Goal: Task Accomplishment & Management: Use online tool/utility

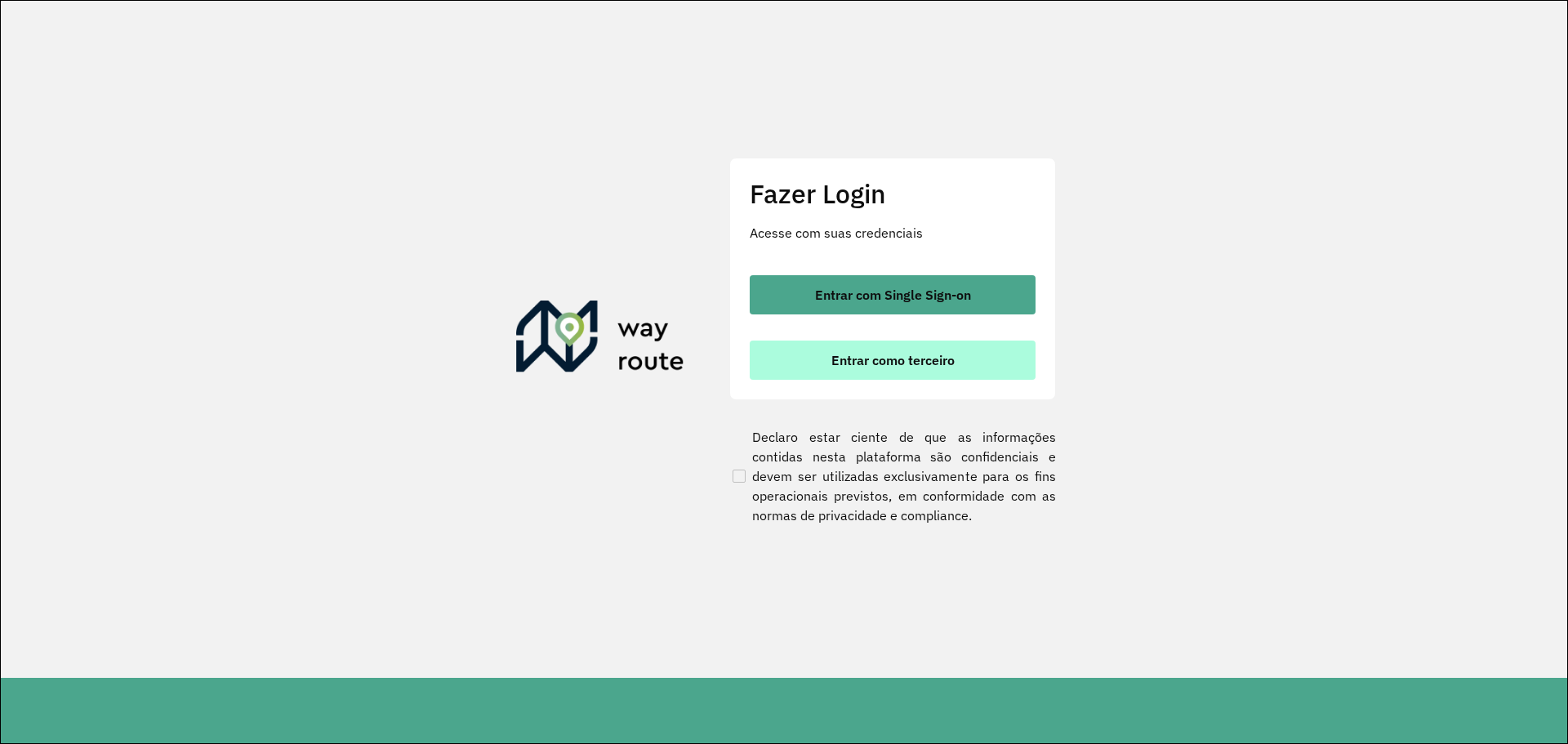
click at [883, 356] on span "Entrar como terceiro" at bounding box center [893, 359] width 123 height 13
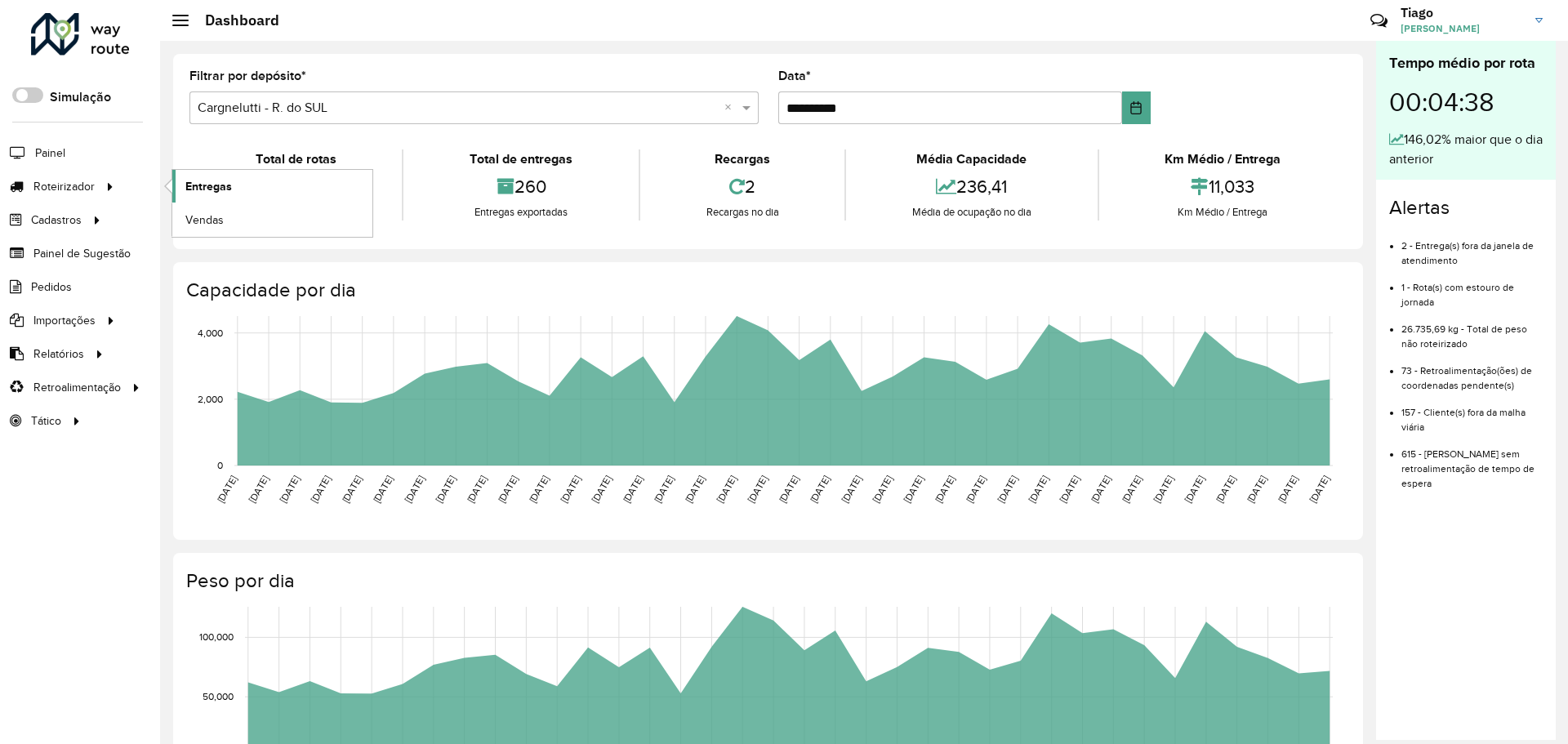
click at [196, 188] on span "Entregas" at bounding box center [208, 186] width 46 height 17
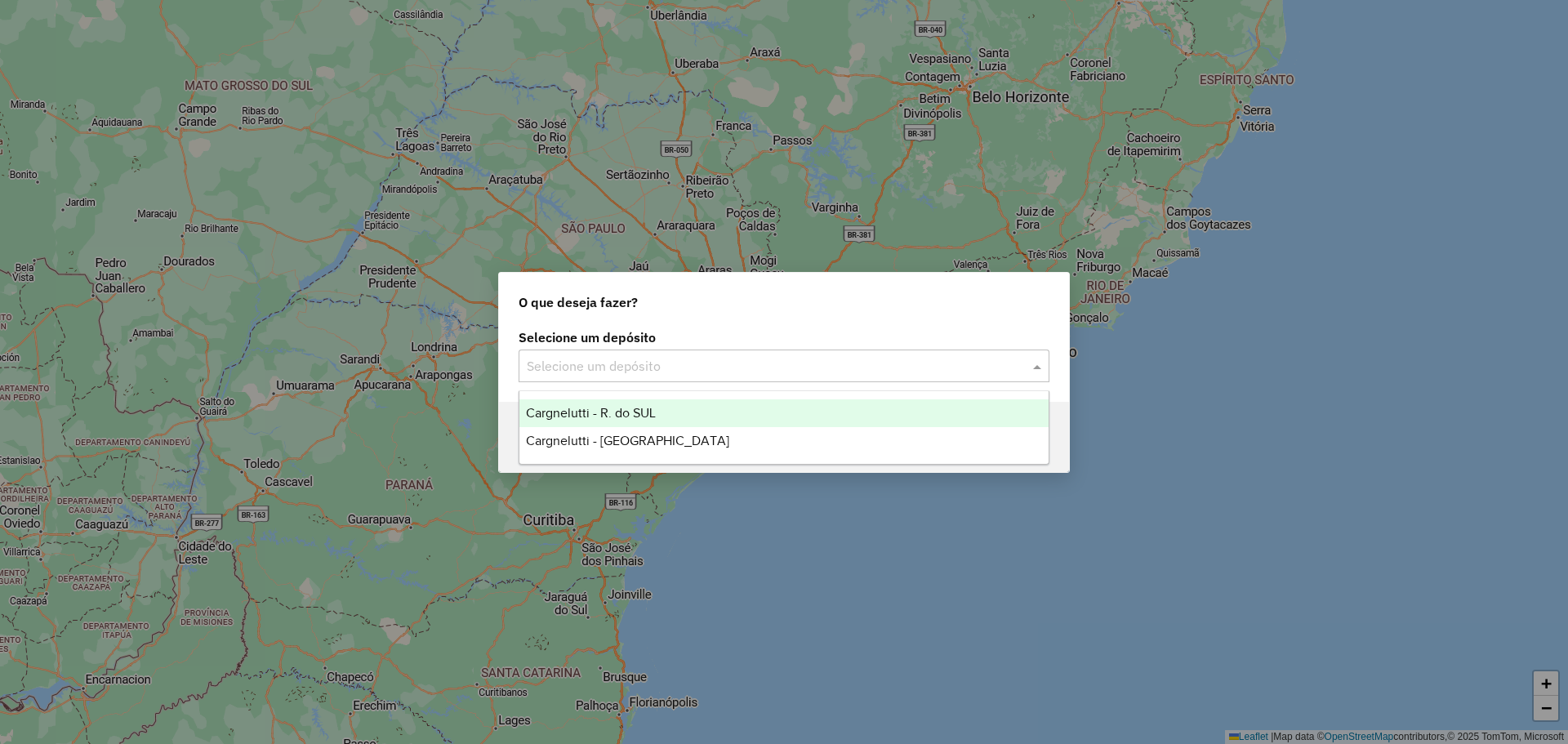
click at [569, 381] on div "Selecione um depósito" at bounding box center [784, 365] width 531 height 33
click at [569, 414] on span "Cargnelutti - R. do SUL" at bounding box center [591, 412] width 130 height 13
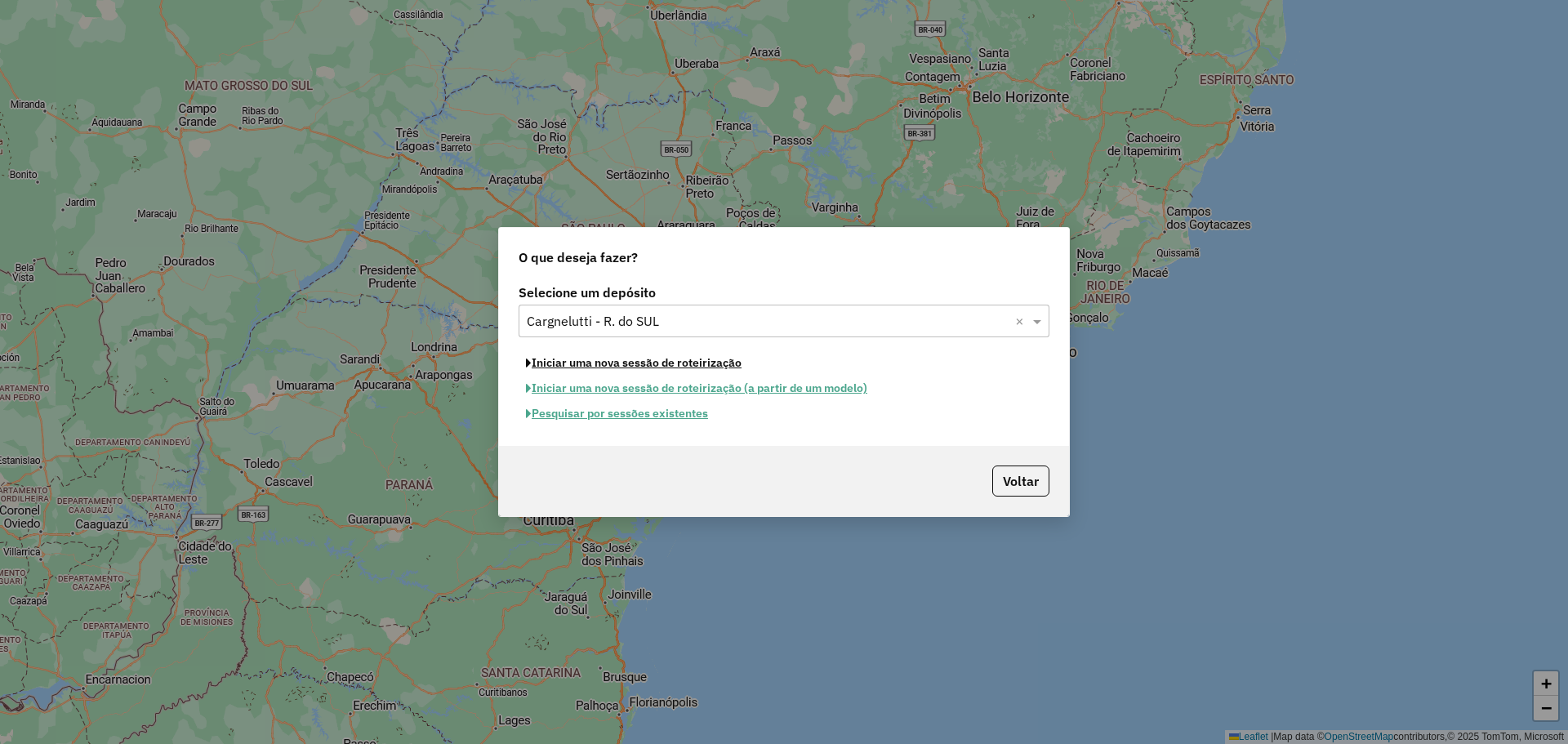
click at [597, 364] on button "Iniciar uma nova sessão de roteirização" at bounding box center [634, 363] width 230 height 25
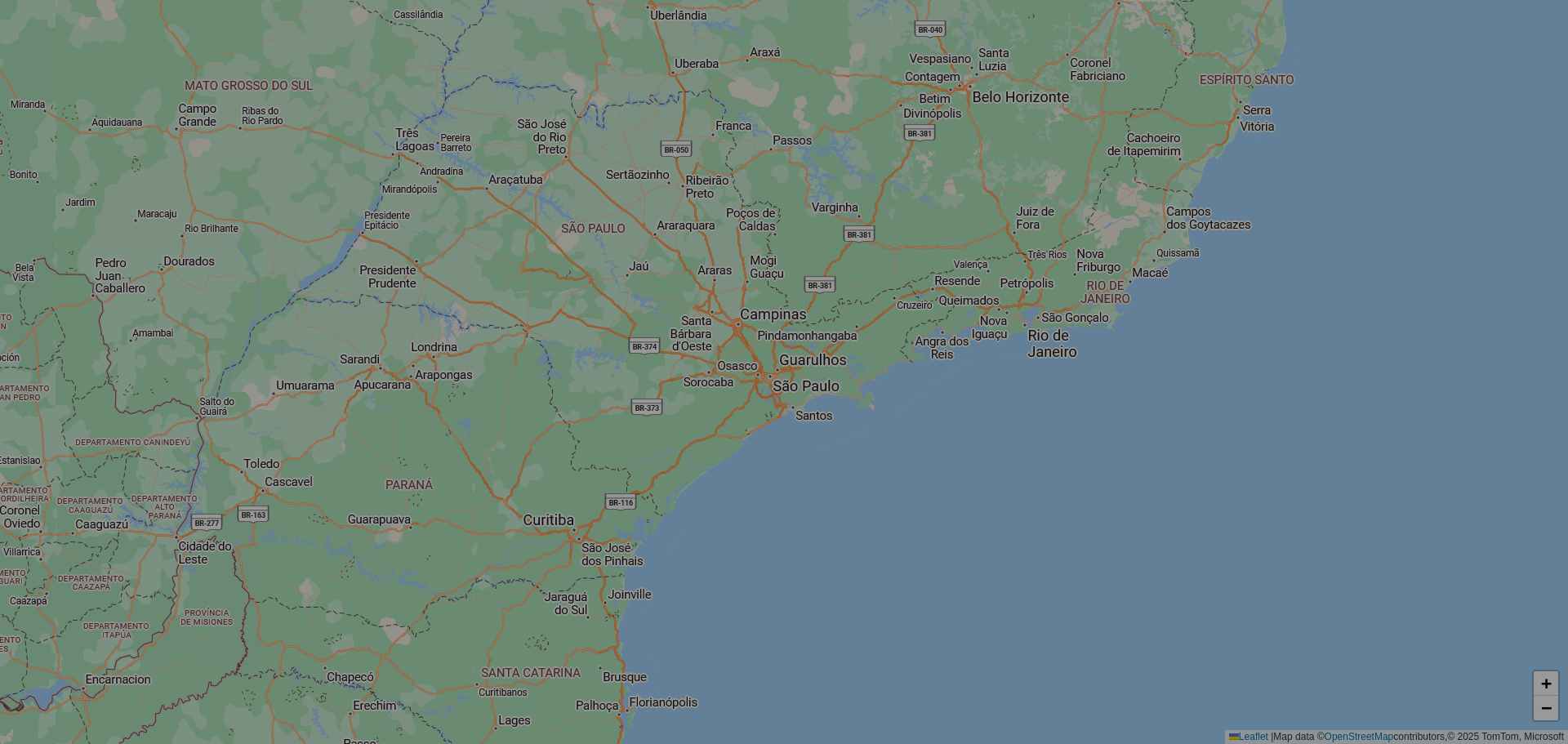
select select "*"
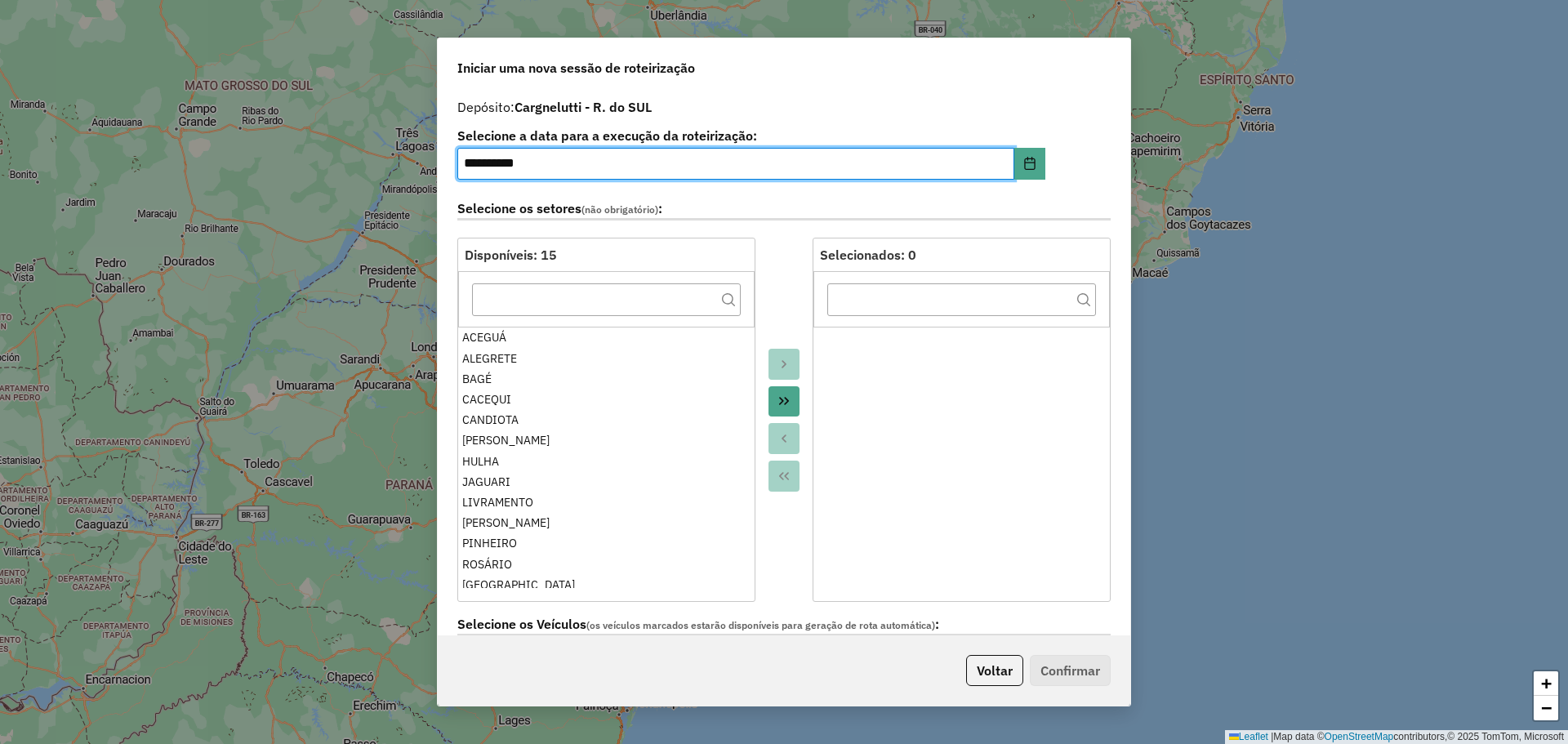
click at [777, 402] on icon "Move All to Target" at bounding box center [783, 400] width 13 height 13
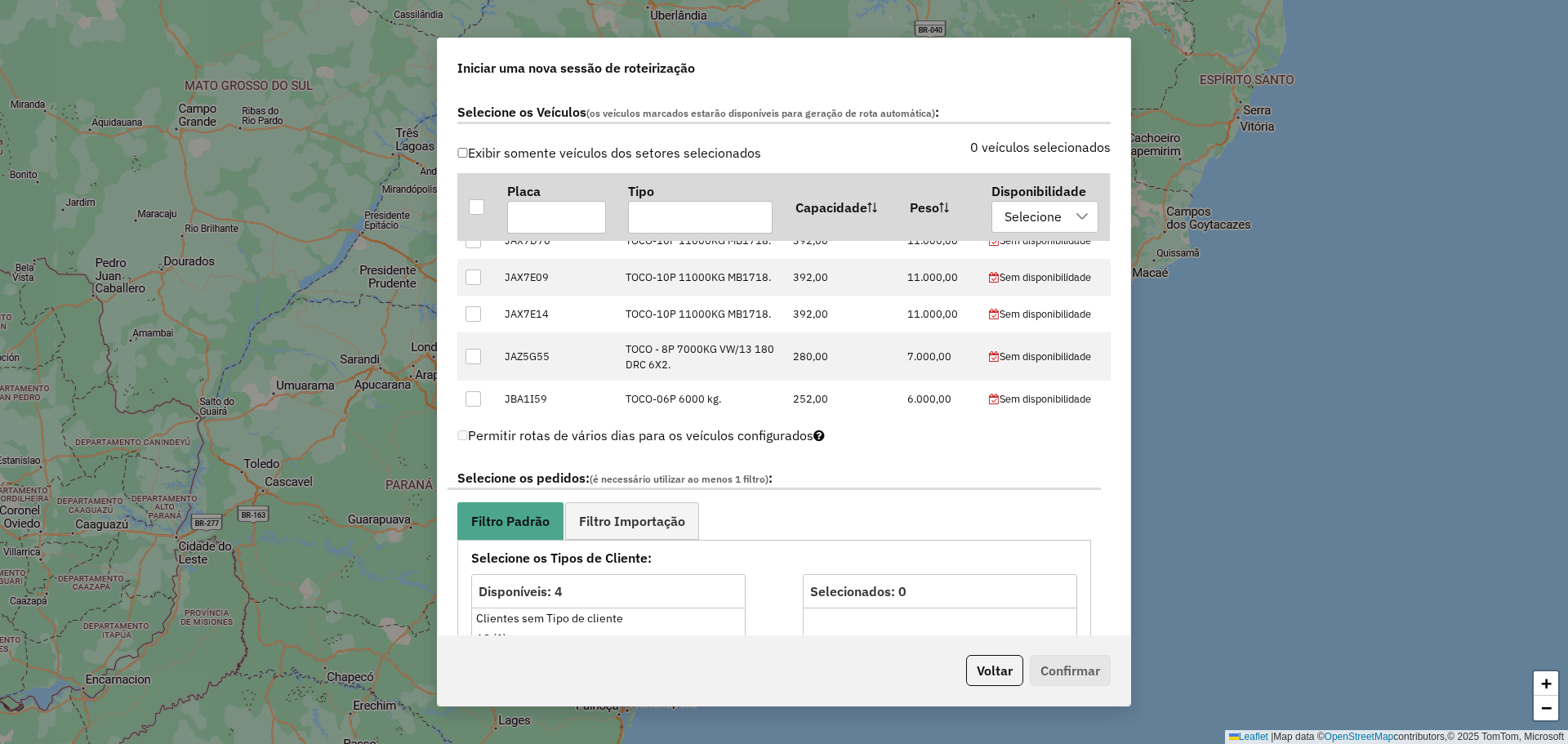
scroll to position [735, 0]
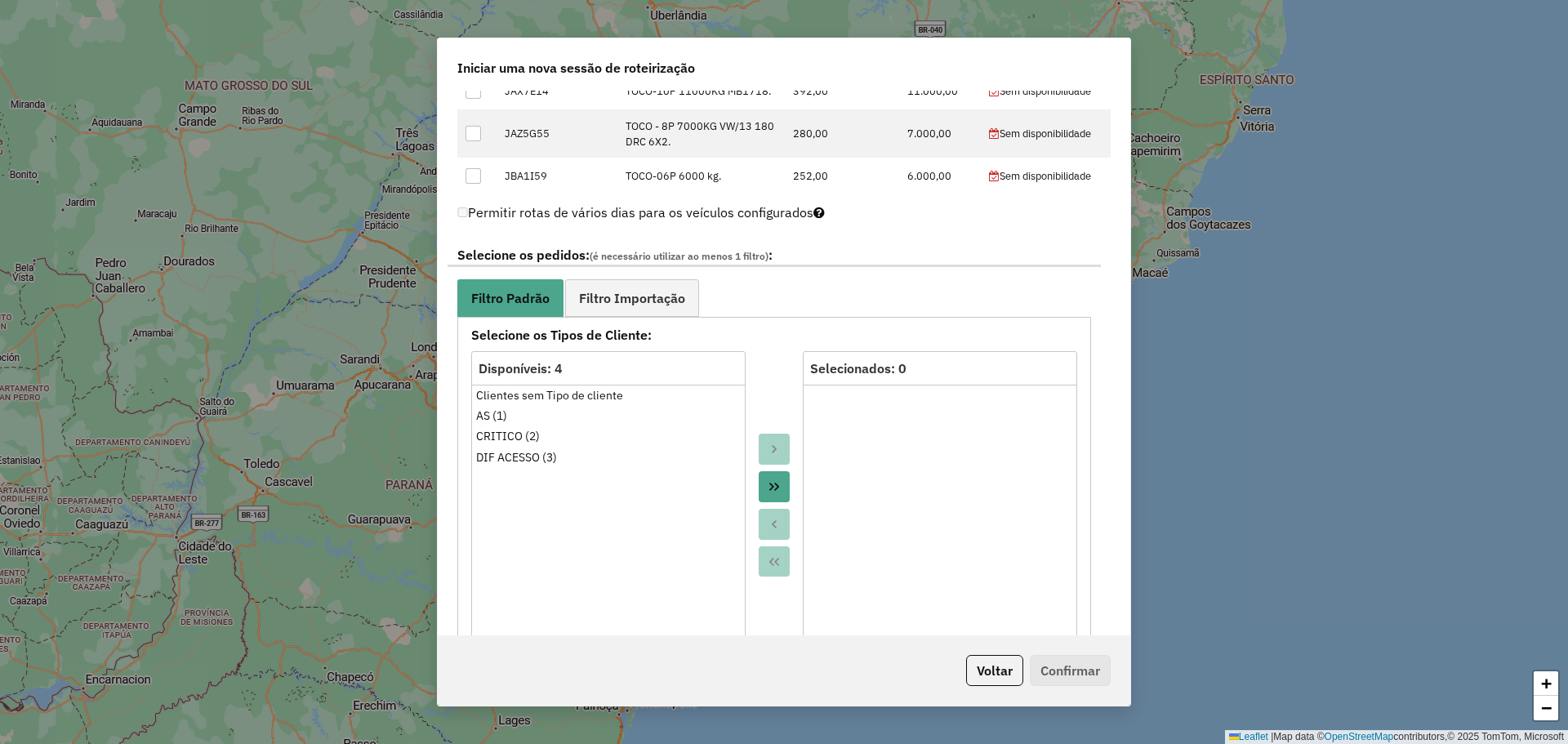
click at [775, 478] on button "Move All to Target" at bounding box center [774, 486] width 31 height 31
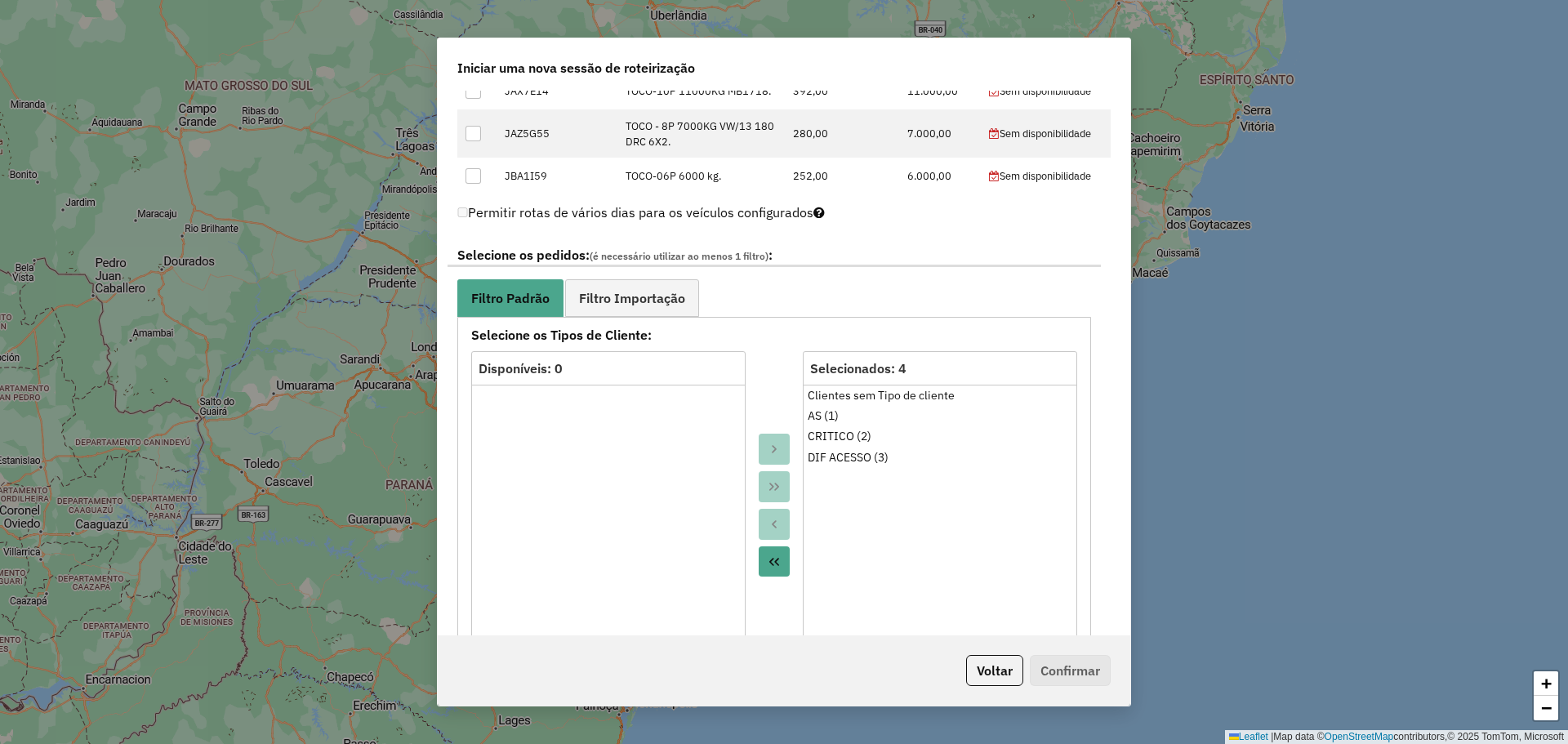
scroll to position [1143, 0]
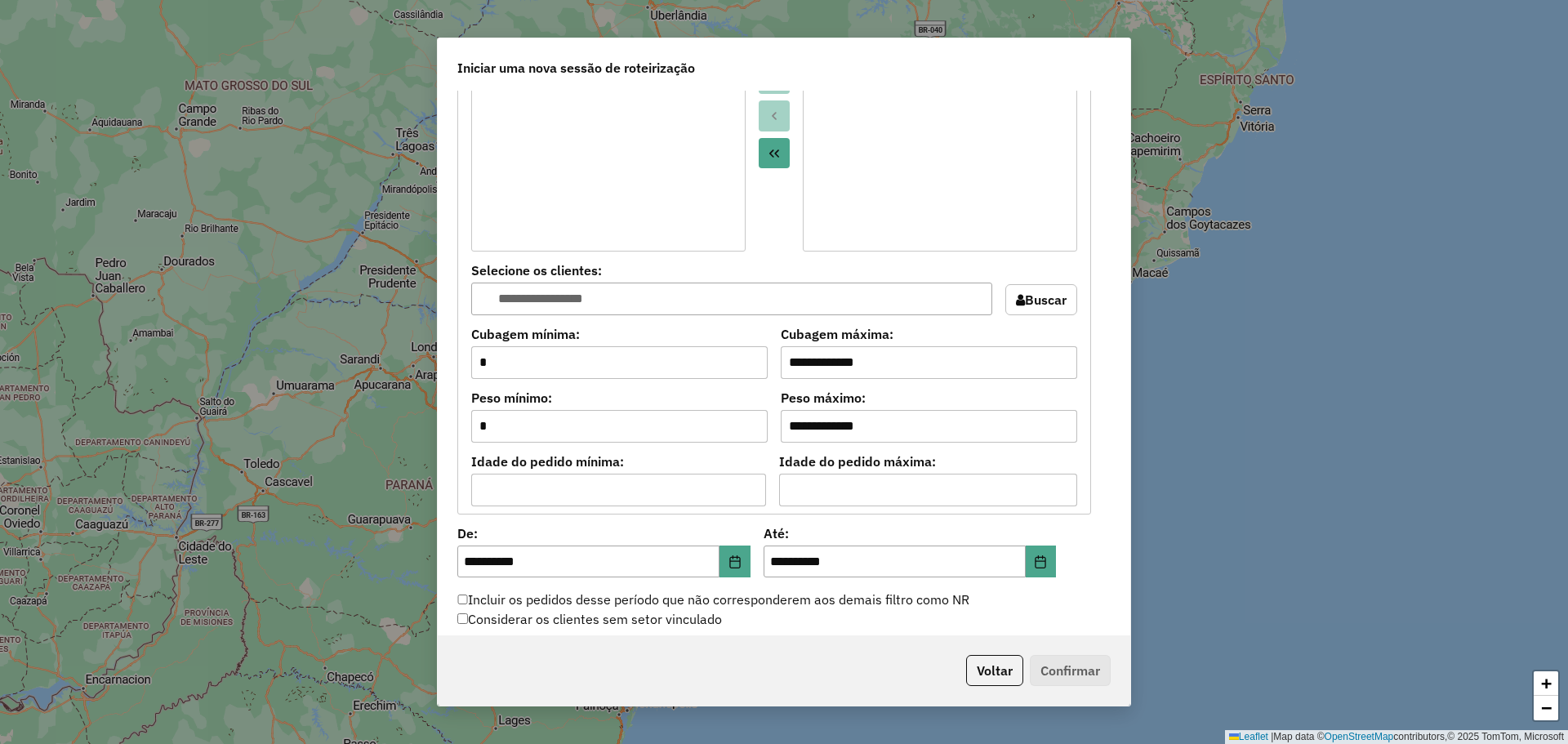
click at [505, 603] on label "Incluir os pedidos desse período que não corresponderem aos demais filtro como …" at bounding box center [713, 599] width 512 height 19
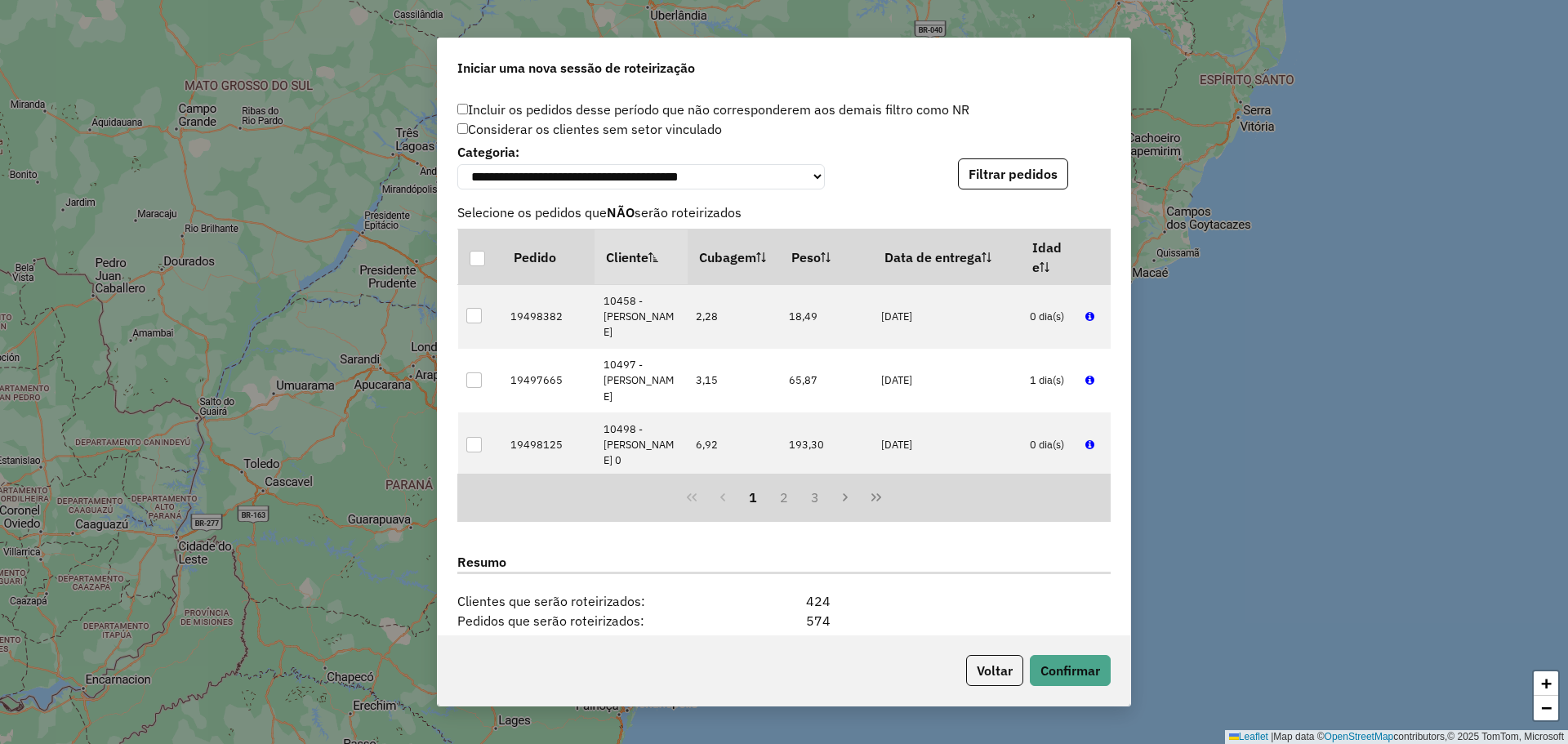
scroll to position [1863, 0]
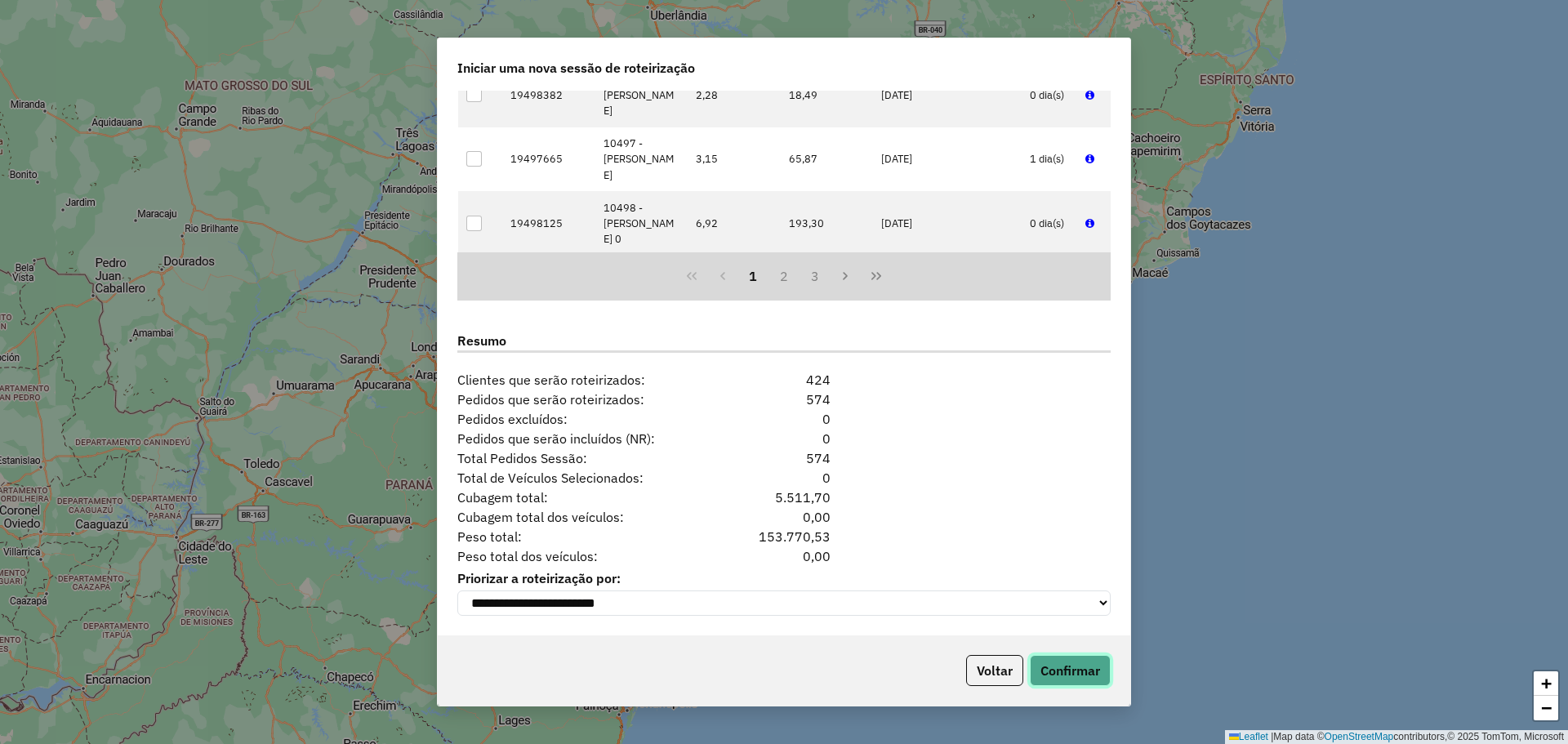
click at [1079, 664] on button "Confirmar" at bounding box center [1070, 670] width 81 height 31
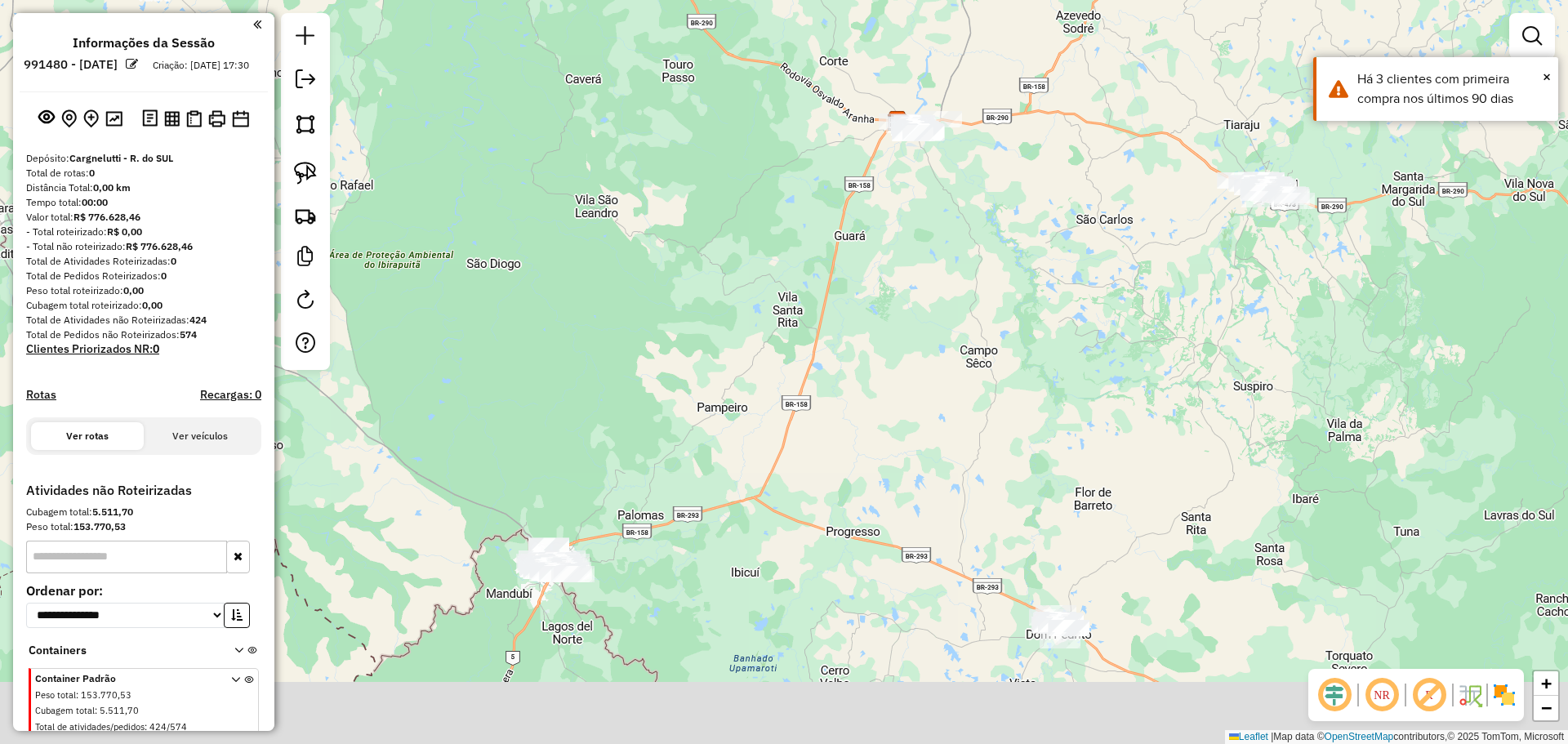
drag, startPoint x: 787, startPoint y: 342, endPoint x: 835, endPoint y: 102, distance: 244.8
click at [835, 102] on div "Janela de atendimento Grade de atendimento Capacidade Transportadoras Veículos …" at bounding box center [784, 372] width 1568 height 744
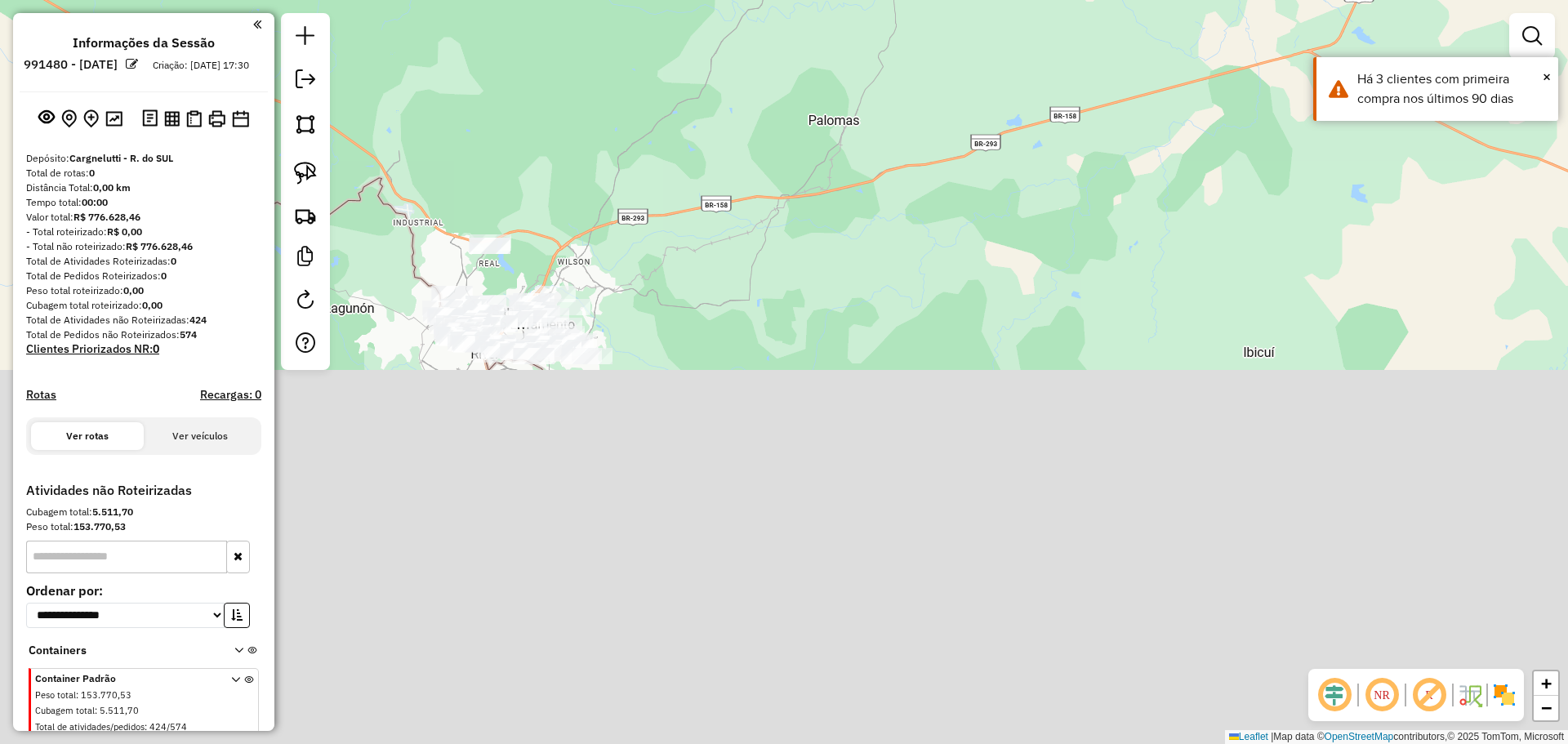
drag, startPoint x: 593, startPoint y: 551, endPoint x: 560, endPoint y: 59, distance: 493.1
click at [560, 59] on div "Janela de atendimento Grade de atendimento Capacidade Transportadoras Veículos …" at bounding box center [784, 372] width 1568 height 744
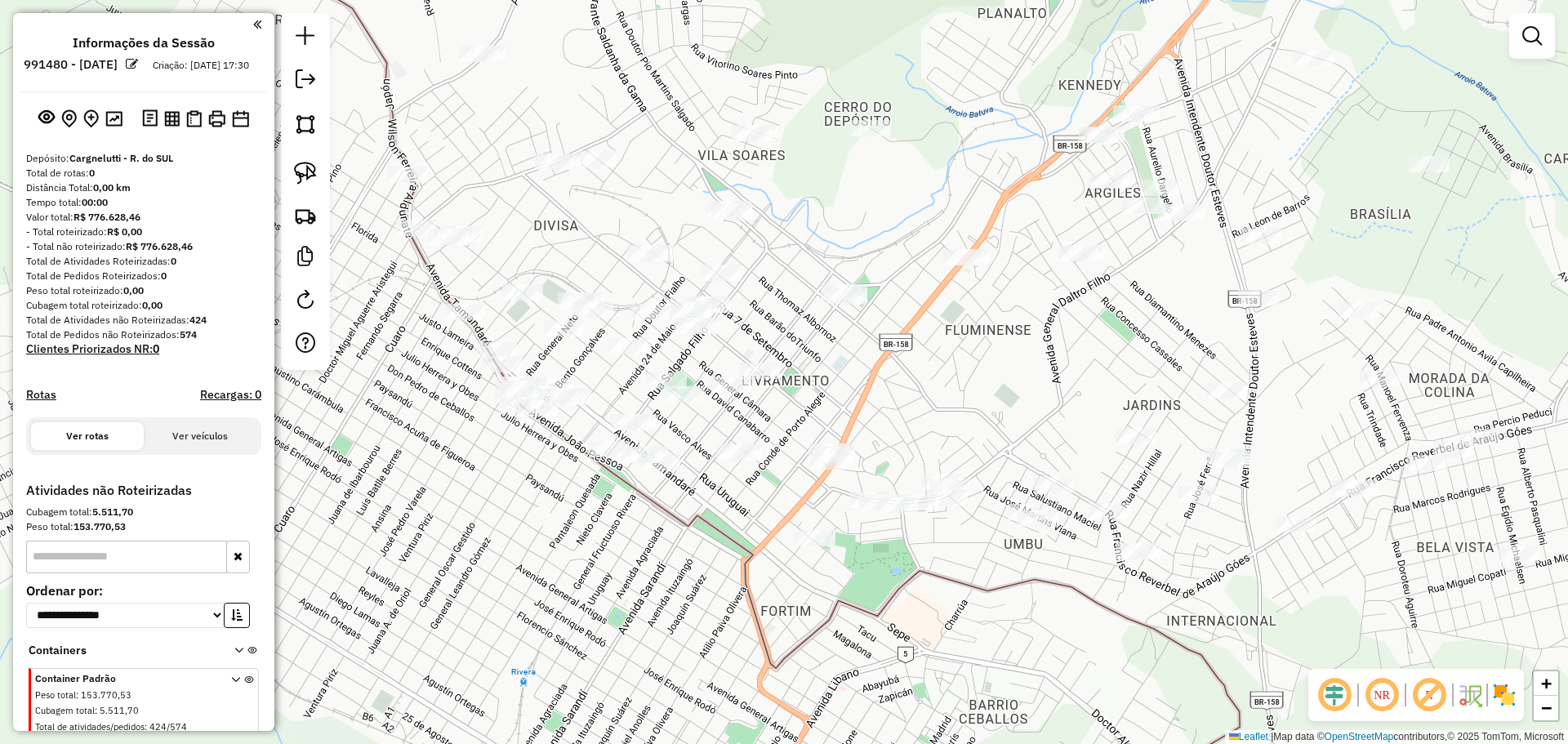
drag, startPoint x: 560, startPoint y: 331, endPoint x: 865, endPoint y: 398, distance: 312.3
click at [866, 399] on div "Janela de atendimento Grade de atendimento Capacidade Transportadoras Veículos …" at bounding box center [784, 372] width 1568 height 744
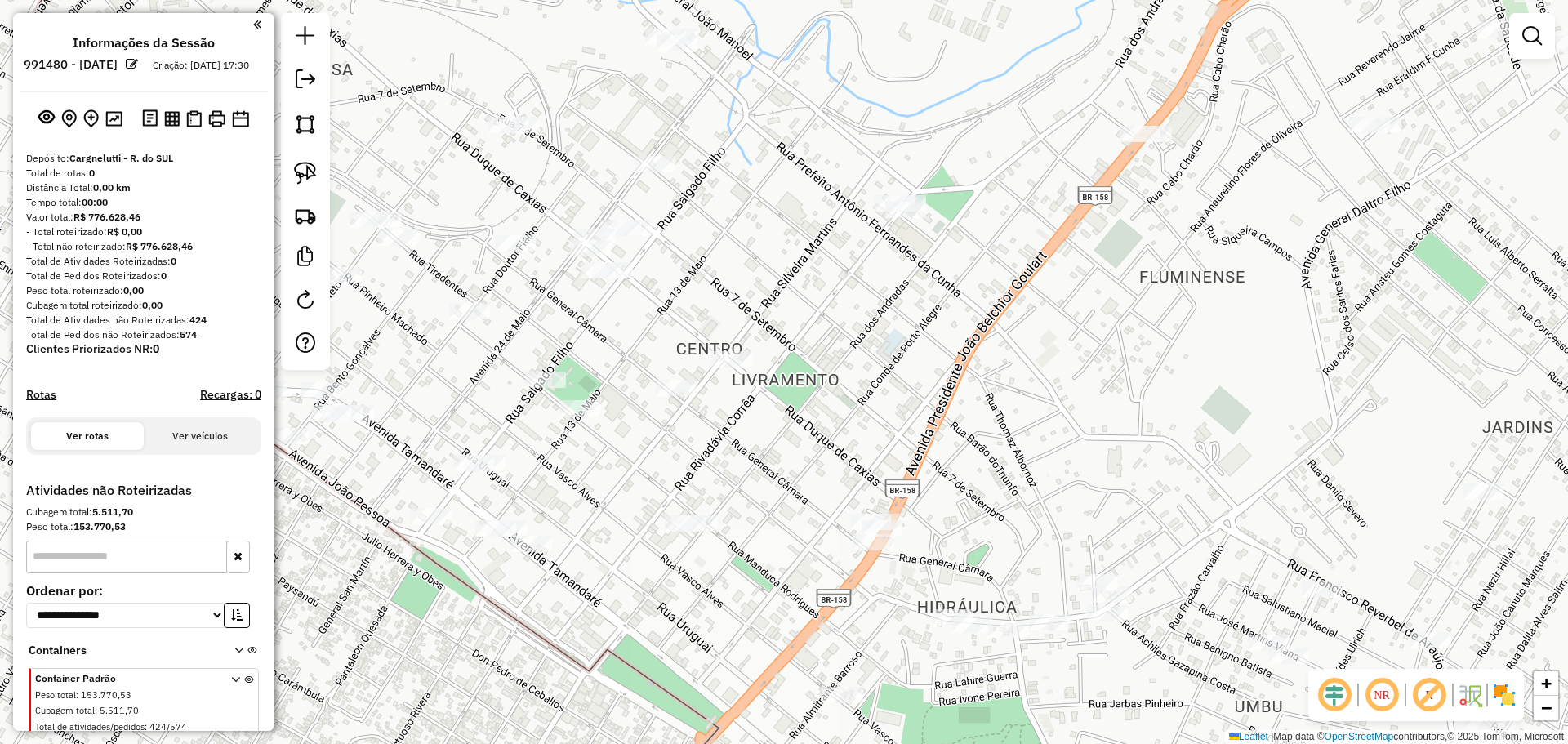
drag, startPoint x: 862, startPoint y: 391, endPoint x: 877, endPoint y: 354, distance: 39.9
click at [862, 371] on div "Janela de atendimento Grade de atendimento Capacidade Transportadoras Veículos …" at bounding box center [784, 372] width 1568 height 744
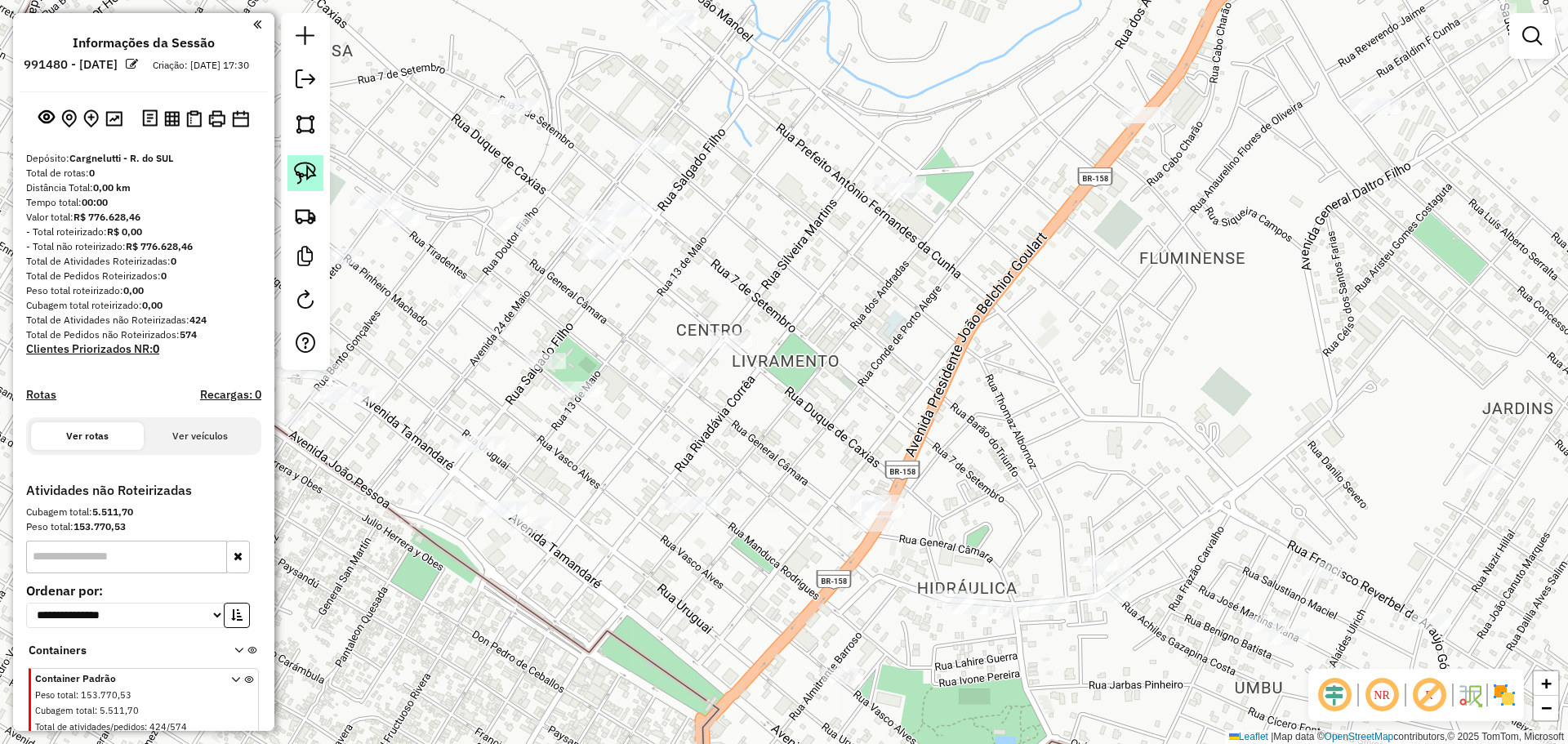
click at [300, 162] on img at bounding box center [305, 173] width 23 height 23
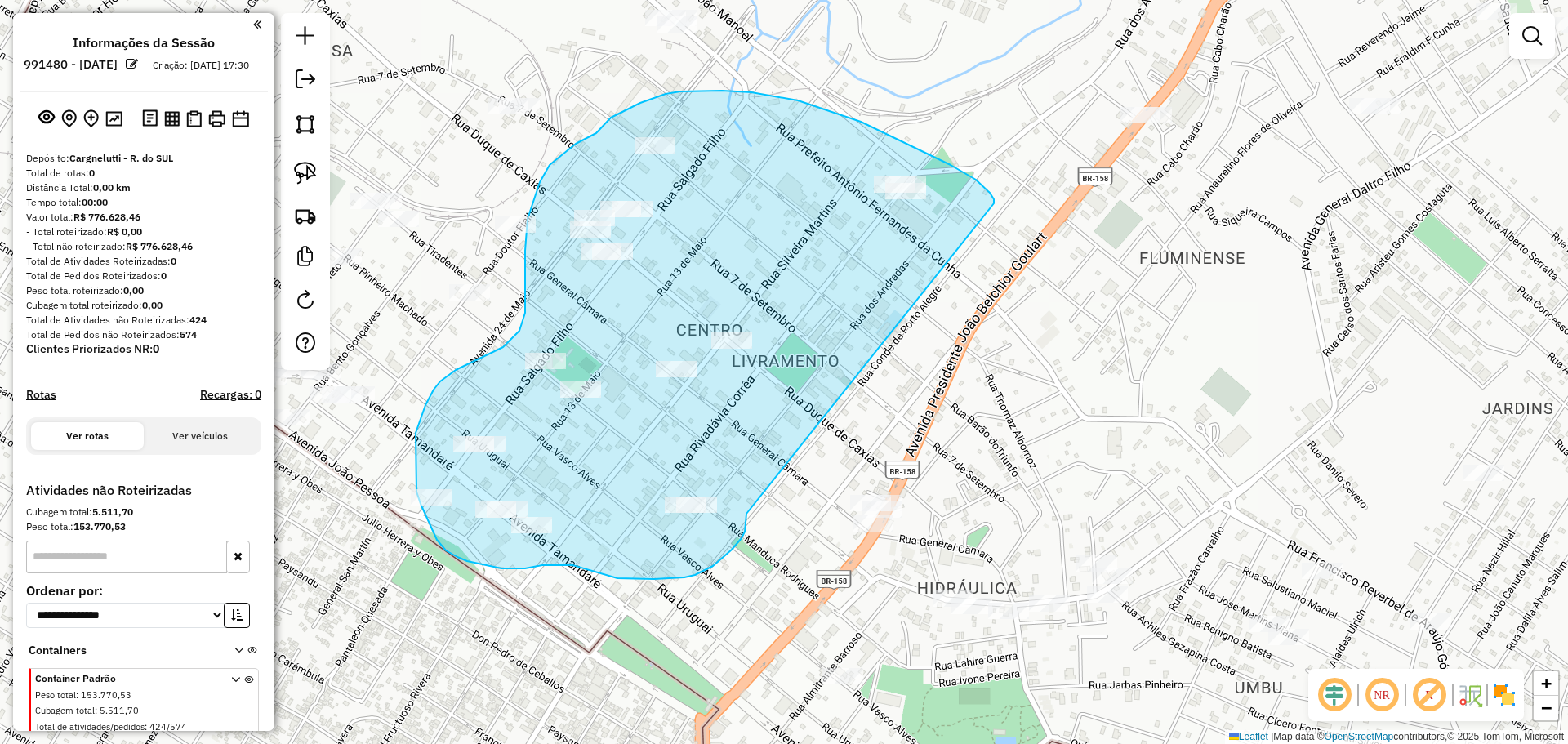
drag, startPoint x: 994, startPoint y: 203, endPoint x: 747, endPoint y: 514, distance: 397.2
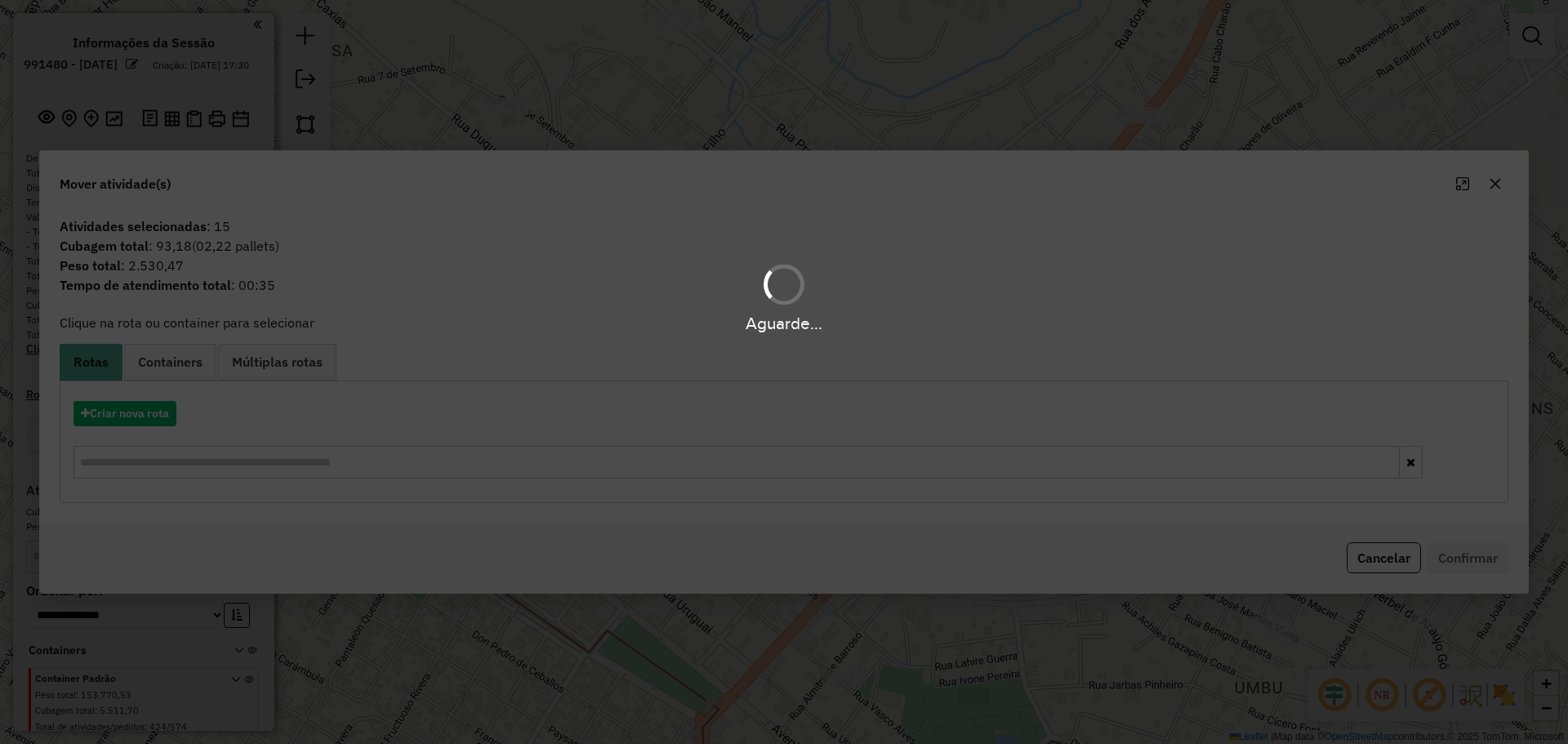
click at [1494, 186] on div "Aguarde..." at bounding box center [784, 372] width 1568 height 744
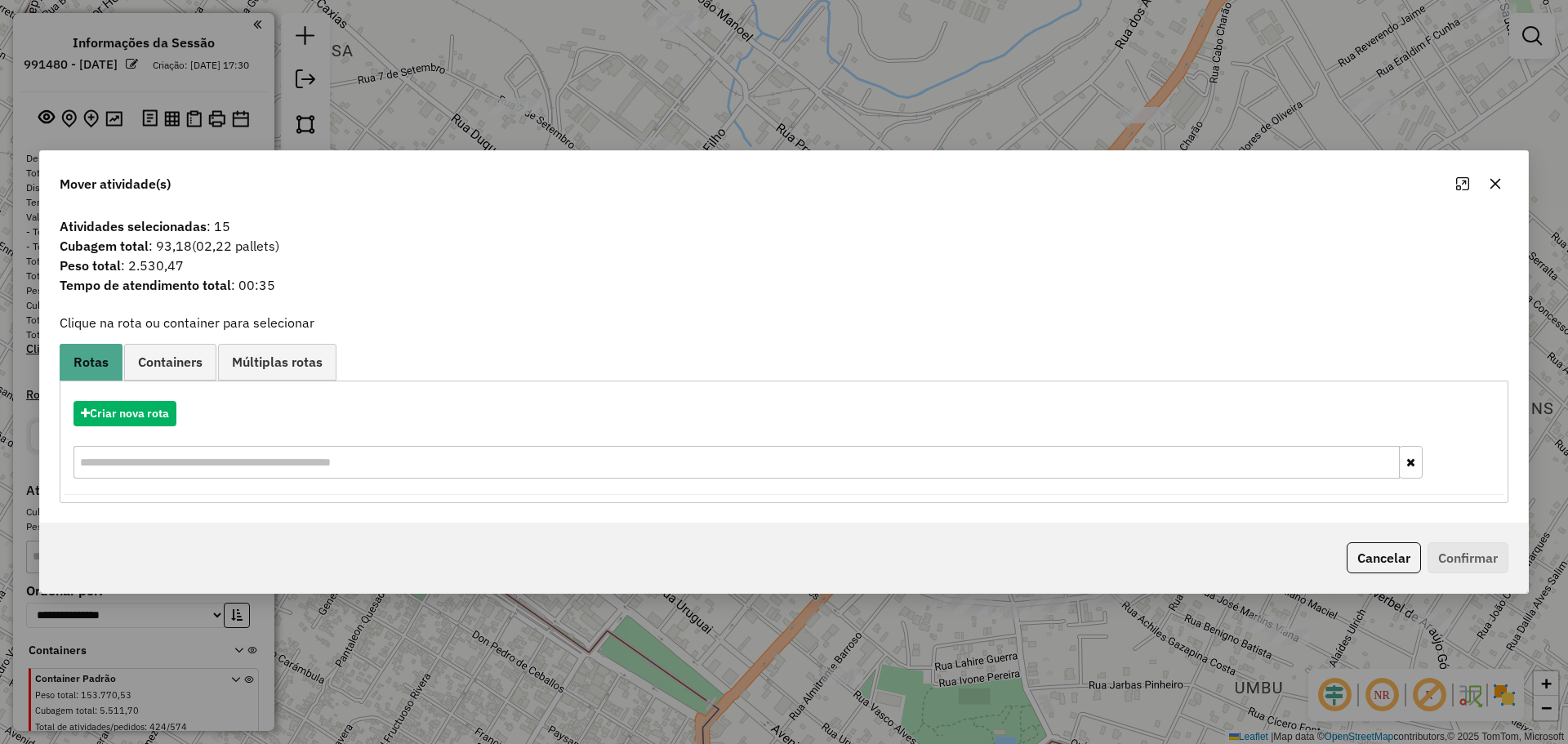
click at [1494, 186] on icon "button" at bounding box center [1495, 183] width 13 height 13
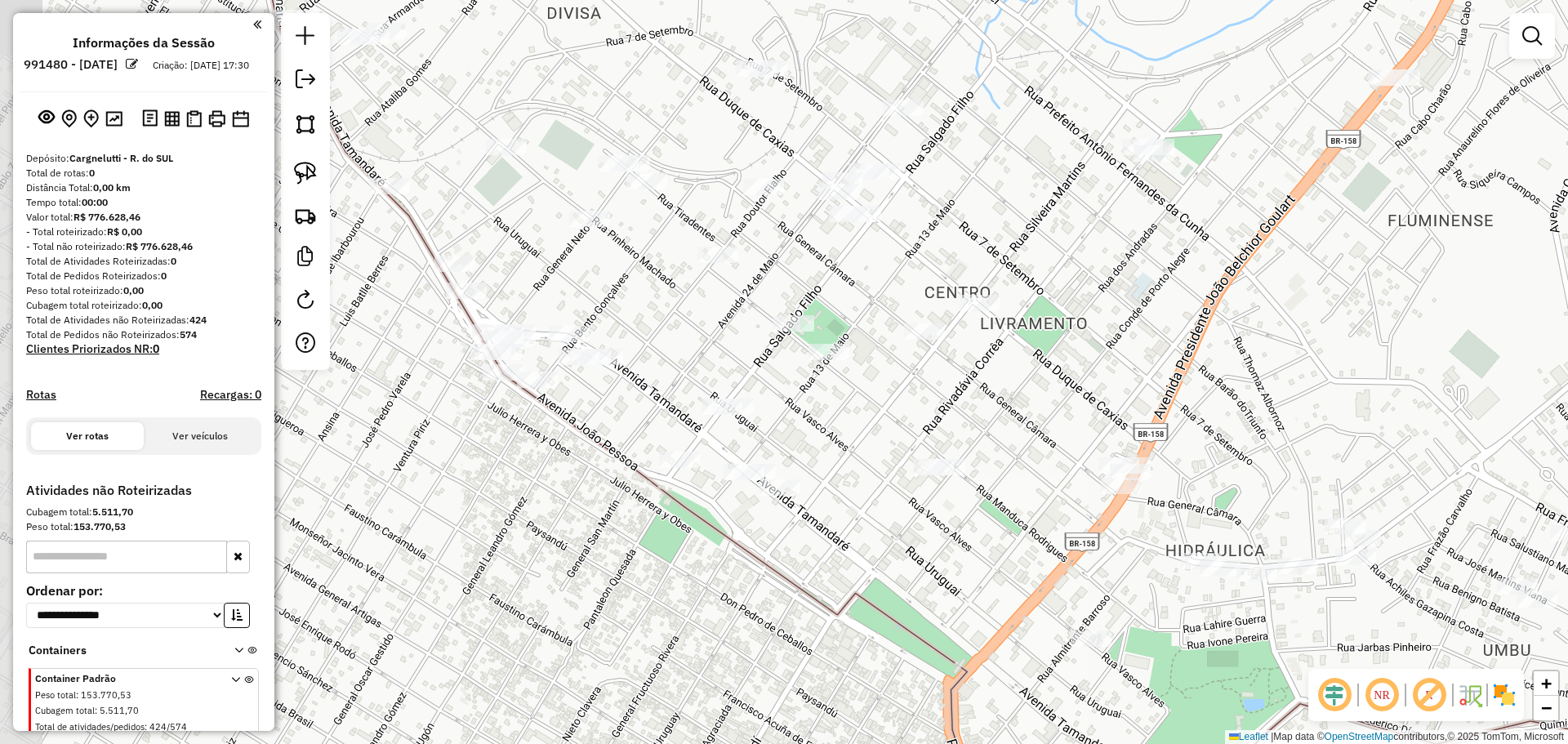
drag, startPoint x: 868, startPoint y: 285, endPoint x: 1116, endPoint y: 247, distance: 250.9
click at [1116, 247] on div "Janela de atendimento Grade de atendimento Capacidade Transportadoras Veículos …" at bounding box center [784, 372] width 1568 height 744
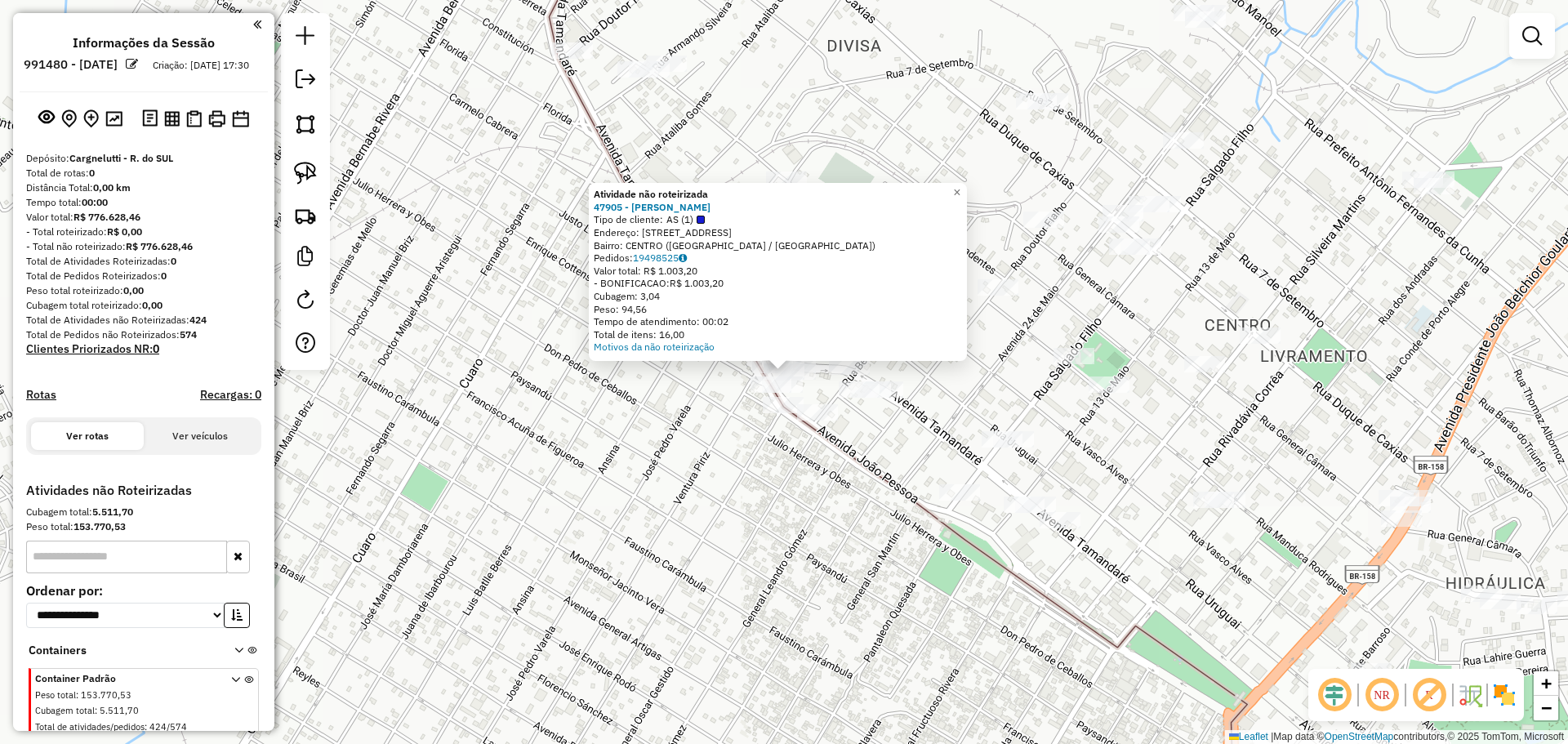
click at [778, 567] on div "Atividade não roteirizada 47905 - [PERSON_NAME] Tipo de cliente: AS (1) Endereç…" at bounding box center [784, 372] width 1568 height 744
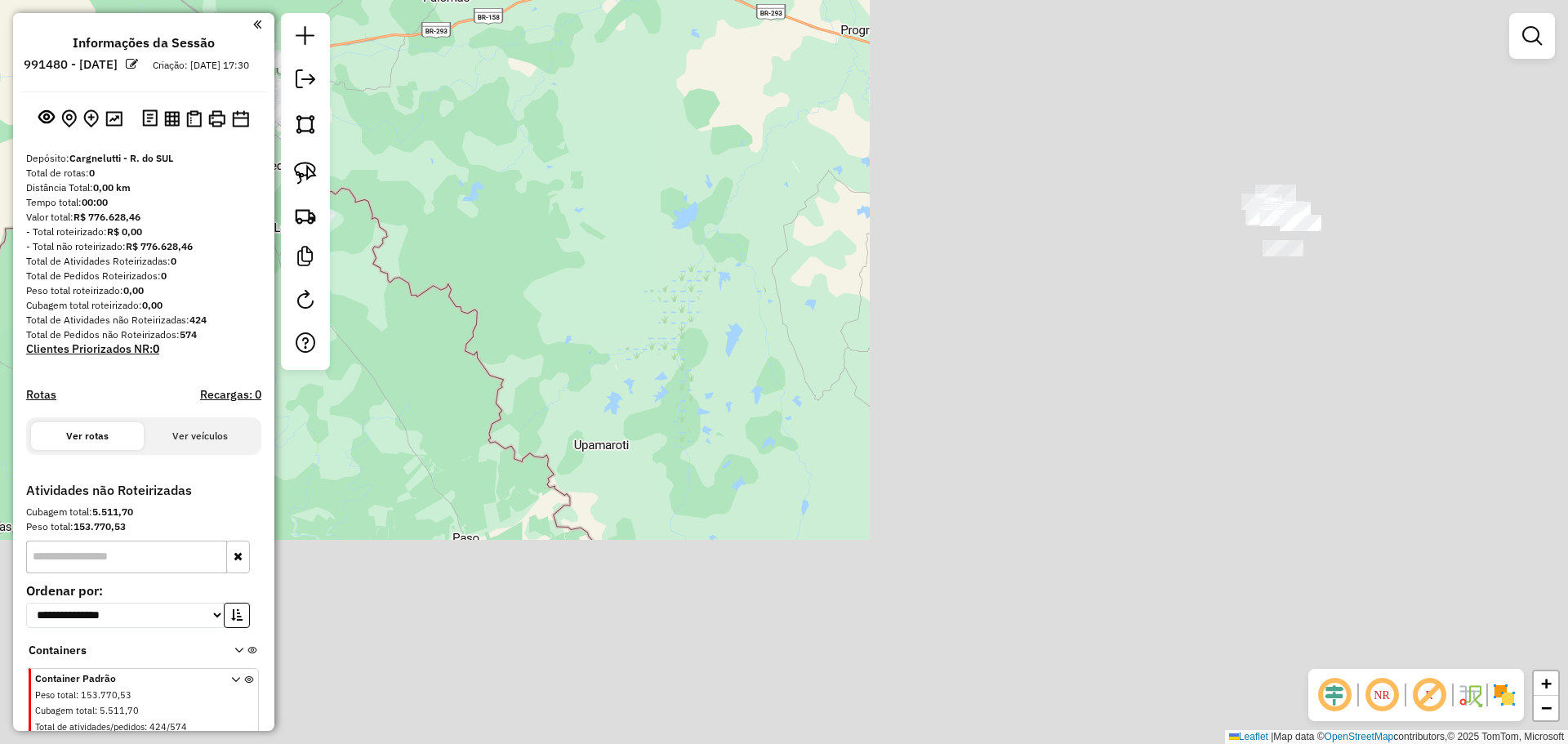
drag, startPoint x: 1325, startPoint y: 547, endPoint x: 523, endPoint y: 192, distance: 877.1
click at [473, 190] on div "Janela de atendimento Grade de atendimento Capacidade Transportadoras Veículos …" at bounding box center [784, 372] width 1568 height 744
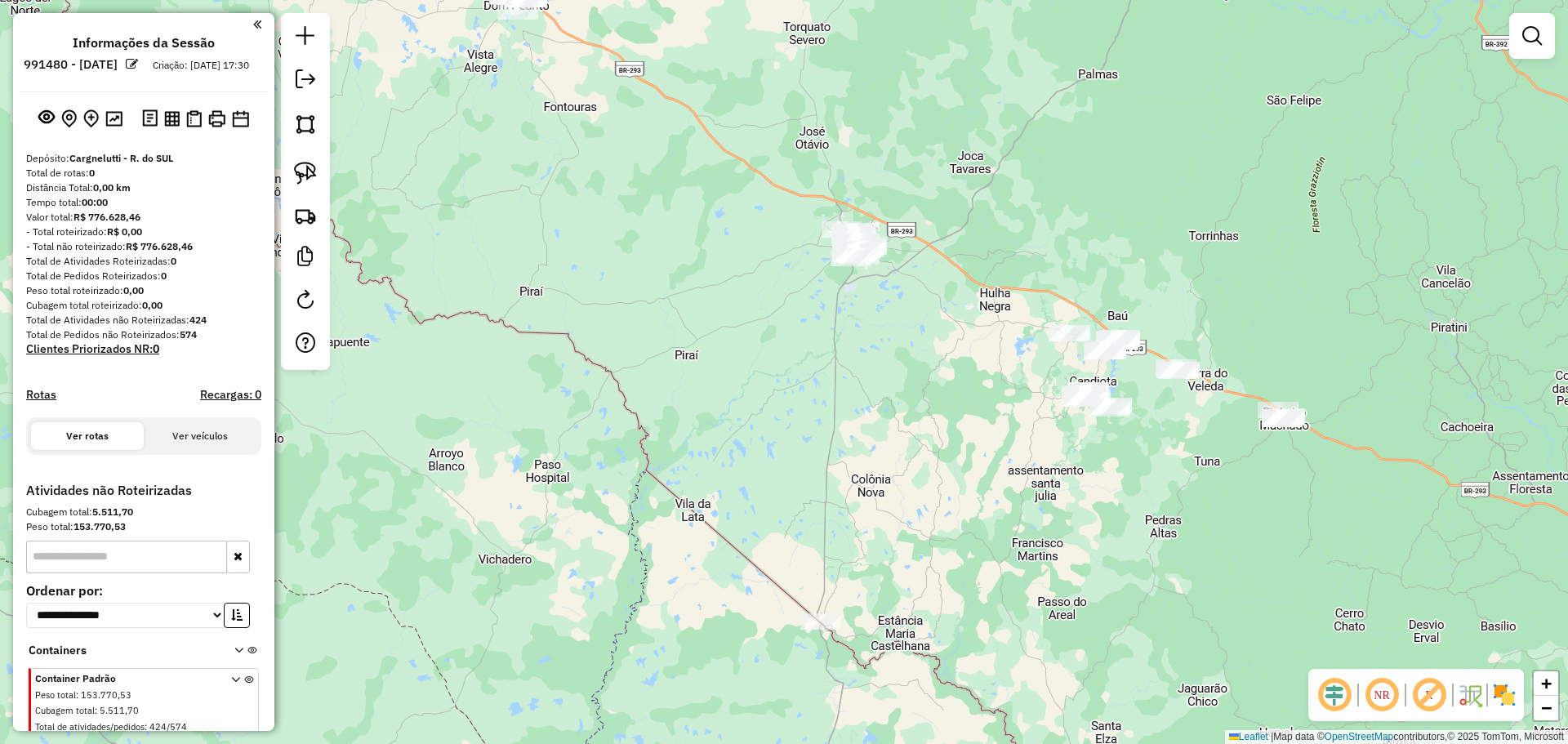
drag, startPoint x: 1073, startPoint y: 348, endPoint x: 522, endPoint y: 108, distance: 601.0
click at [522, 108] on div "Janela de atendimento Grade de atendimento Capacidade Transportadoras Veículos …" at bounding box center [784, 372] width 1568 height 744
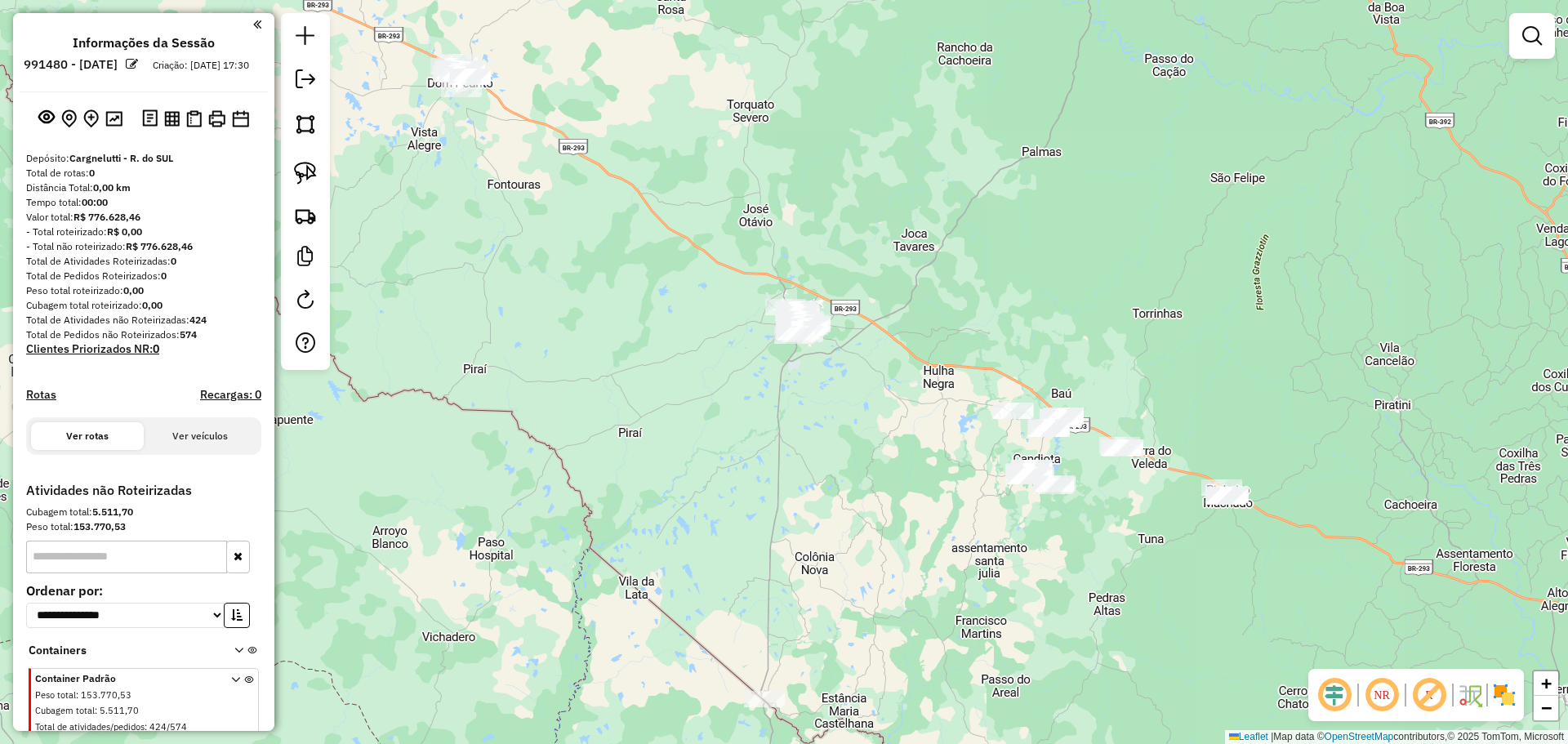
drag, startPoint x: 814, startPoint y: 343, endPoint x: 759, endPoint y: 424, distance: 97.9
click at [759, 424] on div "Janela de atendimento Grade de atendimento Capacidade Transportadoras Veículos …" at bounding box center [784, 372] width 1568 height 744
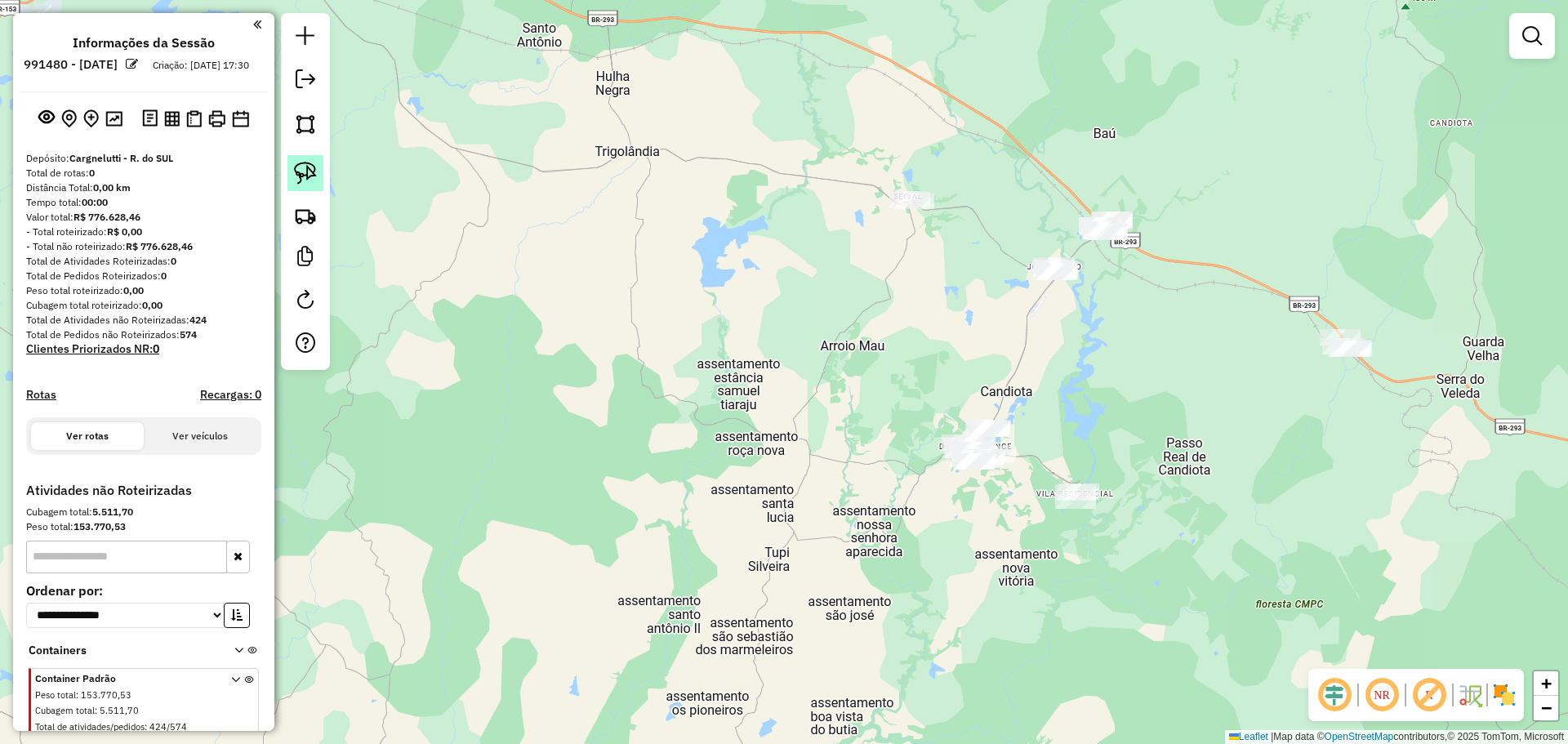
click at [308, 175] on img at bounding box center [305, 173] width 23 height 23
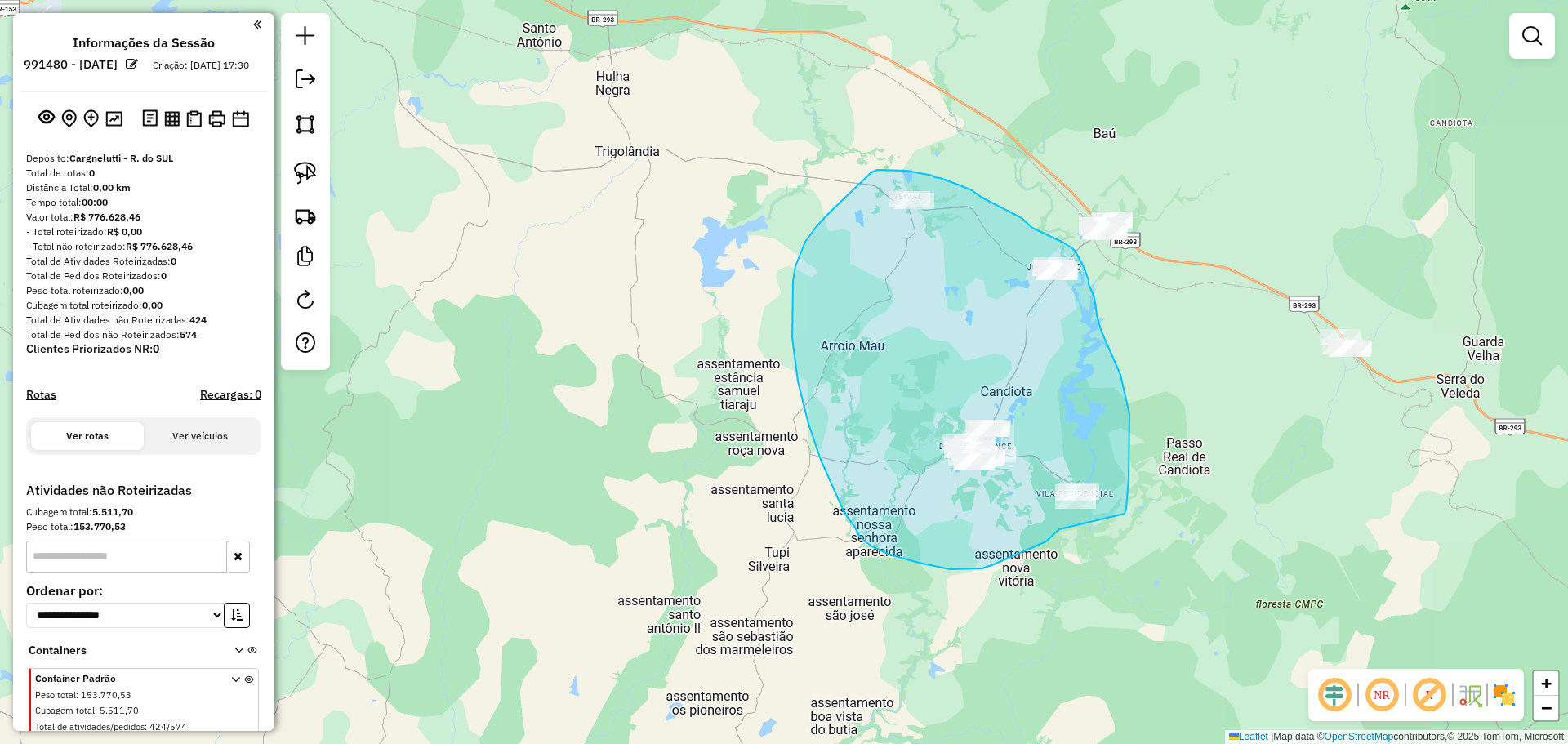
drag, startPoint x: 1125, startPoint y: 514, endPoint x: 1059, endPoint y: 529, distance: 67.7
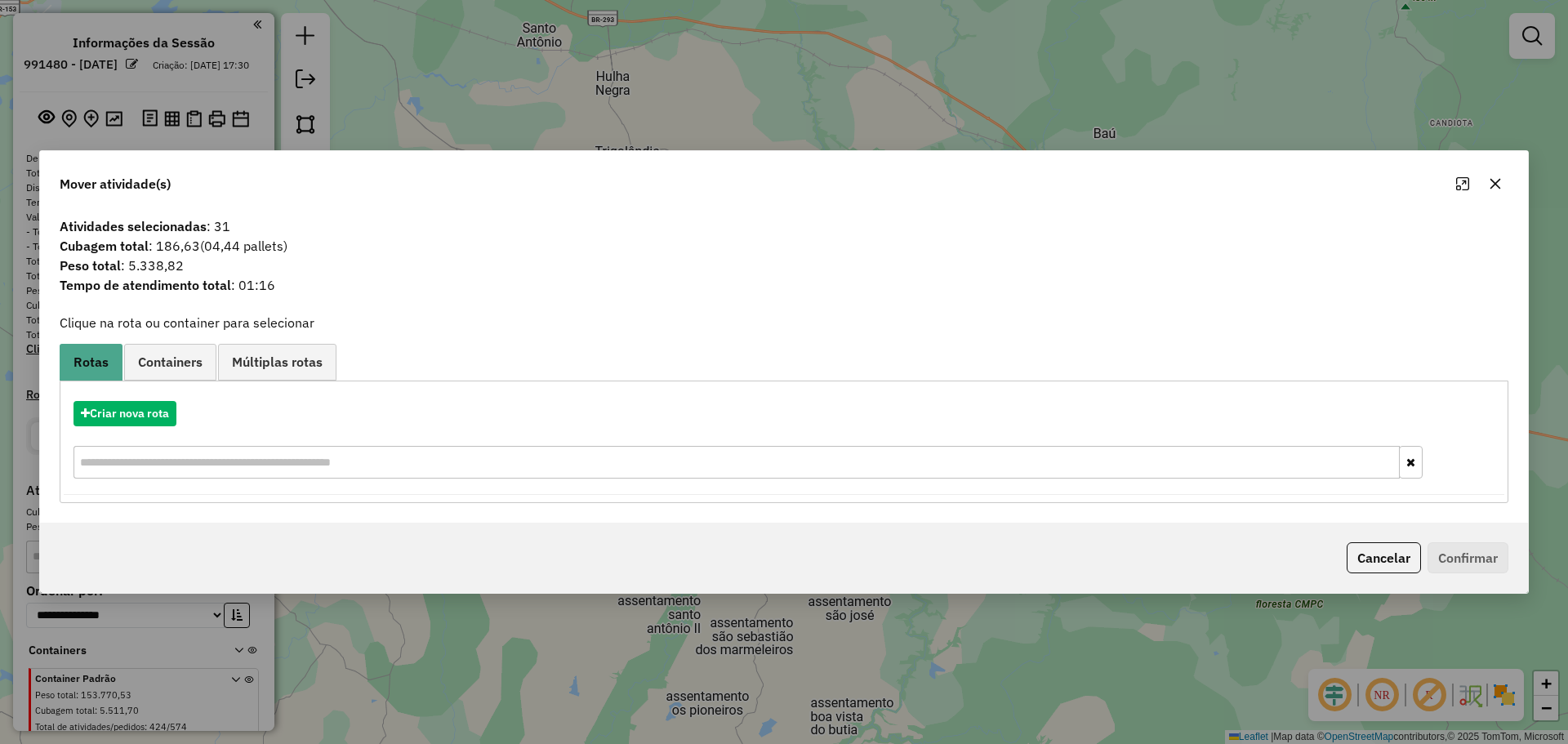
click at [1495, 186] on icon "button" at bounding box center [1495, 183] width 13 height 13
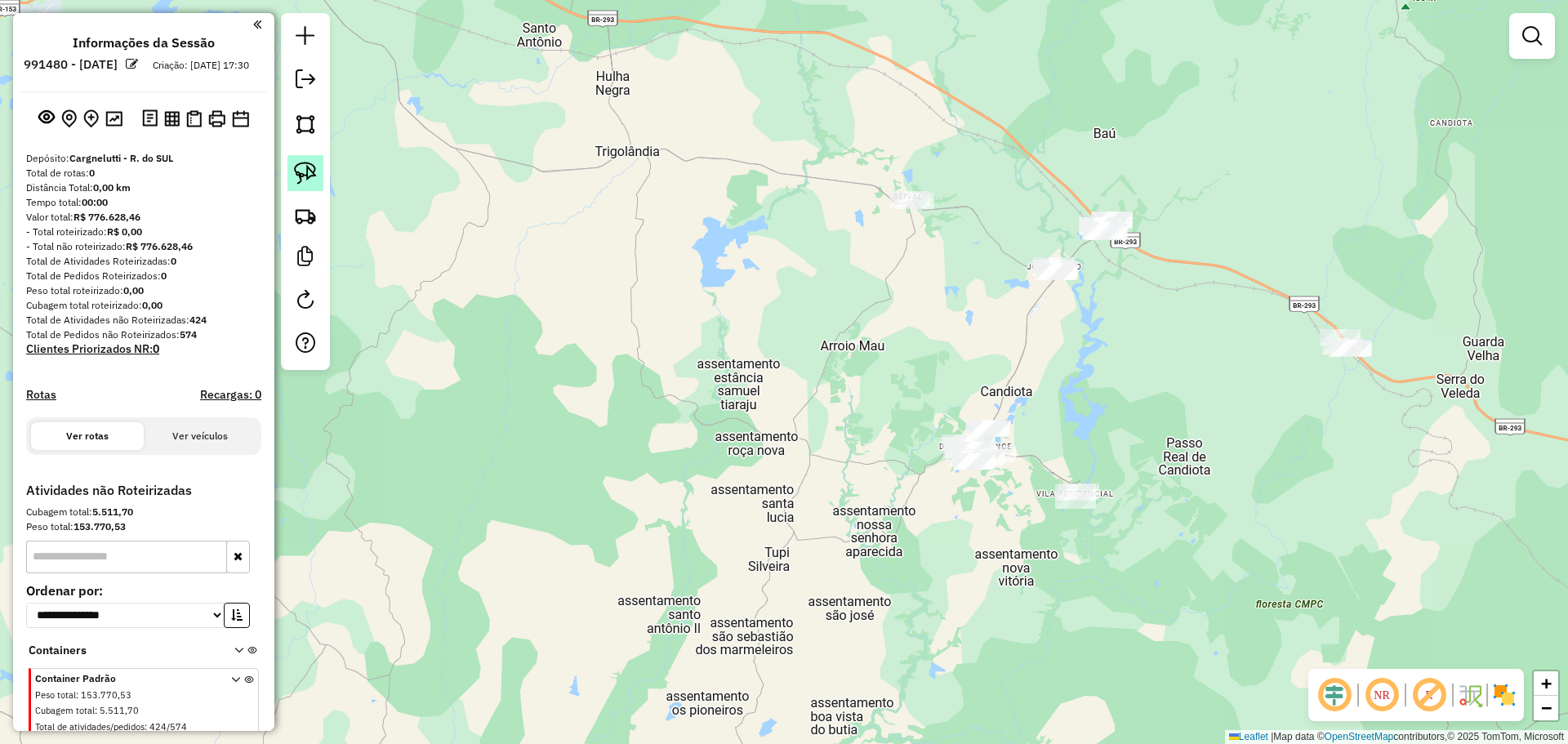
click at [306, 170] on img at bounding box center [305, 173] width 23 height 23
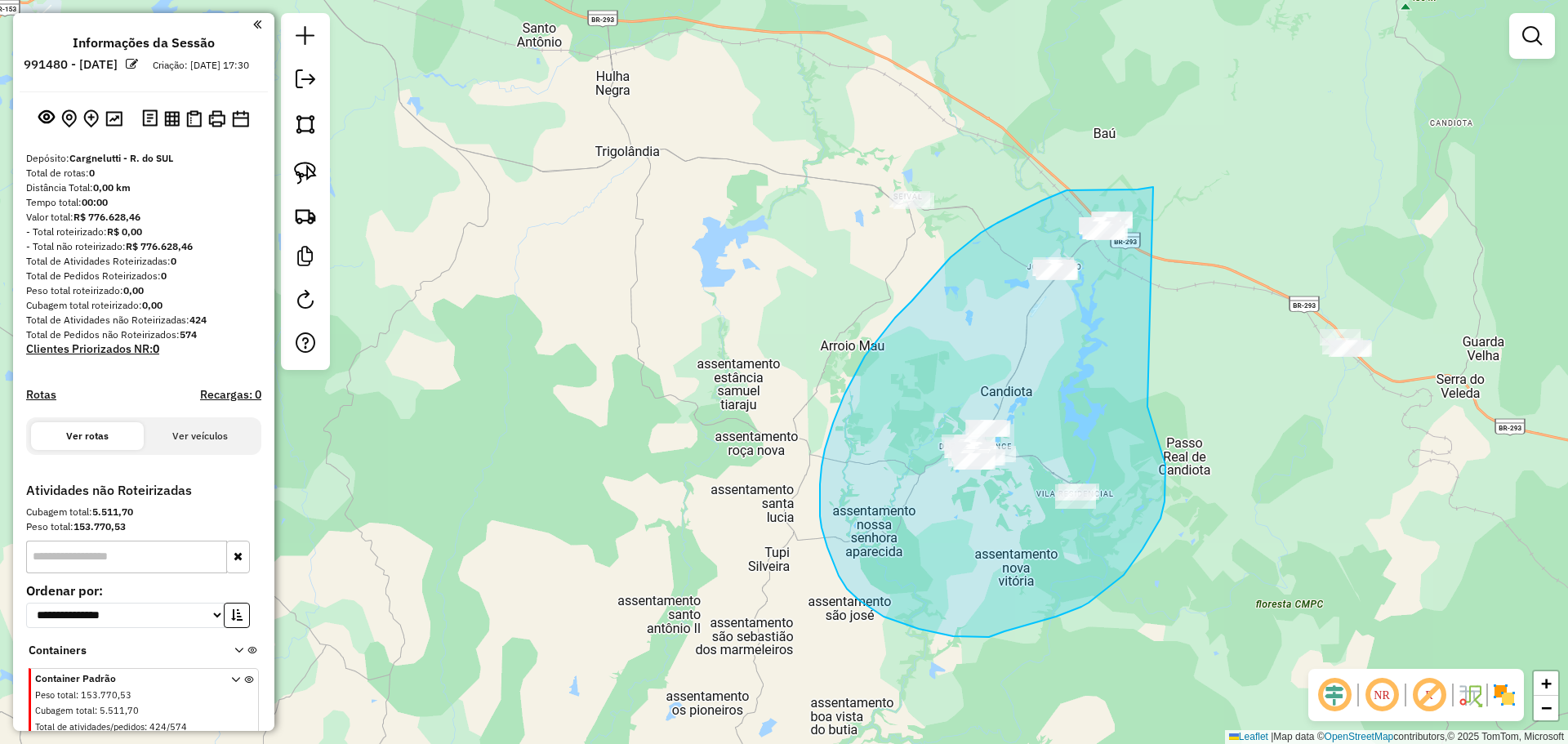
drag, startPoint x: 1154, startPoint y: 187, endPoint x: 1147, endPoint y: 407, distance: 220.1
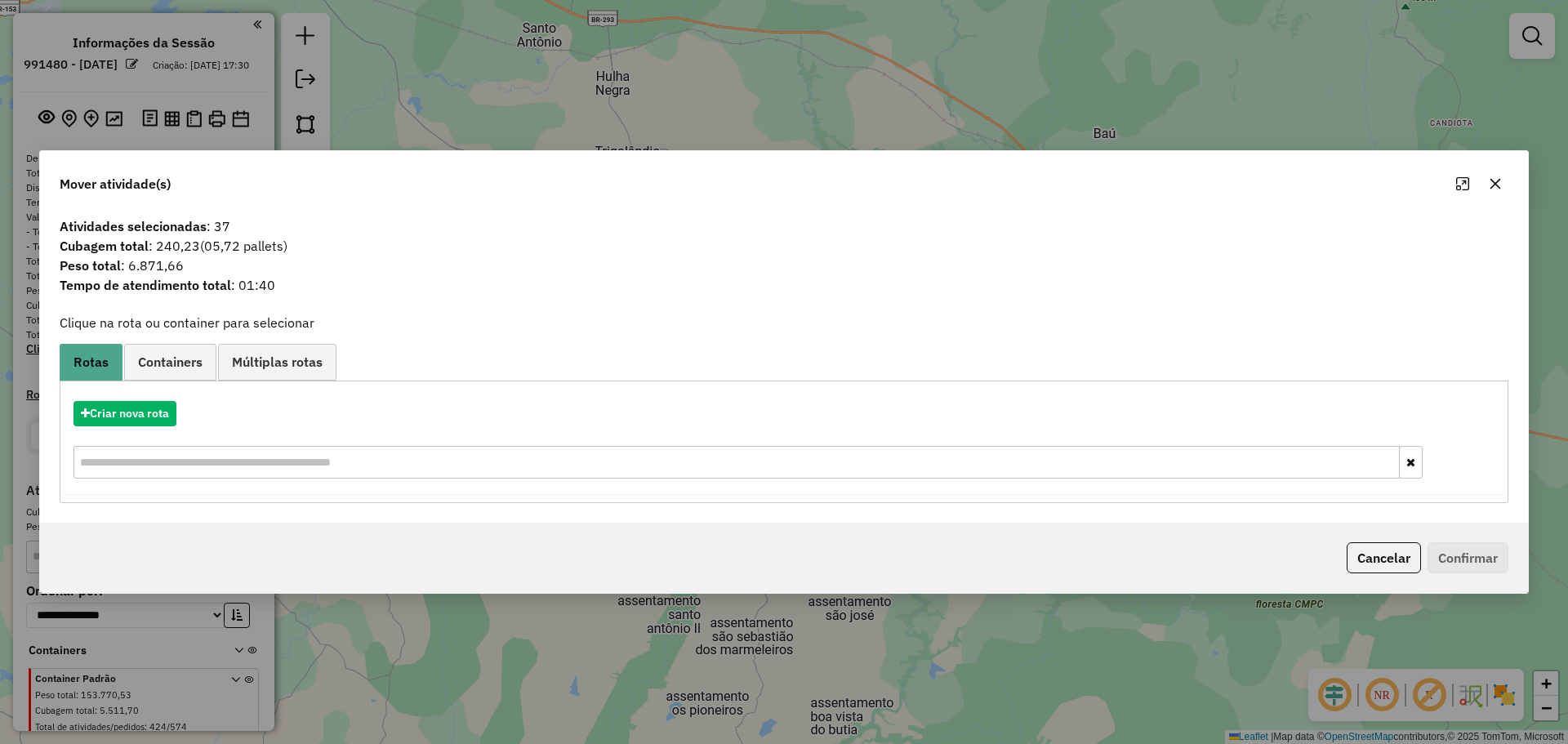
click at [1492, 184] on icon "button" at bounding box center [1495, 183] width 13 height 13
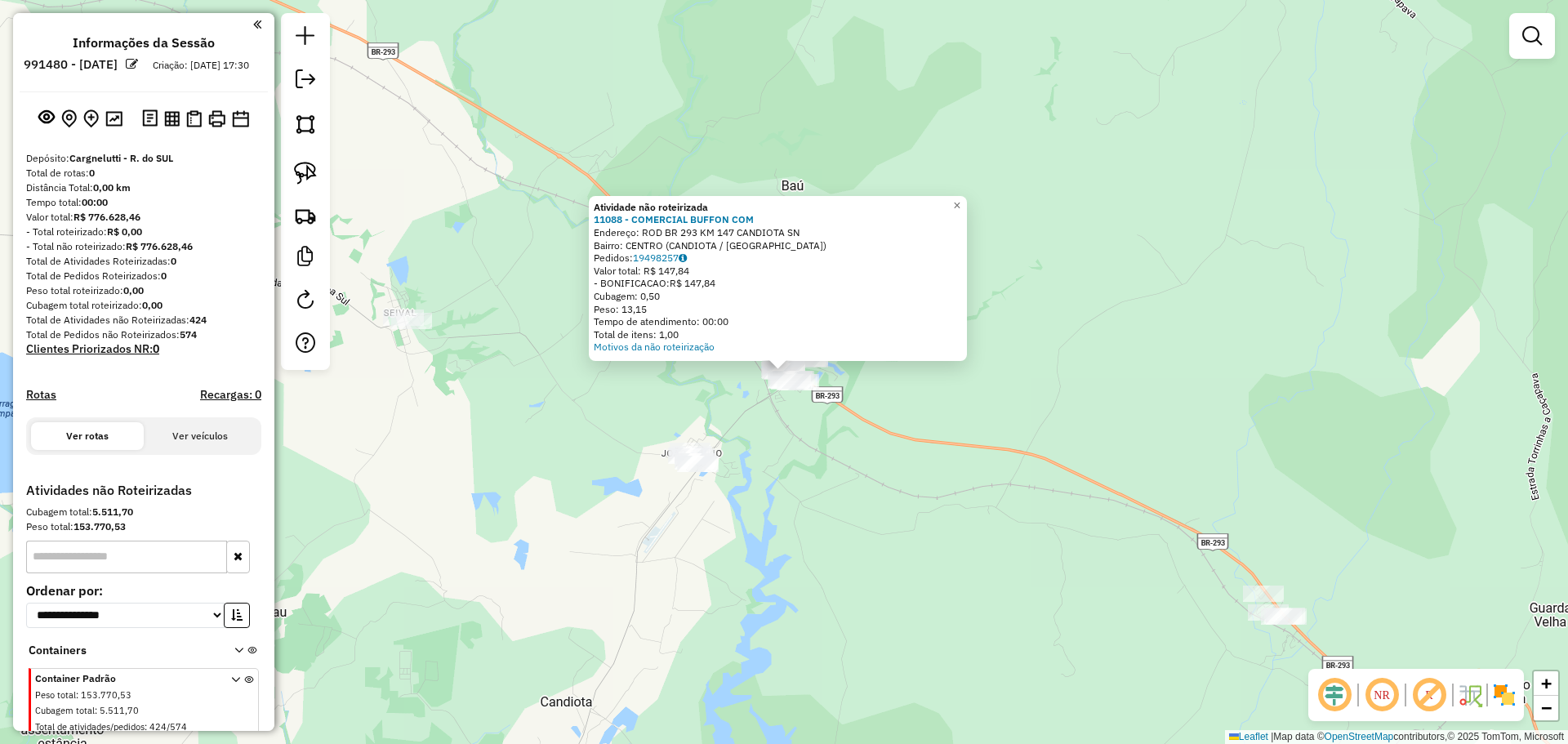
click at [916, 521] on div "Atividade não roteirizada 11088 - COMERCIAL BUFFON COM Endereço: ROD BR 293 KM …" at bounding box center [784, 372] width 1568 height 744
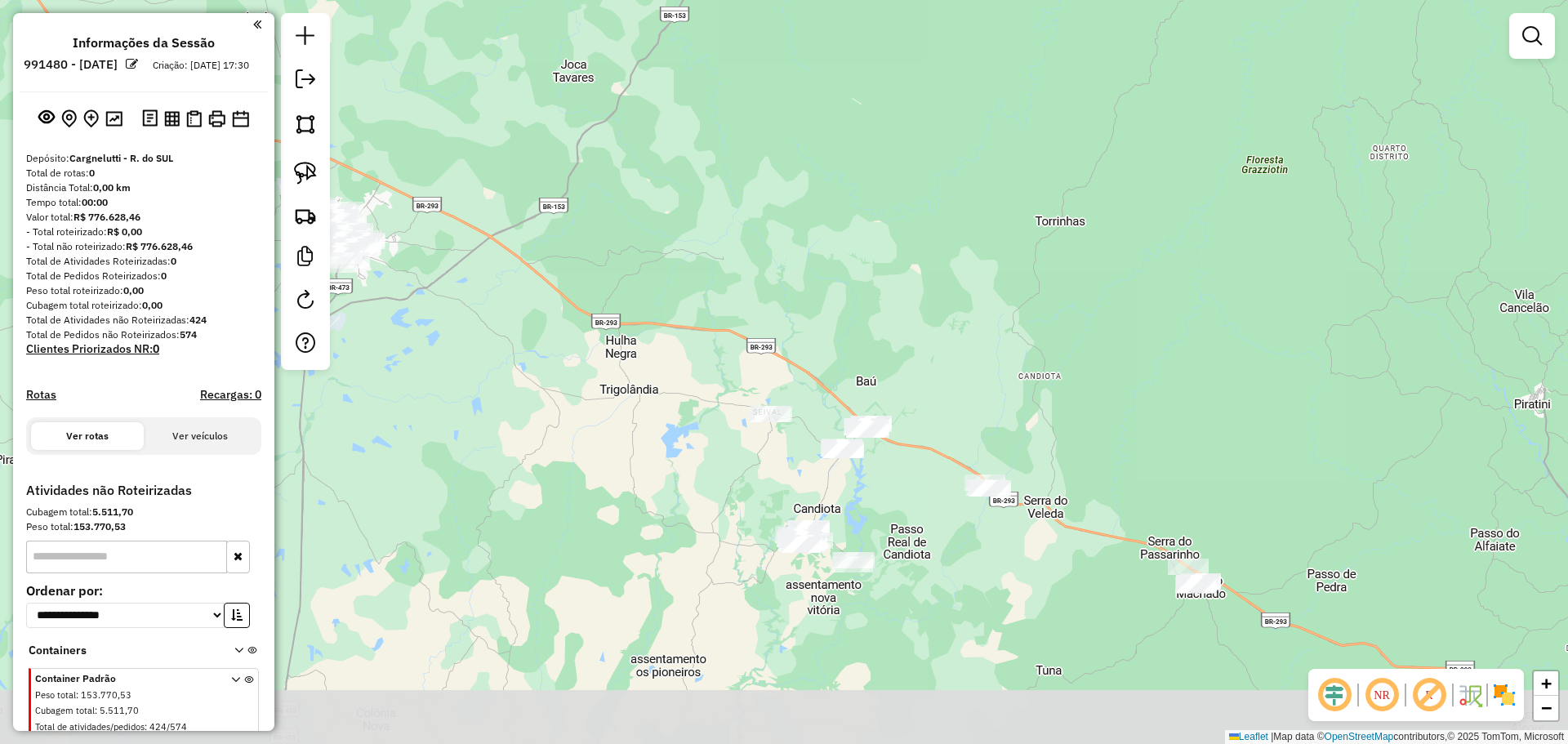
drag, startPoint x: 879, startPoint y: 546, endPoint x: 868, endPoint y: 476, distance: 70.9
click at [869, 479] on div "Janela de atendimento Grade de atendimento Capacidade Transportadoras Veículos …" at bounding box center [784, 372] width 1568 height 744
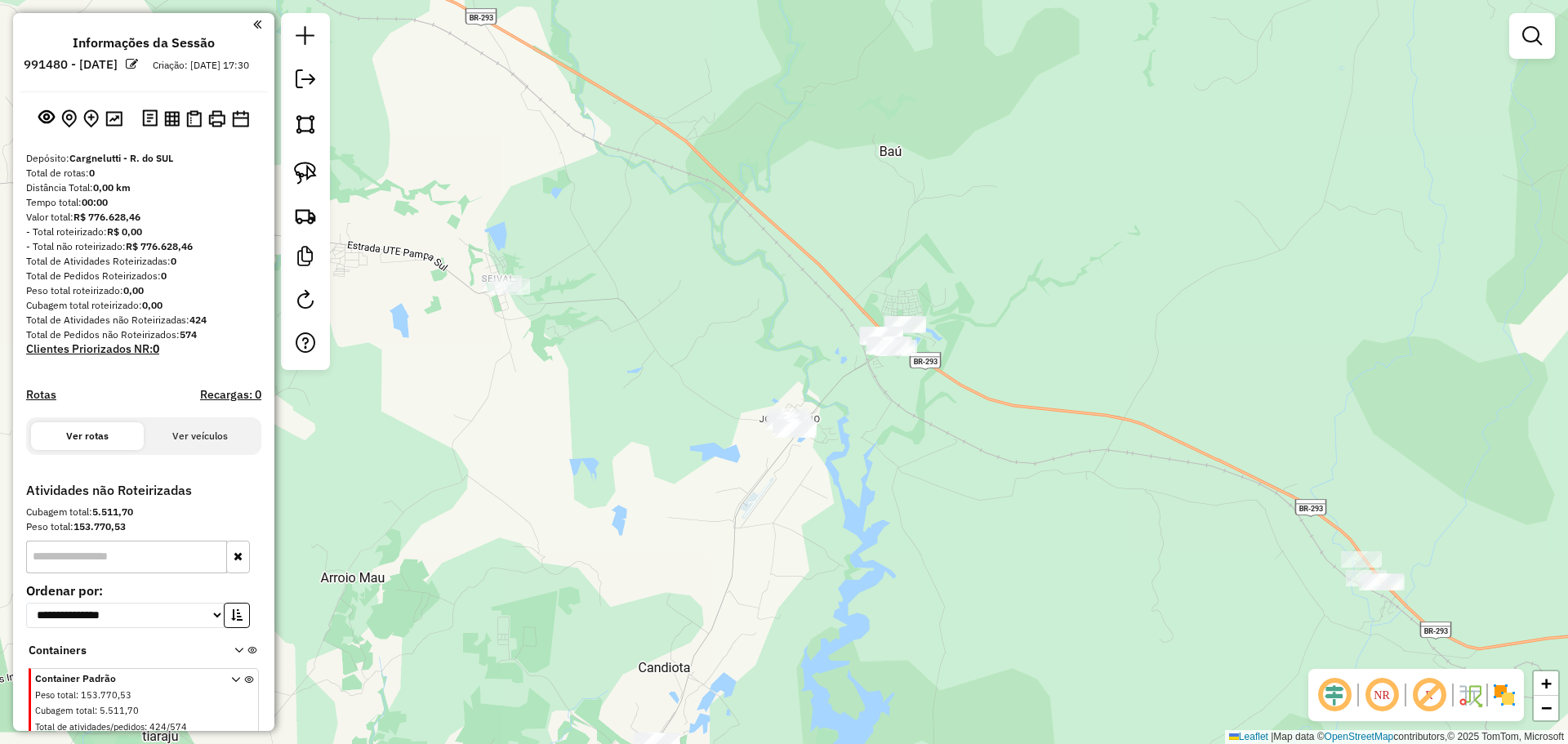
drag, startPoint x: 851, startPoint y: 486, endPoint x: 860, endPoint y: 353, distance: 133.3
click at [860, 353] on div "Janela de atendimento Grade de atendimento Capacidade Transportadoras Veículos …" at bounding box center [784, 372] width 1568 height 744
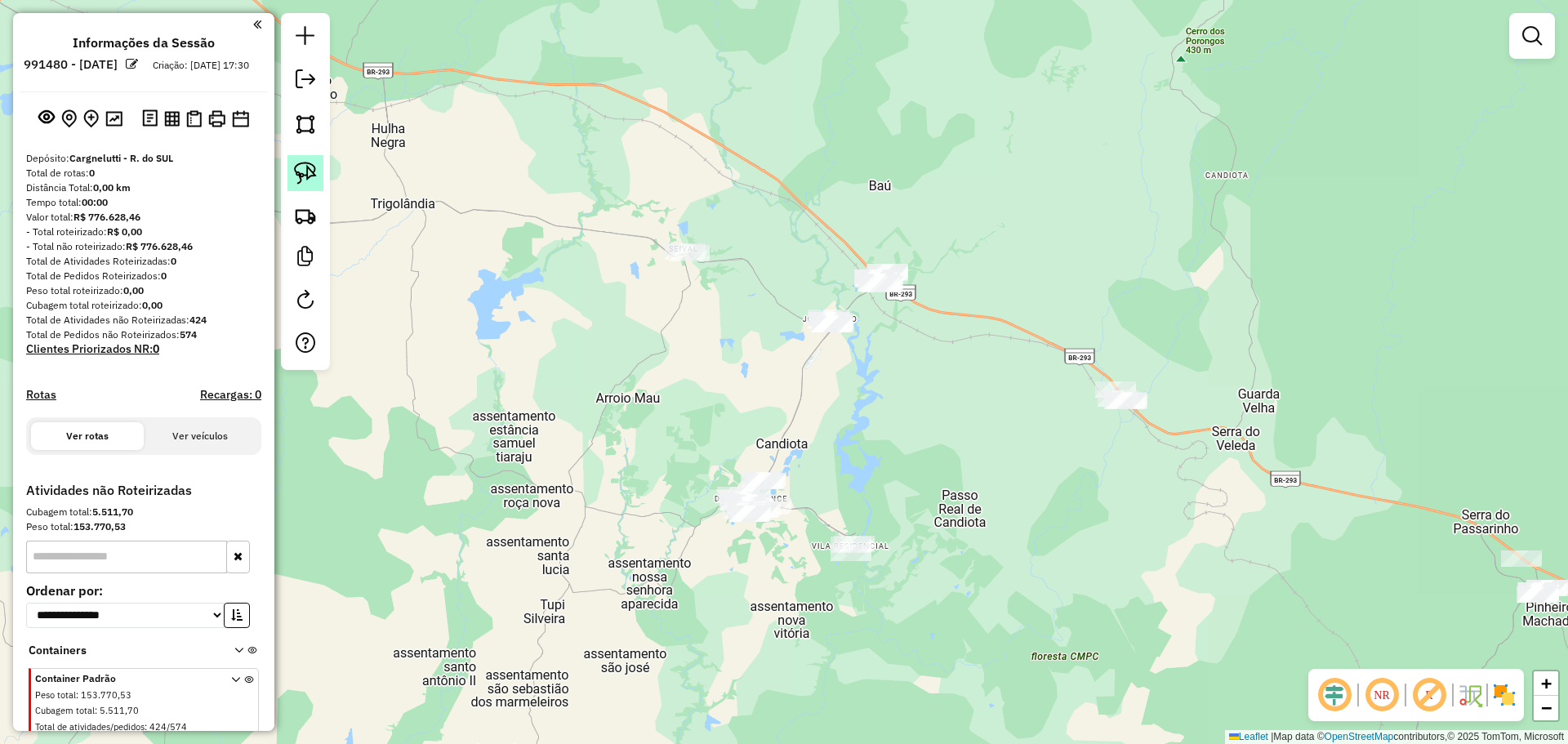
click at [307, 175] on img at bounding box center [305, 173] width 23 height 23
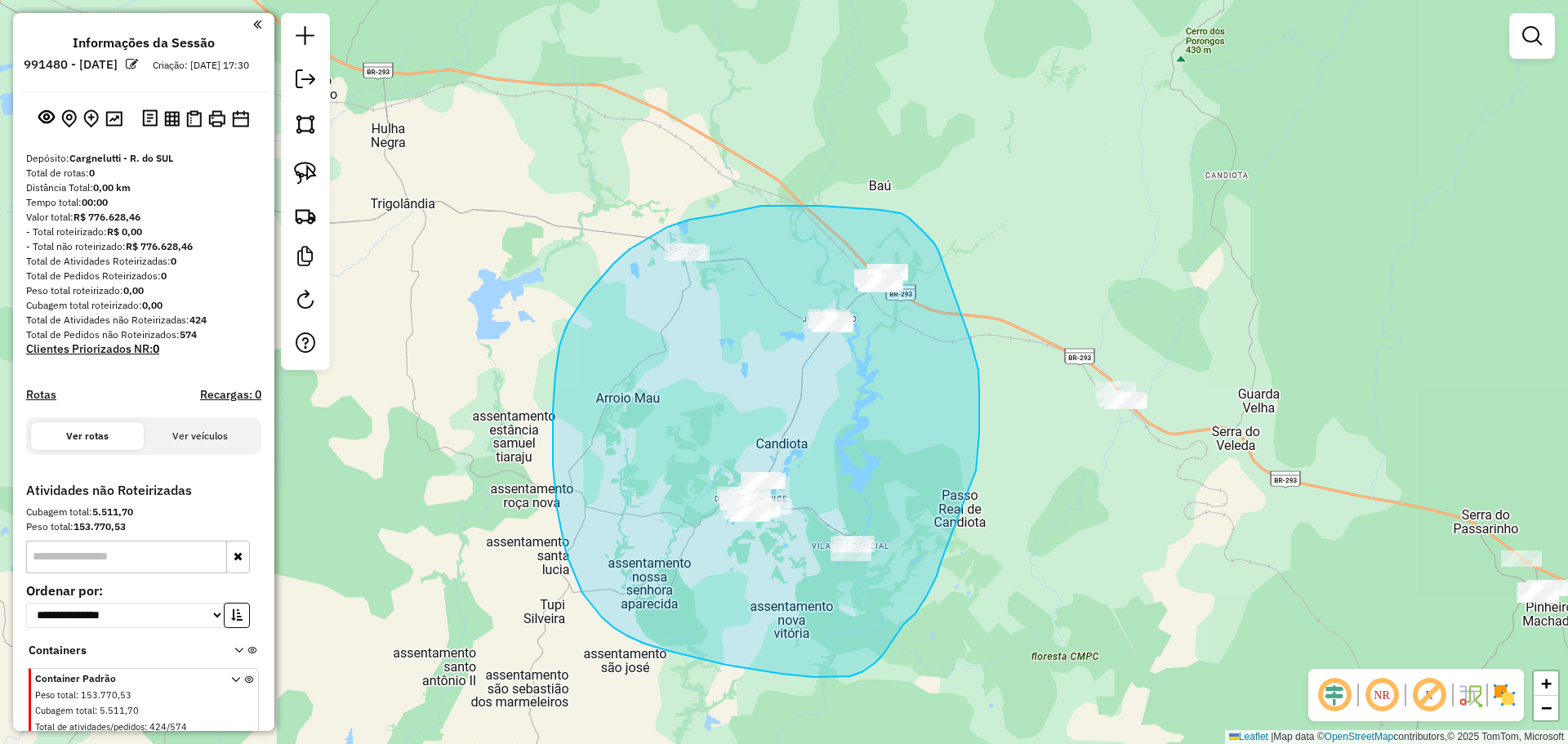
drag, startPoint x: 973, startPoint y: 478, endPoint x: 933, endPoint y: 548, distance: 80.6
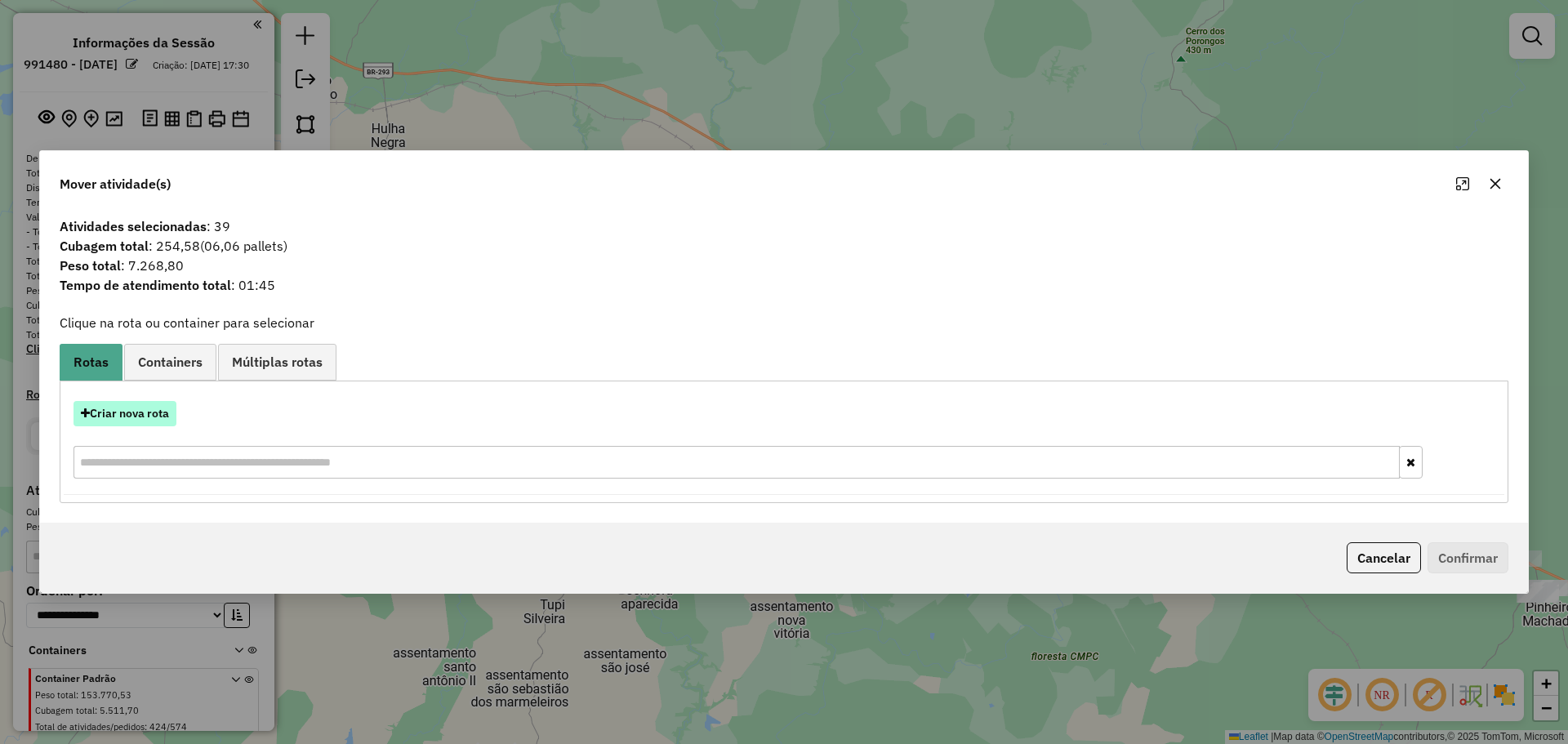
click at [155, 413] on button "Criar nova rota" at bounding box center [125, 413] width 103 height 25
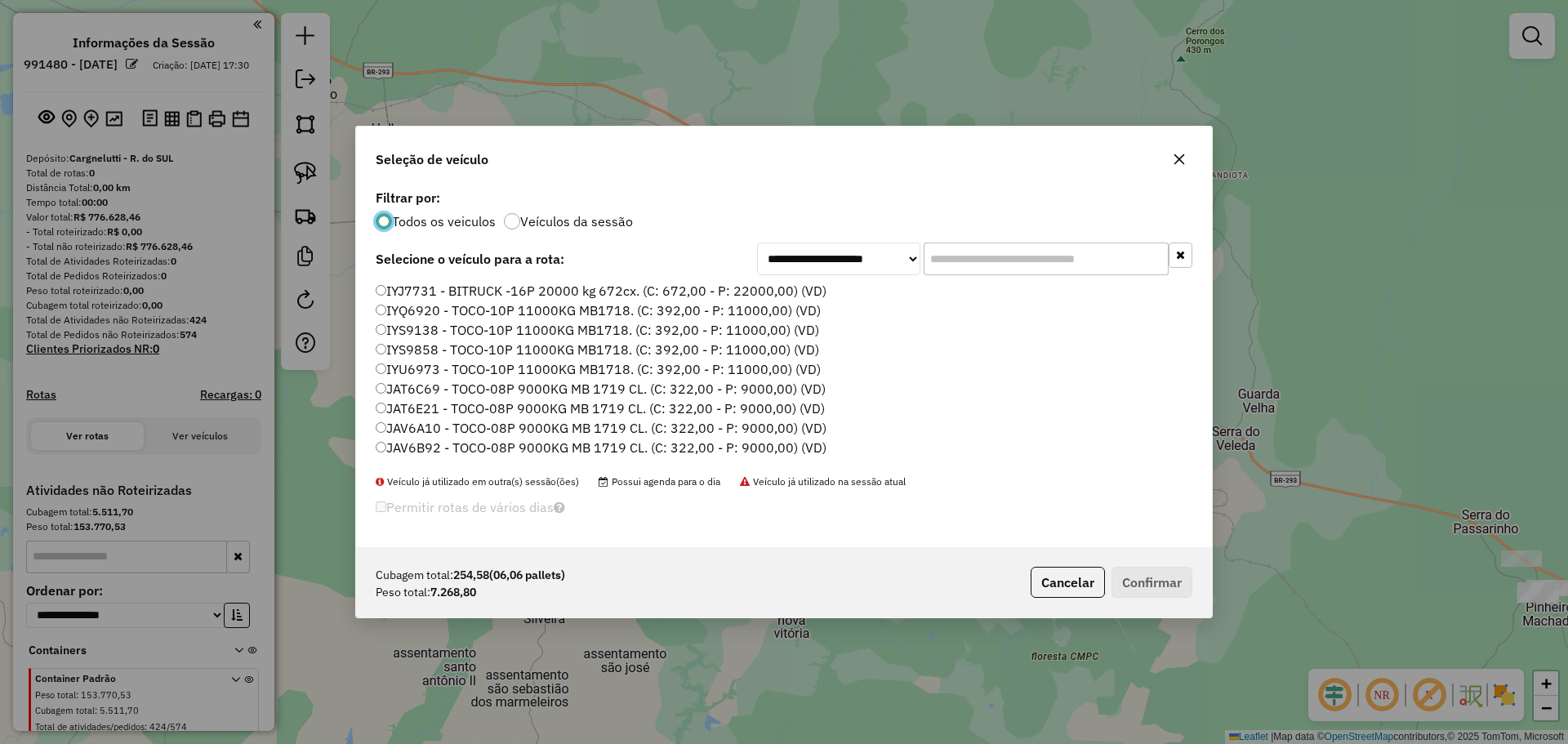
scroll to position [9, 5]
click at [1002, 249] on input "text" at bounding box center [1046, 258] width 245 height 33
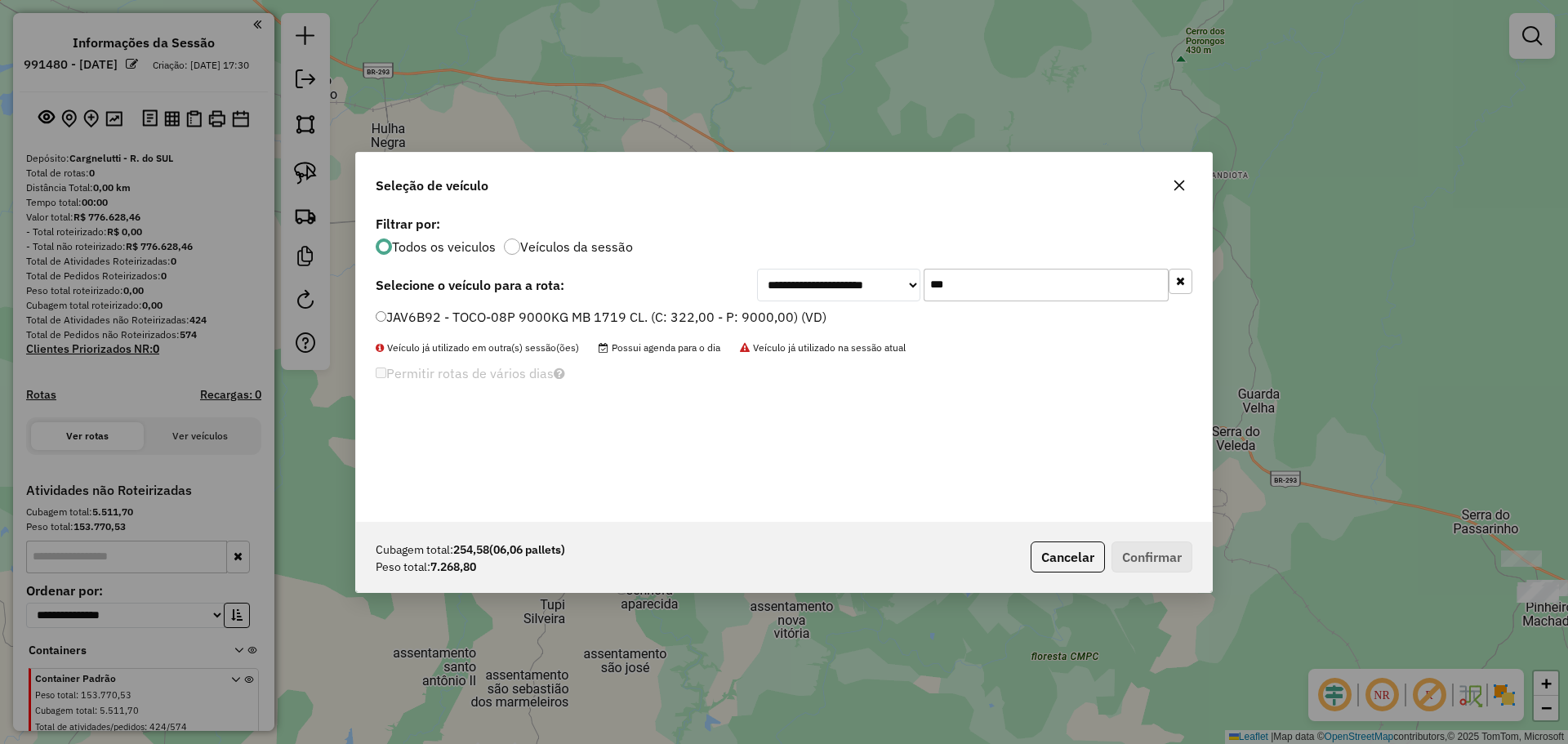
type input "***"
click at [750, 317] on label "JAV6B92 - TOCO-08P 9000KG MB 1719 CL. (C: 322,00 - P: 9000,00) (VD)" at bounding box center [601, 316] width 451 height 19
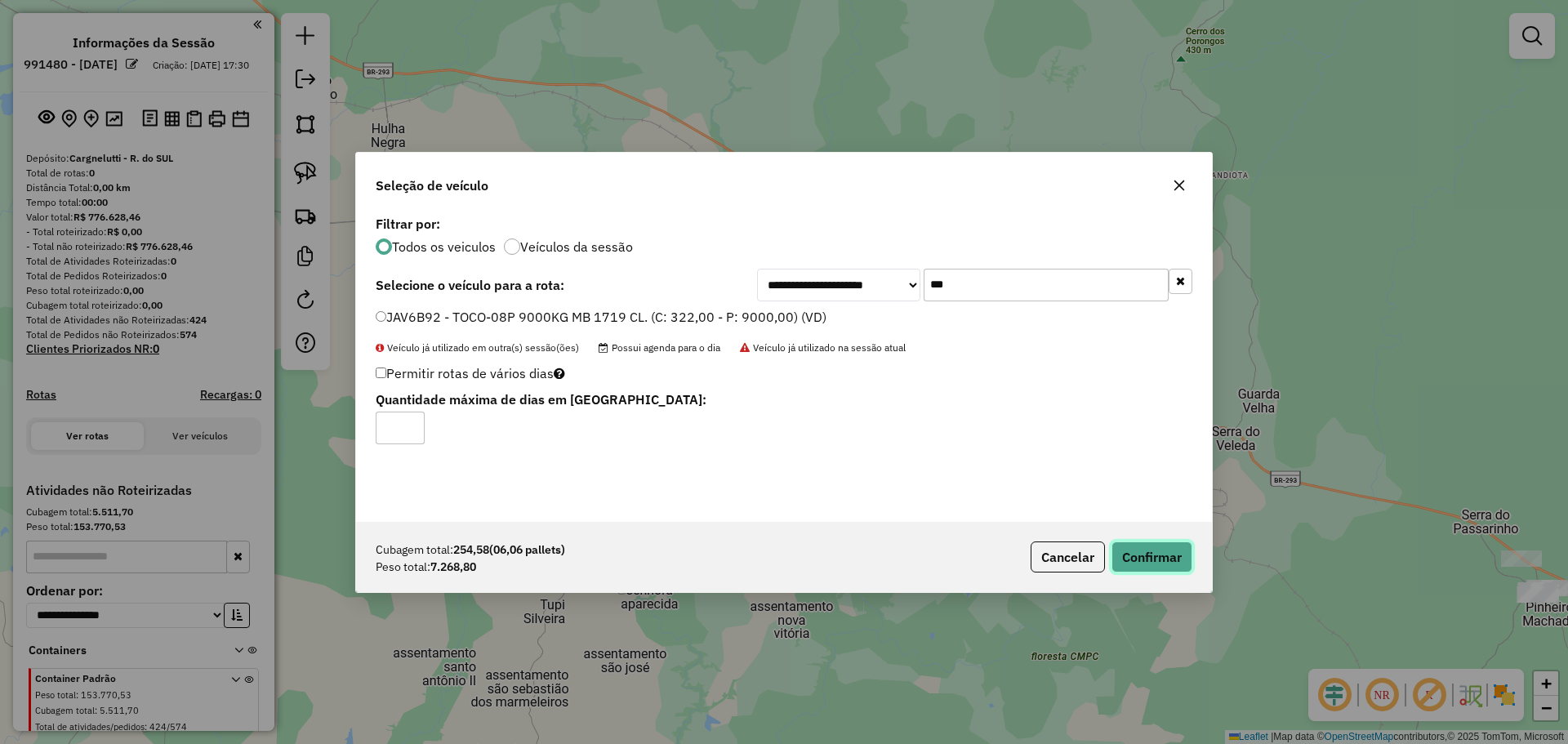
click at [1144, 547] on button "Confirmar" at bounding box center [1152, 557] width 81 height 31
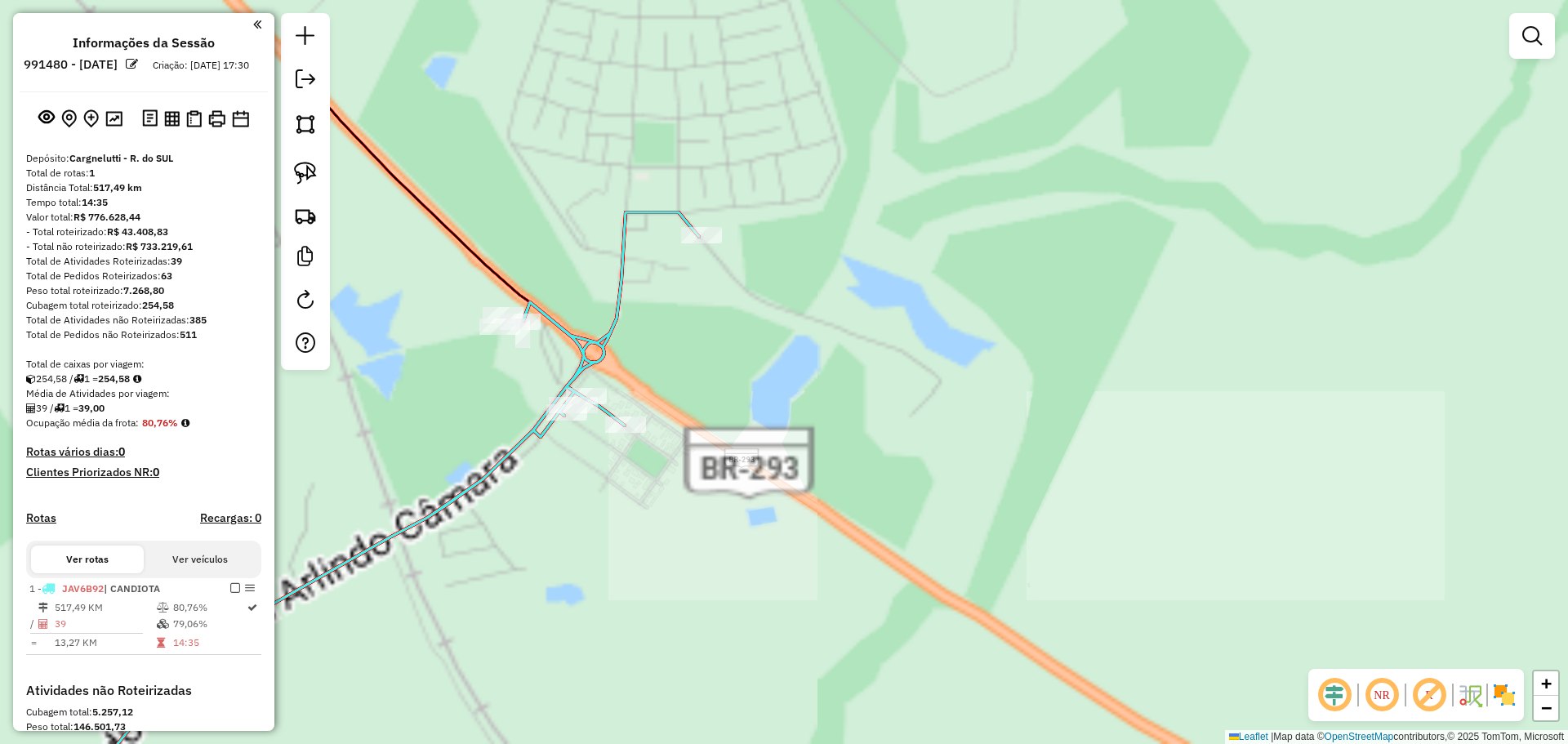
drag, startPoint x: 716, startPoint y: 230, endPoint x: 815, endPoint y: 371, distance: 172.3
click at [815, 371] on div "Janela de atendimento Grade de atendimento Capacidade Transportadoras Veículos …" at bounding box center [784, 372] width 1568 height 744
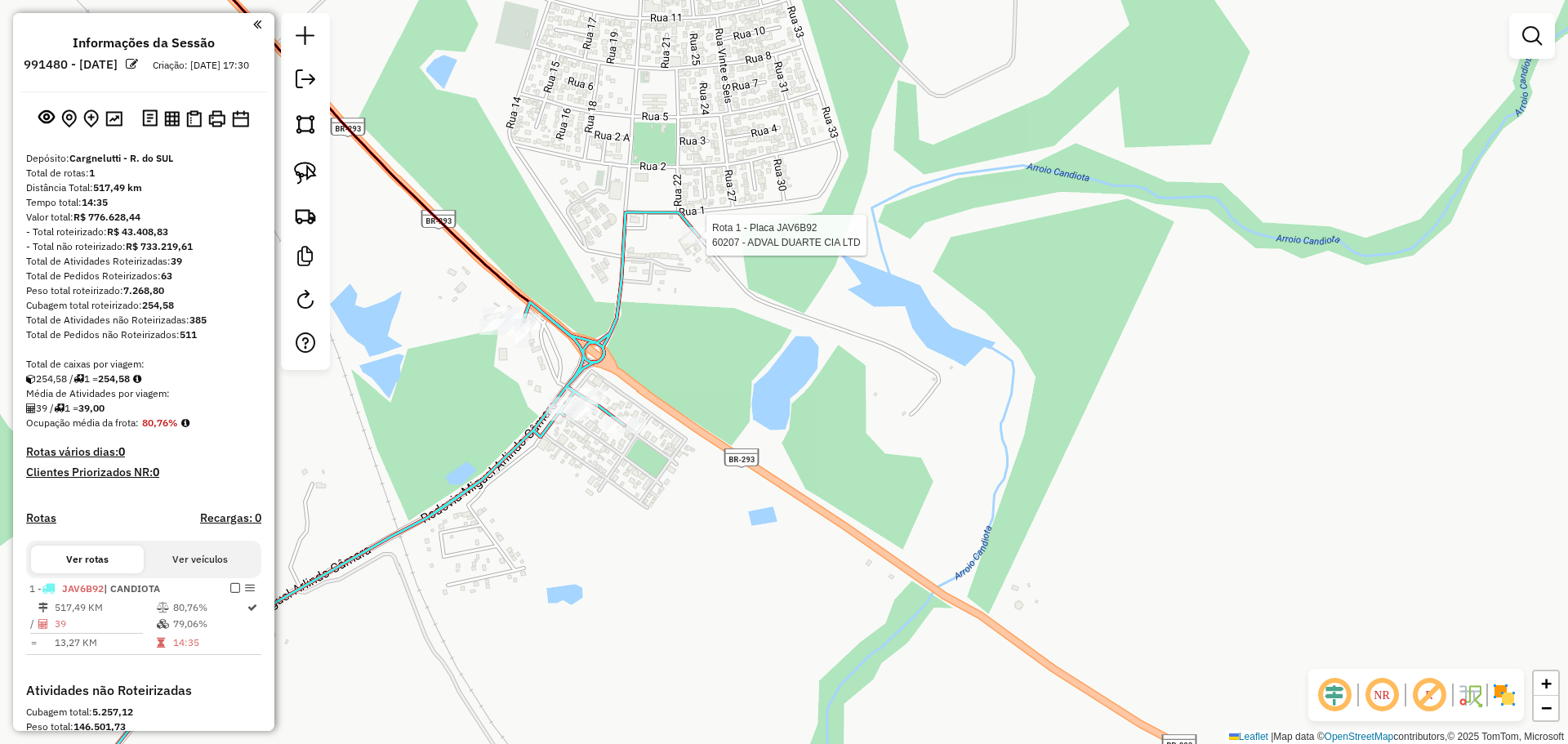
click at [712, 243] on div at bounding box center [701, 235] width 41 height 16
select select "**********"
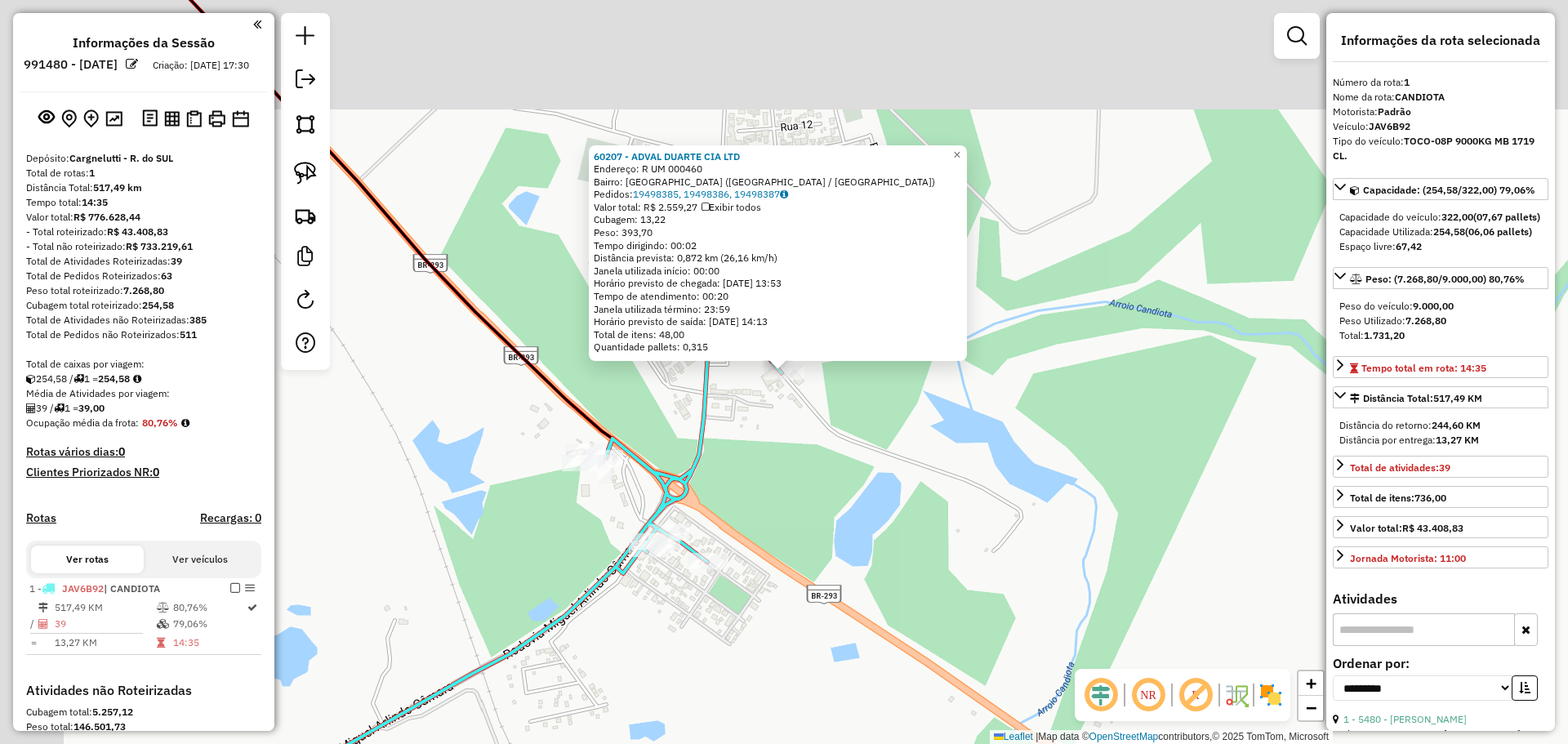
scroll to position [259, 0]
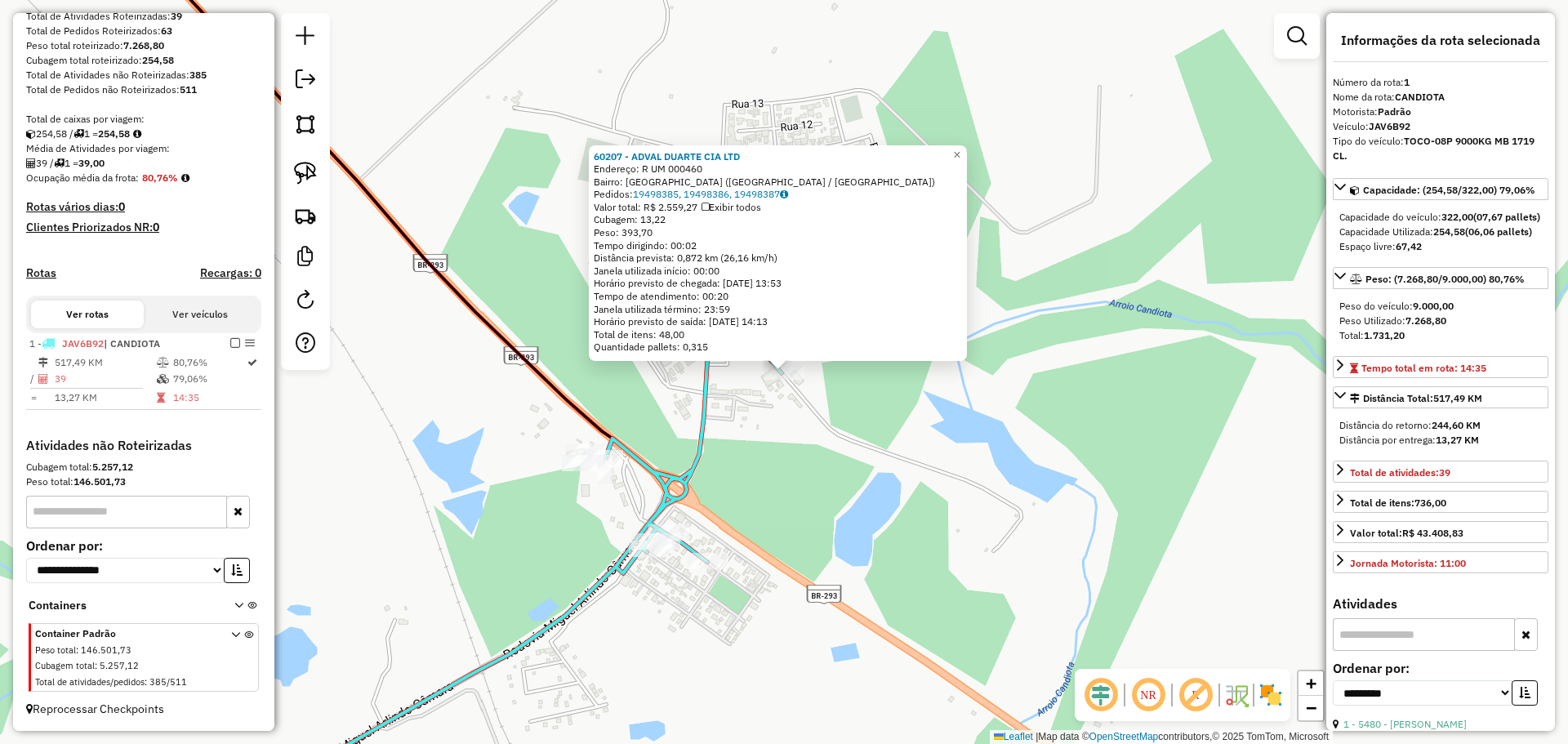
click at [727, 477] on div "60207 - ADVAL DUARTE CIA LTD Endereço: R UM 000460 Bairro: [GEOGRAPHIC_DATA] ([…" at bounding box center [784, 372] width 1568 height 744
drag, startPoint x: 723, startPoint y: 484, endPoint x: 732, endPoint y: 474, distance: 13.5
click at [732, 474] on div "60207 - ADVAL DUARTE CIA LTD Endereço: R UM 000460 Bairro: [GEOGRAPHIC_DATA] ([…" at bounding box center [784, 372] width 1568 height 744
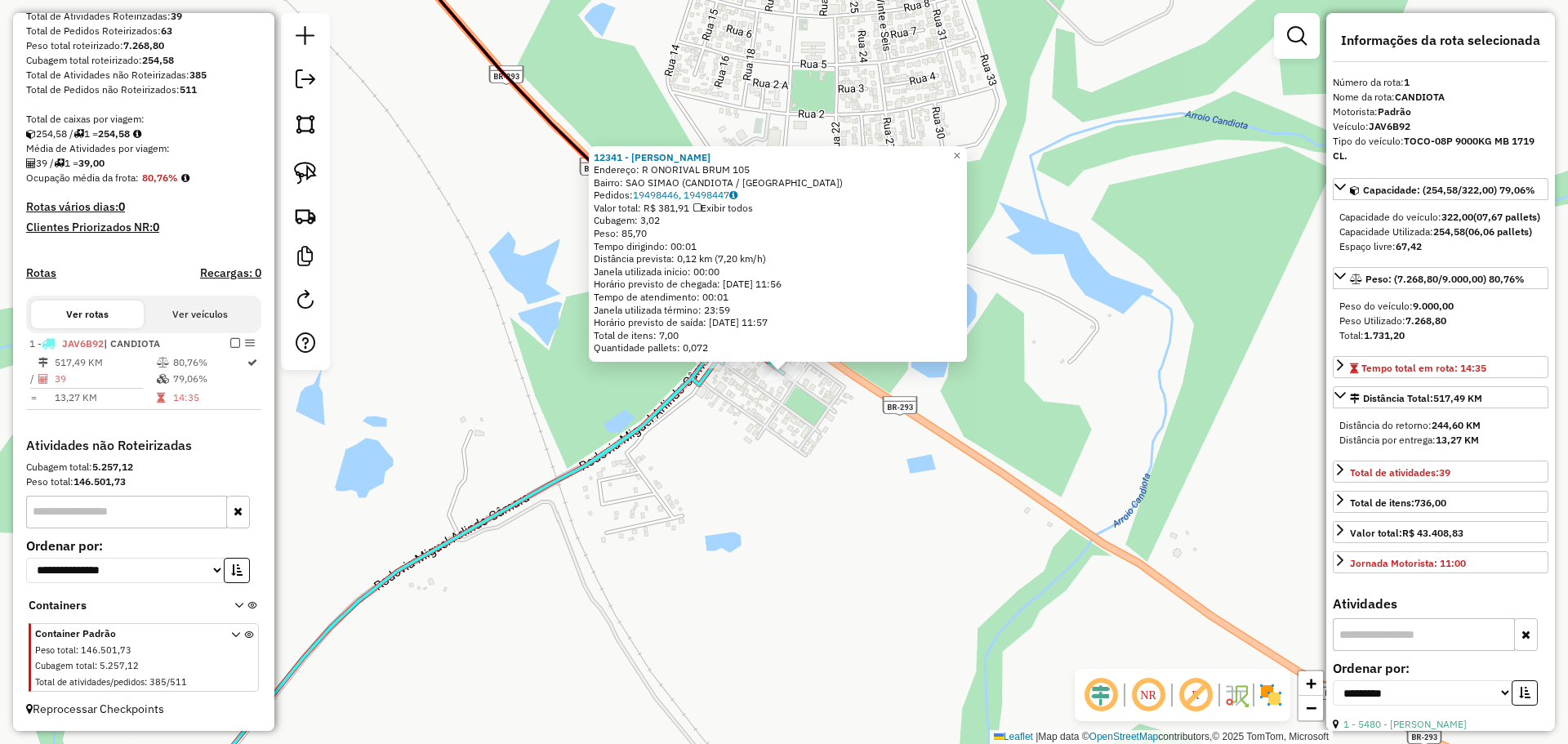
click at [777, 394] on div "12341 - [PERSON_NAME]: R ONORIVAL BRUM 105 Bairro: [GEOGRAPHIC_DATA] (CANDIOTA …" at bounding box center [784, 372] width 1568 height 744
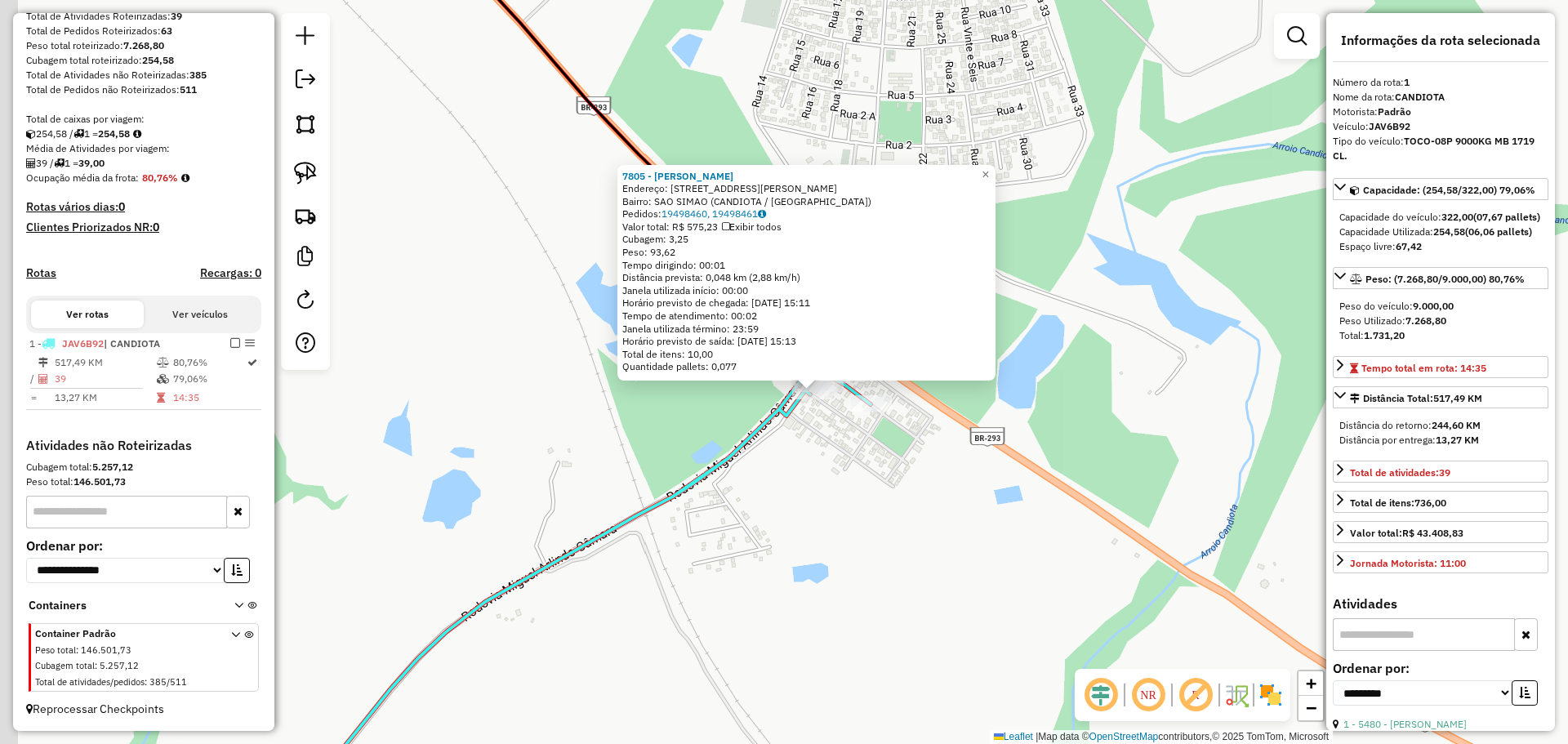
drag, startPoint x: 712, startPoint y: 514, endPoint x: 743, endPoint y: 476, distance: 49.0
click at [951, 442] on div "7805 - [PERSON_NAME] De Aguia Endereço: [PERSON_NAME][STREET_ADDRESS][PERSON_NA…" at bounding box center [784, 372] width 1568 height 744
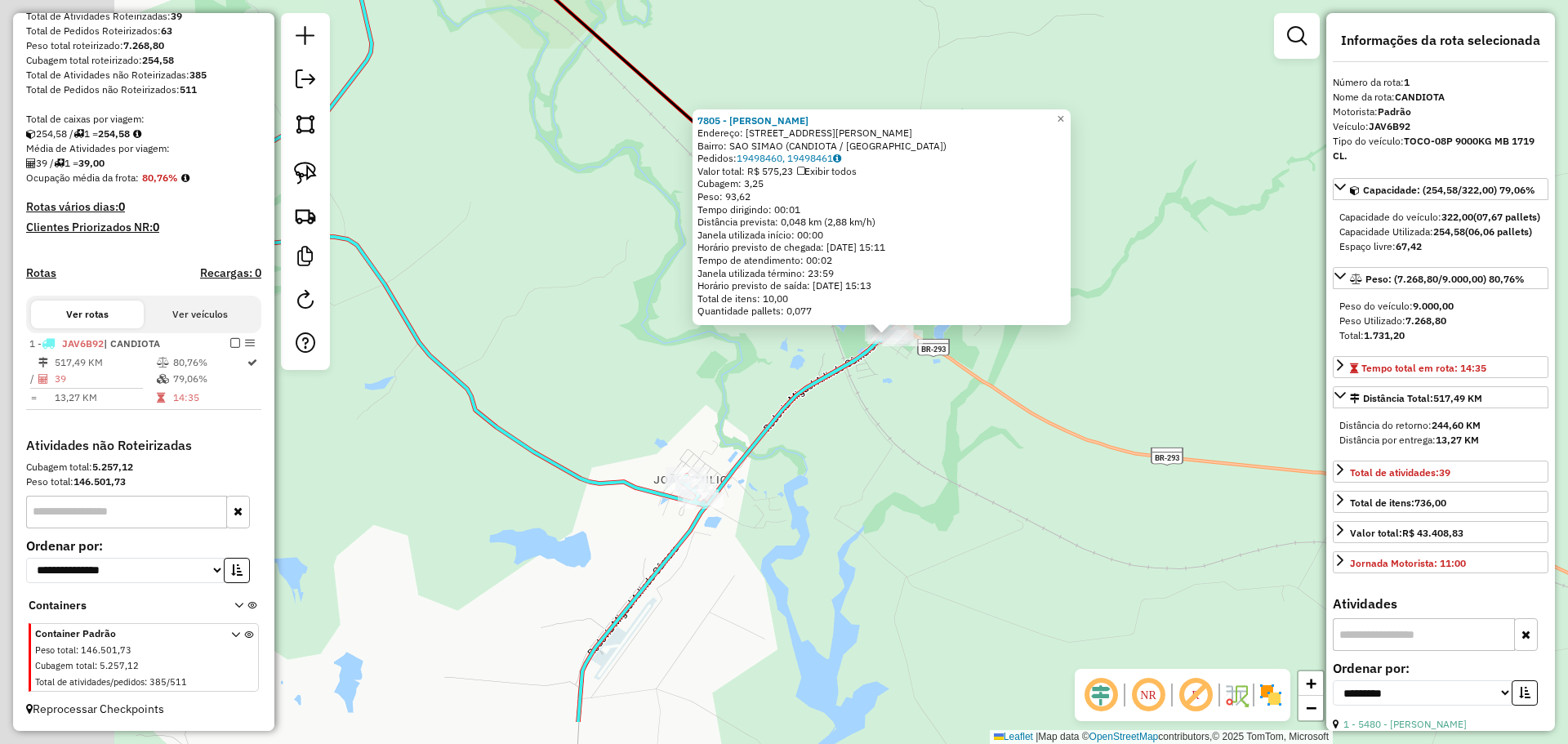
drag, startPoint x: 666, startPoint y: 418, endPoint x: 738, endPoint y: 364, distance: 90.0
click at [738, 364] on div "7805 - [PERSON_NAME] De Aguia Endereço: [PERSON_NAME][STREET_ADDRESS][PERSON_NA…" at bounding box center [784, 372] width 1568 height 744
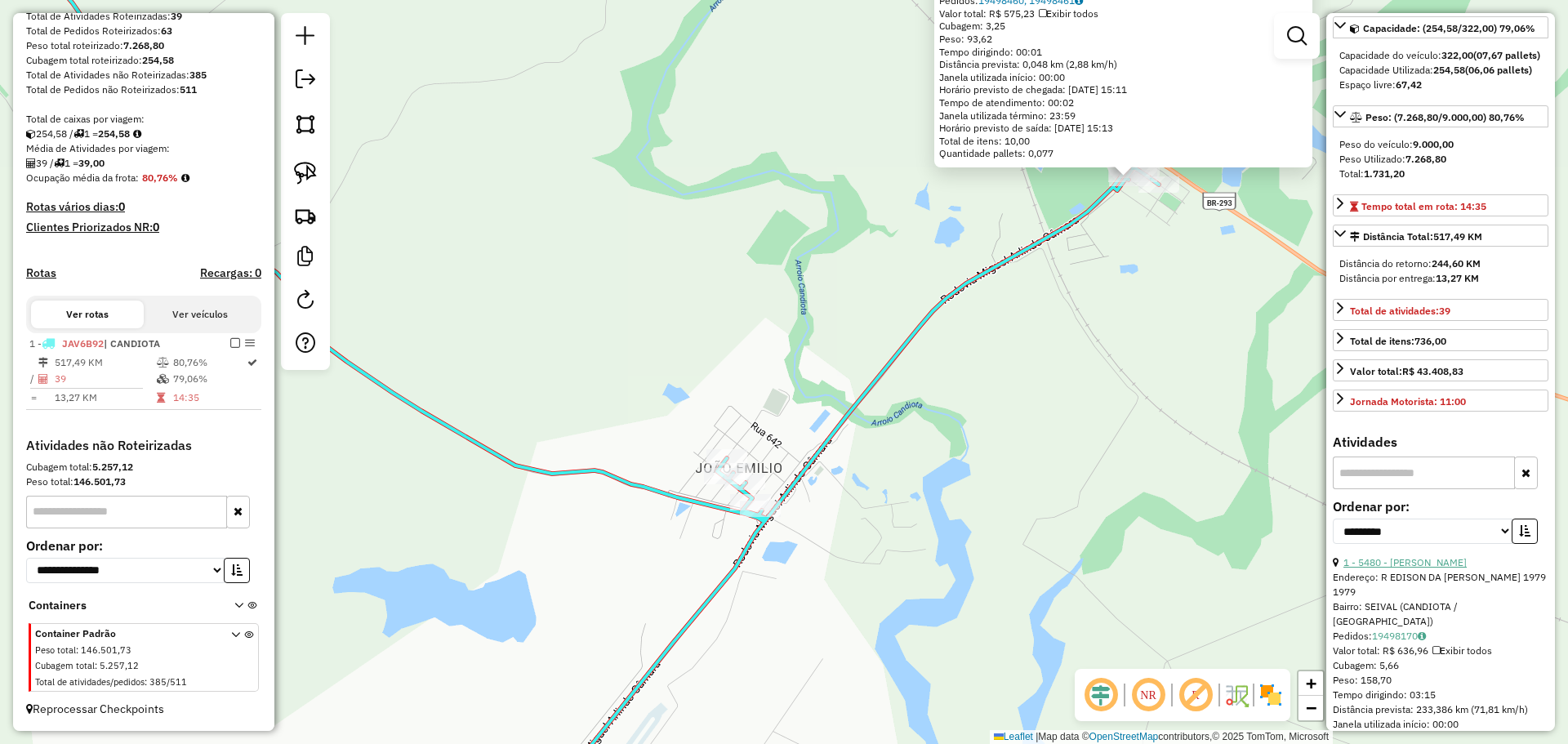
scroll to position [164, 0]
click at [1495, 542] on select "**********" at bounding box center [1423, 530] width 180 height 25
select select "*********"
click at [1333, 542] on select "**********" at bounding box center [1423, 530] width 180 height 25
click at [1512, 542] on button "button" at bounding box center [1525, 530] width 26 height 25
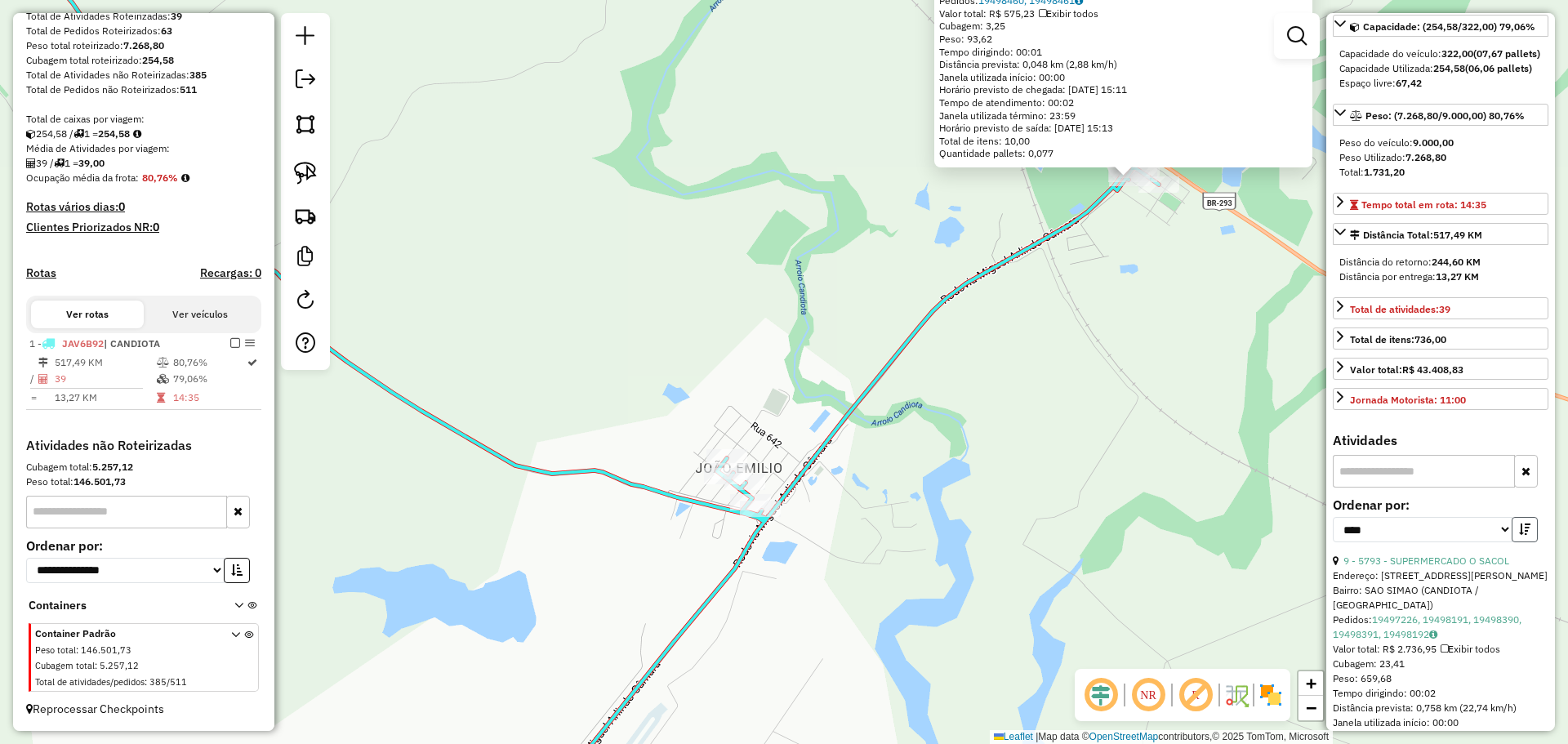
click at [1512, 542] on button "button" at bounding box center [1525, 530] width 26 height 25
click at [1462, 567] on link "37 - 12890 - 58.594.198 [PERSON_NAME]" at bounding box center [1437, 560] width 188 height 13
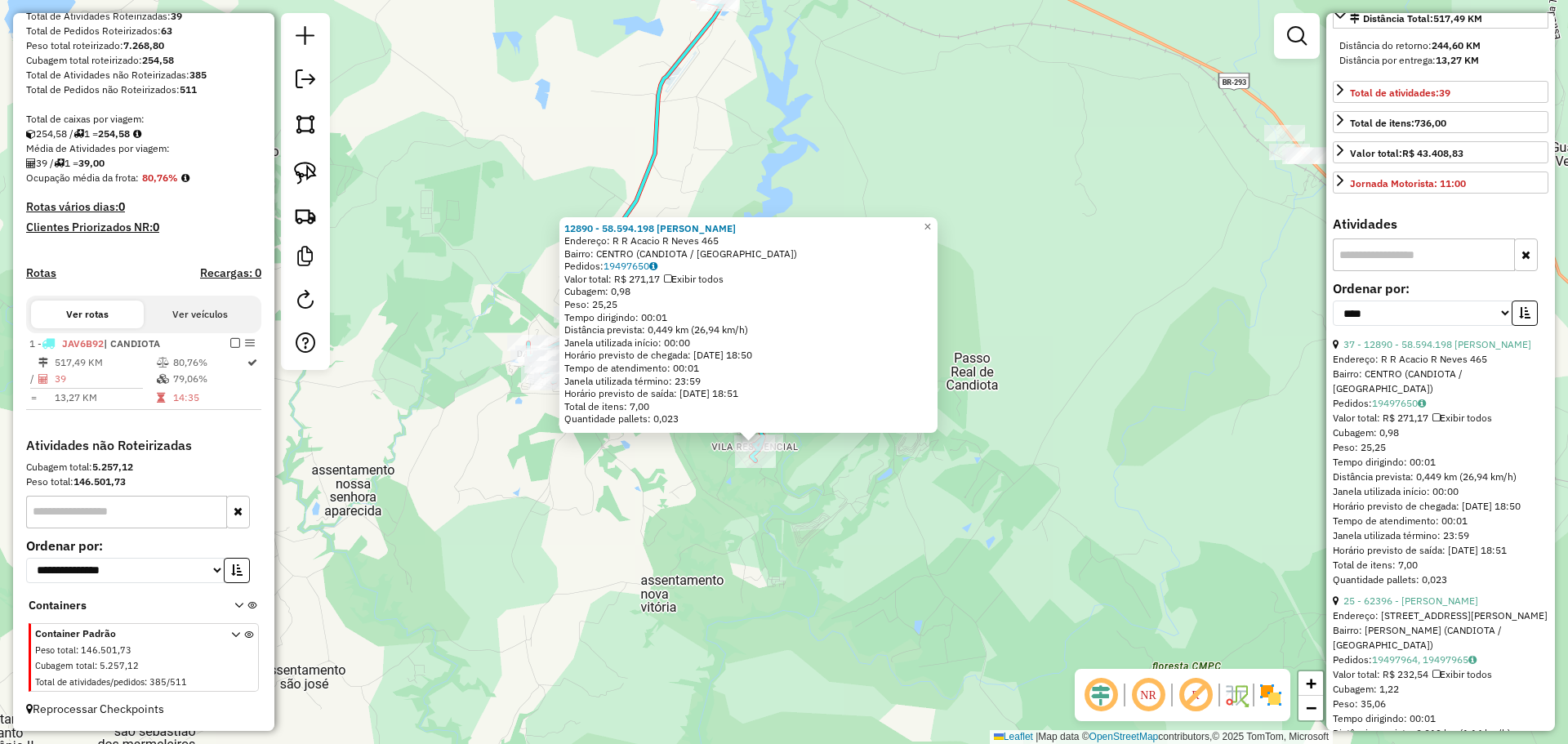
scroll to position [408, 0]
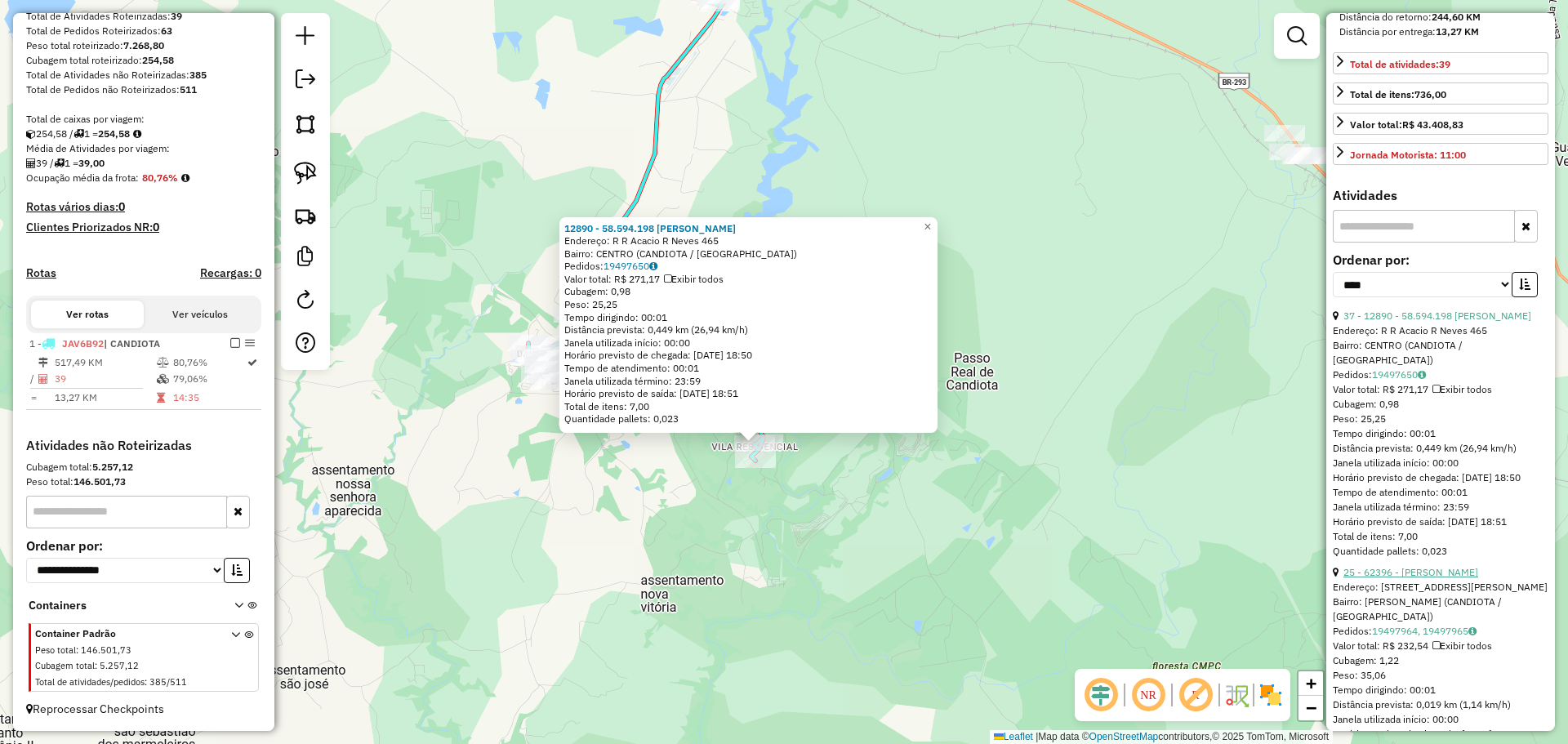
click at [1419, 578] on link "25 - 62396 - [PERSON_NAME]" at bounding box center [1411, 572] width 135 height 13
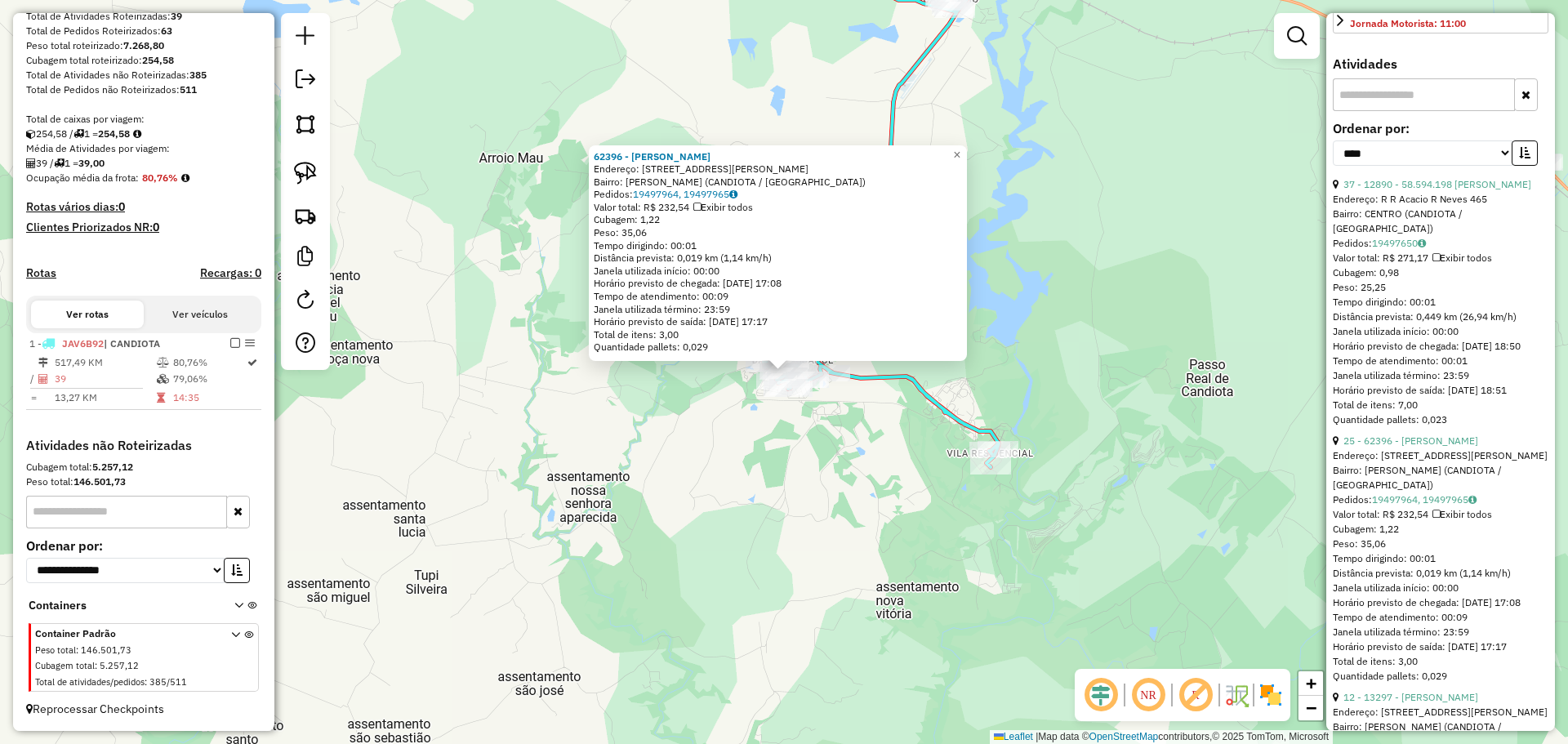
scroll to position [653, 0]
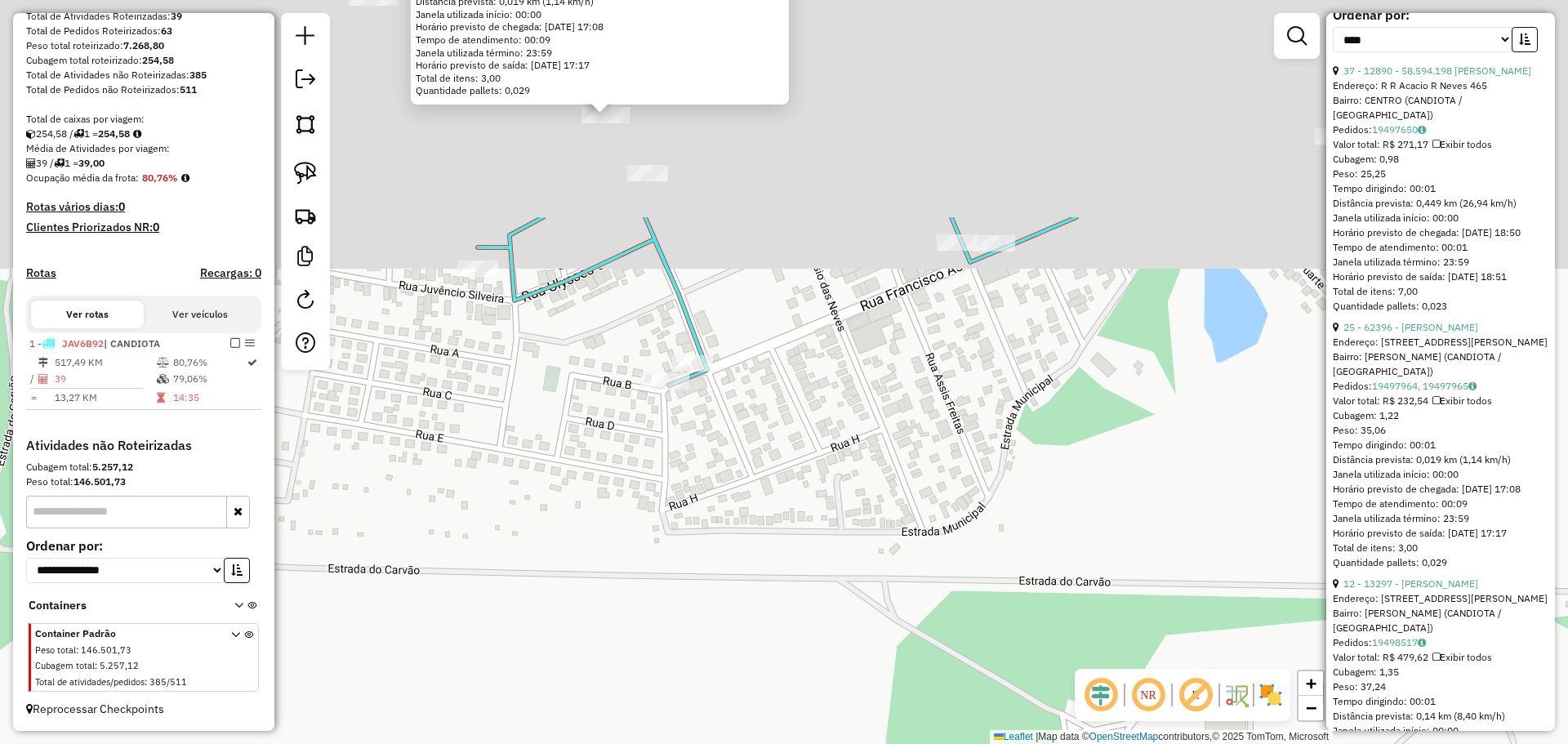
drag, startPoint x: 813, startPoint y: 173, endPoint x: 861, endPoint y: 466, distance: 296.9
click at [861, 466] on div "62396 - [PERSON_NAME] Endereço: R ENG [PERSON_NAME] FILHO 470 4470 [PERSON_NAME…" at bounding box center [784, 372] width 1568 height 744
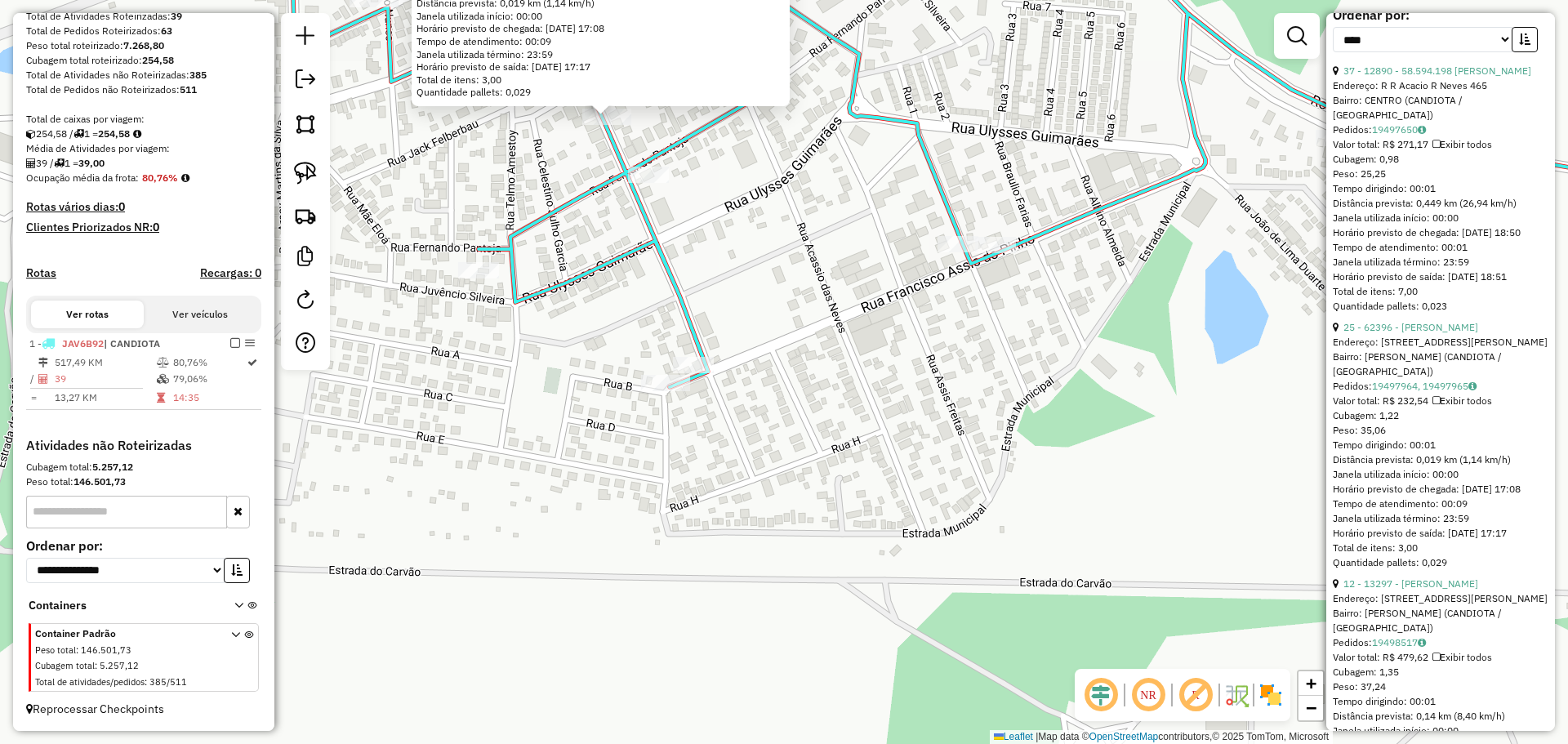
click at [755, 253] on div "62396 - [PERSON_NAME] Endereço: R ENG [PERSON_NAME] FILHO 470 4470 [PERSON_NAME…" at bounding box center [784, 372] width 1568 height 744
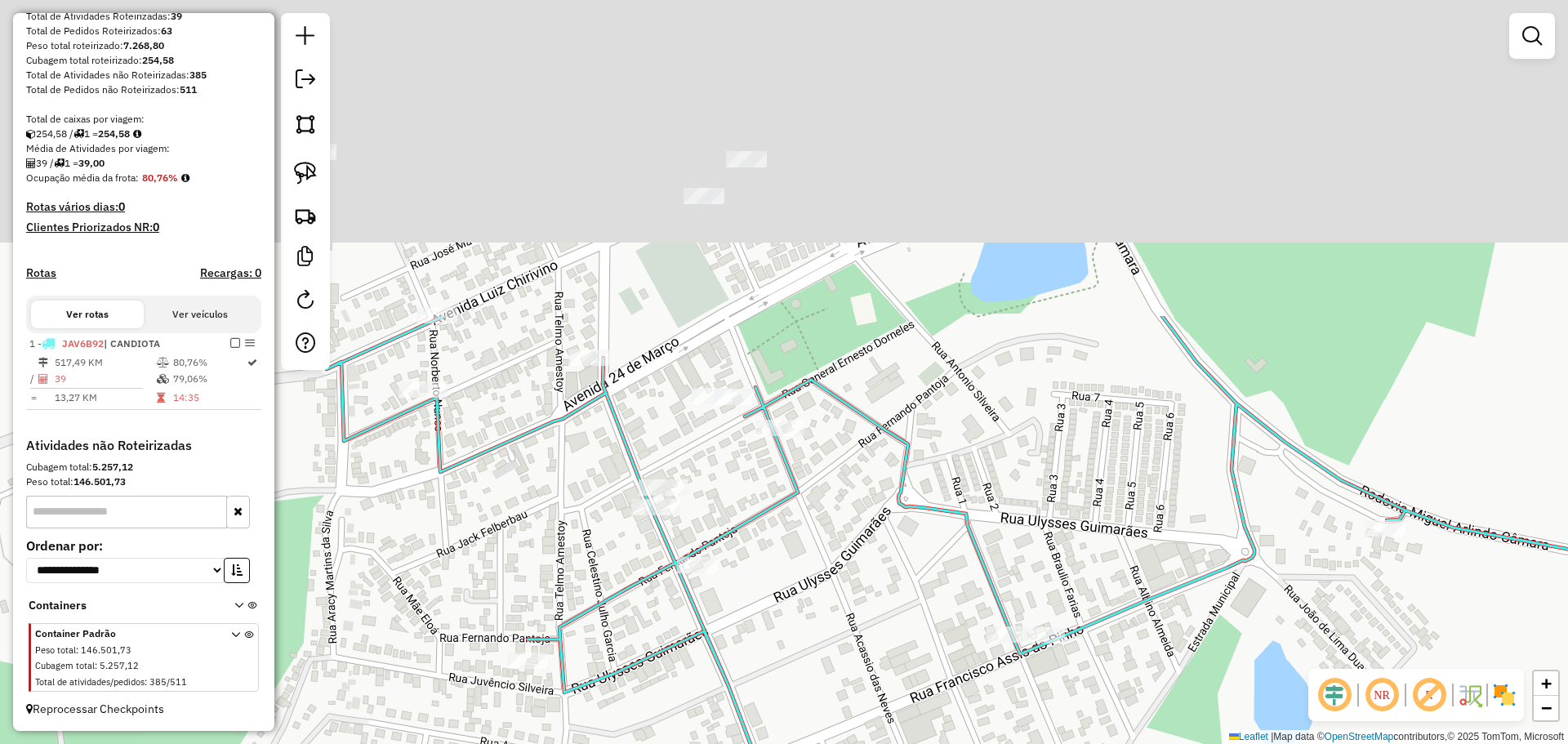
drag, startPoint x: 804, startPoint y: 645, endPoint x: 798, endPoint y: 616, distance: 29.6
click at [806, 655] on div "Janela de atendimento Grade de atendimento Capacidade Transportadoras Veículos …" at bounding box center [784, 372] width 1568 height 744
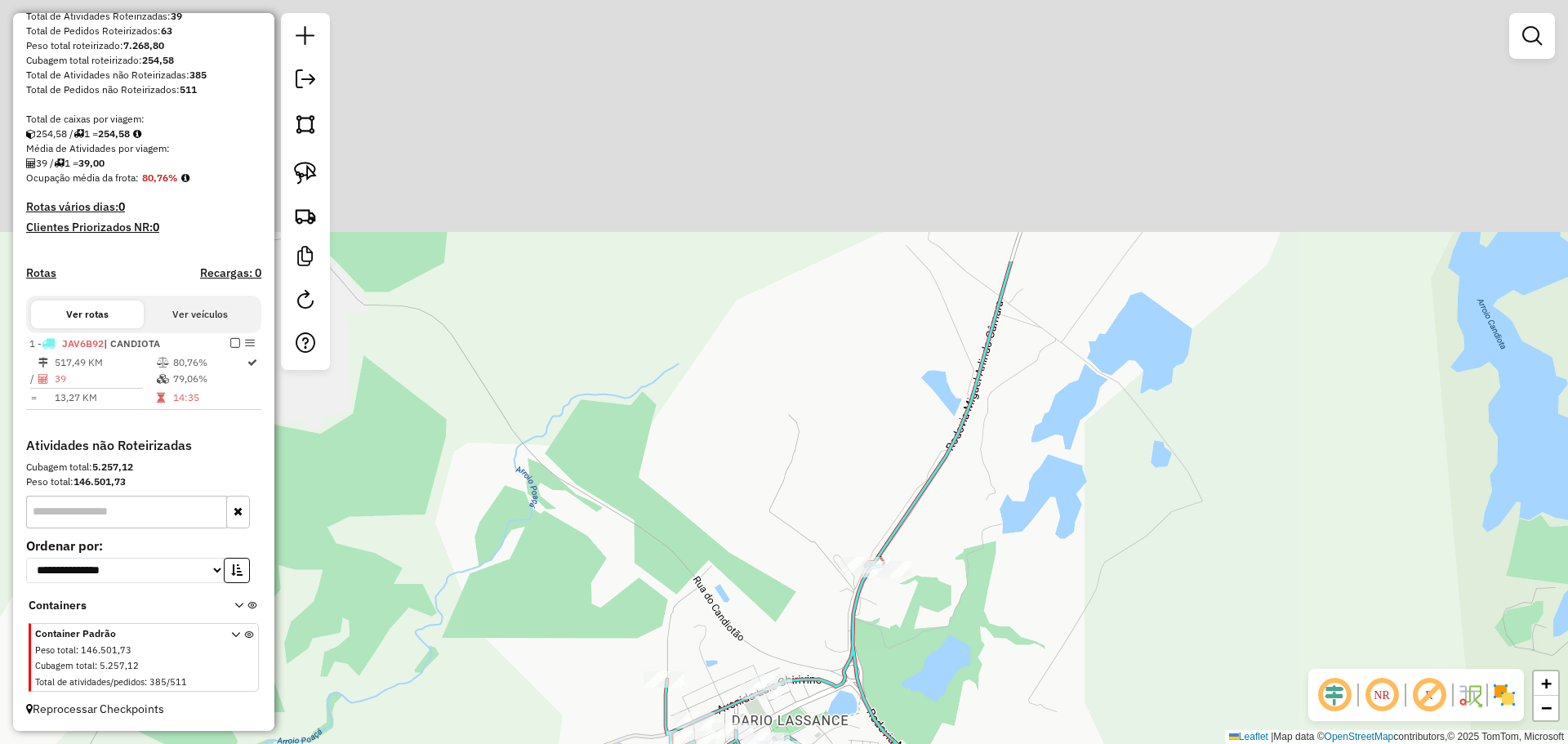
drag, startPoint x: 860, startPoint y: 316, endPoint x: 850, endPoint y: 651, distance: 335.1
click at [850, 651] on icon at bounding box center [1138, 705] width 944 height 887
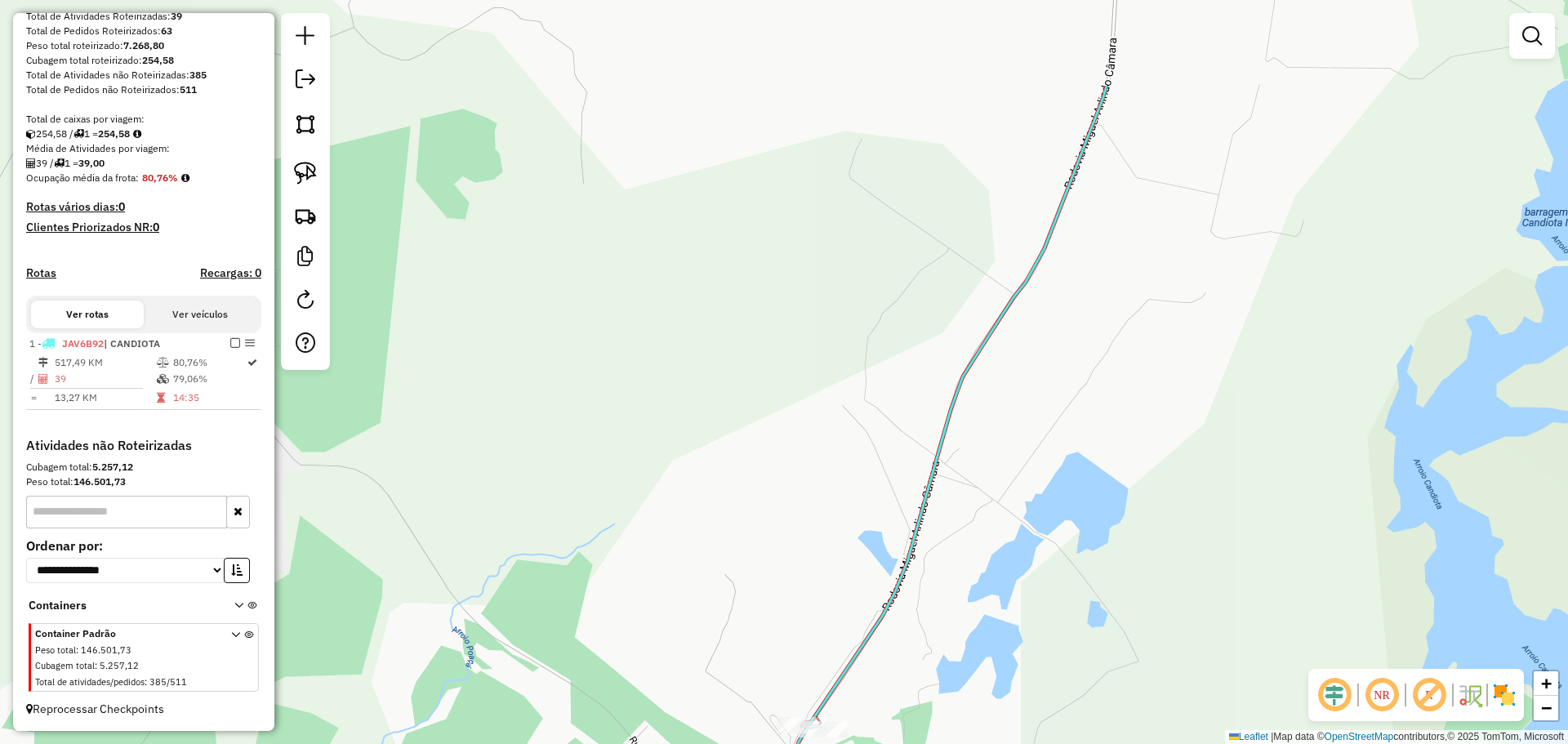
drag, startPoint x: 873, startPoint y: 521, endPoint x: 787, endPoint y: 765, distance: 258.7
click at [787, 743] on html "Aguarde... Pop-up bloqueado! Seu navegador bloqueou automáticamente a abertura …" at bounding box center [784, 372] width 1568 height 744
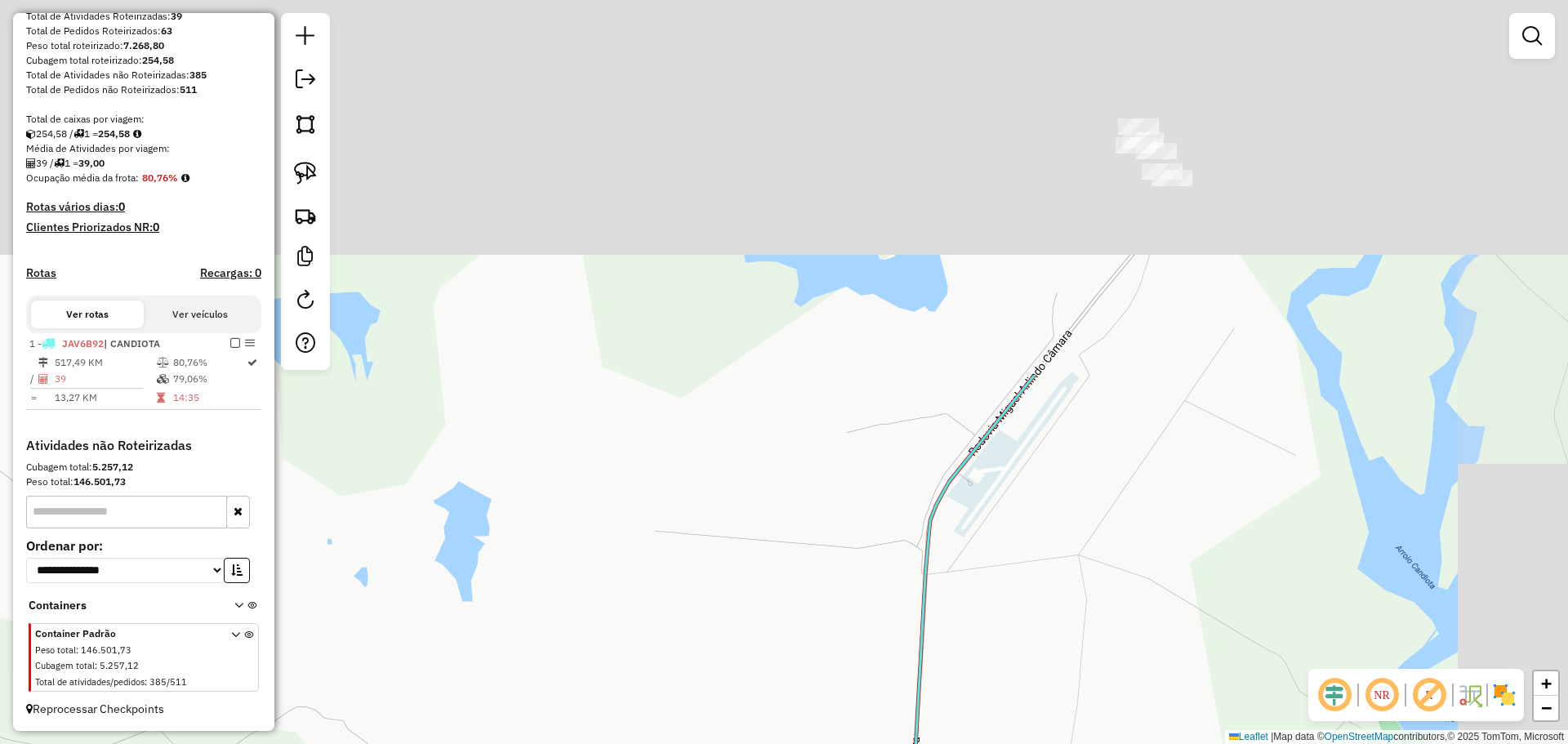
drag, startPoint x: 969, startPoint y: 316, endPoint x: 858, endPoint y: 767, distance: 464.5
click at [858, 743] on html "Aguarde... Pop-up bloqueado! Seu navegador bloqueou automáticamente a abertura …" at bounding box center [784, 372] width 1568 height 744
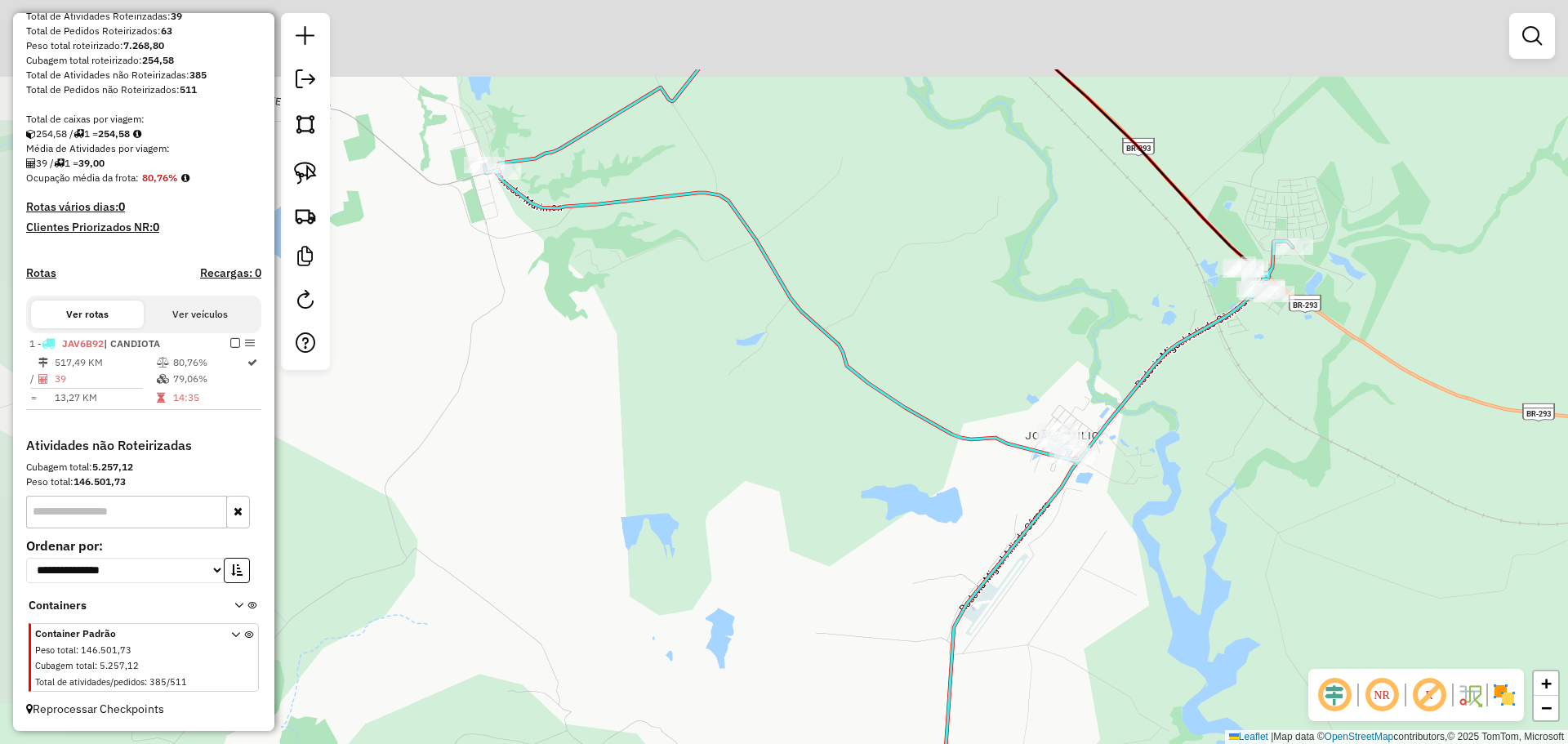
drag, startPoint x: 803, startPoint y: 344, endPoint x: 887, endPoint y: 579, distance: 249.6
click at [931, 647] on div "Janela de atendimento Grade de atendimento Capacidade Transportadoras Veículos …" at bounding box center [784, 372] width 1568 height 744
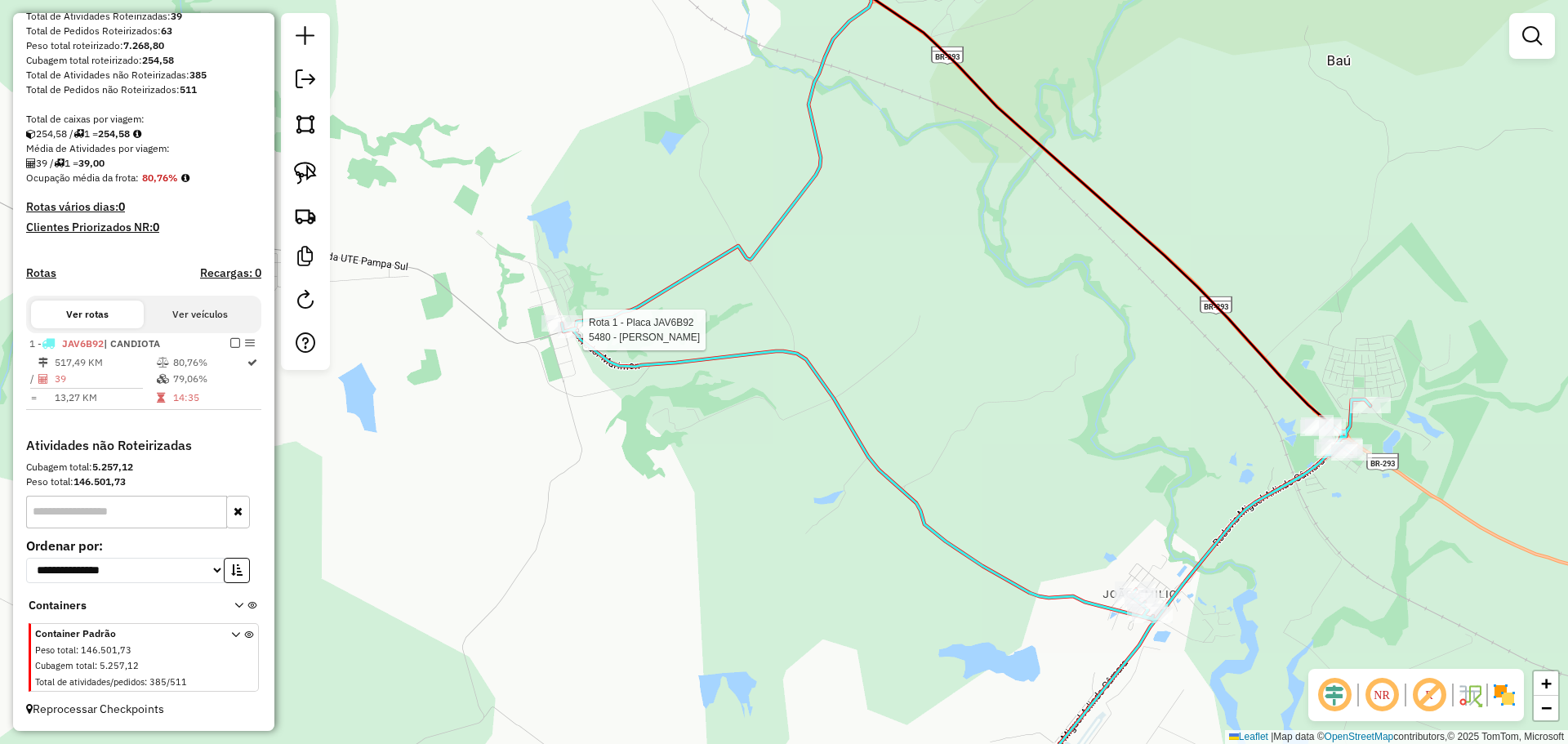
select select "*********"
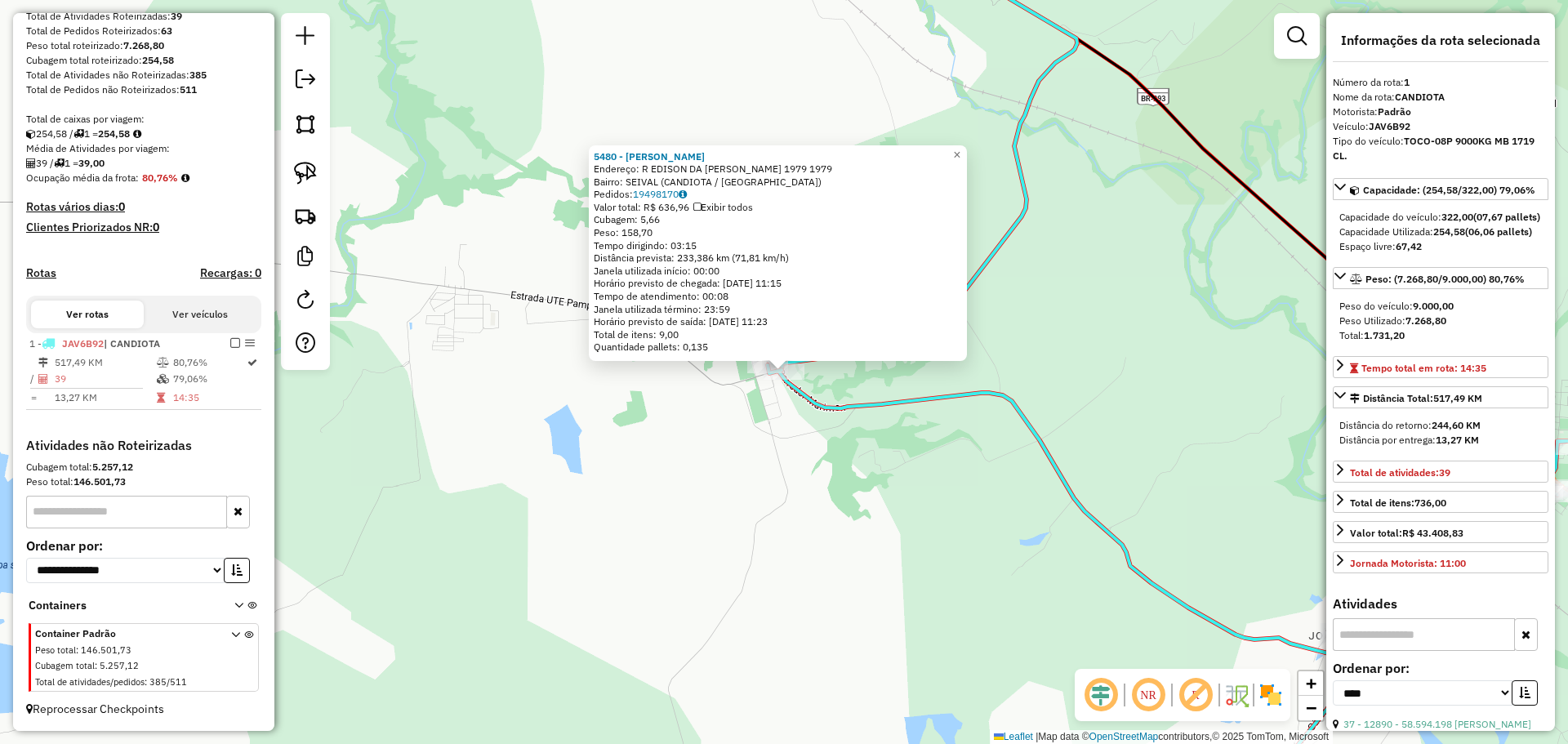
click at [798, 445] on div "5480 - [PERSON_NAME]: R EDISON DA [PERSON_NAME] 1979 1979 Bairro: SEIVAL (CANDI…" at bounding box center [784, 372] width 1568 height 744
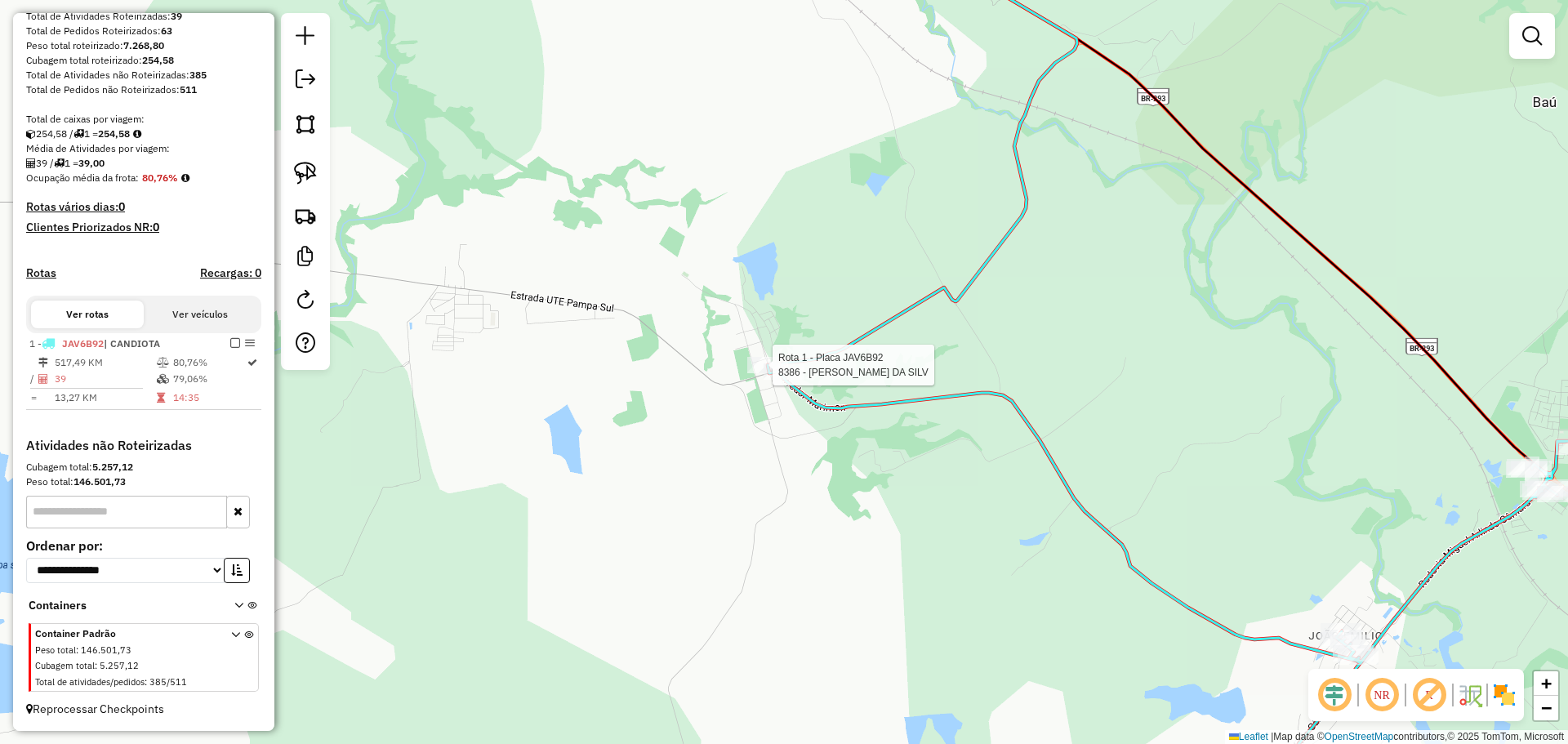
select select "*********"
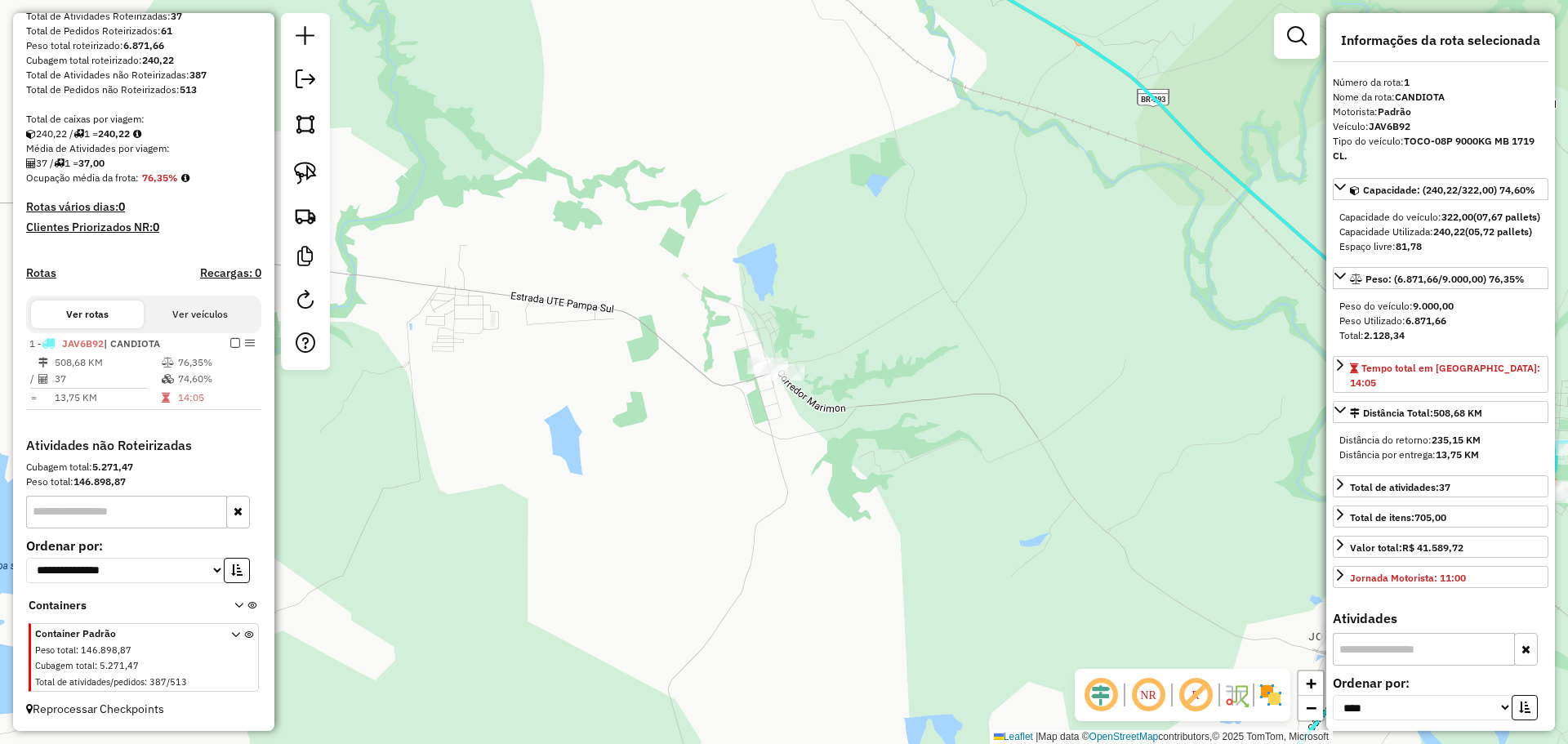
drag, startPoint x: 312, startPoint y: 170, endPoint x: 327, endPoint y: 178, distance: 17.0
click at [312, 170] on img at bounding box center [305, 173] width 23 height 23
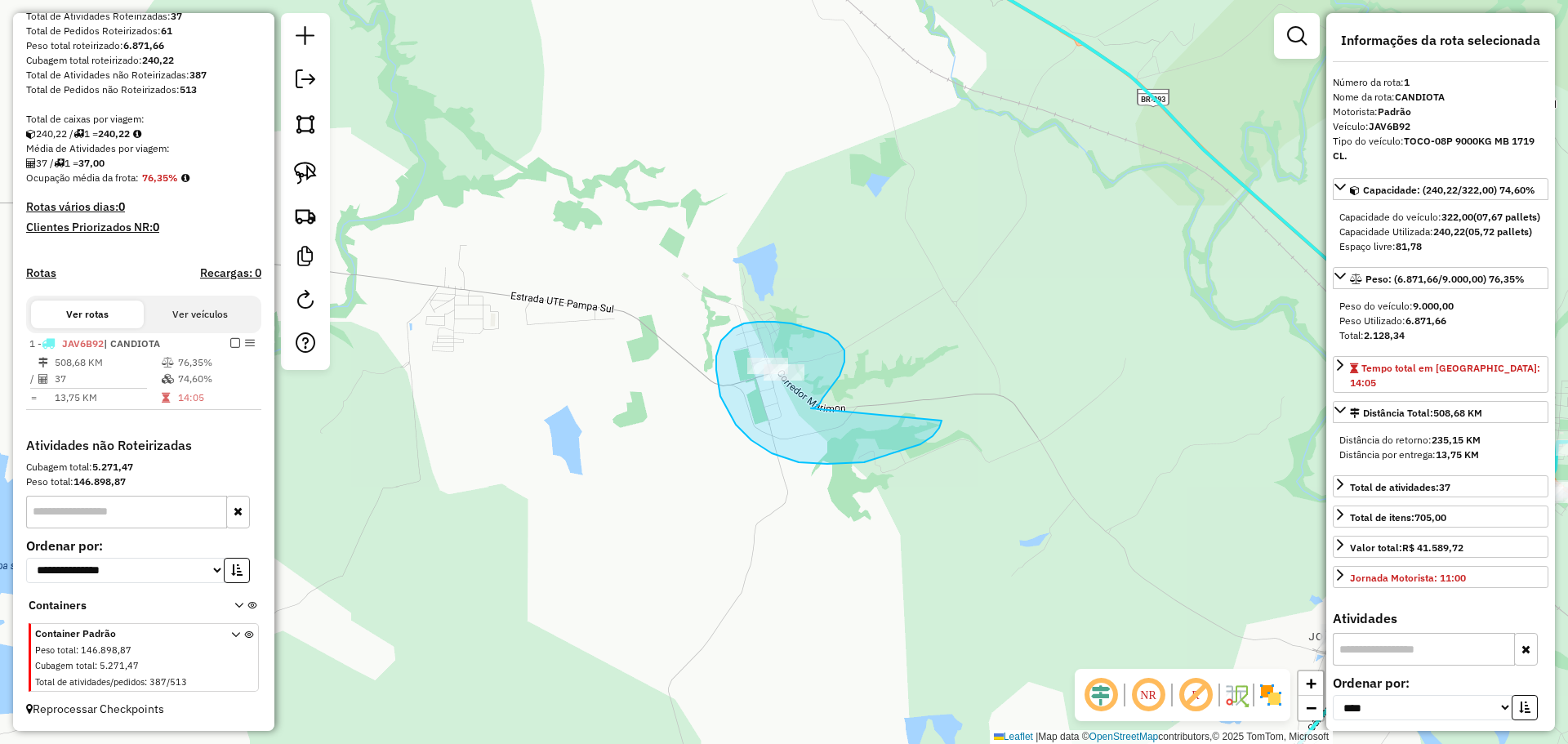
drag, startPoint x: 835, startPoint y: 381, endPoint x: 939, endPoint y: 403, distance: 106.3
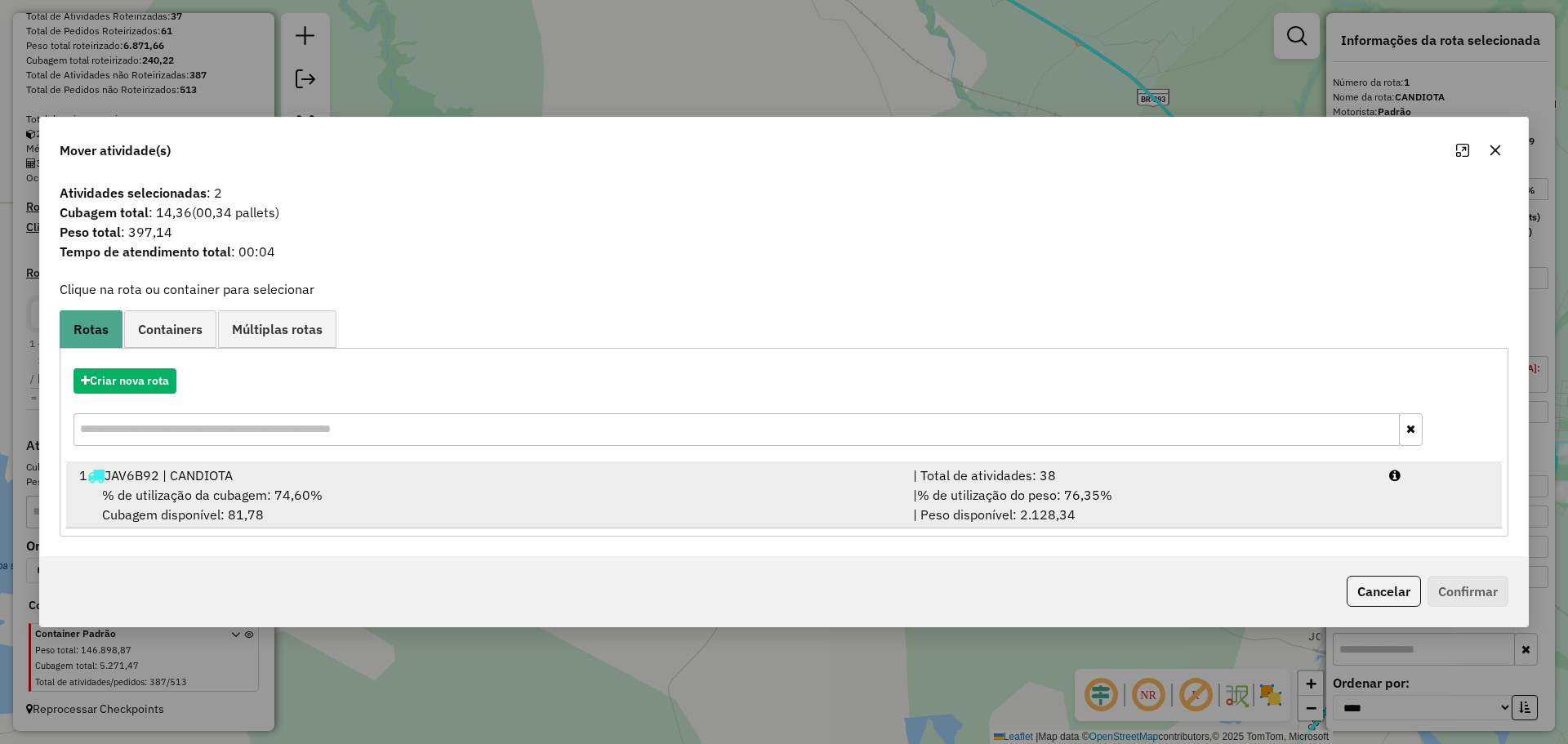
click at [827, 501] on div "% de utilização da cubagem: 74,60% Cubagem disponível: 81,78" at bounding box center [486, 504] width 834 height 39
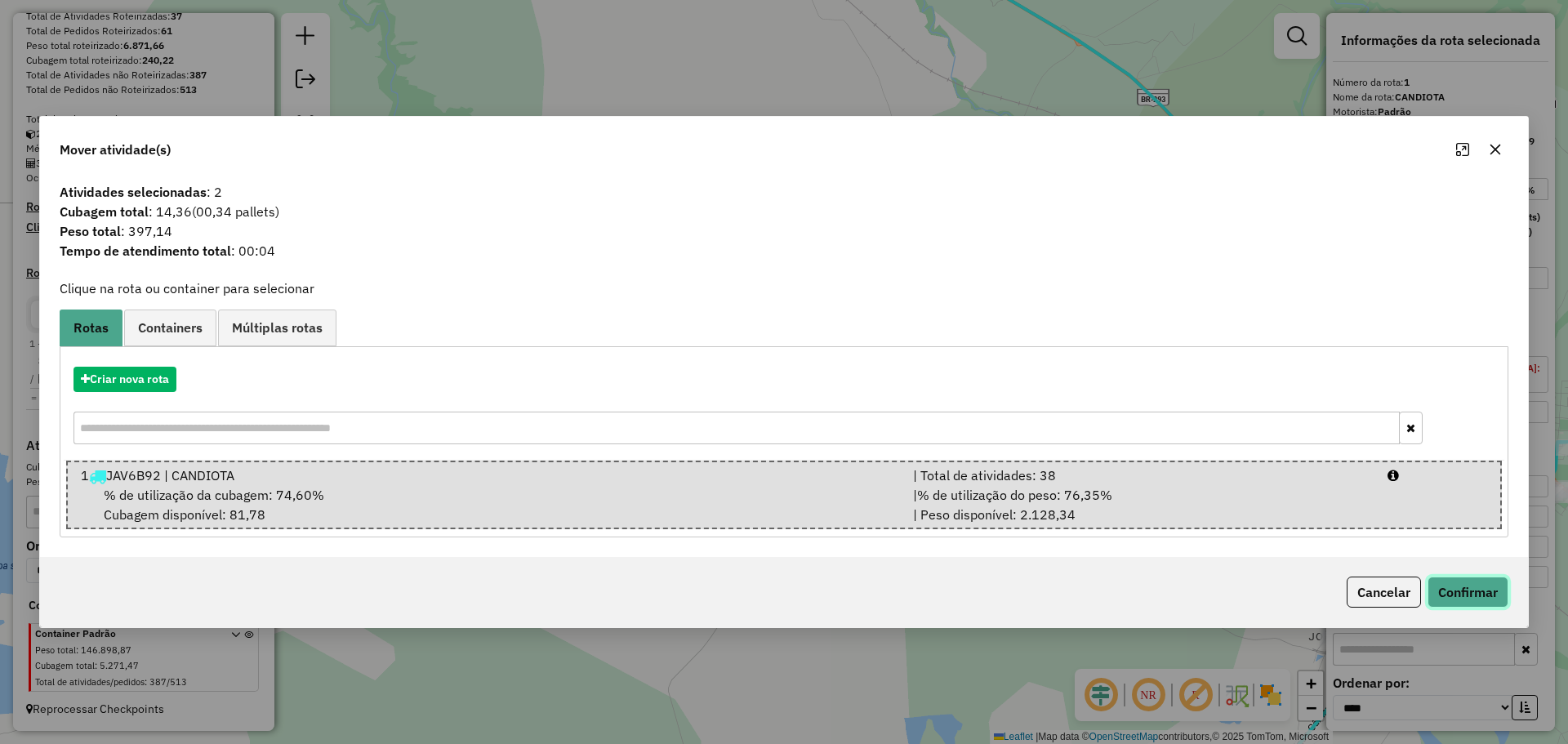
click at [1466, 583] on button "Confirmar" at bounding box center [1468, 591] width 81 height 31
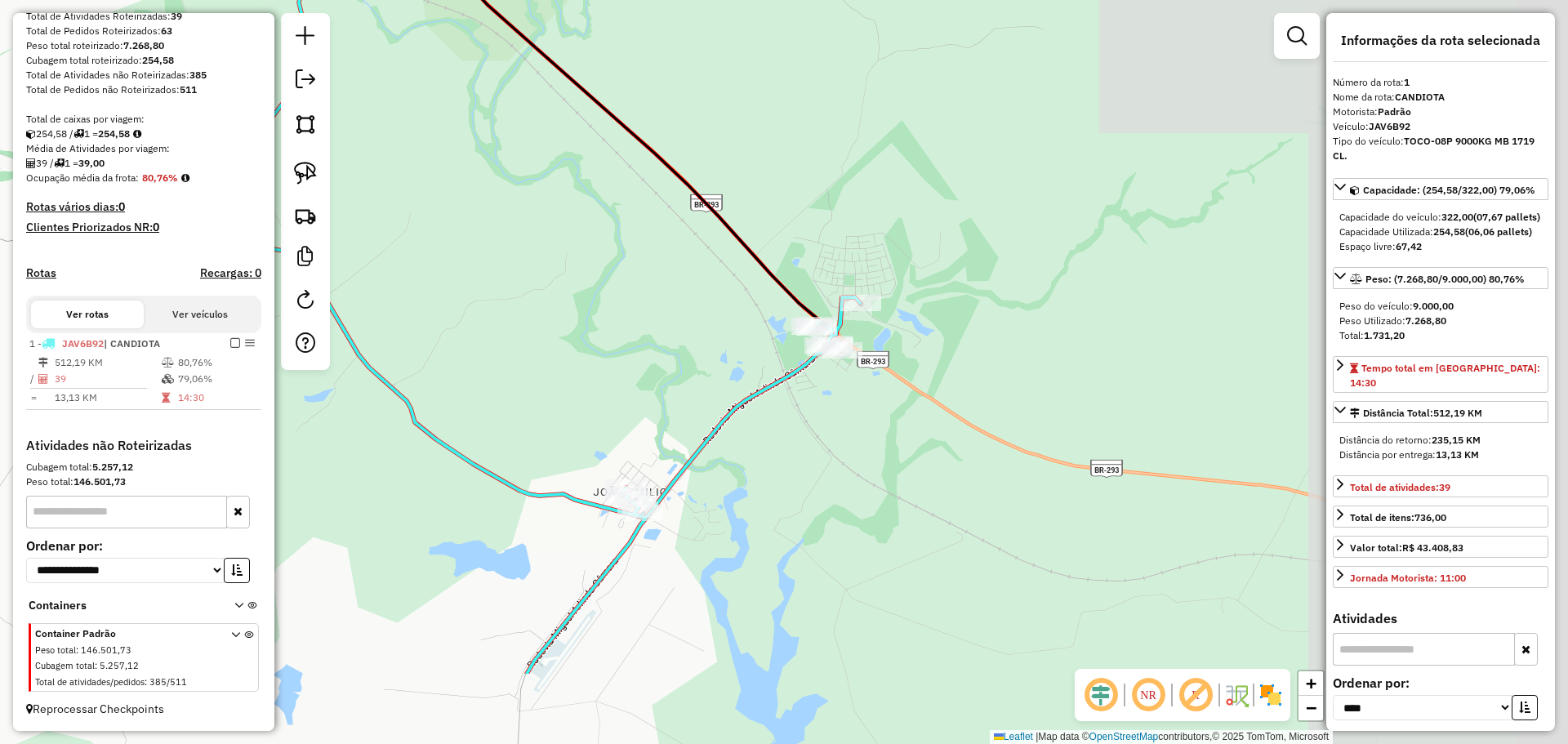
drag, startPoint x: 1174, startPoint y: 515, endPoint x: 444, endPoint y: 357, distance: 746.9
click at [431, 366] on div "Janela de atendimento Grade de atendimento Capacidade Transportadoras Veículos …" at bounding box center [784, 372] width 1568 height 744
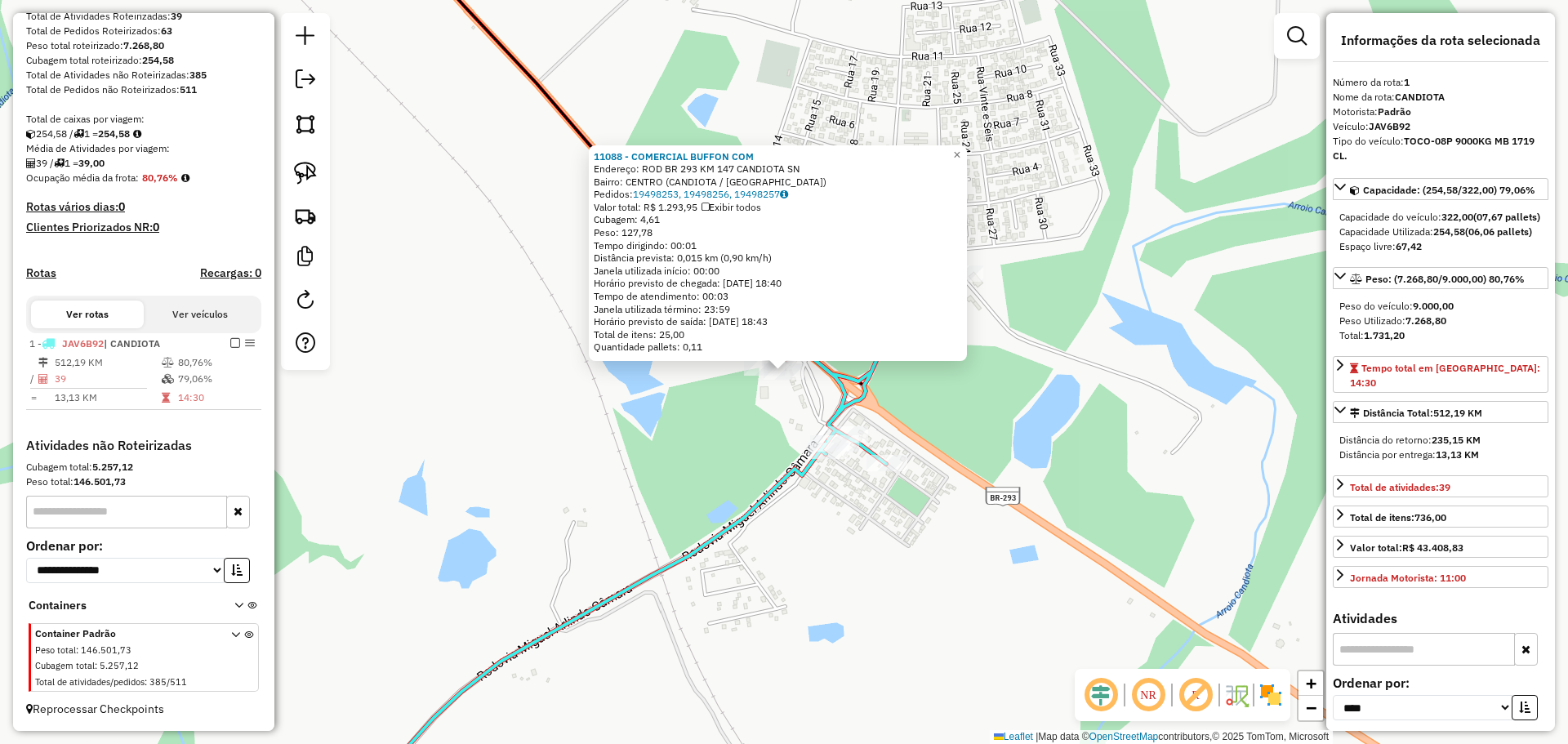
click at [765, 410] on div "11088 - COMERCIAL BUFFON COM Endereço: ROD BR 293 KM 147 CANDIOTA SN Bairro: [G…" at bounding box center [784, 372] width 1568 height 744
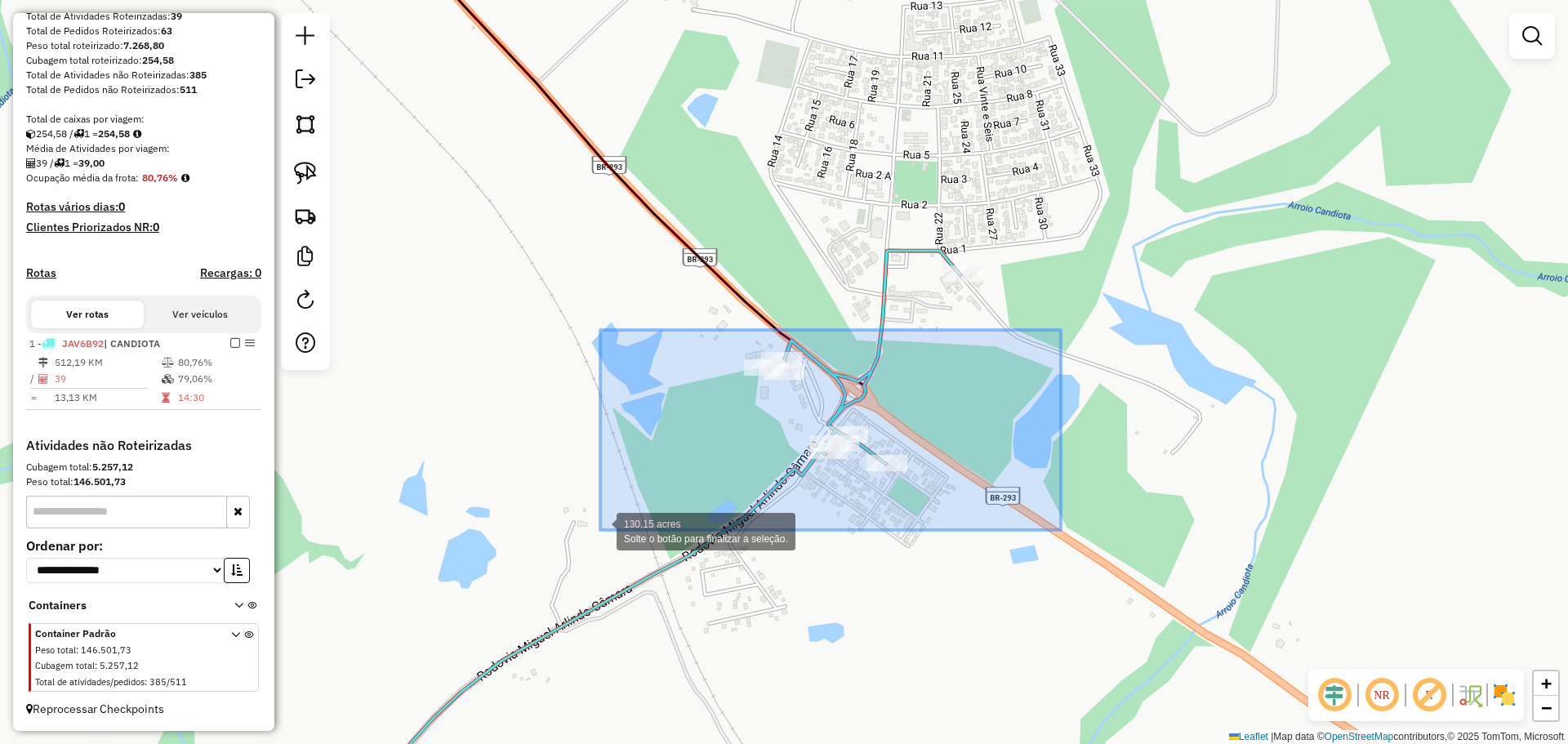
drag, startPoint x: 1061, startPoint y: 330, endPoint x: 603, endPoint y: 536, distance: 502.2
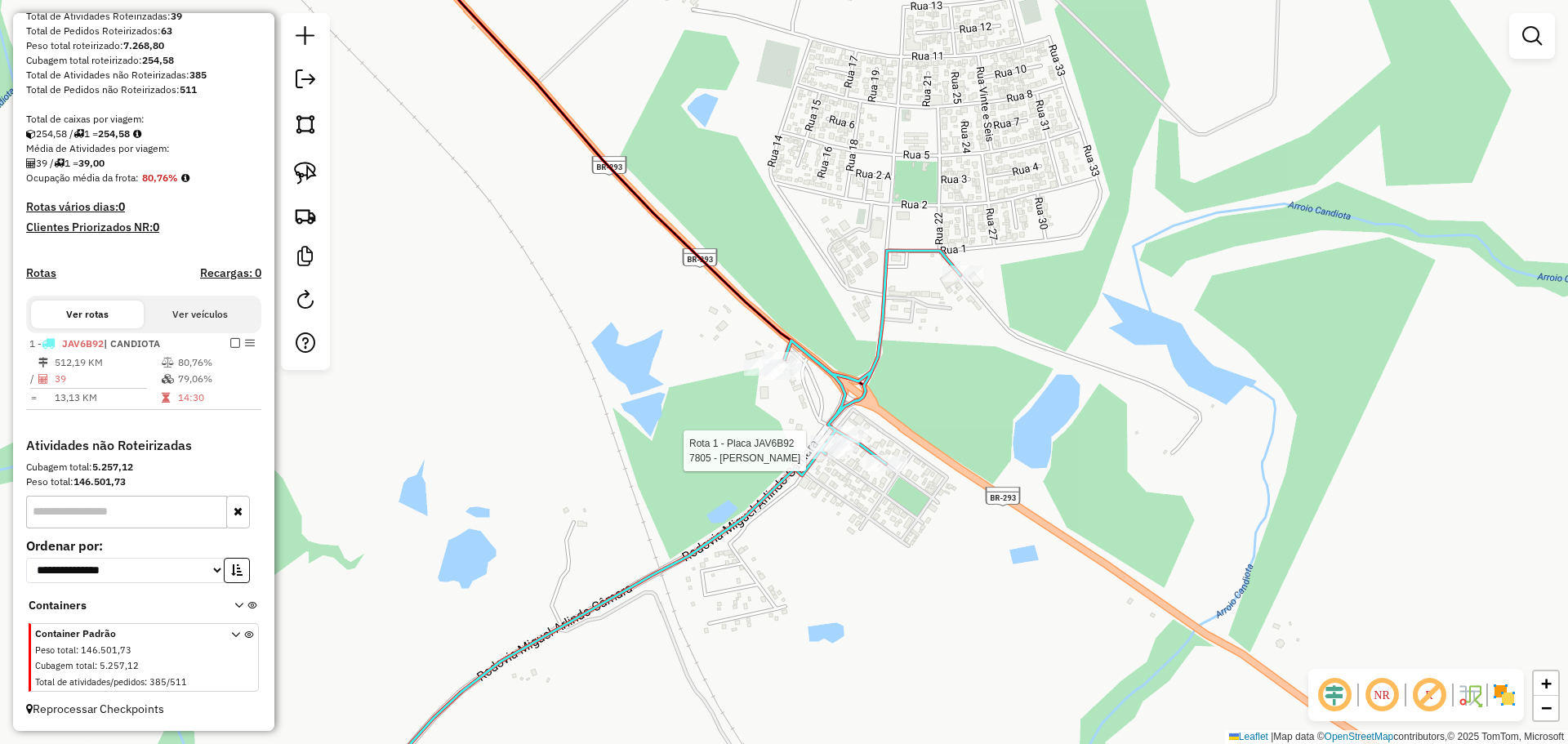
click at [825, 459] on div at bounding box center [828, 450] width 41 height 16
select select "*********"
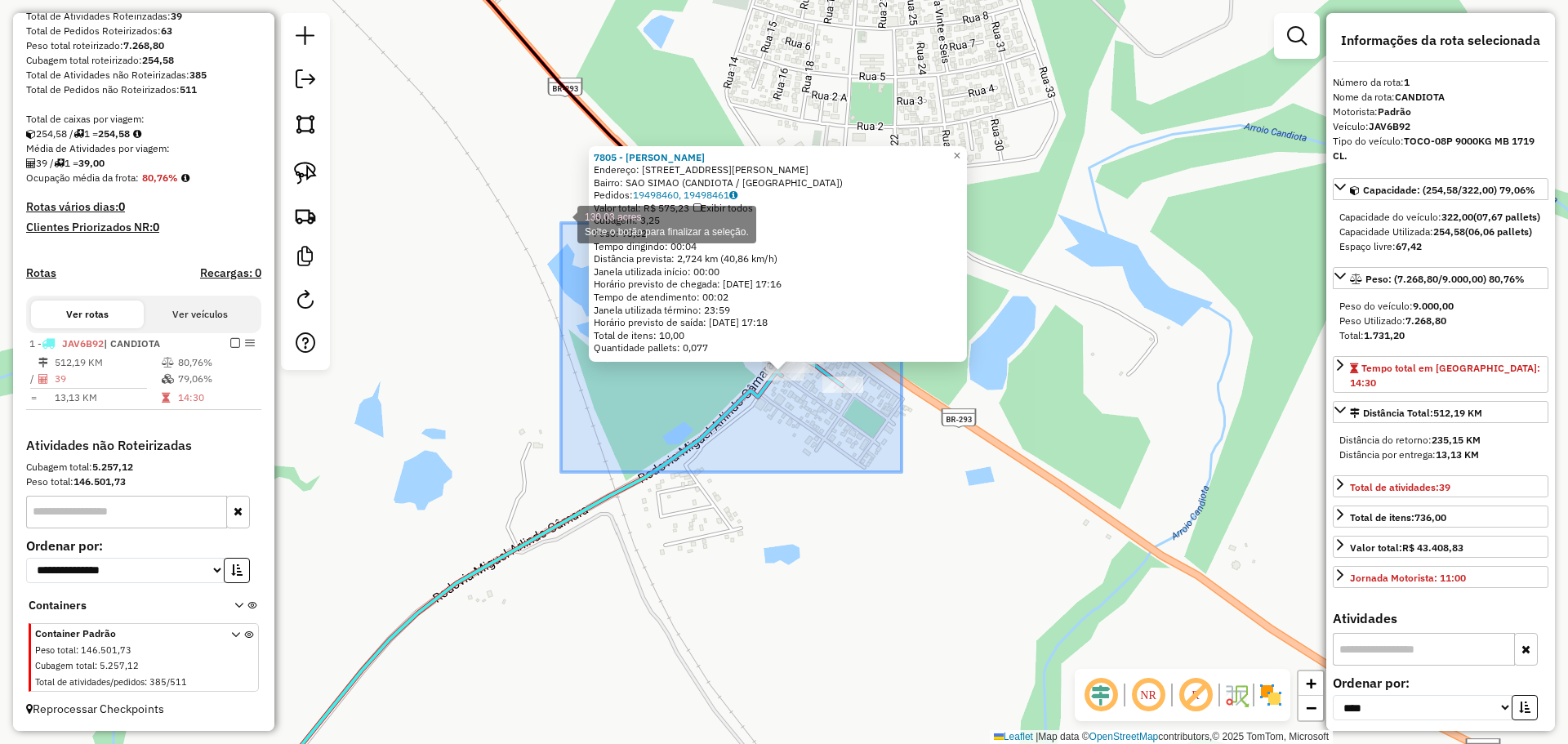
drag, startPoint x: 902, startPoint y: 472, endPoint x: 561, endPoint y: 222, distance: 422.8
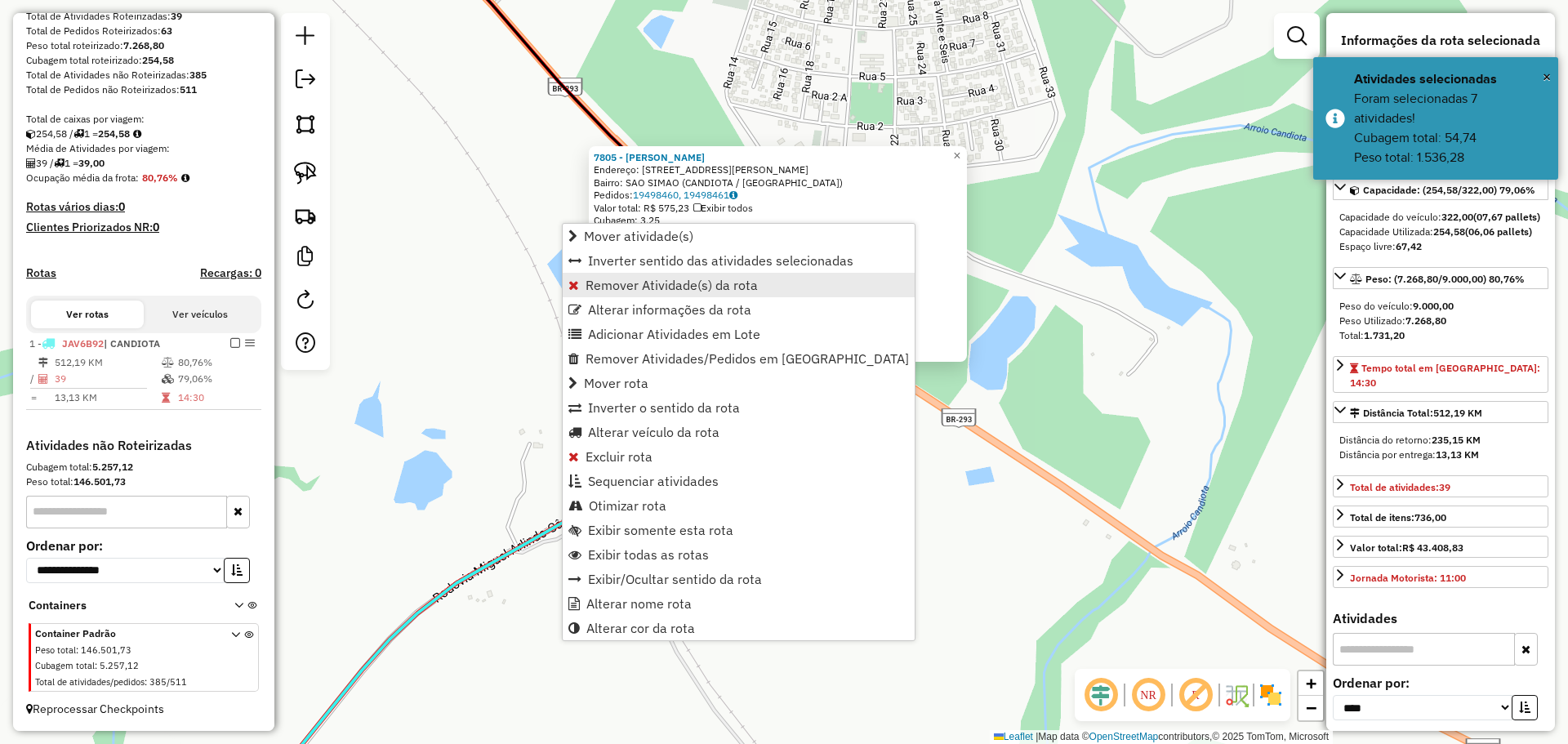
click at [664, 290] on span "Remover Atividade(s) da rota" at bounding box center [672, 284] width 172 height 13
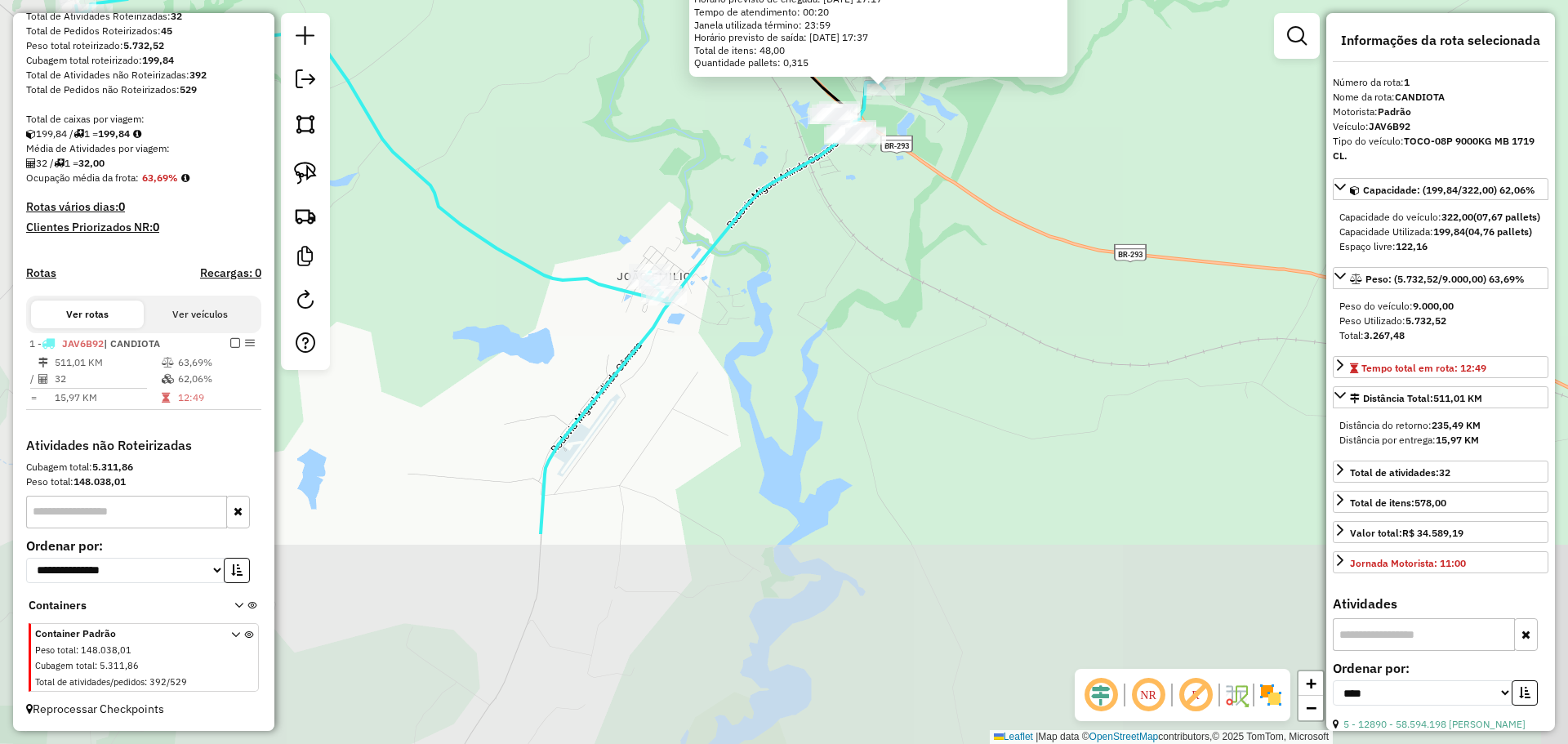
drag, startPoint x: 676, startPoint y: 526, endPoint x: 789, endPoint y: 220, distance: 326.2
click at [789, 222] on div "60207 - ADVAL DUARTE CIA LTD Endereço: R UM 000460 Bairro: [GEOGRAPHIC_DATA] ([…" at bounding box center [784, 372] width 1568 height 744
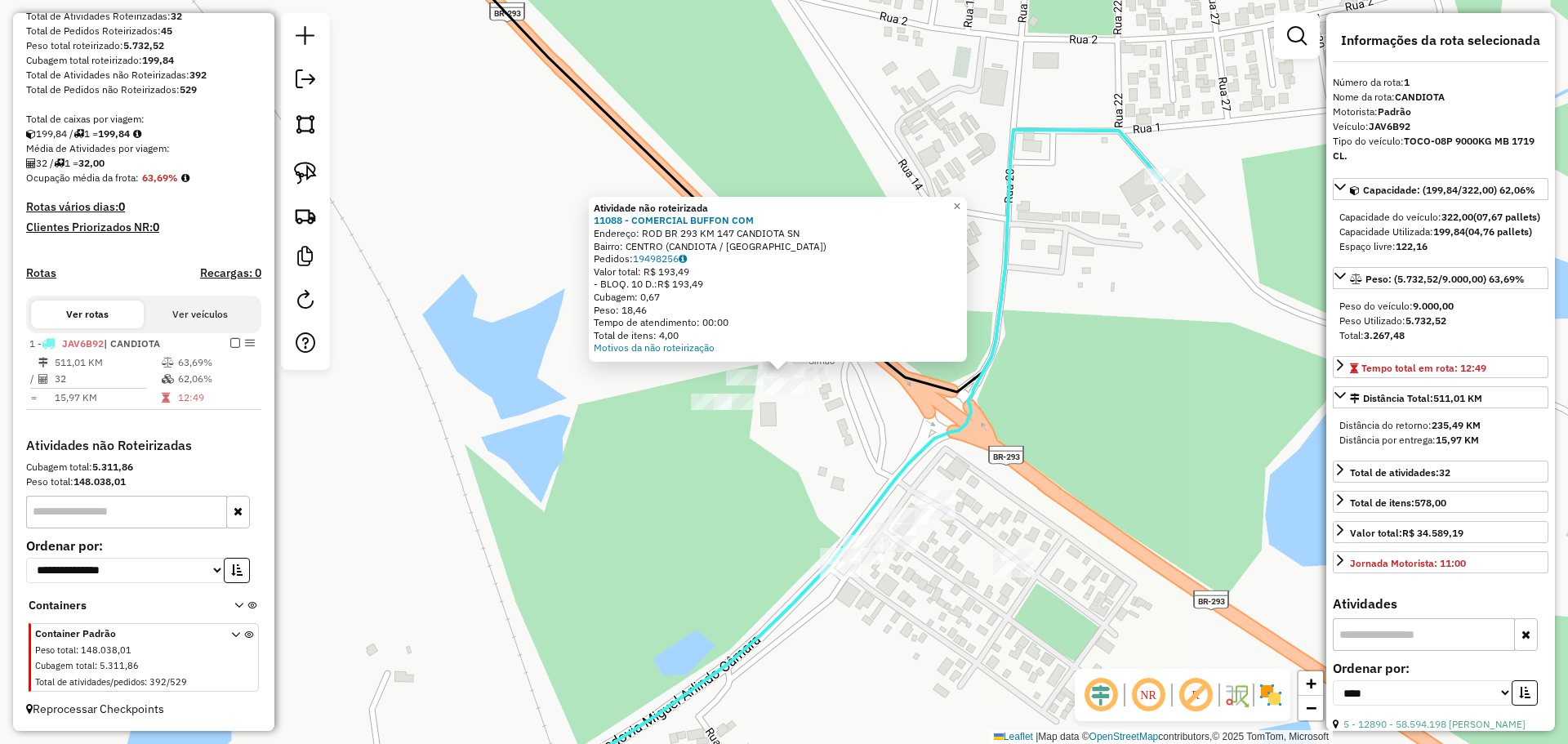
click at [761, 394] on div "Atividade não roteirizada 11088 - COMERCIAL BUFFON COM Endereço: ROD BR 293 KM …" at bounding box center [784, 372] width 1568 height 744
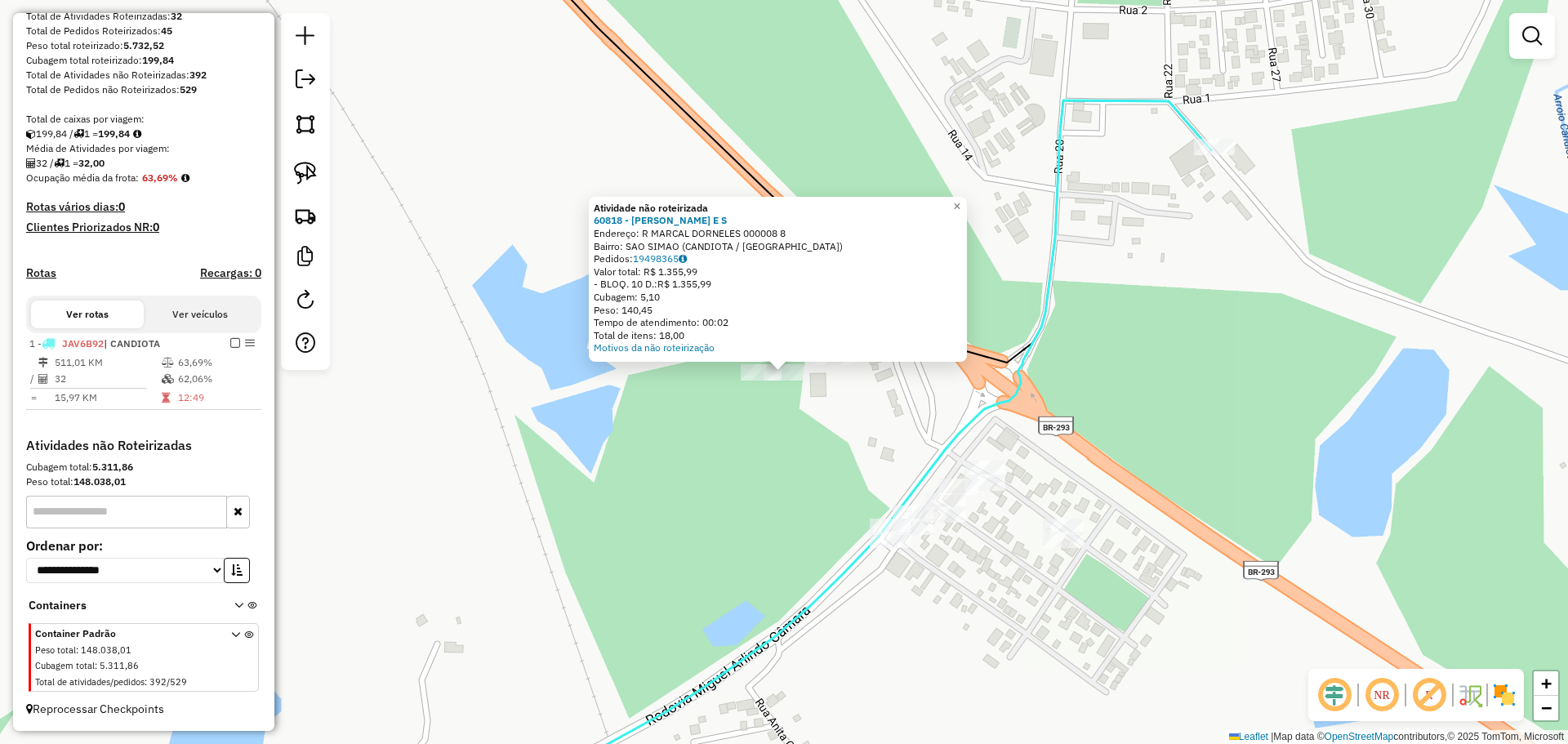
click at [733, 390] on div "Atividade não roteirizada 60818 - [PERSON_NAME] E S Endereço: R MARCAL DORNELES…" at bounding box center [784, 372] width 1568 height 744
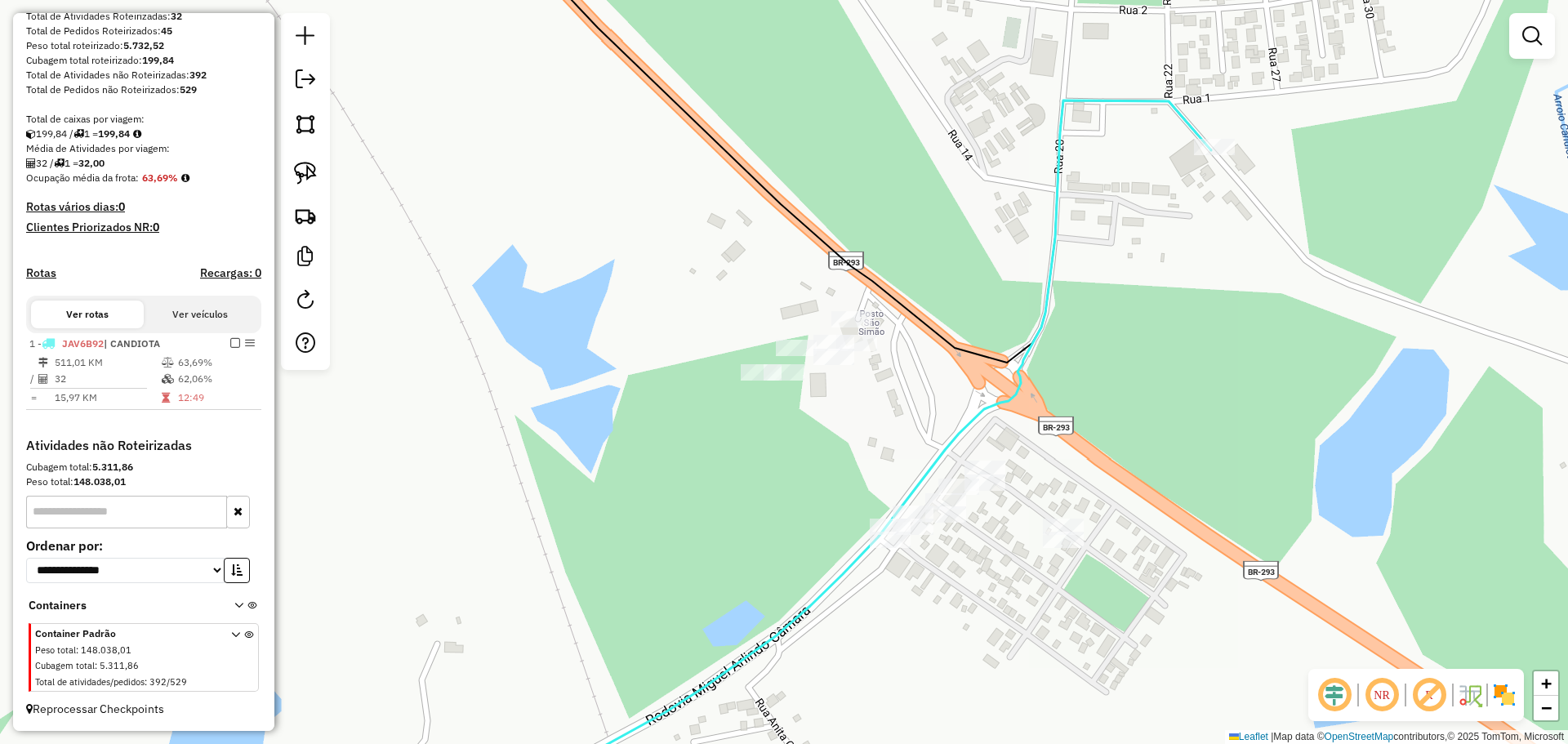
click at [758, 380] on div at bounding box center [761, 372] width 41 height 16
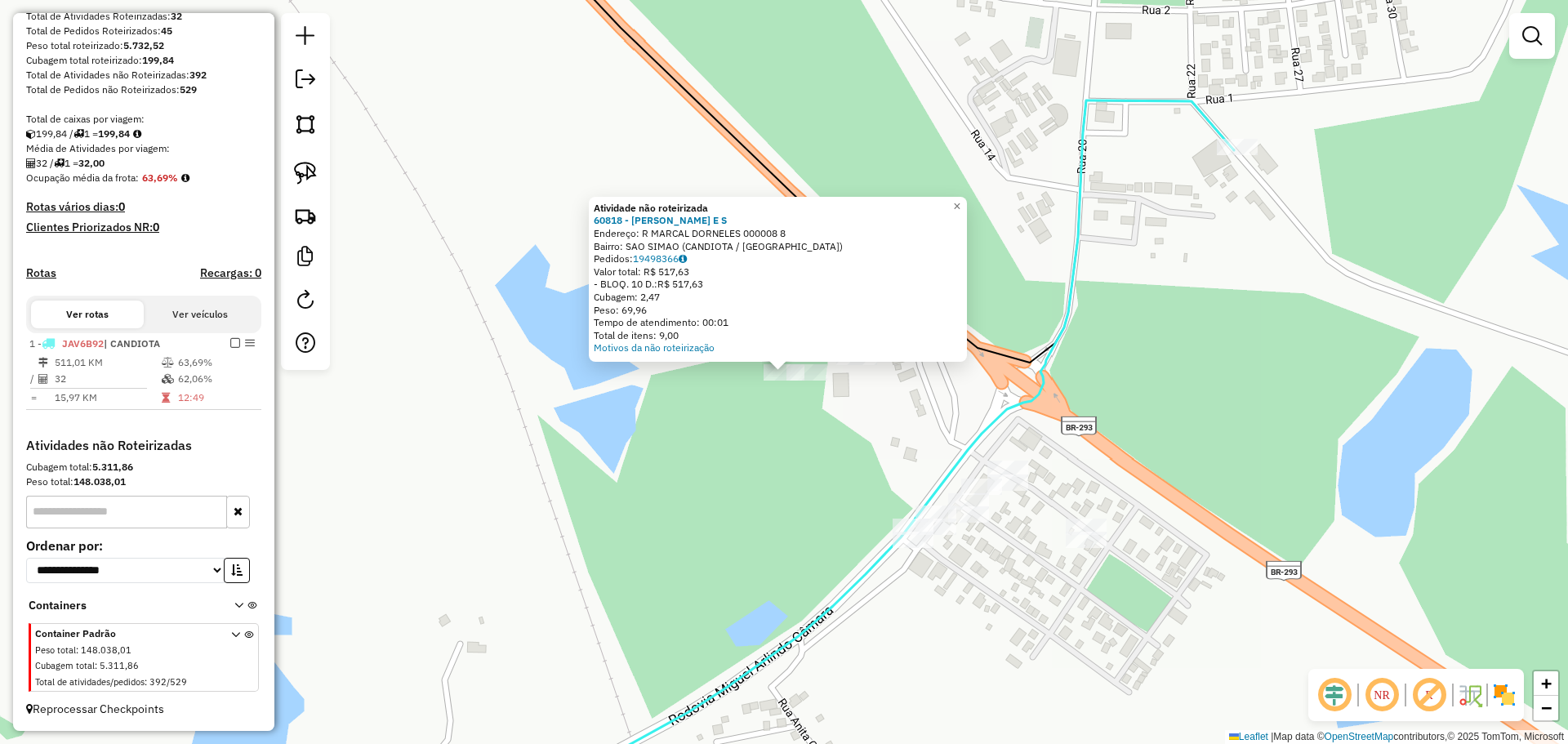
click at [747, 387] on div "Atividade não roteirizada 60818 - [PERSON_NAME] E S Endereço: R MARCAL DORNELES…" at bounding box center [784, 372] width 1568 height 744
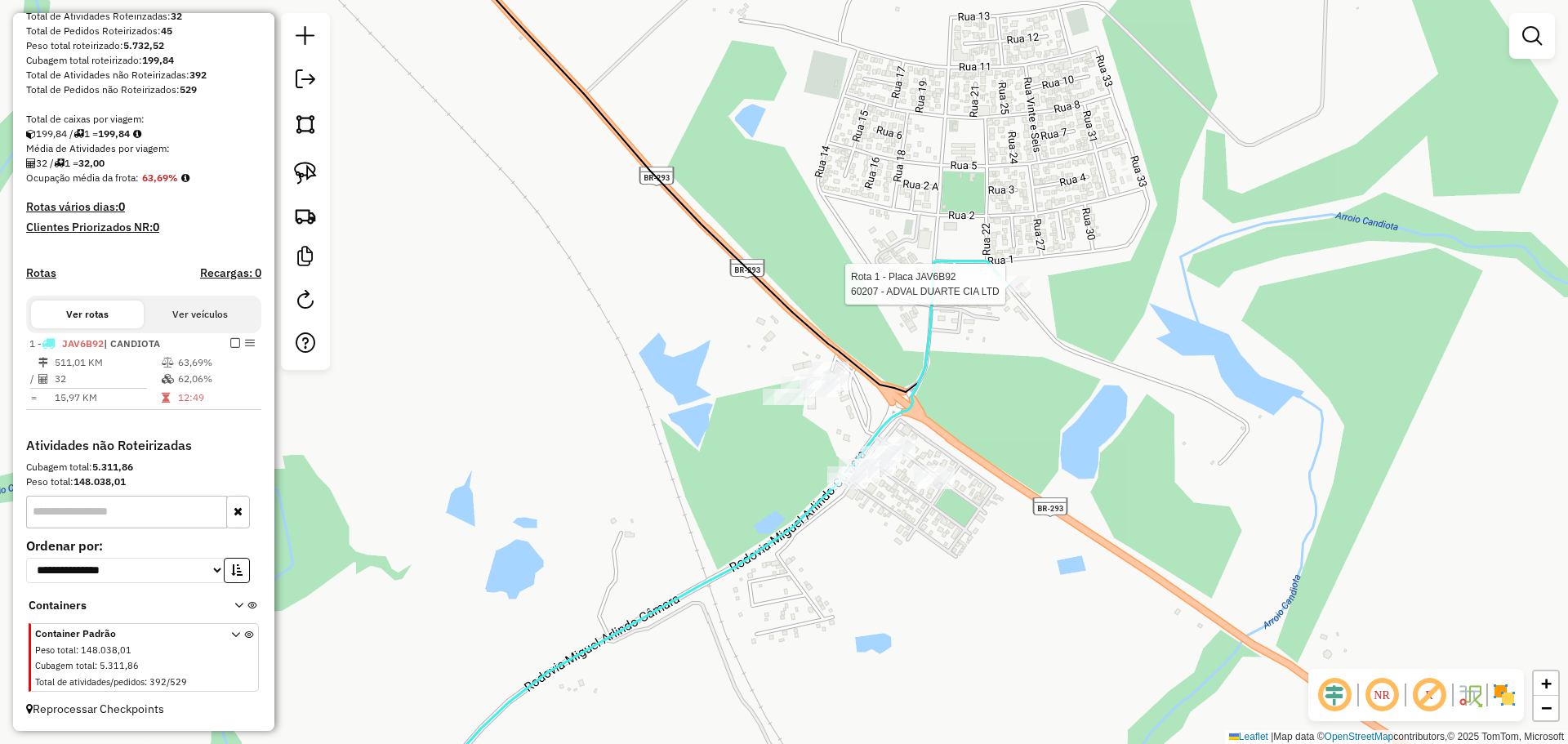
select select "*********"
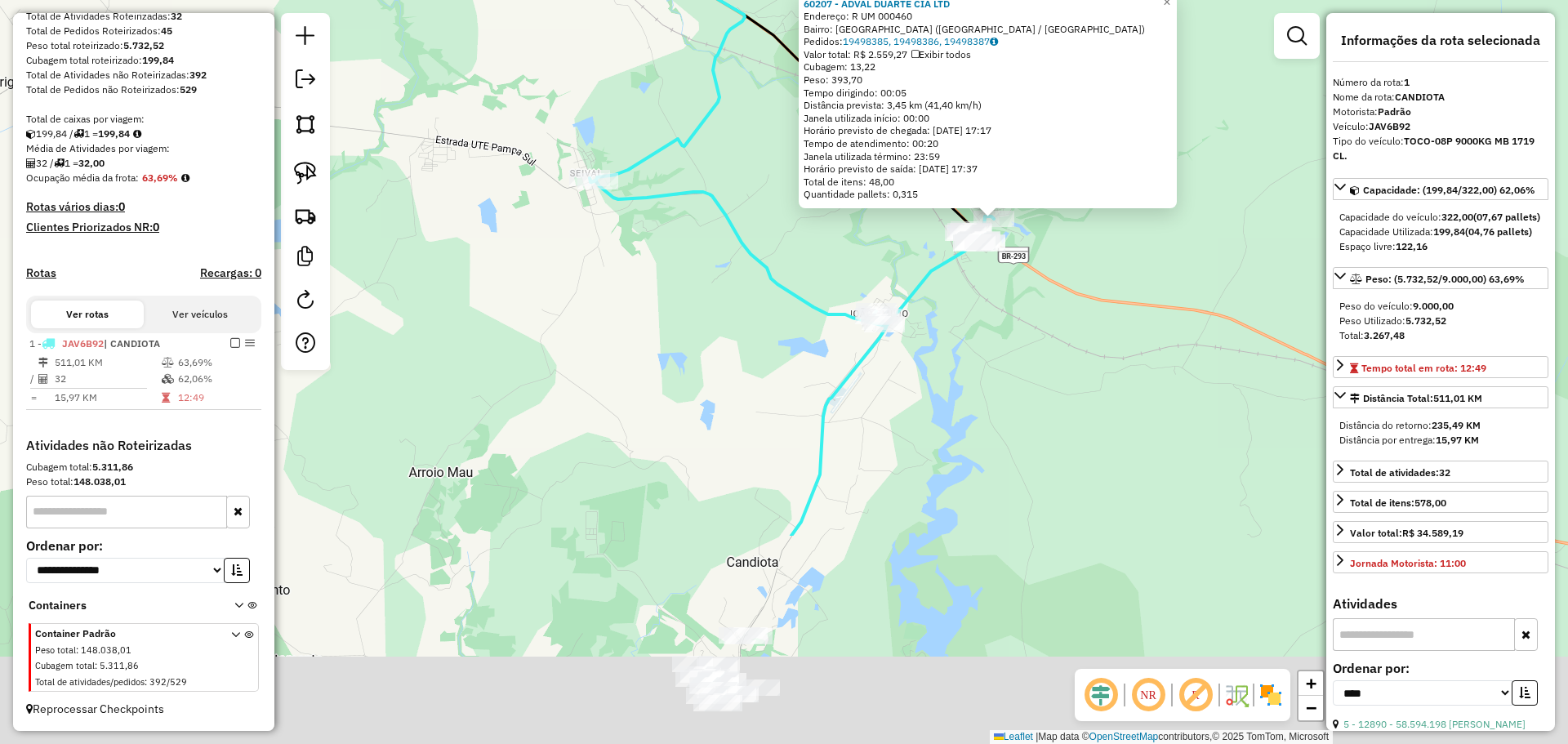
drag, startPoint x: 725, startPoint y: 626, endPoint x: 919, endPoint y: 257, distance: 416.9
click at [919, 257] on icon at bounding box center [792, 357] width 404 height 358
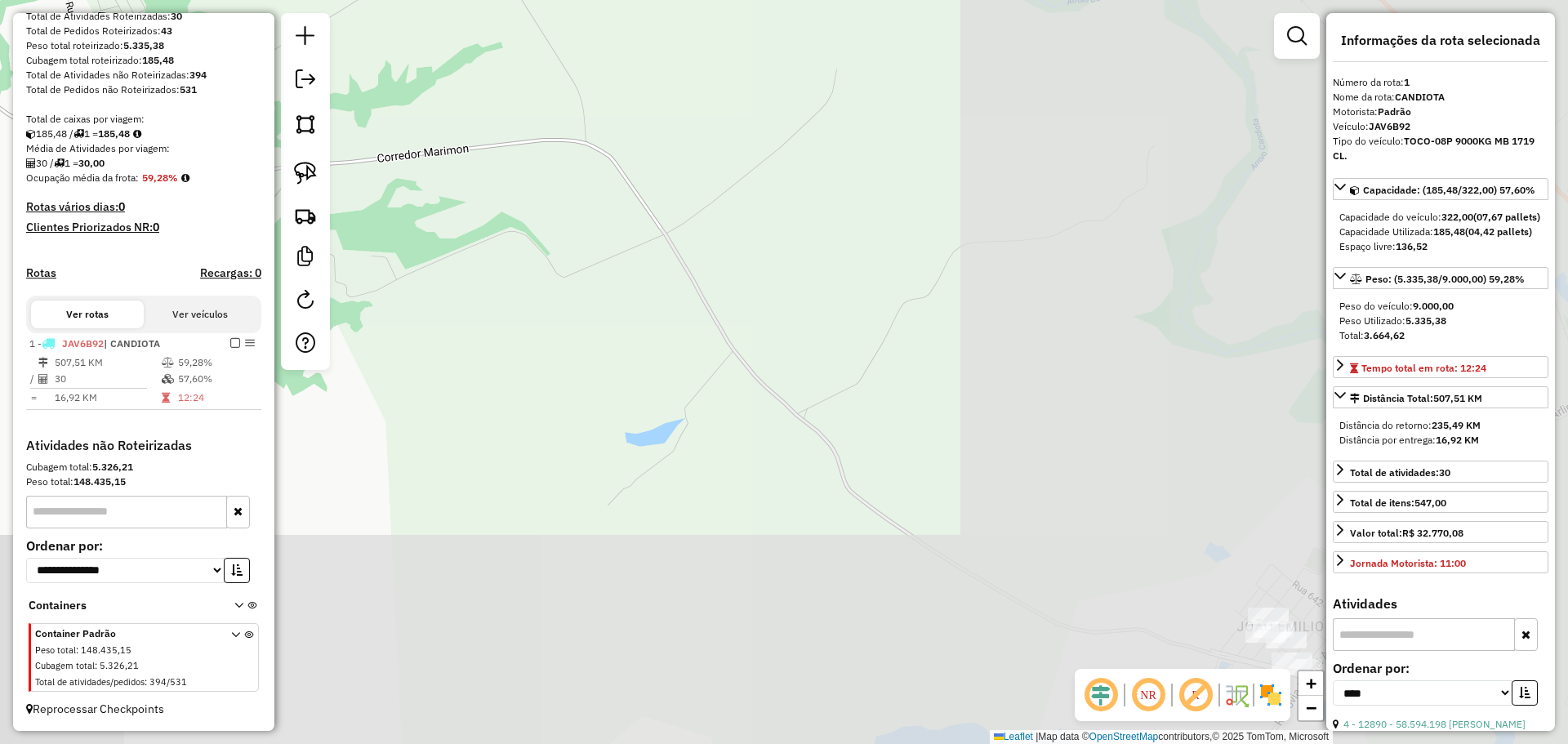
drag, startPoint x: 1079, startPoint y: 554, endPoint x: 318, endPoint y: 231, distance: 826.7
click at [318, 231] on hb-router-mapa "**********" at bounding box center [784, 372] width 1568 height 744
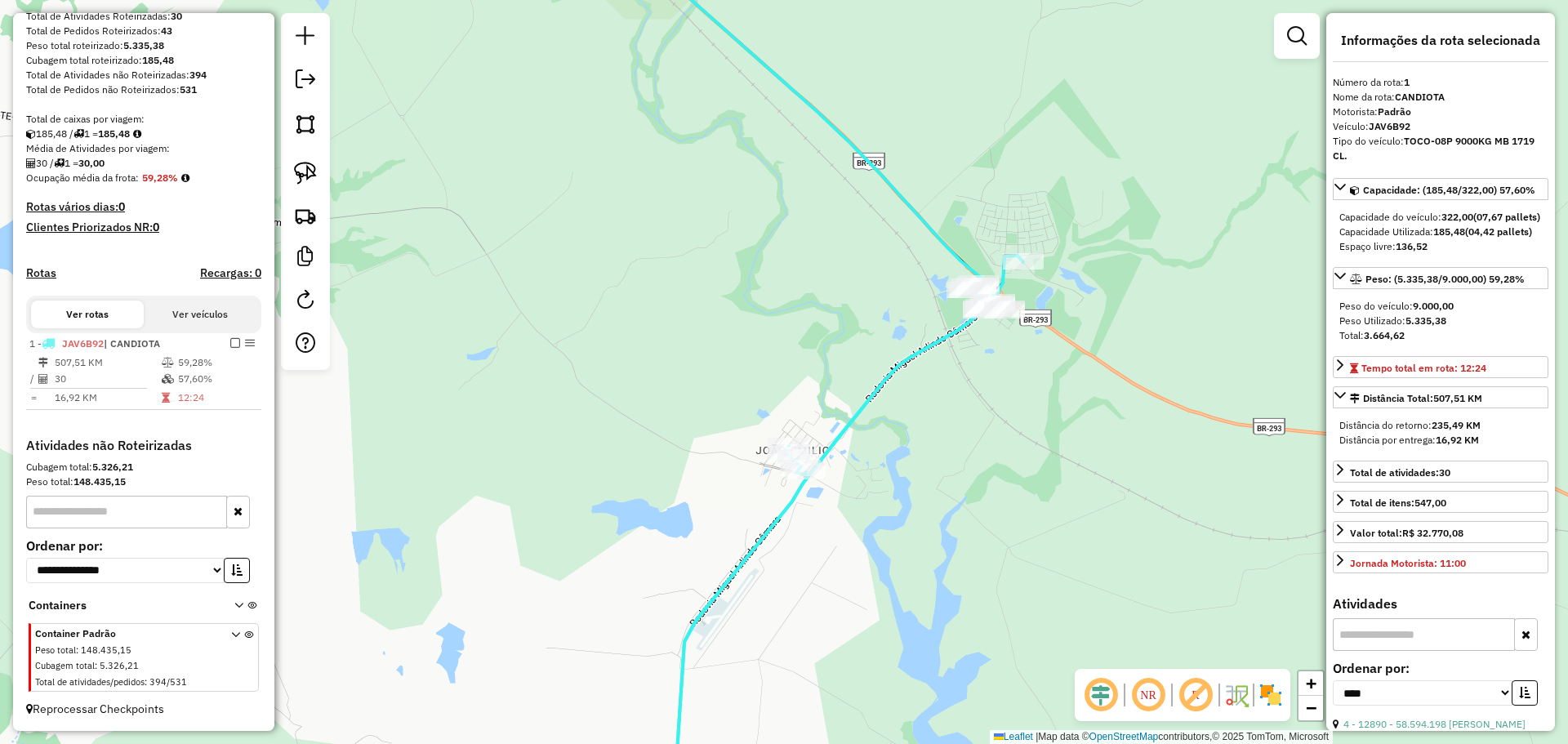
drag, startPoint x: 968, startPoint y: 399, endPoint x: 682, endPoint y: 377, distance: 286.8
click at [682, 377] on div "Janela de atendimento Grade de atendimento Capacidade Transportadoras Veículos …" at bounding box center [784, 372] width 1568 height 744
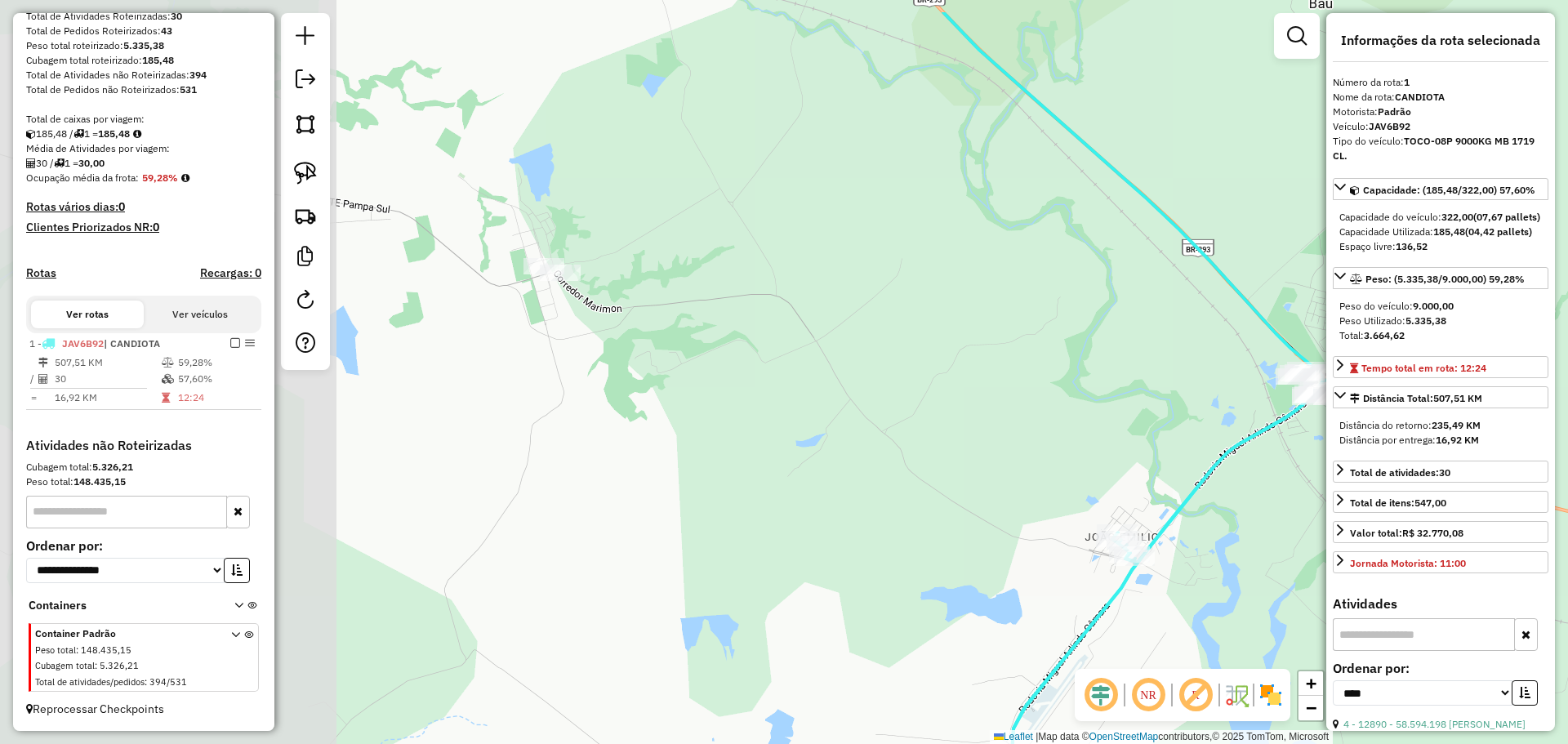
drag, startPoint x: 561, startPoint y: 353, endPoint x: 979, endPoint y: 440, distance: 427.0
click at [979, 440] on div "Janela de atendimento Grade de atendimento Capacidade Transportadoras Veículos …" at bounding box center [784, 372] width 1568 height 744
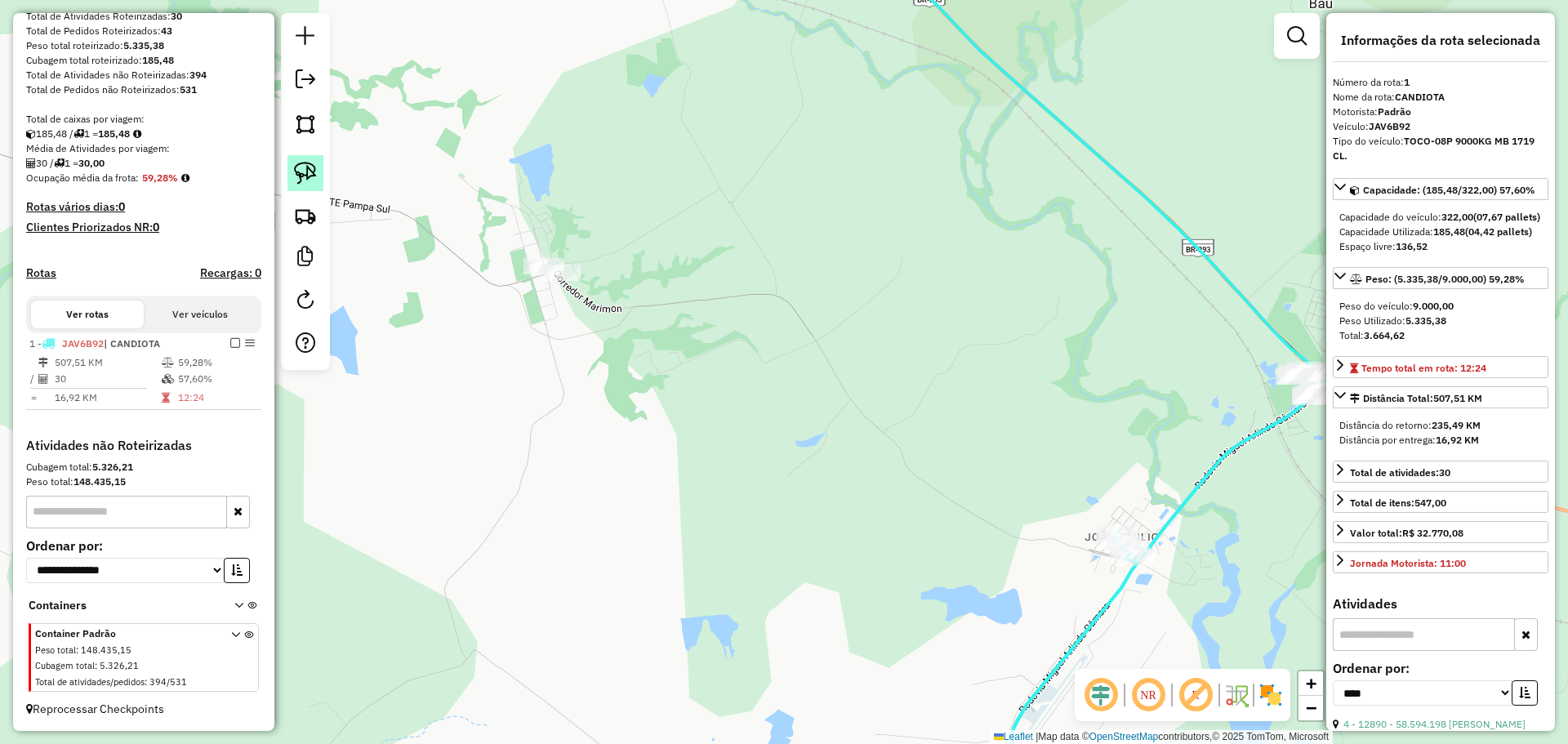
click at [309, 185] on link at bounding box center [305, 173] width 36 height 36
drag, startPoint x: 646, startPoint y: 303, endPoint x: 632, endPoint y: 299, distance: 14.6
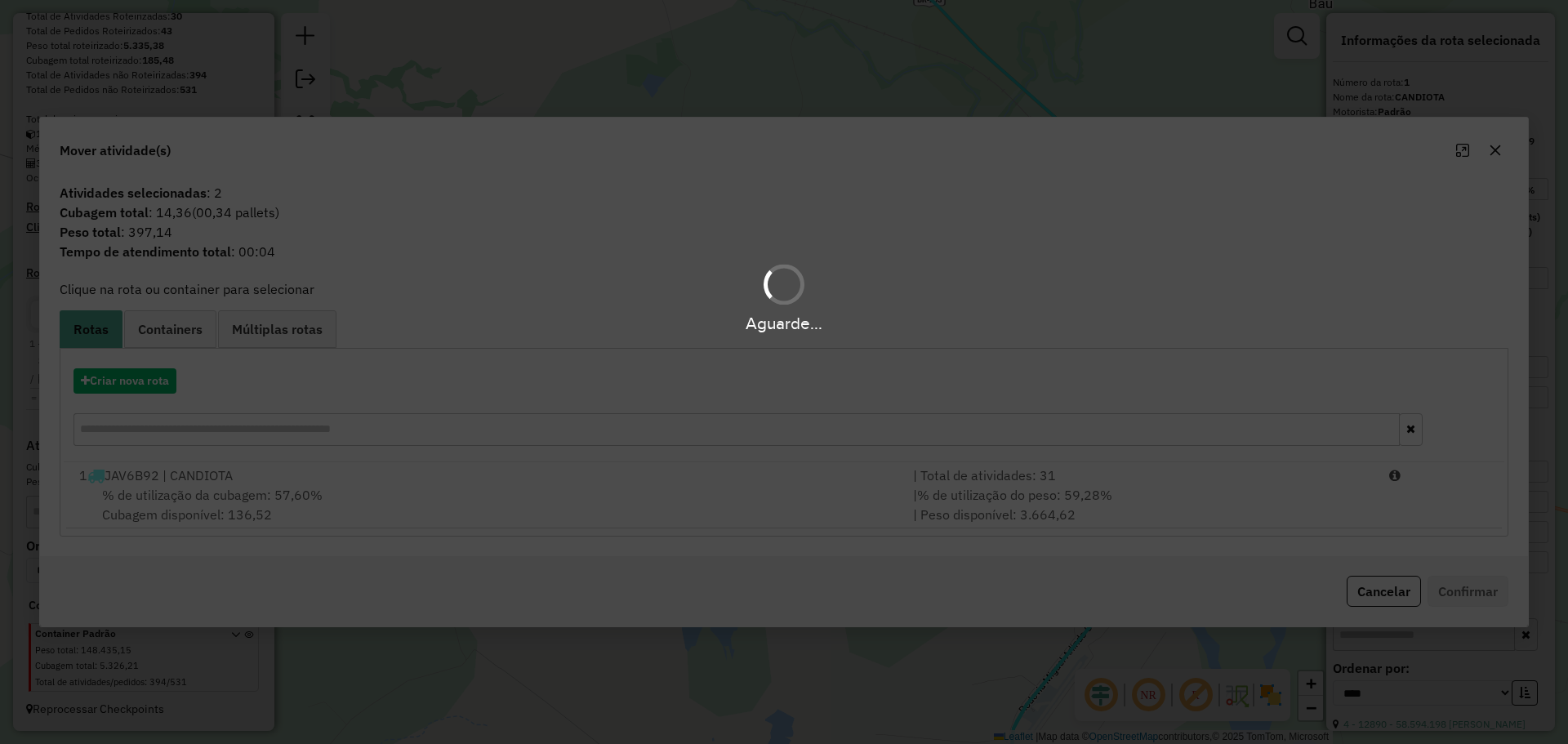
click at [668, 483] on hb-app "Aguarde... Pop-up bloqueado! Seu navegador bloqueou automáticamente a abertura …" at bounding box center [784, 372] width 1568 height 744
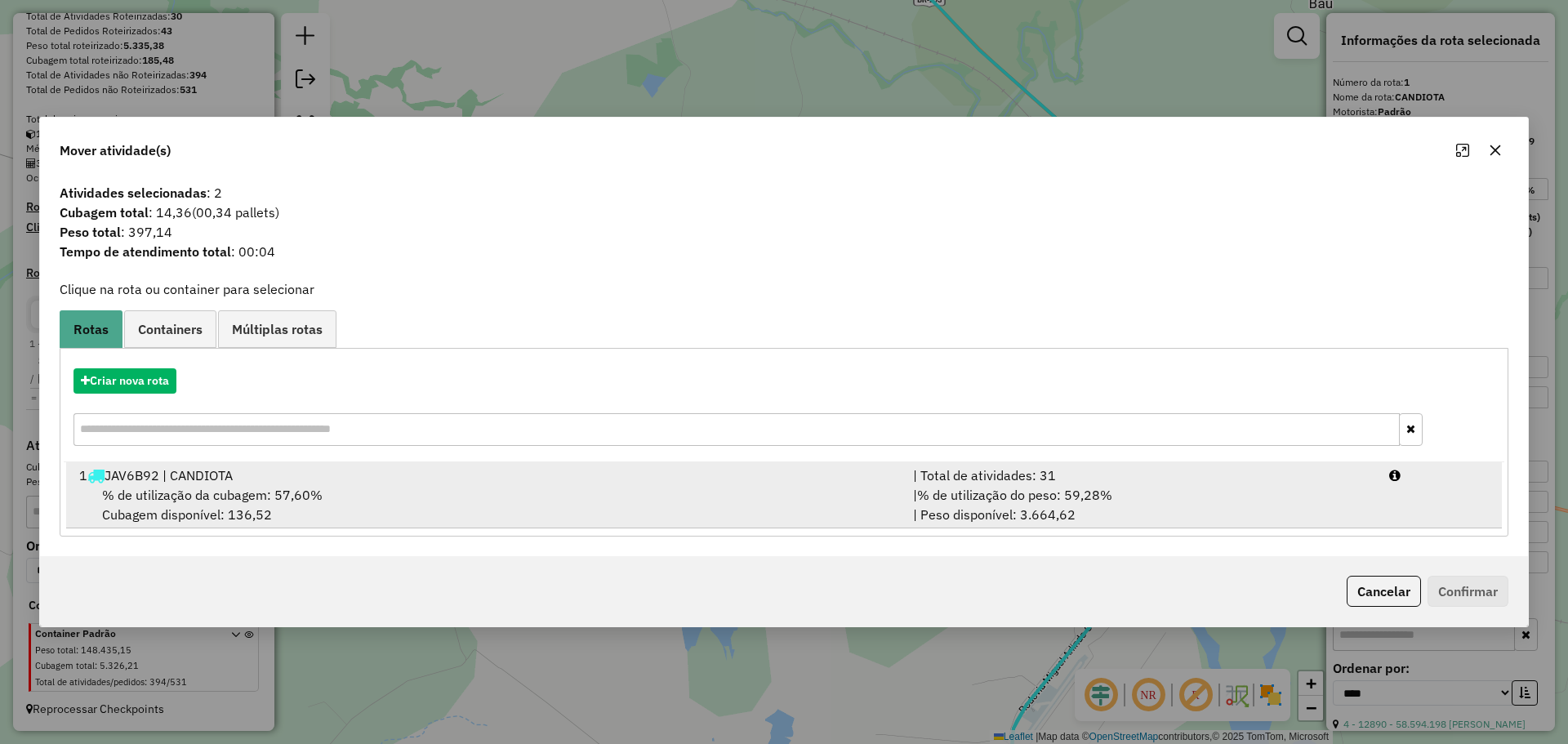
click at [965, 506] on div "| % de utilização do peso: 59,28% | Peso disponível: 3.664,62" at bounding box center [1141, 504] width 476 height 39
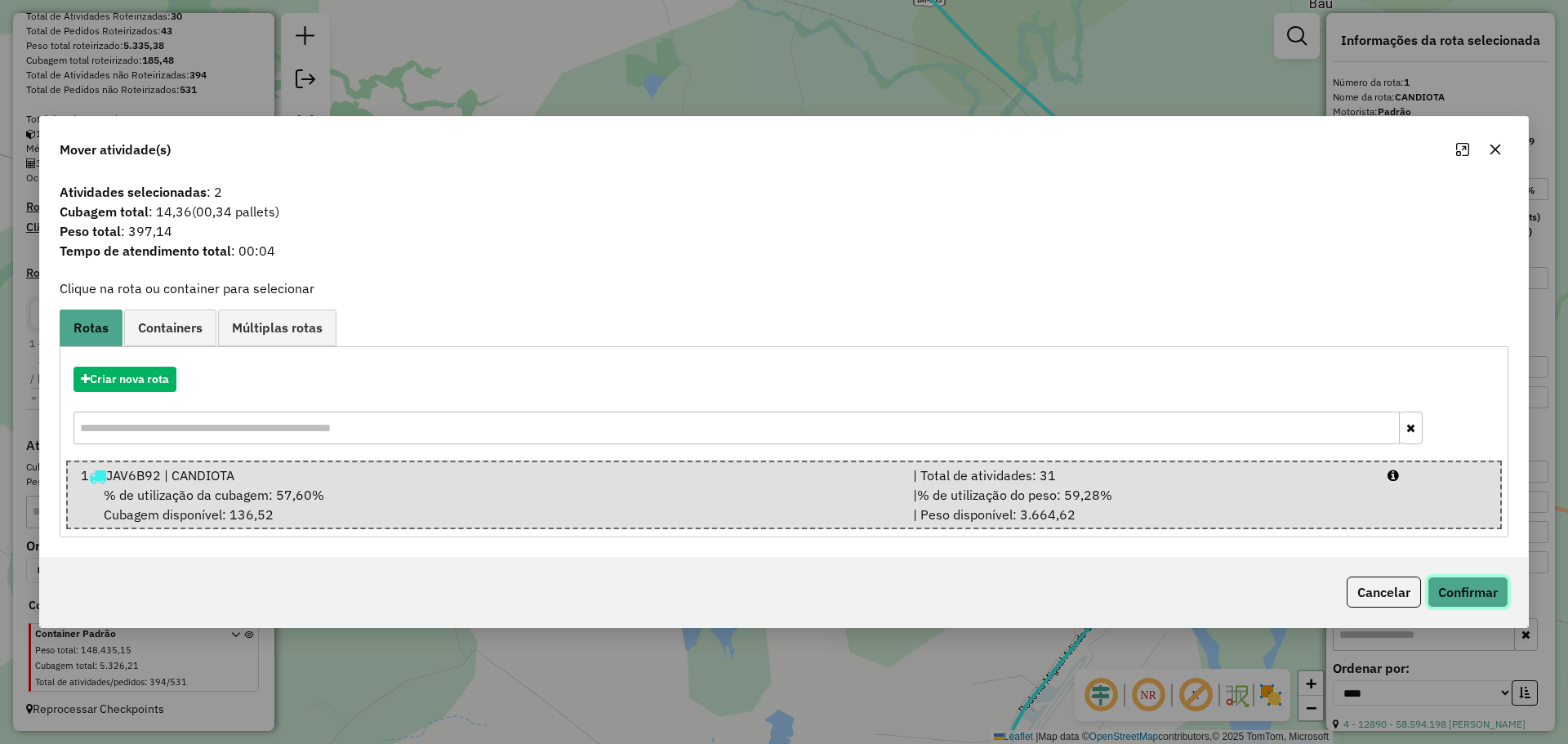
click at [1468, 580] on button "Confirmar" at bounding box center [1468, 591] width 81 height 31
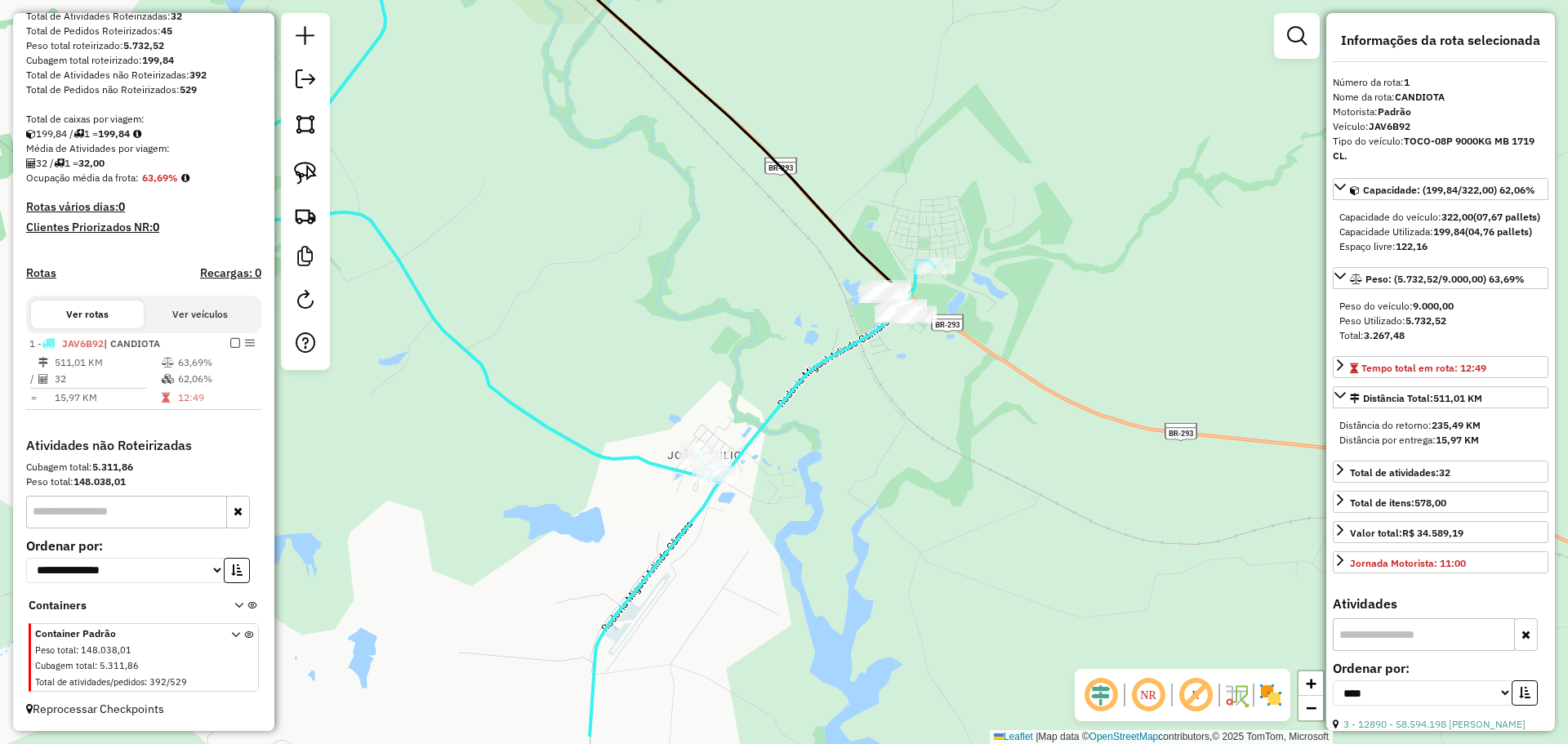
drag, startPoint x: 1188, startPoint y: 440, endPoint x: 754, endPoint y: 375, distance: 438.8
click at [754, 375] on div "Janela de atendimento Grade de atendimento Capacidade Transportadoras Veículos …" at bounding box center [784, 372] width 1568 height 744
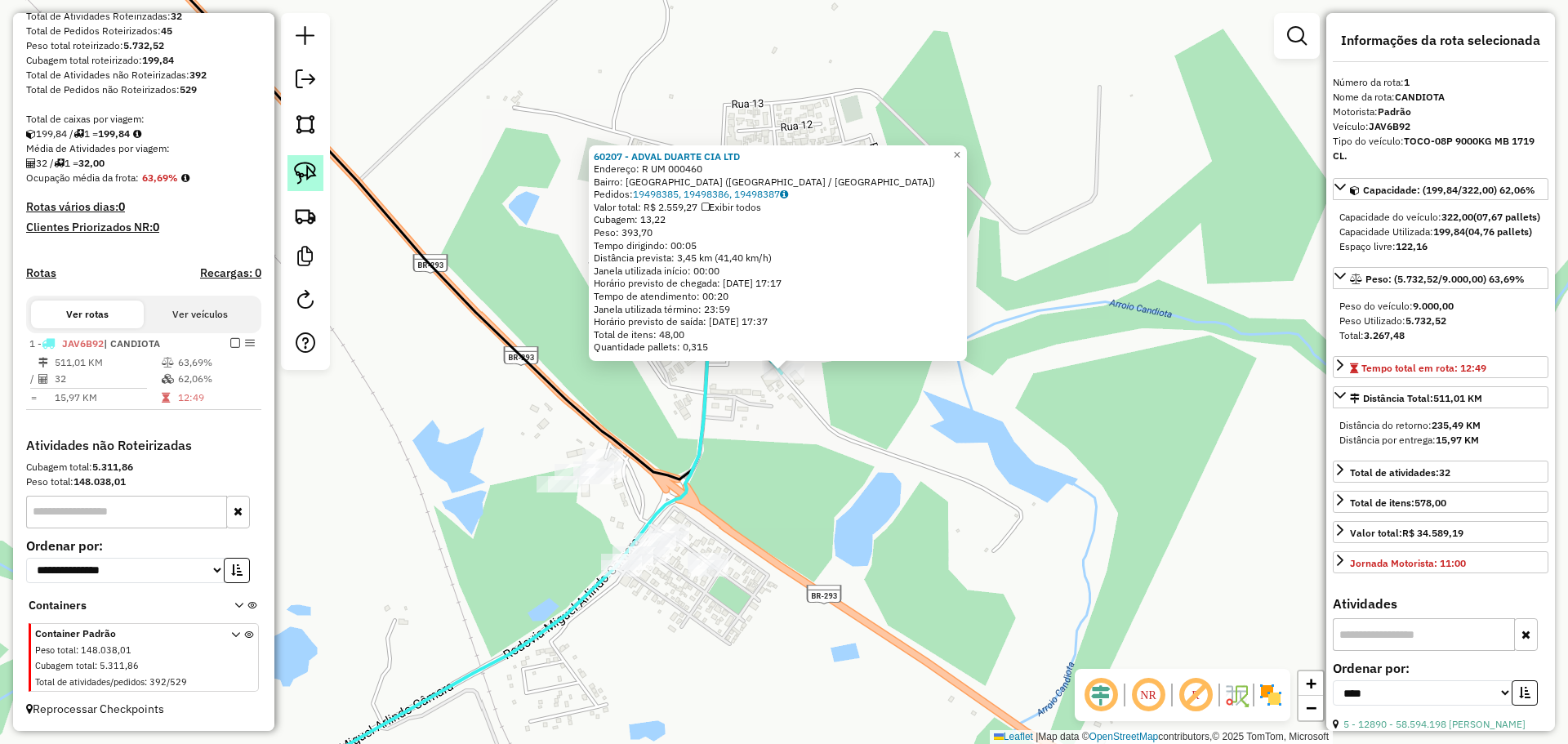
click at [303, 176] on img at bounding box center [305, 173] width 23 height 23
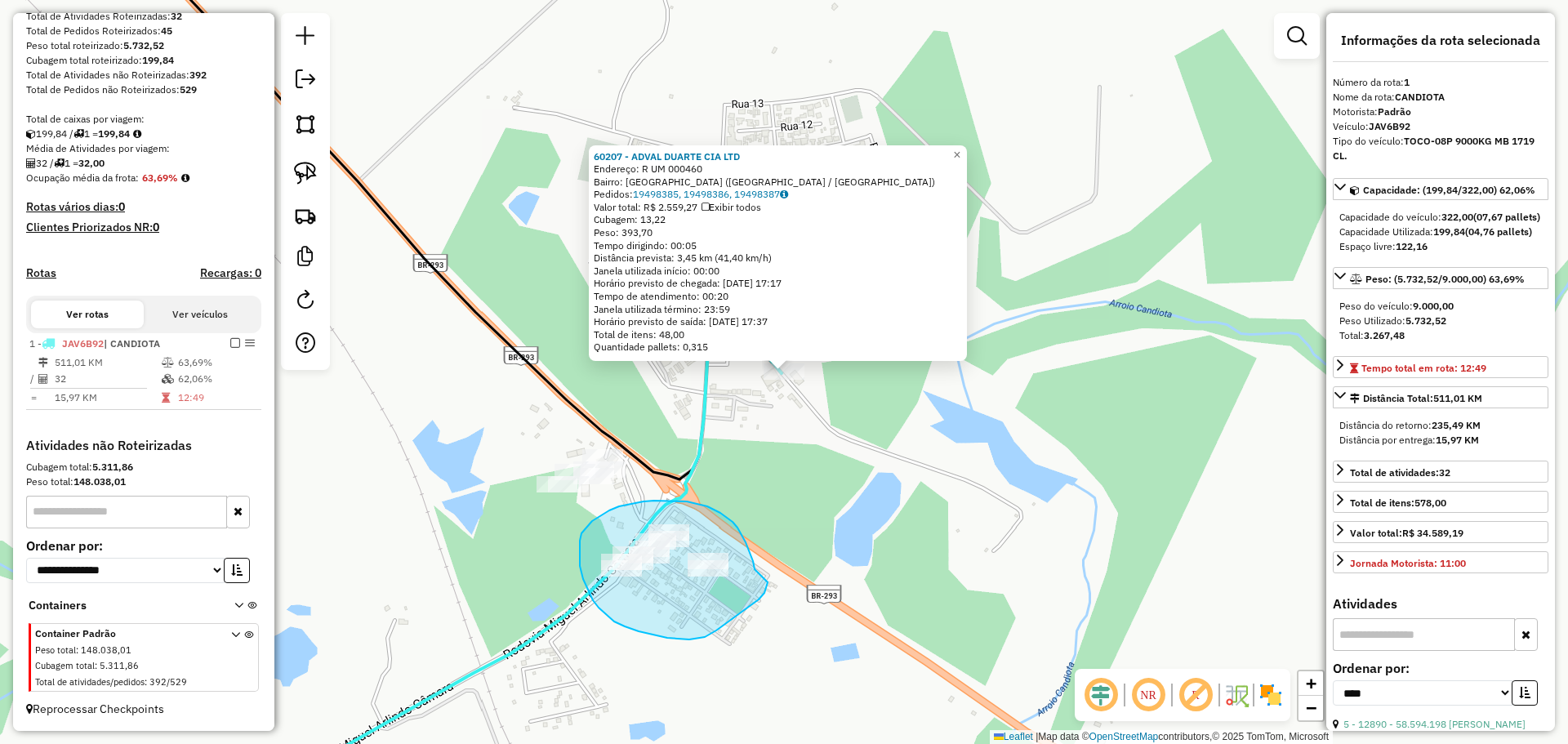
drag, startPoint x: 754, startPoint y: 569, endPoint x: 767, endPoint y: 569, distance: 13.0
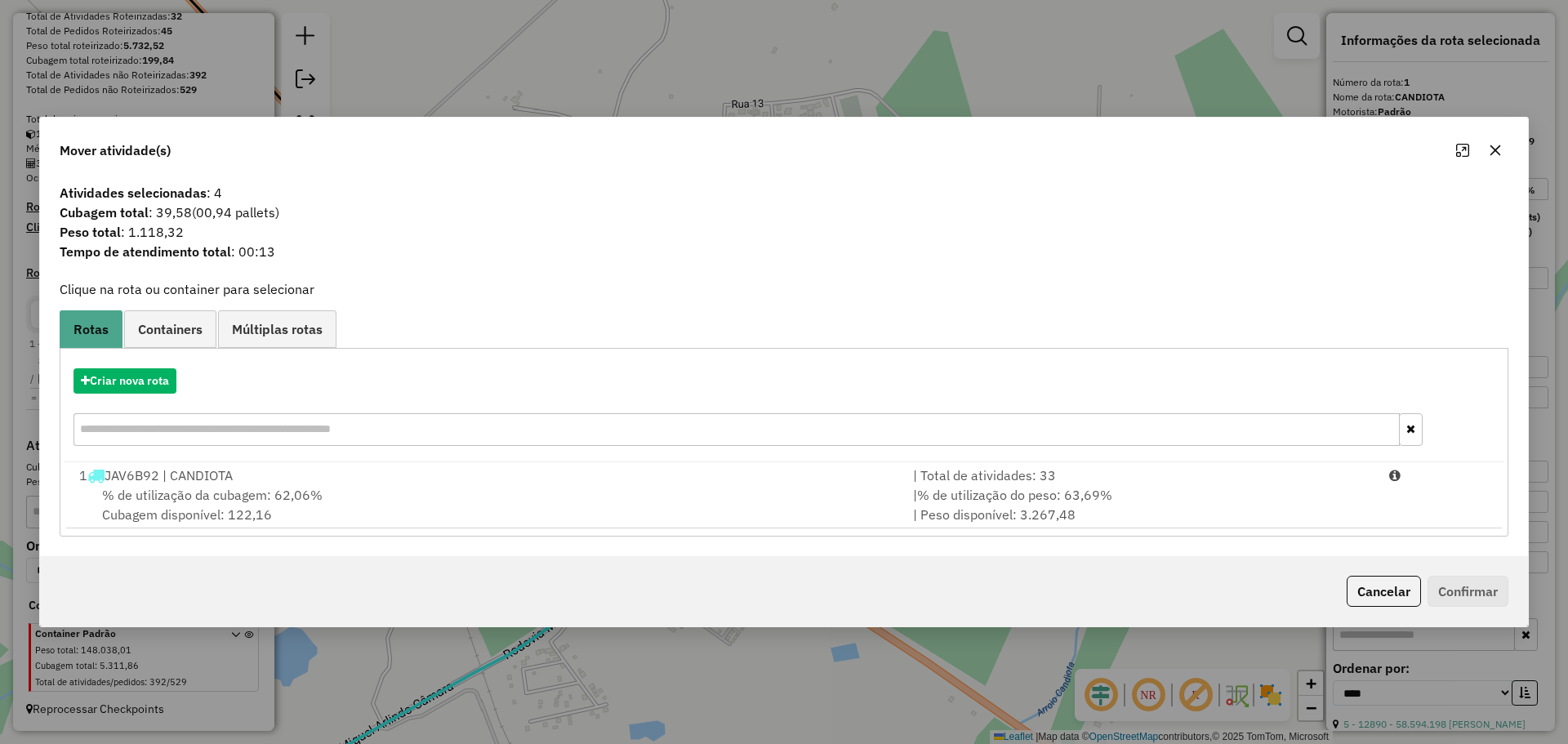
click at [760, 536] on div "Criar nova rota 1 JAV6B92 | CANDIOTA | Total de atividades: 33 % de utilização …" at bounding box center [784, 442] width 1449 height 189
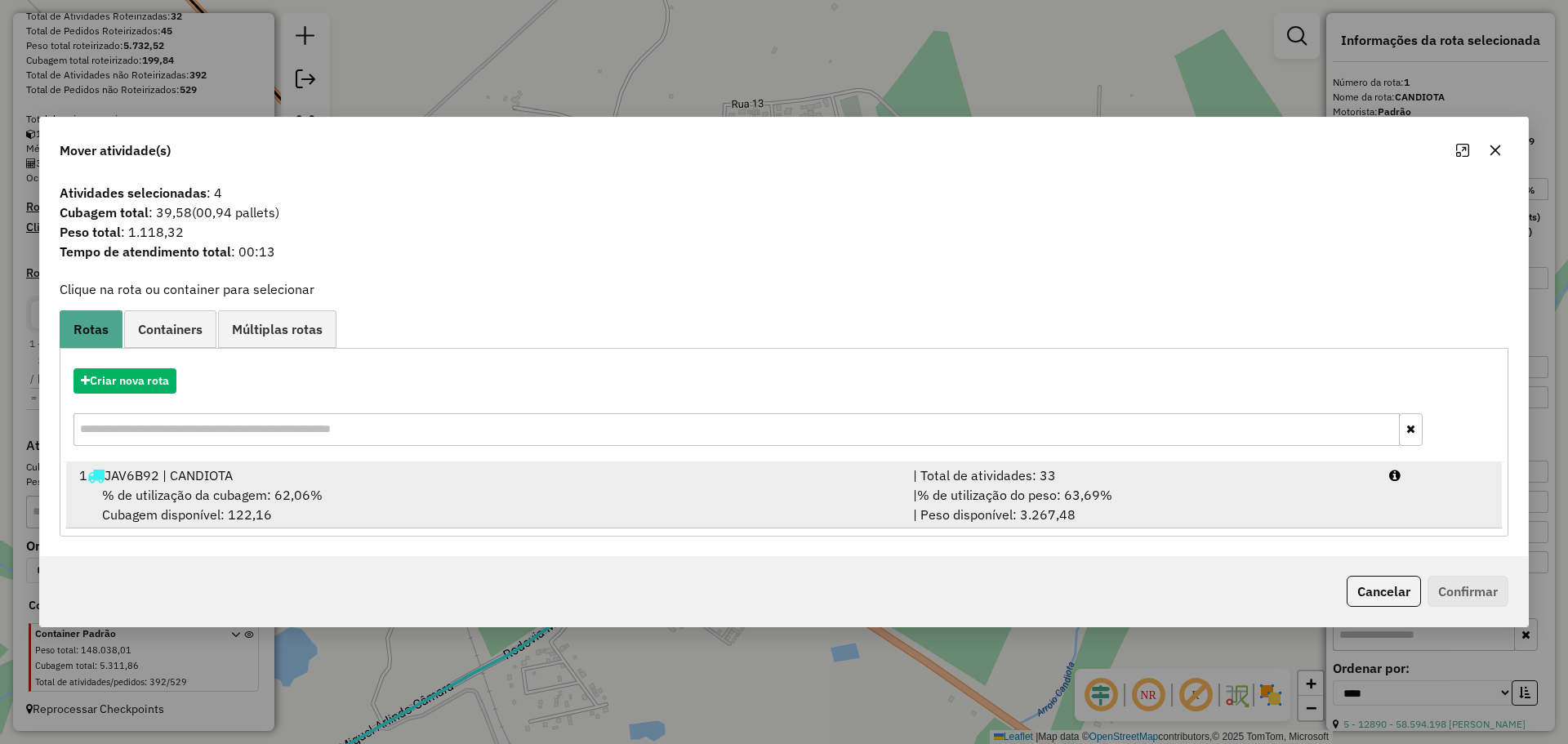
click at [1004, 508] on div "| % de utilização do peso: 63,69% | Peso disponível: 3.267,48" at bounding box center [1141, 504] width 476 height 39
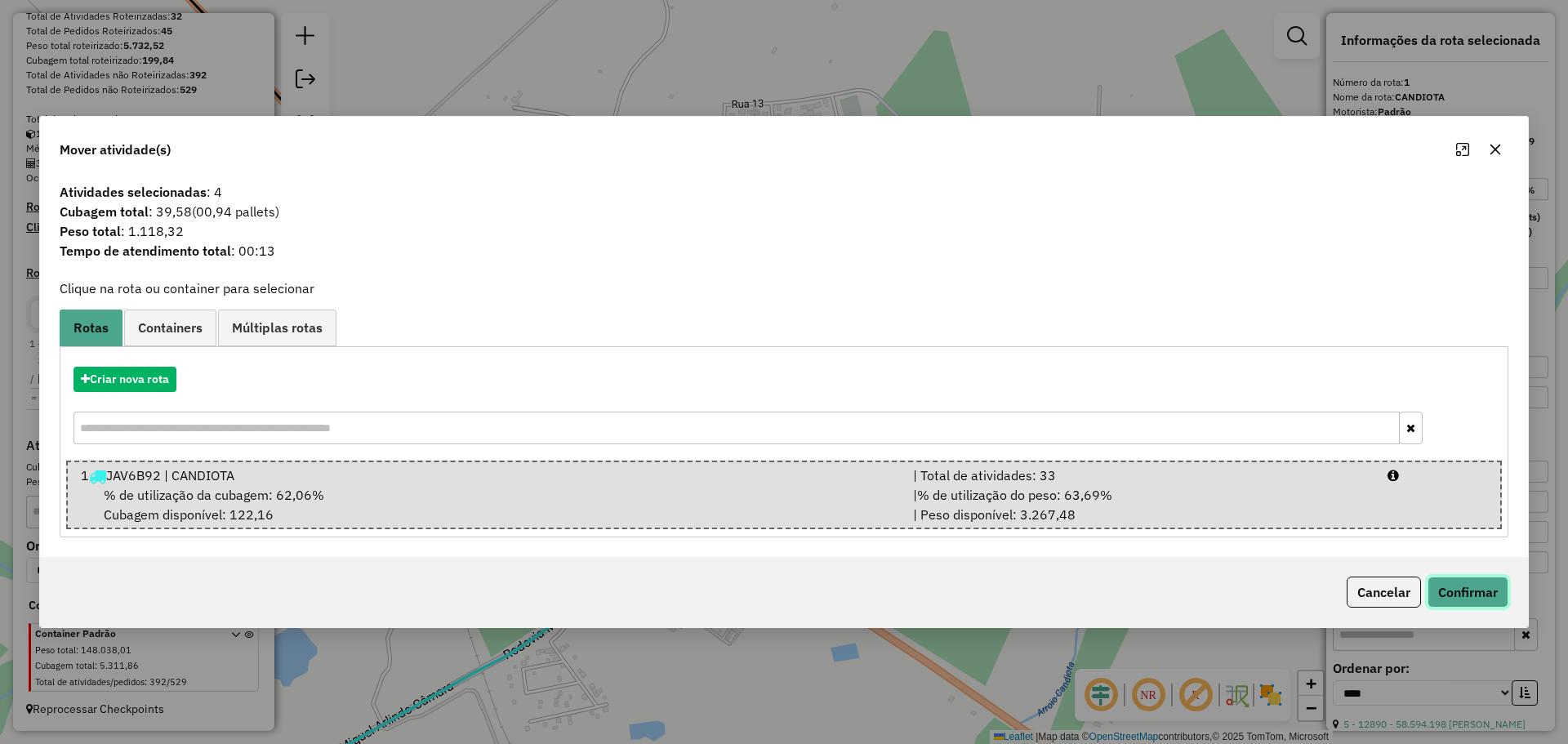
click at [1447, 585] on button "Confirmar" at bounding box center [1468, 591] width 81 height 31
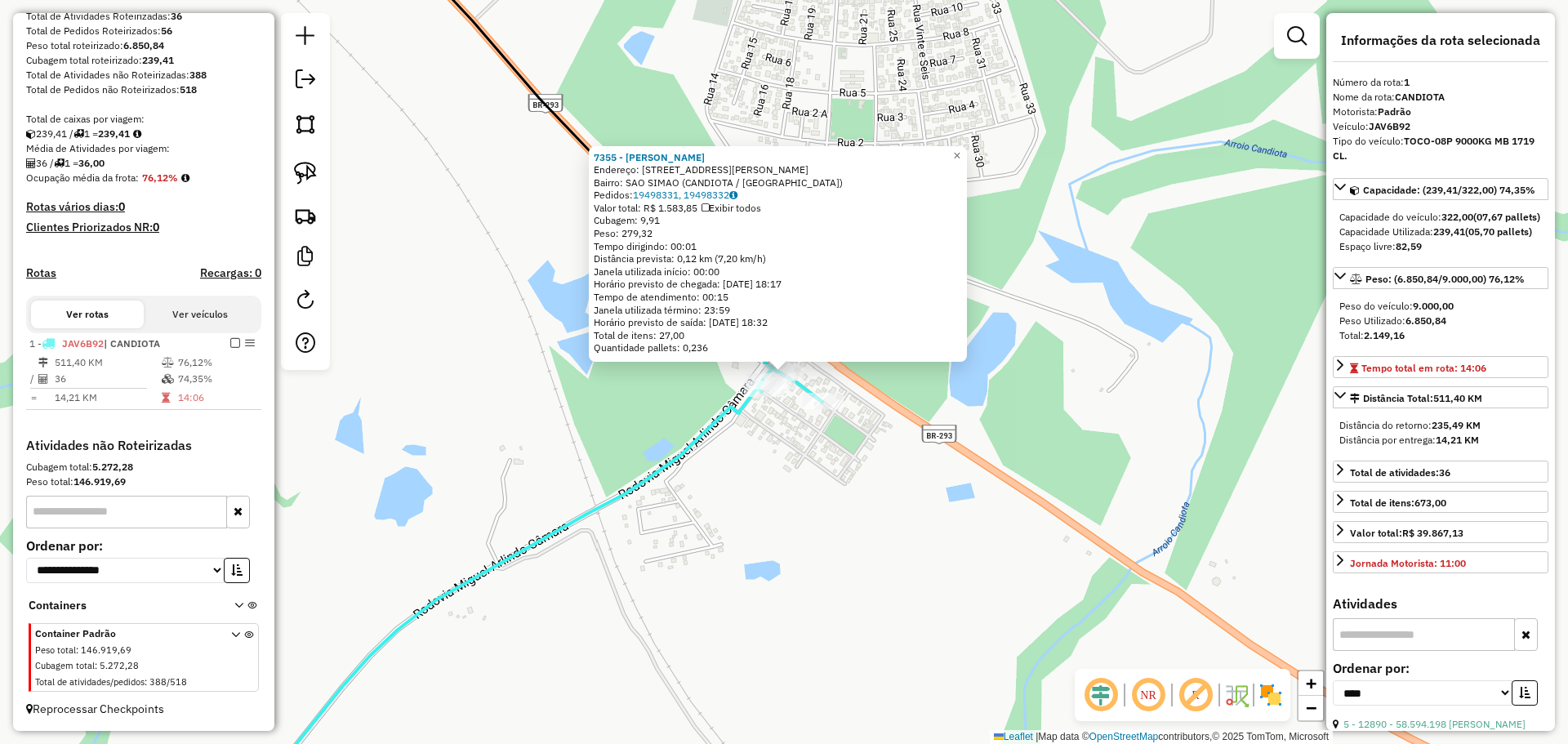
click at [657, 531] on div "7355 - [PERSON_NAME]: [STREET_ADDRESS][PERSON_NAME] Bairro: [GEOGRAPHIC_DATA] (…" at bounding box center [784, 372] width 1568 height 744
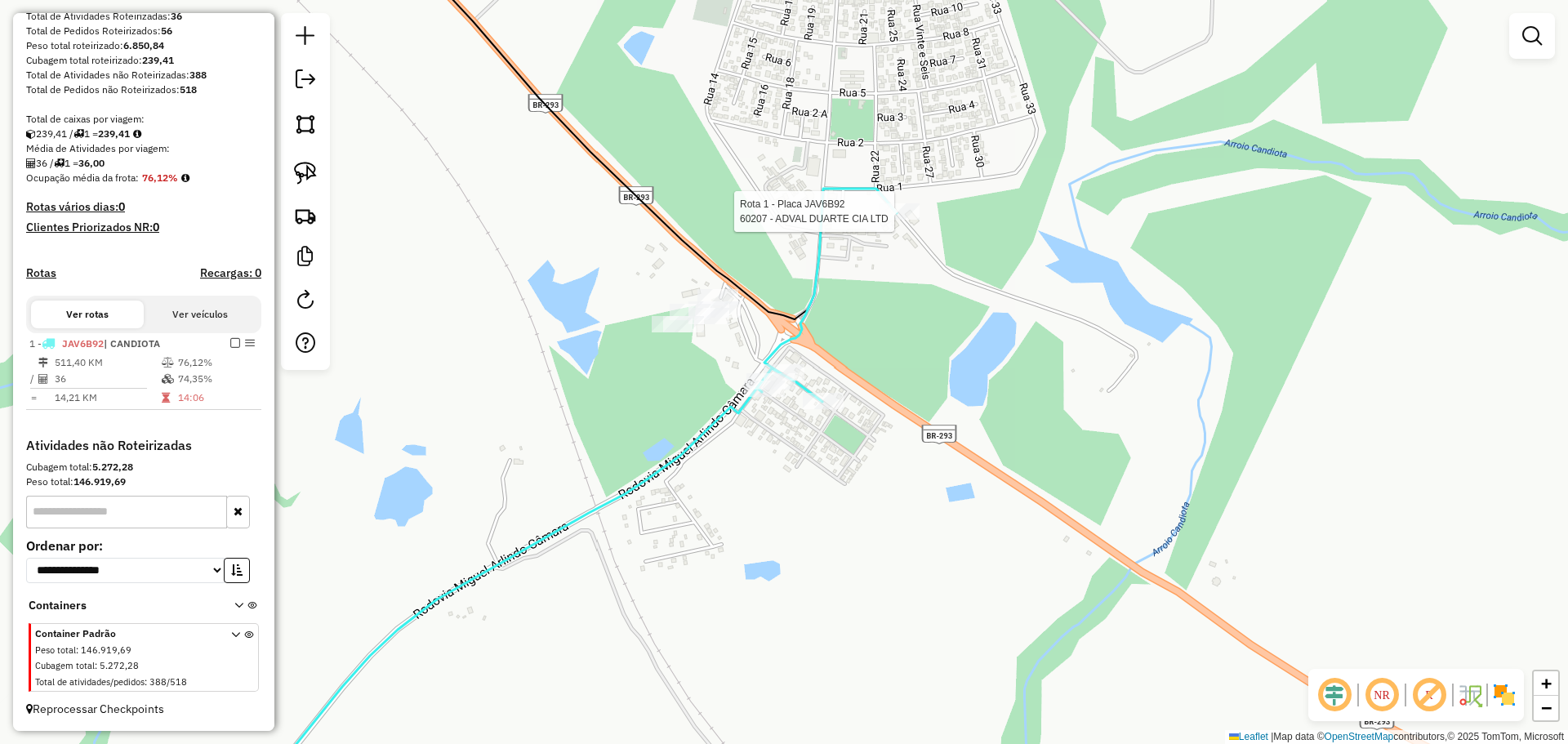
click at [904, 219] on div at bounding box center [899, 211] width 41 height 16
select select "*********"
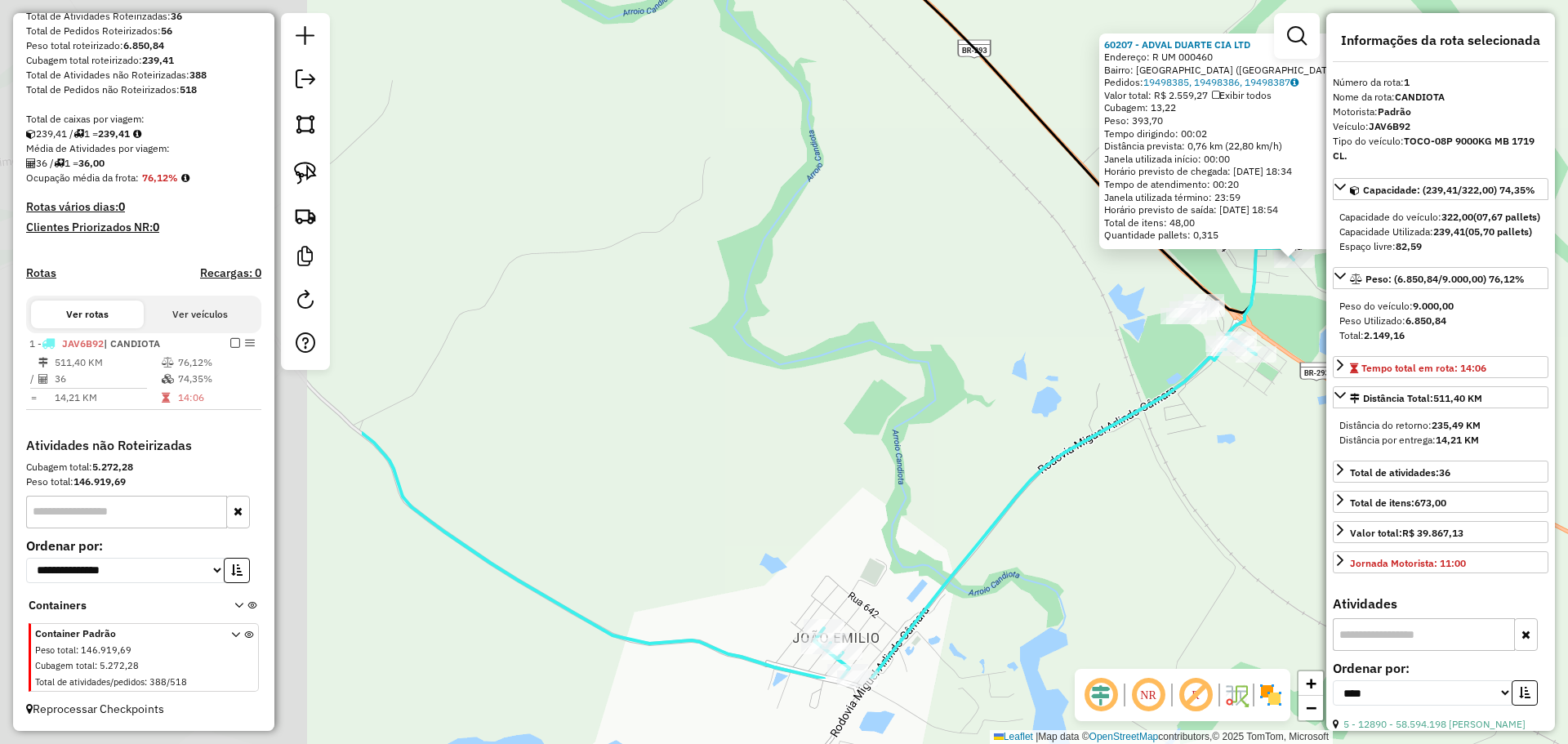
drag, startPoint x: 554, startPoint y: 568, endPoint x: 1079, endPoint y: 422, distance: 544.9
click at [1096, 422] on div "60207 - ADVAL DUARTE CIA LTD Endereço: R UM 000460 Bairro: [GEOGRAPHIC_DATA] ([…" at bounding box center [784, 372] width 1568 height 744
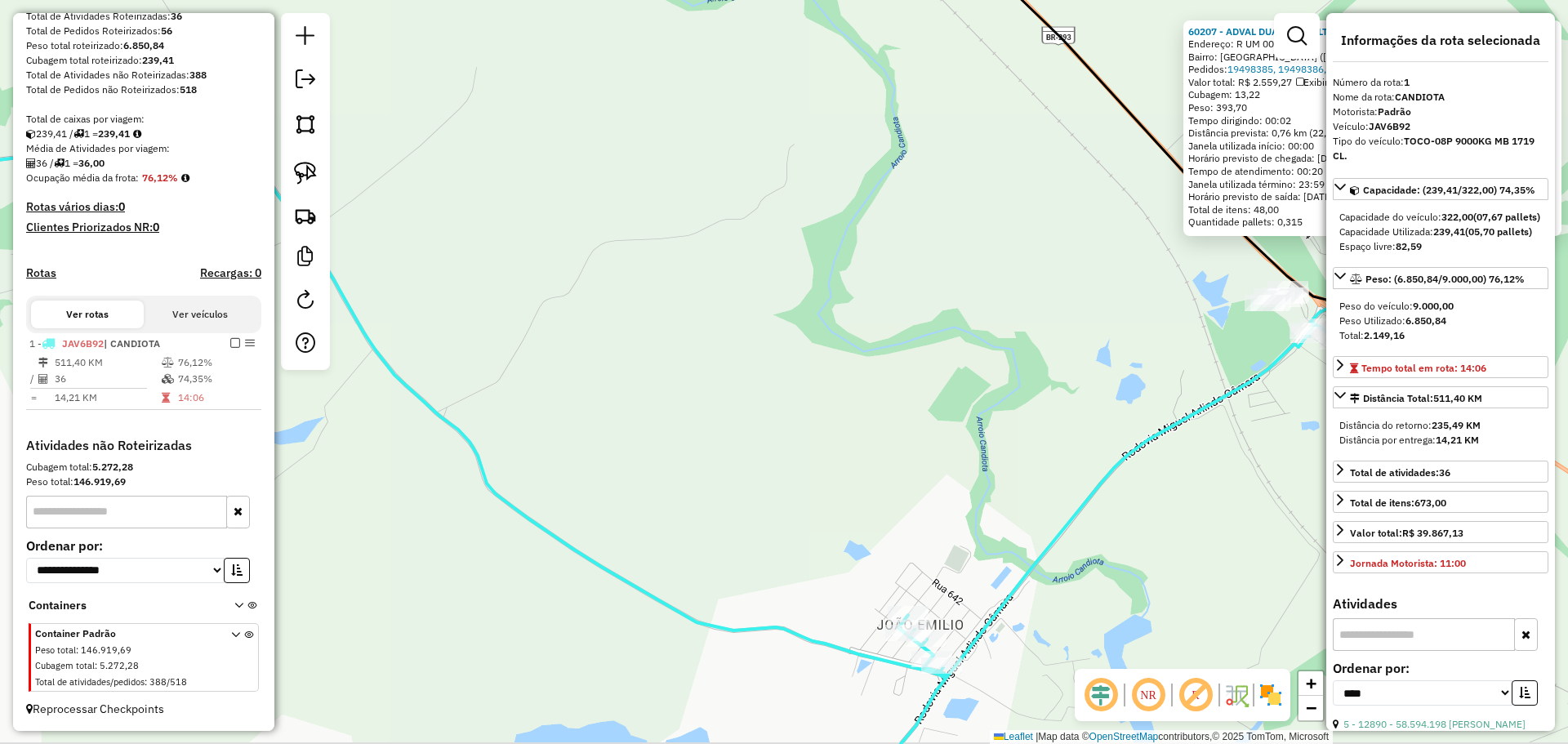
drag, startPoint x: 779, startPoint y: 371, endPoint x: 1246, endPoint y: 353, distance: 467.3
click at [1244, 353] on div "60207 - ADVAL DUARTE CIA LTD Endereço: R UM 000460 Bairro: [GEOGRAPHIC_DATA] ([…" at bounding box center [784, 372] width 1568 height 744
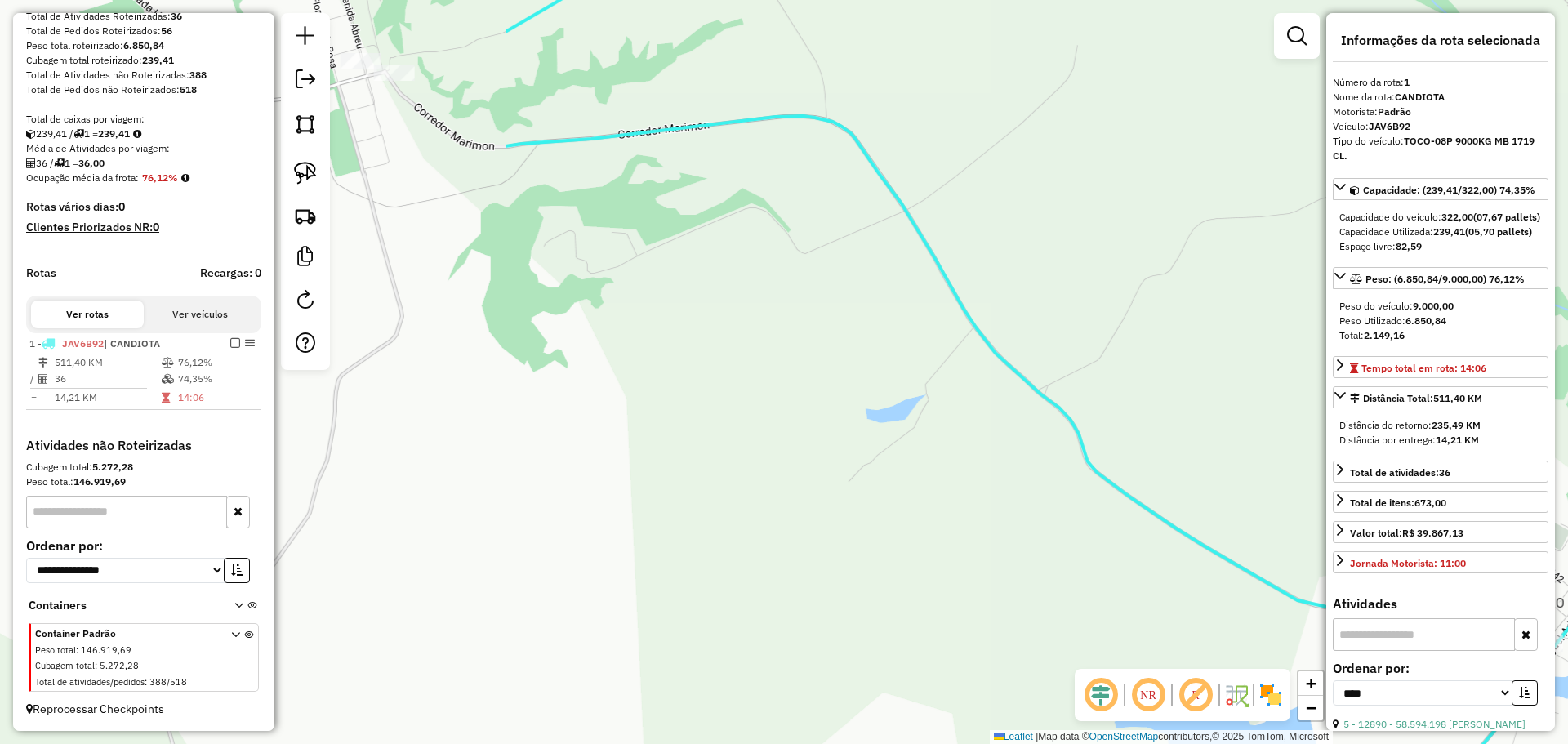
drag, startPoint x: 1100, startPoint y: 391, endPoint x: 1132, endPoint y: 437, distance: 56.0
click at [1132, 437] on div "60207 - ADVAL DUARTE CIA LTD Endereço: R UM 000460 Bairro: [GEOGRAPHIC_DATA] ([…" at bounding box center [784, 372] width 1568 height 744
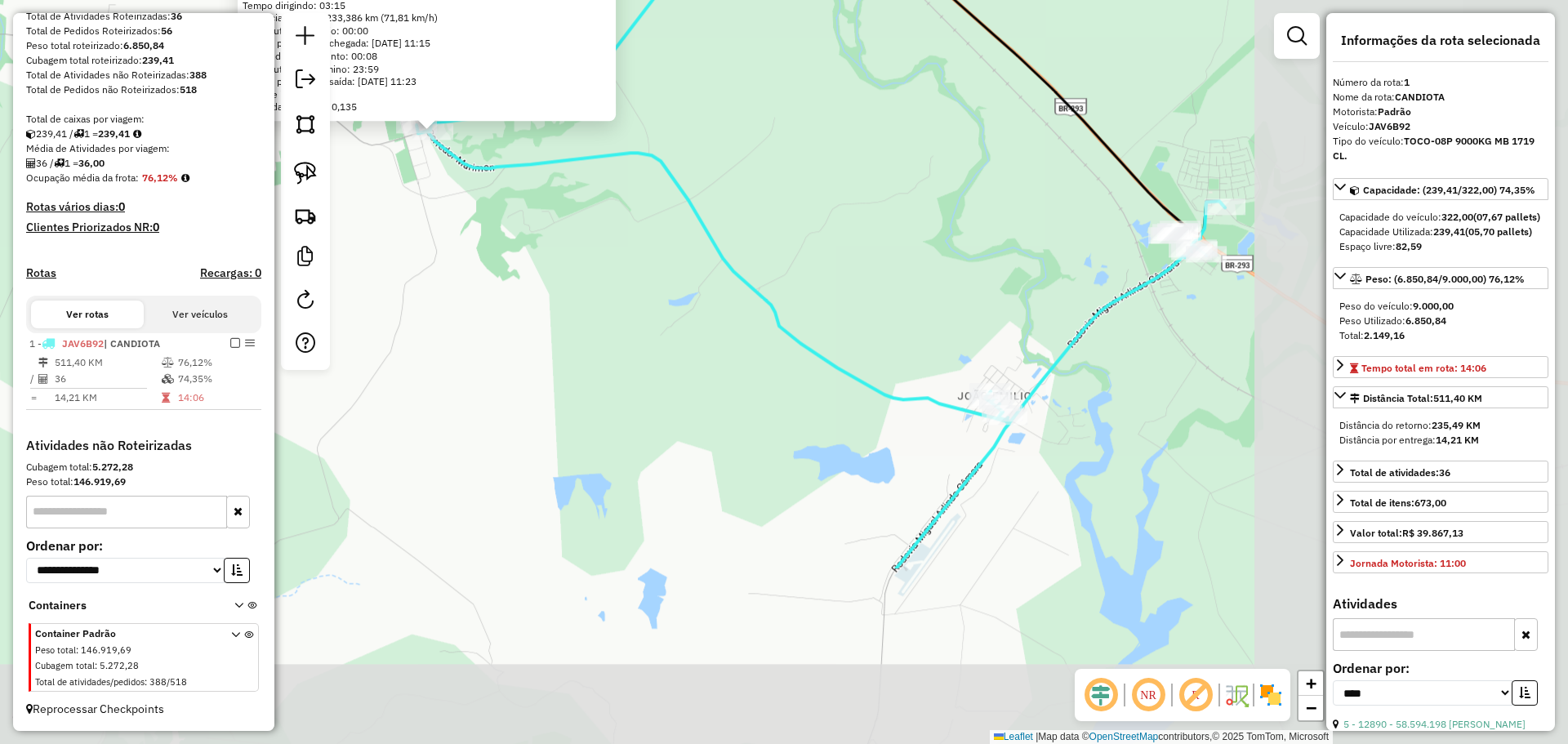
drag, startPoint x: 968, startPoint y: 471, endPoint x: 577, endPoint y: 228, distance: 460.4
click at [577, 228] on div "5480 - [PERSON_NAME]: R EDISON DA [PERSON_NAME] 1979 1979 Bairro: SEIVAL (CANDI…" at bounding box center [784, 372] width 1568 height 744
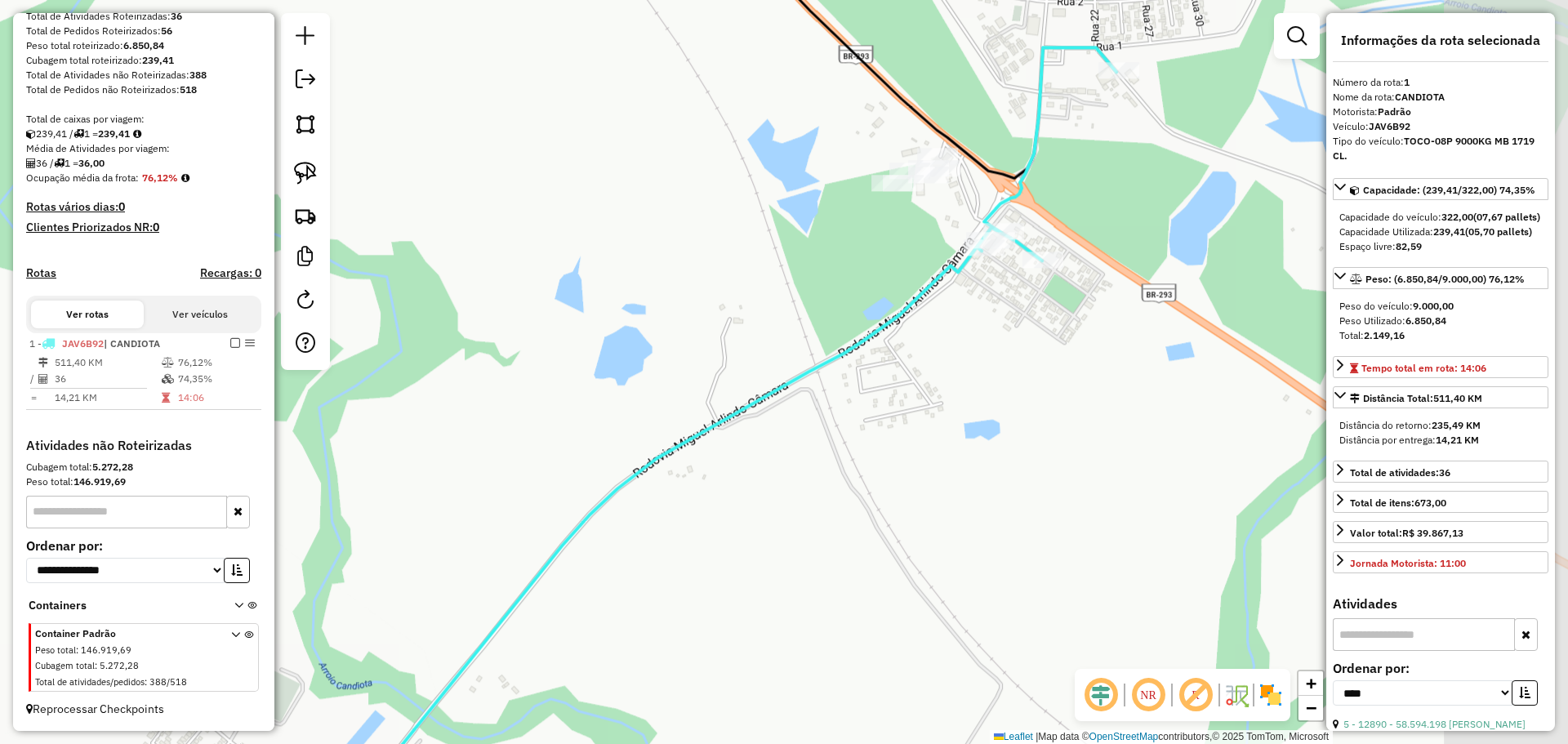
drag, startPoint x: 1067, startPoint y: 317, endPoint x: 819, endPoint y: 274, distance: 251.7
click at [769, 289] on div "5480 - [PERSON_NAME]: R EDISON DA [PERSON_NAME] 1979 1979 Bairro: SEIVAL (CANDI…" at bounding box center [784, 372] width 1568 height 744
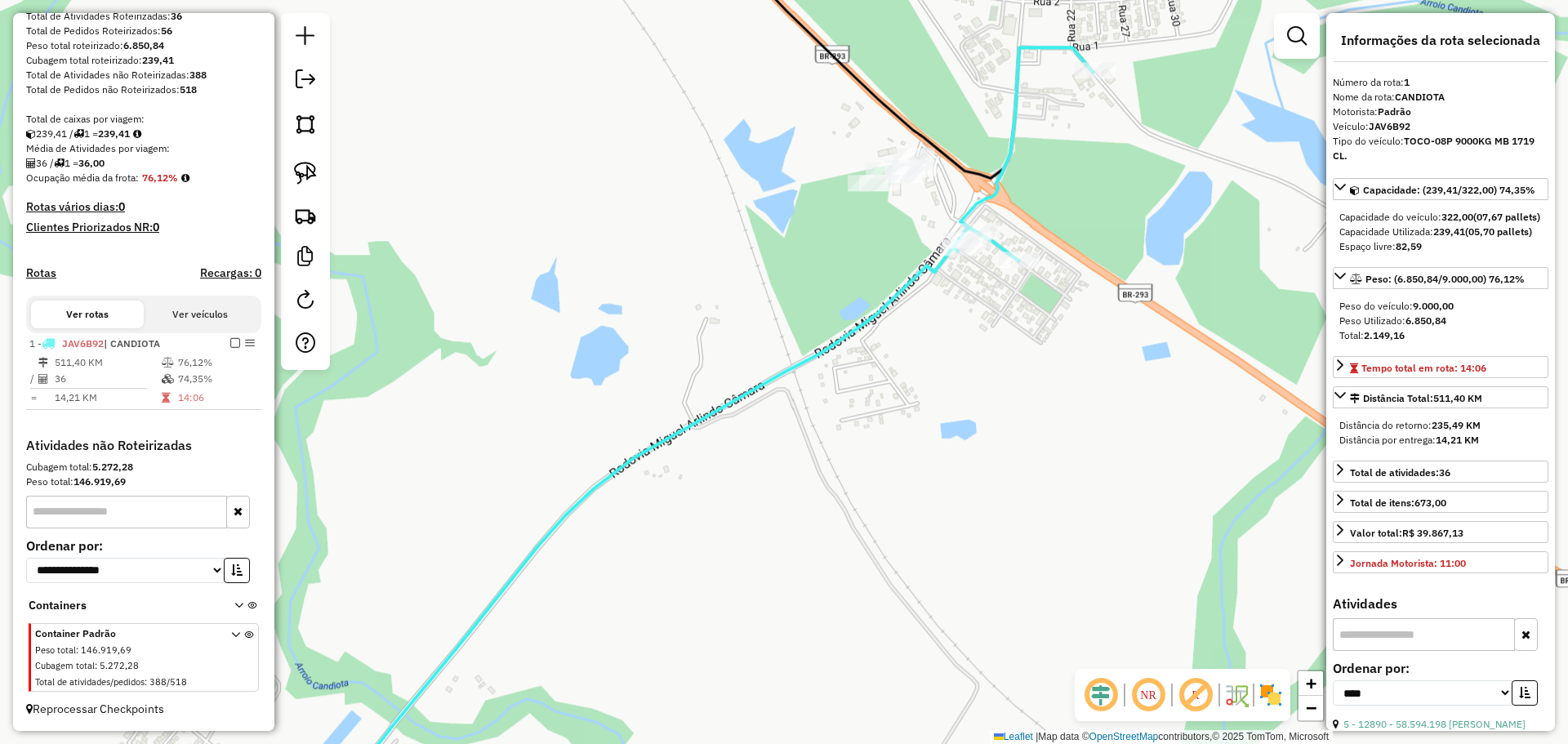
click at [1087, 85] on div "5480 - [PERSON_NAME]: R EDISON DA [PERSON_NAME] 1979 1979 Bairro: SEIVAL (CANDI…" at bounding box center [784, 372] width 1568 height 744
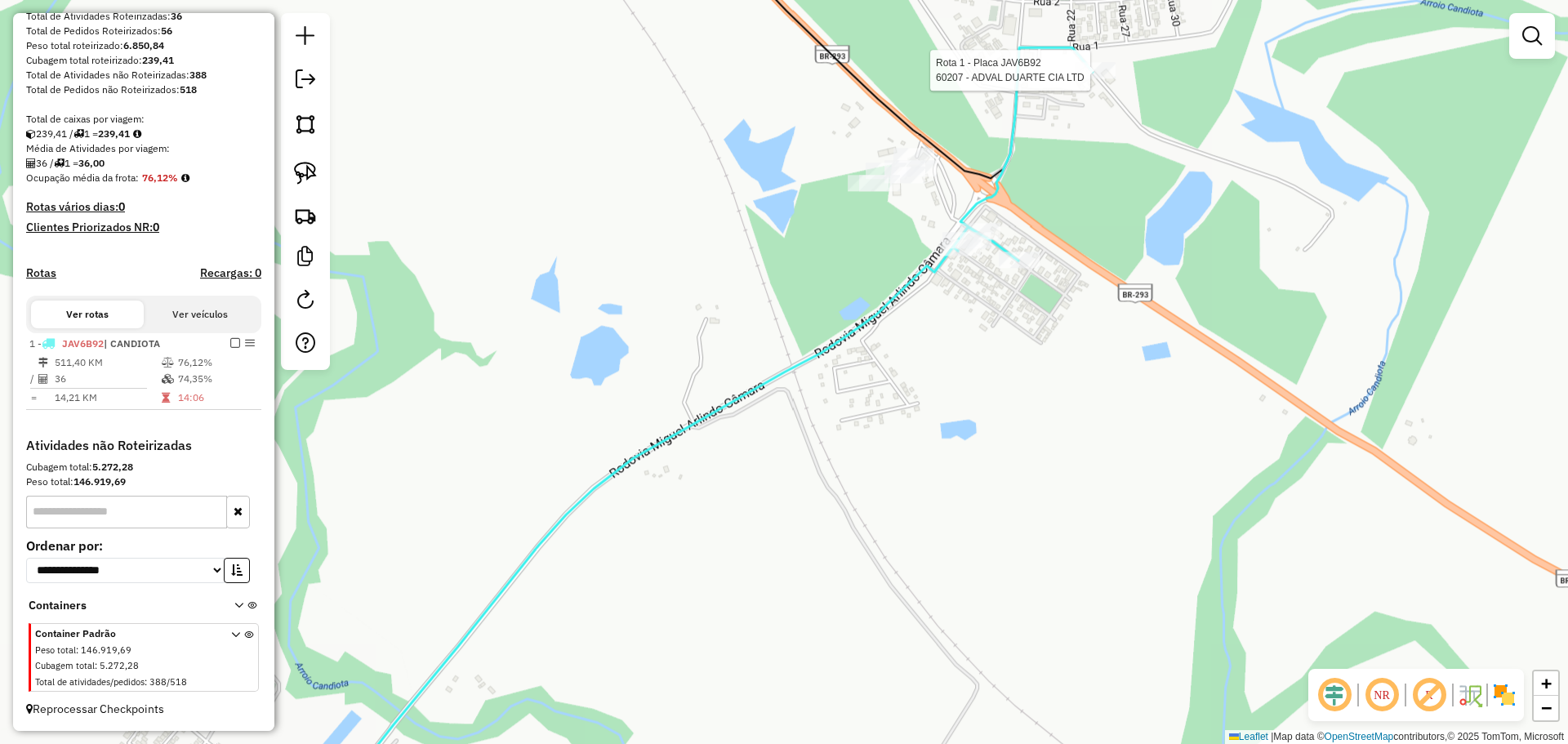
click at [1092, 78] on div at bounding box center [1095, 70] width 41 height 16
select select "*********"
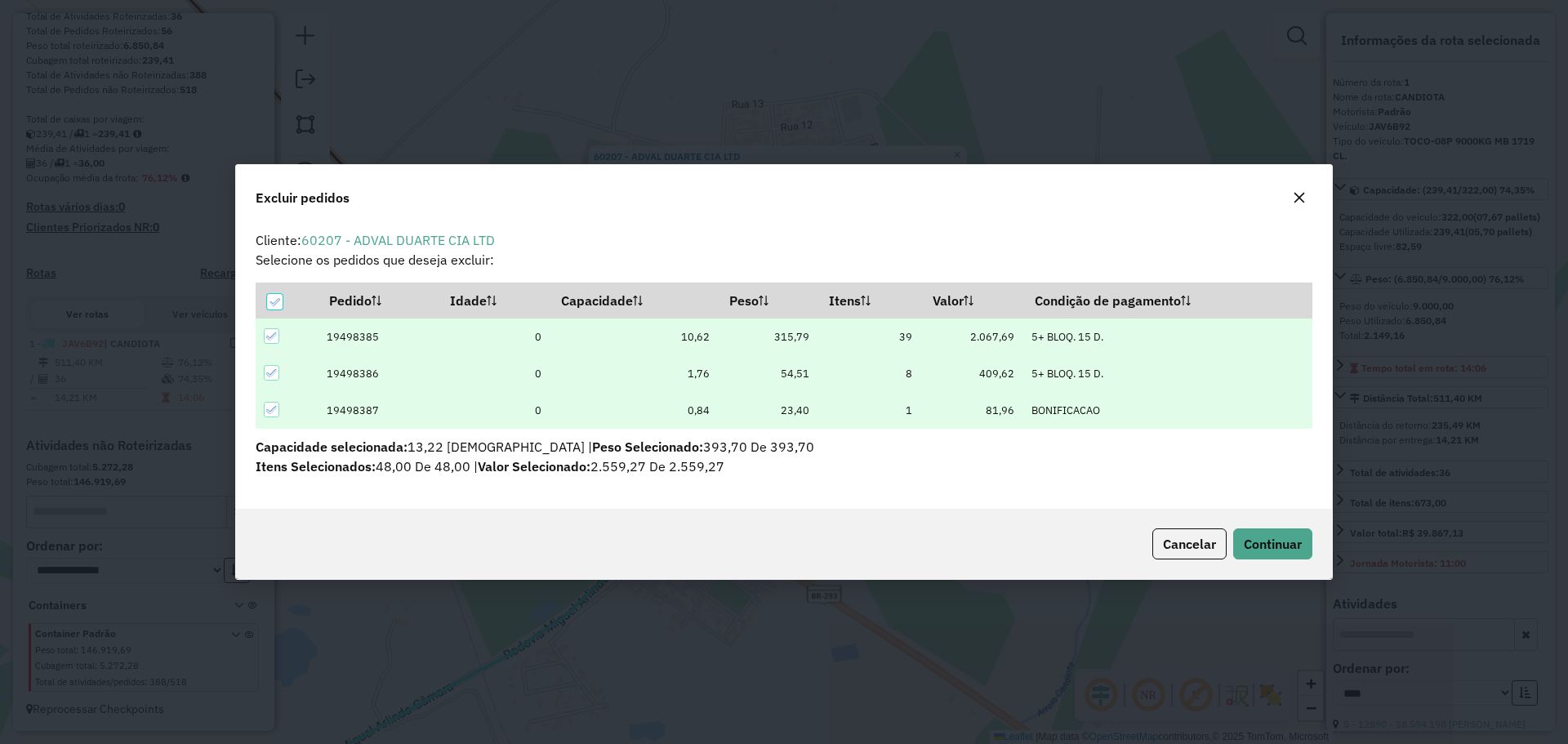
scroll to position [9, 5]
click at [1268, 546] on span "Continuar" at bounding box center [1273, 543] width 58 height 16
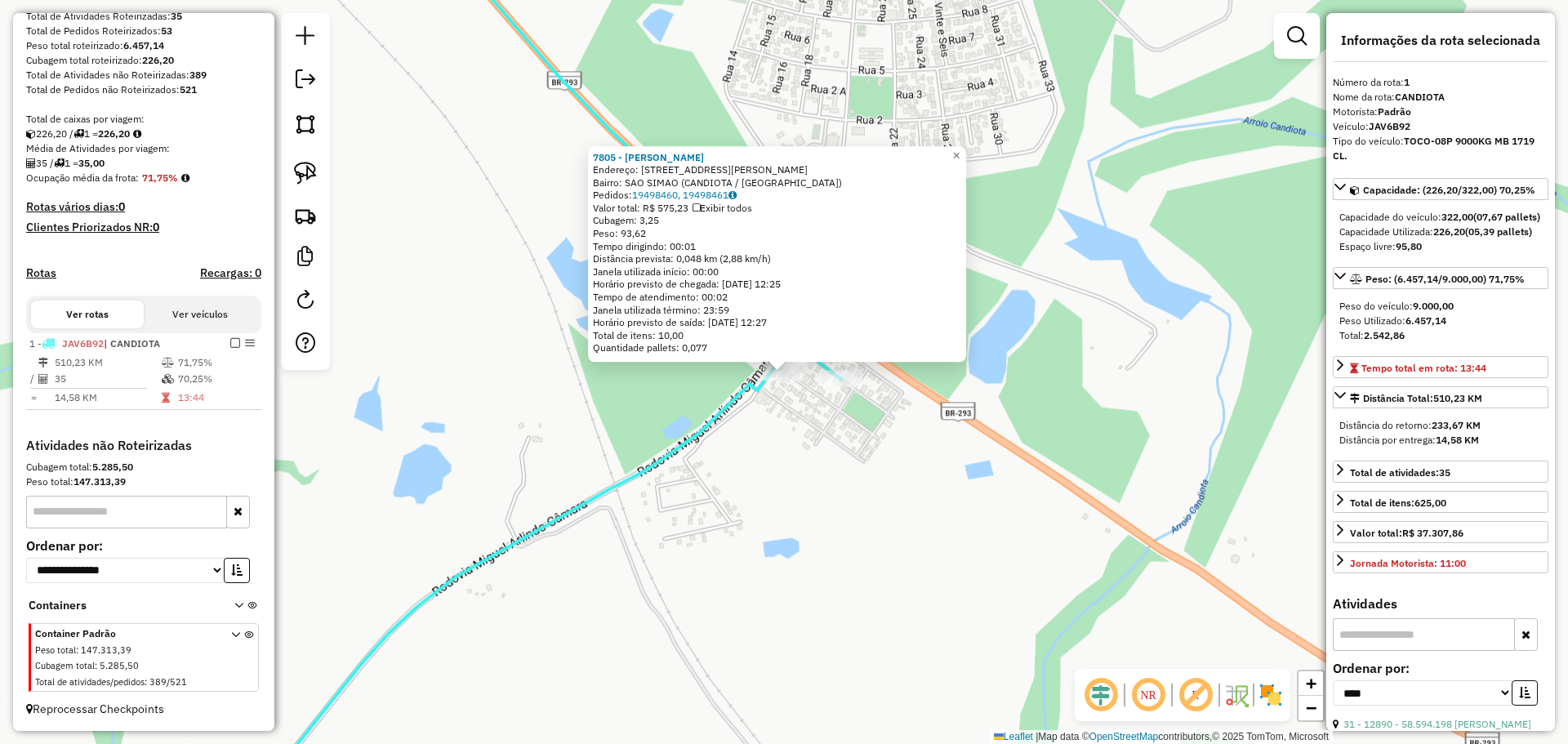
click at [725, 470] on div "7805 - [PERSON_NAME] De Aguia Endereço: [PERSON_NAME][STREET_ADDRESS][PERSON_NA…" at bounding box center [784, 372] width 1568 height 744
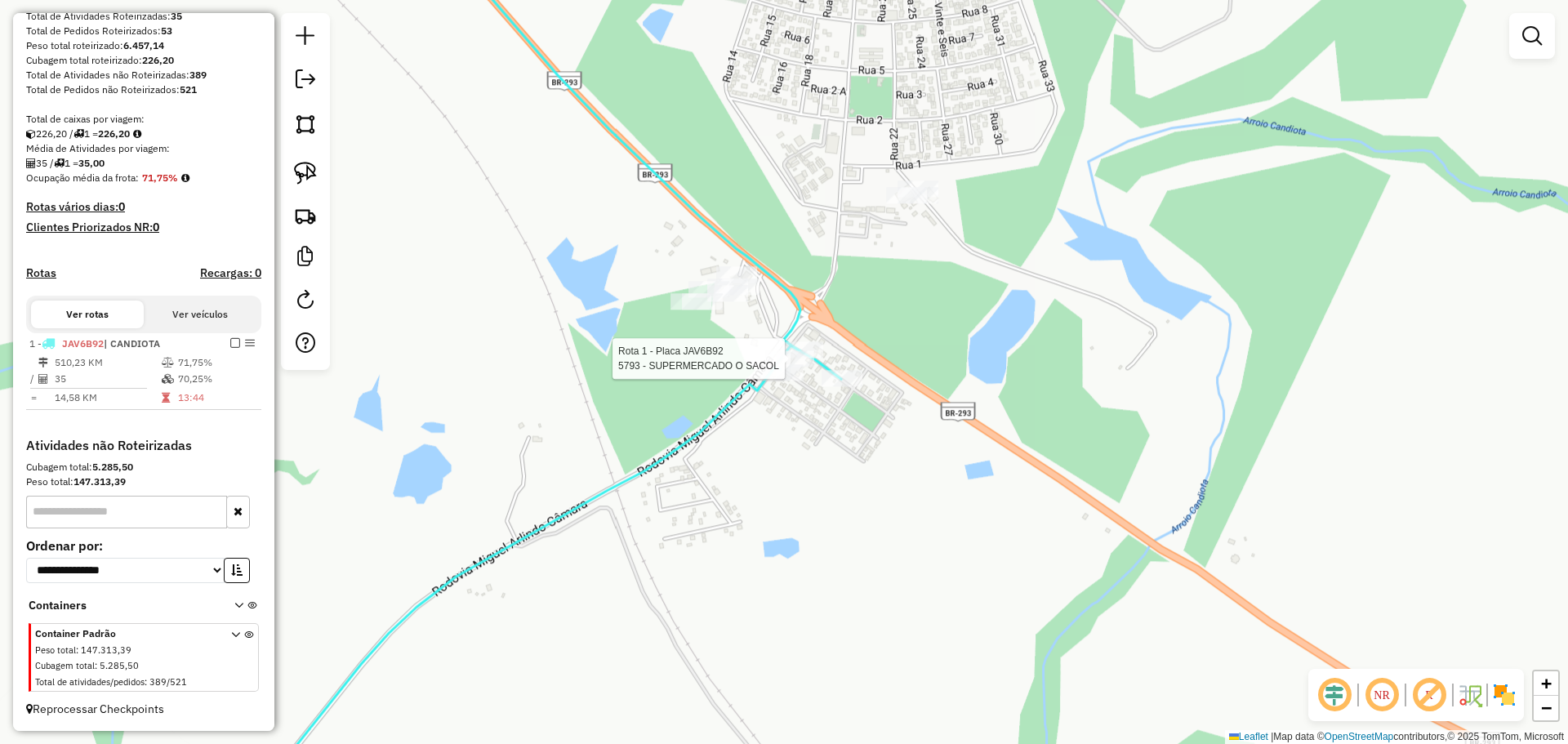
select select "*********"
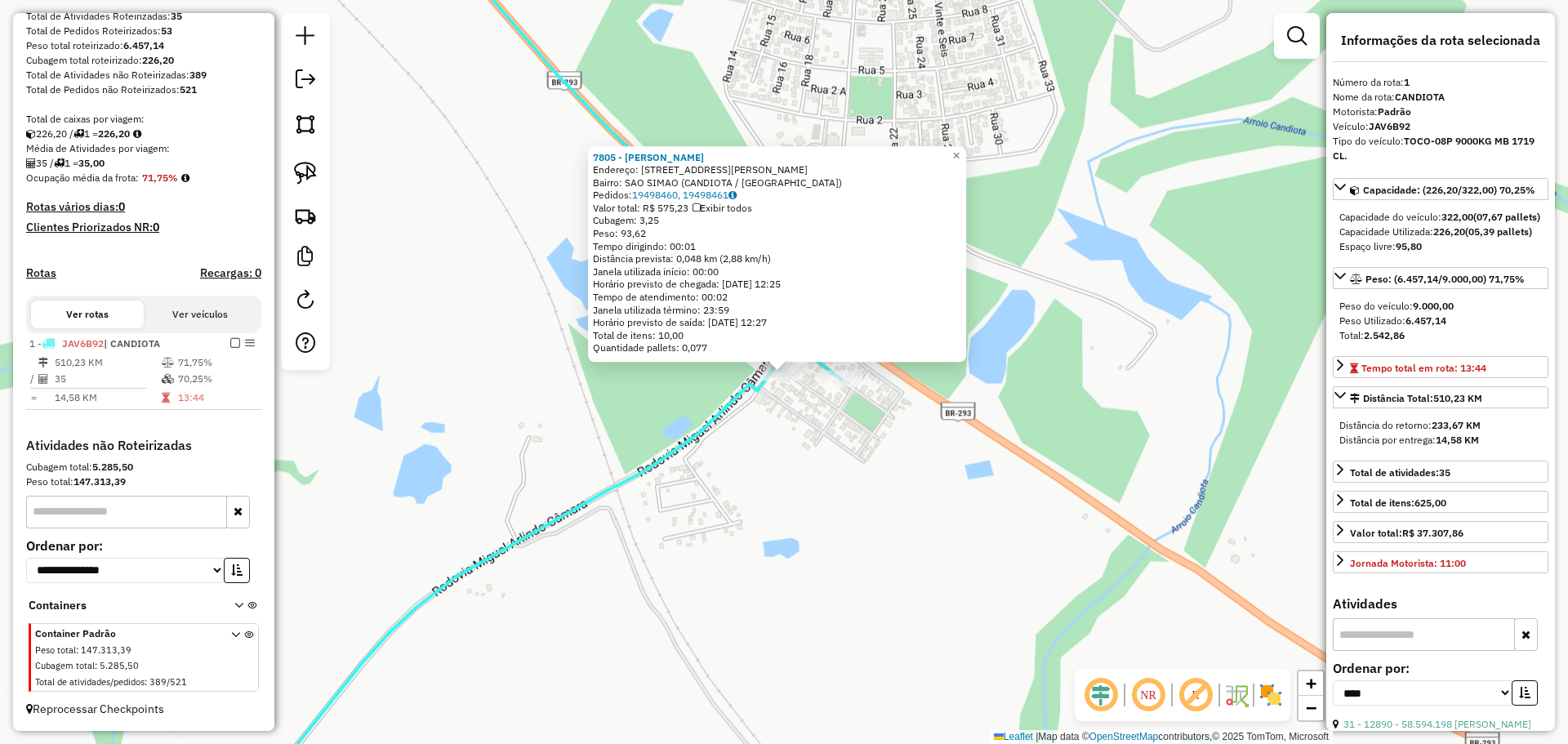
click at [864, 521] on div "7805 - [PERSON_NAME] De Aguia Endereço: [PERSON_NAME][STREET_ADDRESS][PERSON_NA…" at bounding box center [784, 372] width 1568 height 744
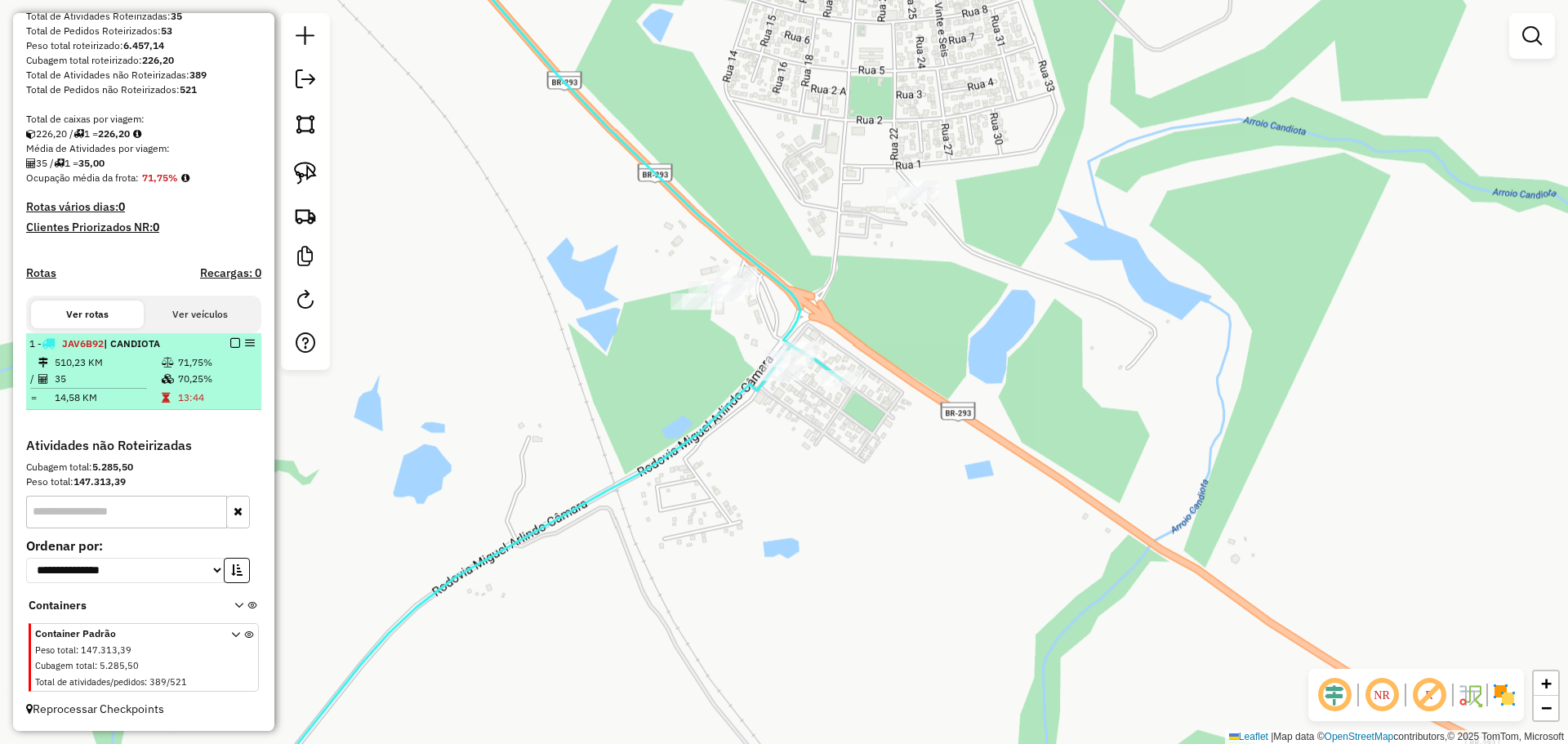
click at [247, 347] on em at bounding box center [250, 343] width 10 height 10
select select "*********"
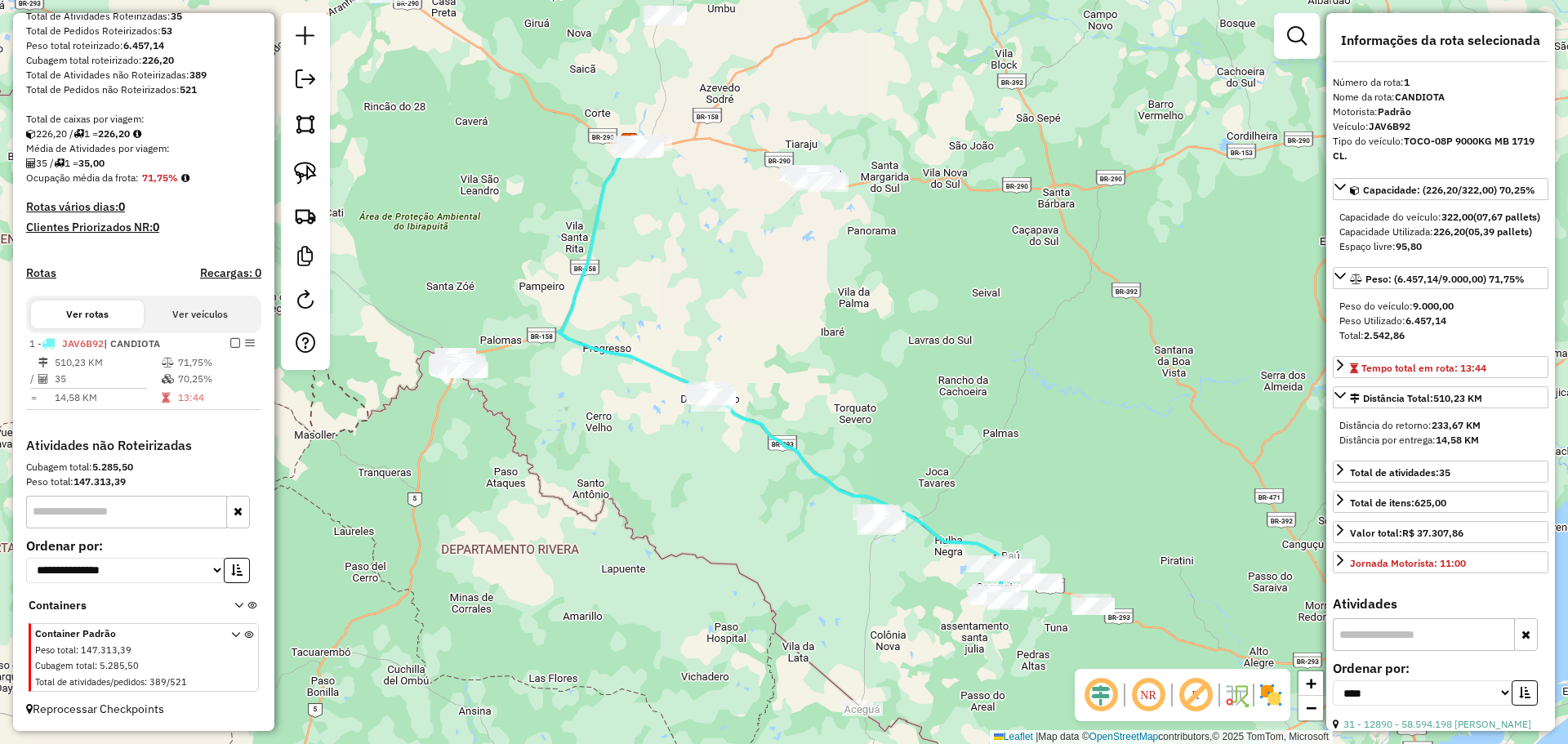
click at [235, 344] on em at bounding box center [235, 343] width 10 height 10
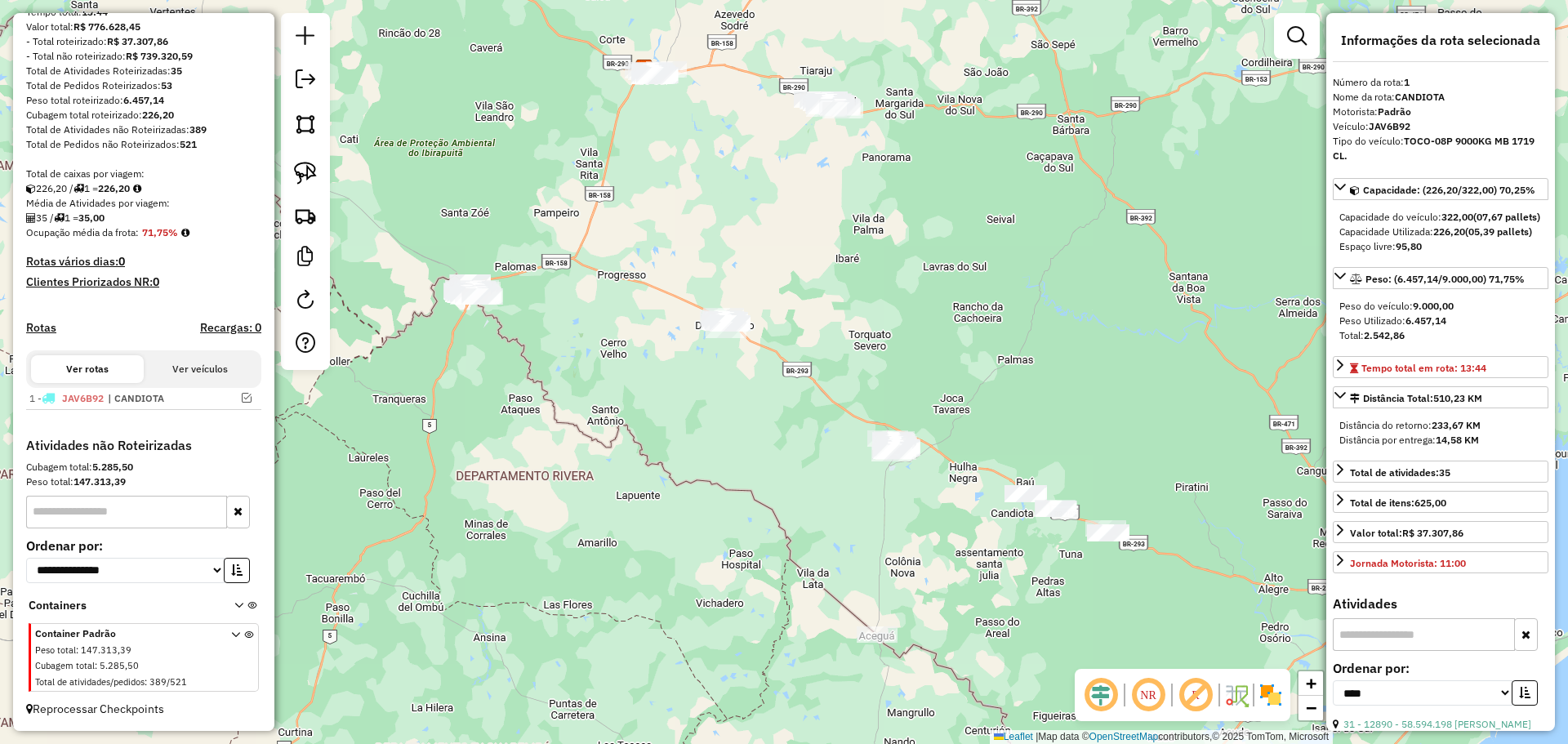
drag, startPoint x: 674, startPoint y: 496, endPoint x: 695, endPoint y: 375, distance: 122.8
click at [695, 375] on div "Janela de atendimento Grade de atendimento Capacidade Transportadoras Veículos …" at bounding box center [784, 372] width 1568 height 744
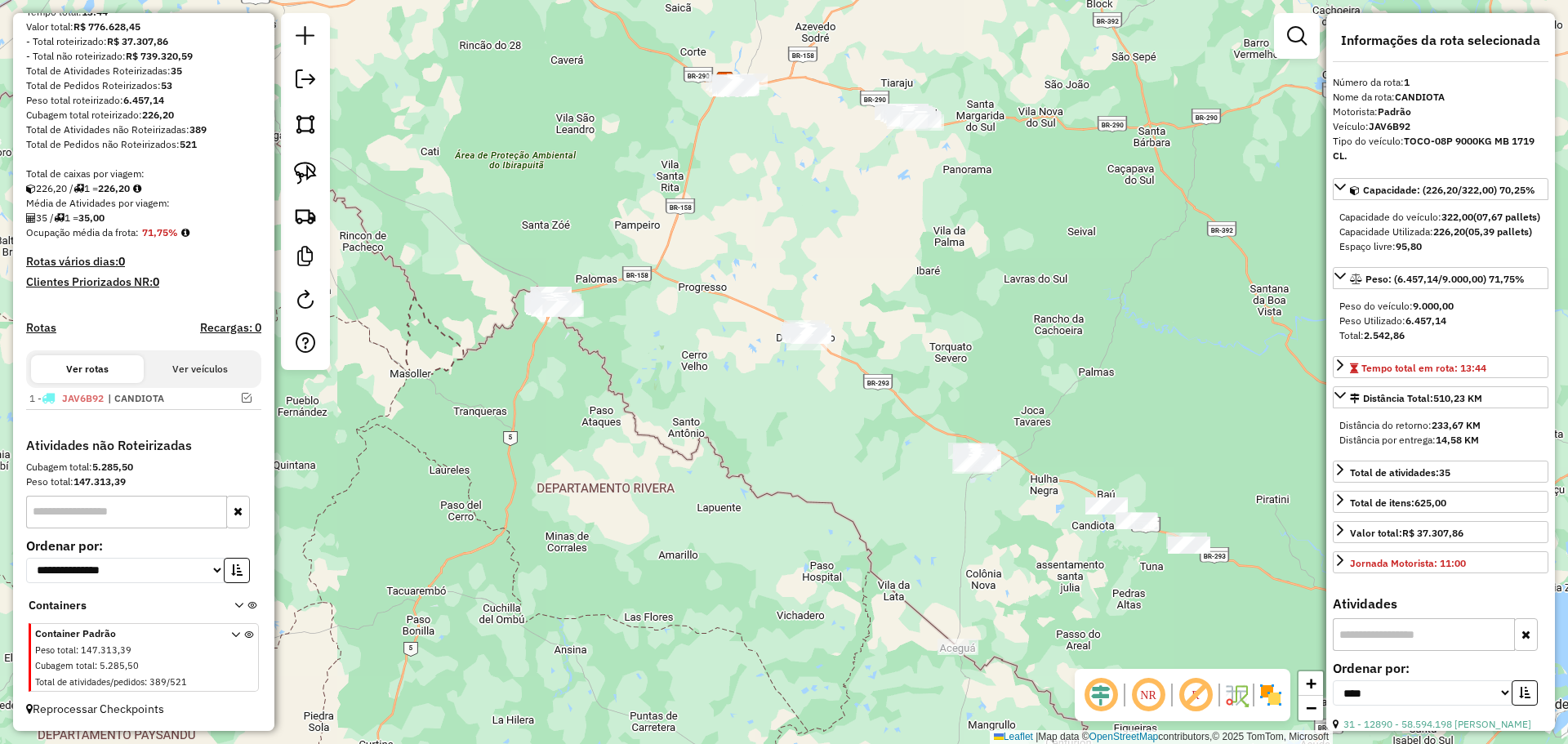
drag, startPoint x: 772, startPoint y: 385, endPoint x: 845, endPoint y: 444, distance: 93.9
click at [845, 444] on div "Janela de atendimento Grade de atendimento Capacidade Transportadoras Veículos …" at bounding box center [784, 372] width 1568 height 744
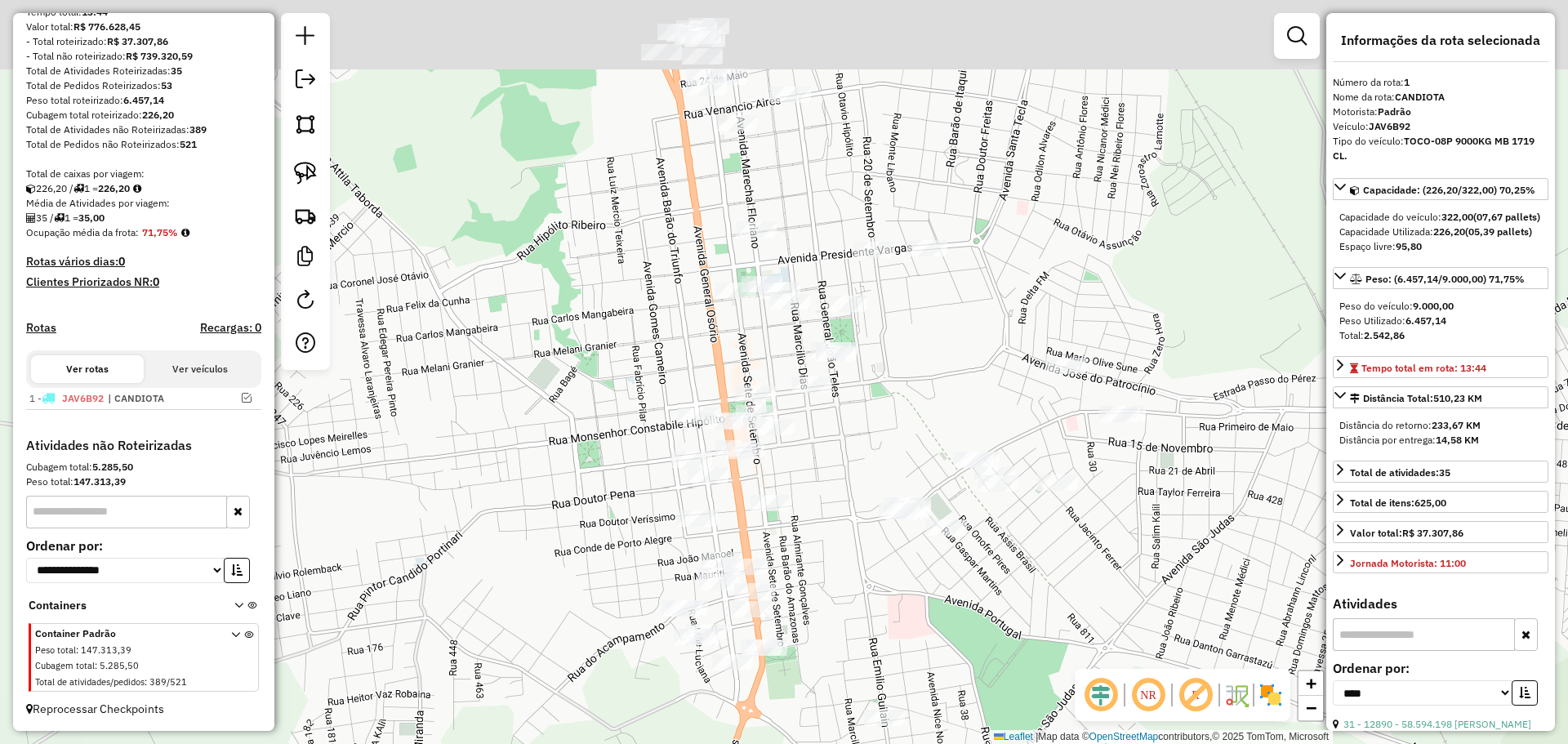
drag, startPoint x: 852, startPoint y: 384, endPoint x: 884, endPoint y: 596, distance: 214.4
click at [884, 596] on div "Janela de atendimento Grade de atendimento Capacidade Transportadoras Veículos …" at bounding box center [784, 372] width 1568 height 744
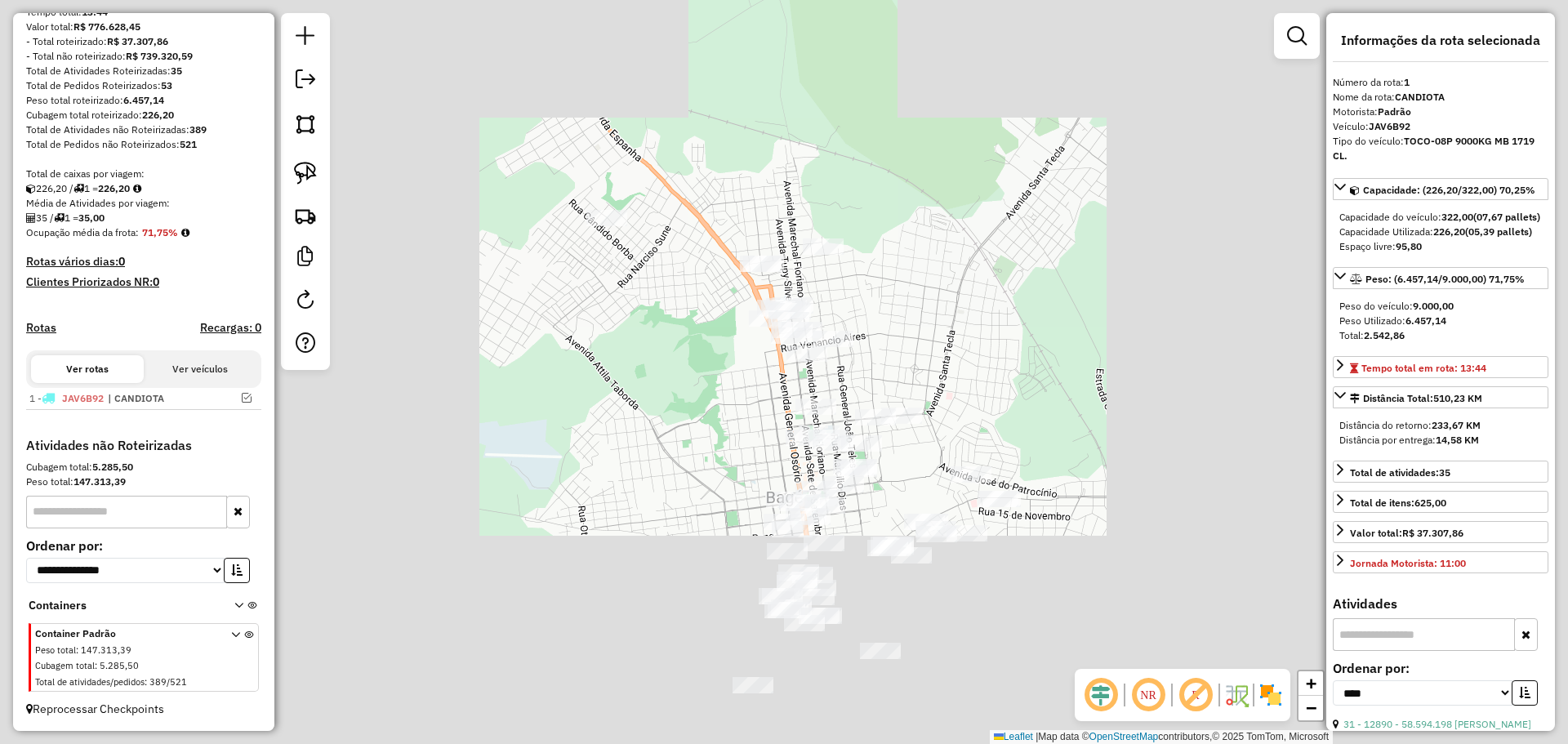
drag, startPoint x: 871, startPoint y: 584, endPoint x: 867, endPoint y: 534, distance: 50.2
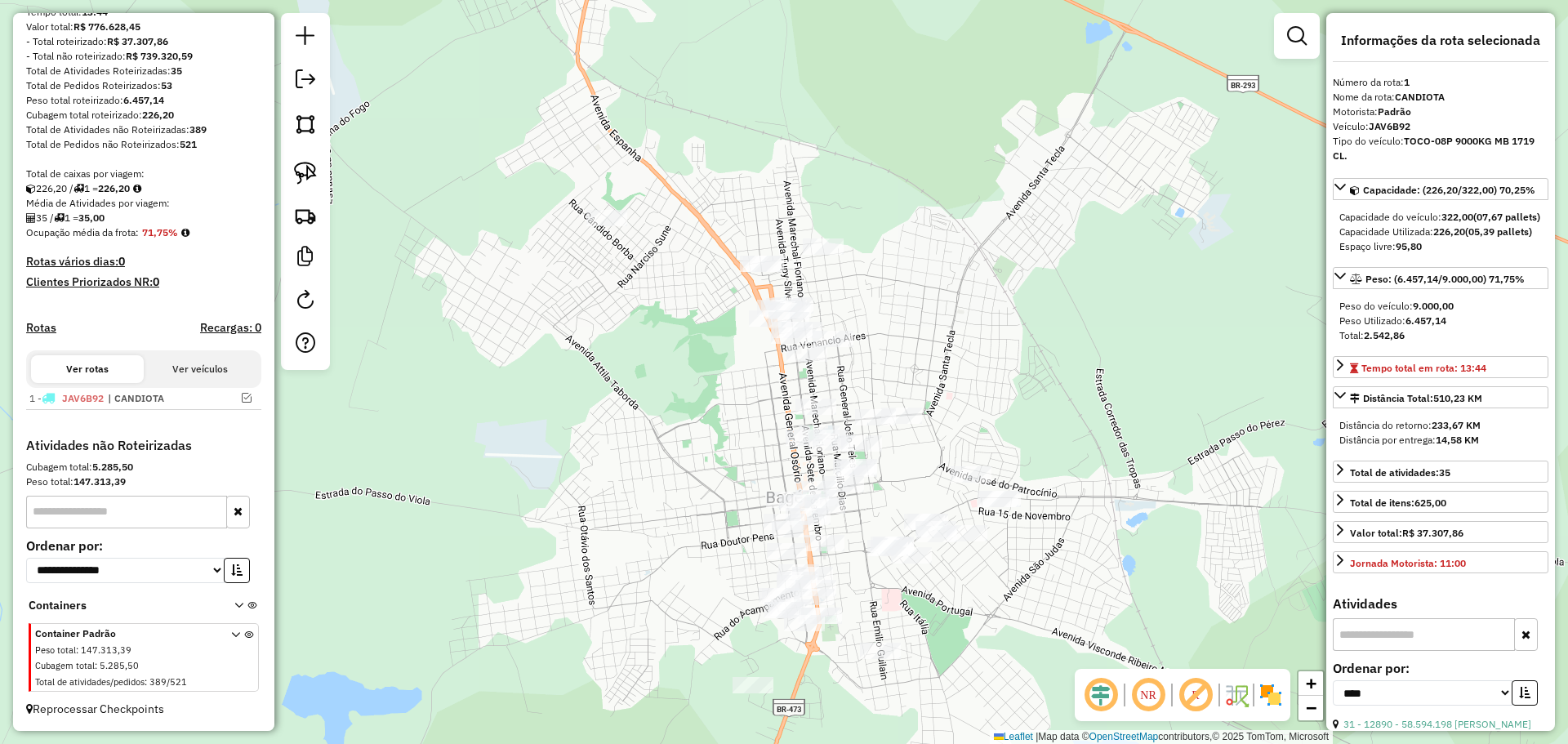
click at [867, 534] on div "Janela de atendimento Grade de atendimento Capacidade Transportadoras Veículos …" at bounding box center [784, 372] width 1568 height 744
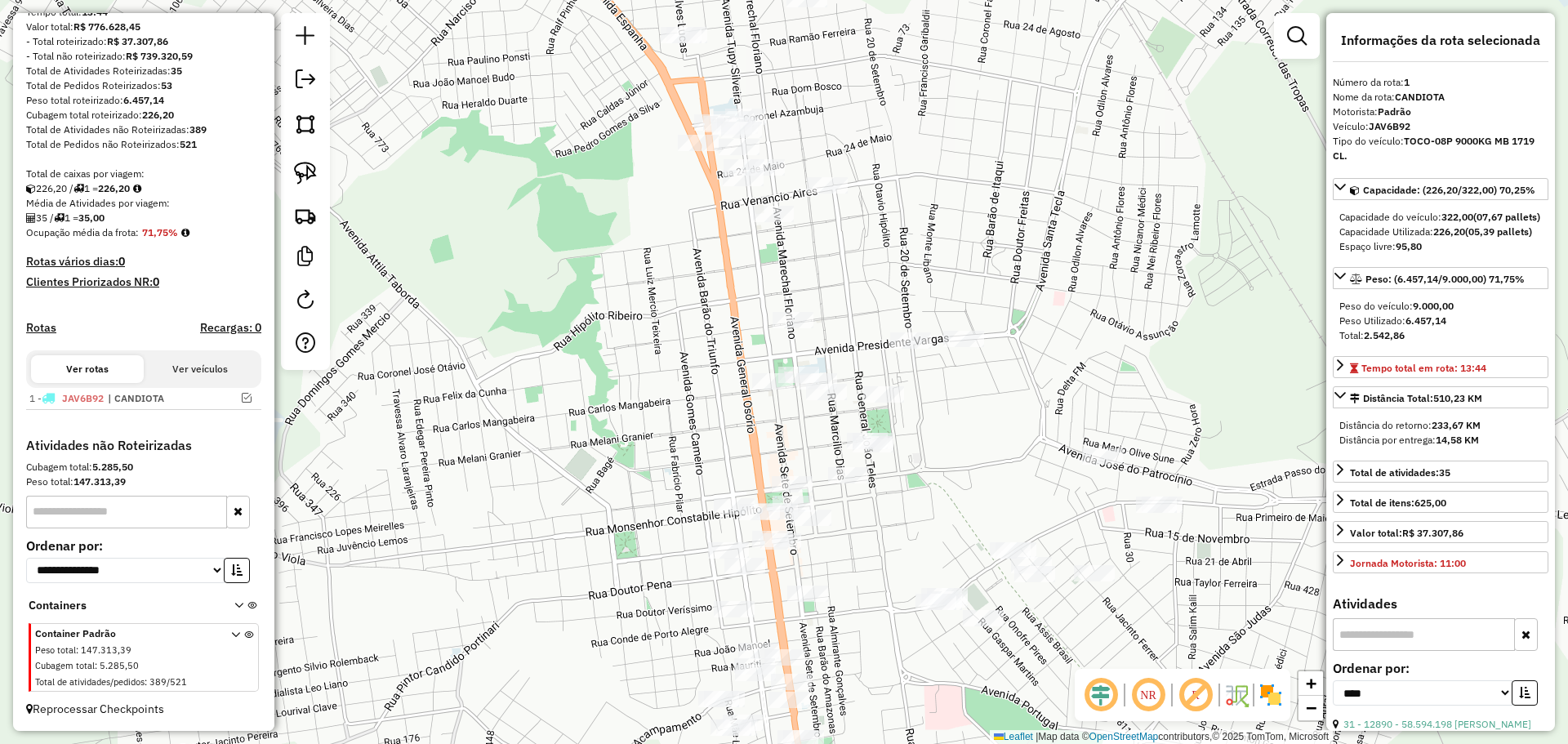
drag, startPoint x: 861, startPoint y: 514, endPoint x: 881, endPoint y: 597, distance: 85.4
click at [884, 597] on div "Janela de atendimento Grade de atendimento Capacidade Transportadoras Veículos …" at bounding box center [784, 372] width 1568 height 744
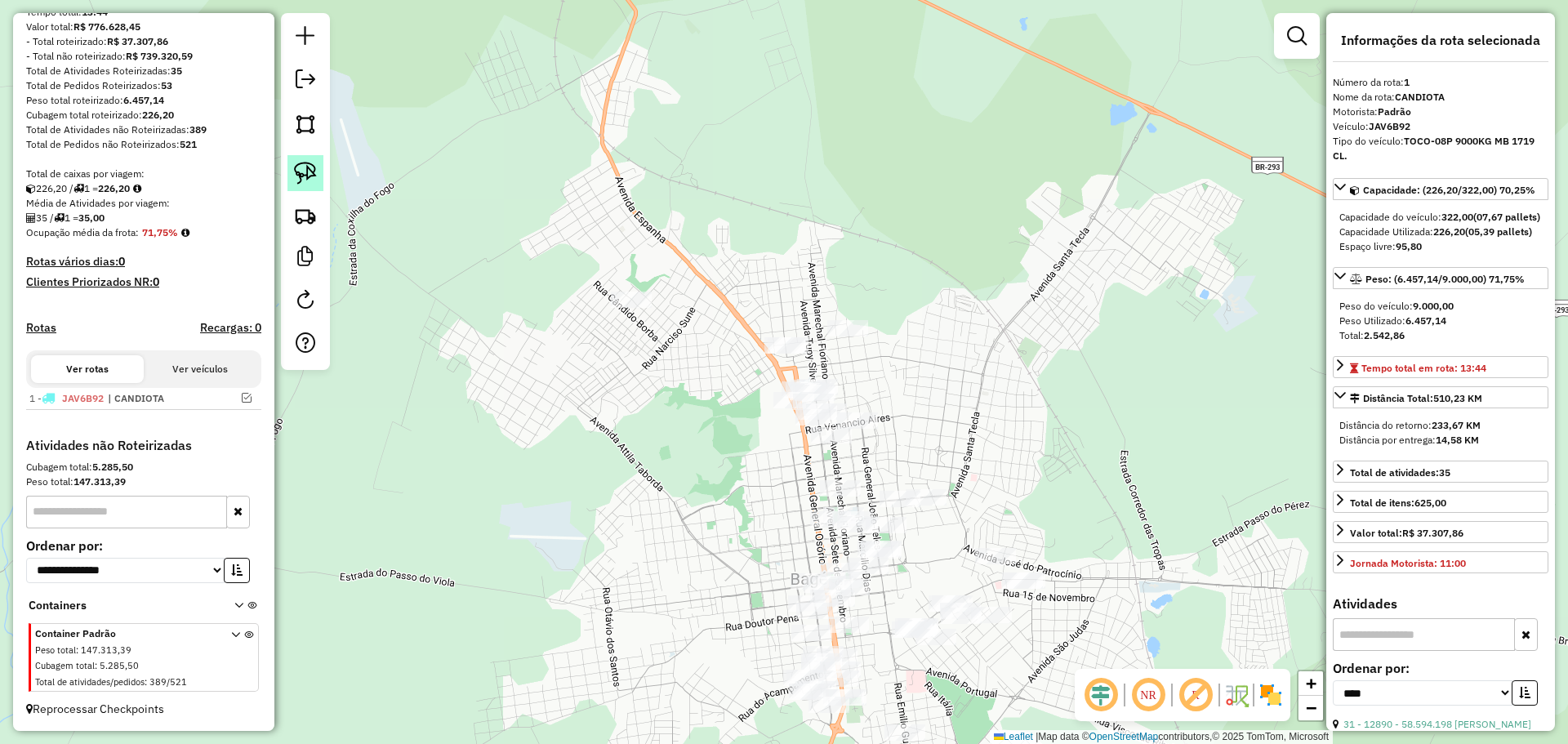
click at [311, 173] on img at bounding box center [305, 173] width 23 height 23
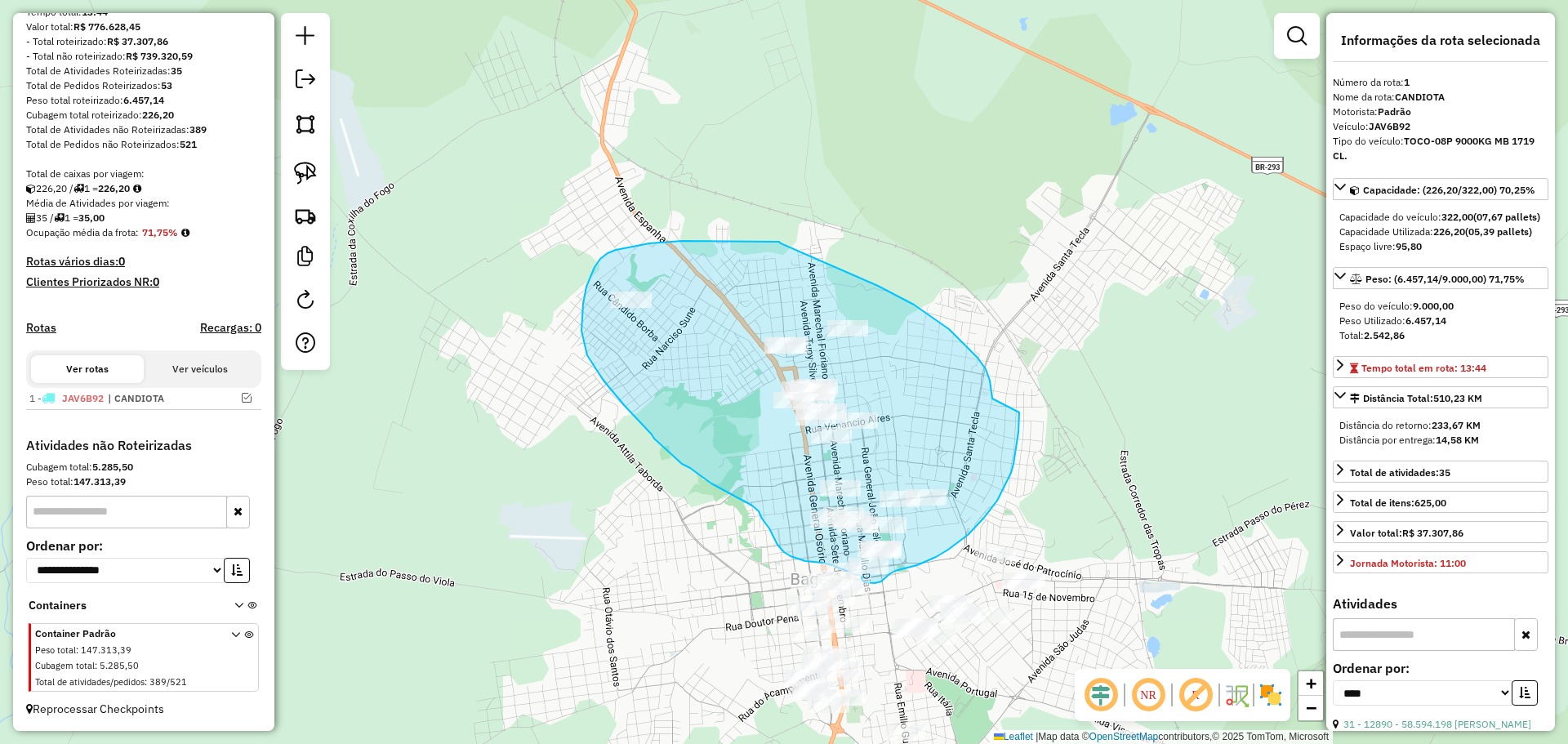
drag, startPoint x: 986, startPoint y: 369, endPoint x: 1019, endPoint y: 412, distance: 54.2
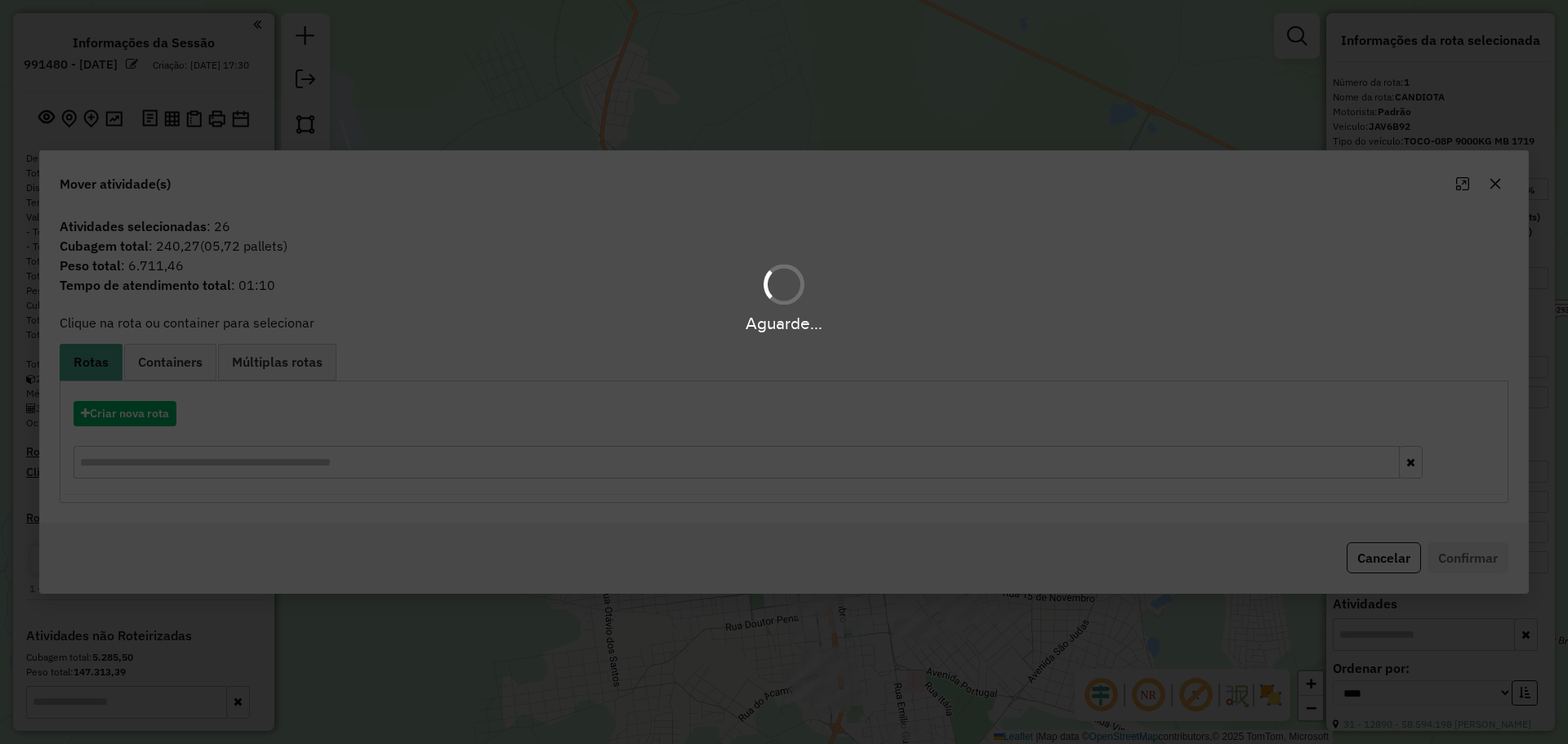
select select "*********"
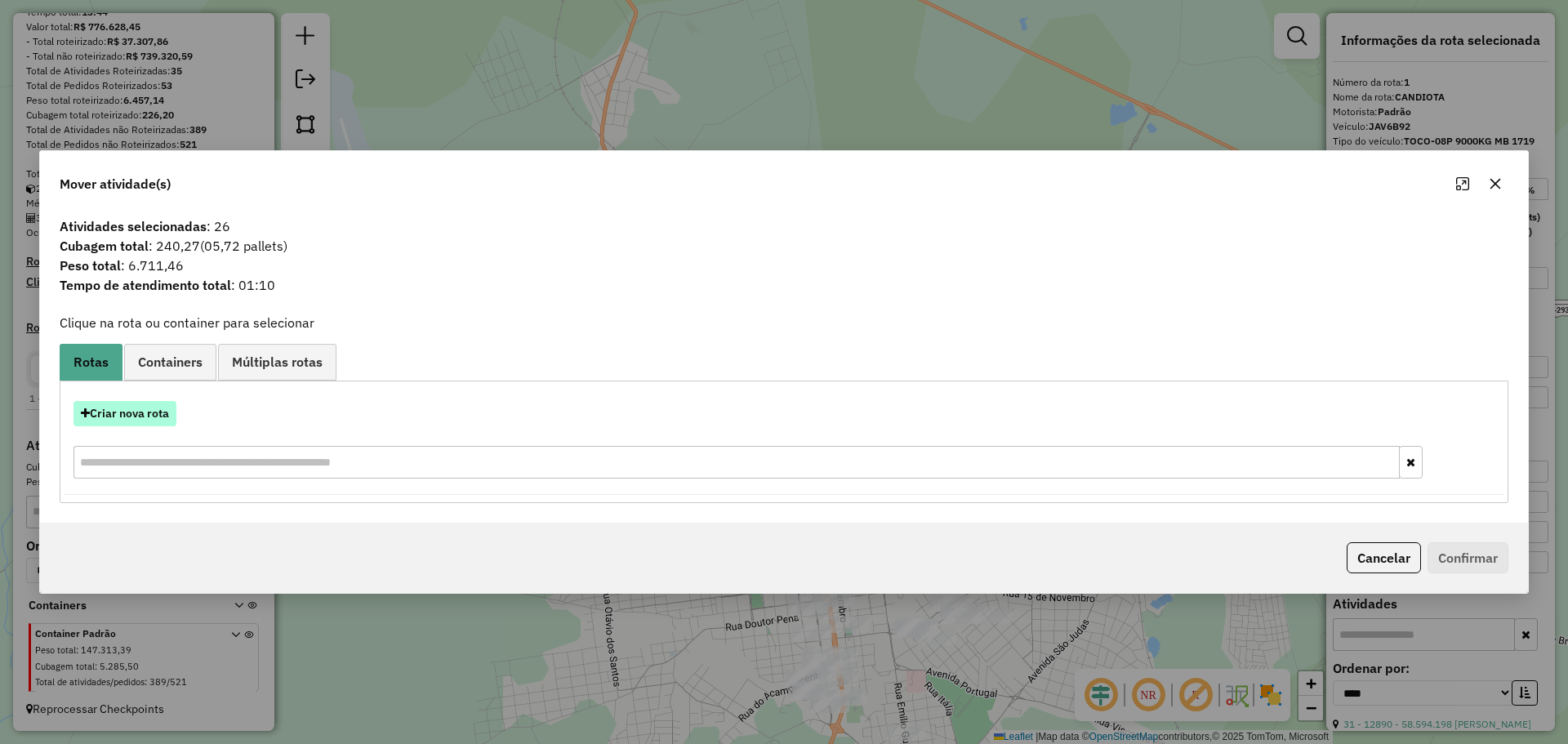
click at [150, 412] on button "Criar nova rota" at bounding box center [125, 413] width 103 height 25
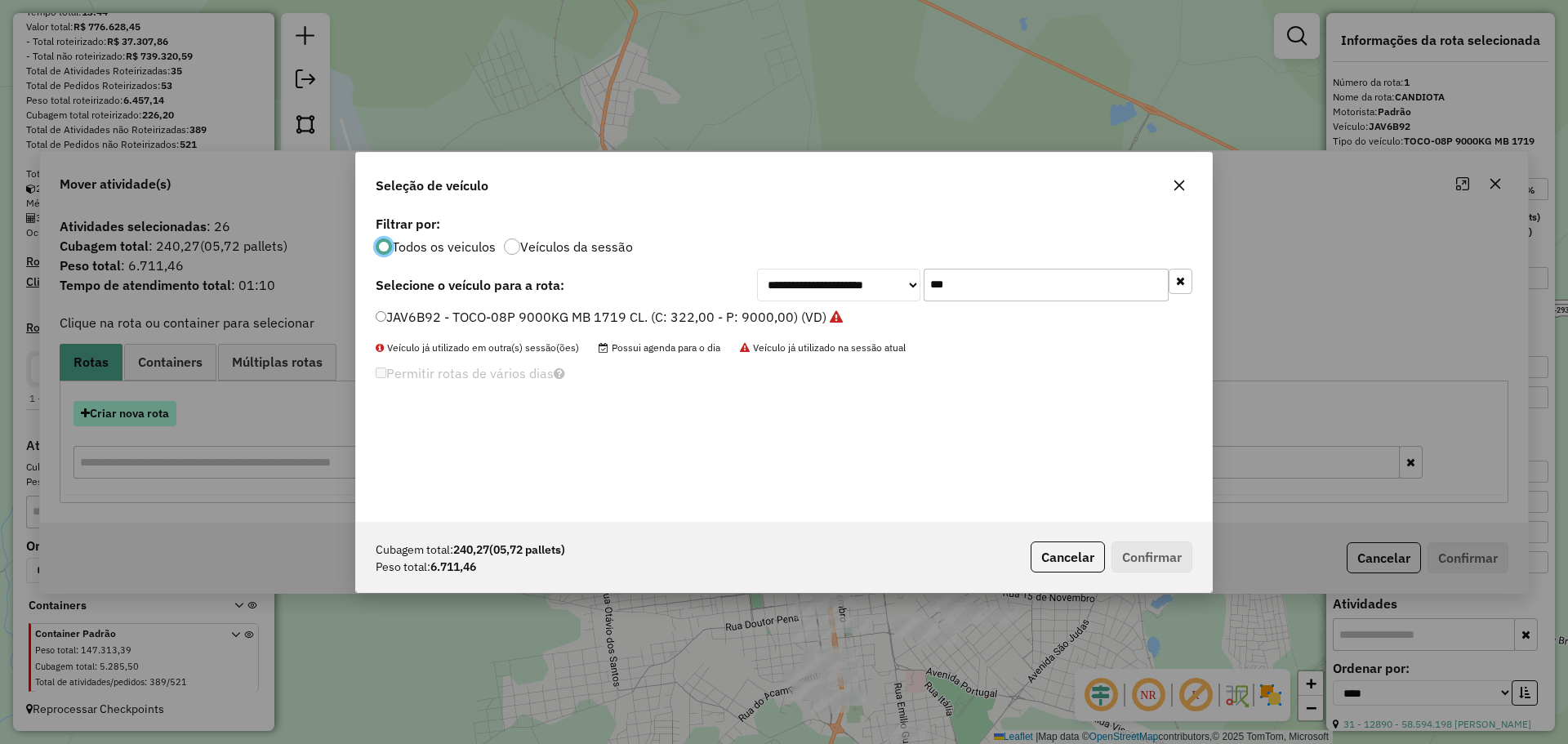
scroll to position [9, 5]
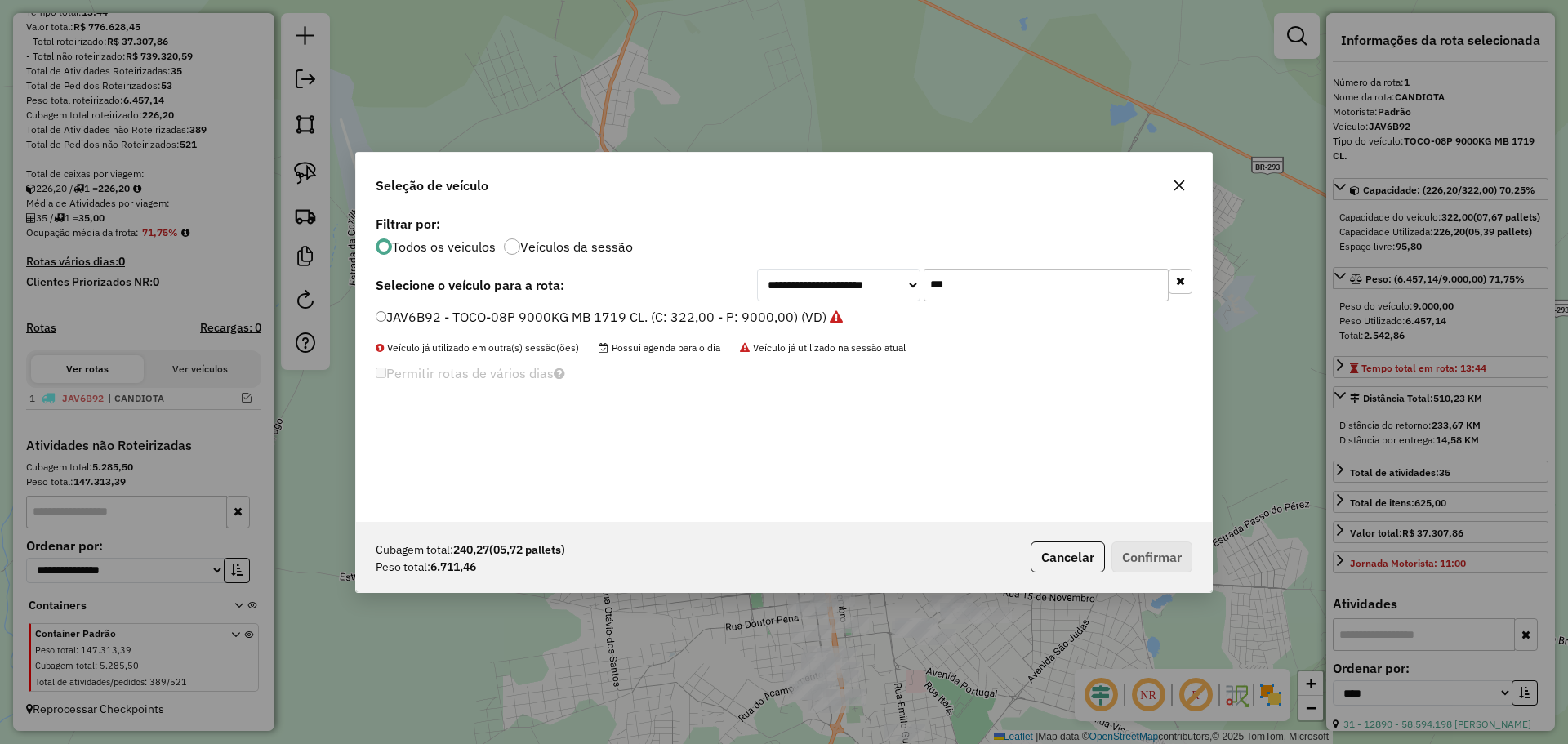
drag, startPoint x: 965, startPoint y: 284, endPoint x: 889, endPoint y: 273, distance: 76.8
click at [889, 273] on div "**********" at bounding box center [975, 284] width 435 height 33
type input "****"
click at [716, 314] on label "IYQ6920 - TOCO-10P 11000KG MB1718. (C: 392,00 - P: 11000,00) (VD)" at bounding box center [597, 316] width 445 height 19
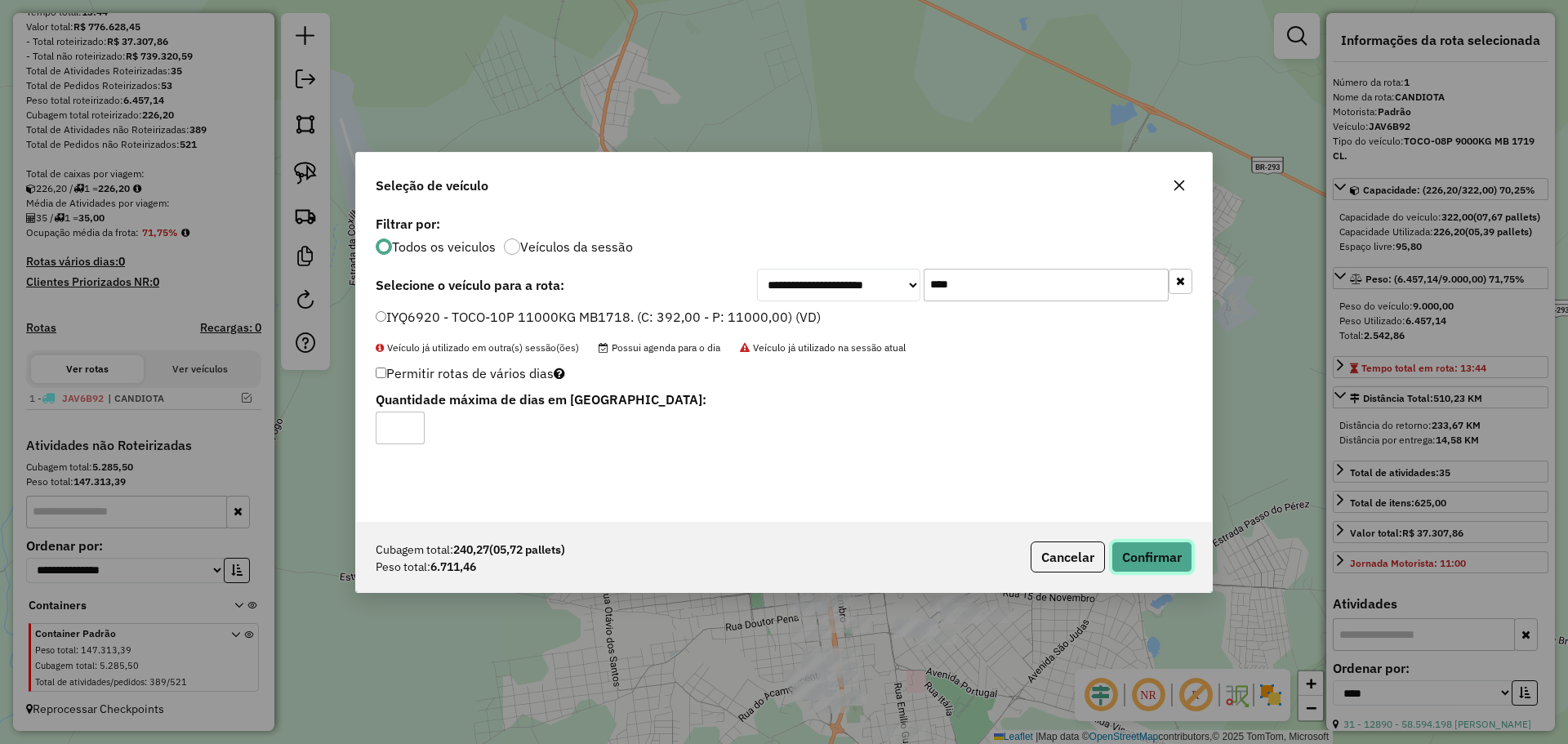
click at [1136, 542] on button "Confirmar" at bounding box center [1152, 557] width 81 height 31
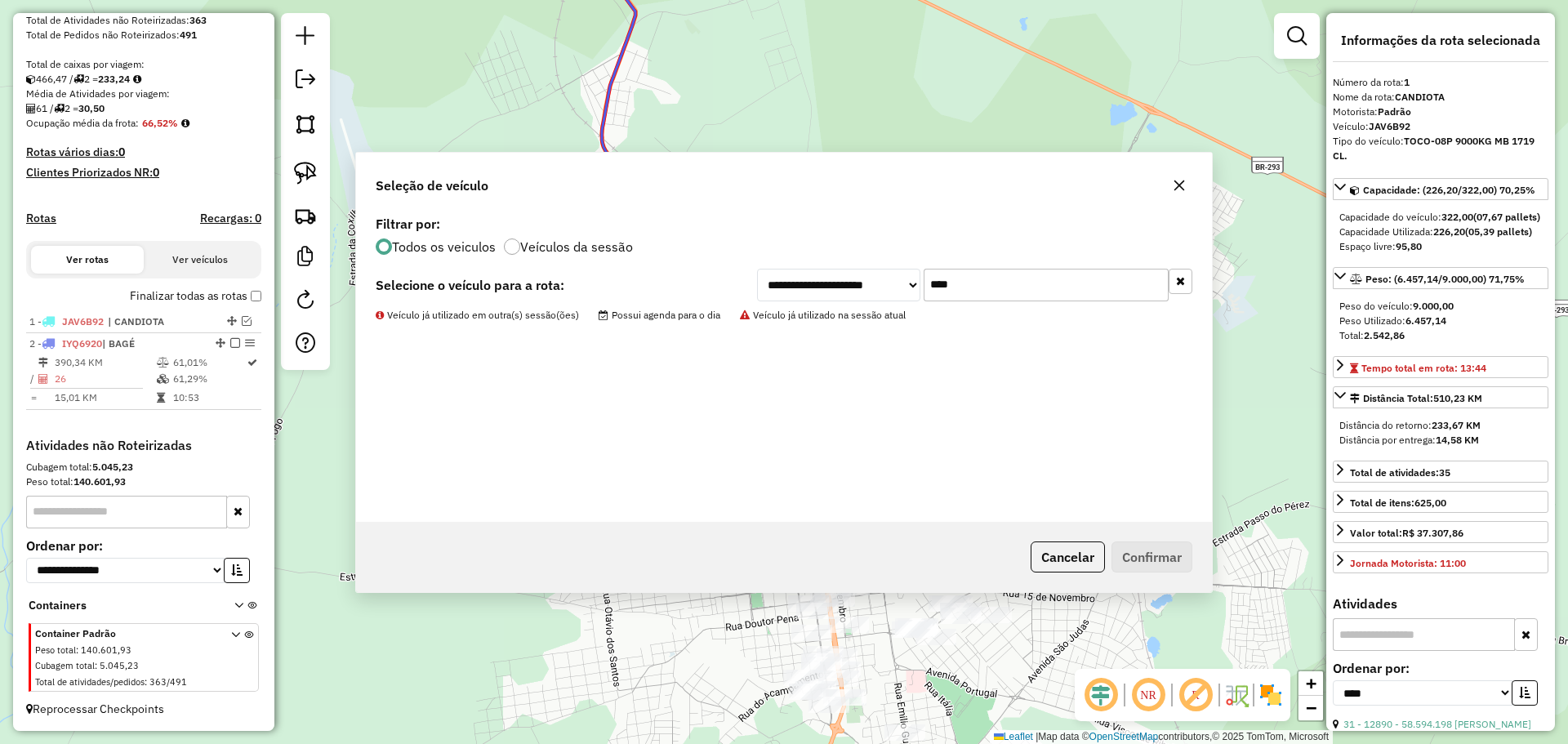
scroll to position [314, 0]
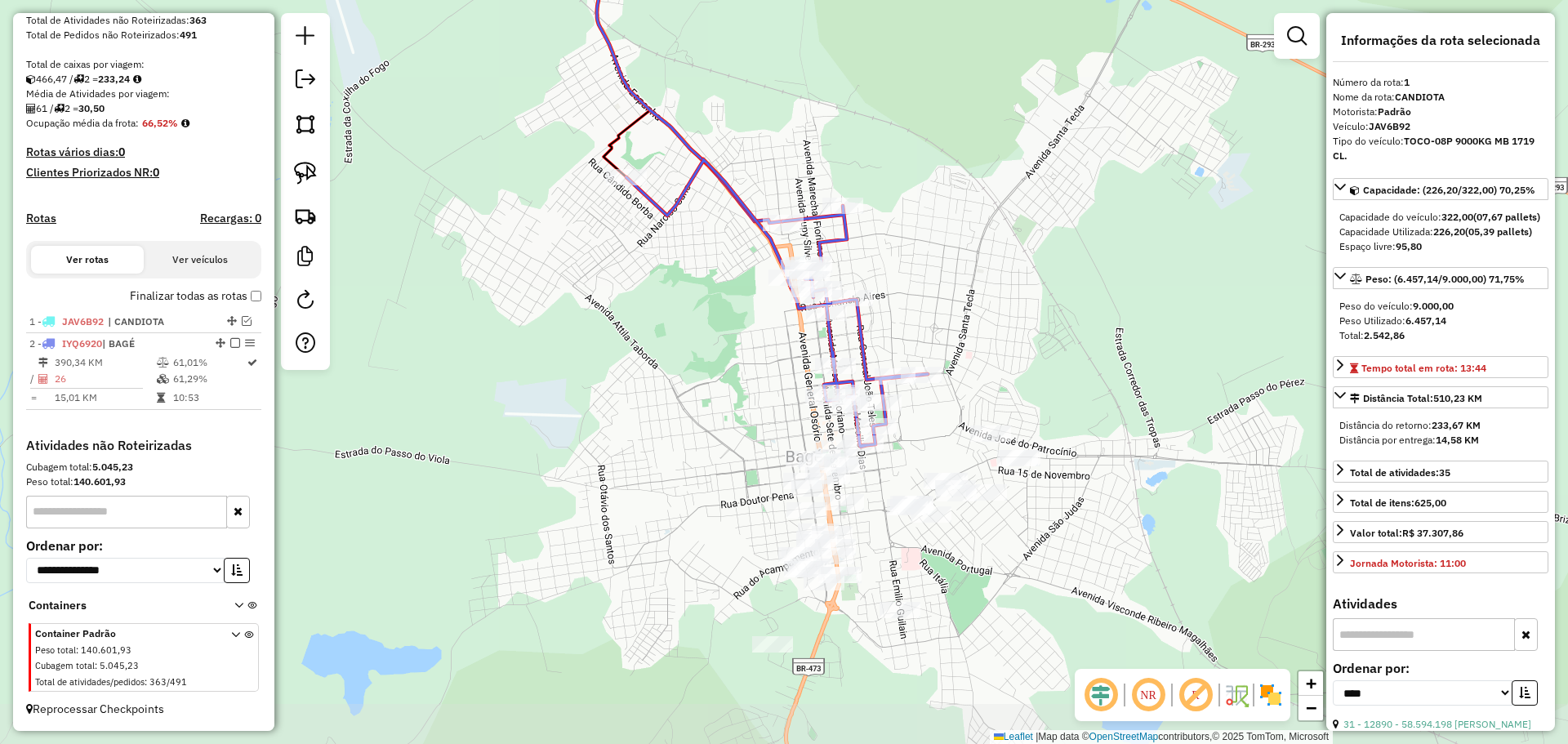
drag, startPoint x: 922, startPoint y: 597, endPoint x: 917, endPoint y: 474, distance: 123.1
click at [917, 474] on div "Janela de atendimento Grade de atendimento Capacidade Transportadoras Veículos …" at bounding box center [784, 372] width 1568 height 744
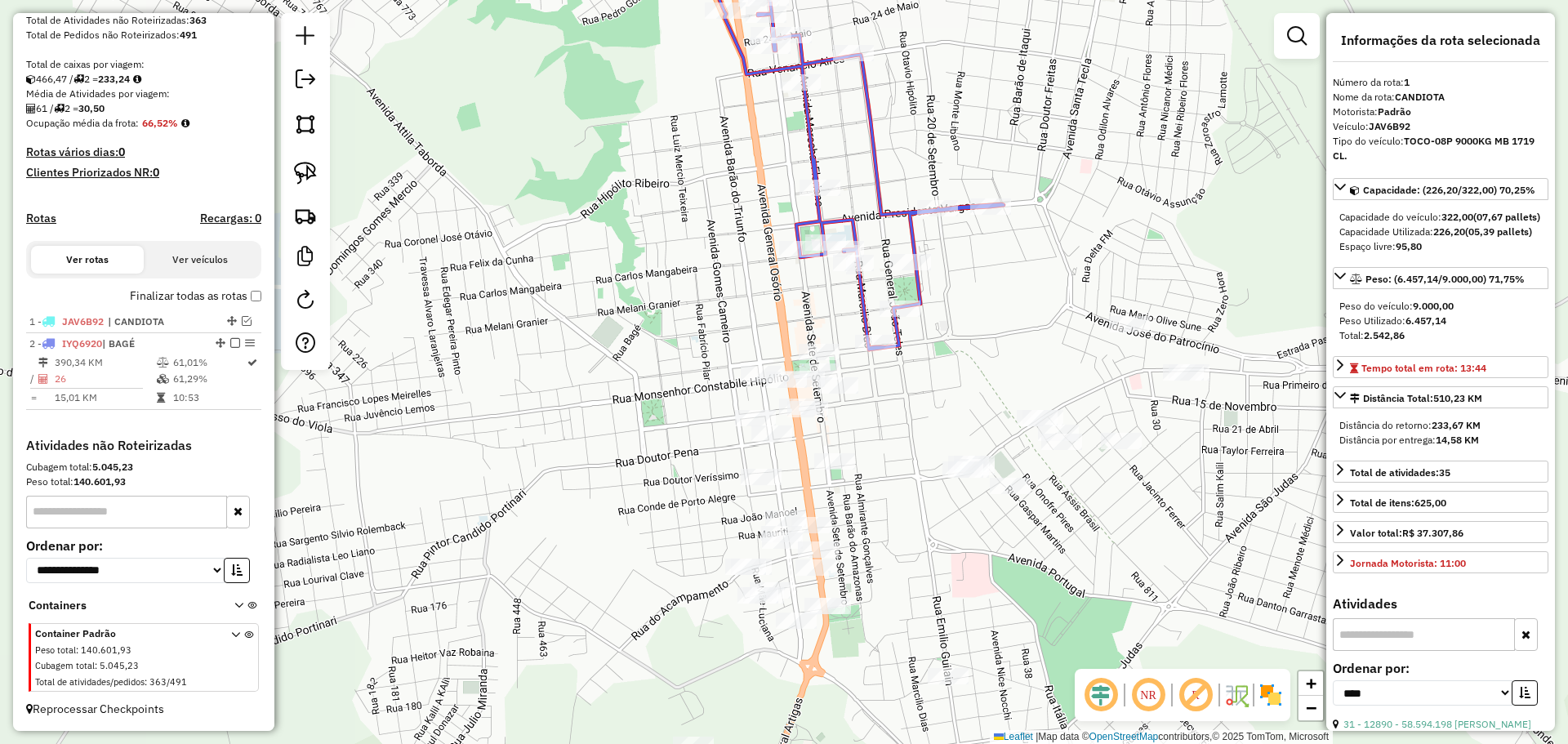
drag, startPoint x: 870, startPoint y: 526, endPoint x: 904, endPoint y: 449, distance: 84.2
click at [904, 449] on div "Janela de atendimento Grade de atendimento Capacidade Transportadoras Veículos …" at bounding box center [784, 372] width 1568 height 744
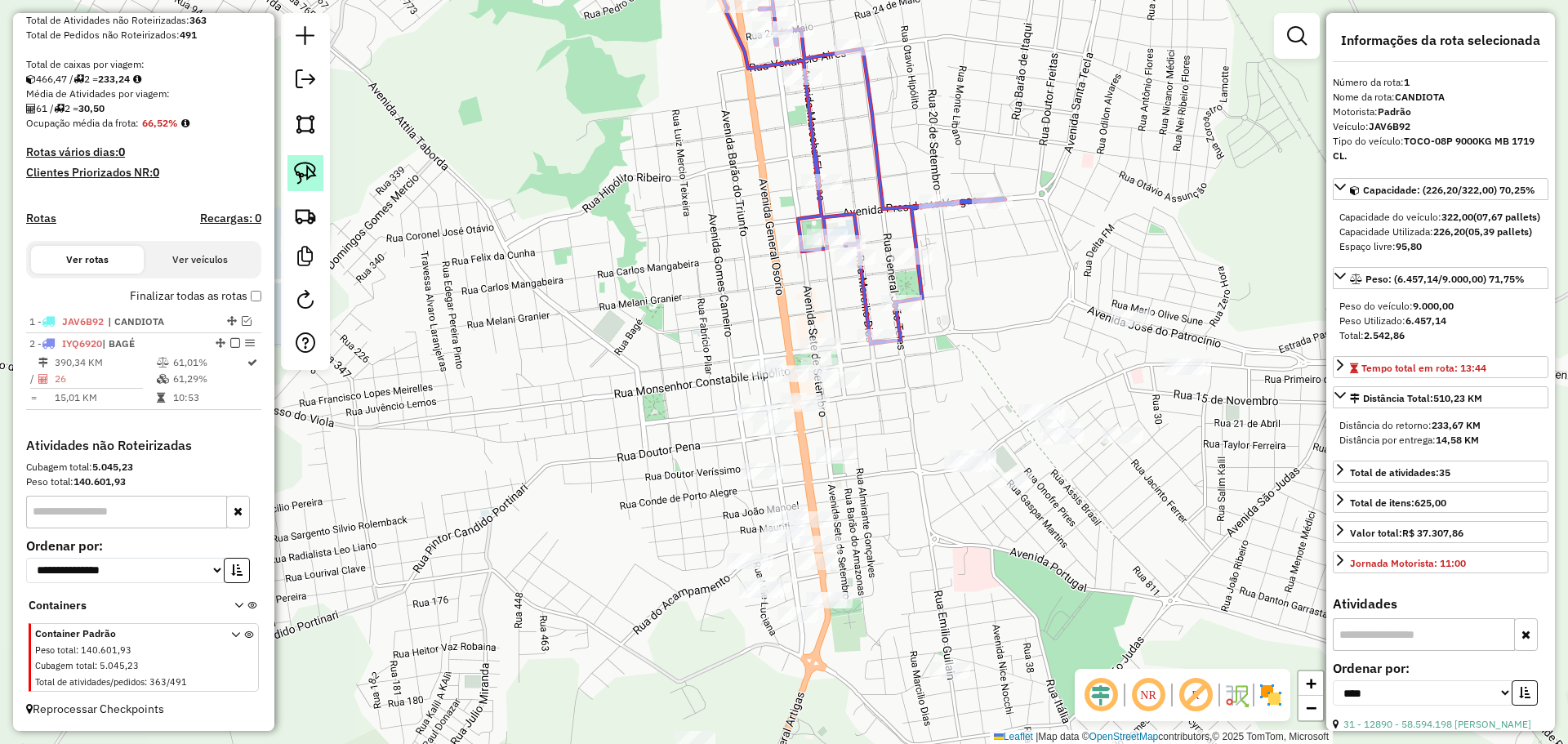
click at [297, 164] on img at bounding box center [305, 173] width 23 height 23
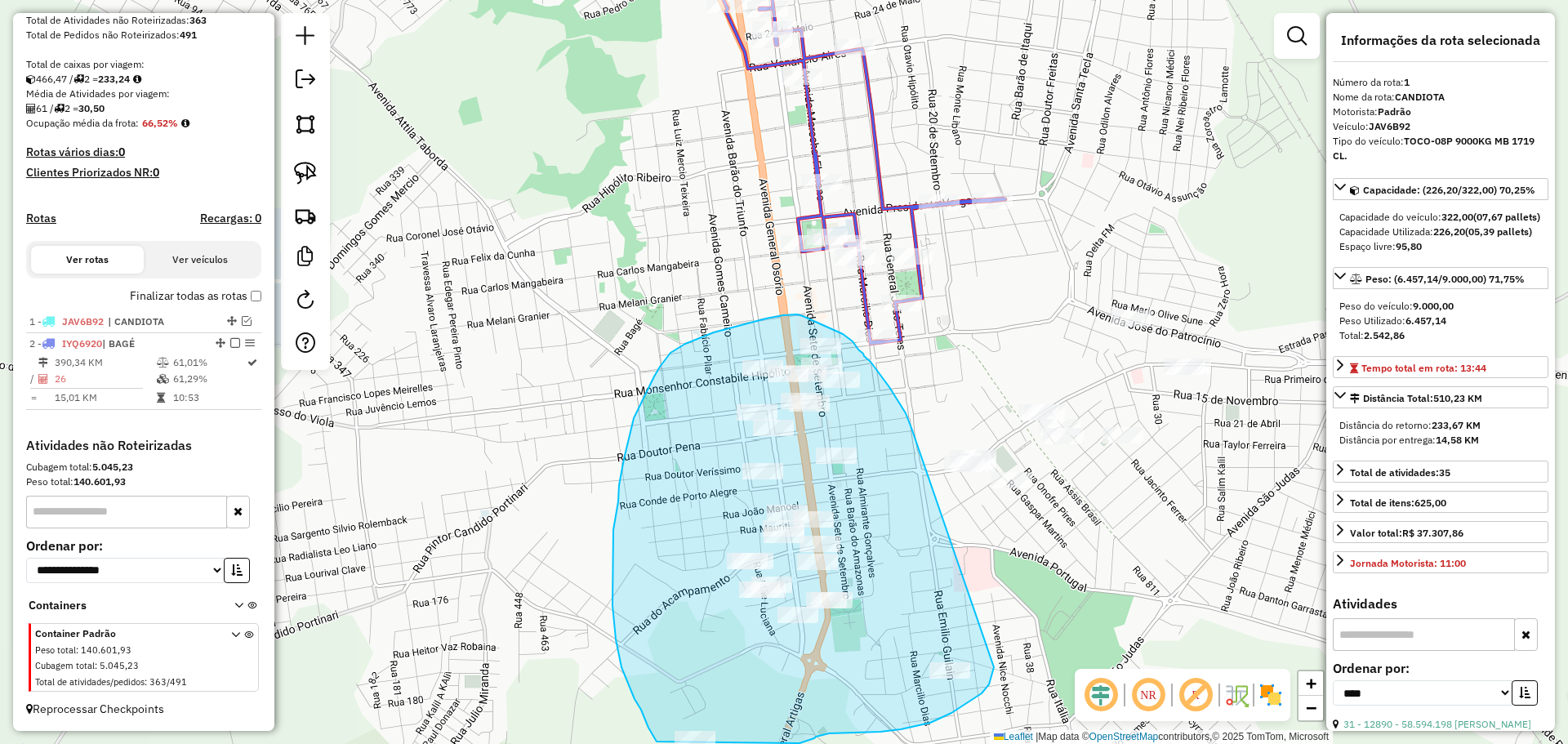
drag, startPoint x: 911, startPoint y: 428, endPoint x: 994, endPoint y: 667, distance: 253.0
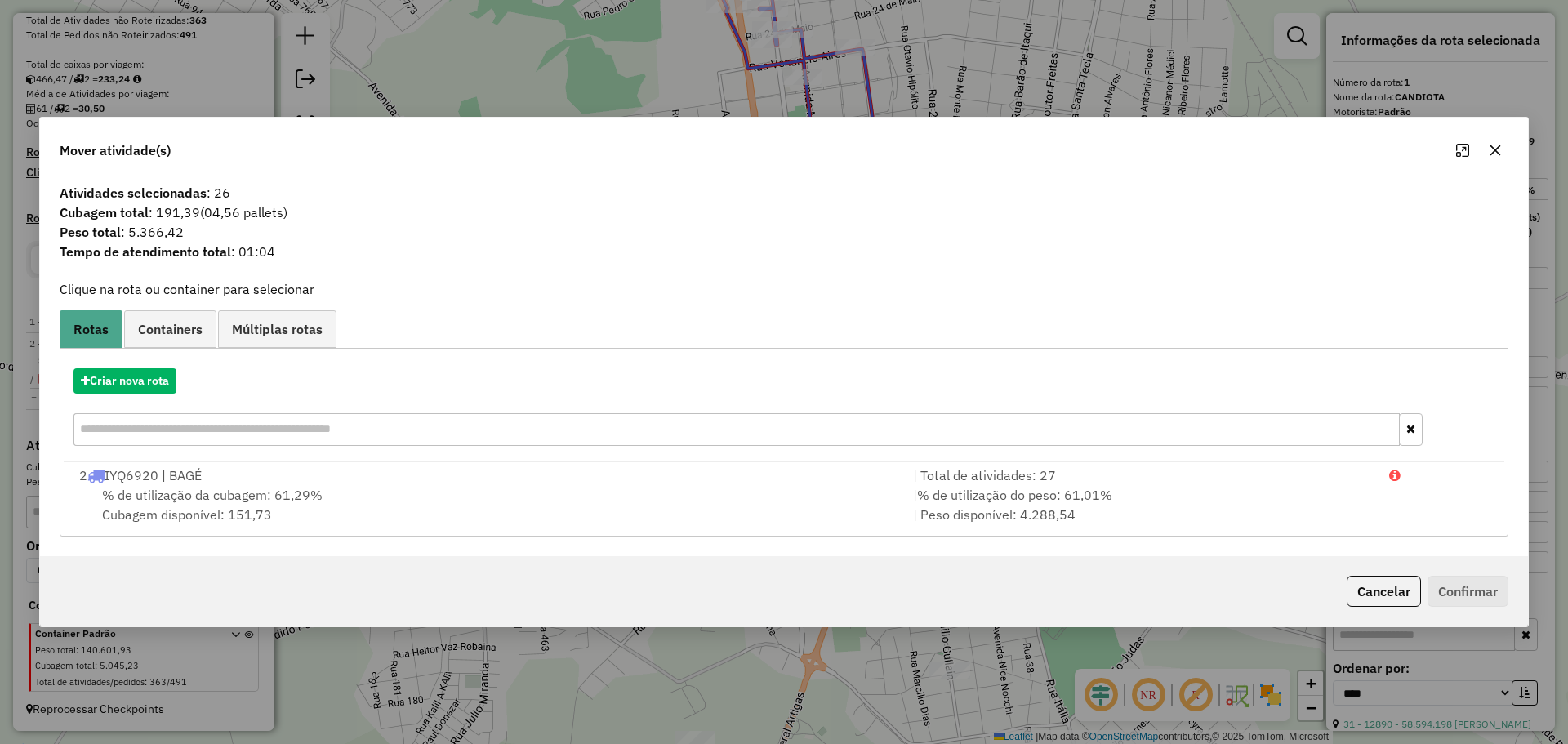
click at [146, 369] on div "Criar nova rota" at bounding box center [783, 381] width 1441 height 25
click at [147, 379] on button "Criar nova rota" at bounding box center [125, 381] width 103 height 25
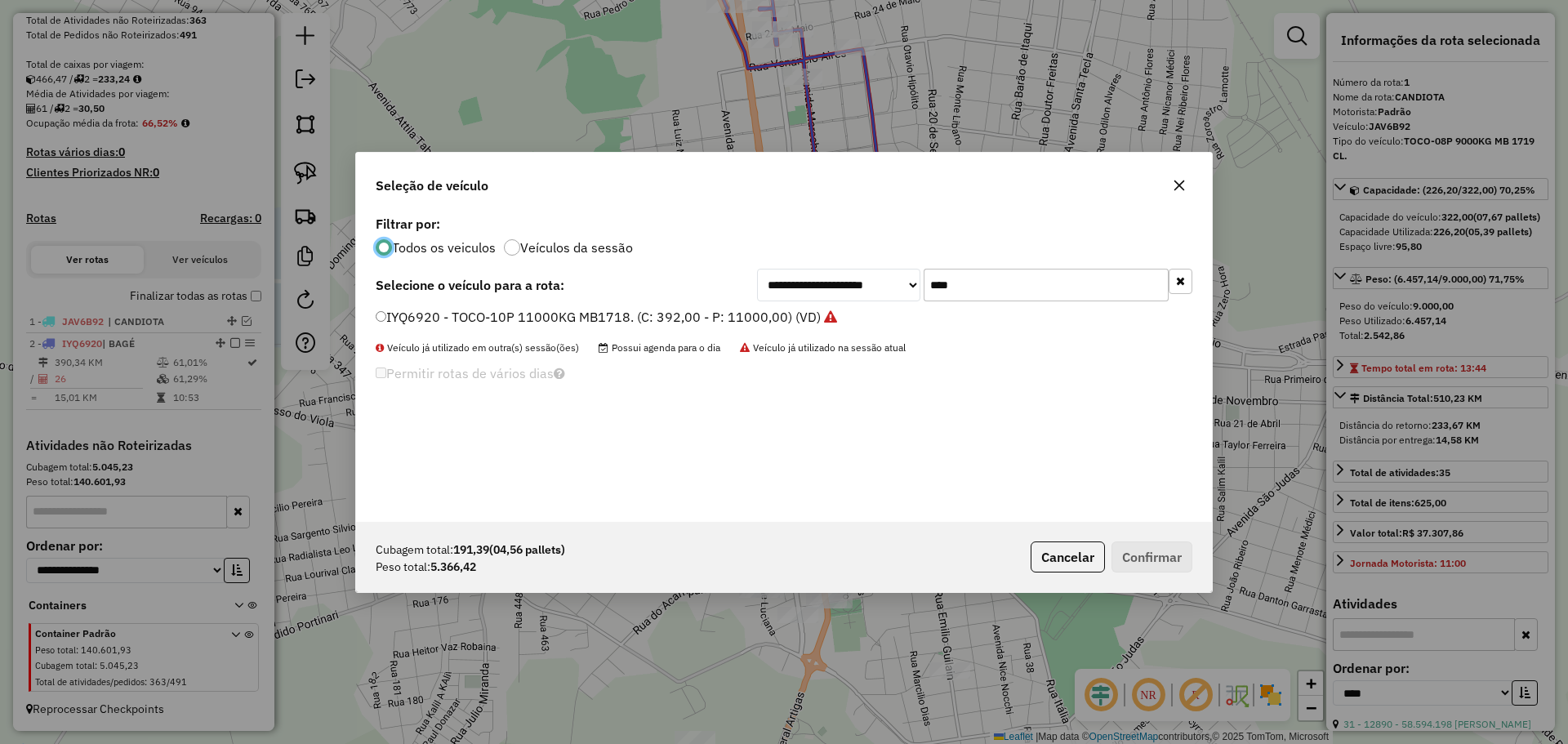
scroll to position [9, 5]
drag, startPoint x: 992, startPoint y: 282, endPoint x: 908, endPoint y: 279, distance: 84.1
click at [908, 279] on div "**********" at bounding box center [975, 284] width 435 height 33
type input "****"
click at [749, 315] on label "JAV6A10 - TOCO-08P 9000KG MB 1719 CL. (C: 322,00 - P: 9000,00) (VD)" at bounding box center [601, 316] width 451 height 19
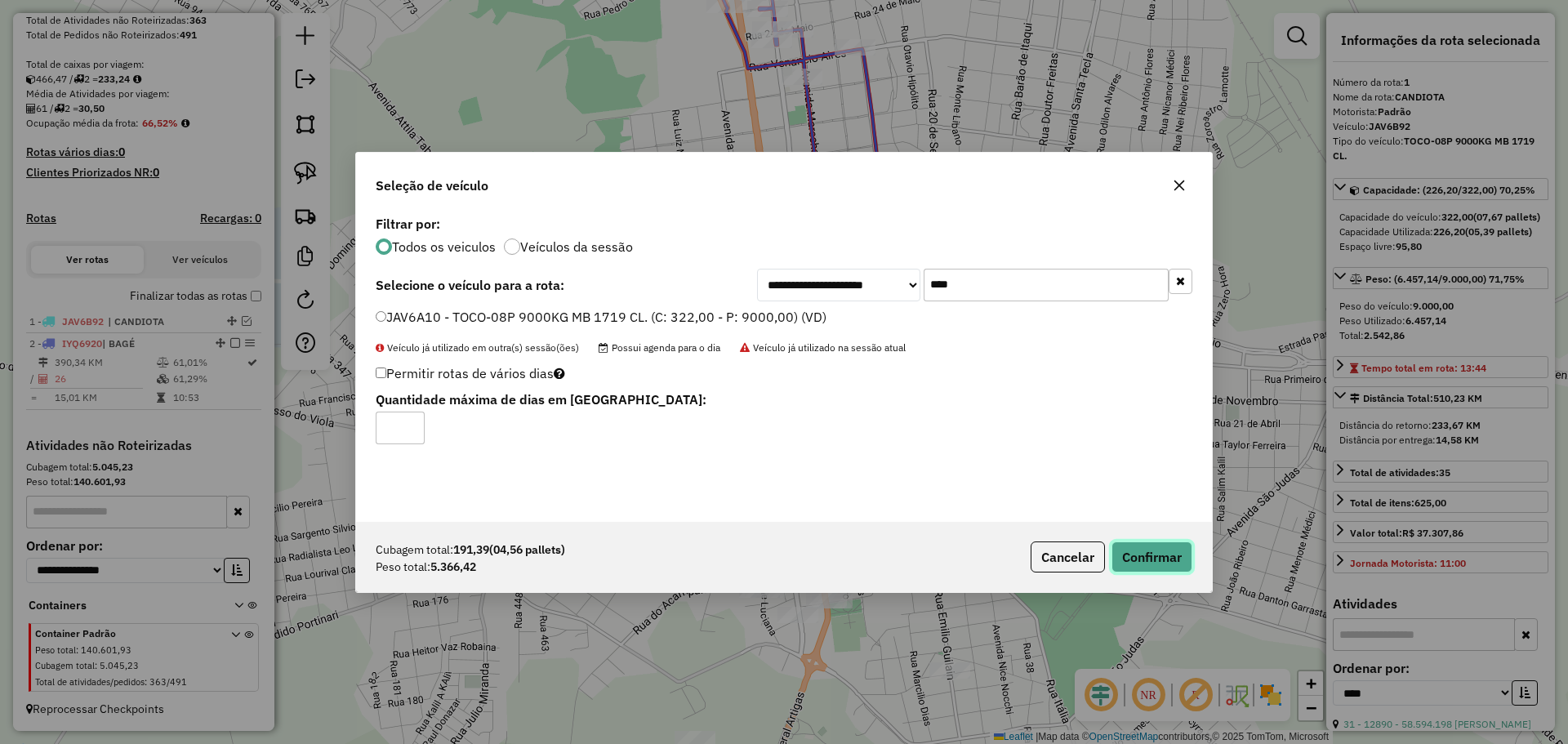
click at [1126, 551] on button "Confirmar" at bounding box center [1152, 557] width 81 height 31
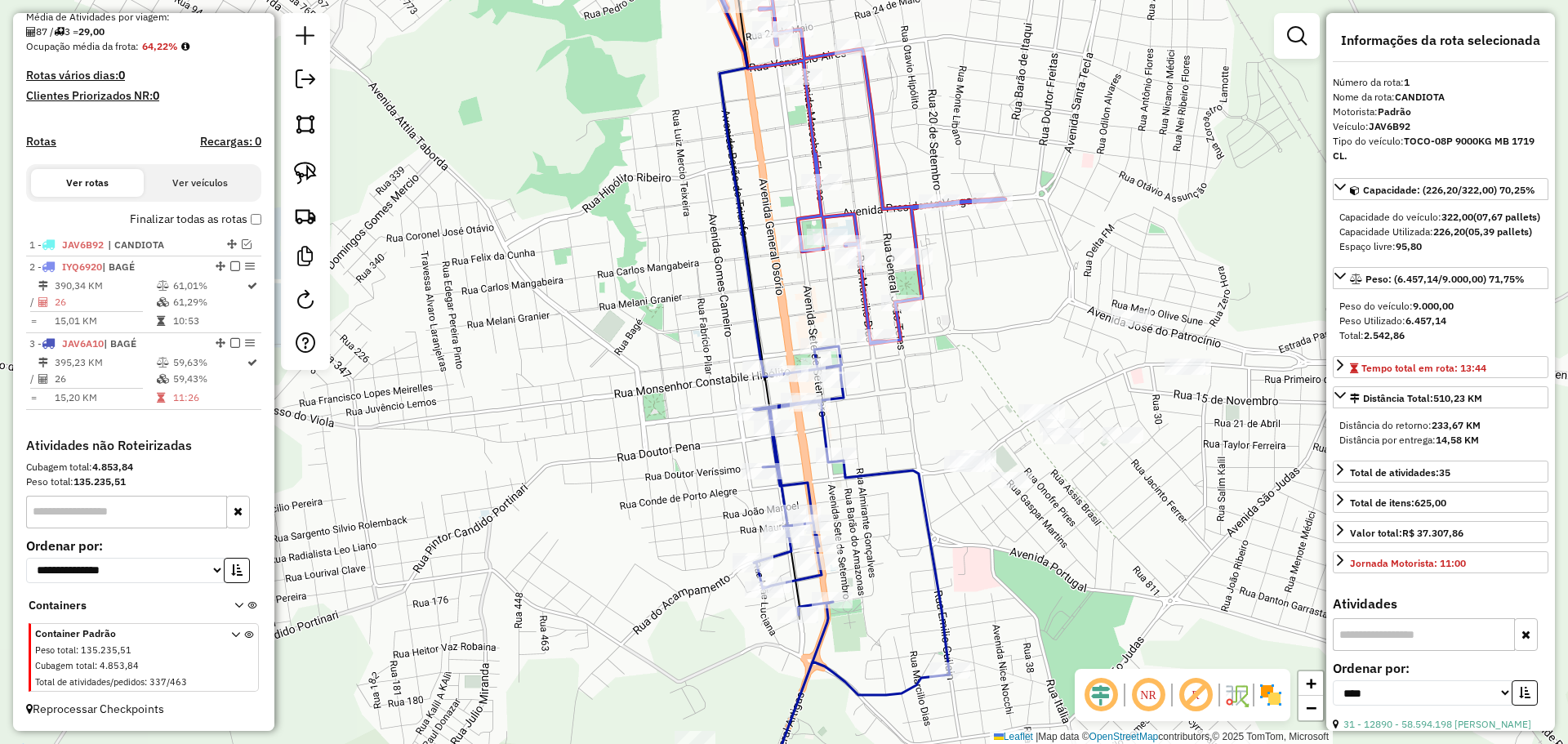
scroll to position [391, 0]
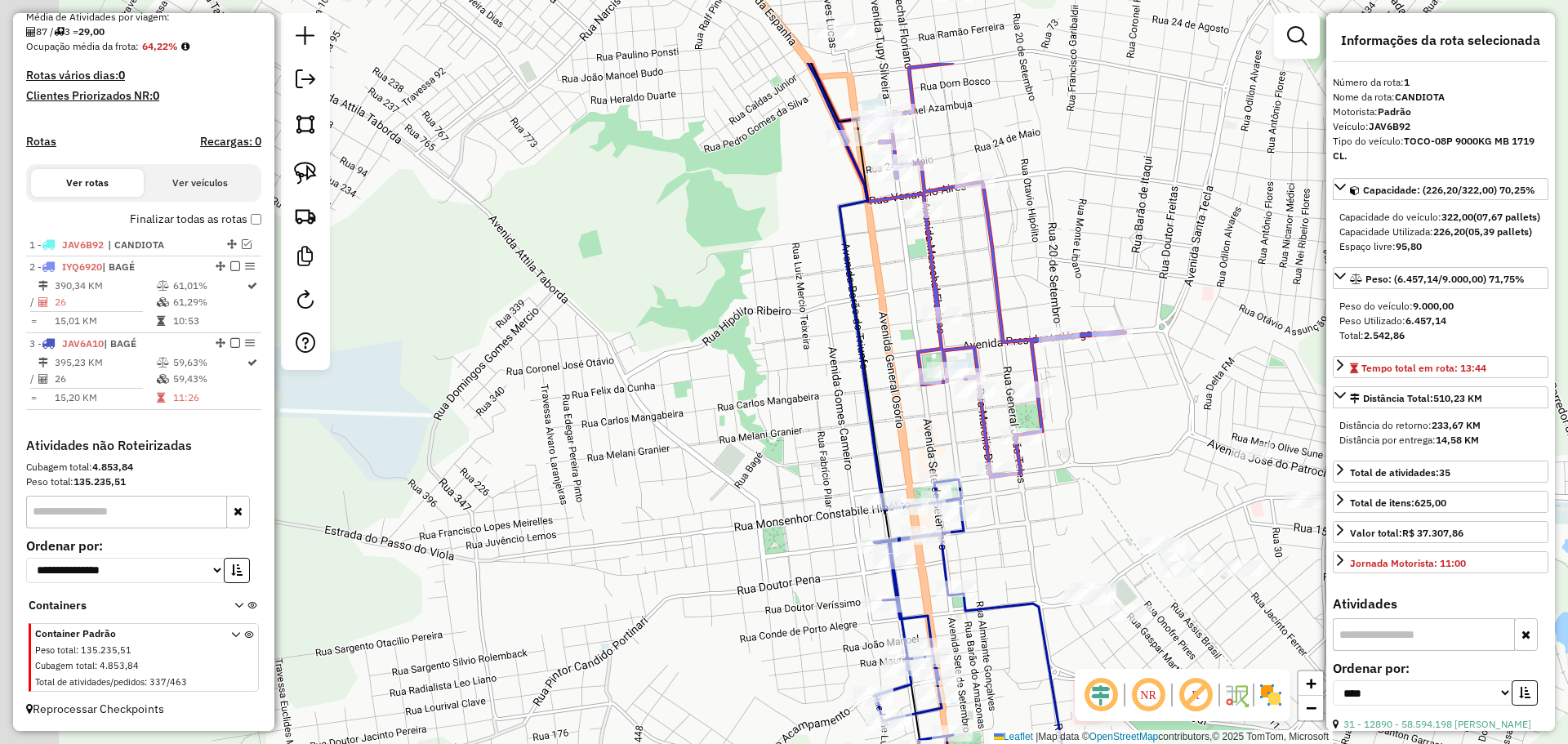
drag, startPoint x: 789, startPoint y: 274, endPoint x: 798, endPoint y: 334, distance: 60.7
click at [830, 369] on div "Janela de atendimento Grade de atendimento Capacidade Transportadoras Veículos …" at bounding box center [784, 372] width 1568 height 744
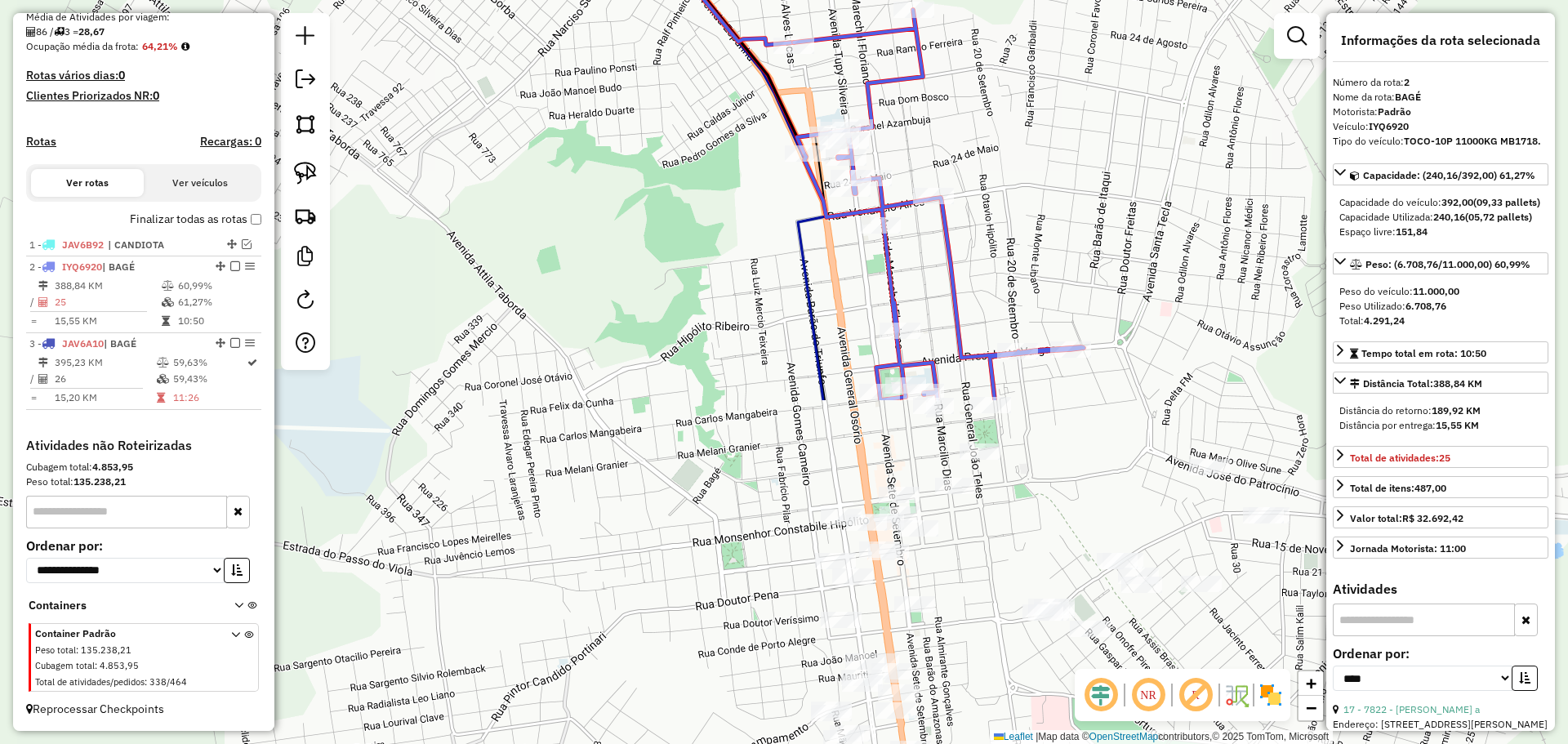
drag, startPoint x: 906, startPoint y: 567, endPoint x: 603, endPoint y: 148, distance: 517.1
click at [603, 148] on div "Janela de atendimento Grade de atendimento Capacidade Transportadoras Veículos …" at bounding box center [784, 372] width 1568 height 744
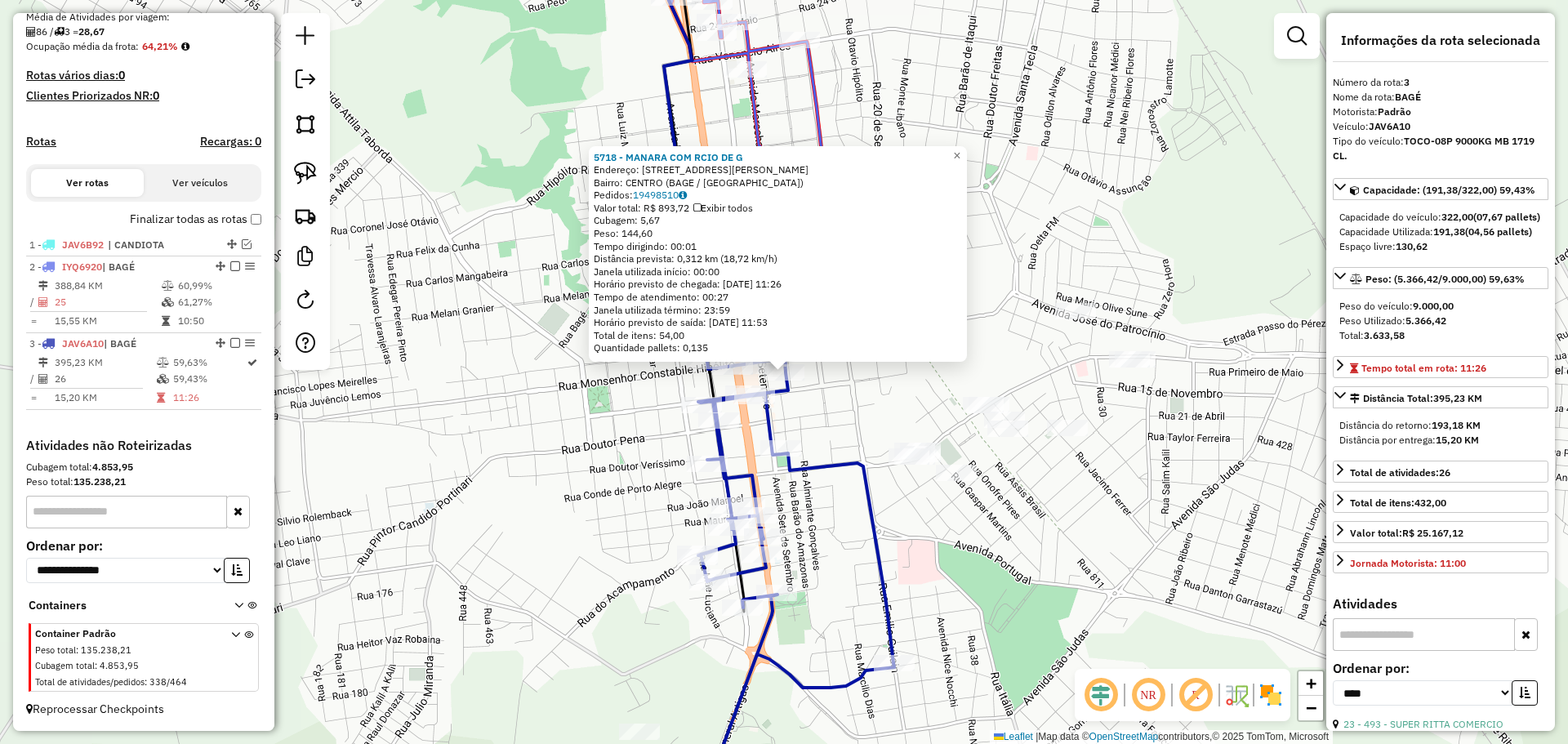
click at [857, 568] on div "5718 - MANARA COM RCIO DE G Endereço: AV MARECHAL FLORIANO 864 Bairro: CENTRO (…" at bounding box center [784, 372] width 1568 height 744
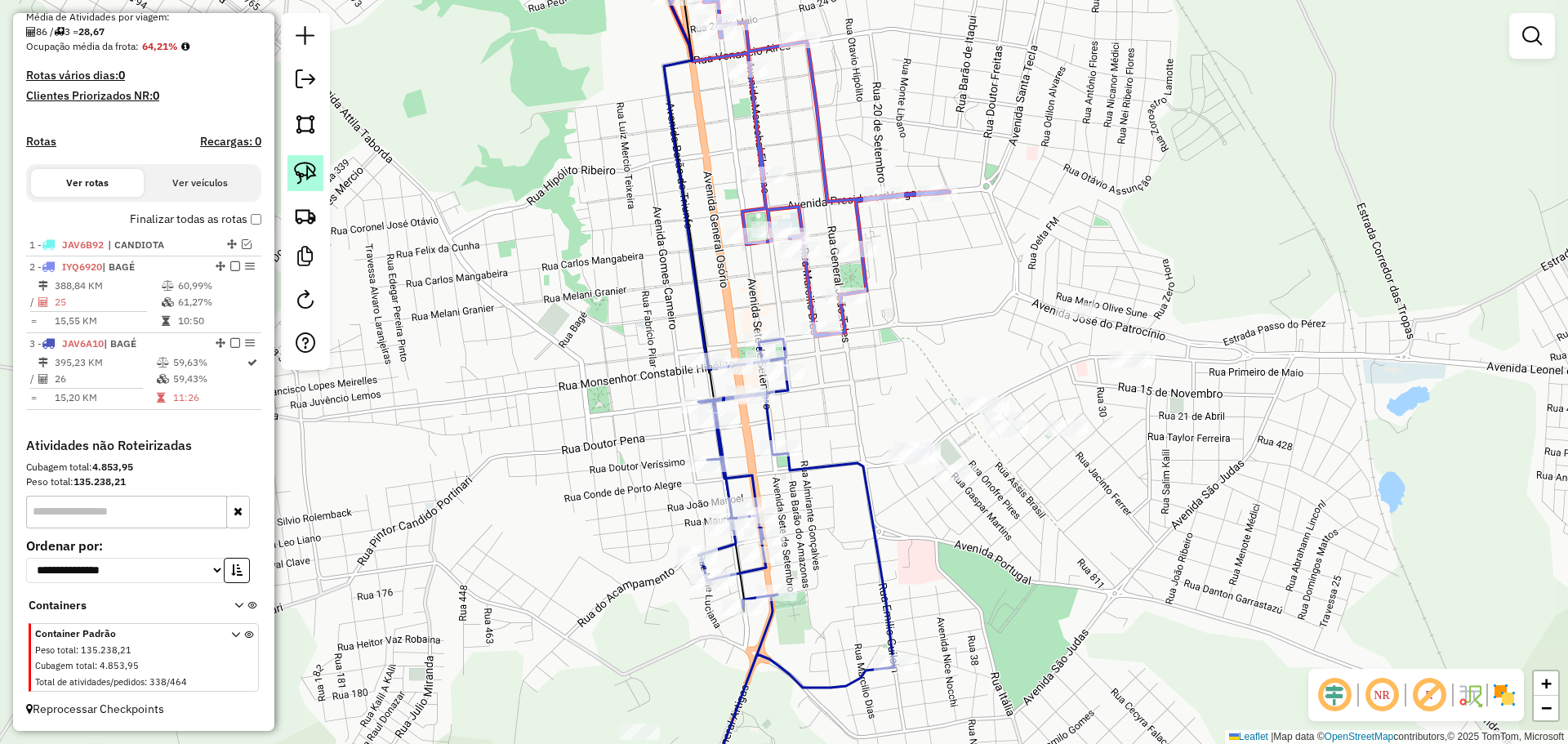
click at [306, 166] on img at bounding box center [305, 173] width 23 height 23
drag, startPoint x: 992, startPoint y: 492, endPoint x: 977, endPoint y: 506, distance: 20.5
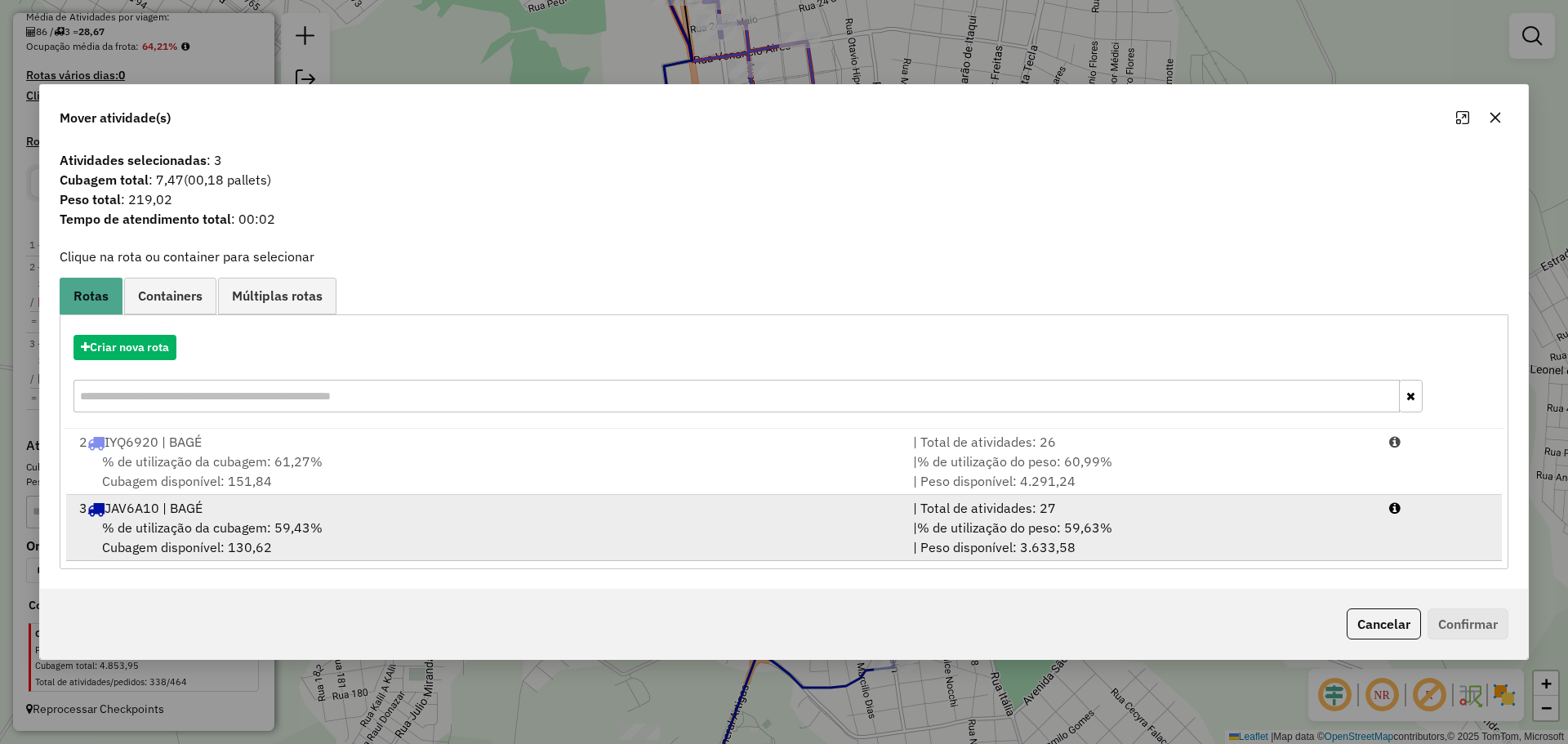
click at [658, 509] on div "3 JAV6A10 | BAGÉ" at bounding box center [486, 507] width 834 height 19
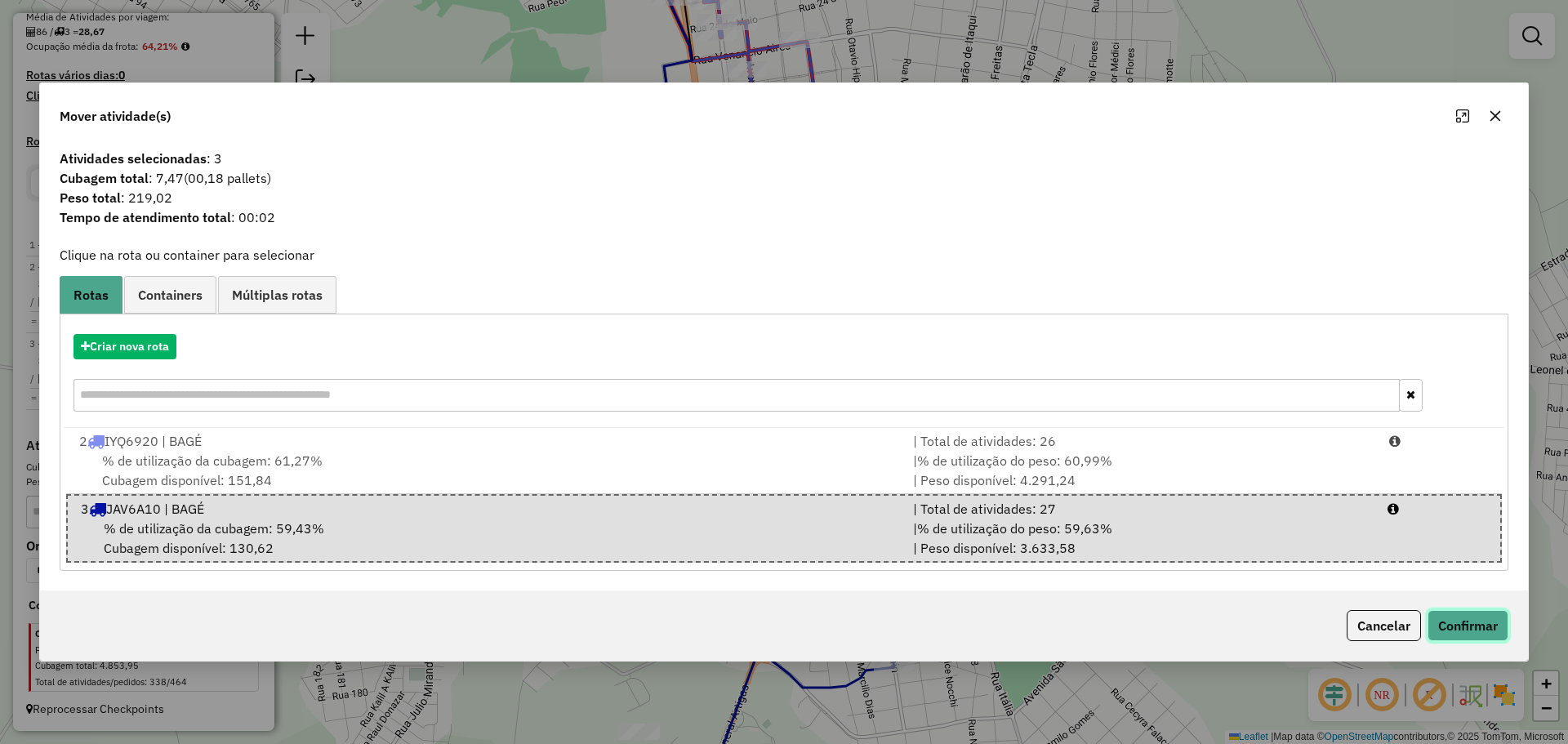
click at [1457, 624] on button "Confirmar" at bounding box center [1468, 625] width 81 height 31
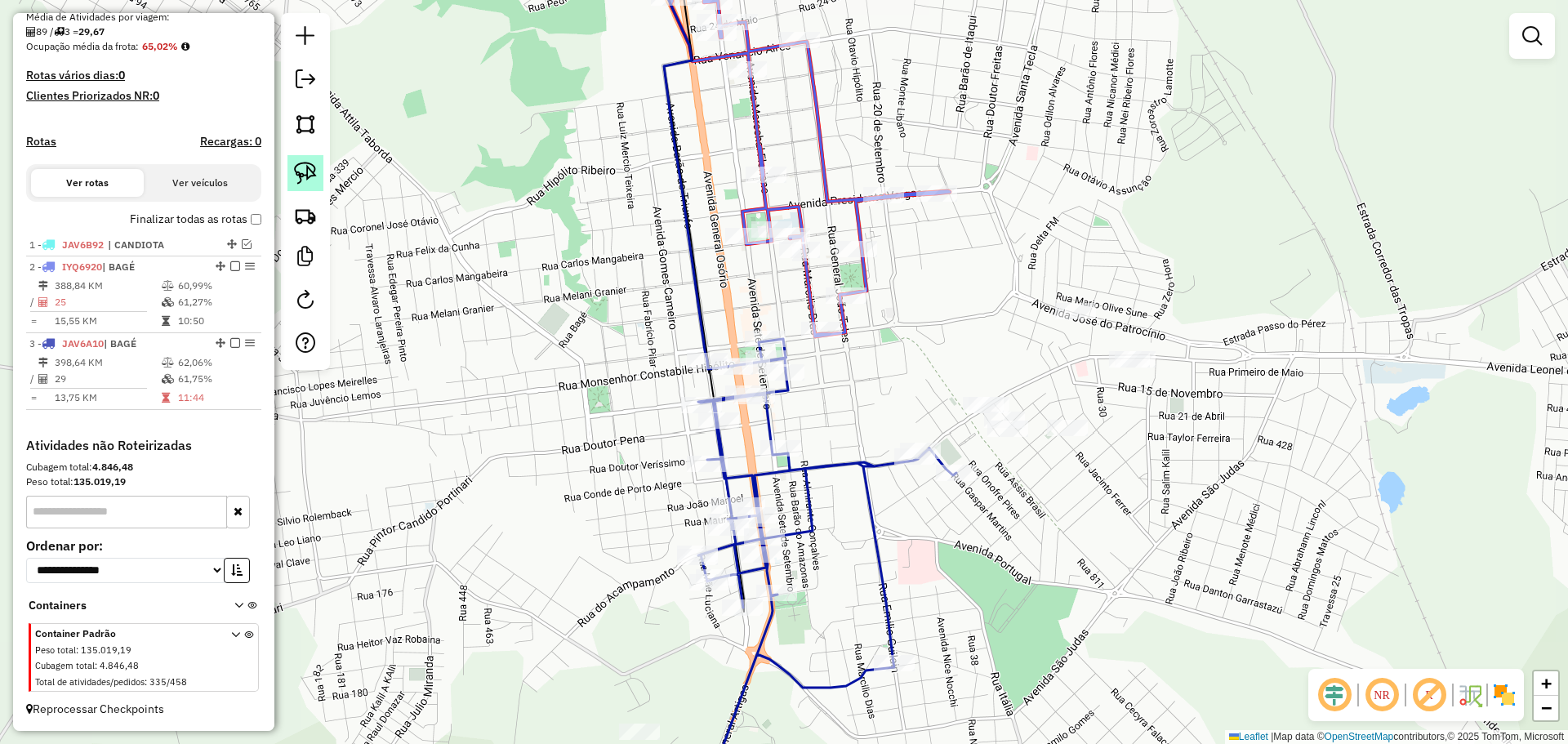
click at [313, 168] on img at bounding box center [305, 173] width 23 height 23
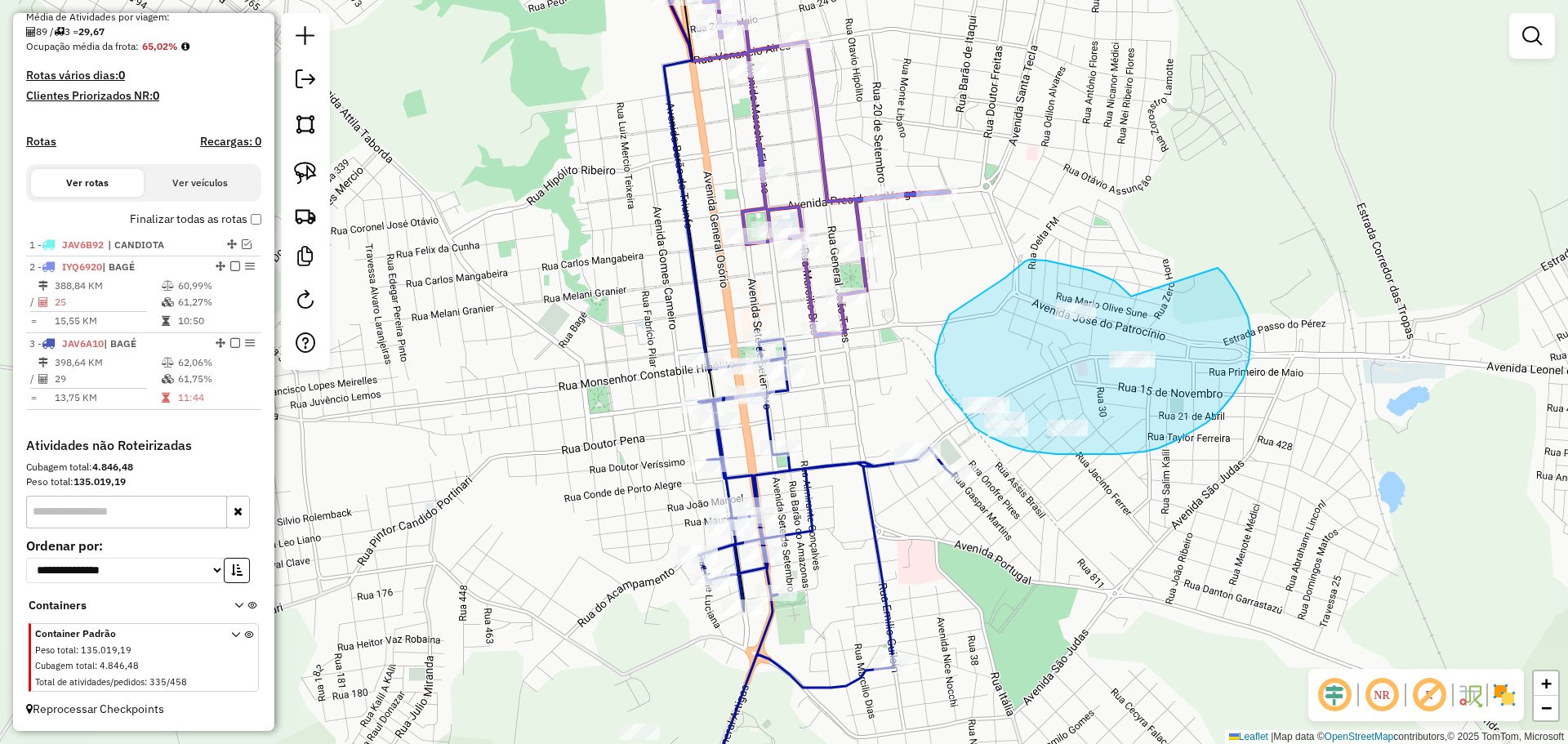
drag, startPoint x: 1132, startPoint y: 296, endPoint x: 1208, endPoint y: 261, distance: 83.7
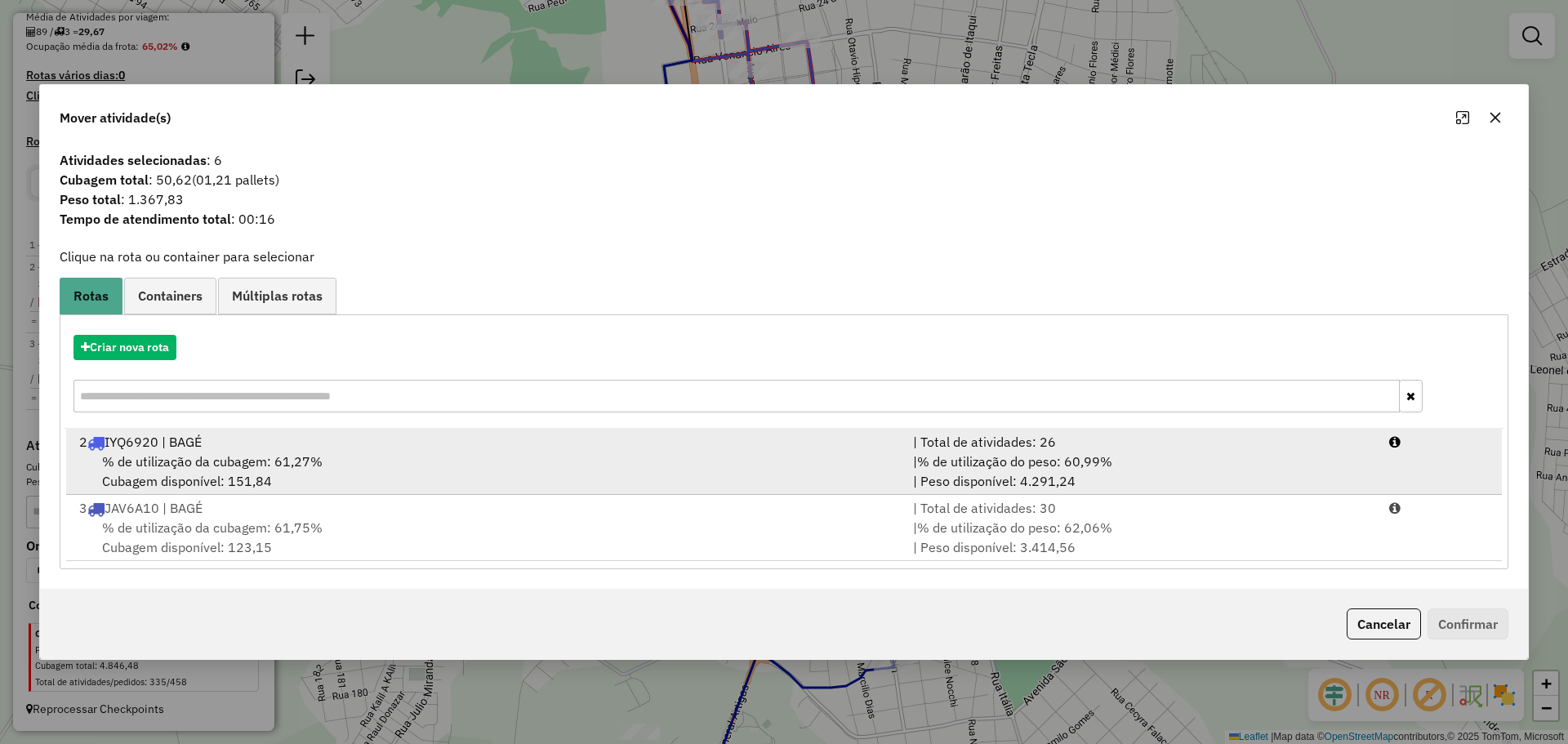
click at [703, 444] on div "2 IYQ6920 | BAGÉ" at bounding box center [486, 441] width 834 height 19
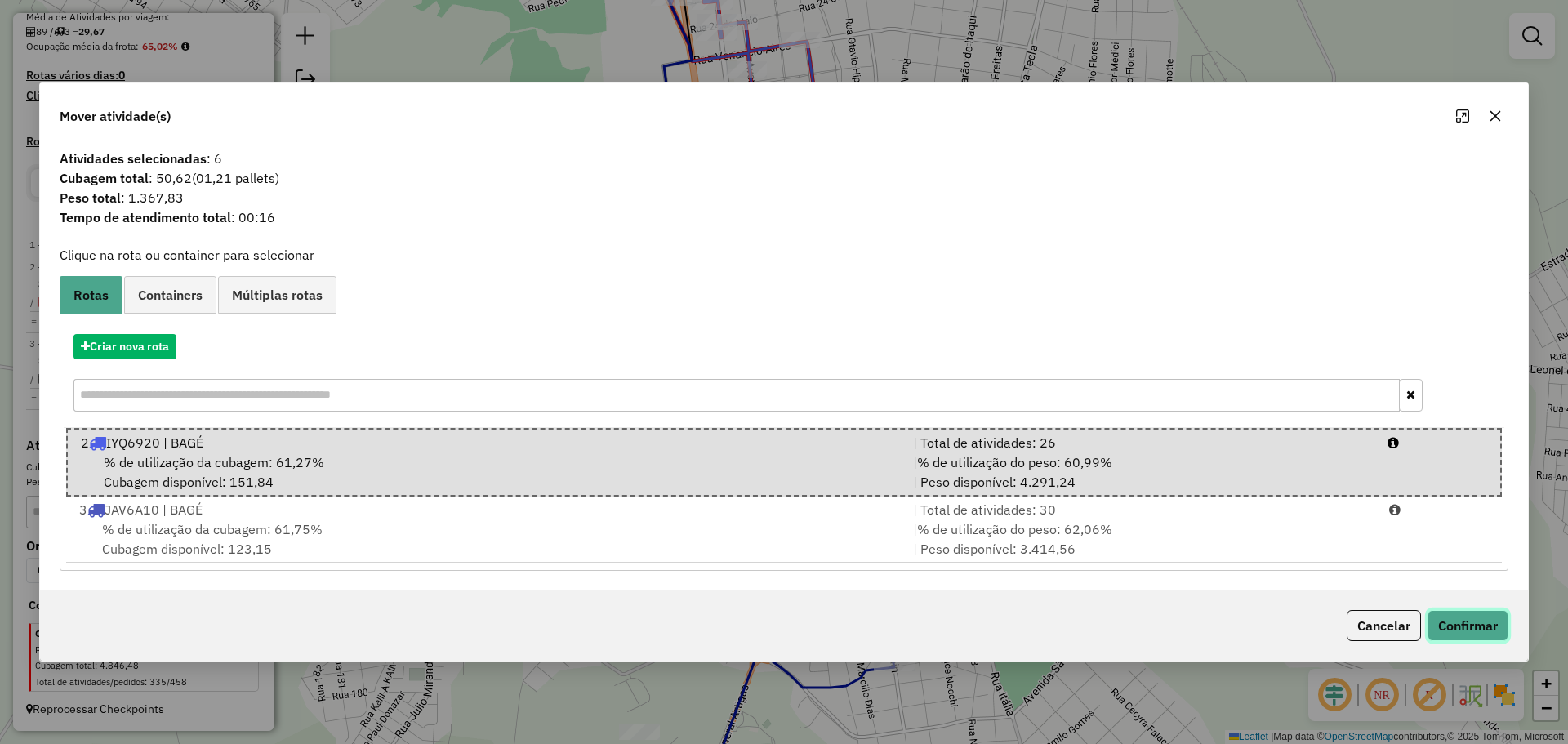
click at [1458, 617] on button "Confirmar" at bounding box center [1468, 625] width 81 height 31
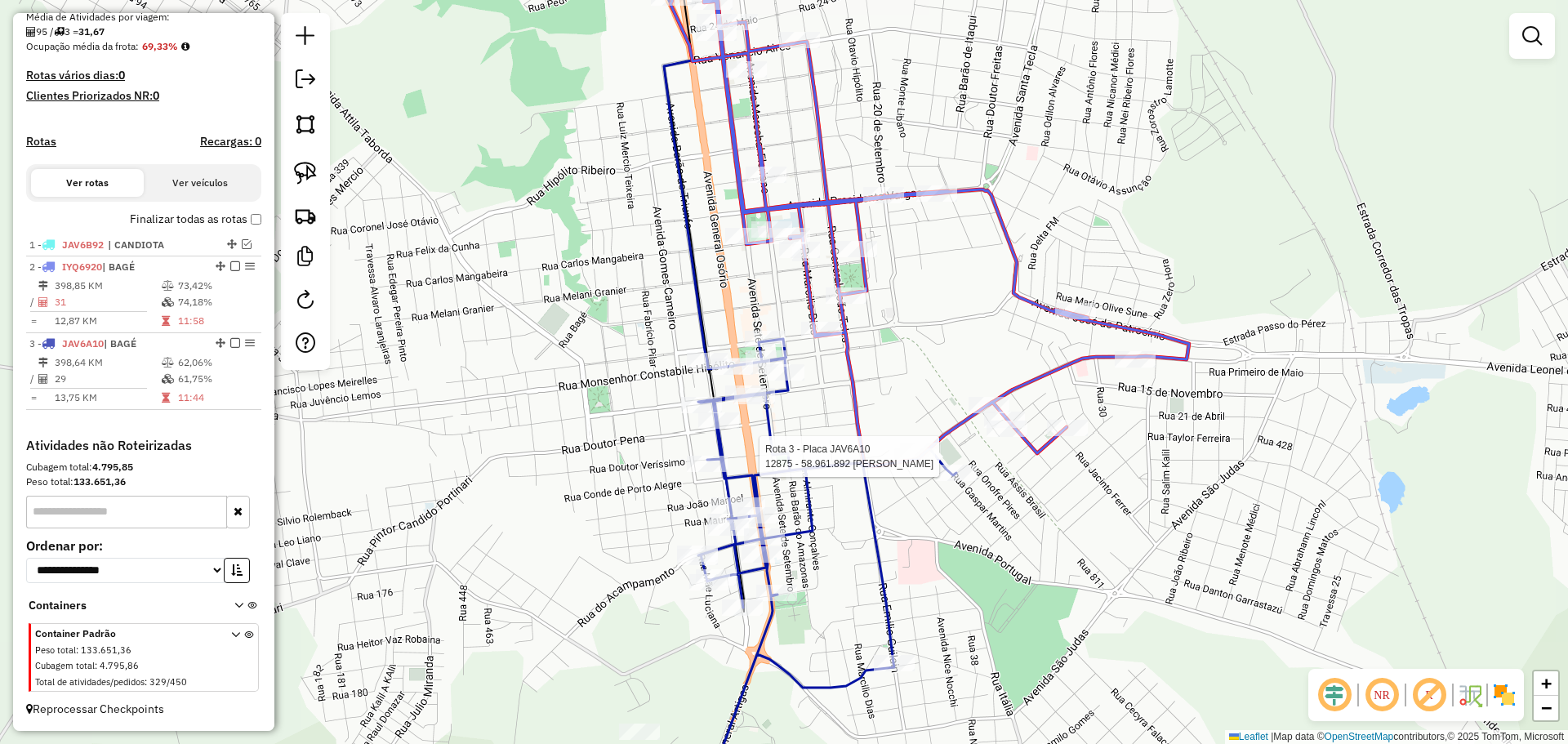
select select "*********"
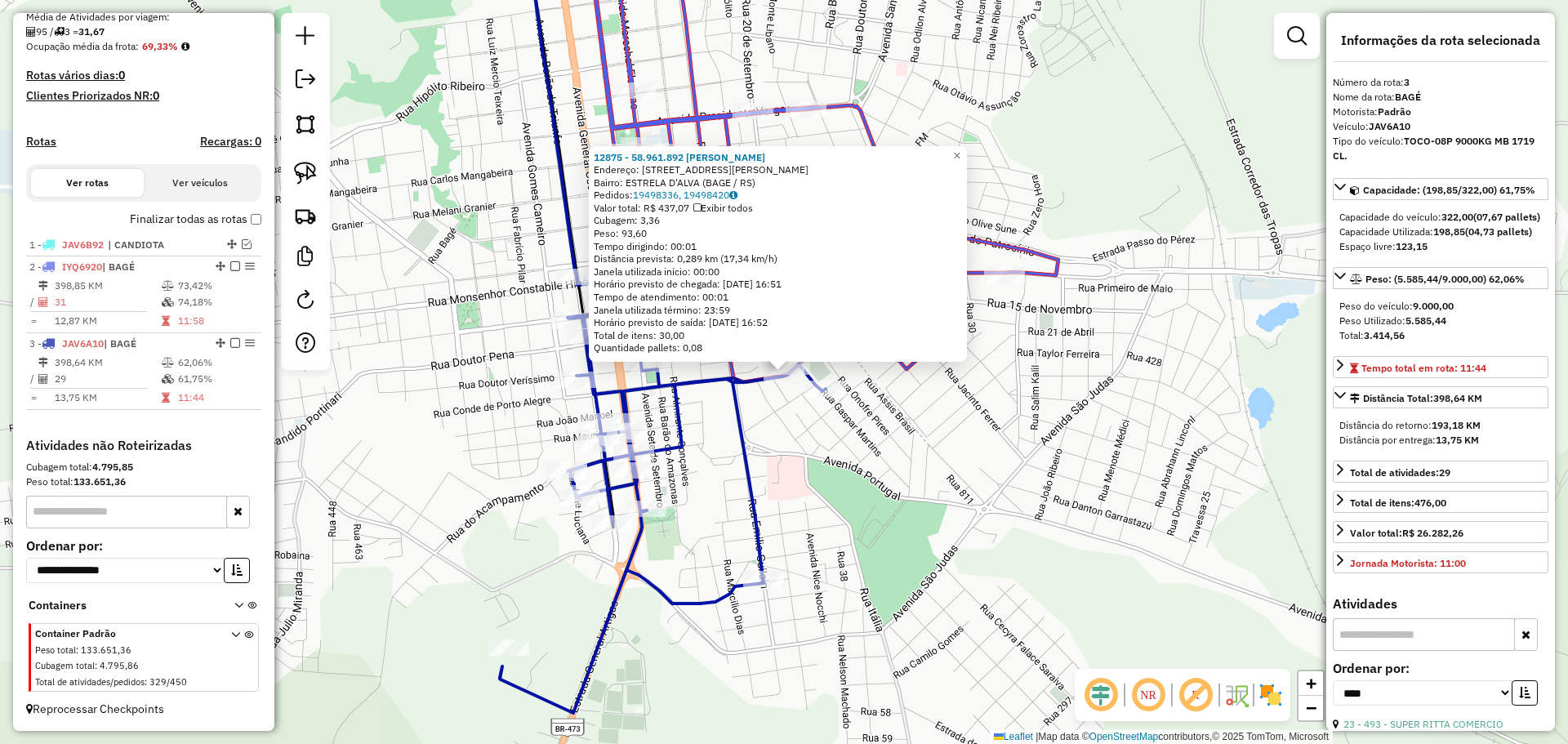
click at [921, 477] on div "12875 - 58.961.892 LUIS CESA Endereço: AV PADRE ABILIO SPONCHIADO 298 Bairro: E…" at bounding box center [784, 372] width 1568 height 744
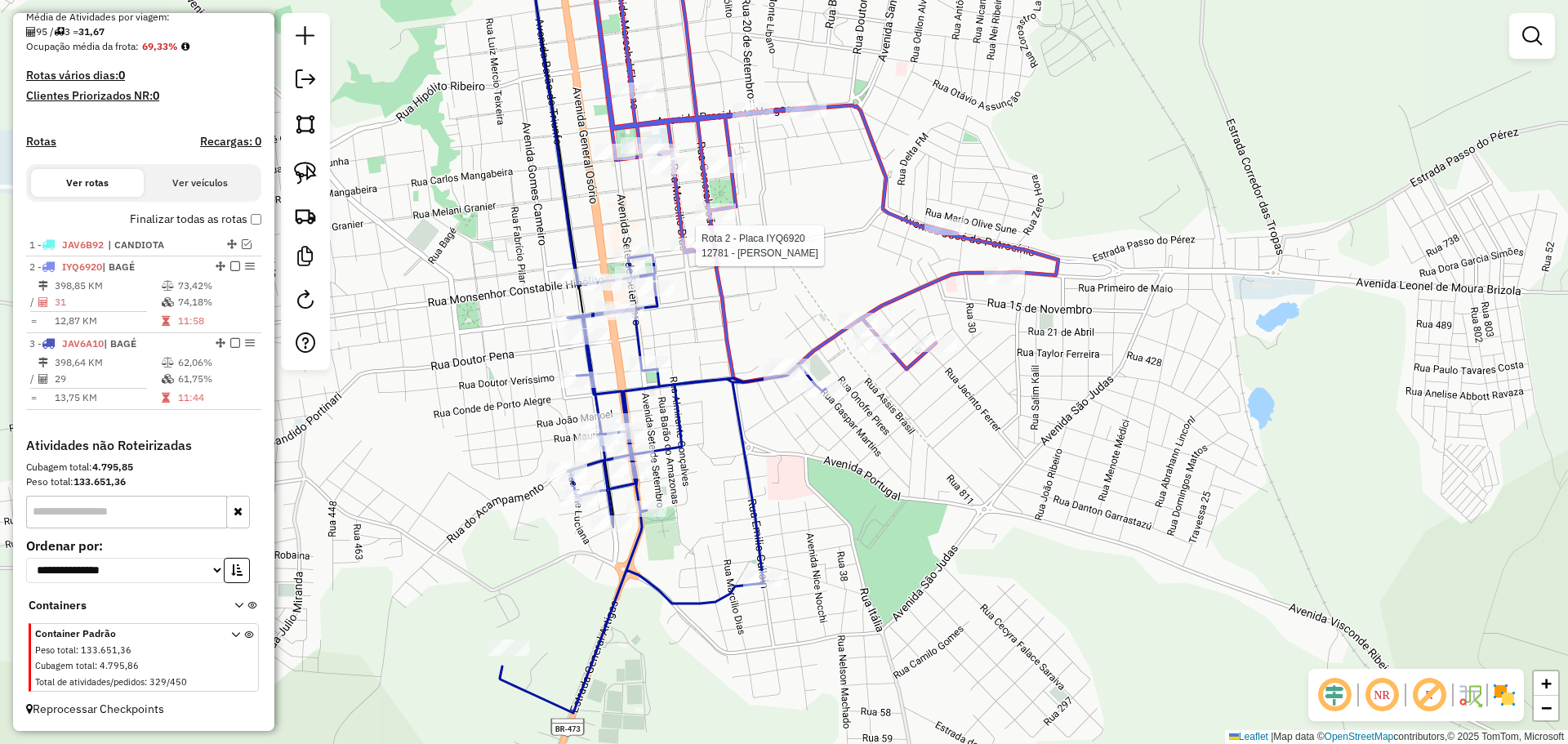
select select "*********"
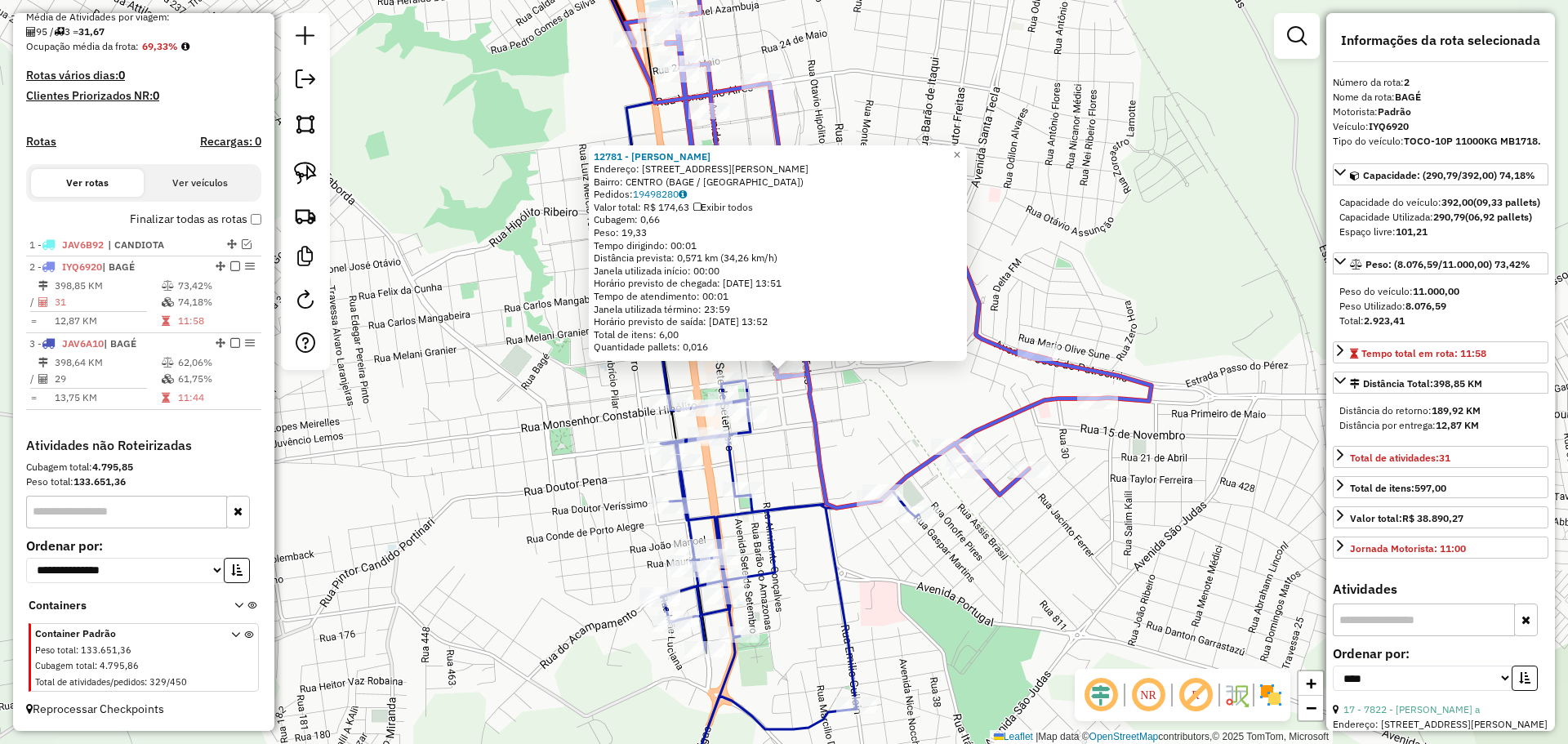
click at [884, 418] on div "12781 - JANAINA DA SILVA NU Endereço: R GENERAL NETO 222 Bairro: CENTRO (BAGE /…" at bounding box center [784, 372] width 1568 height 744
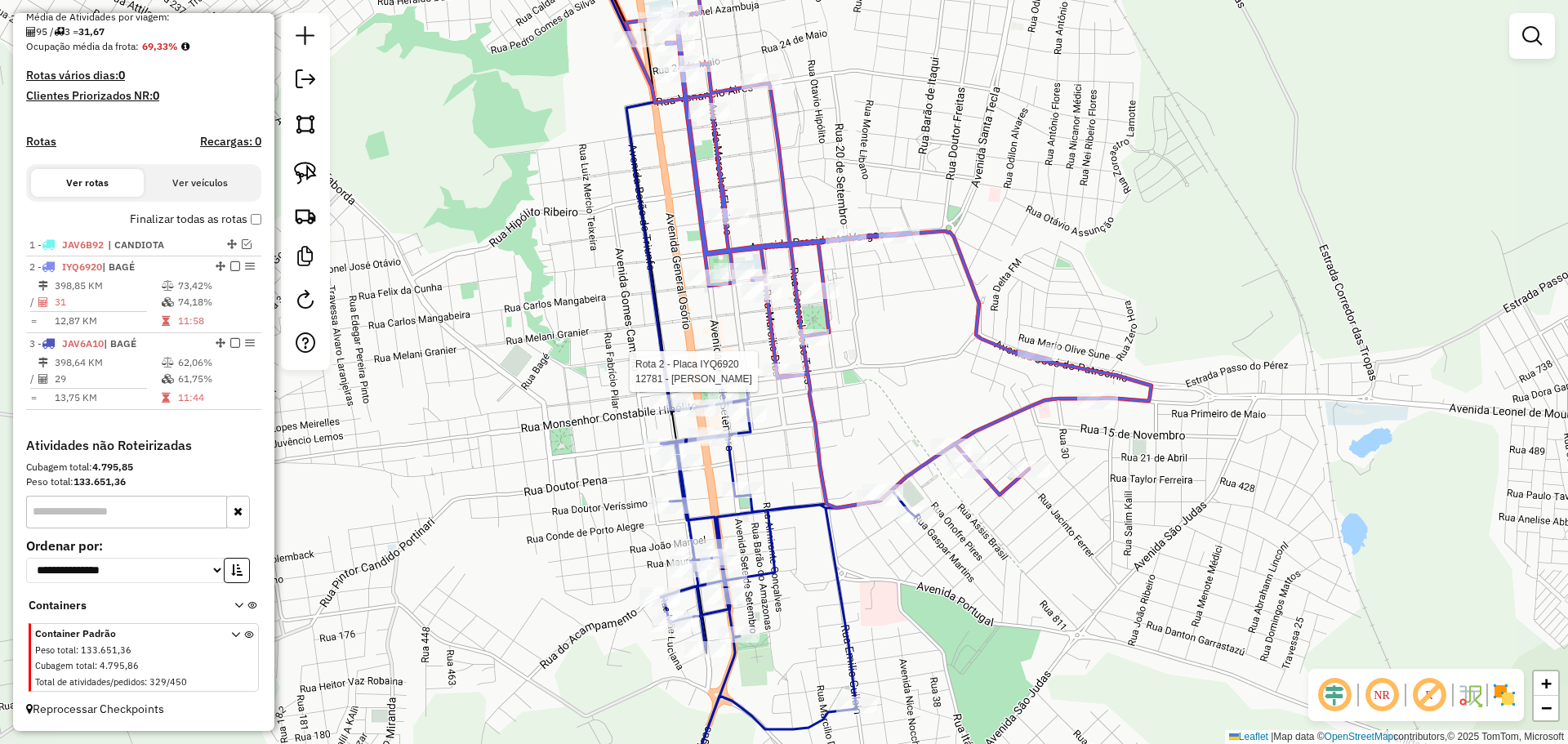
select select "*********"
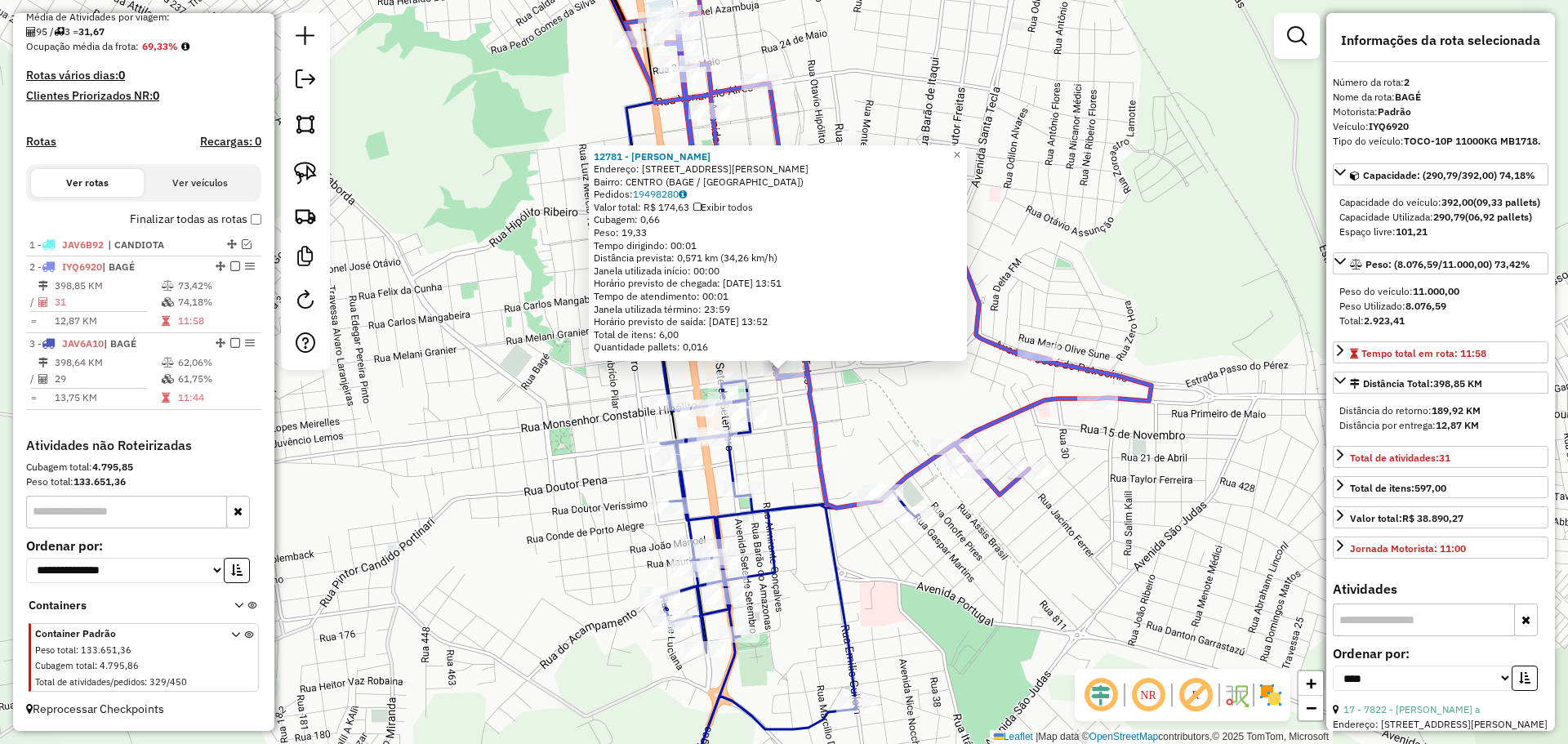
click at [793, 414] on div "Rota 2 - Placa IYQ6920 12781 - JANAINA DA SILVA NU 12781 - JANAINA DA SILVA NU …" at bounding box center [784, 372] width 1568 height 744
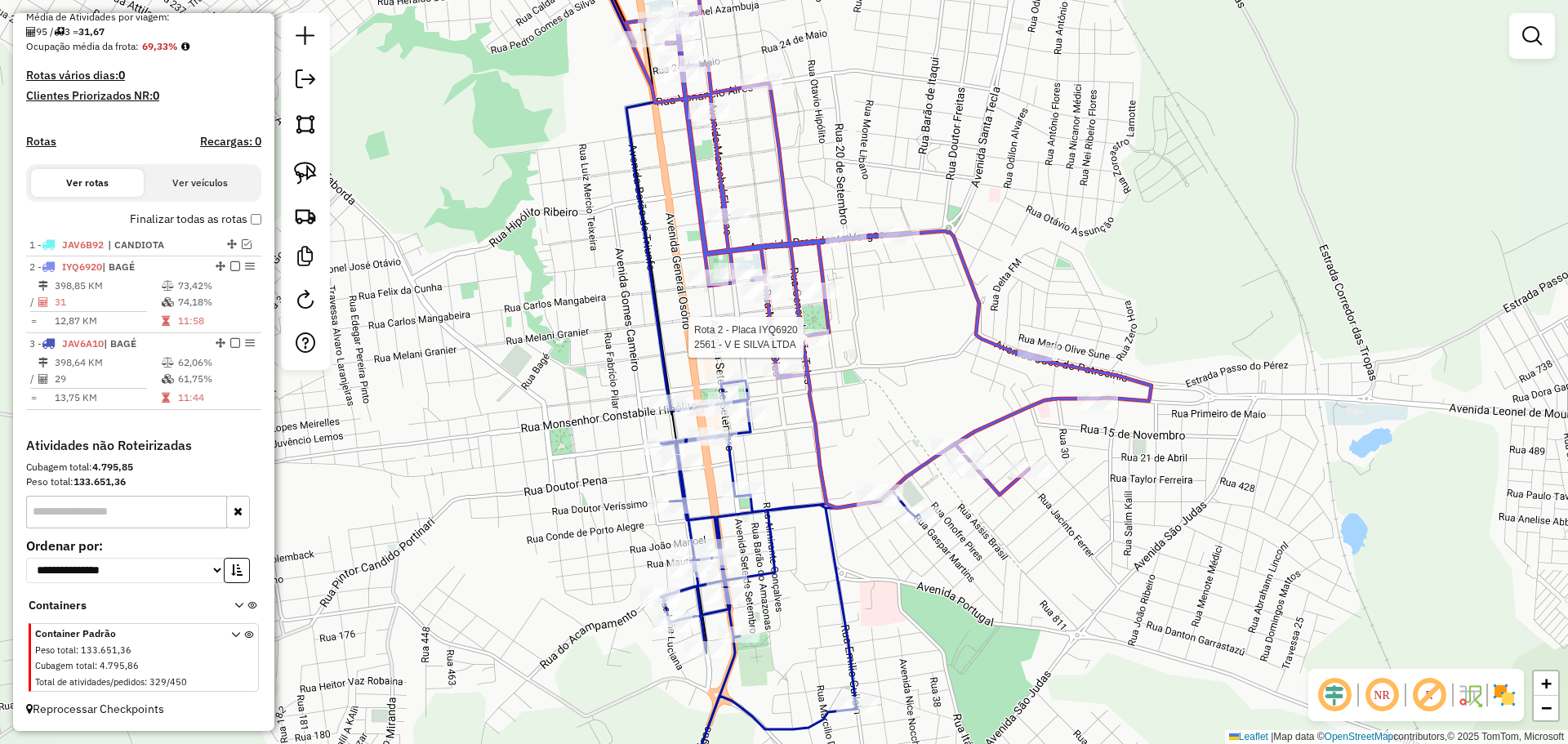
select select "*********"
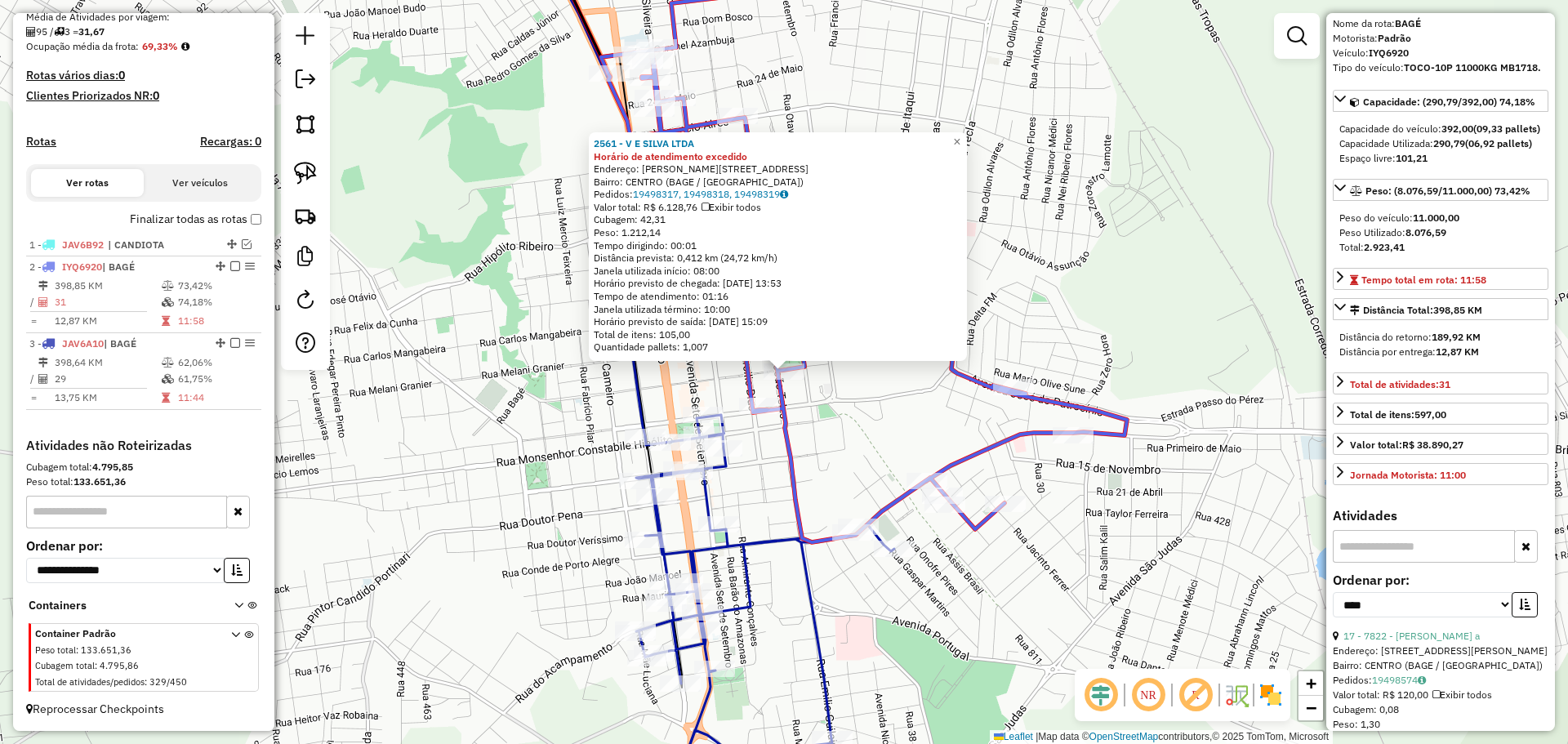
scroll to position [164, 0]
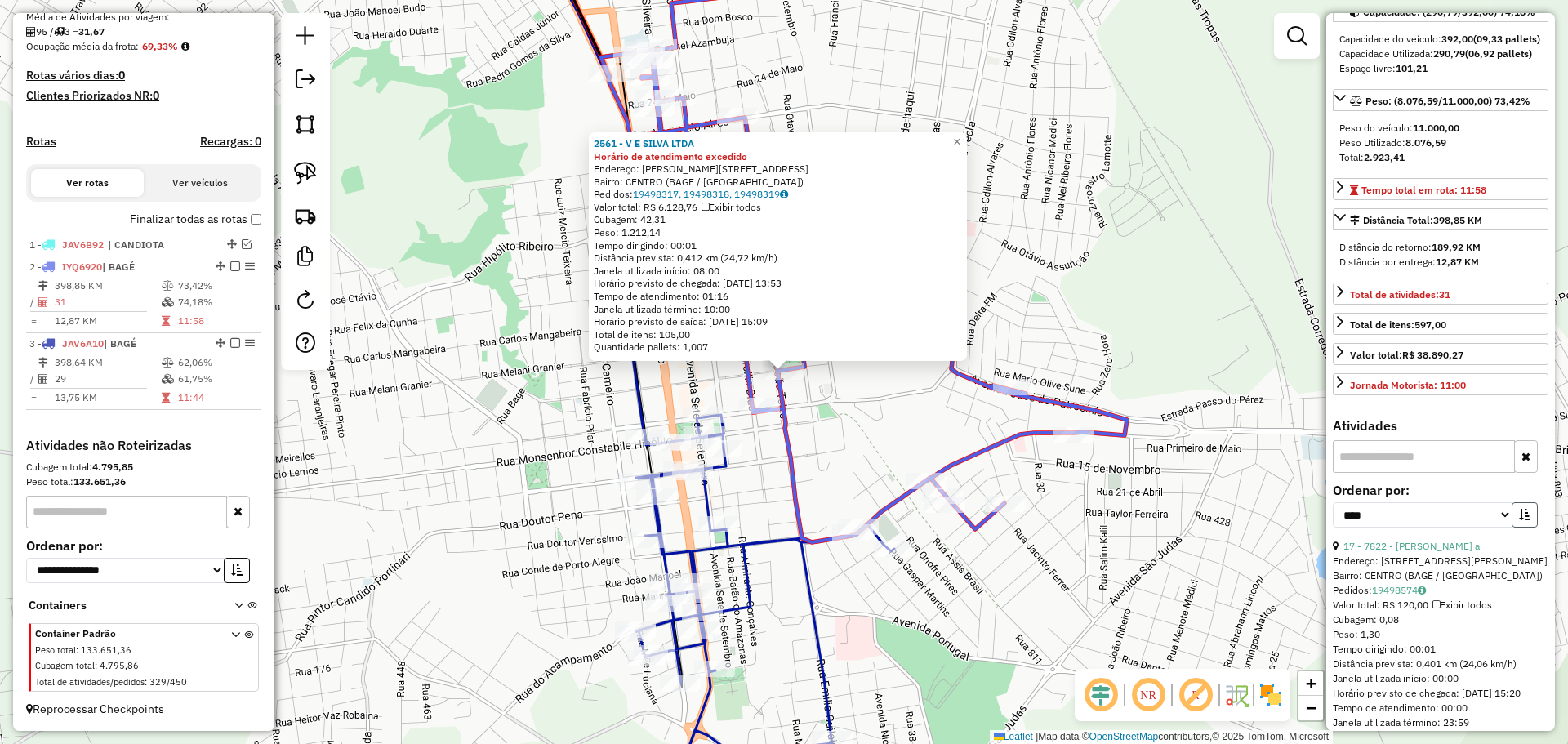
click at [1512, 527] on button "button" at bounding box center [1525, 515] width 26 height 25
click at [1467, 552] on link "1 - 6028 - RODRIGO DA MOTA LEI" at bounding box center [1405, 546] width 123 height 13
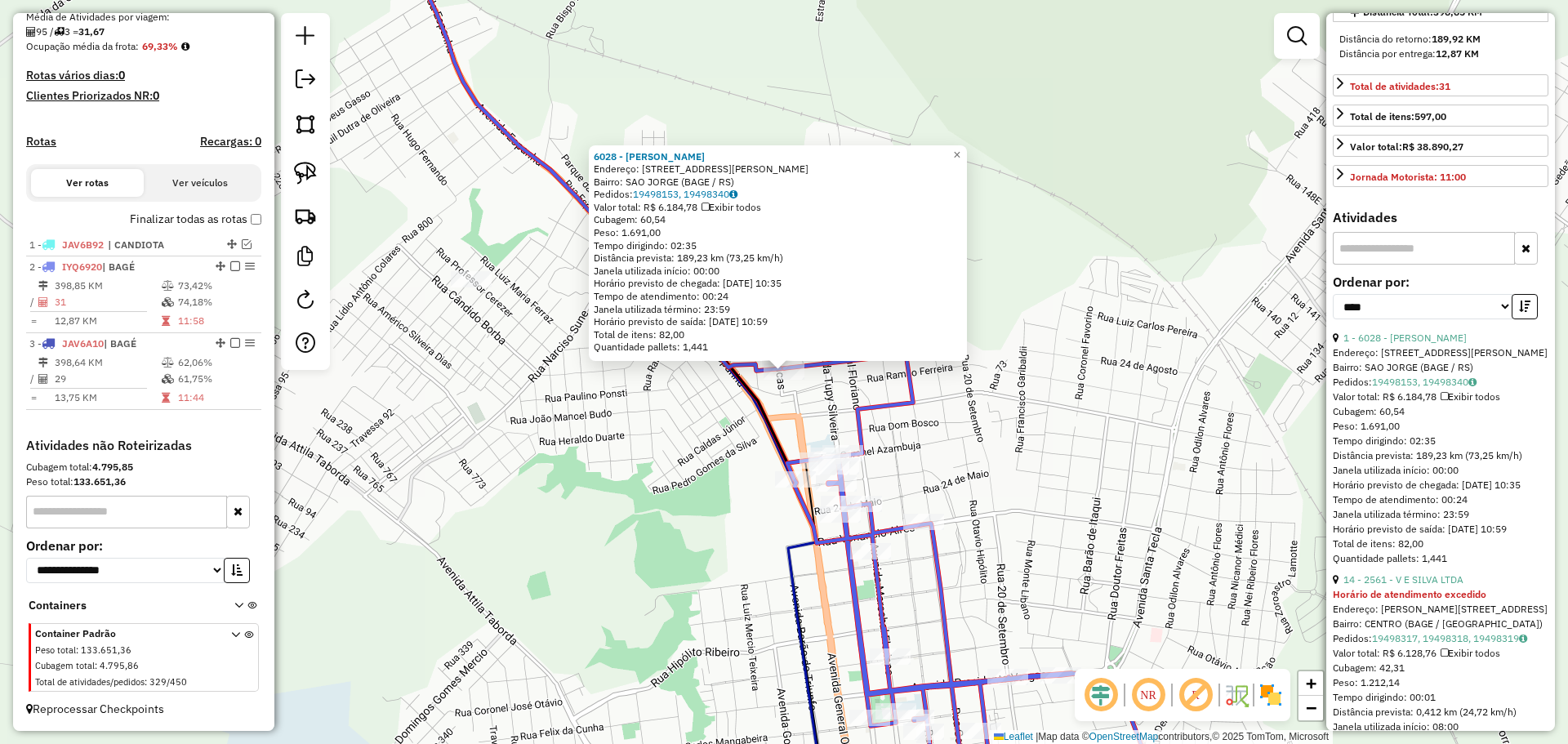
scroll to position [408, 0]
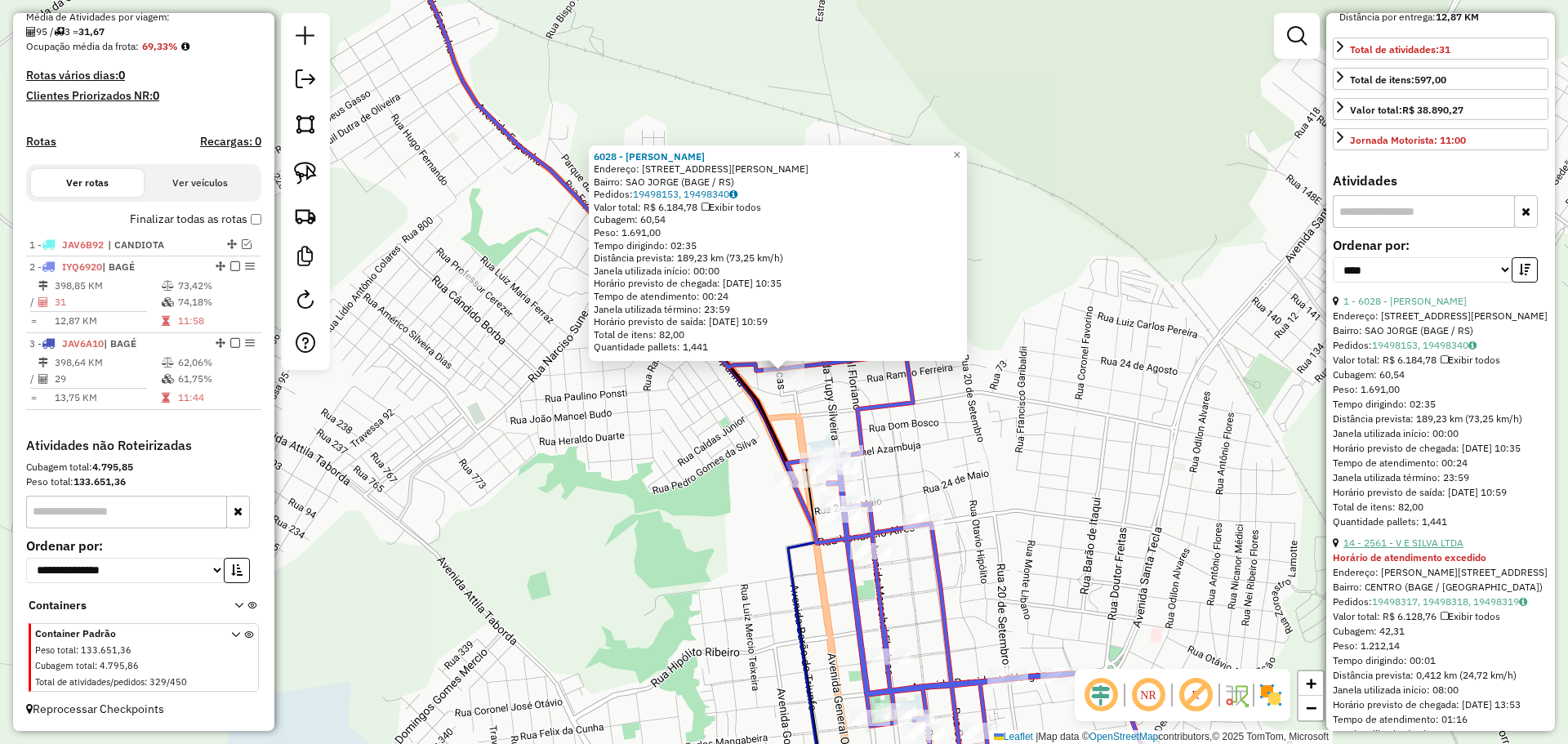
click at [1441, 548] on link "14 - 2561 - V E SILVA LTDA" at bounding box center [1403, 542] width 120 height 13
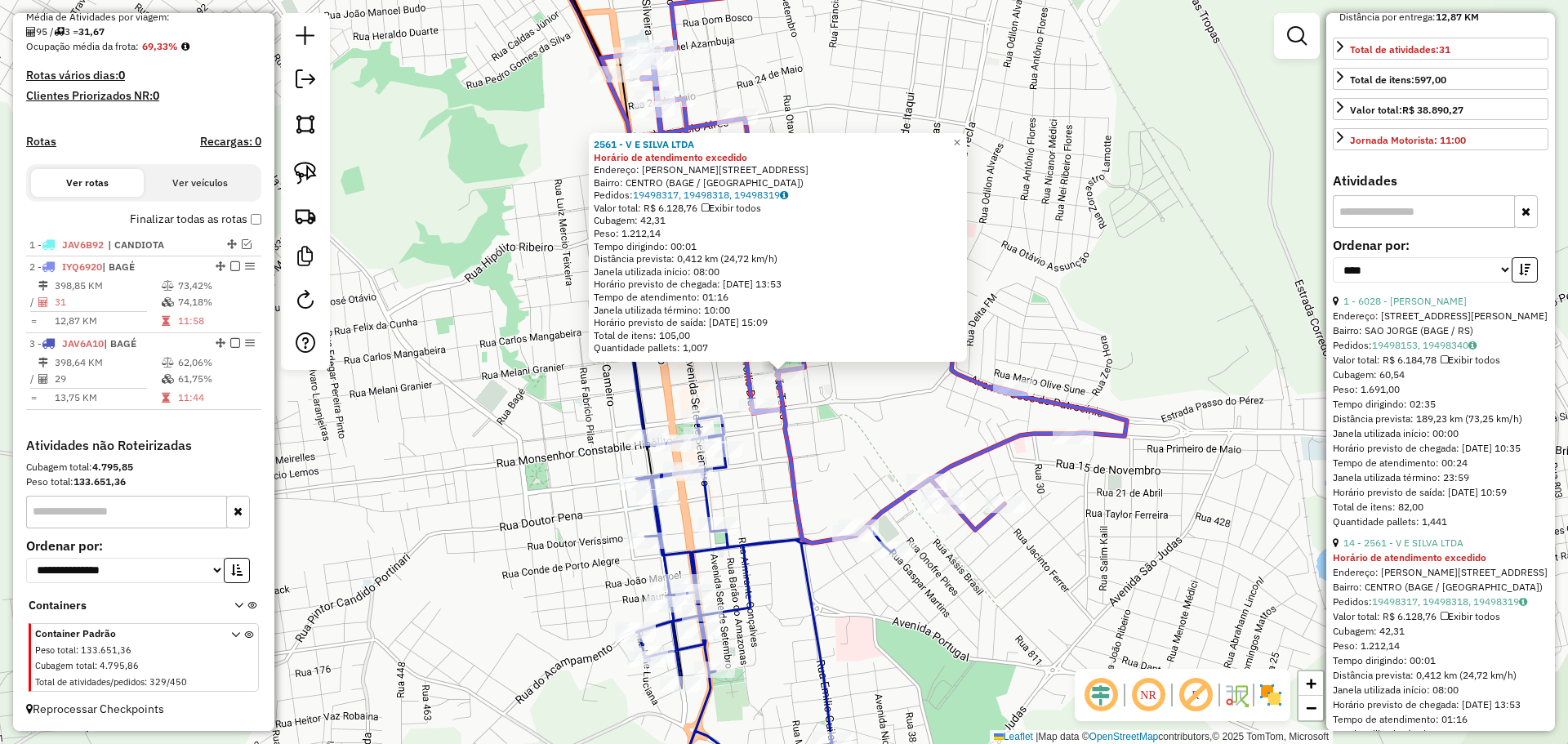
click at [900, 445] on div "2561 - V E SILVA LTDA Horário de atendimento excedido Endereço: R BENTO GONCALV…" at bounding box center [784, 372] width 1568 height 744
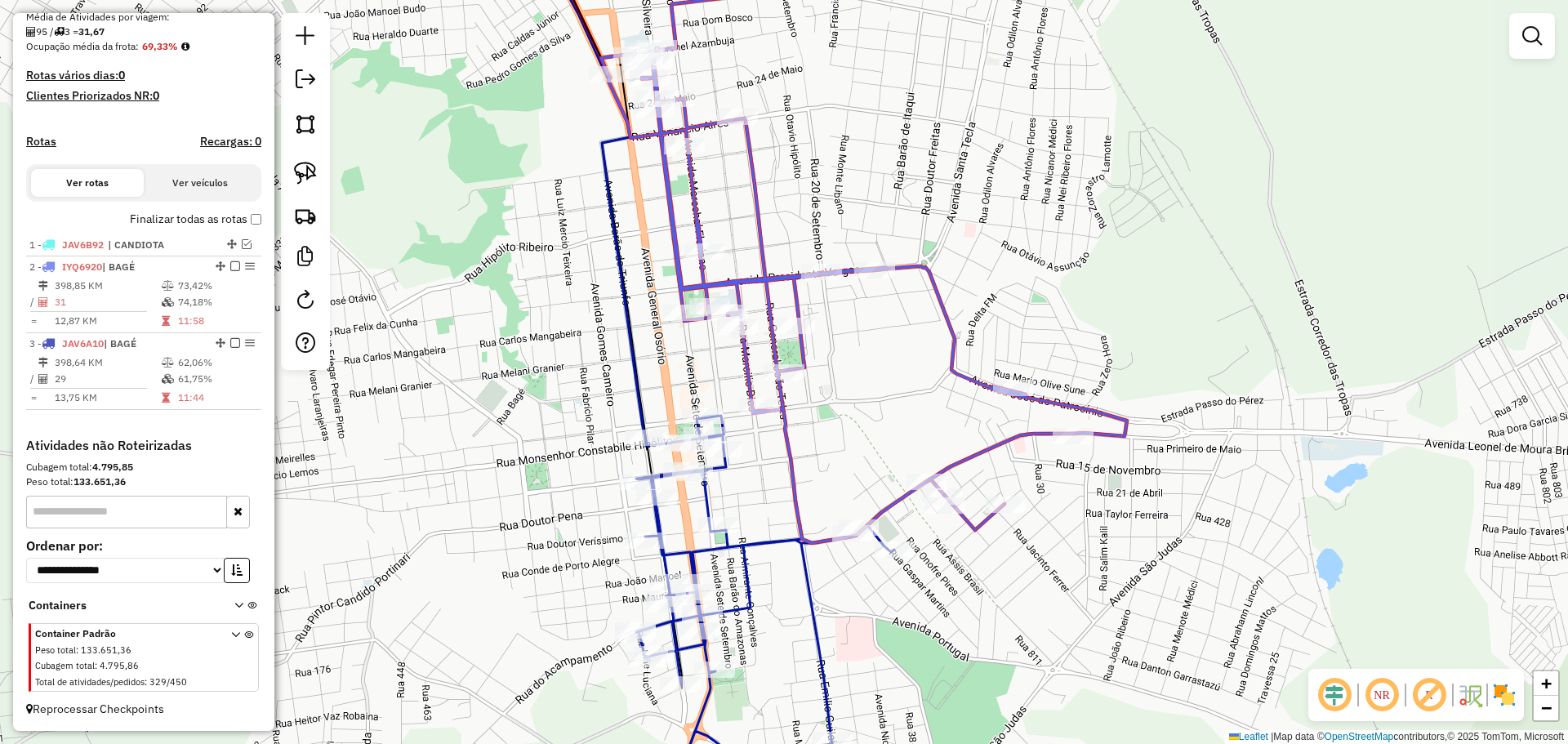
click at [788, 380] on div at bounding box center [784, 372] width 41 height 16
select select "*********"
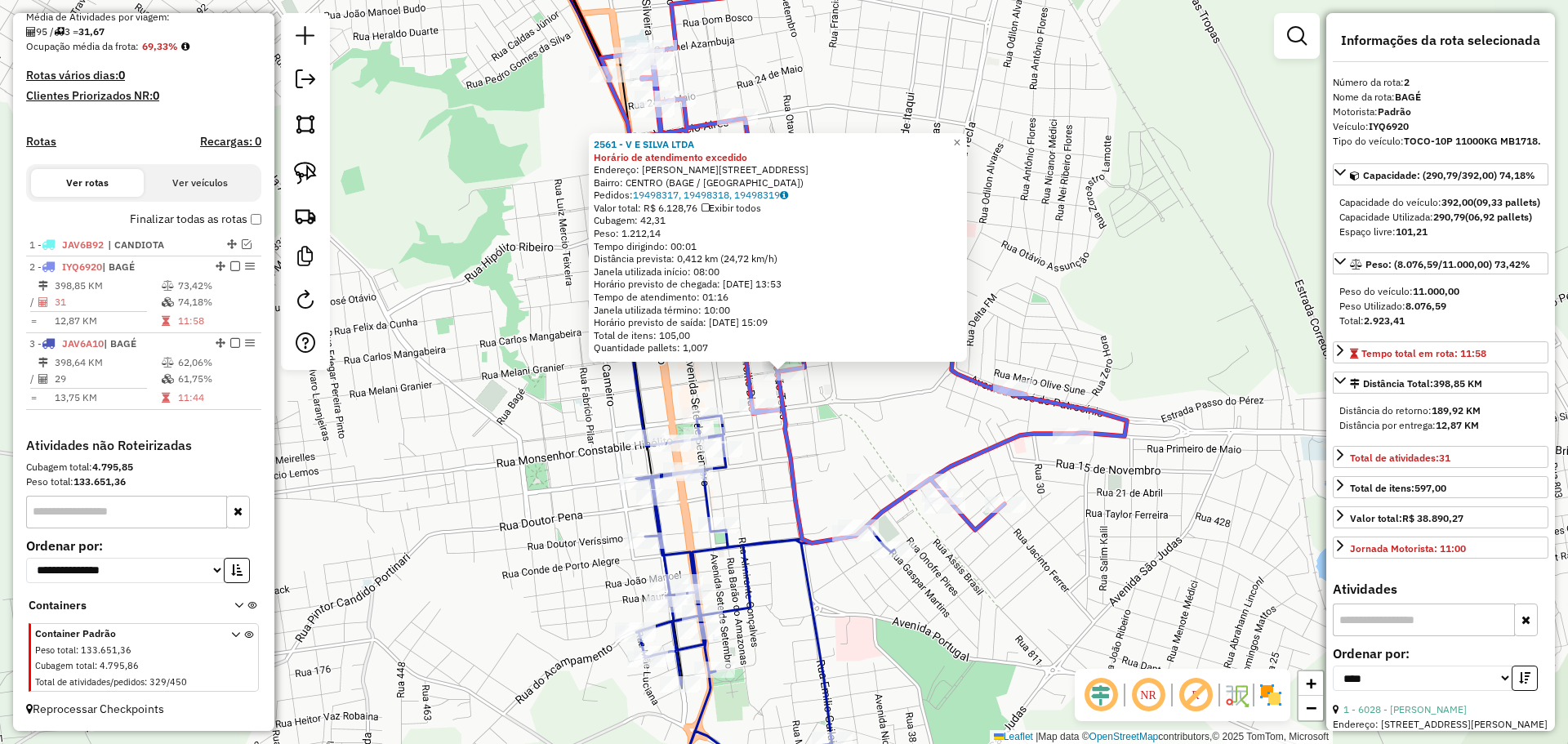
click at [787, 435] on icon at bounding box center [862, 237] width 529 height 612
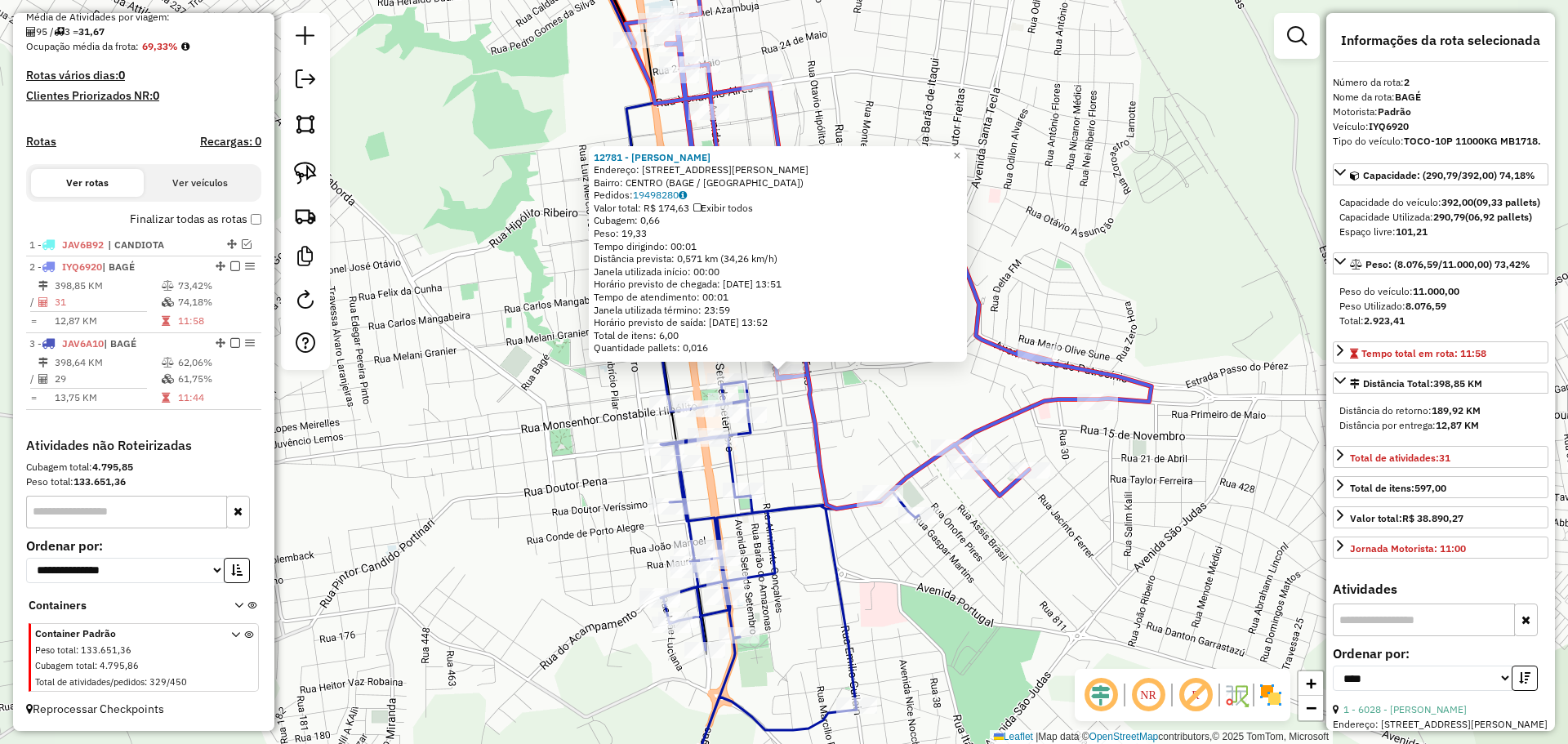
click at [829, 434] on div "12781 - JANAINA DA SILVA NU Endereço: R GENERAL NETO 222 Bairro: CENTRO (BAGE /…" at bounding box center [784, 372] width 1568 height 744
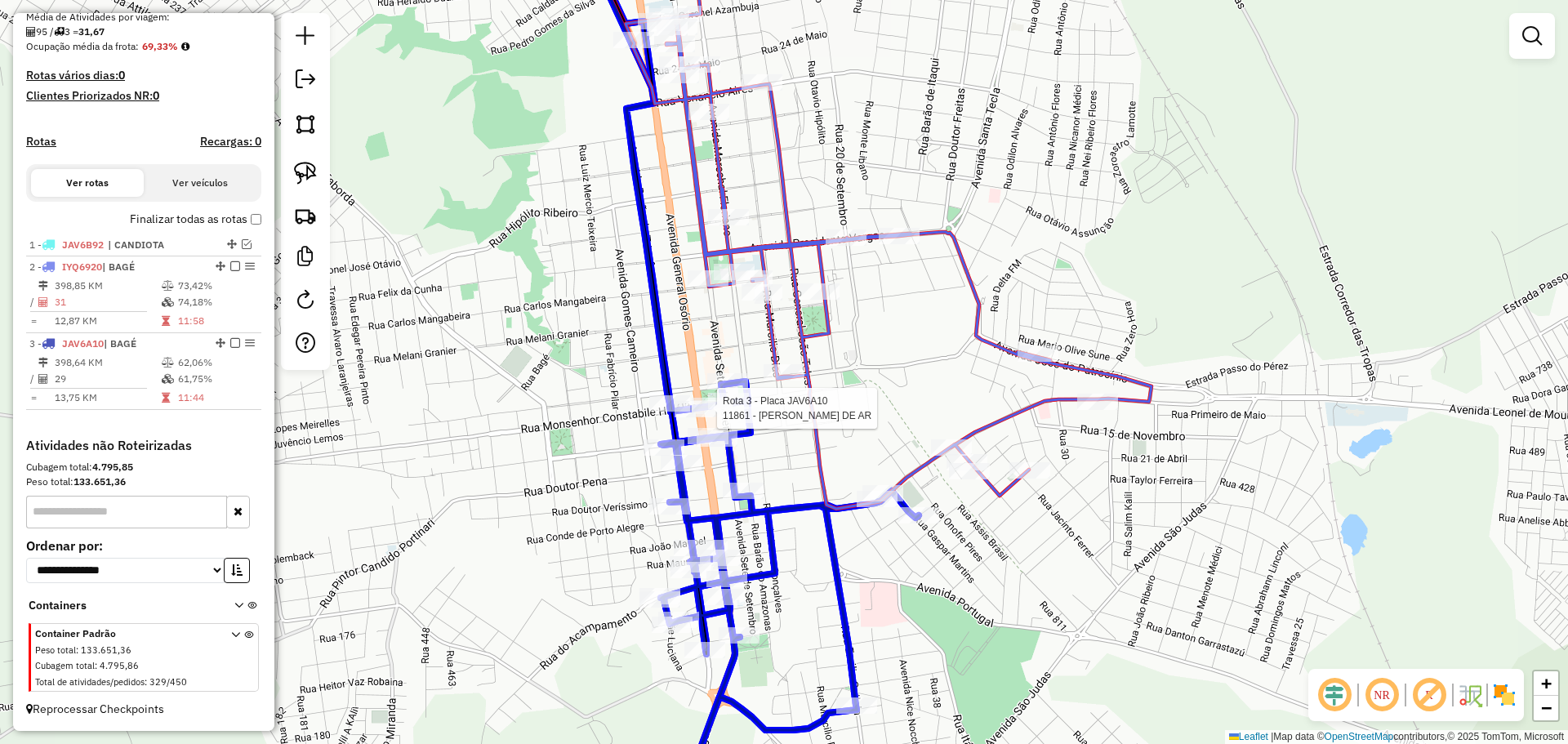
click at [50, 28] on div at bounding box center [50, 28] width 0 height 0
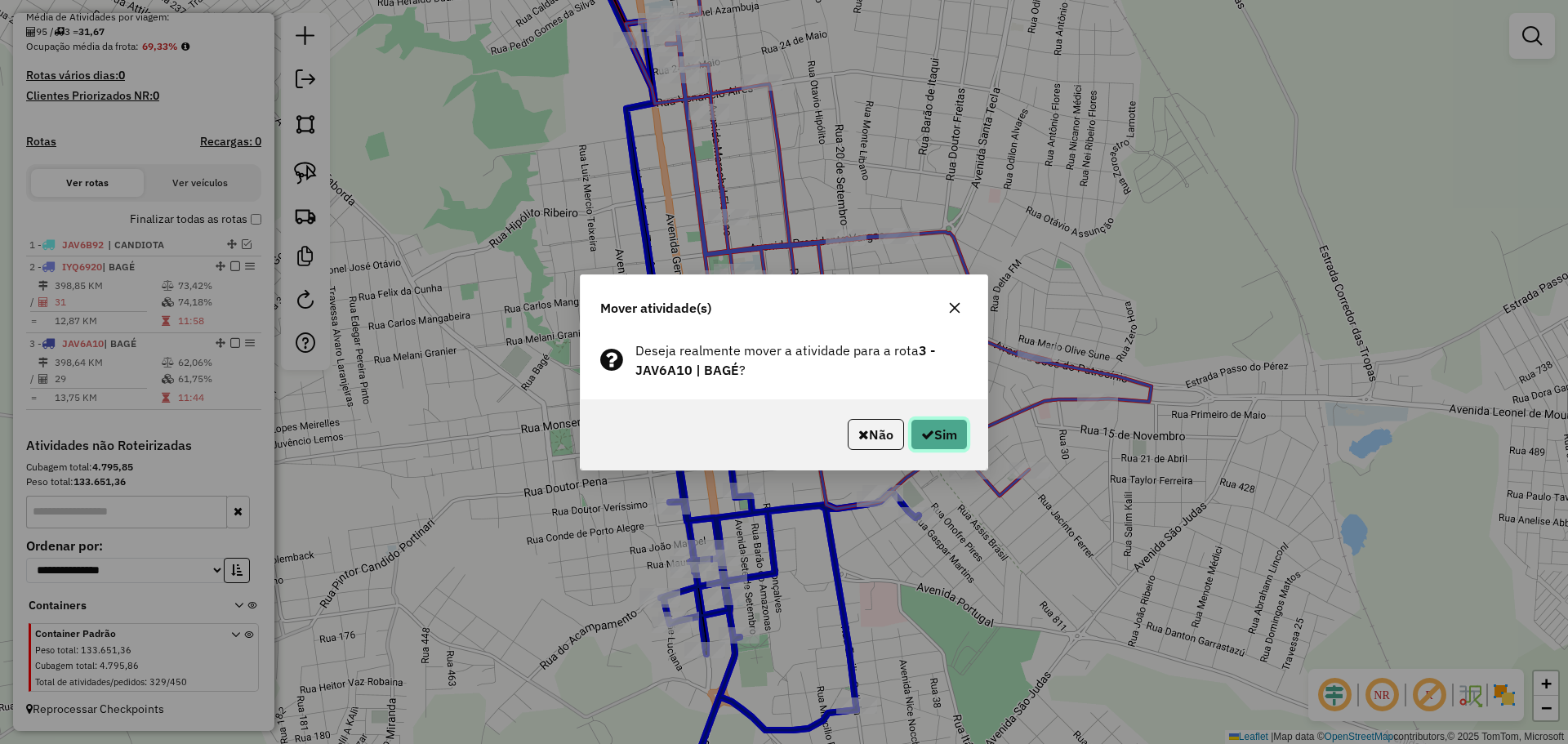
click at [938, 428] on button "Sim" at bounding box center [939, 434] width 57 height 31
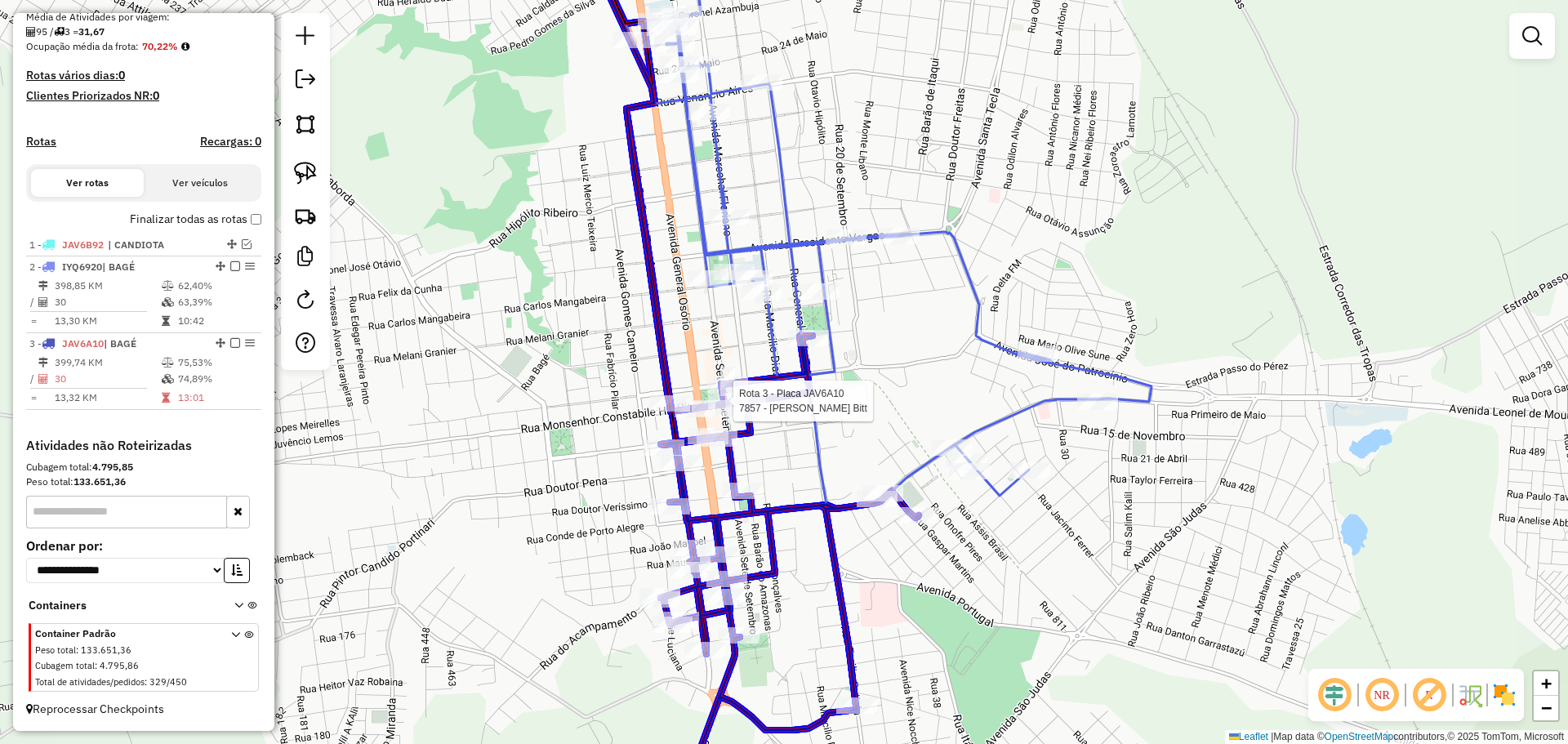
click at [50, 28] on div at bounding box center [50, 28] width 0 height 0
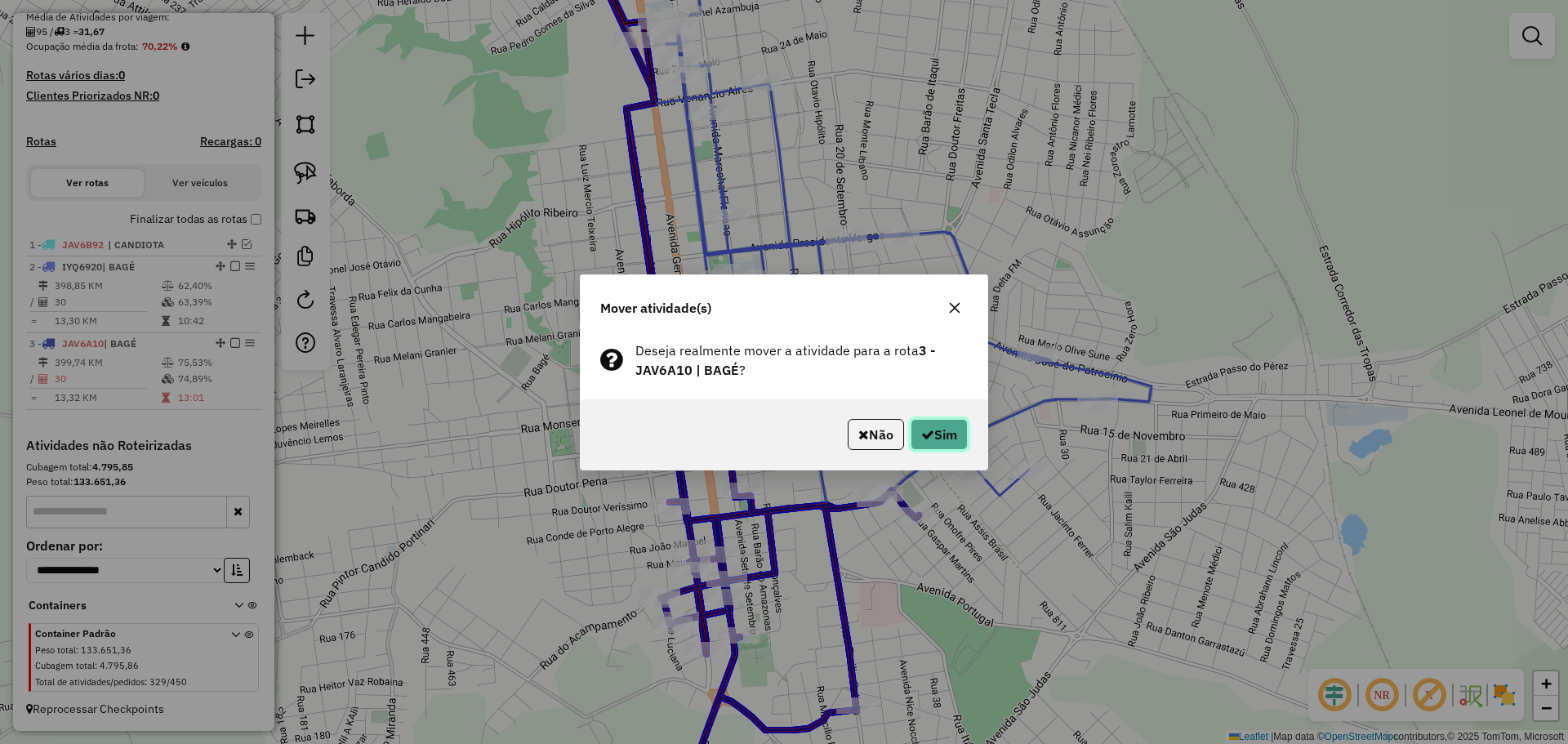
click at [931, 440] on button "Sim" at bounding box center [939, 434] width 57 height 31
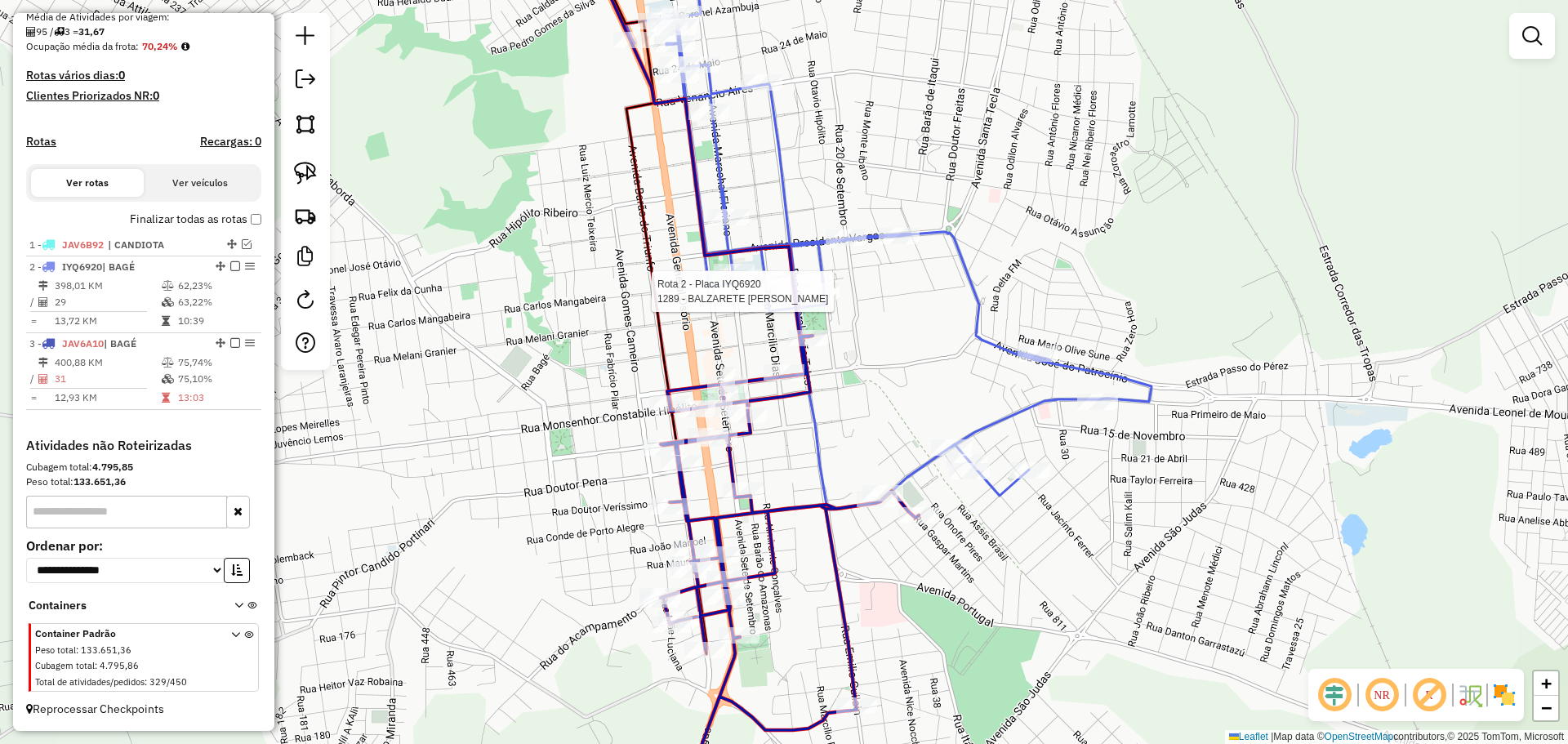
select select "*********"
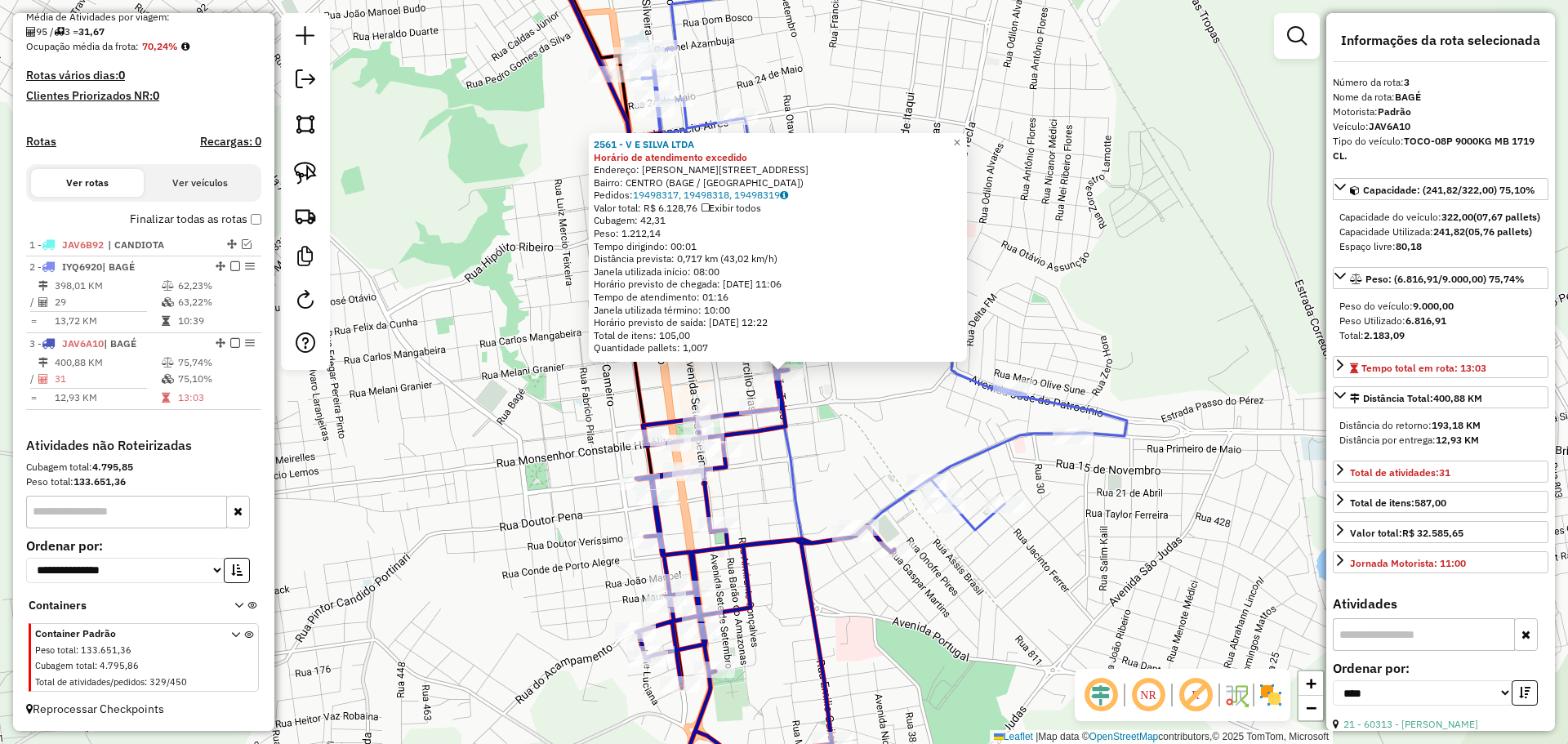
click at [823, 460] on div "2561 - V E SILVA LTDA Horário de atendimento excedido Endereço: R BENTO GONCALV…" at bounding box center [784, 372] width 1568 height 744
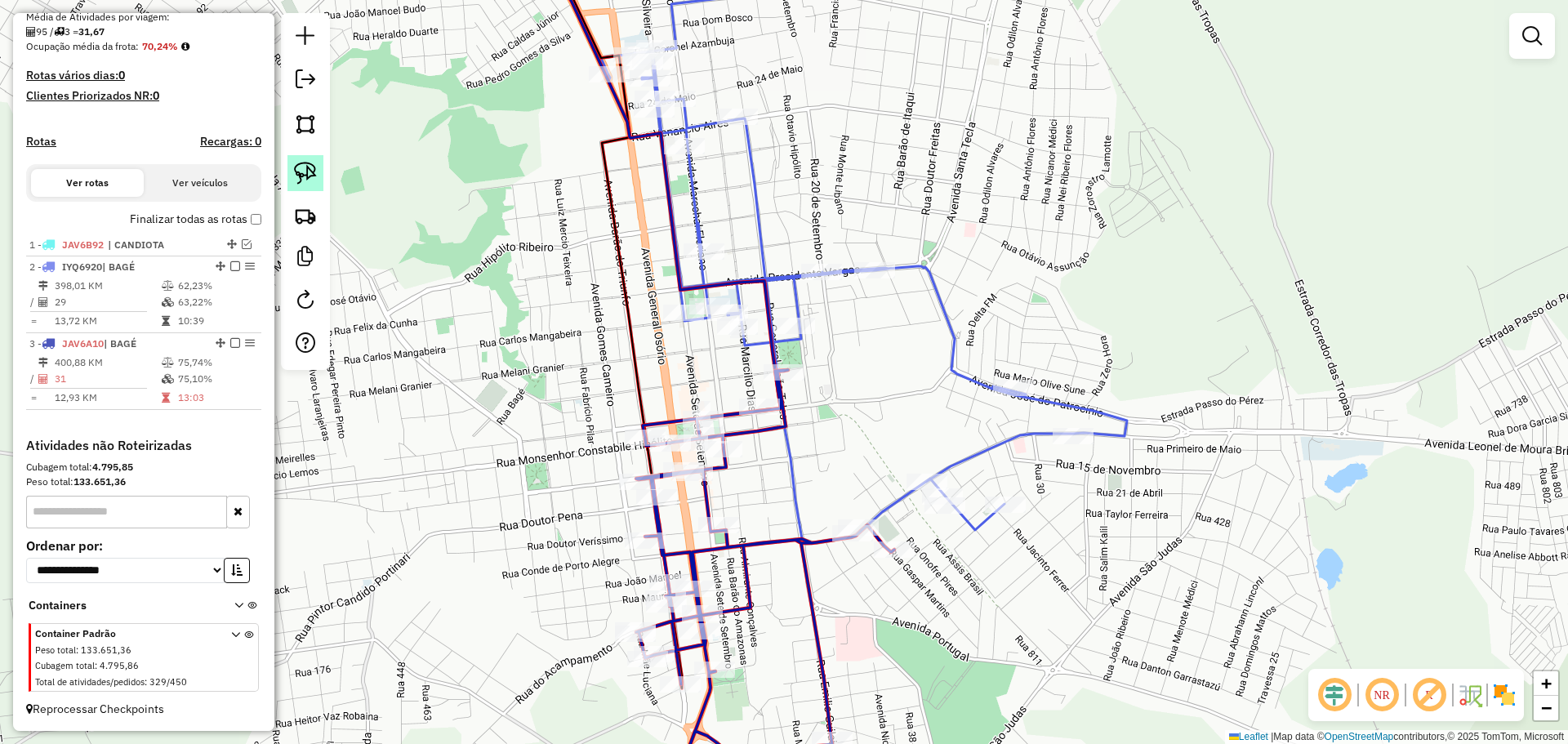
click at [311, 172] on img at bounding box center [305, 173] width 23 height 23
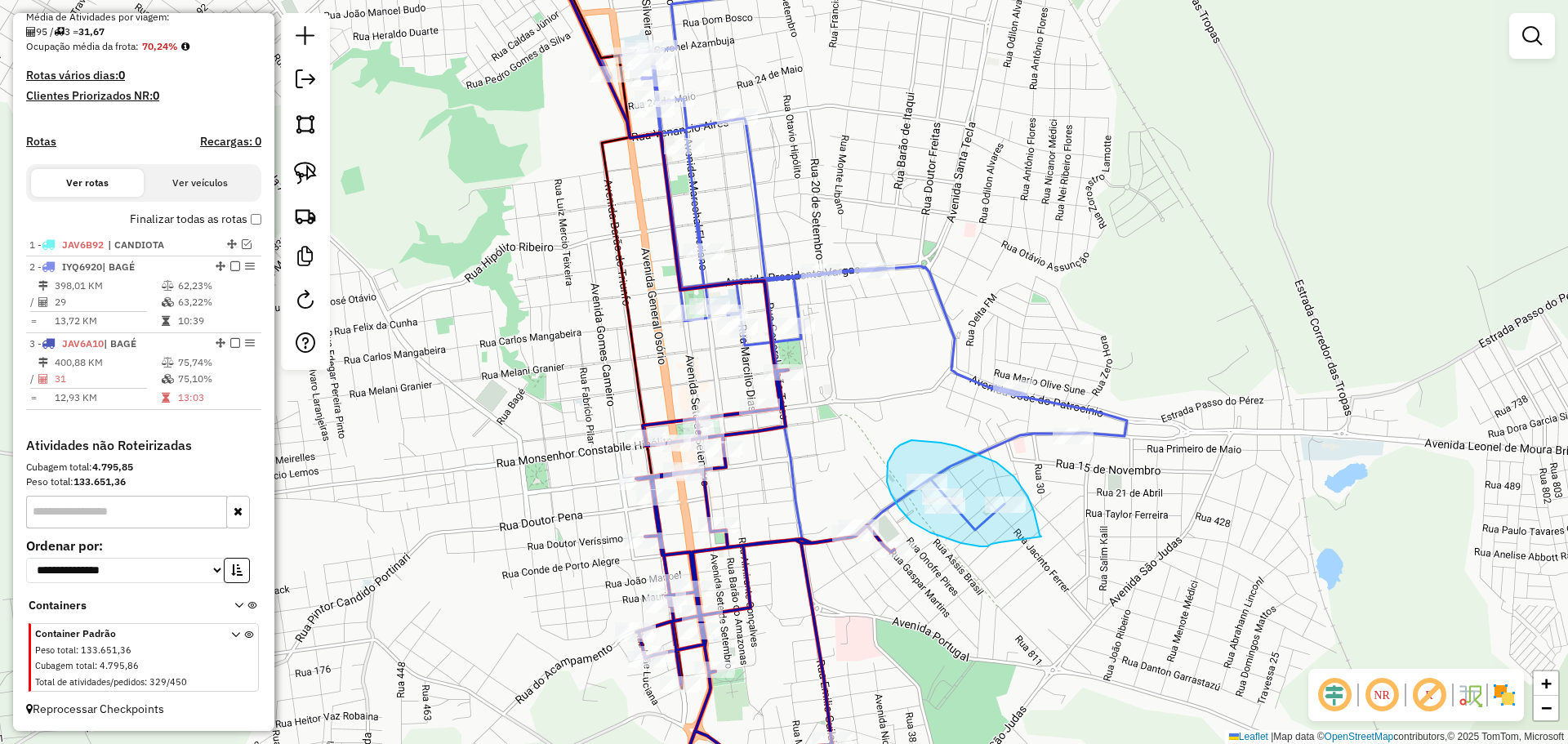
drag, startPoint x: 1038, startPoint y: 527, endPoint x: 1000, endPoint y: 542, distance: 40.9
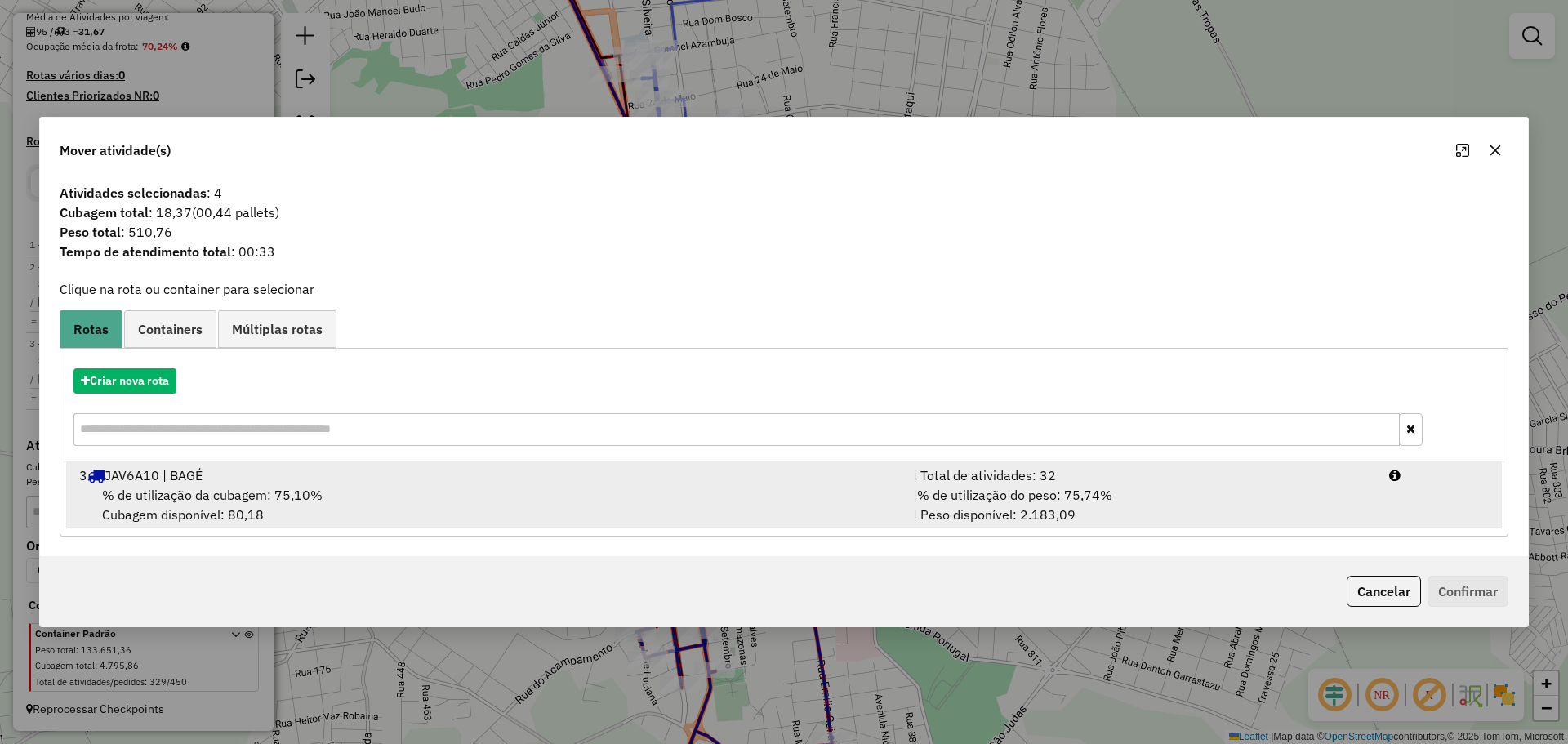
click at [801, 494] on div "% de utilização da cubagem: 75,10% Cubagem disponível: 80,18" at bounding box center [486, 504] width 834 height 39
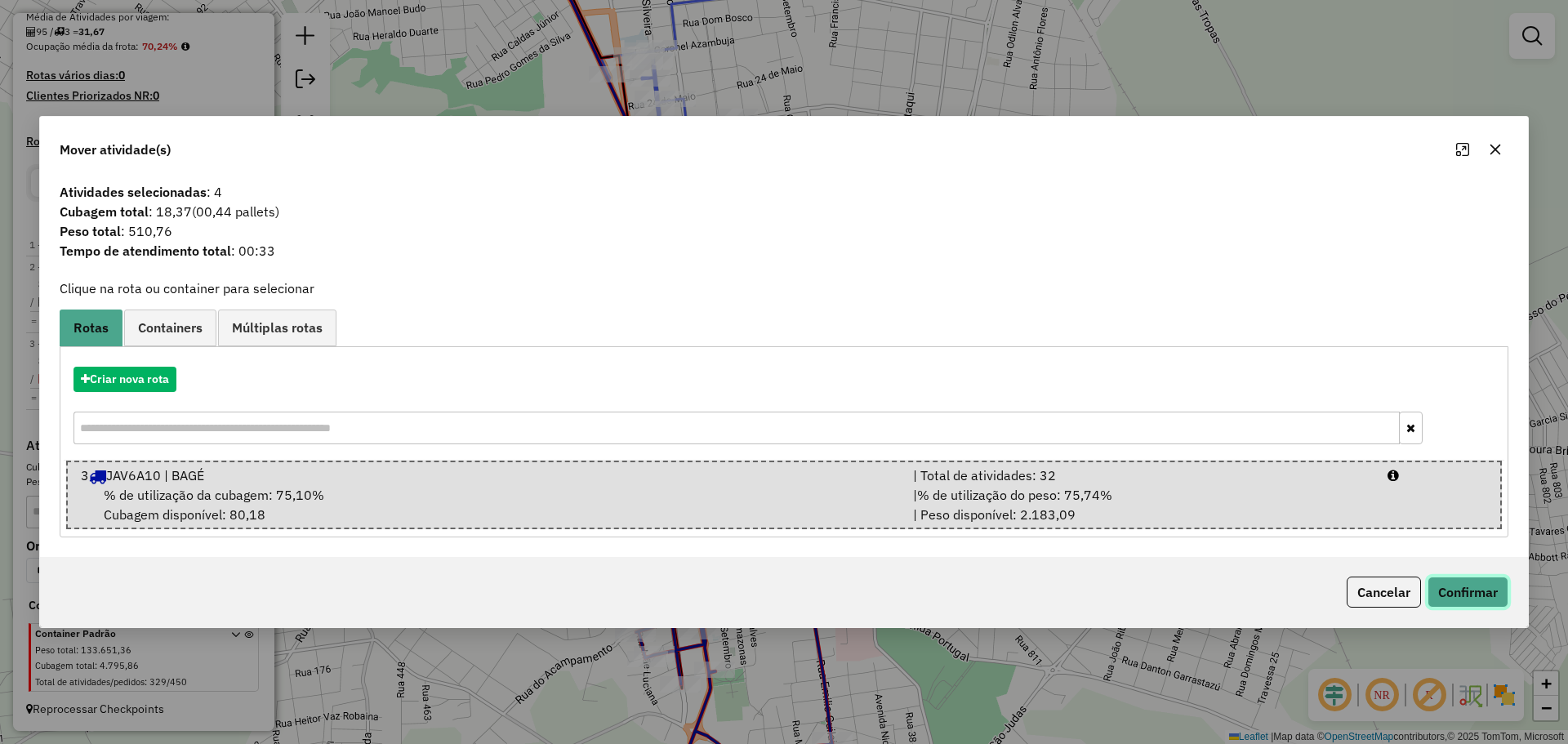
click at [1490, 599] on button "Confirmar" at bounding box center [1468, 591] width 81 height 31
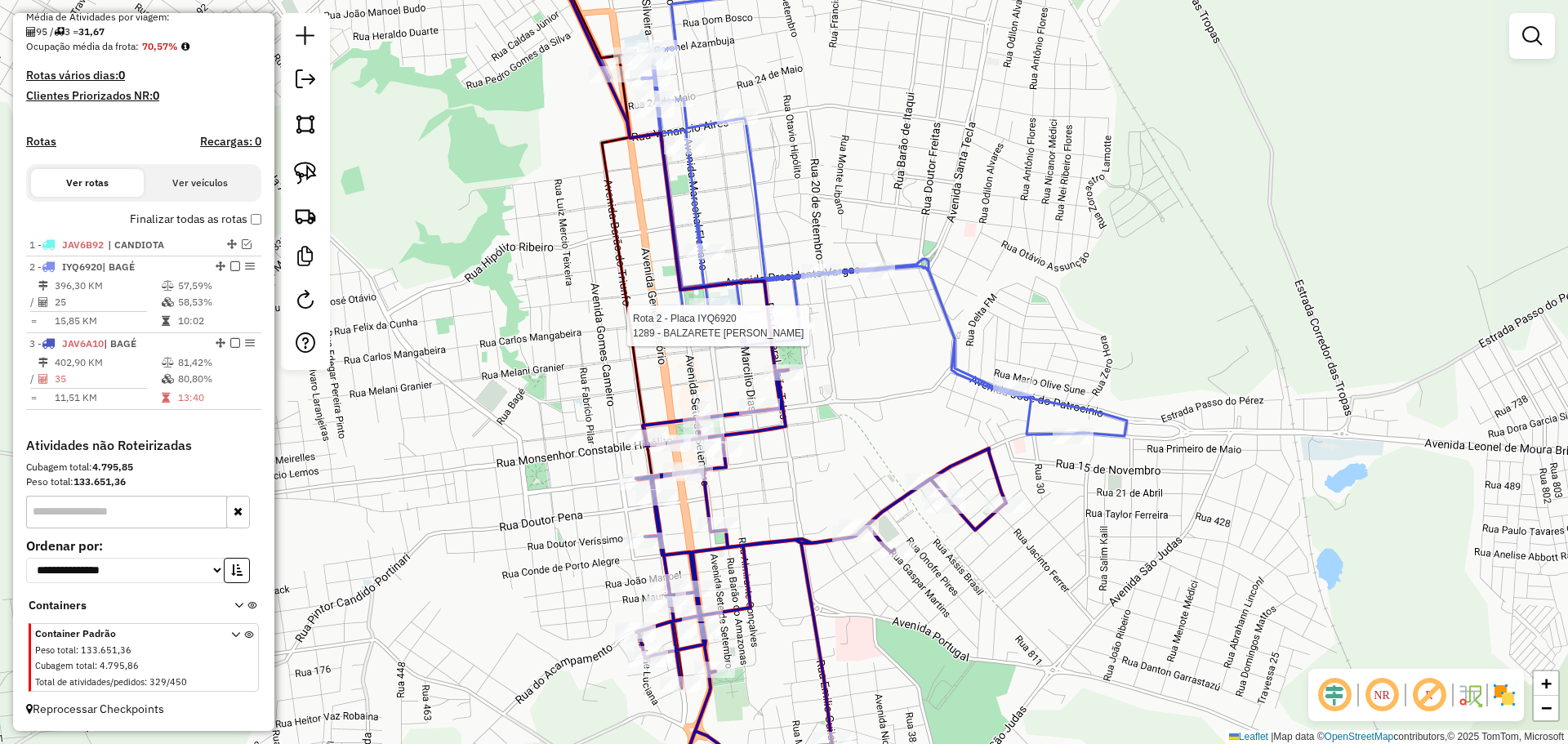
select select "*********"
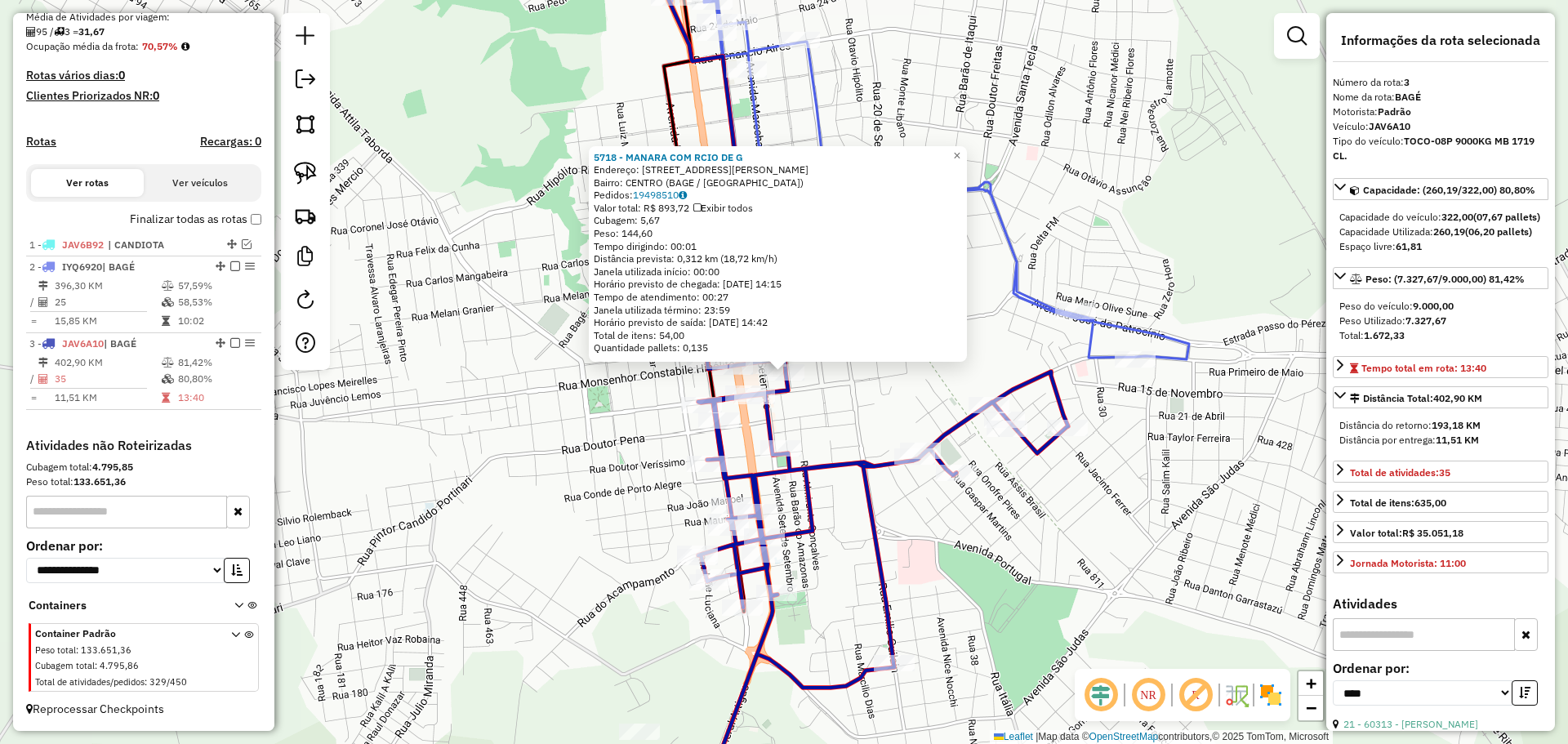
click at [832, 516] on div "5718 - MANARA COM RCIO DE G Endereço: AV MARECHAL FLORIANO 864 Bairro: CENTRO (…" at bounding box center [784, 372] width 1568 height 744
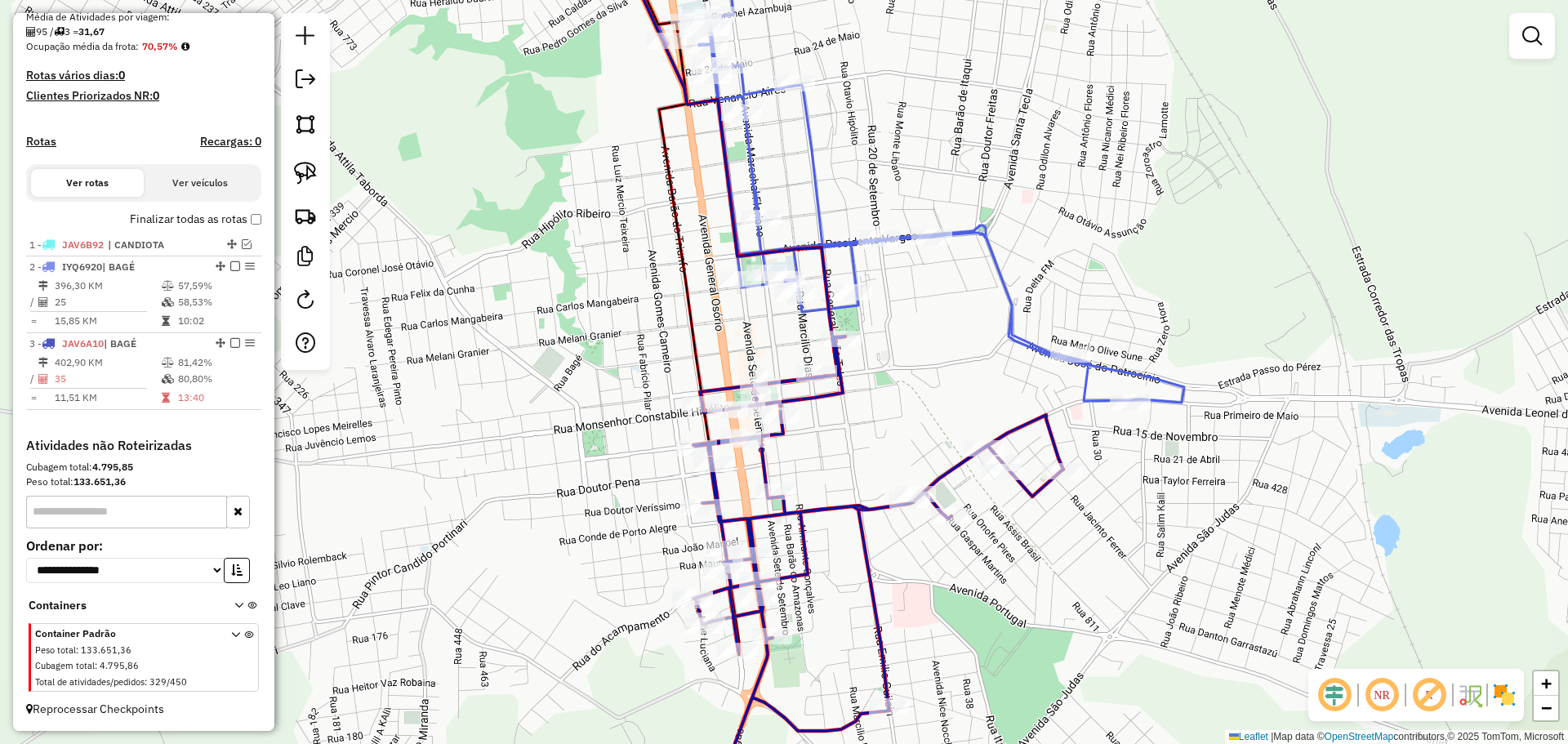
drag, startPoint x: 854, startPoint y: 499, endPoint x: 852, endPoint y: 544, distance: 45.0
click at [852, 544] on icon at bounding box center [844, 588] width 438 height 504
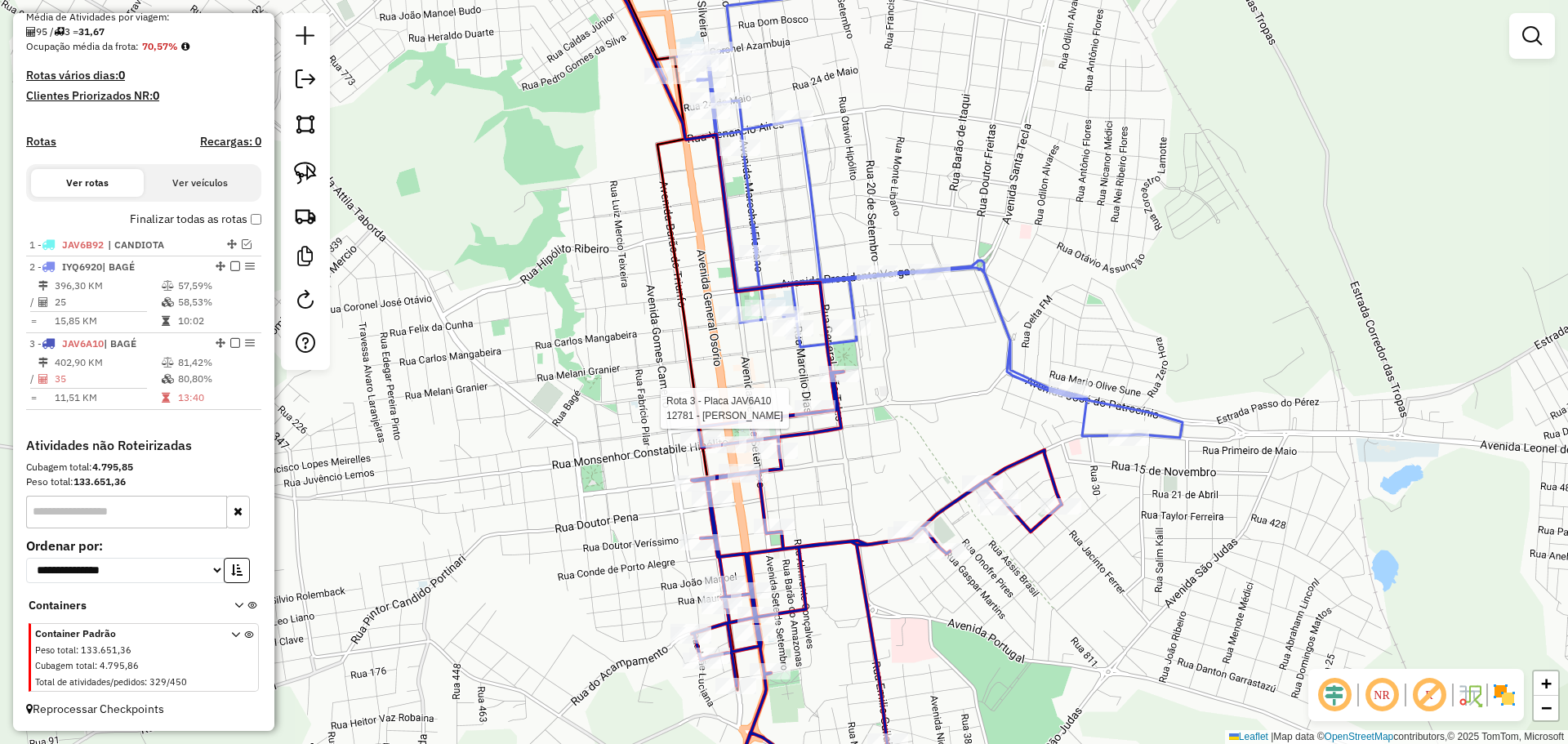
select select "*********"
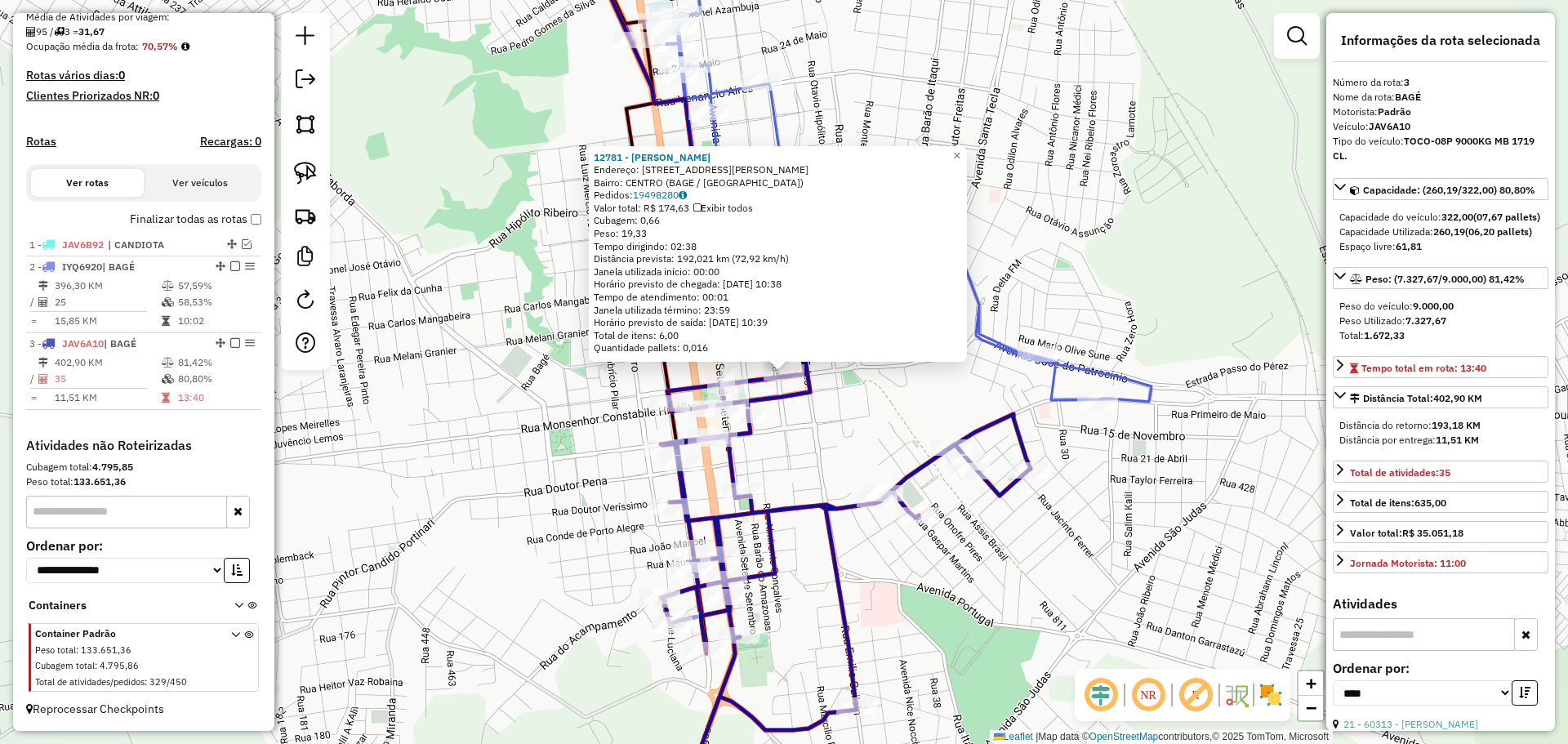
click at [812, 423] on div "12781 - JANAINA DA SILVA NU Endereço: R GENERAL NETO 222 Bairro: CENTRO (BAGE /…" at bounding box center [784, 372] width 1568 height 744
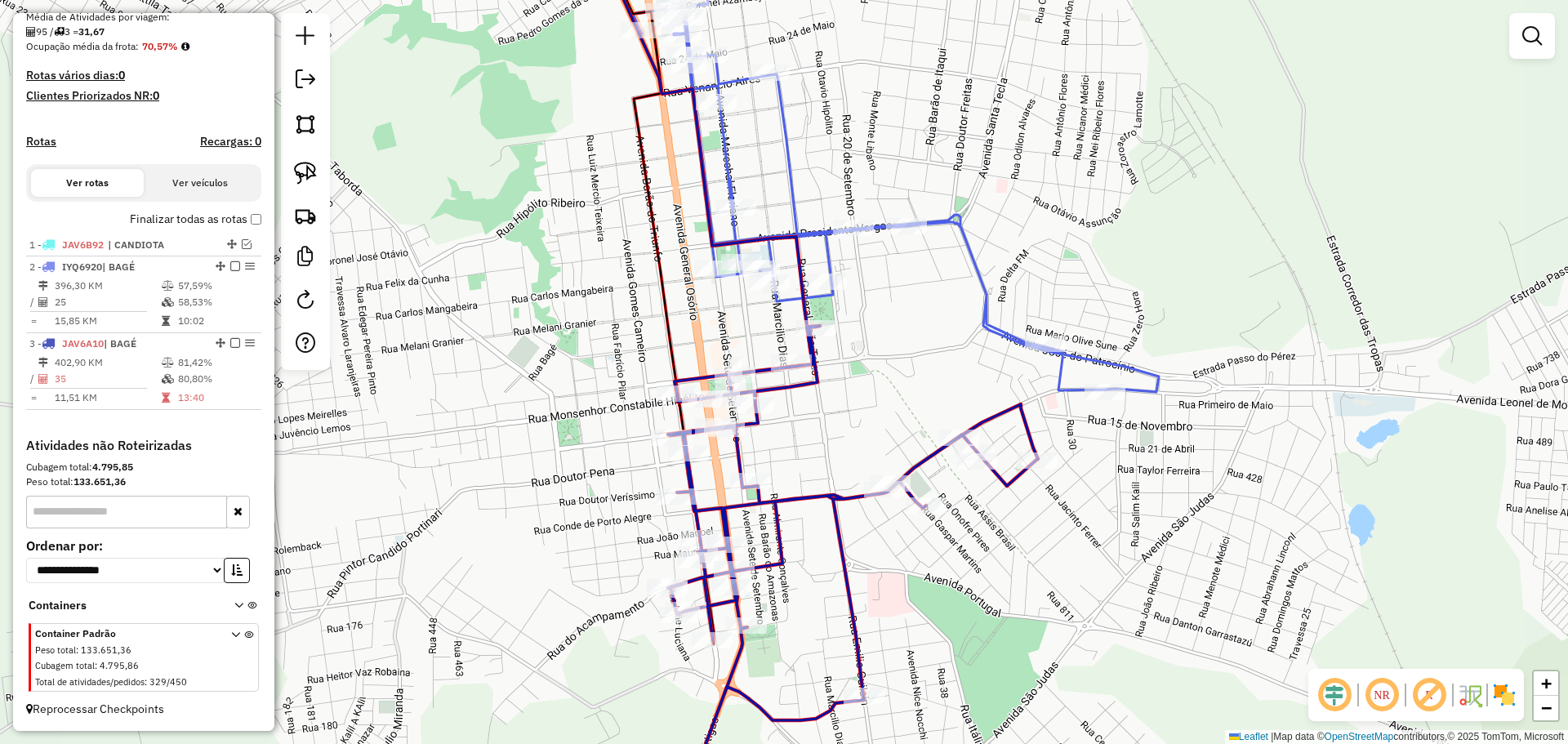
drag, startPoint x: 886, startPoint y: 434, endPoint x: 894, endPoint y: 423, distance: 13.6
click at [894, 423] on div "Janela de atendimento Grade de atendimento Capacidade Transportadoras Veículos …" at bounding box center [784, 372] width 1568 height 744
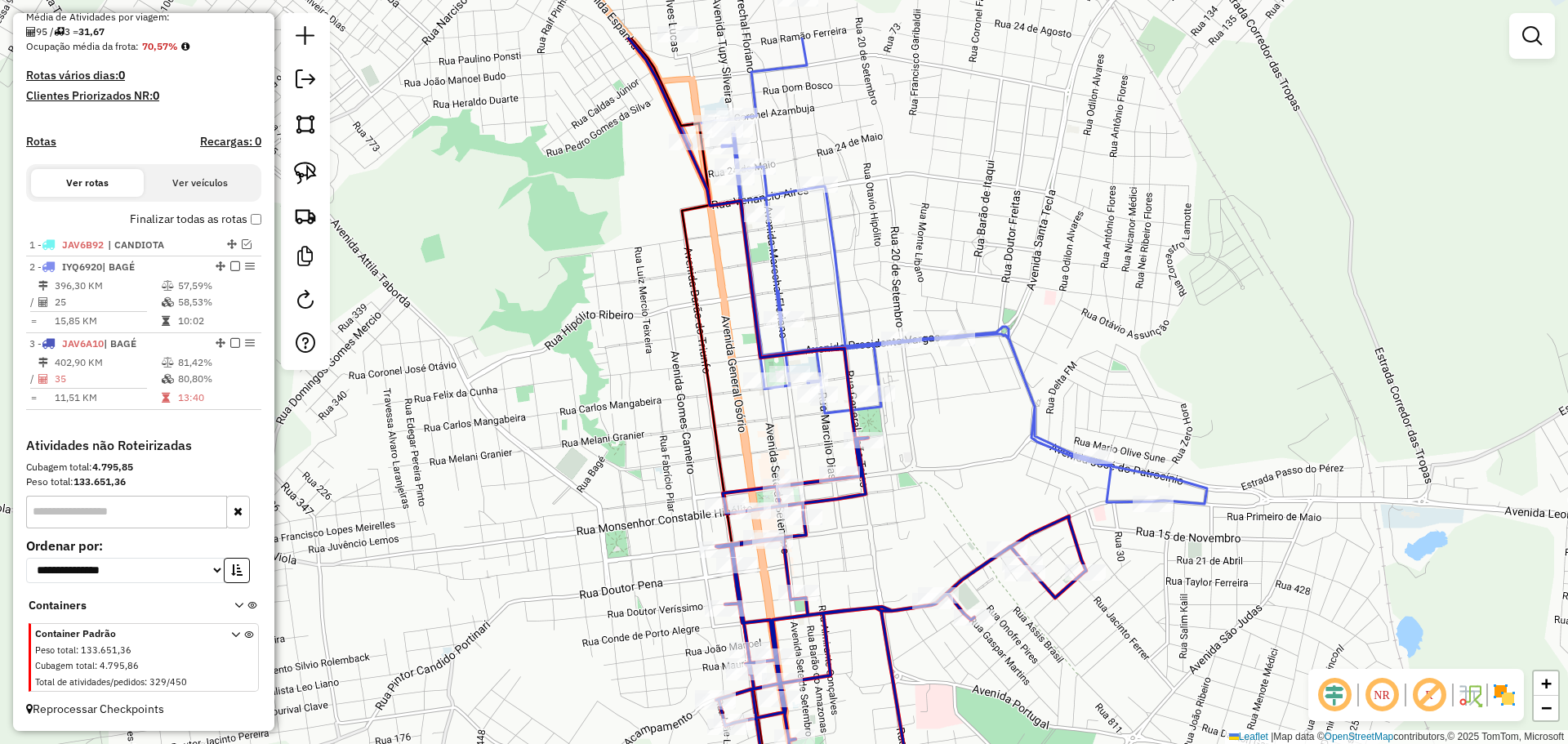
drag, startPoint x: 937, startPoint y: 401, endPoint x: 987, endPoint y: 507, distance: 117.2
click at [984, 507] on div "Janela de atendimento Grade de atendimento Capacidade Transportadoras Veículos …" at bounding box center [784, 372] width 1568 height 744
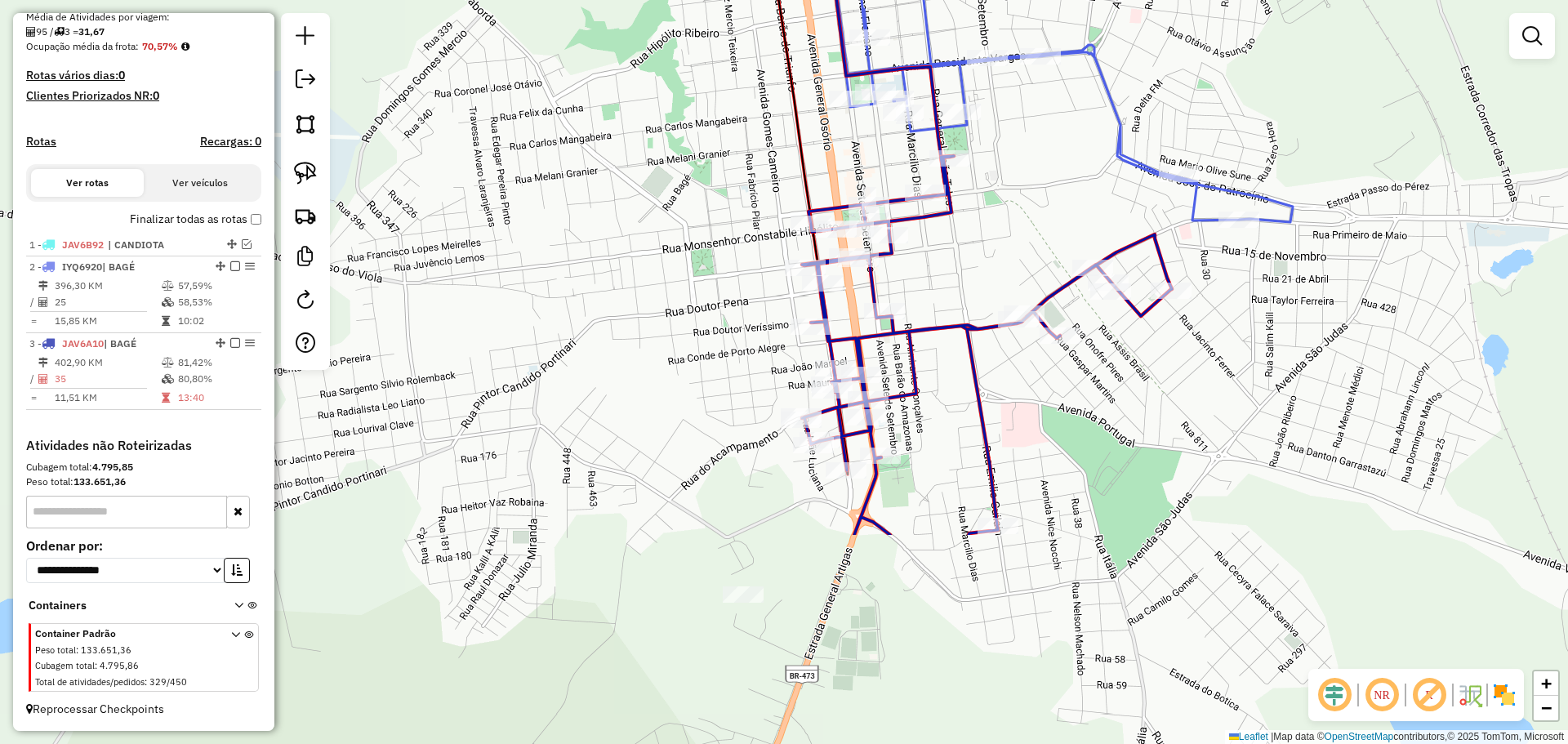
drag, startPoint x: 945, startPoint y: 483, endPoint x: 1014, endPoint y: 254, distance: 239.2
click at [1014, 254] on div "Janela de atendimento Grade de atendimento Capacidade Transportadoras Veículos …" at bounding box center [784, 372] width 1568 height 744
select select "*********"
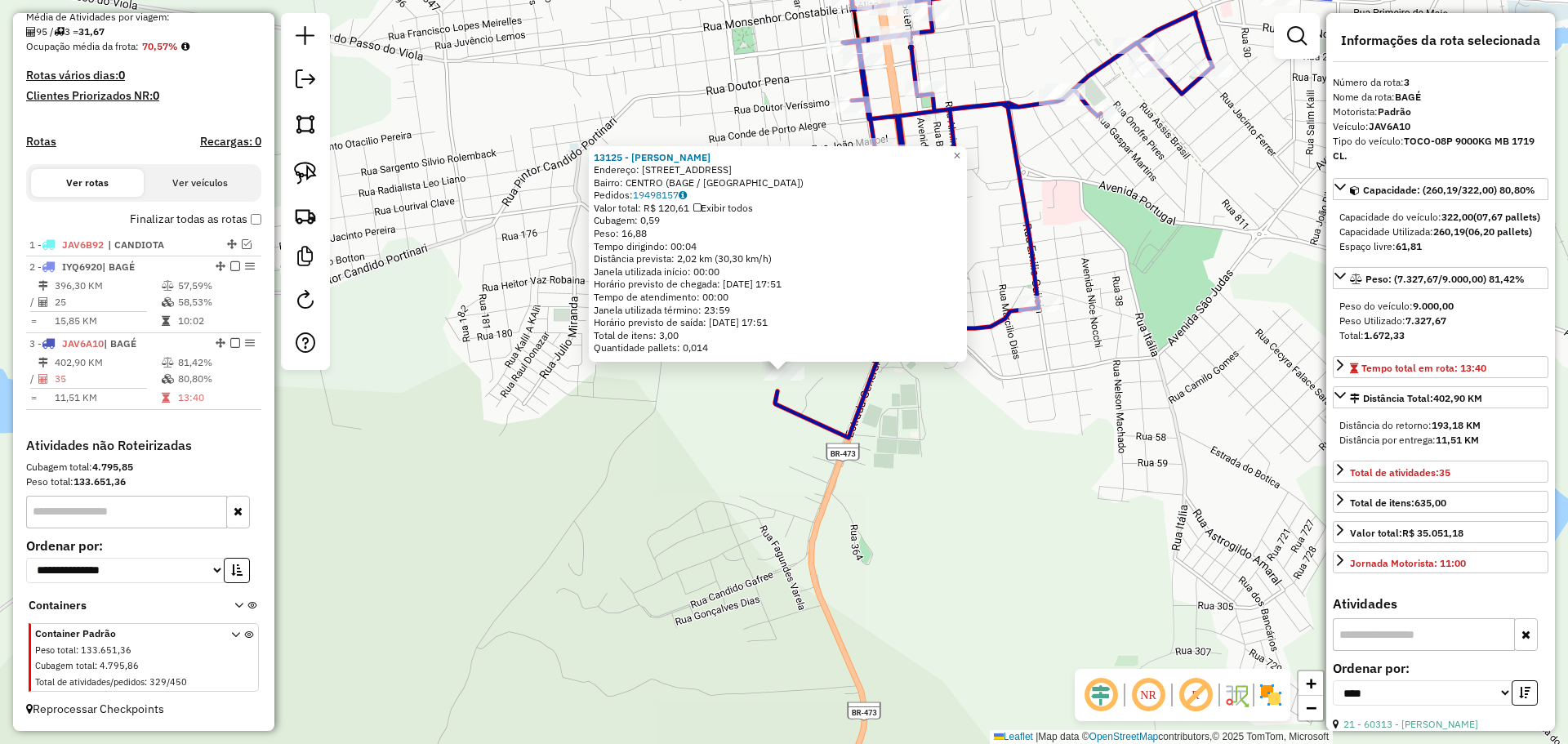
click at [734, 553] on div "13125 - JULIO CESAR PEREIRA Endereço: AV SETE DE SETEMBRO 838 Bairro: CENTRO (B…" at bounding box center [784, 372] width 1568 height 744
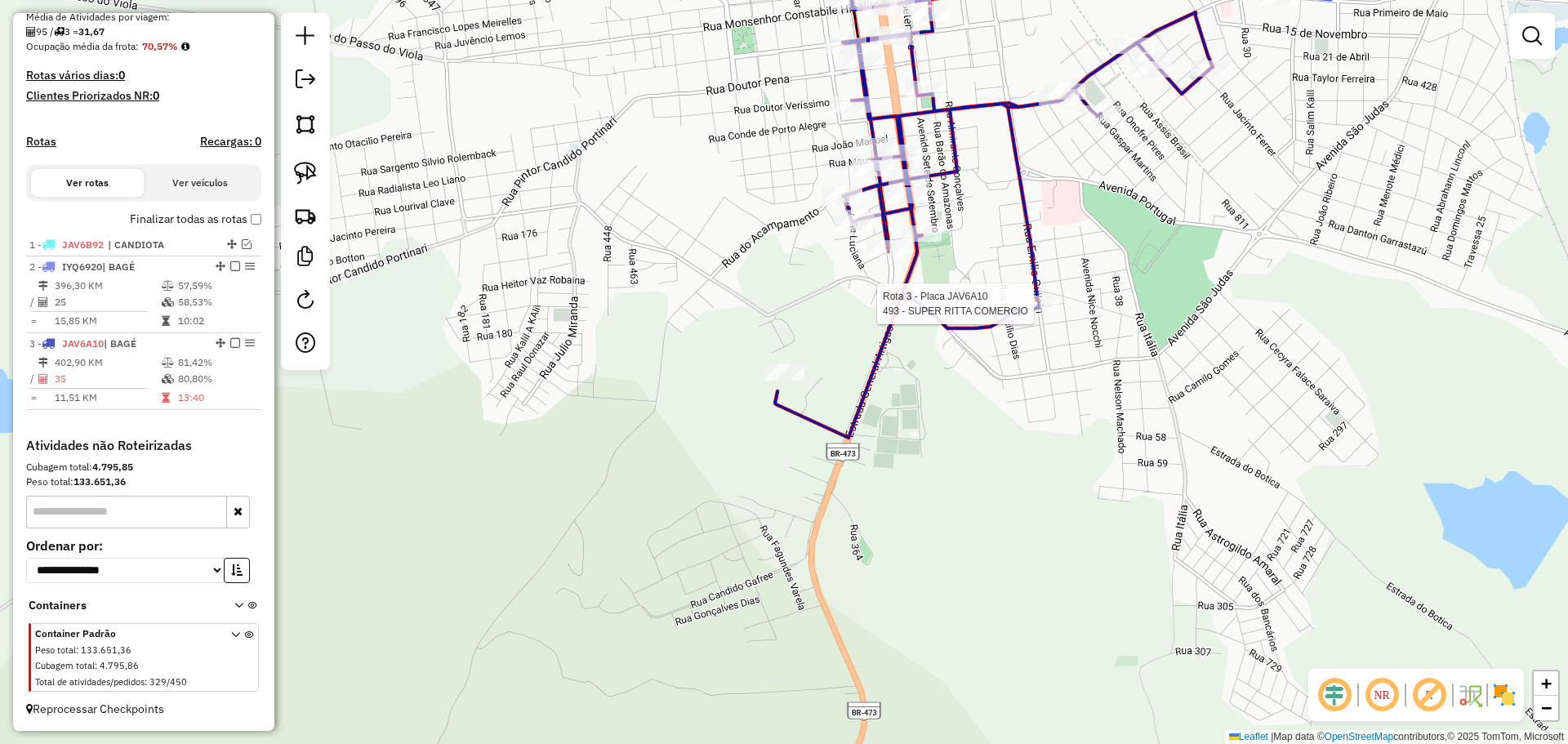
select select "*********"
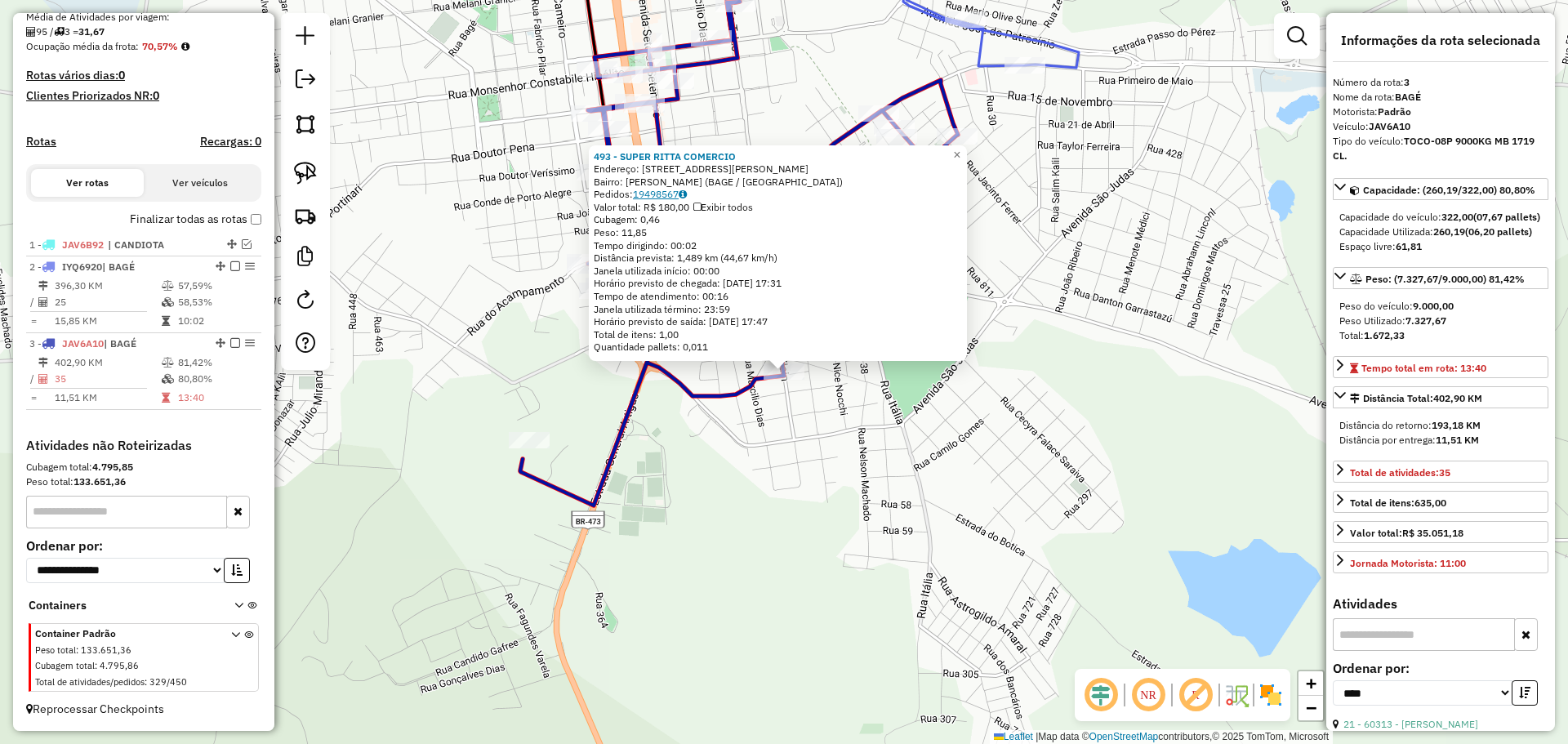
click at [653, 198] on link "19498567" at bounding box center [660, 194] width 54 height 13
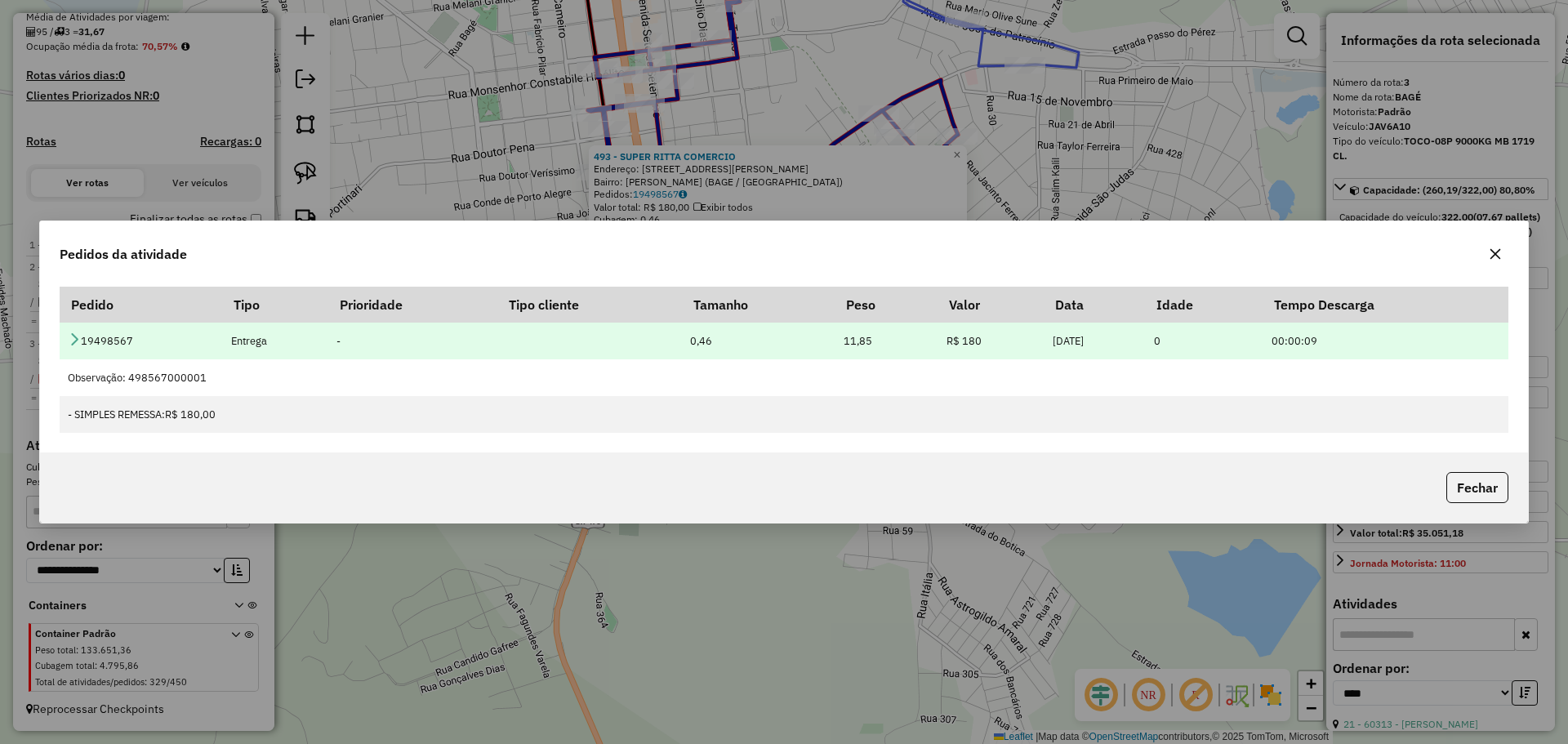
click at [71, 339] on icon at bounding box center [73, 338] width 13 height 13
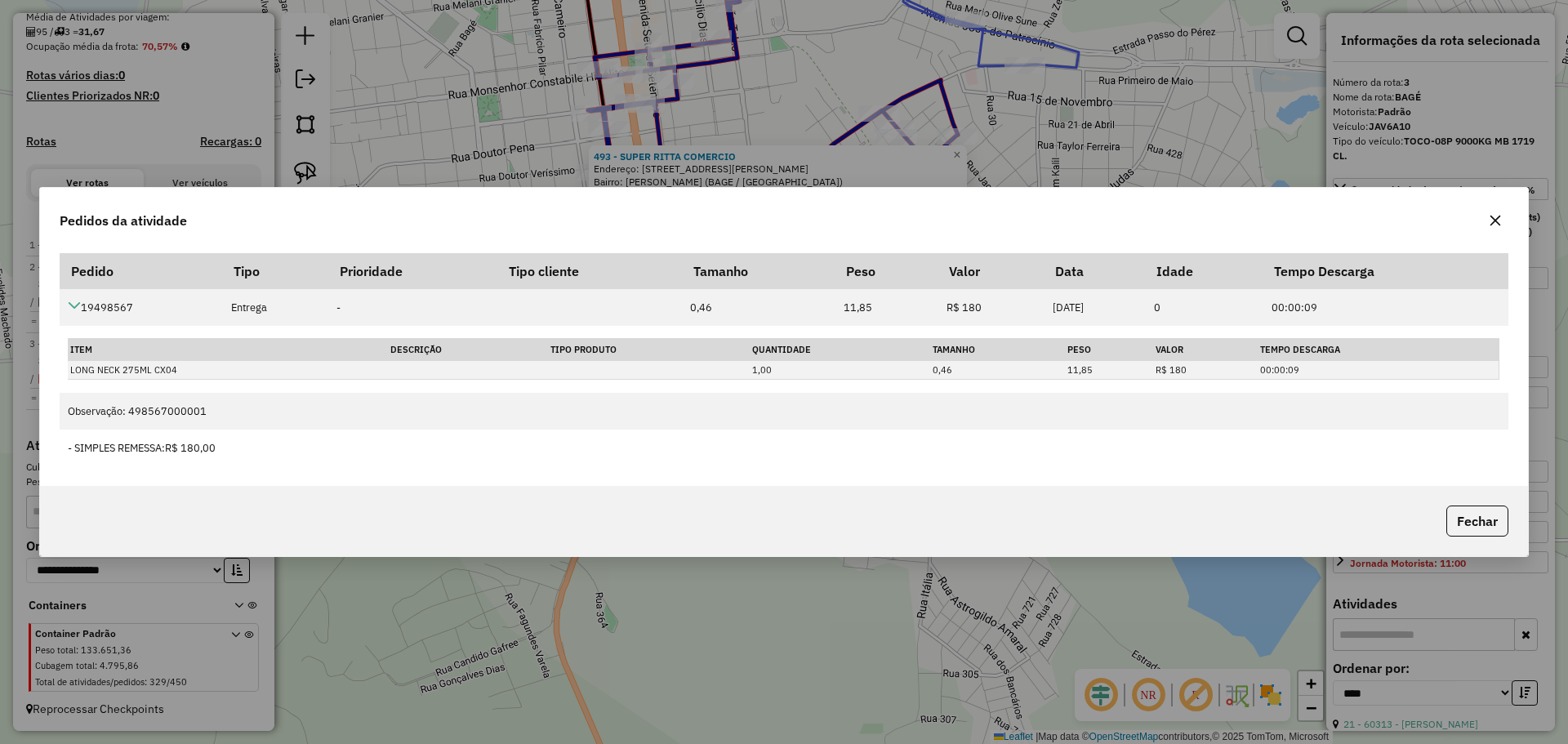
click at [1499, 219] on icon "button" at bounding box center [1495, 220] width 13 height 13
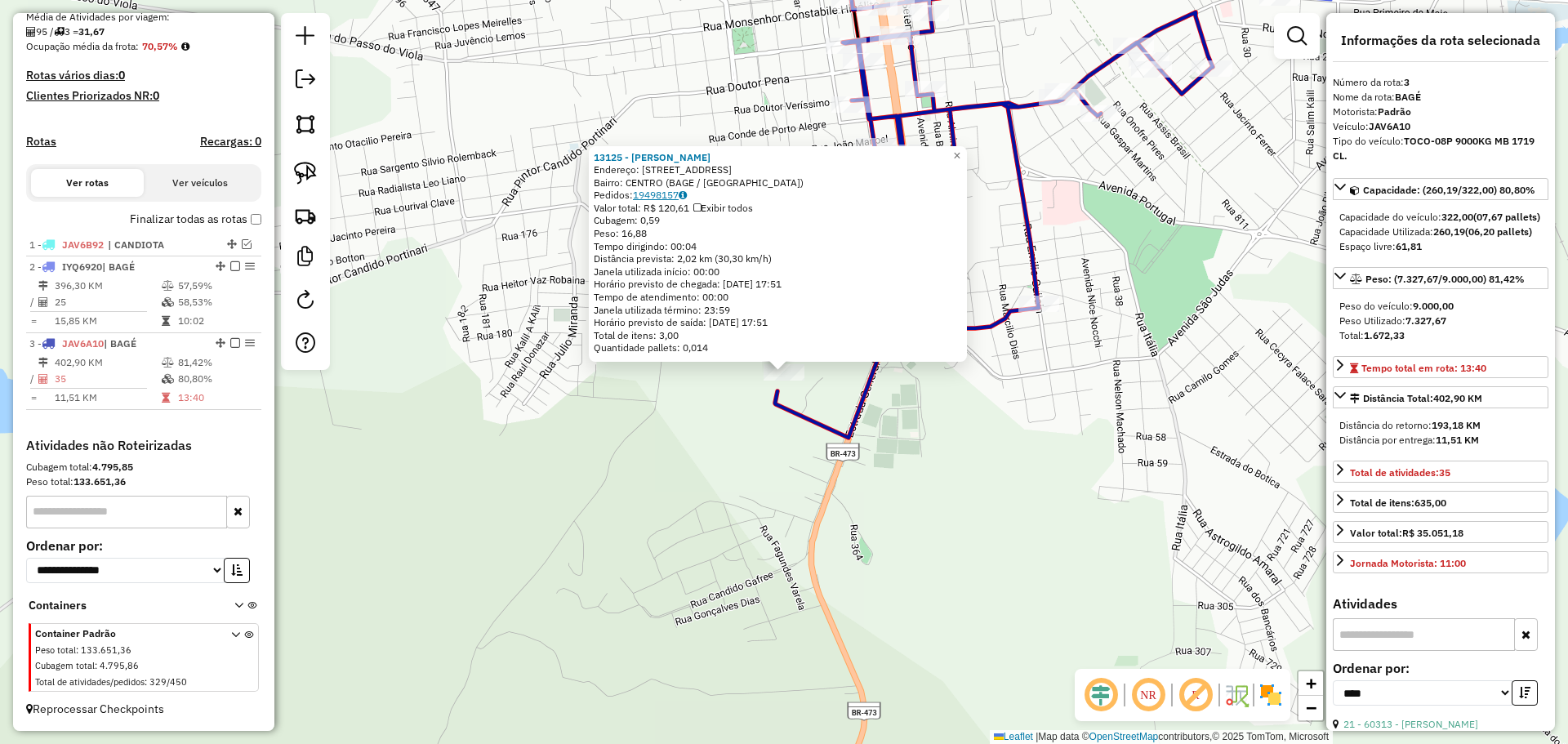
click at [670, 193] on link "19498157" at bounding box center [660, 195] width 54 height 13
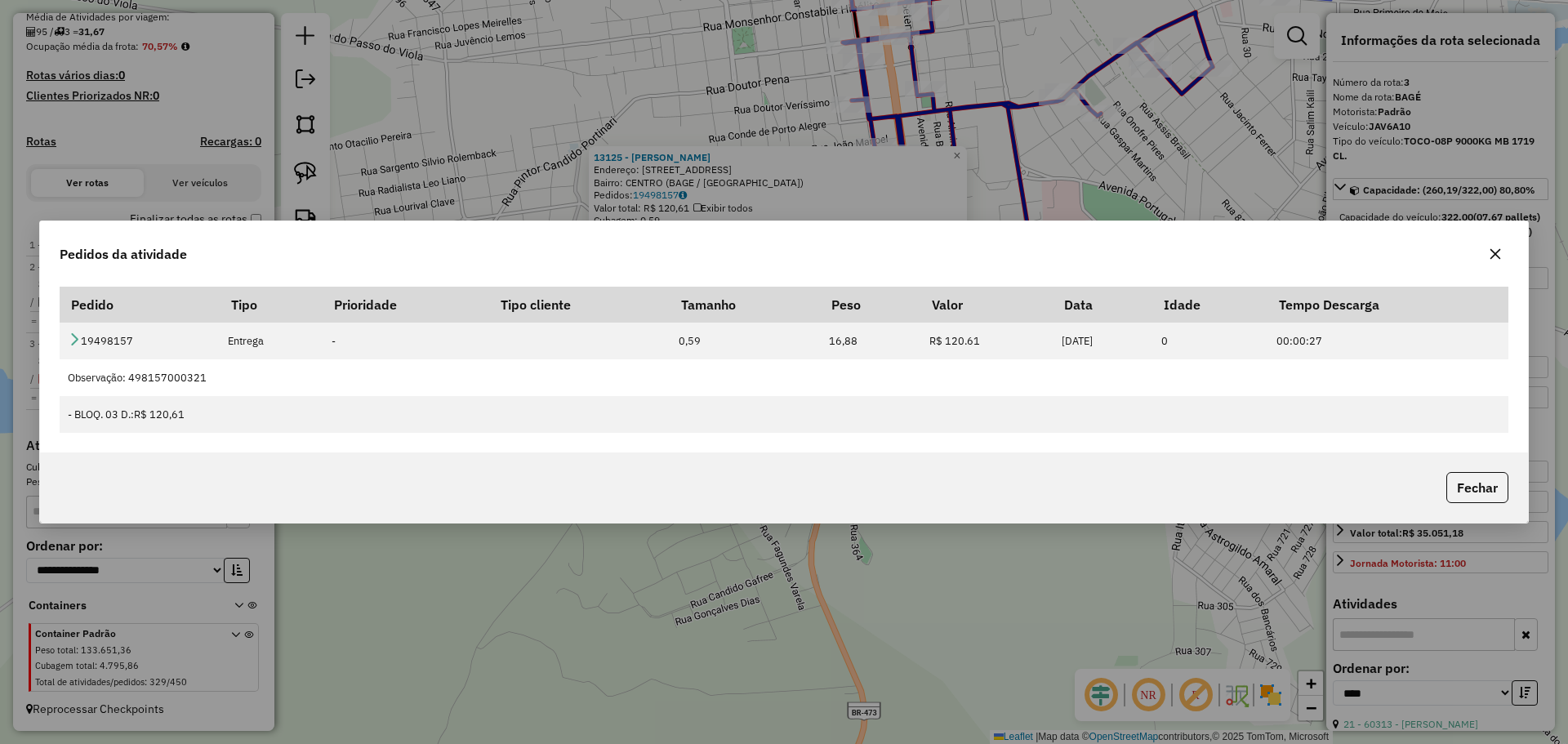
click at [1497, 254] on icon "button" at bounding box center [1495, 253] width 13 height 13
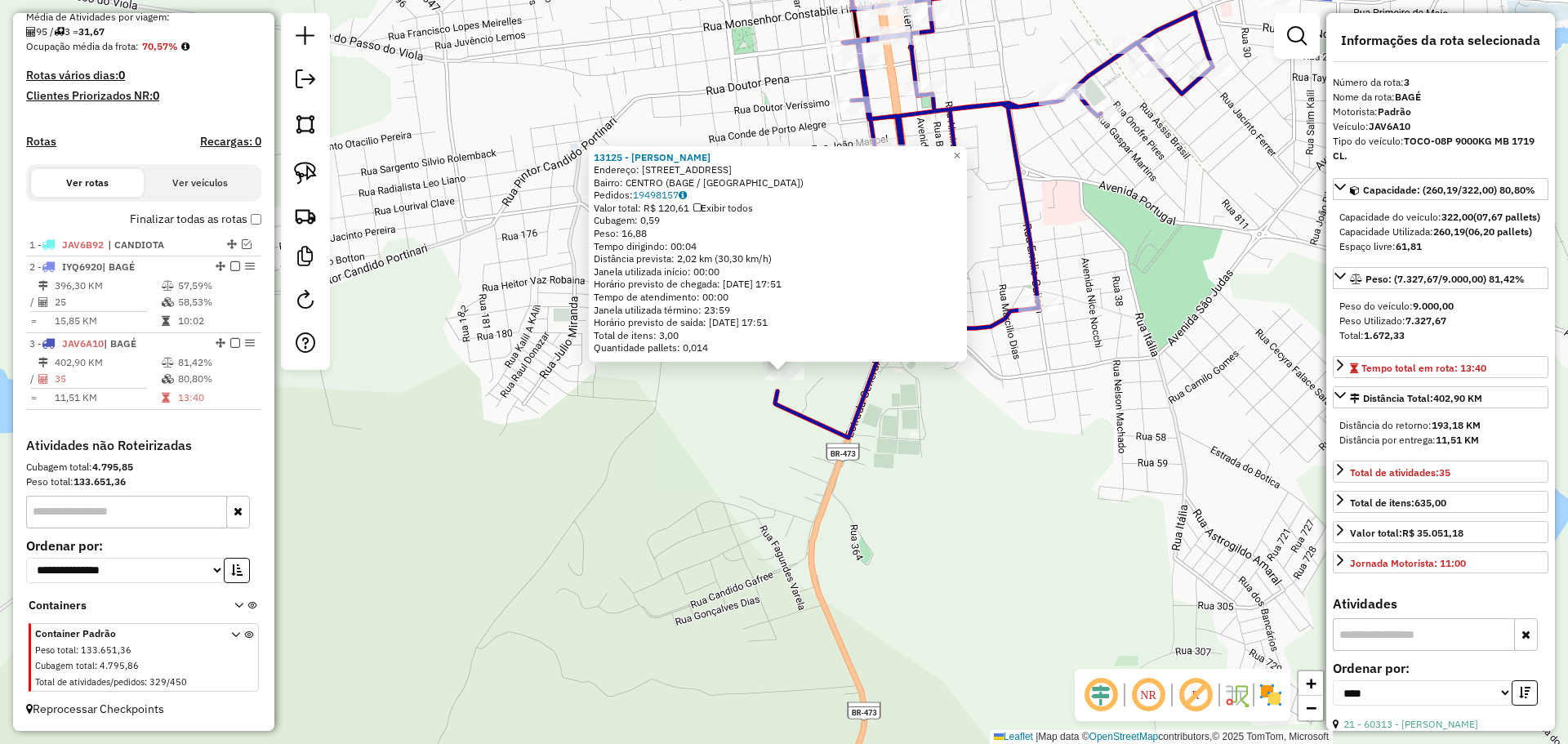
click at [914, 501] on div "13125 - JULIO CESAR PEREIRA Endereço: AV SETE DE SETEMBRO 838 Bairro: CENTRO (B…" at bounding box center [784, 372] width 1568 height 744
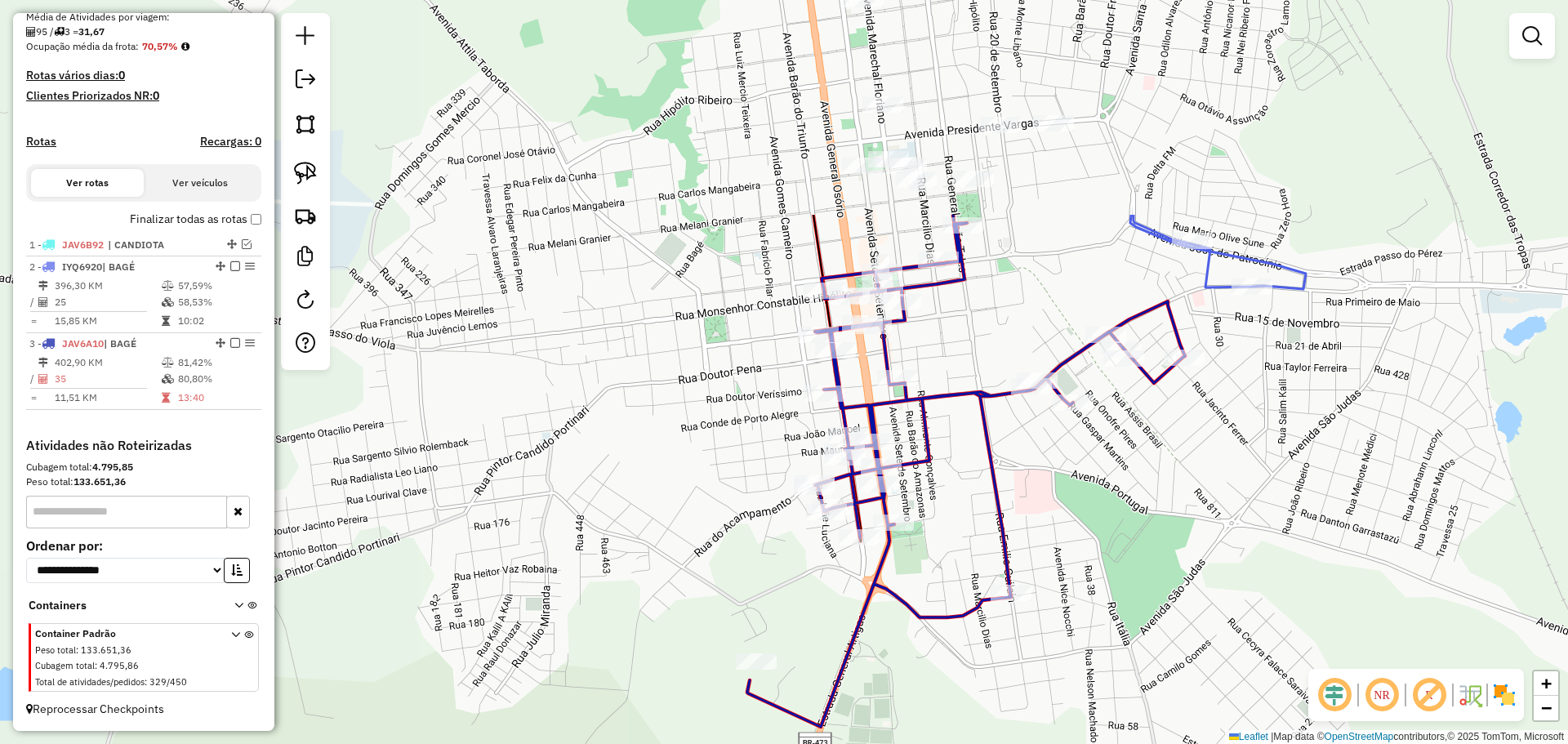
drag, startPoint x: 981, startPoint y: 385, endPoint x: 954, endPoint y: 673, distance: 289.3
click at [954, 673] on div "Janela de atendimento Grade de atendimento Capacidade Transportadoras Veículos …" at bounding box center [784, 372] width 1568 height 744
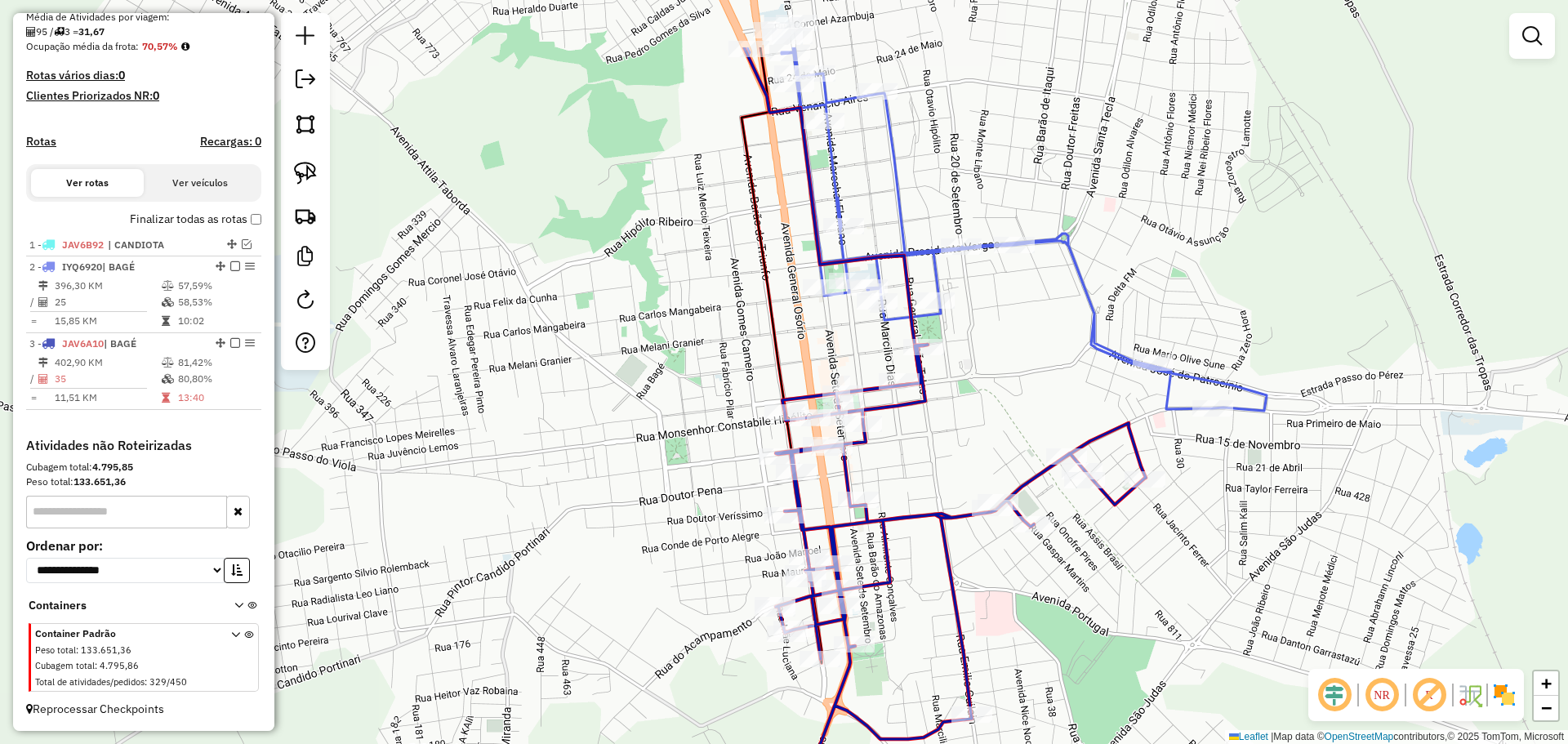
drag, startPoint x: 1008, startPoint y: 516, endPoint x: 960, endPoint y: 675, distance: 166.1
click at [960, 675] on icon at bounding box center [927, 596] width 438 height 504
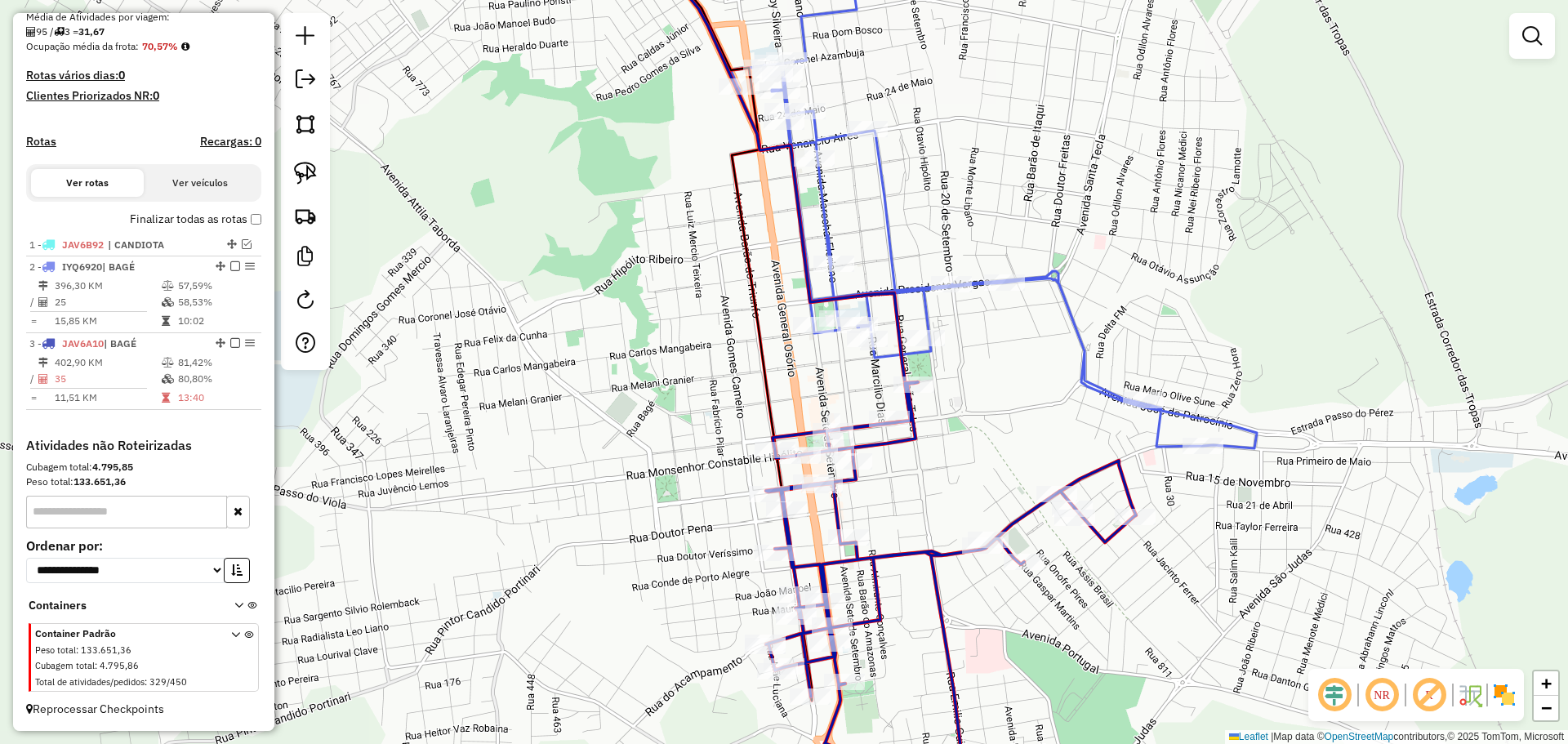
click at [922, 327] on icon at bounding box center [992, 195] width 529 height 505
select select "*********"
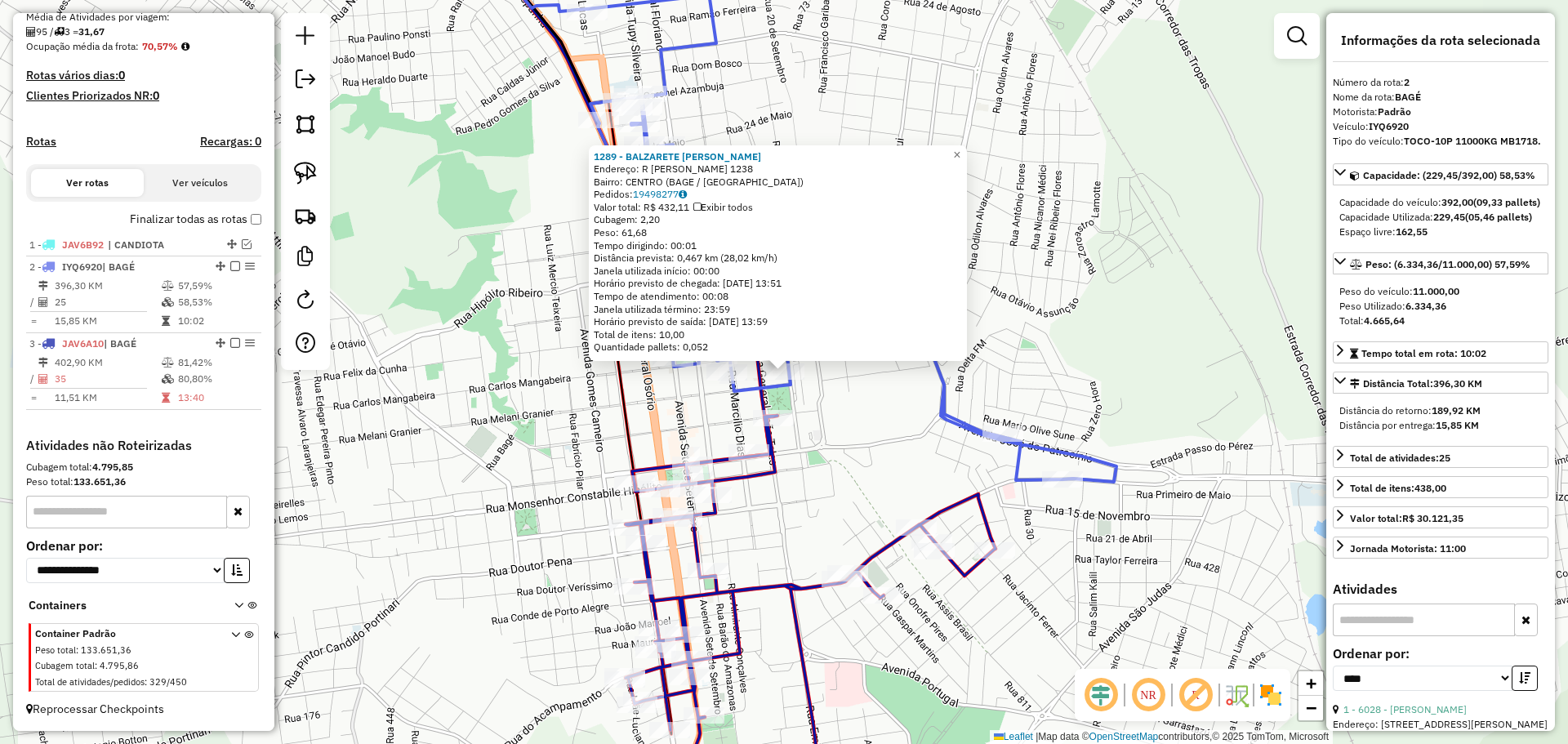
click at [915, 497] on div "1289 - BALZARETE VALERIO MO Endereço: R CAETANO GONCALVES 1238 Bairro: CENTRO (…" at bounding box center [784, 372] width 1568 height 744
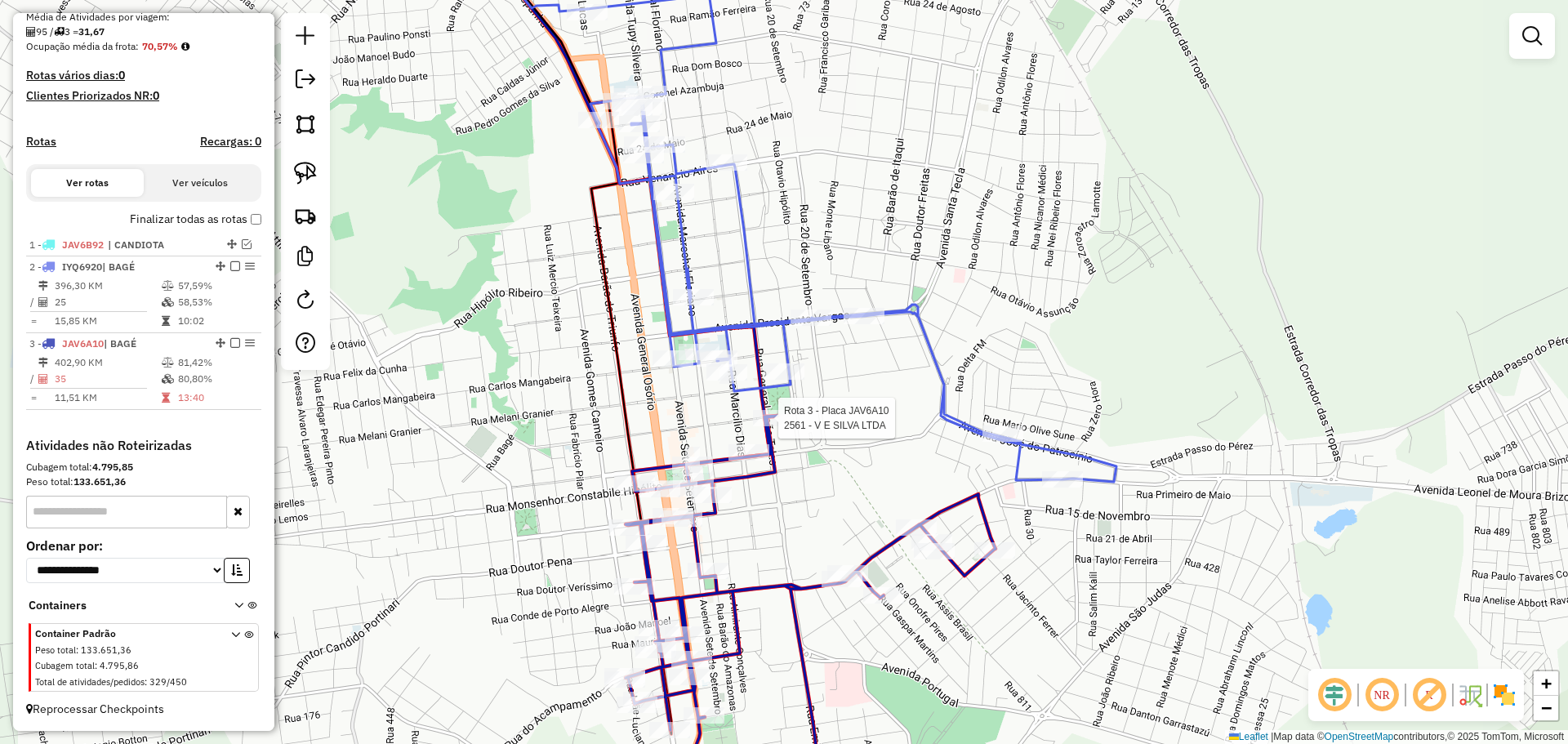
click at [779, 426] on div at bounding box center [773, 418] width 41 height 16
select select "*********"
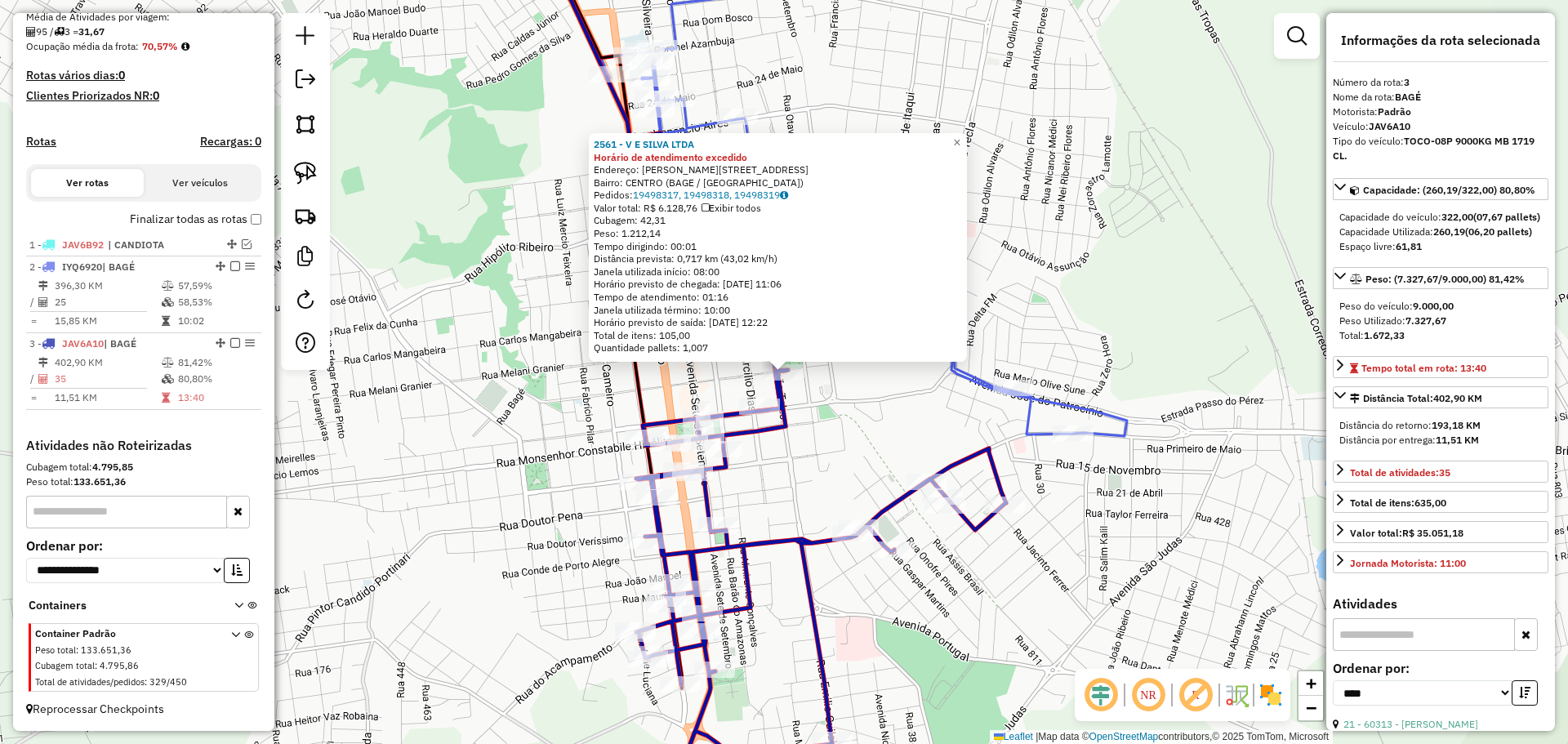
click at [852, 447] on div "2561 - V E SILVA LTDA Horário de atendimento excedido Endereço: R BENTO GONCALV…" at bounding box center [784, 372] width 1568 height 744
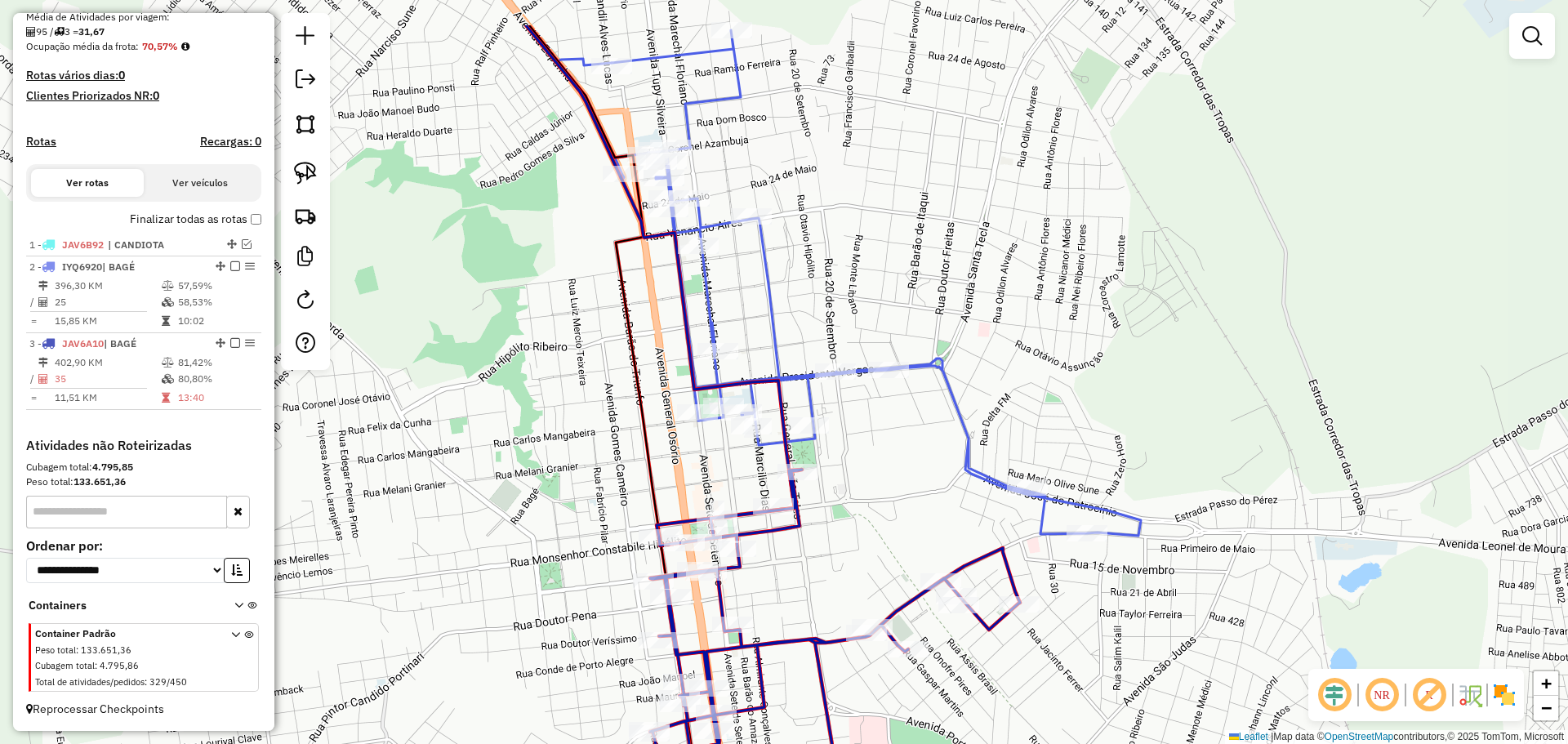
drag, startPoint x: 852, startPoint y: 447, endPoint x: 868, endPoint y: 555, distance: 109.2
click at [868, 555] on div "Janela de atendimento Grade de atendimento Capacidade Transportadoras Veículos …" at bounding box center [784, 372] width 1568 height 744
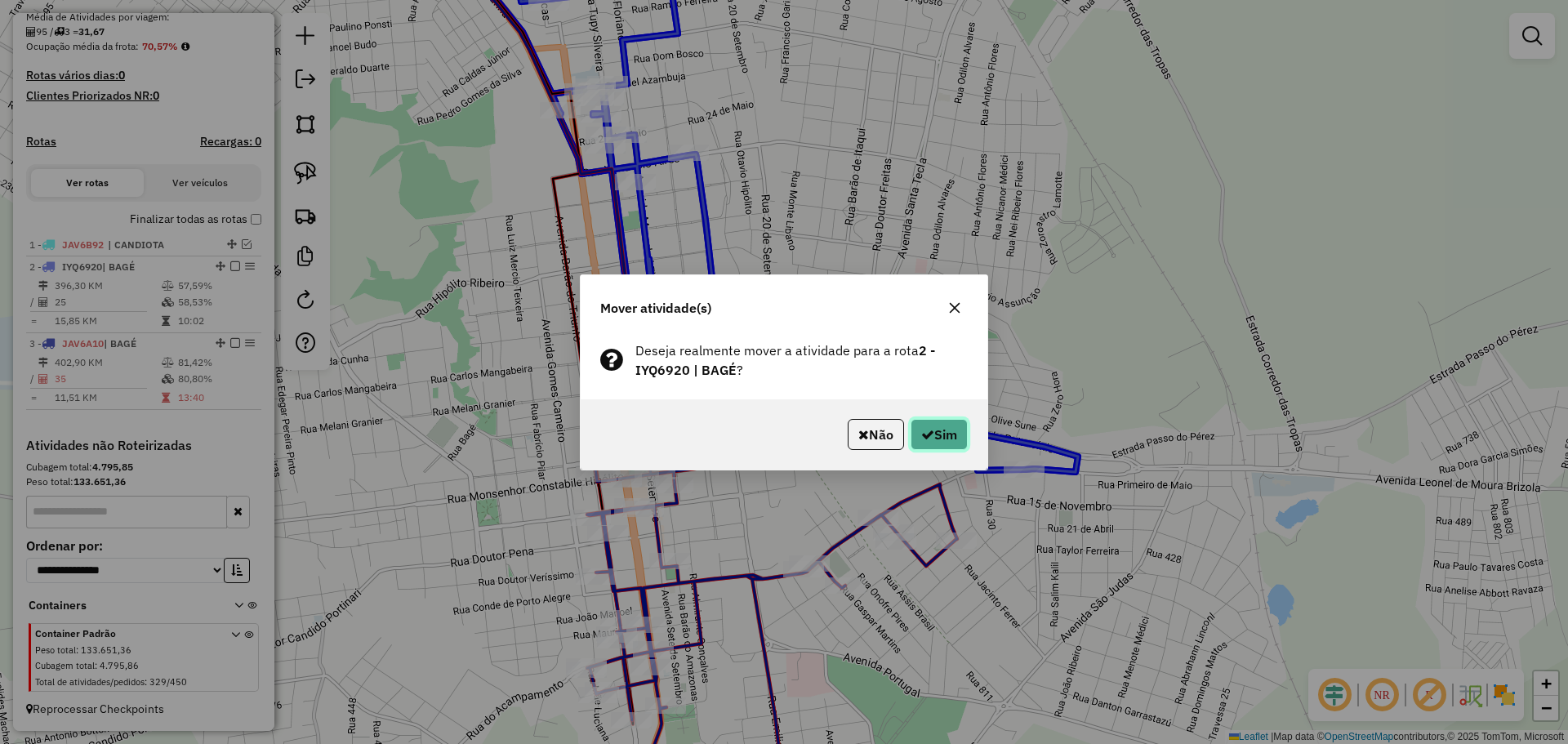
click at [935, 428] on button "Sim" at bounding box center [939, 434] width 57 height 31
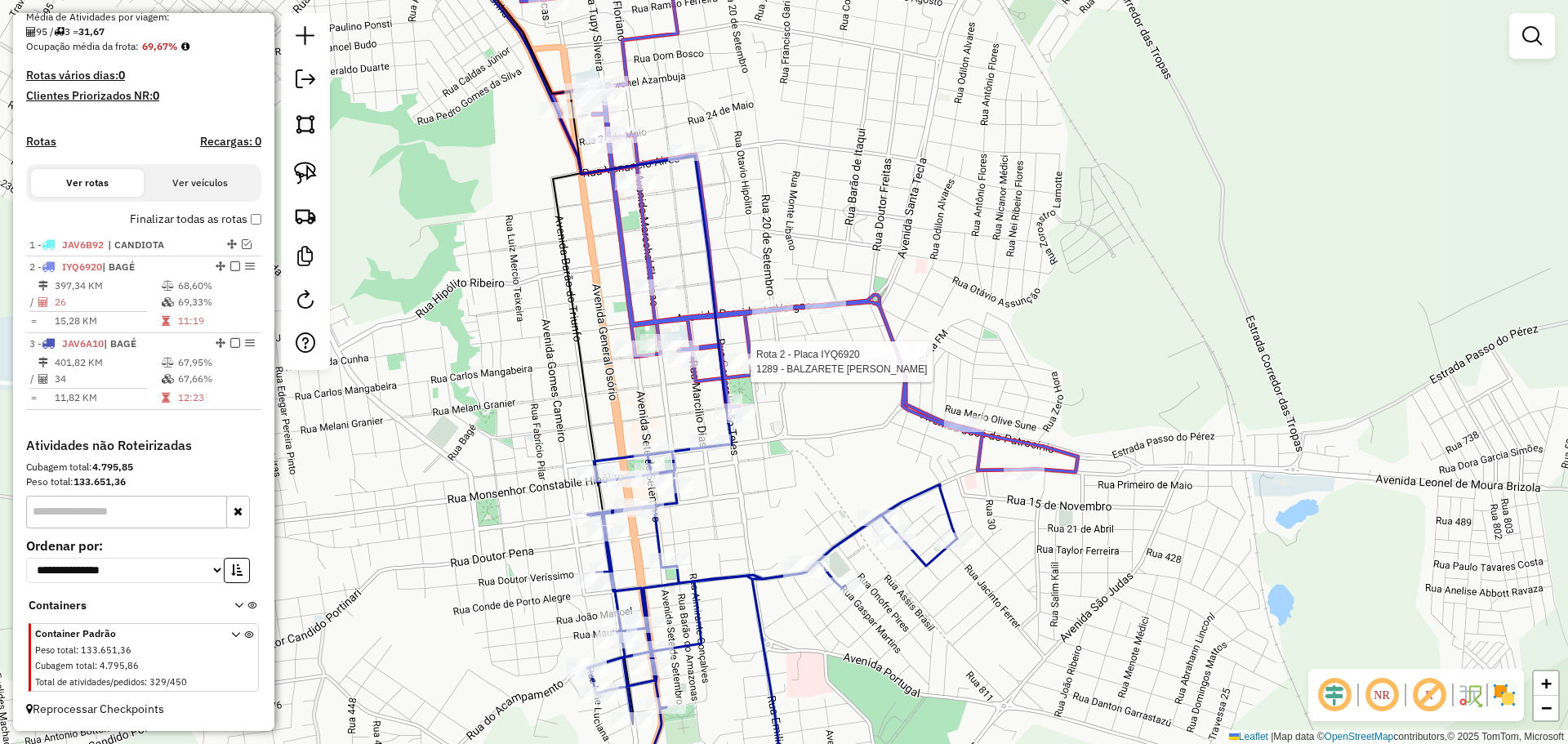
select select "*********"
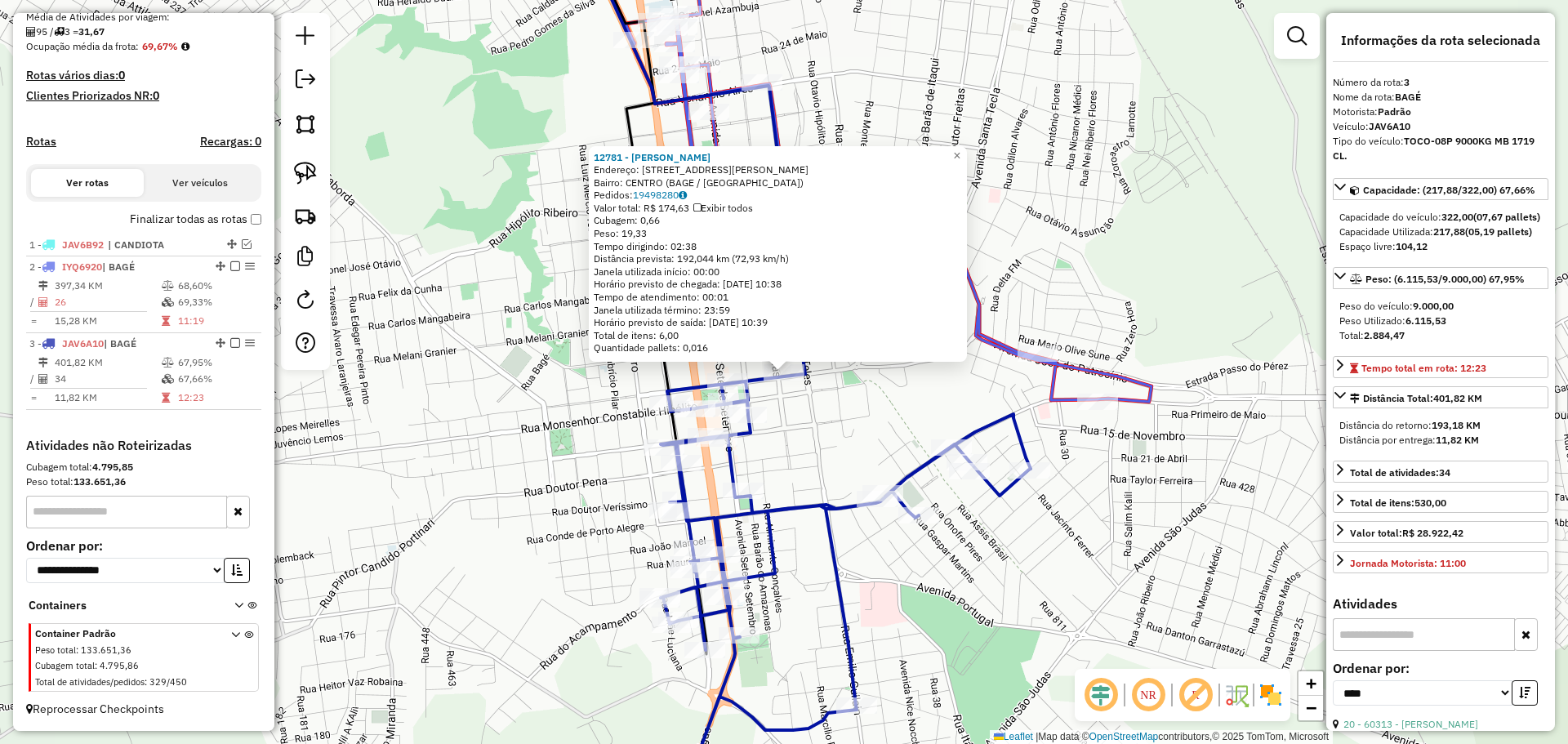
click at [767, 476] on div "12781 - JANAINA DA SILVA NU Endereço: R GENERAL NETO 222 Bairro: CENTRO (BAGE /…" at bounding box center [784, 372] width 1568 height 744
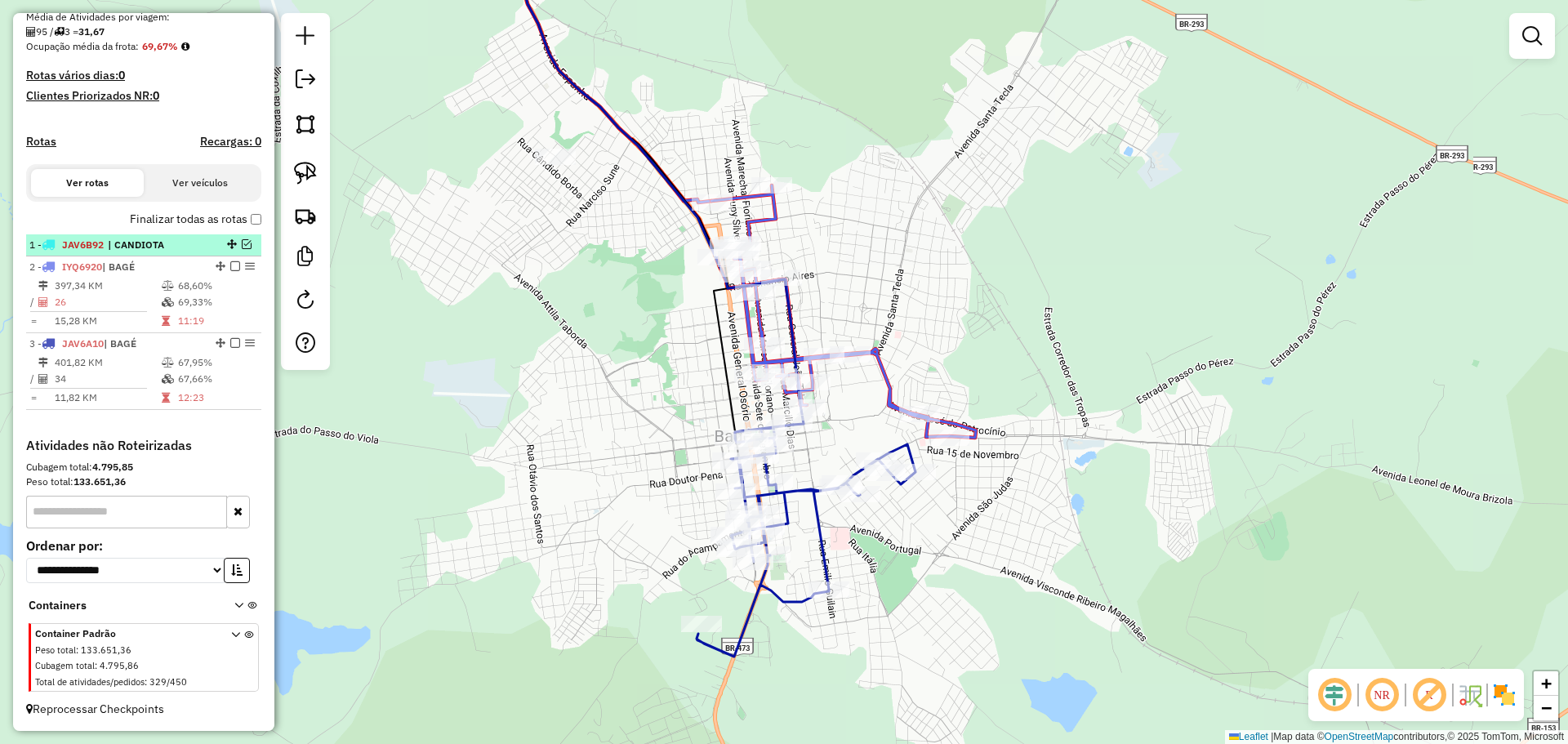
click at [244, 245] on em at bounding box center [246, 245] width 10 height 10
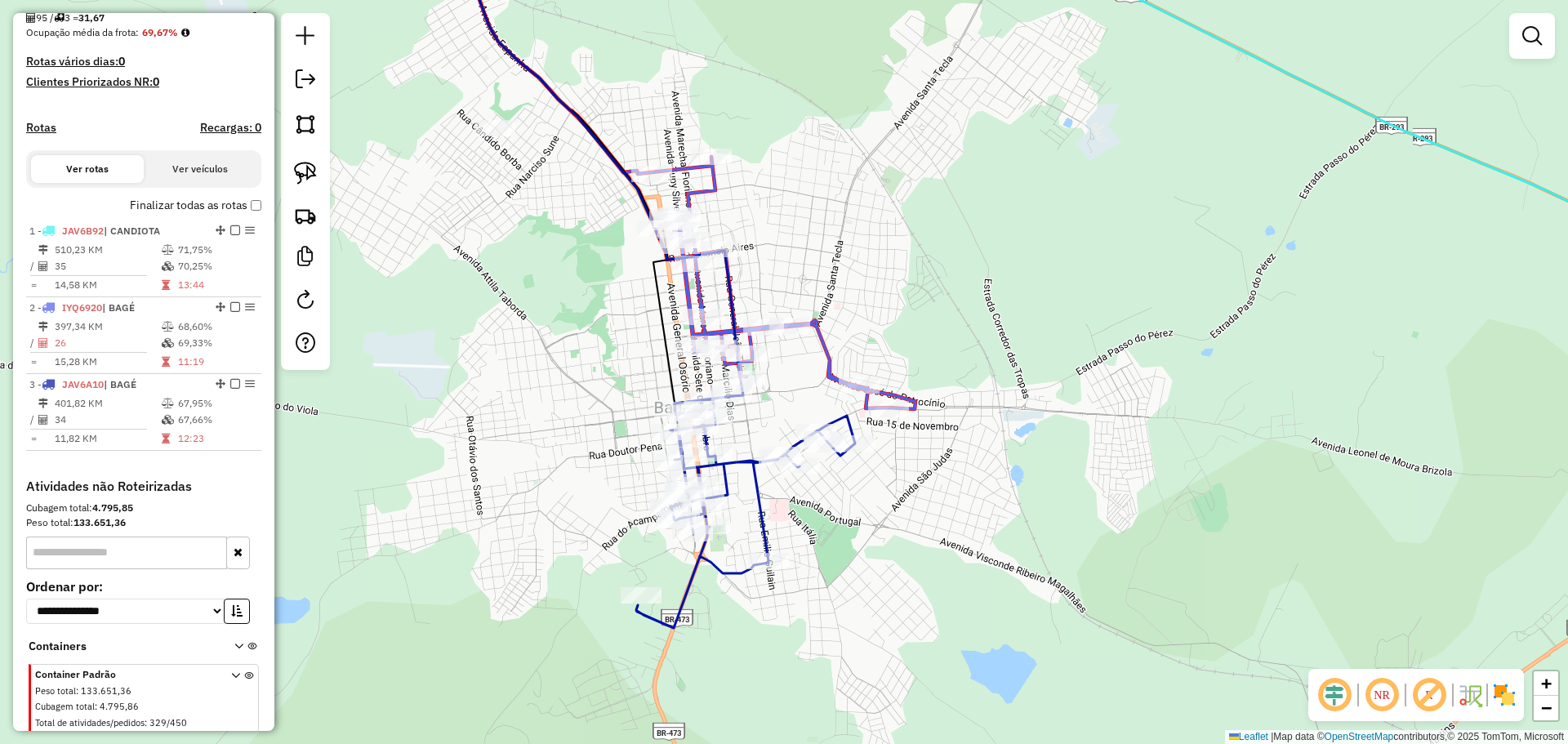
drag, startPoint x: 1234, startPoint y: 408, endPoint x: 662, endPoint y: 218, distance: 602.7
click at [648, 216] on div "Janela de atendimento Grade de atendimento Capacidade Transportadoras Veículos …" at bounding box center [784, 372] width 1568 height 744
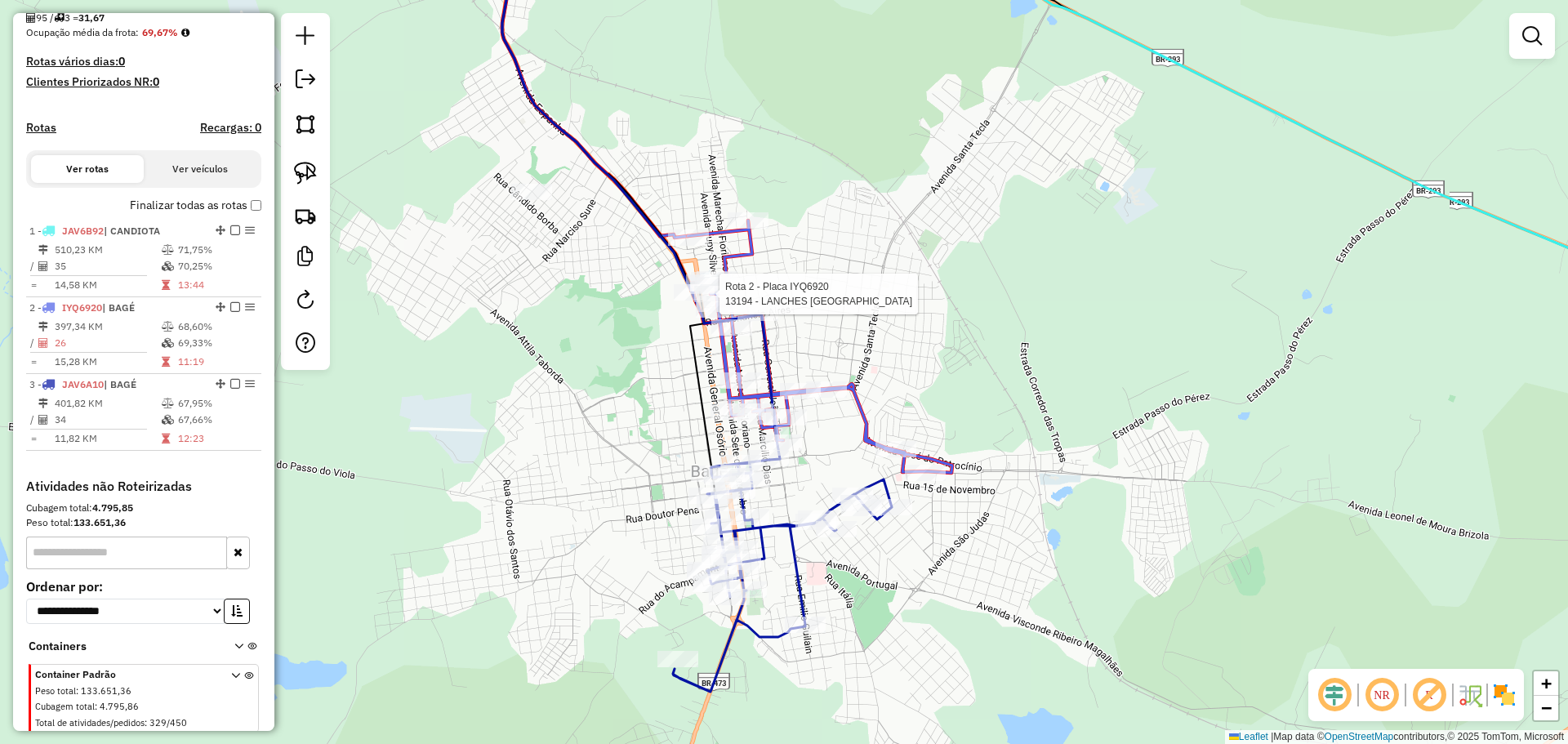
select select "*********"
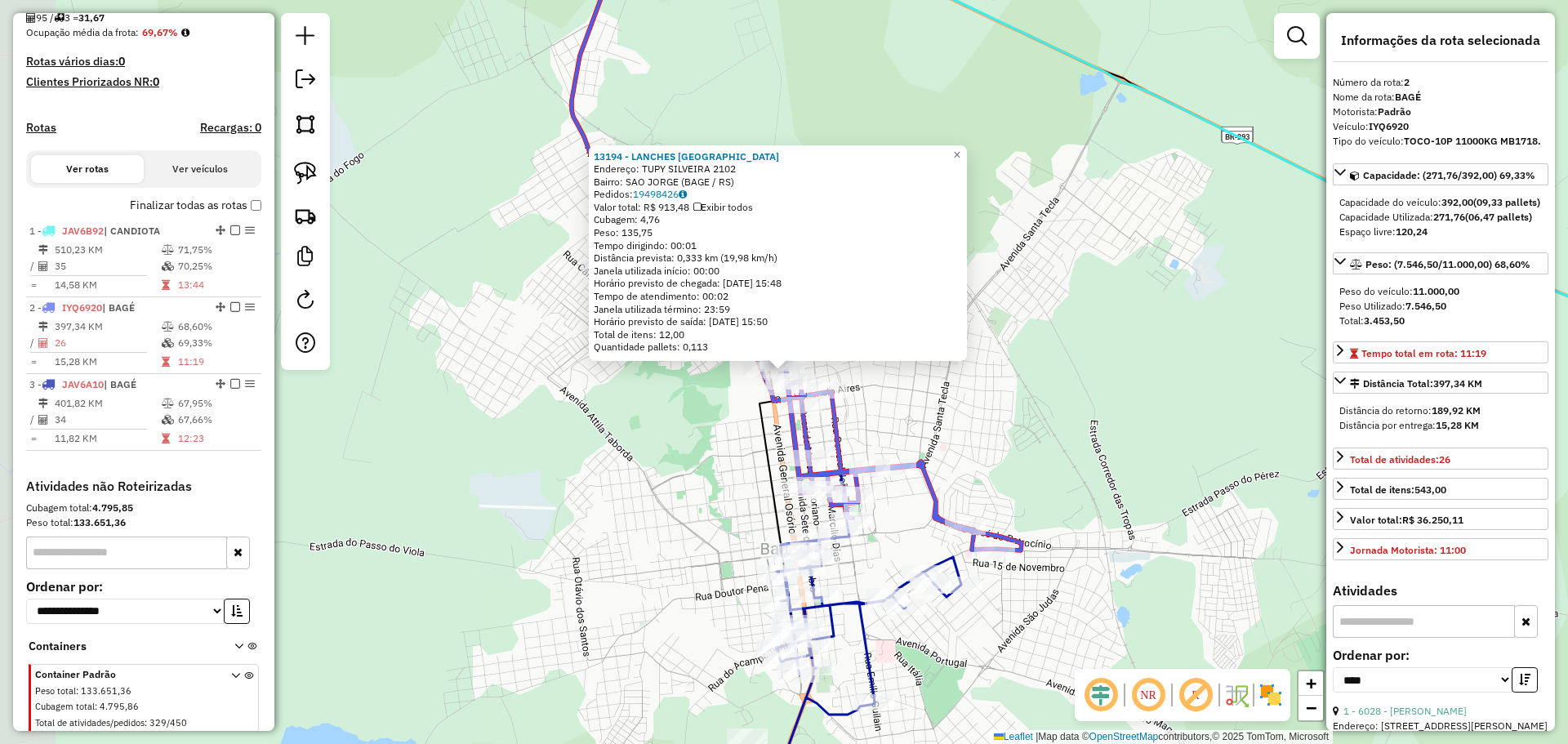
scroll to position [445, 0]
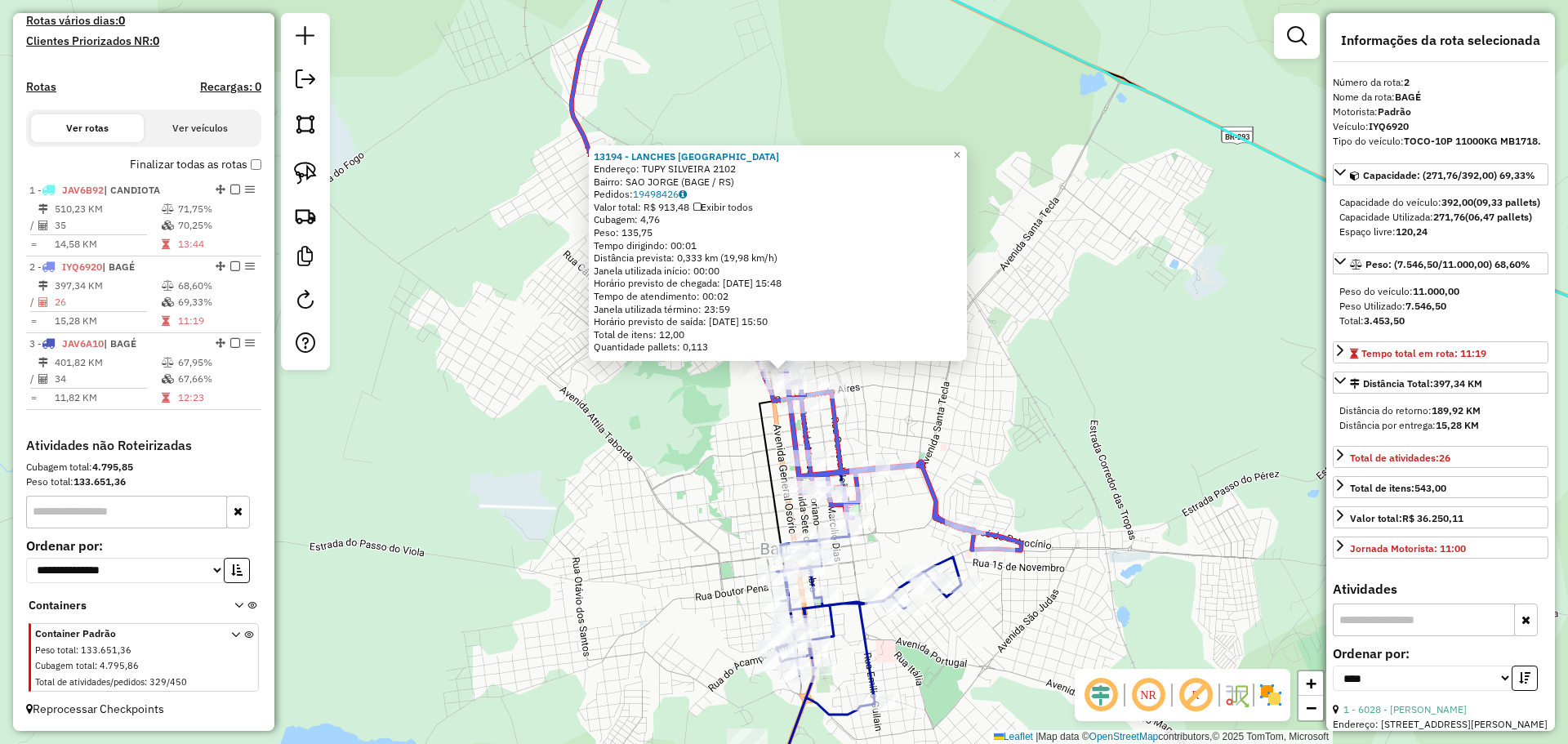
click at [654, 434] on div "13194 - LANCHES SANTA MARIA Endereço: TUPY SILVEIRA 2102 Bairro: SAO JORGE (BAG…" at bounding box center [784, 372] width 1568 height 744
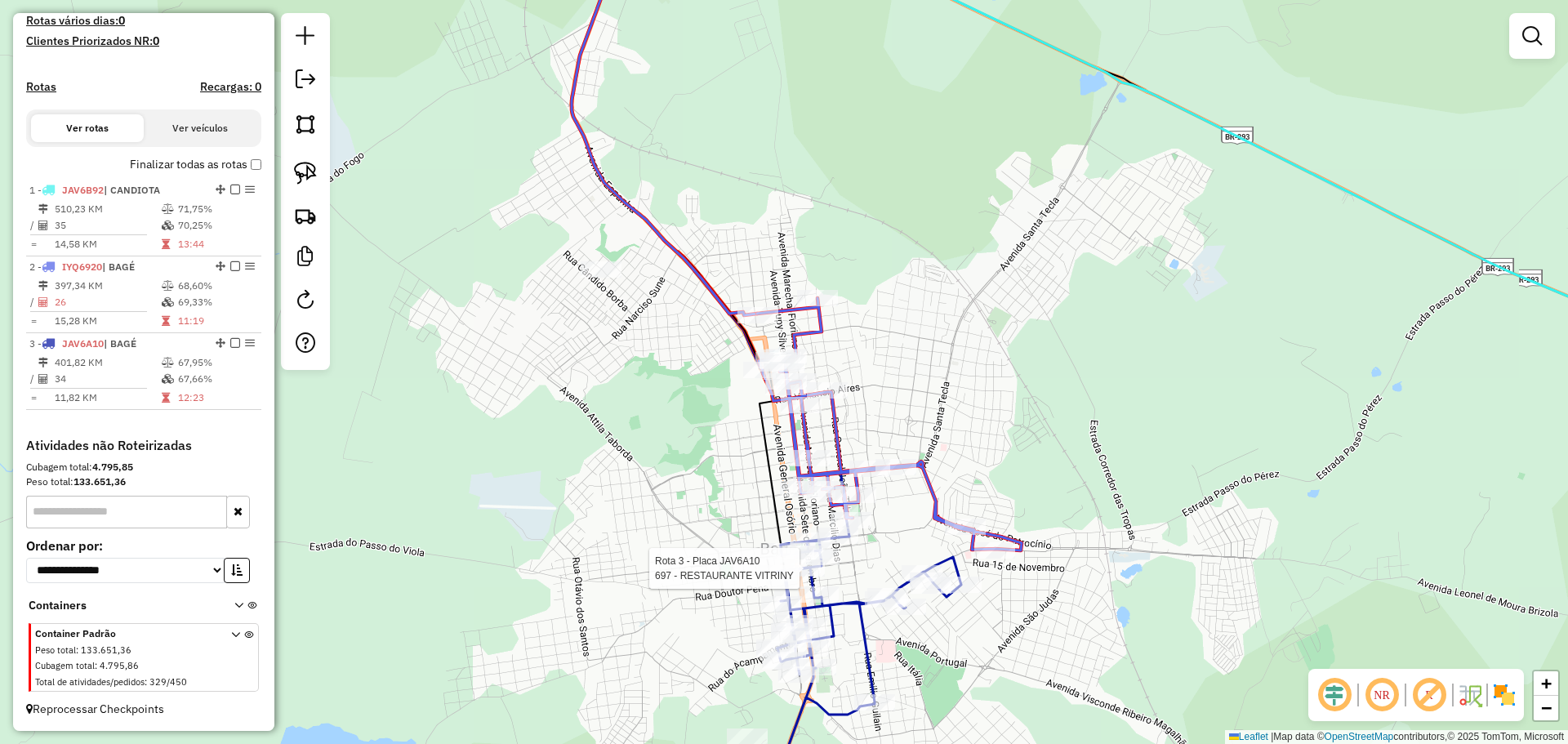
select select "*********"
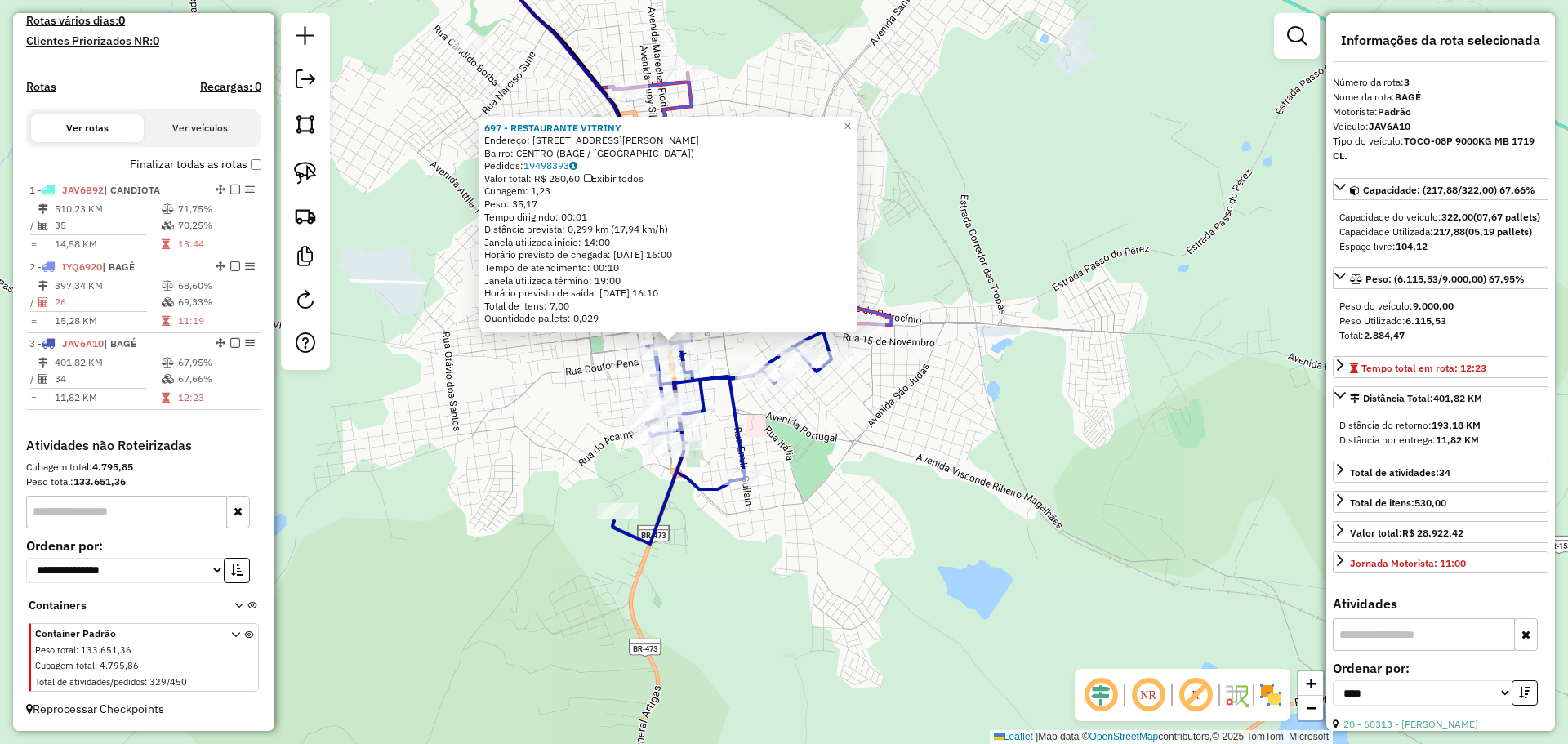
drag, startPoint x: 932, startPoint y: 584, endPoint x: 872, endPoint y: 567, distance: 62.4
click at [872, 569] on div "697 - RESTAURANTE VITRINY Endereço: R SENADOR SALGADO FILHO 46 Bairro: CENTRO (…" at bounding box center [784, 372] width 1568 height 744
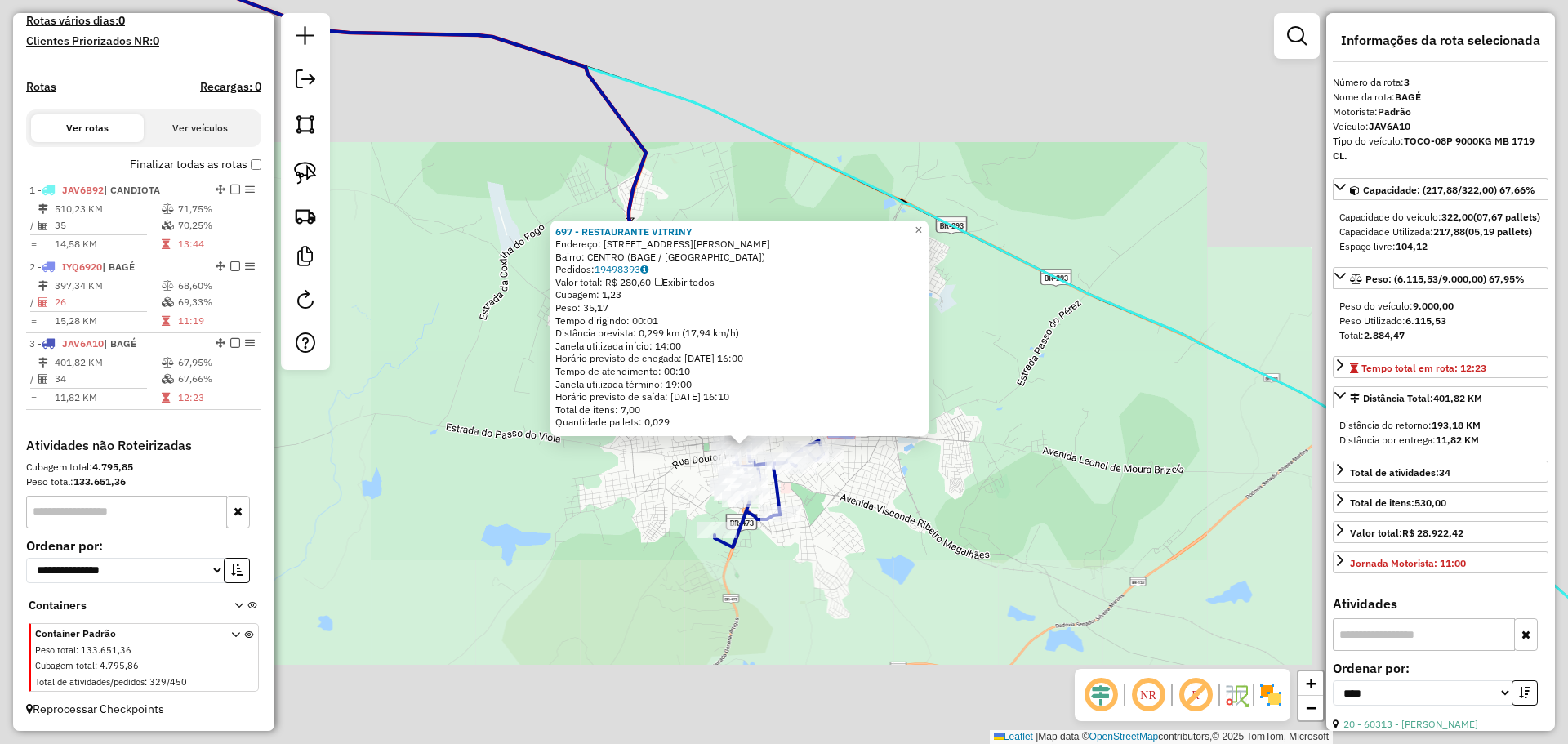
click at [879, 565] on div "697 - RESTAURANTE VITRINY Endereço: R SENADOR SALGADO FILHO 46 Bairro: CENTRO (…" at bounding box center [784, 372] width 1568 height 744
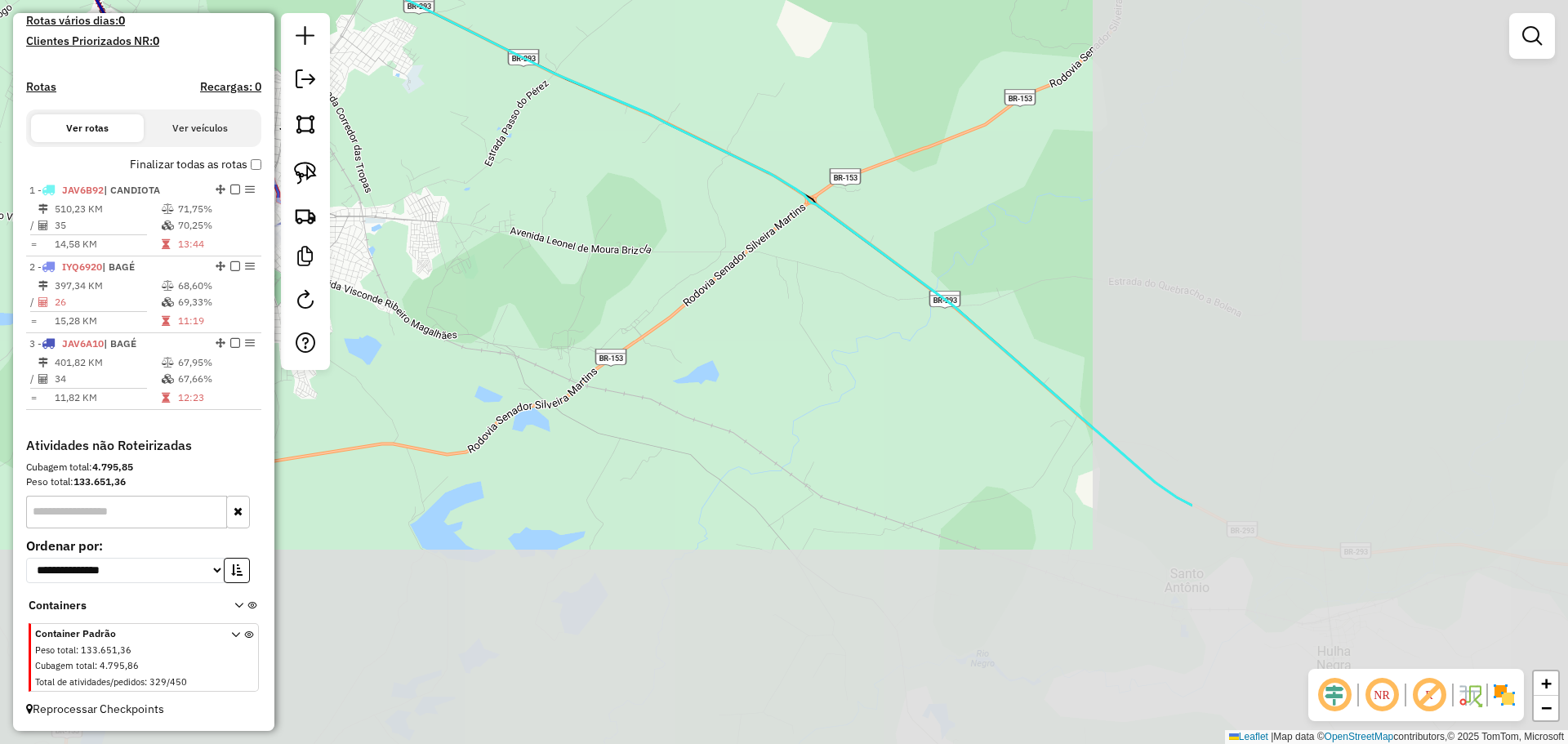
drag, startPoint x: 1104, startPoint y: 558, endPoint x: 571, endPoint y: 339, distance: 576.2
click at [571, 339] on div "Janela de atendimento Grade de atendimento Capacidade Transportadoras Veículos …" at bounding box center [784, 372] width 1568 height 744
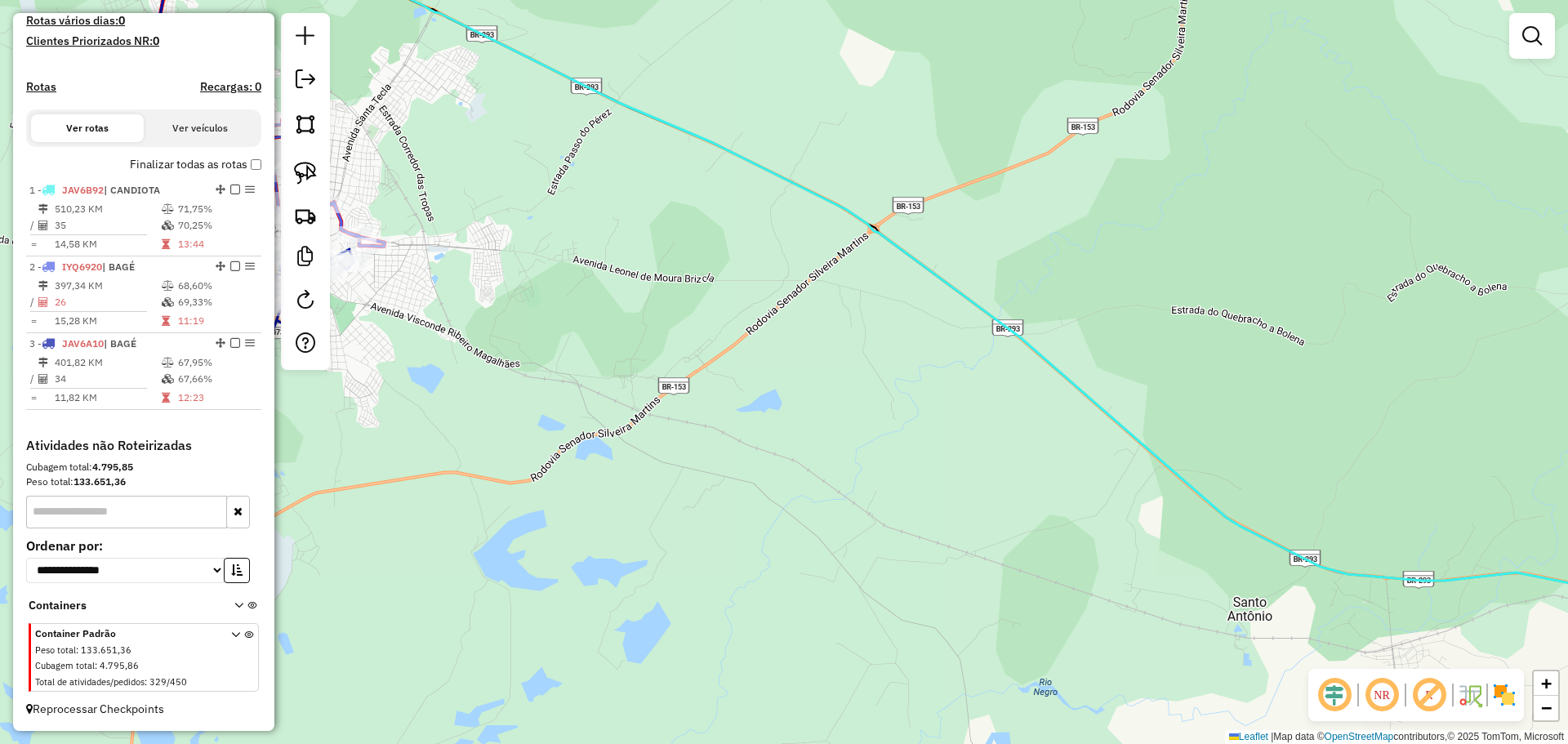
drag, startPoint x: 571, startPoint y: 339, endPoint x: 890, endPoint y: 488, distance: 352.1
click at [890, 488] on div "Janela de atendimento Grade de atendimento Capacidade Transportadoras Veículos …" at bounding box center [784, 372] width 1568 height 744
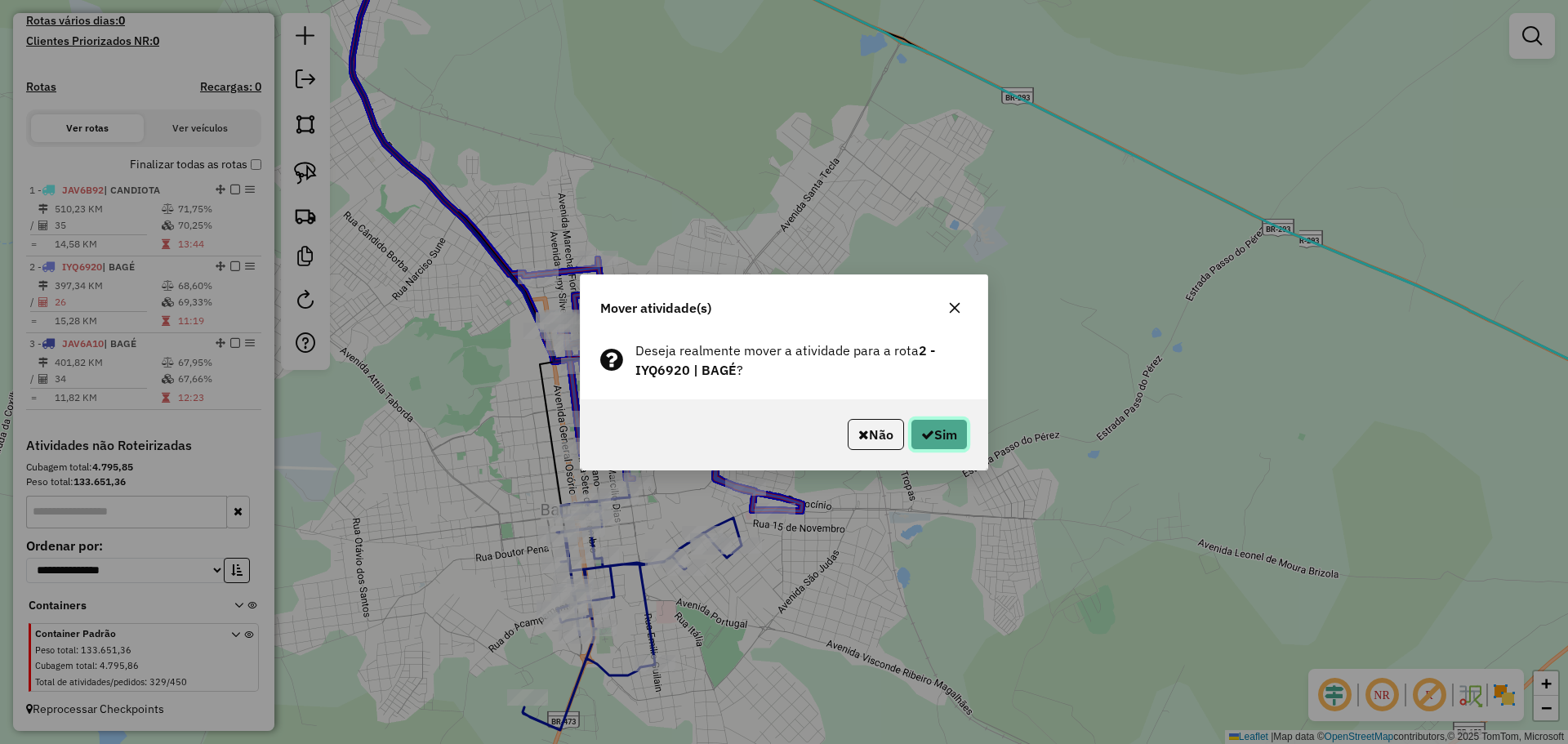
click at [954, 433] on button "Sim" at bounding box center [939, 434] width 57 height 31
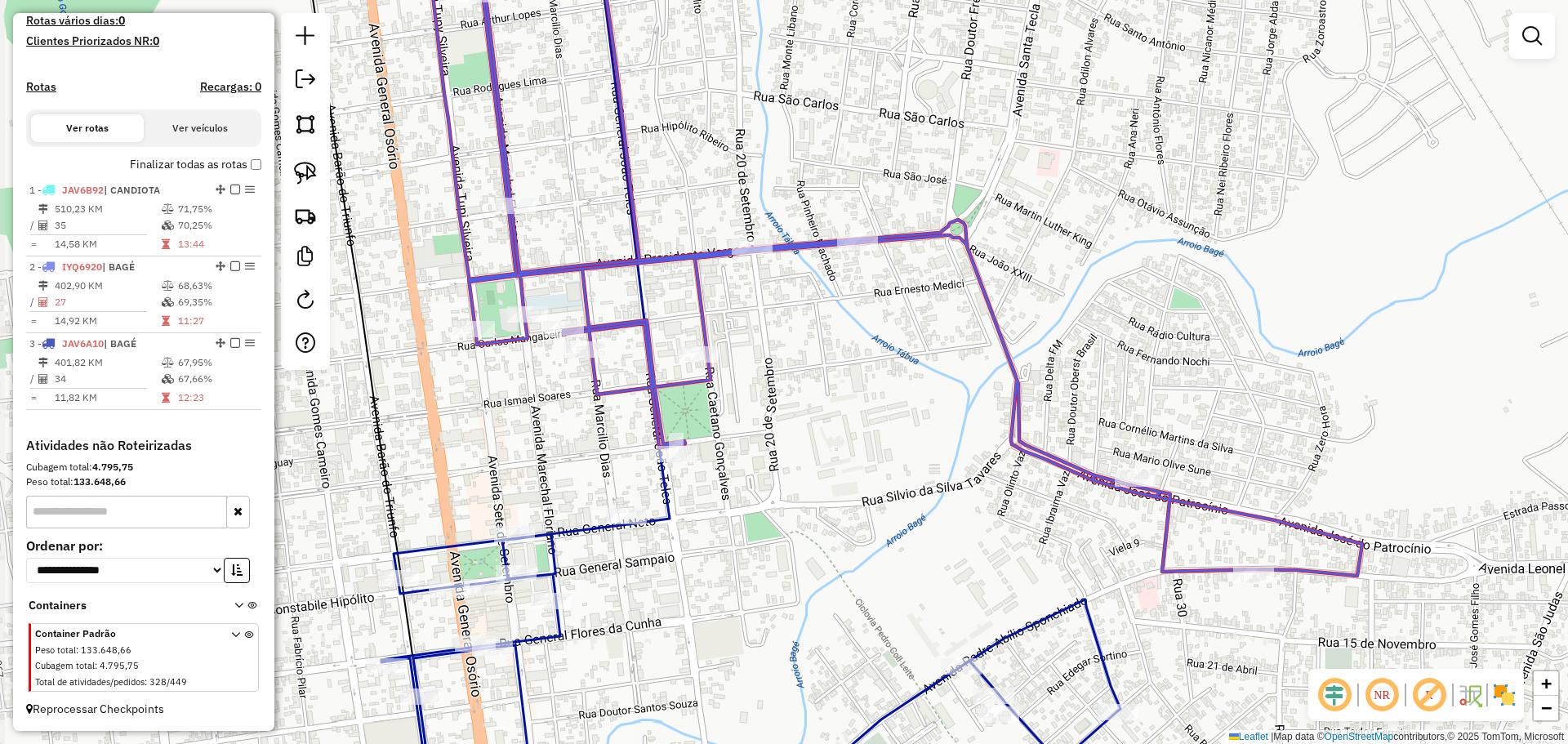
drag, startPoint x: 673, startPoint y: 491, endPoint x: 830, endPoint y: 449, distance: 162.5
click at [830, 449] on div "Janela de atendimento Grade de atendimento Capacidade Transportadoras Veículos …" at bounding box center [784, 372] width 1568 height 744
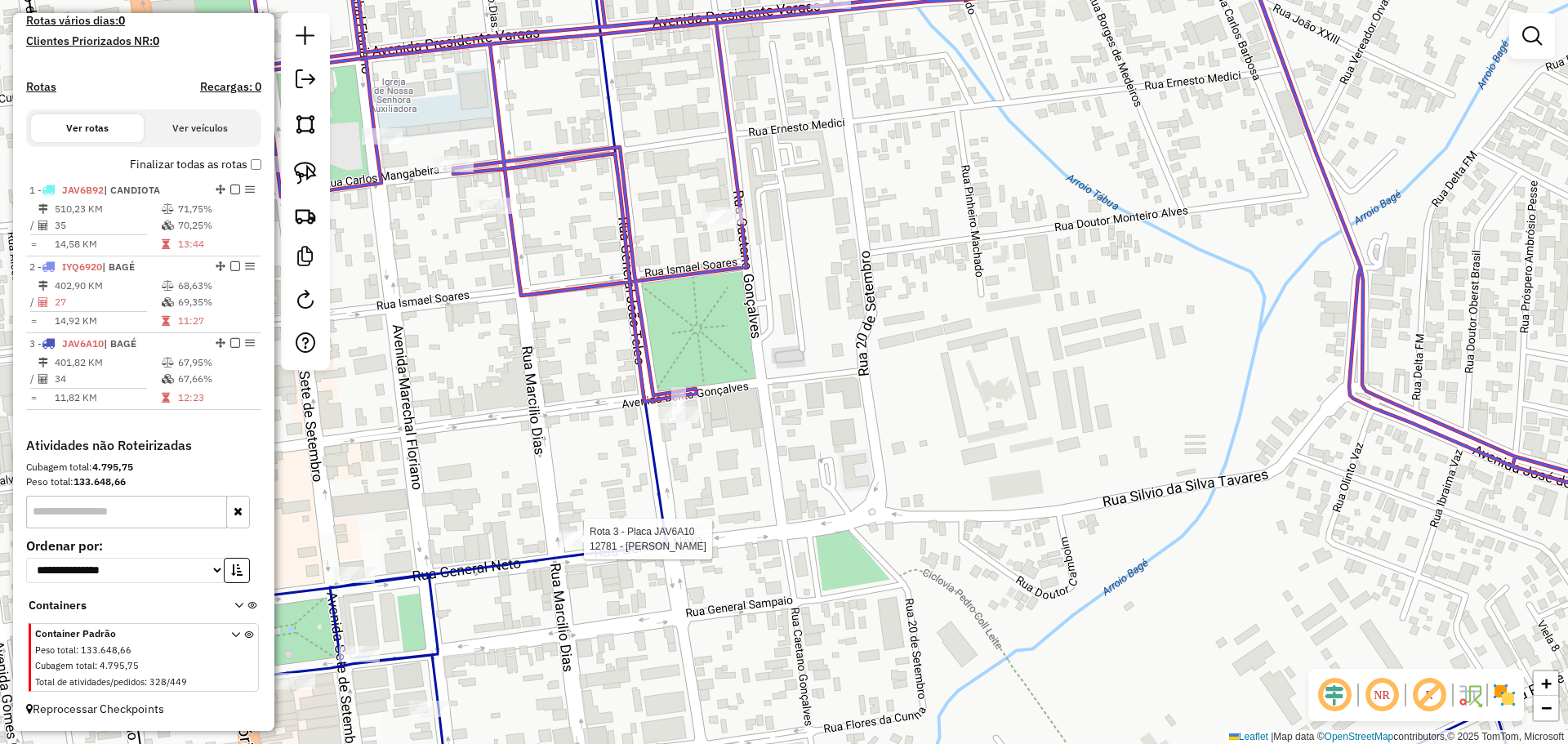
select select "*********"
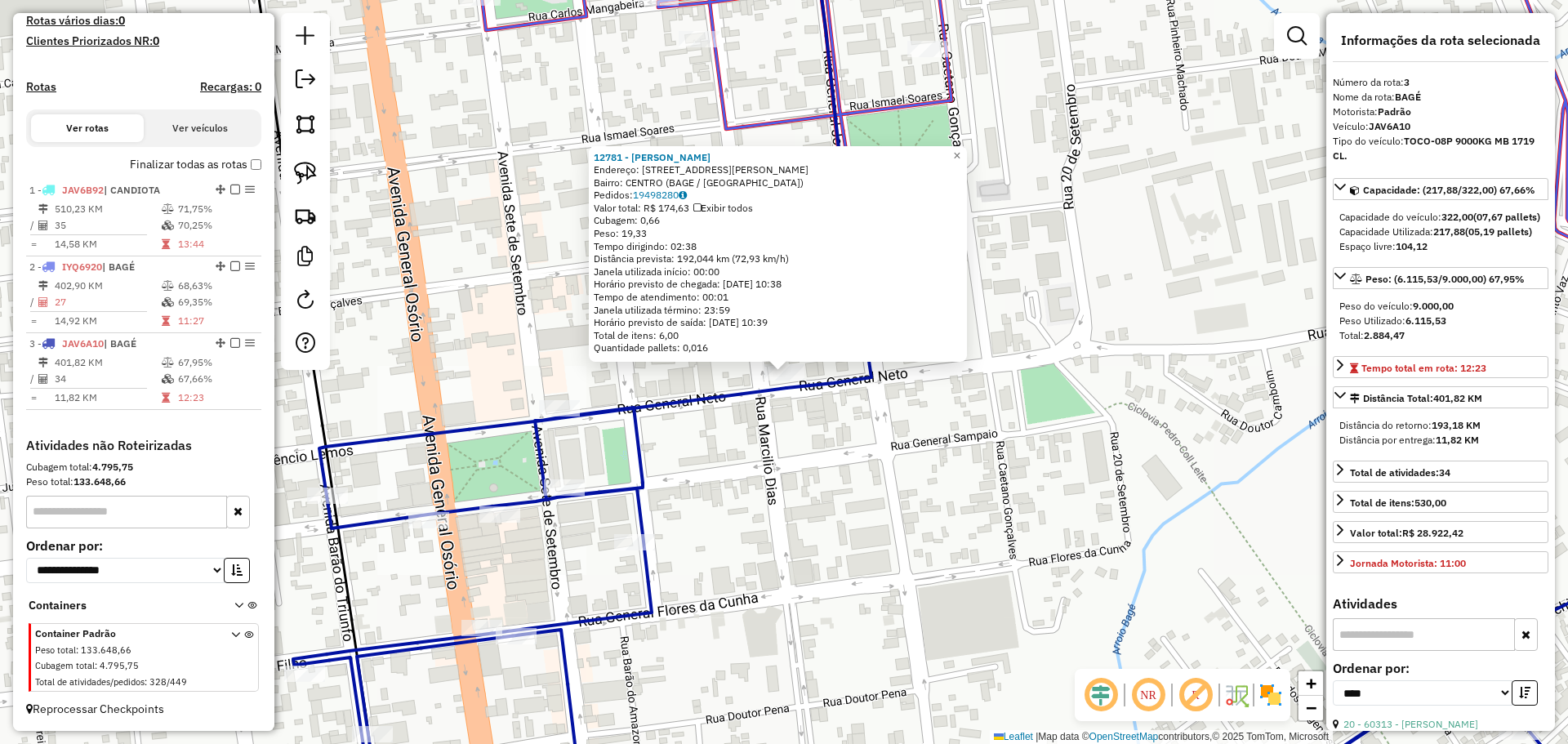
click at [733, 504] on div "12781 - JANAINA DA SILVA NU Endereço: R GENERAL NETO 222 Bairro: CENTRO (BAGE /…" at bounding box center [784, 372] width 1568 height 744
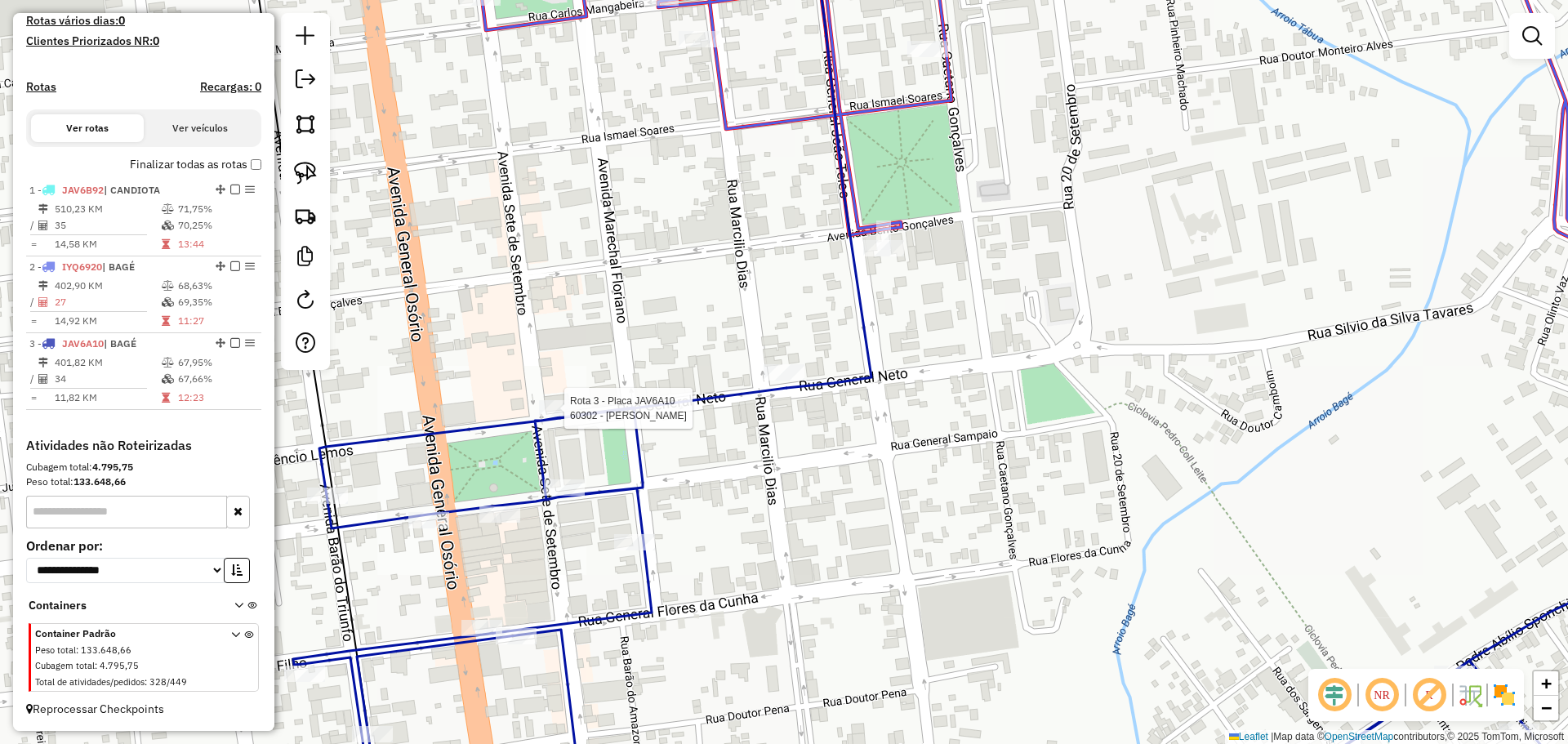
select select "*********"
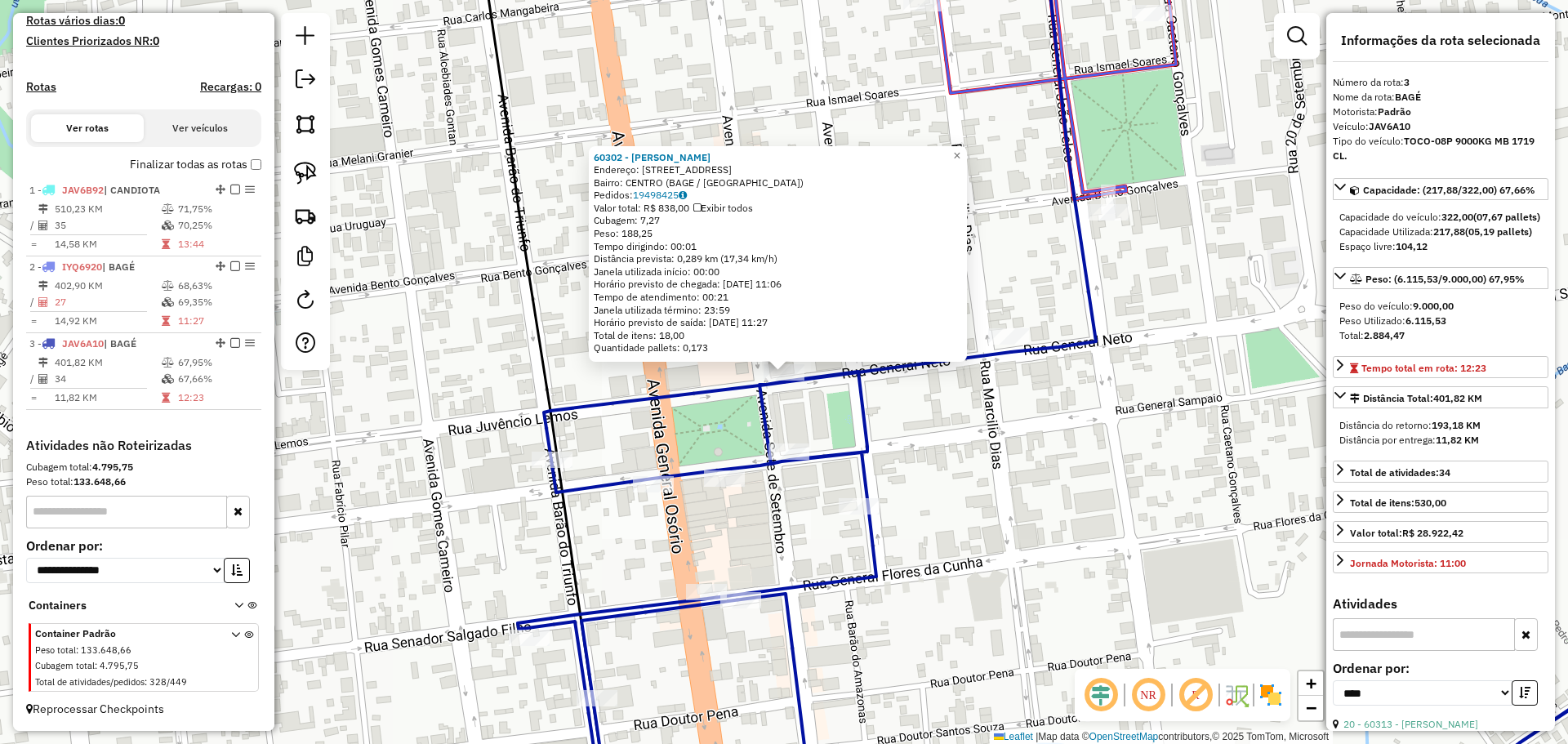
click at [1103, 543] on div "60302 - ORCI RONALDO TERNES Endereço: R GENERAL NETO 26 Bairro: CENTRO (BAGE / …" at bounding box center [784, 372] width 1568 height 744
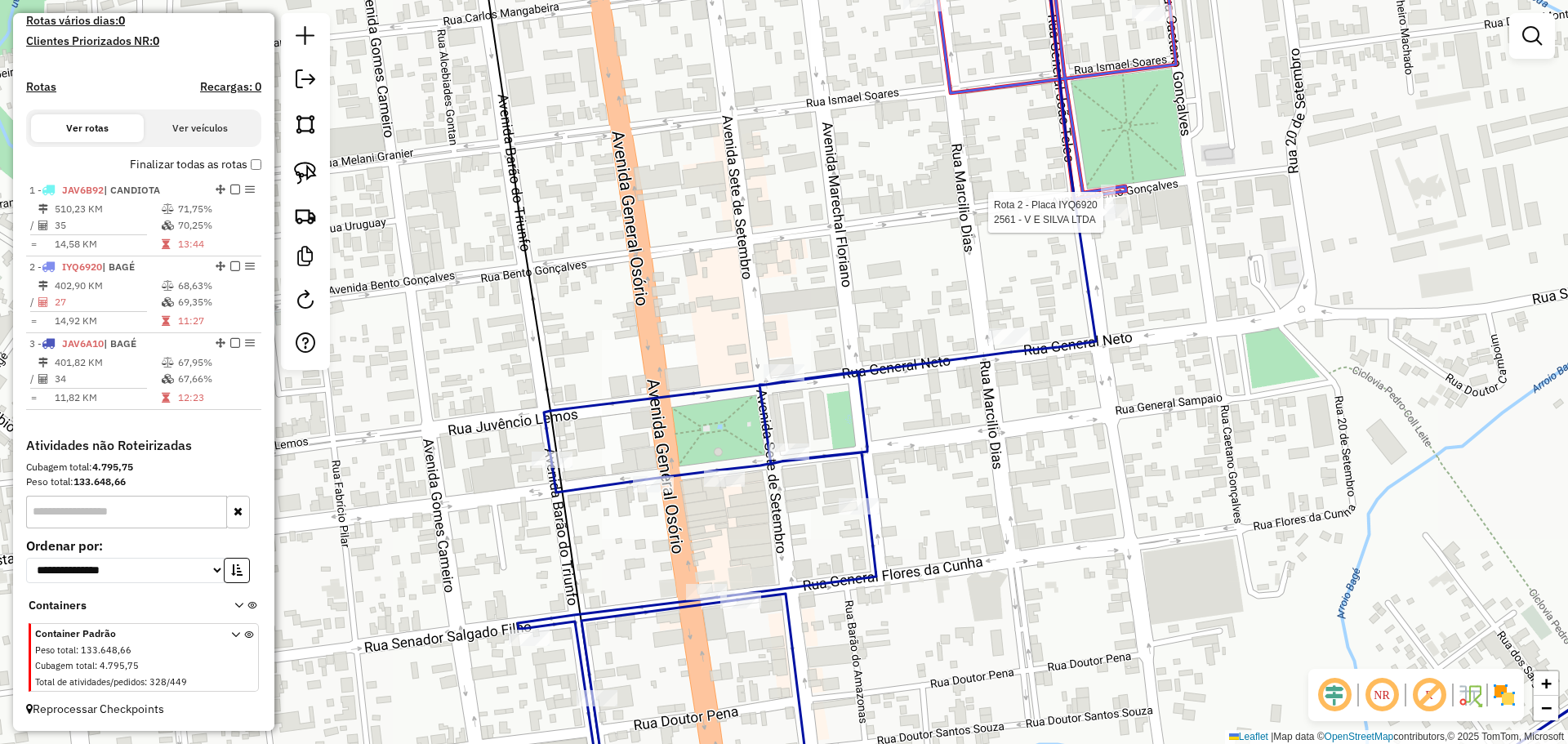
click at [1109, 220] on div at bounding box center [1108, 212] width 41 height 16
select select "*********"
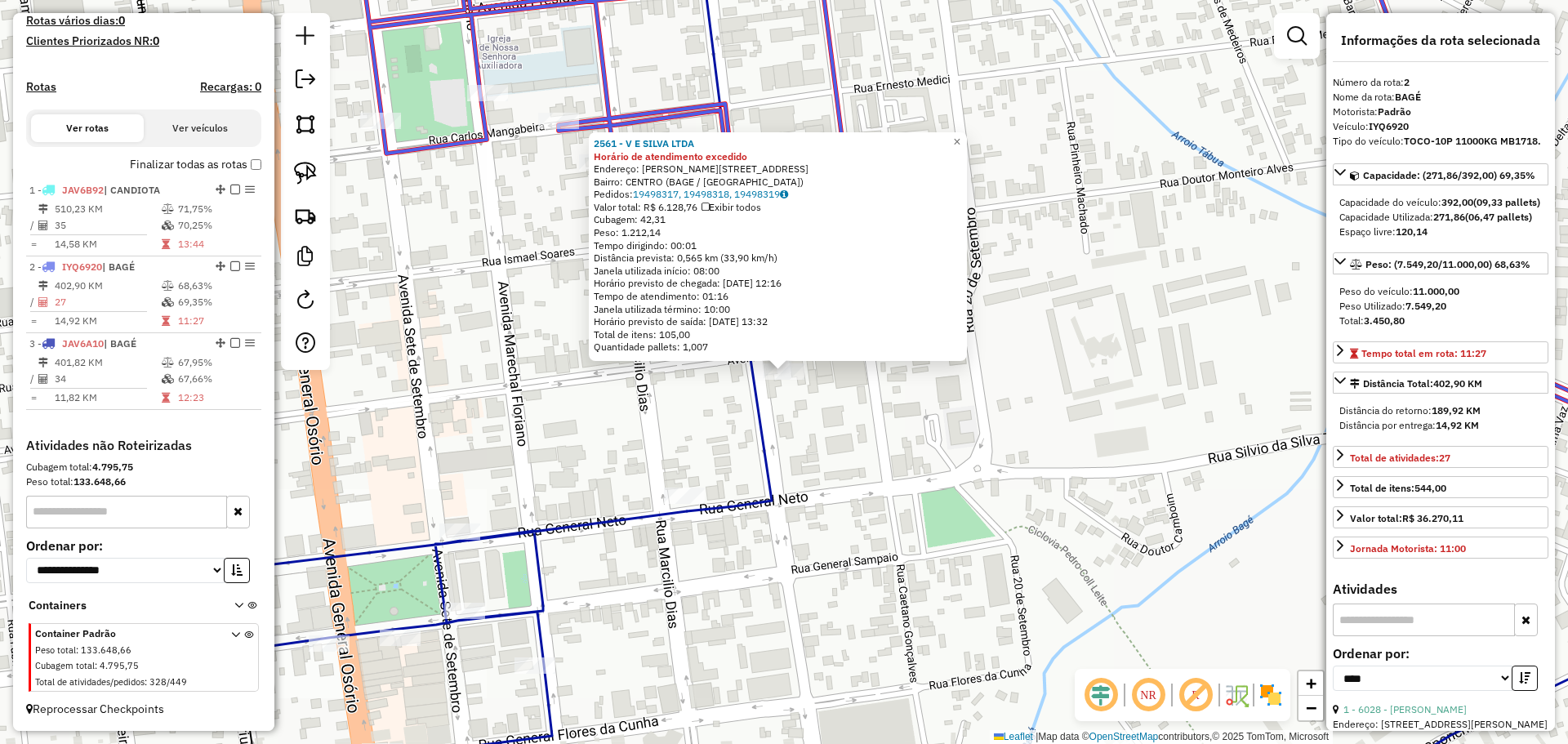
click at [954, 434] on div "2561 - V E SILVA LTDA Horário de atendimento excedido Endereço: R BENTO GONCALV…" at bounding box center [784, 372] width 1568 height 744
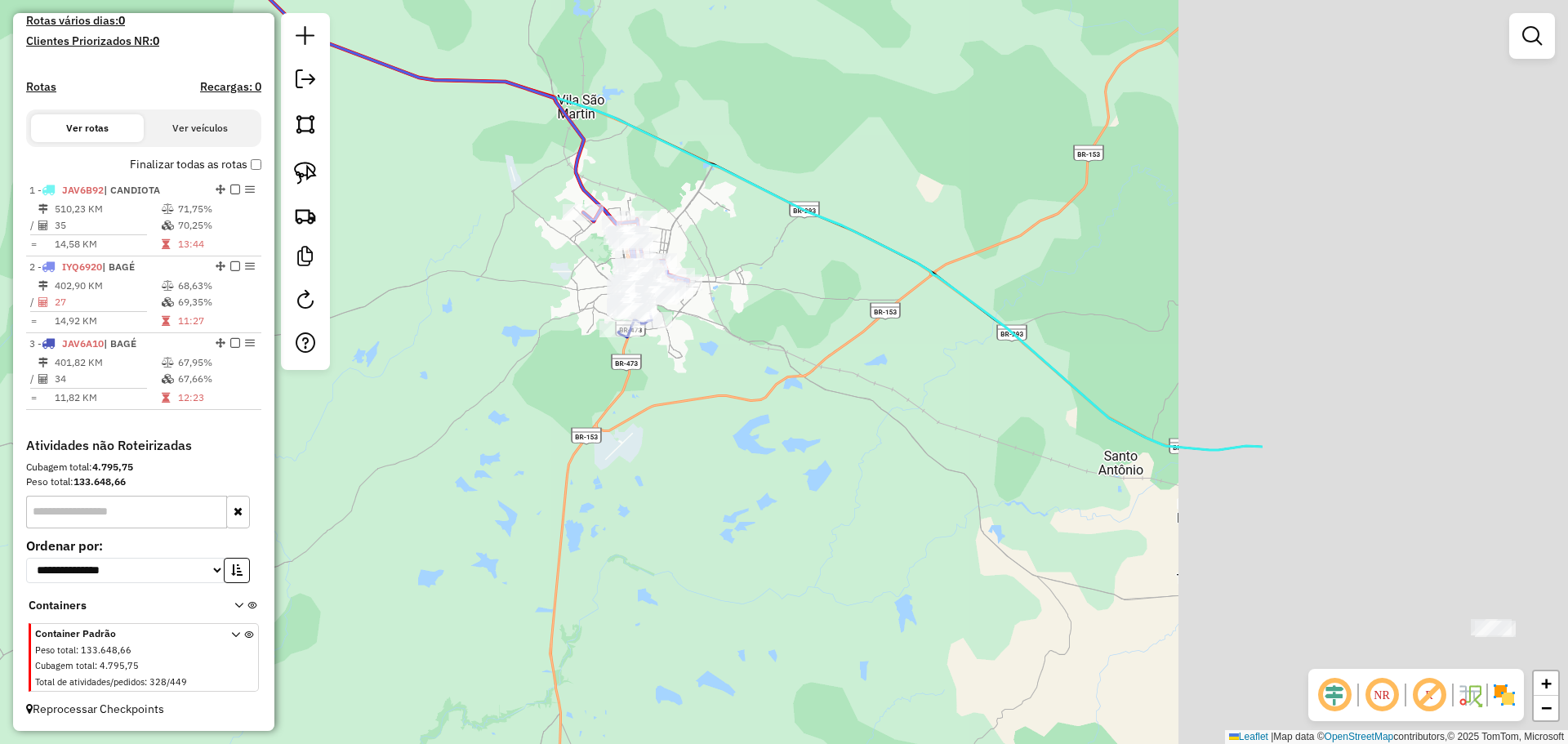
drag, startPoint x: 1114, startPoint y: 415, endPoint x: 684, endPoint y: 266, distance: 455.1
click at [684, 266] on div "Janela de atendimento Grade de atendimento Capacidade Transportadoras Veículos …" at bounding box center [784, 372] width 1568 height 744
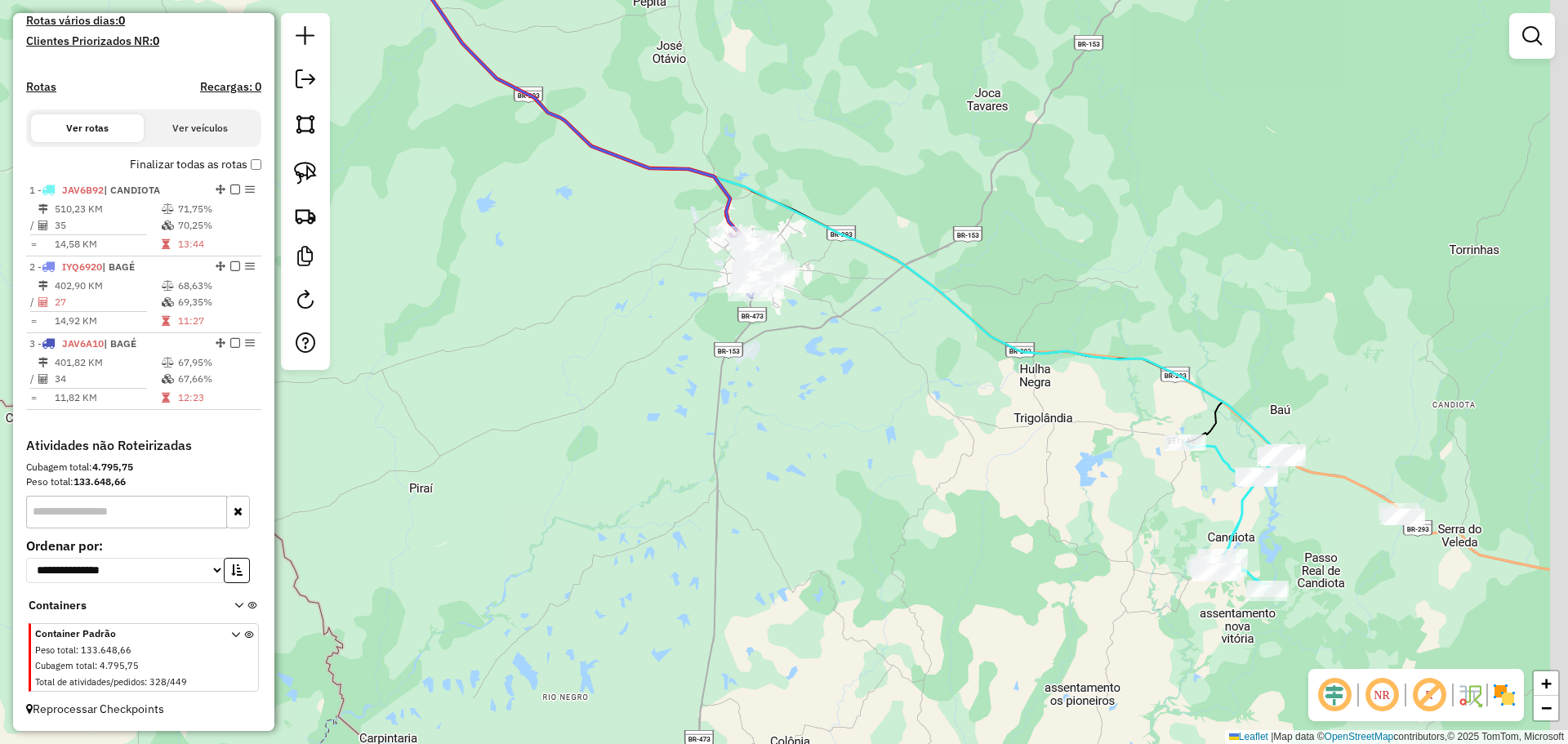
drag, startPoint x: 1084, startPoint y: 409, endPoint x: 1012, endPoint y: 373, distance: 80.5
click at [1012, 373] on div "Janela de atendimento Grade de atendimento Capacidade Transportadoras Veículos …" at bounding box center [784, 372] width 1568 height 744
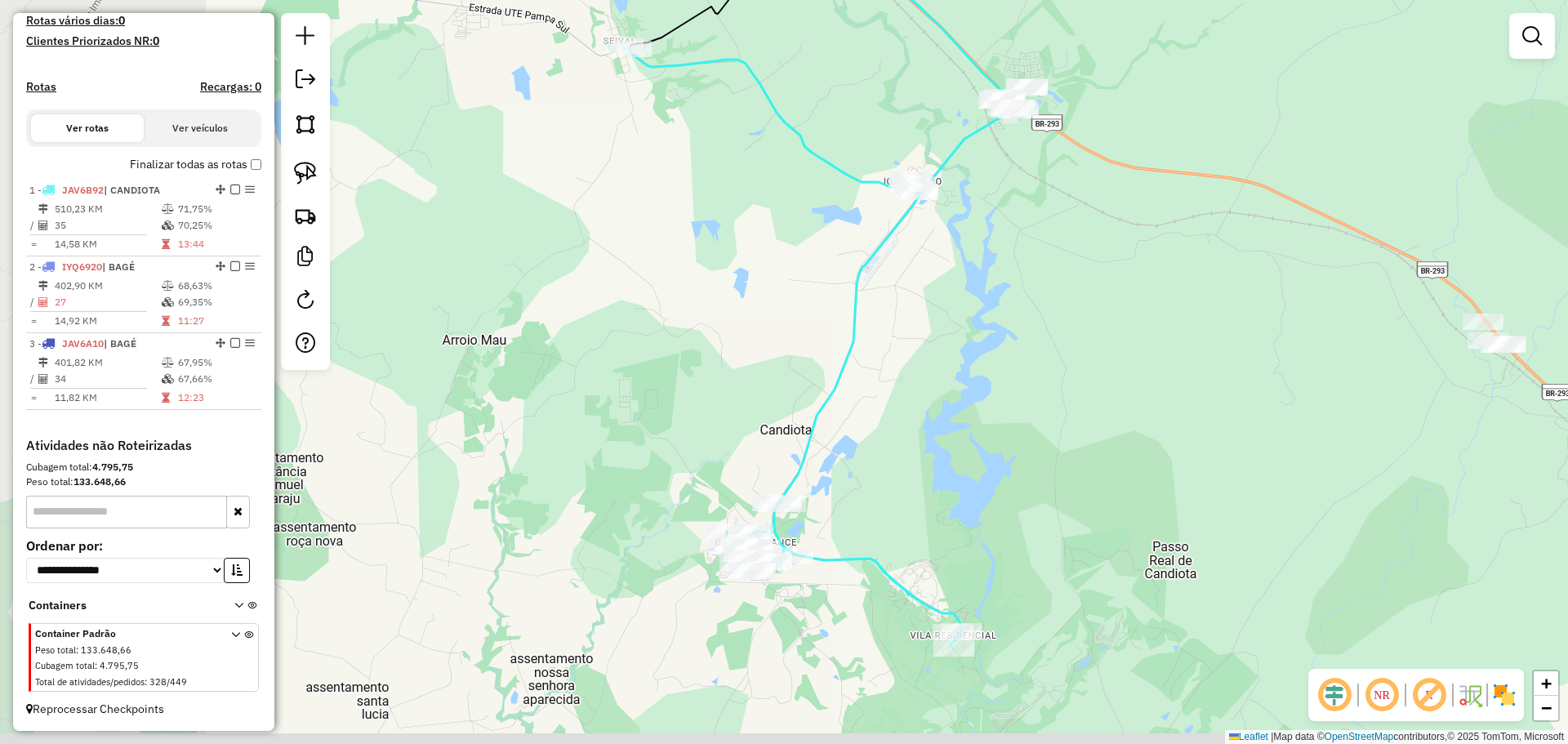
drag, startPoint x: 1055, startPoint y: 382, endPoint x: 1165, endPoint y: 350, distance: 114.6
click at [1165, 350] on div "Janela de atendimento Grade de atendimento Capacidade Transportadoras Veículos …" at bounding box center [784, 372] width 1568 height 744
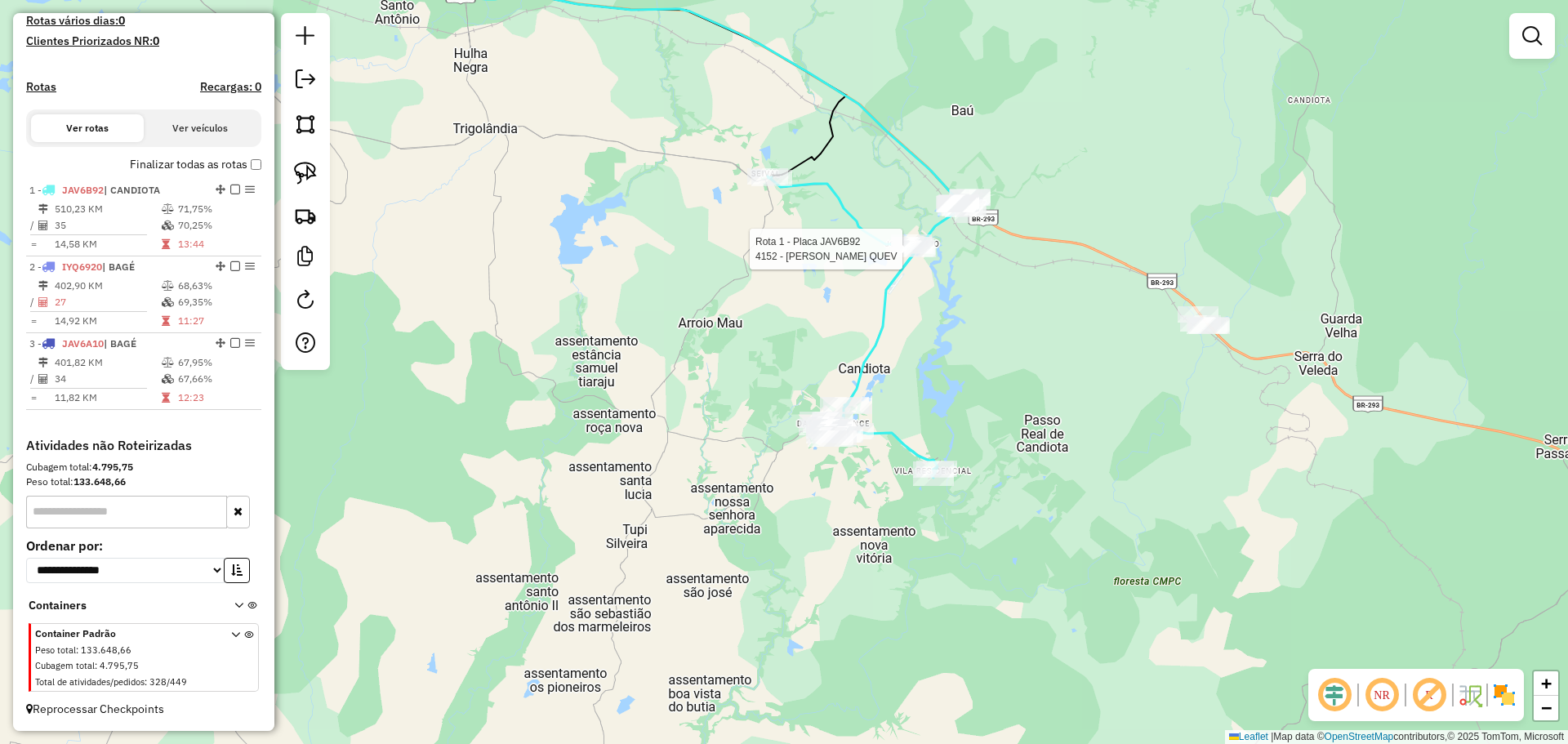
select select "*********"
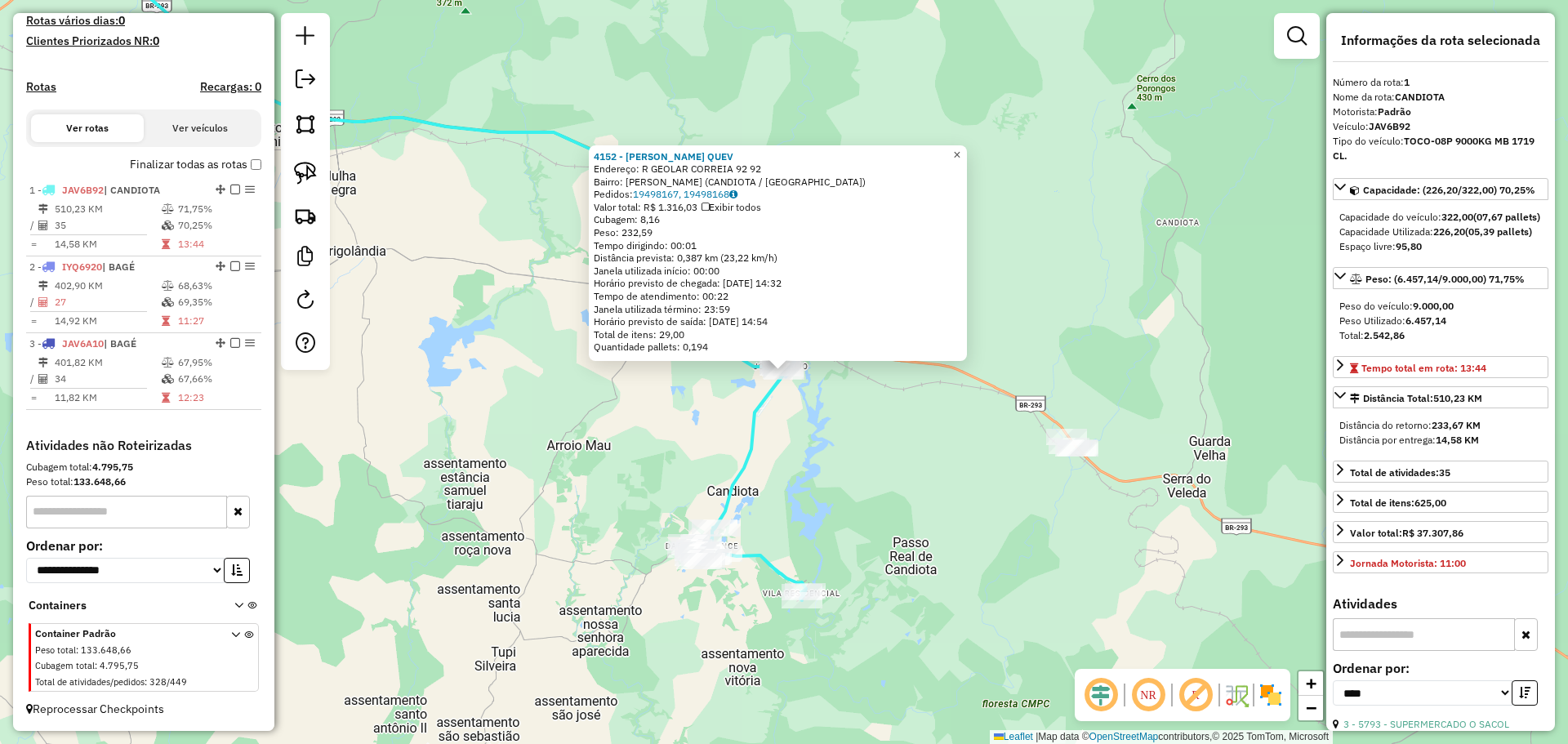
click at [960, 154] on span "×" at bounding box center [957, 154] width 8 height 13
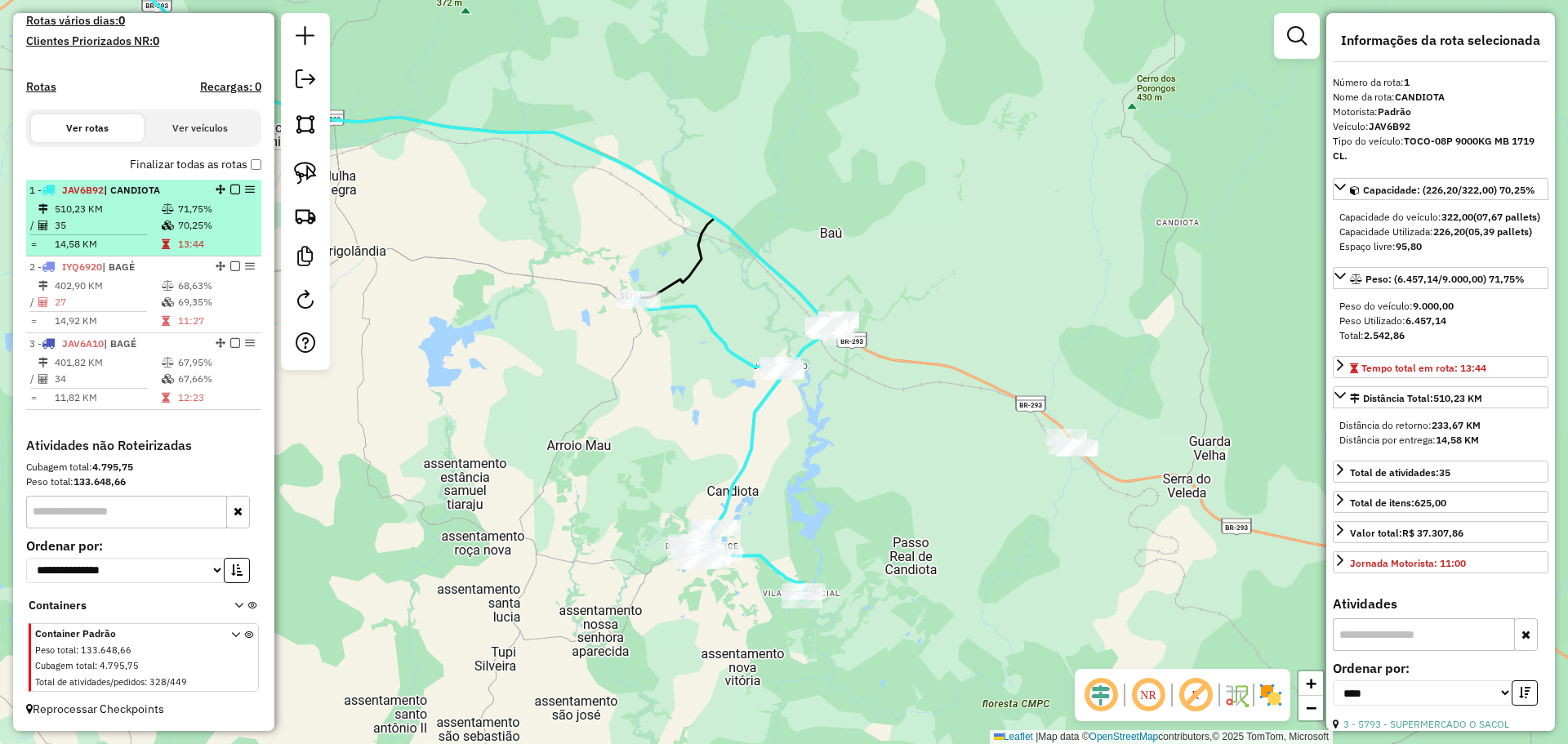
click at [245, 190] on em at bounding box center [250, 190] width 10 height 10
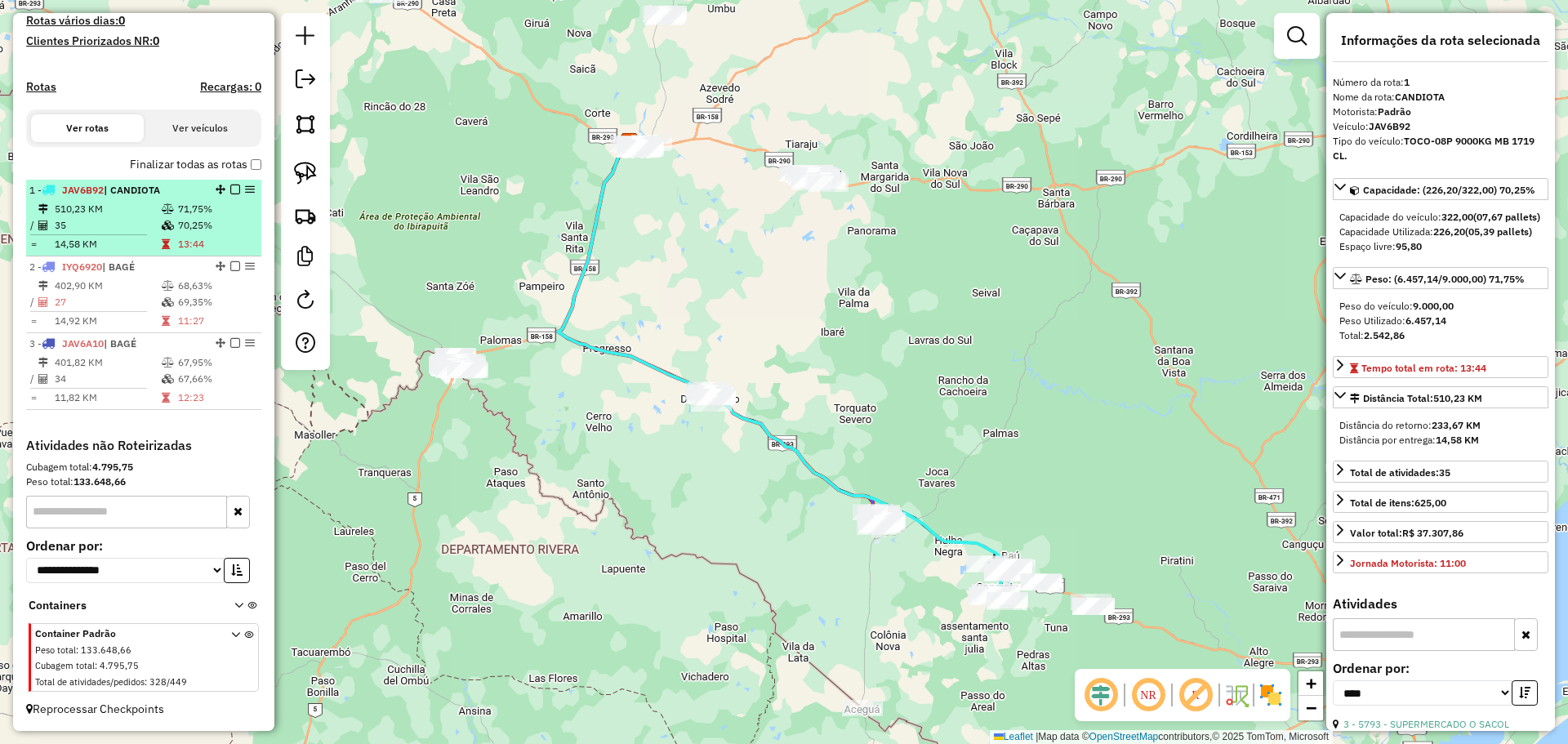
click at [234, 191] on em at bounding box center [235, 190] width 10 height 10
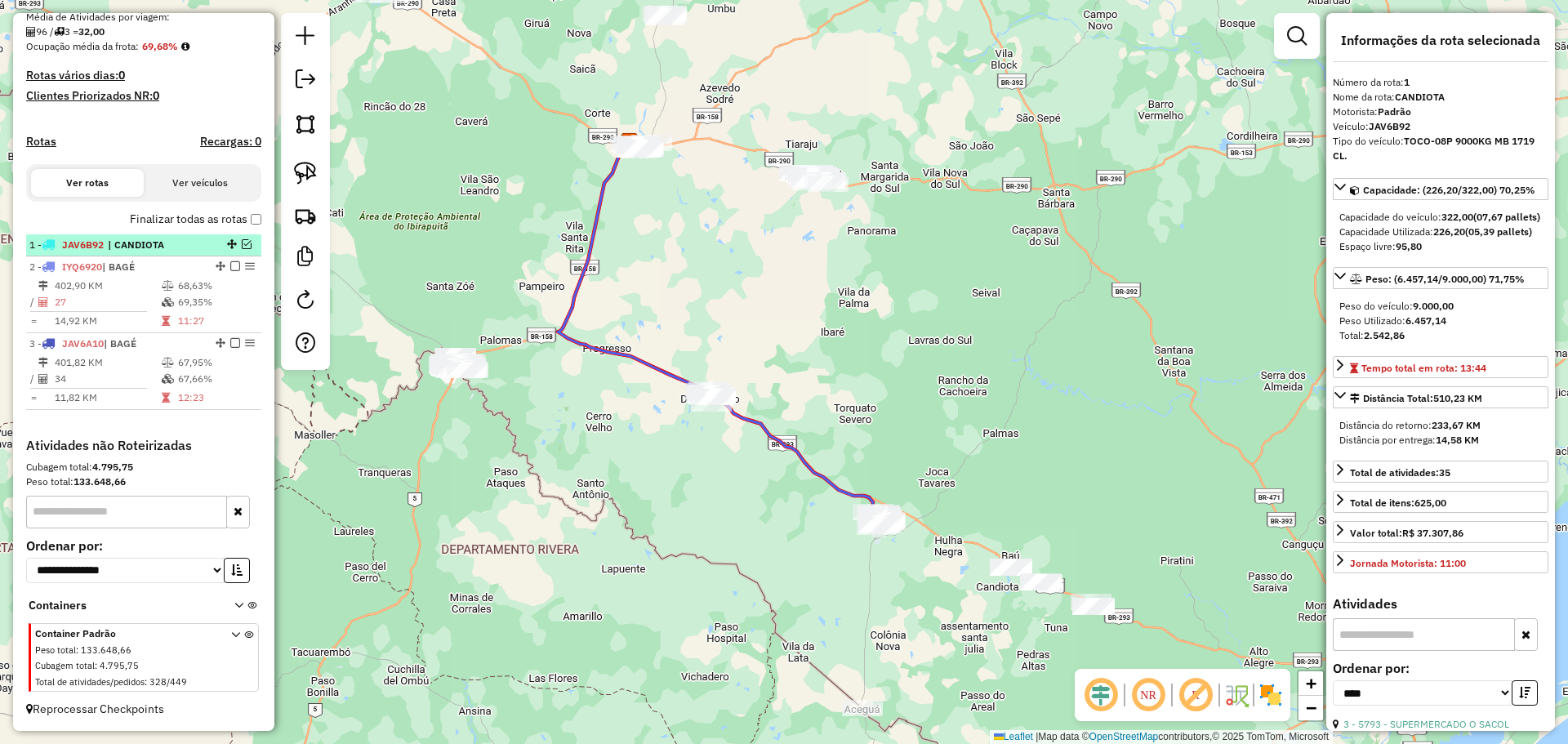
scroll to position [391, 0]
drag, startPoint x: 631, startPoint y: 568, endPoint x: 549, endPoint y: 466, distance: 130.9
click at [549, 466] on div "Janela de atendimento Grade de atendimento Capacidade Transportadoras Veículos …" at bounding box center [784, 372] width 1568 height 744
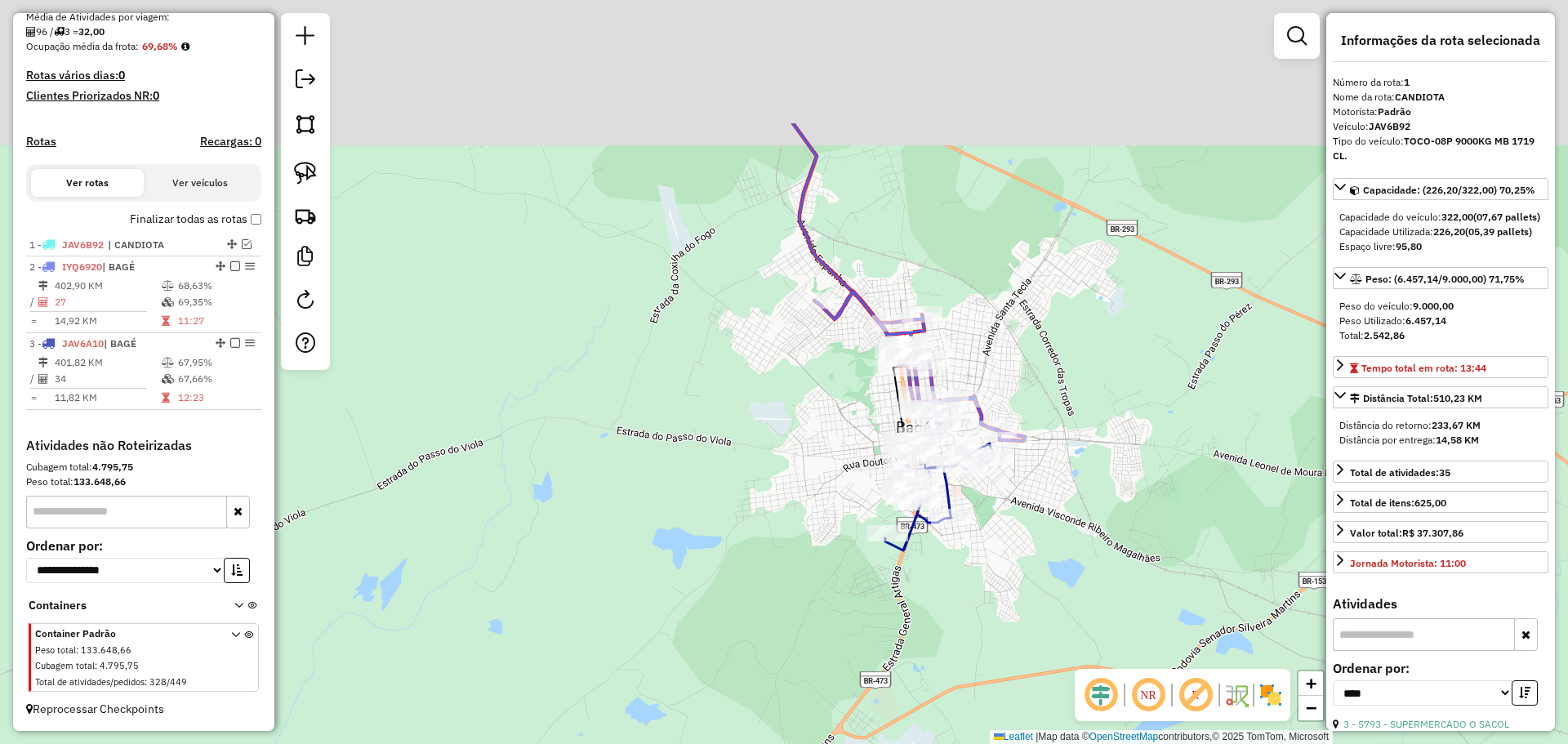
drag, startPoint x: 772, startPoint y: 522, endPoint x: 859, endPoint y: 450, distance: 112.9
click at [762, 538] on div "Janela de atendimento Grade de atendimento Capacidade Transportadoras Veículos …" at bounding box center [784, 372] width 1568 height 744
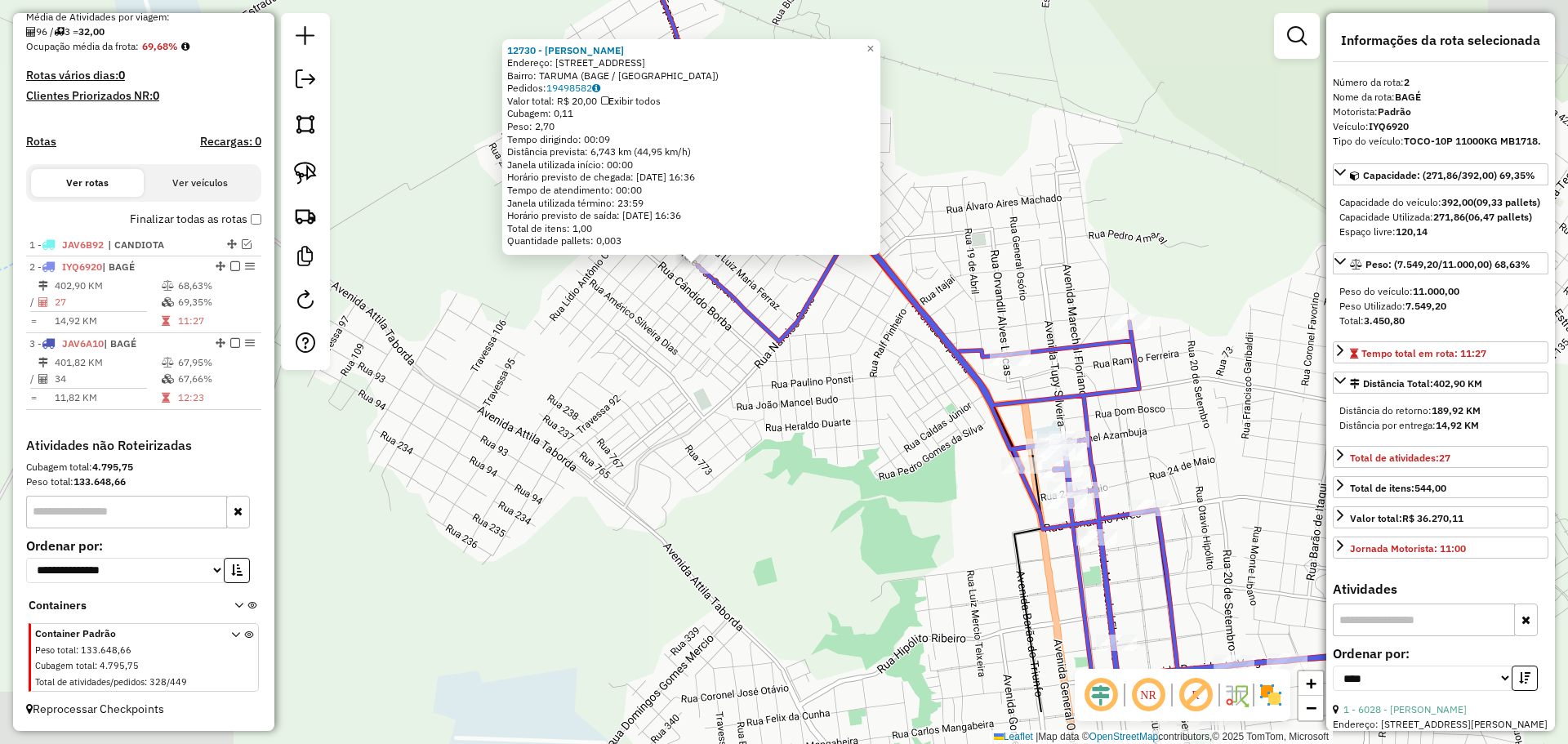
drag, startPoint x: 785, startPoint y: 503, endPoint x: 699, endPoint y: 396, distance: 137.3
click at [699, 396] on div "12730 - CARLOS ADAO MEDEIRO Endereço: R PROFESSOR CERESER 701 Bairro: TARUMA (B…" at bounding box center [784, 372] width 1568 height 744
click at [570, 89] on link "19498582" at bounding box center [574, 88] width 54 height 13
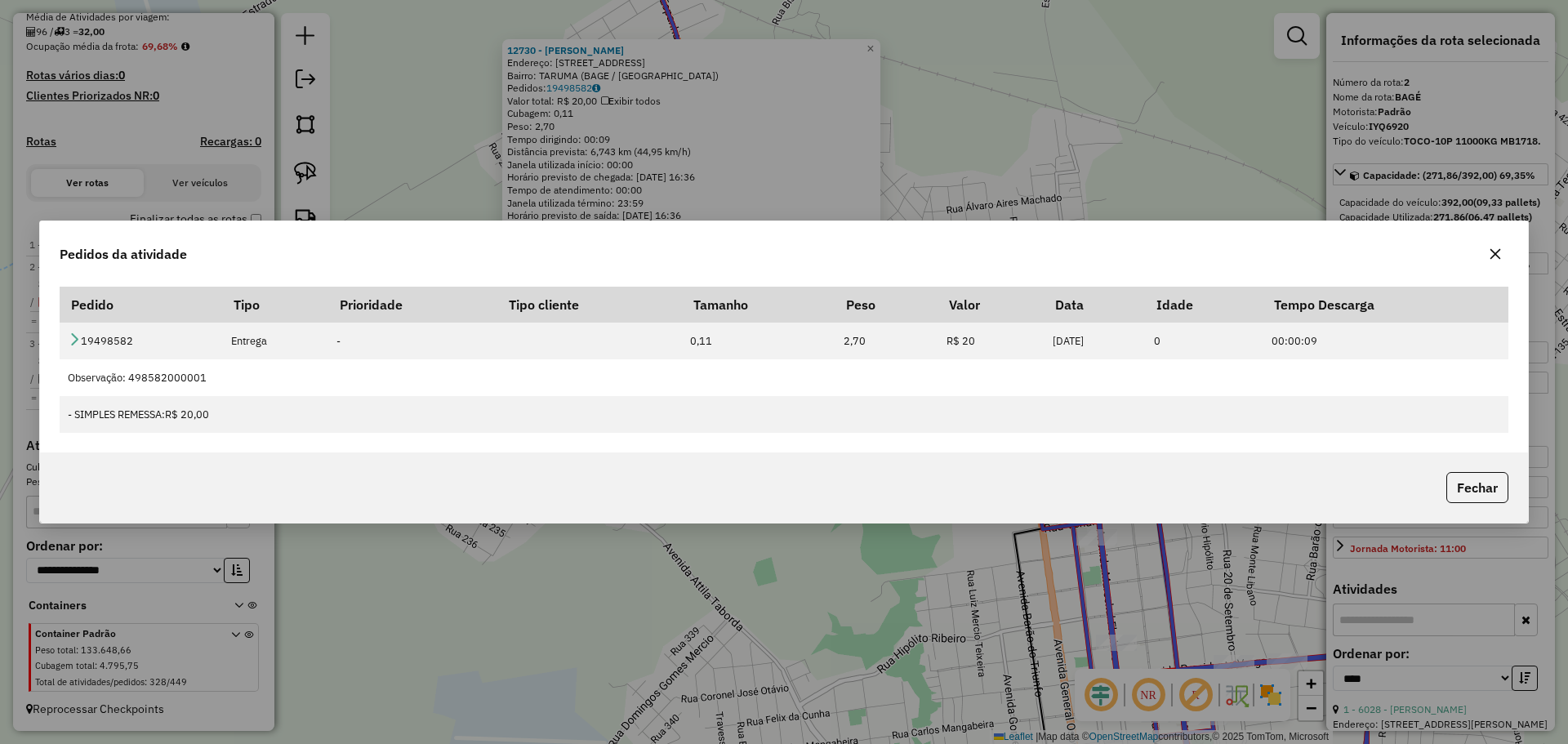
click at [1499, 255] on icon "button" at bounding box center [1495, 253] width 13 height 13
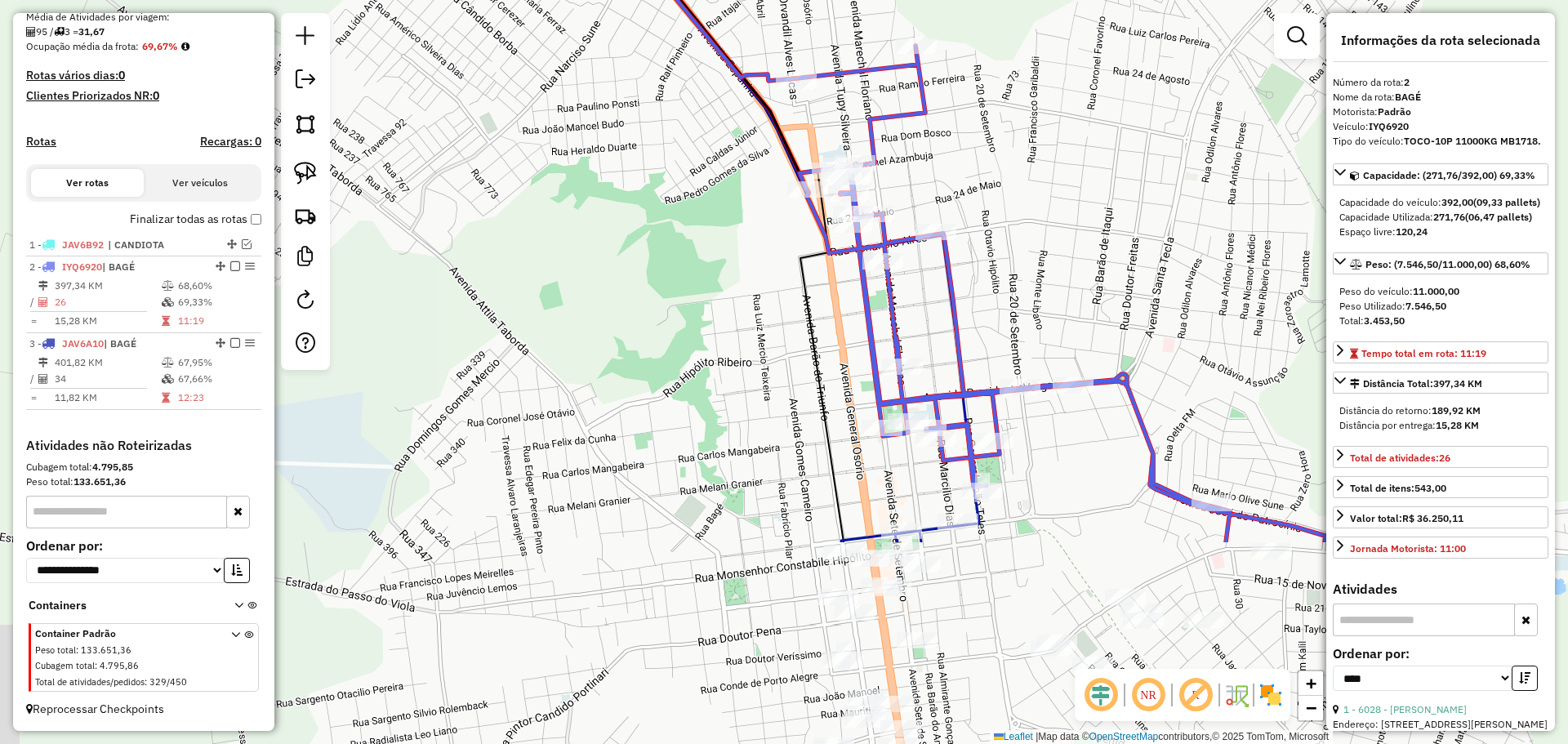
drag, startPoint x: 956, startPoint y: 590, endPoint x: 718, endPoint y: 291, distance: 382.2
click at [718, 291] on div "Janela de atendimento Grade de atendimento Capacidade Transportadoras Veículos …" at bounding box center [784, 372] width 1568 height 744
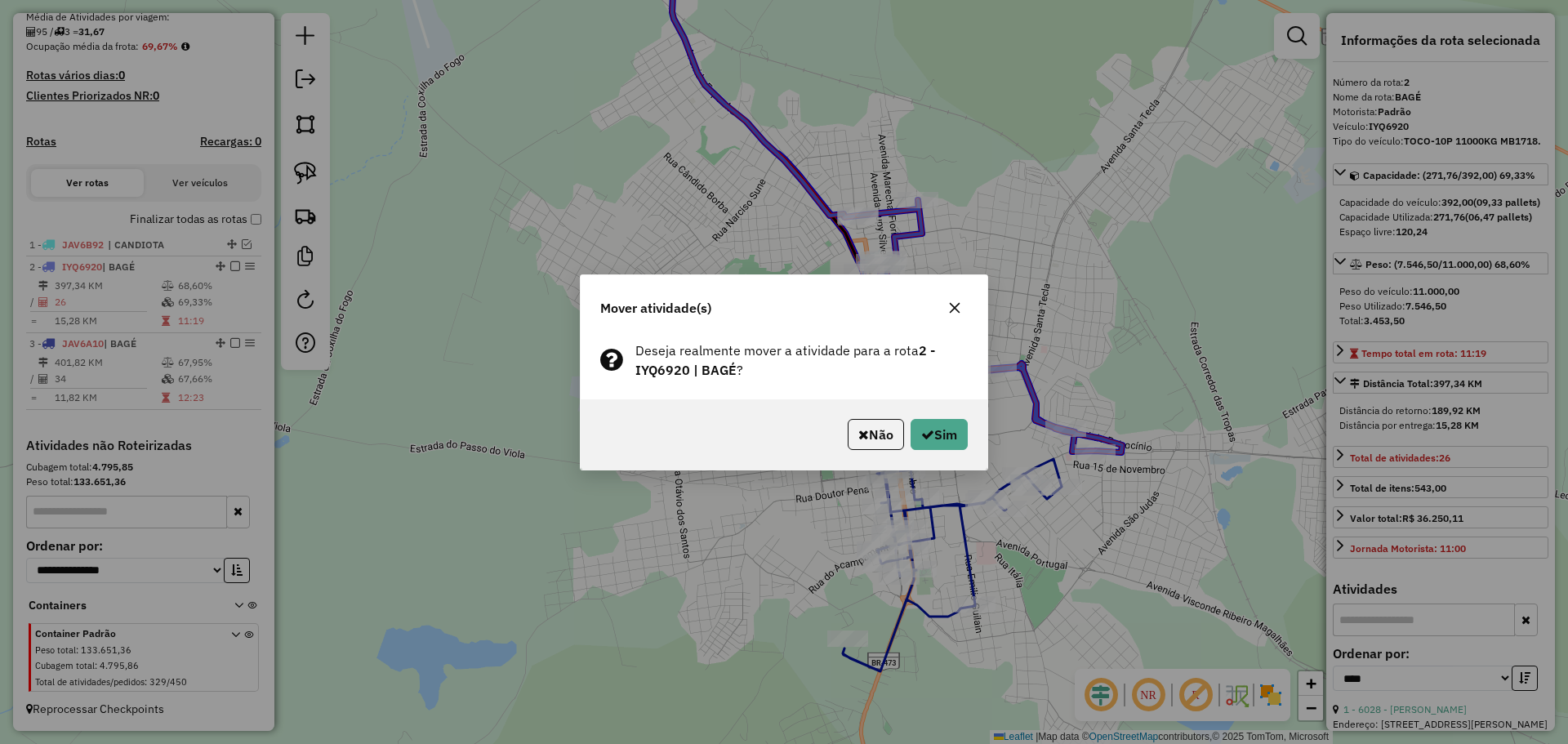
click at [940, 412] on div "Não Sim" at bounding box center [784, 434] width 407 height 70
click at [941, 424] on button "Sim" at bounding box center [939, 434] width 57 height 31
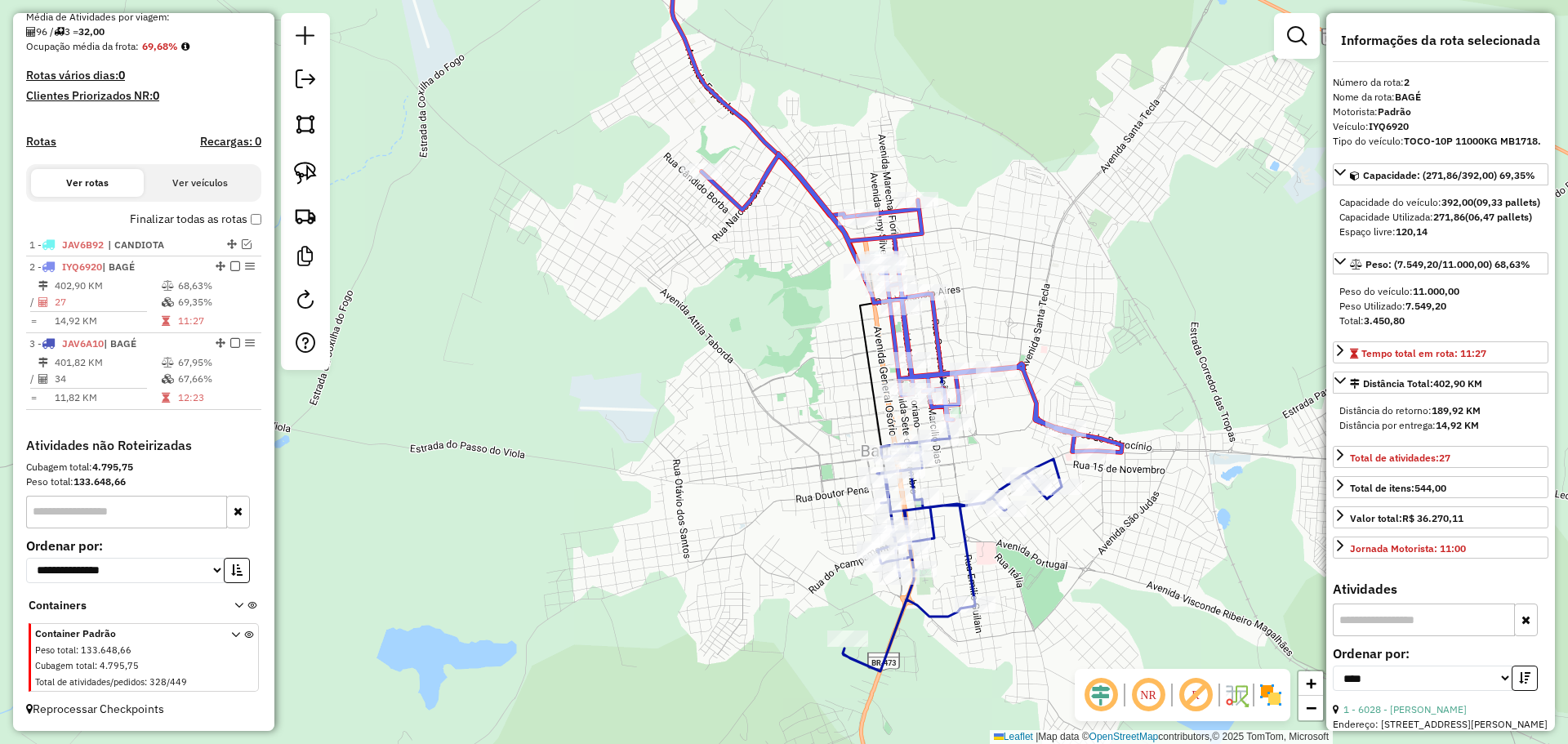
drag, startPoint x: 1007, startPoint y: 445, endPoint x: 981, endPoint y: 431, distance: 29.5
click at [981, 432] on div "Janela de atendimento Grade de atendimento Capacidade Transportadoras Veículos …" at bounding box center [784, 372] width 1568 height 744
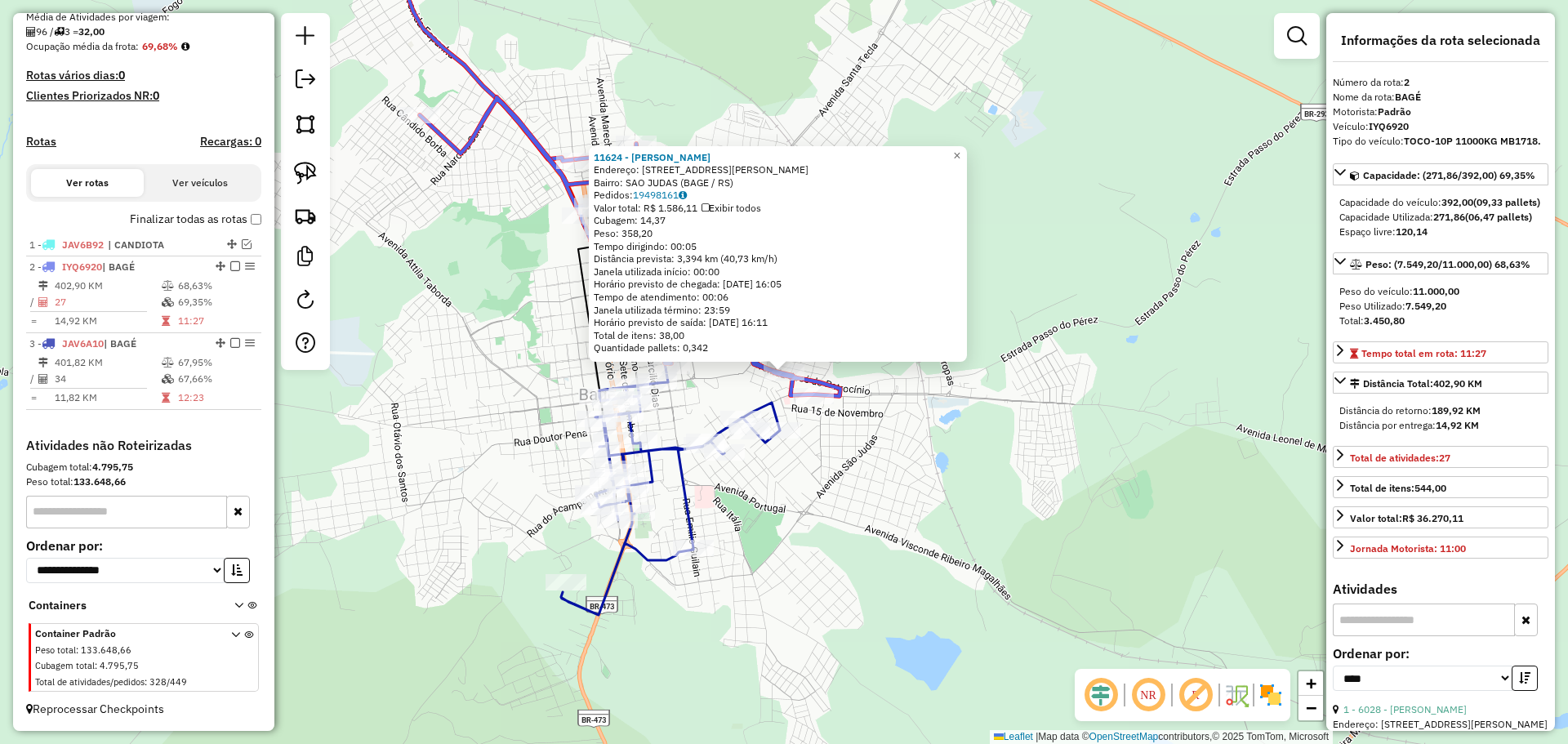
click at [846, 416] on div "11624 - THOMAZ LAURENT Endereço: AV JOSE DO PATROCINIO 260 Bairro: SAO JUDAS (B…" at bounding box center [784, 372] width 1568 height 744
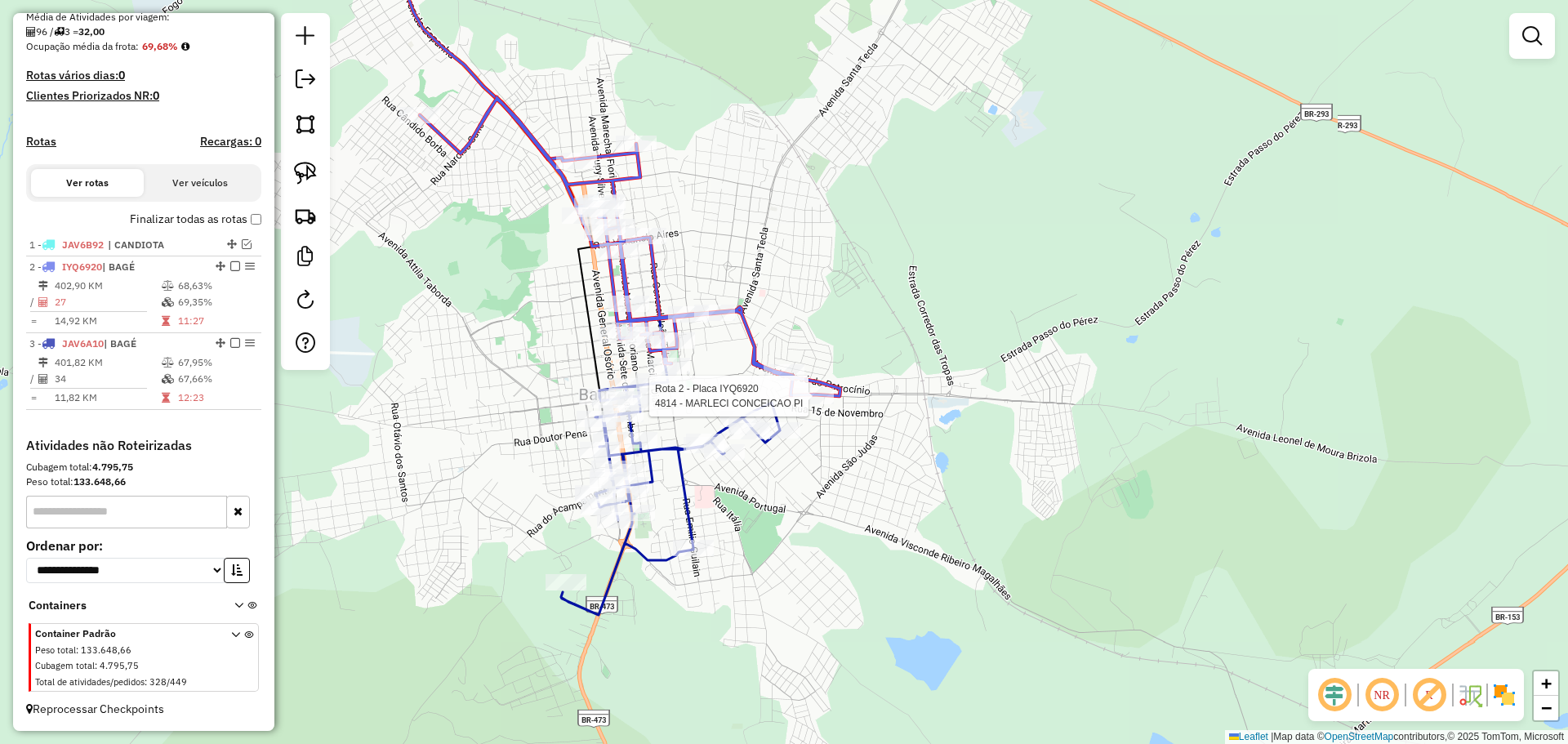
select select "*********"
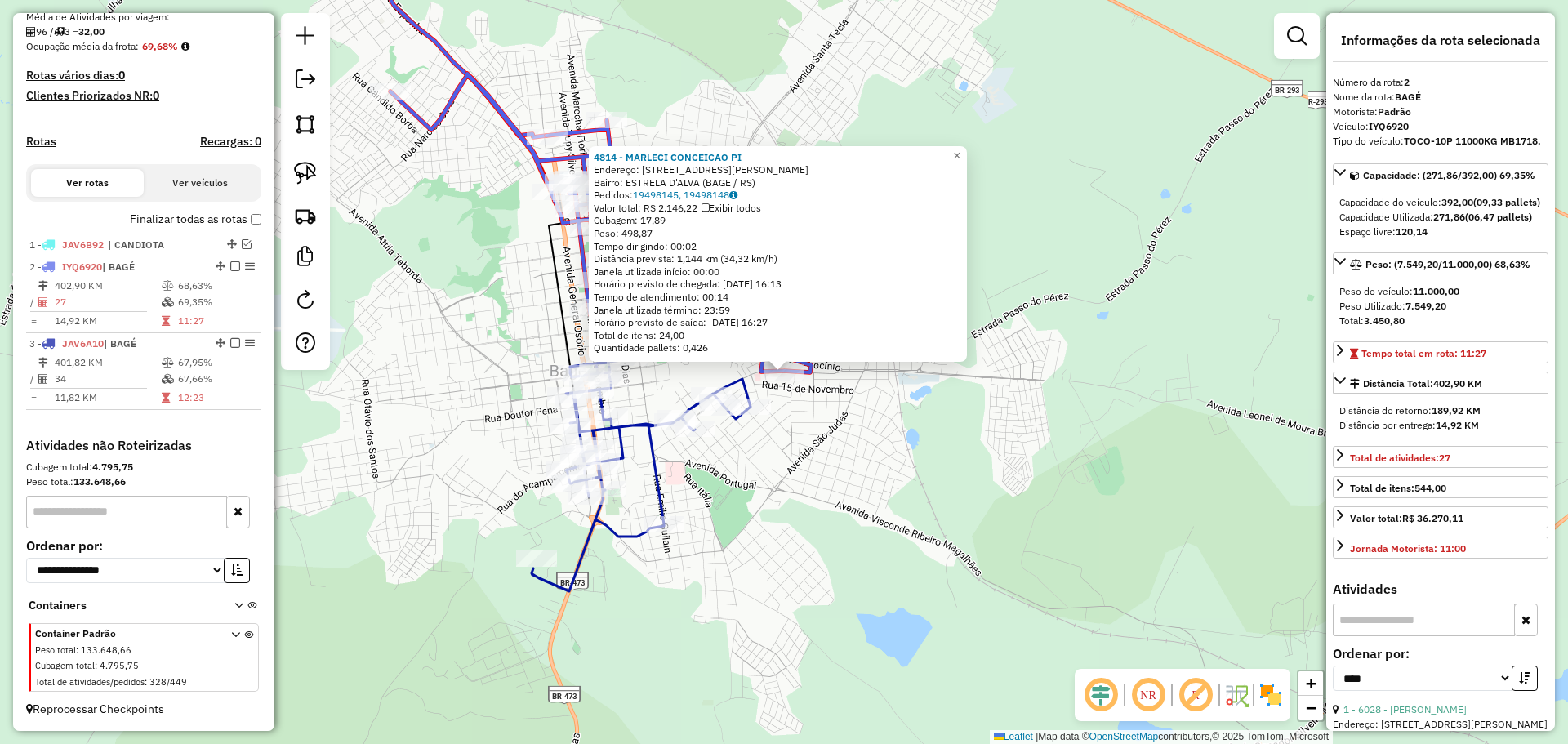
click at [802, 428] on div "4814 - MARLECI CONCEICAO PI Endereço: AV PADRE ABILIO SPONCHIADO 1279 Bairro: E…" at bounding box center [784, 372] width 1568 height 744
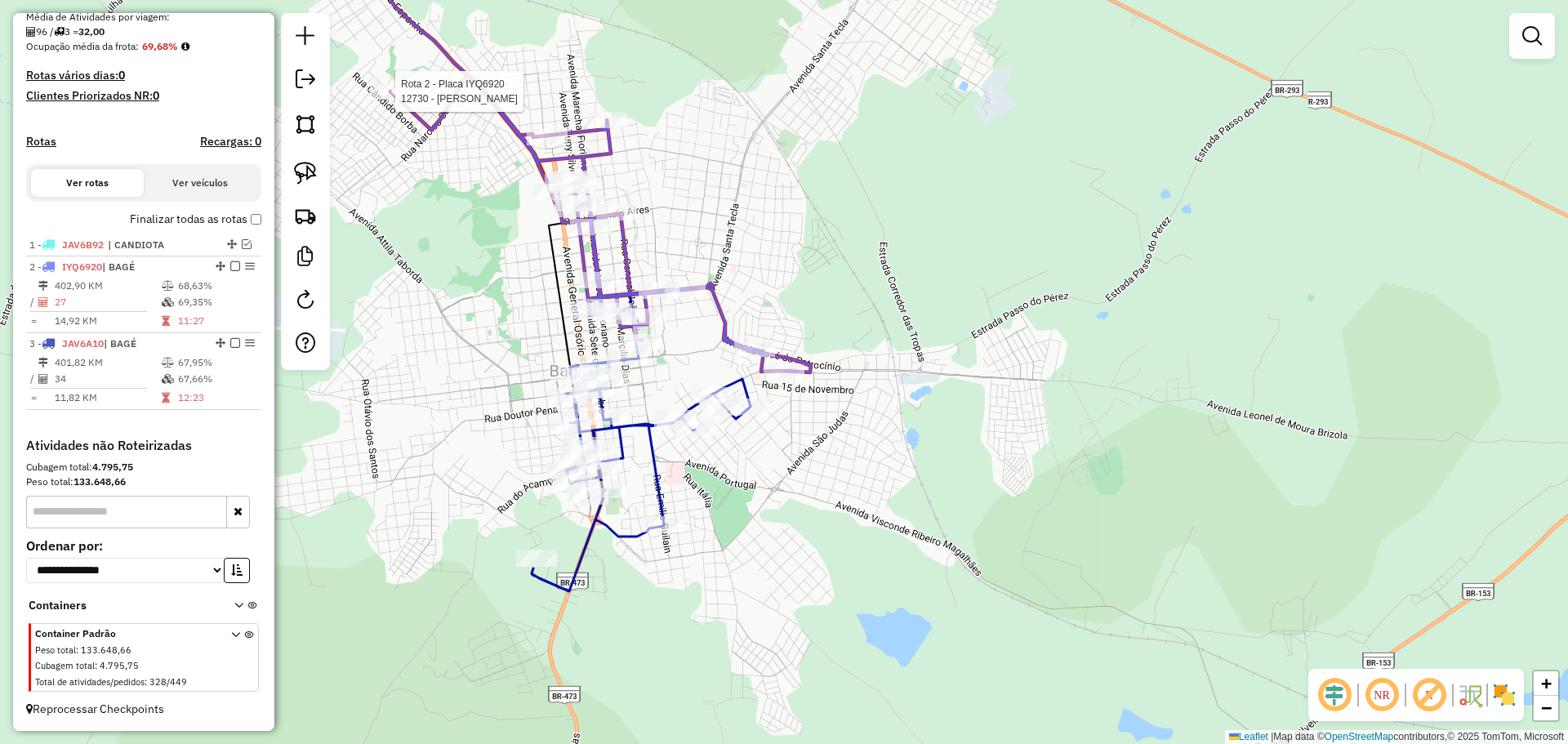
select select "*********"
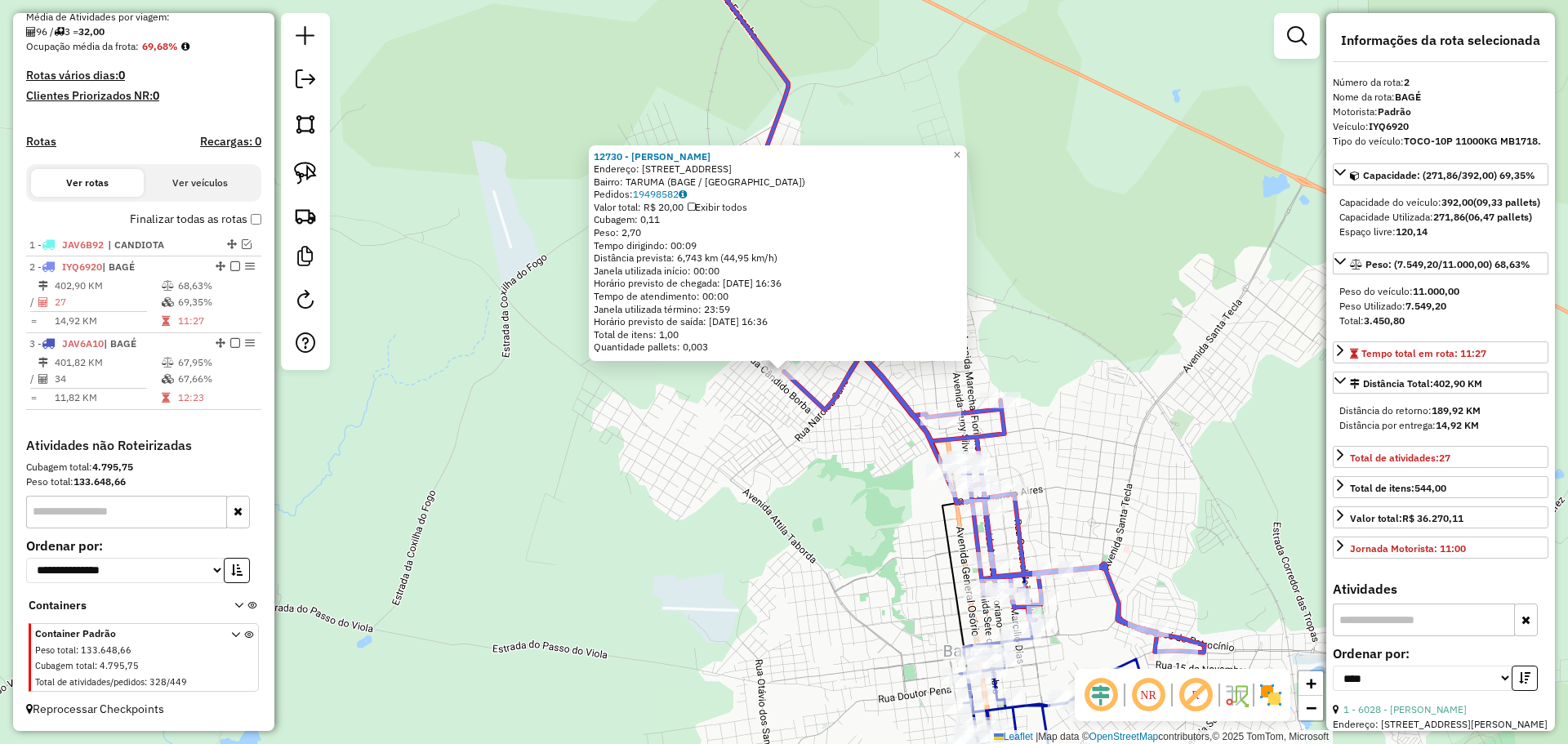
click at [686, 462] on div "12730 - CARLOS ADAO MEDEIRO Endereço: R PROFESSOR CERESER 701 Bairro: TARUMA (B…" at bounding box center [784, 372] width 1568 height 744
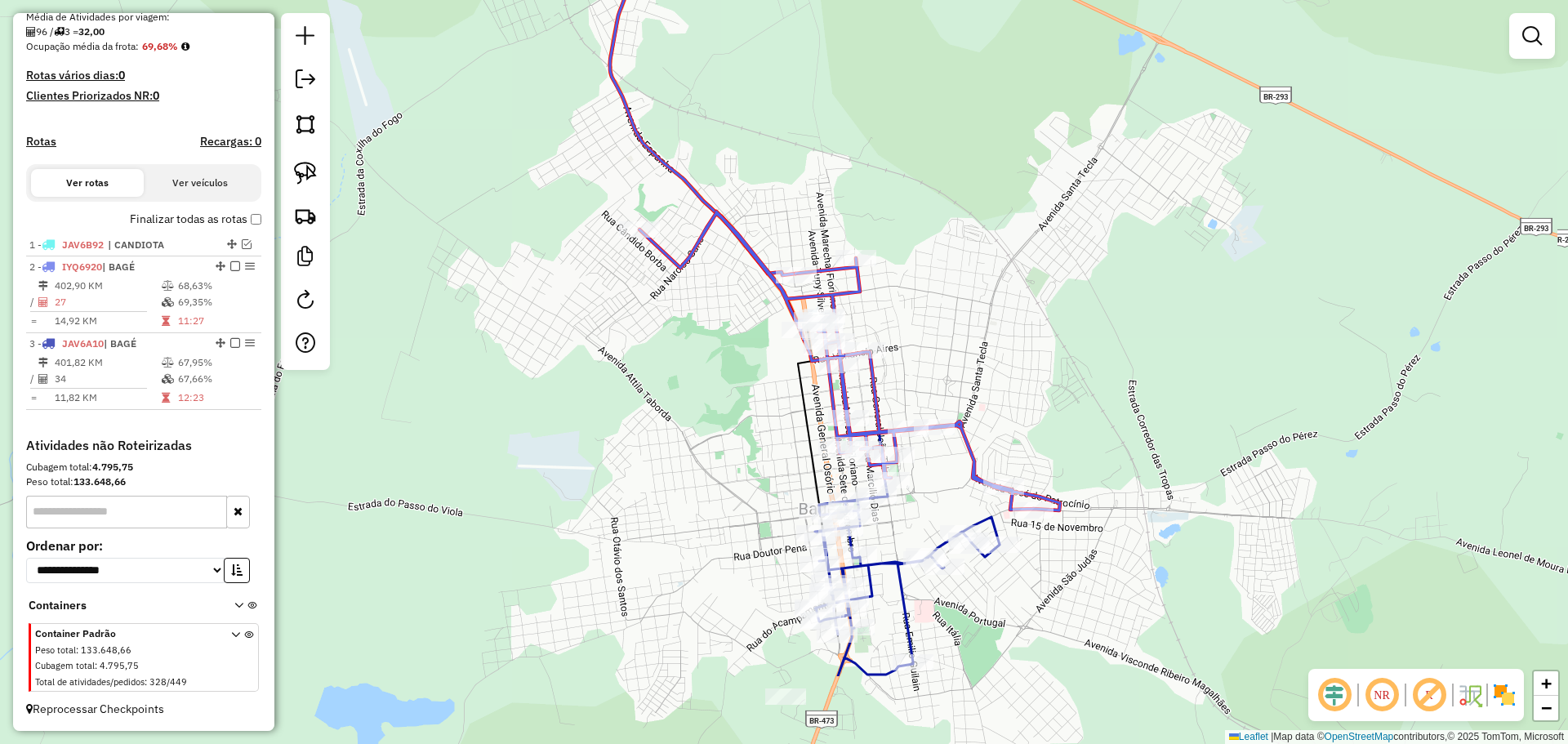
drag, startPoint x: 779, startPoint y: 508, endPoint x: 635, endPoint y: 366, distance: 202.2
click at [635, 366] on div "Janela de atendimento Grade de atendimento Capacidade Transportadoras Veículos …" at bounding box center [784, 372] width 1568 height 744
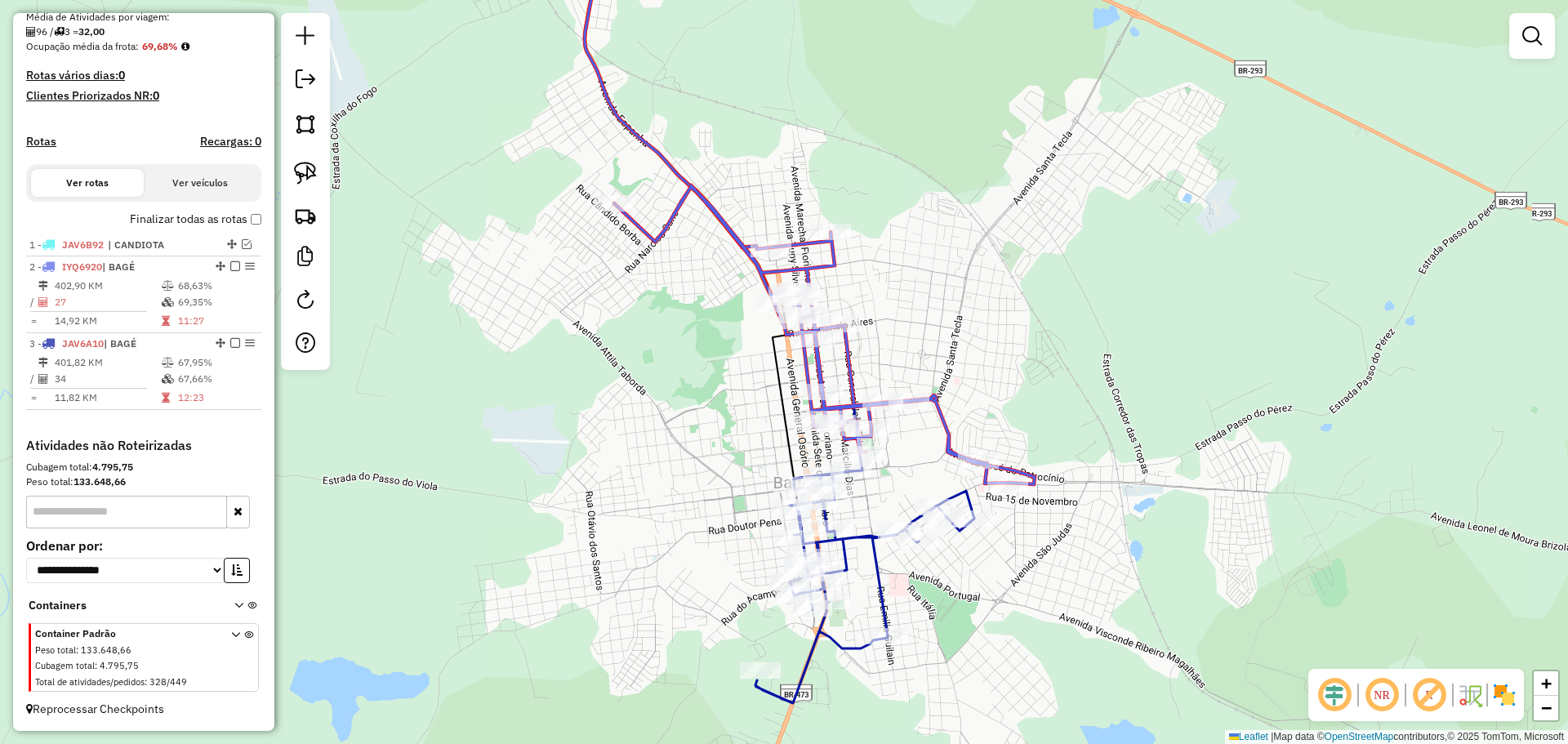
drag, startPoint x: 776, startPoint y: 467, endPoint x: 749, endPoint y: 436, distance: 41.1
click at [749, 436] on div "Janela de atendimento Grade de atendimento Capacidade Transportadoras Veículos …" at bounding box center [784, 372] width 1568 height 744
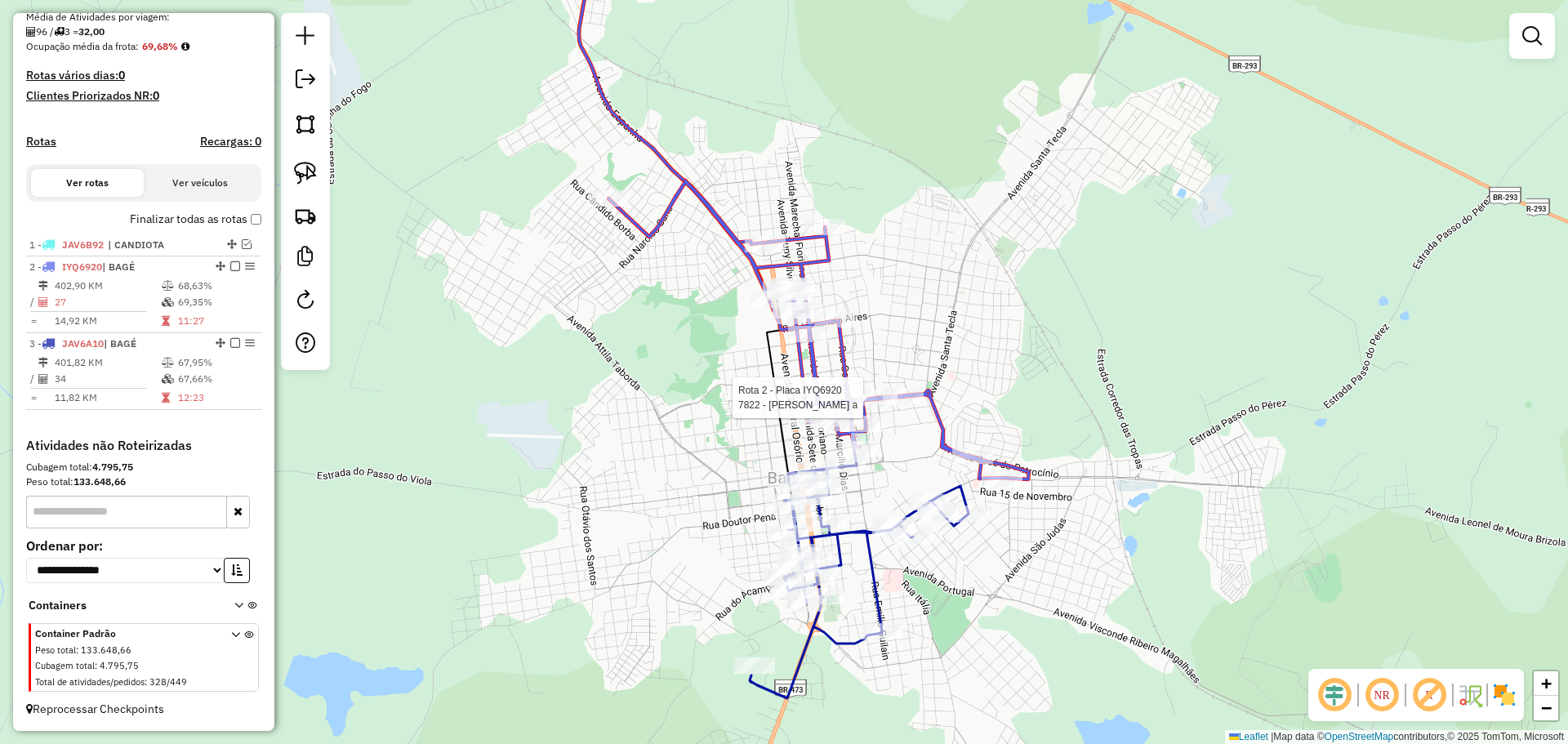
select select "*********"
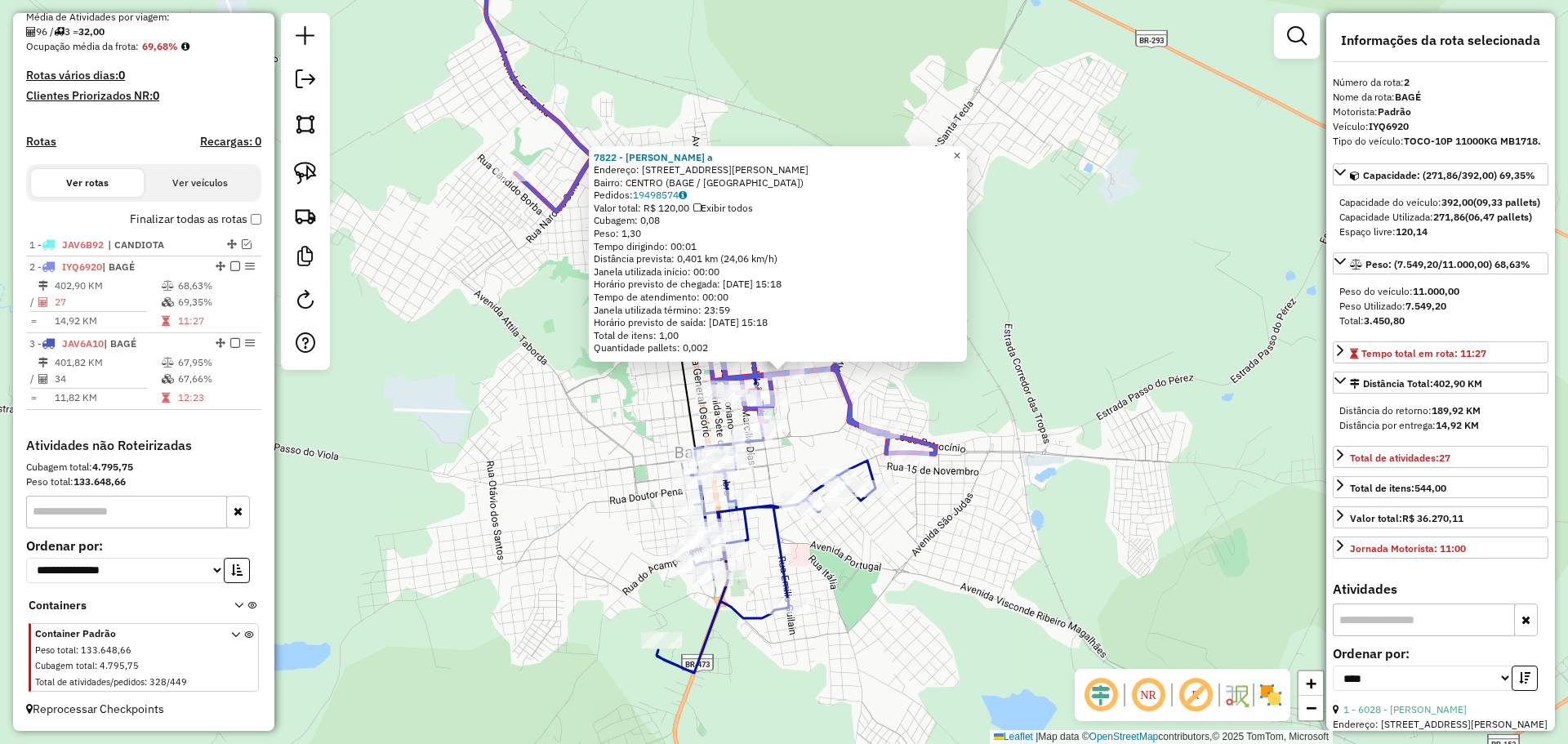
click at [960, 154] on span "×" at bounding box center [957, 155] width 8 height 13
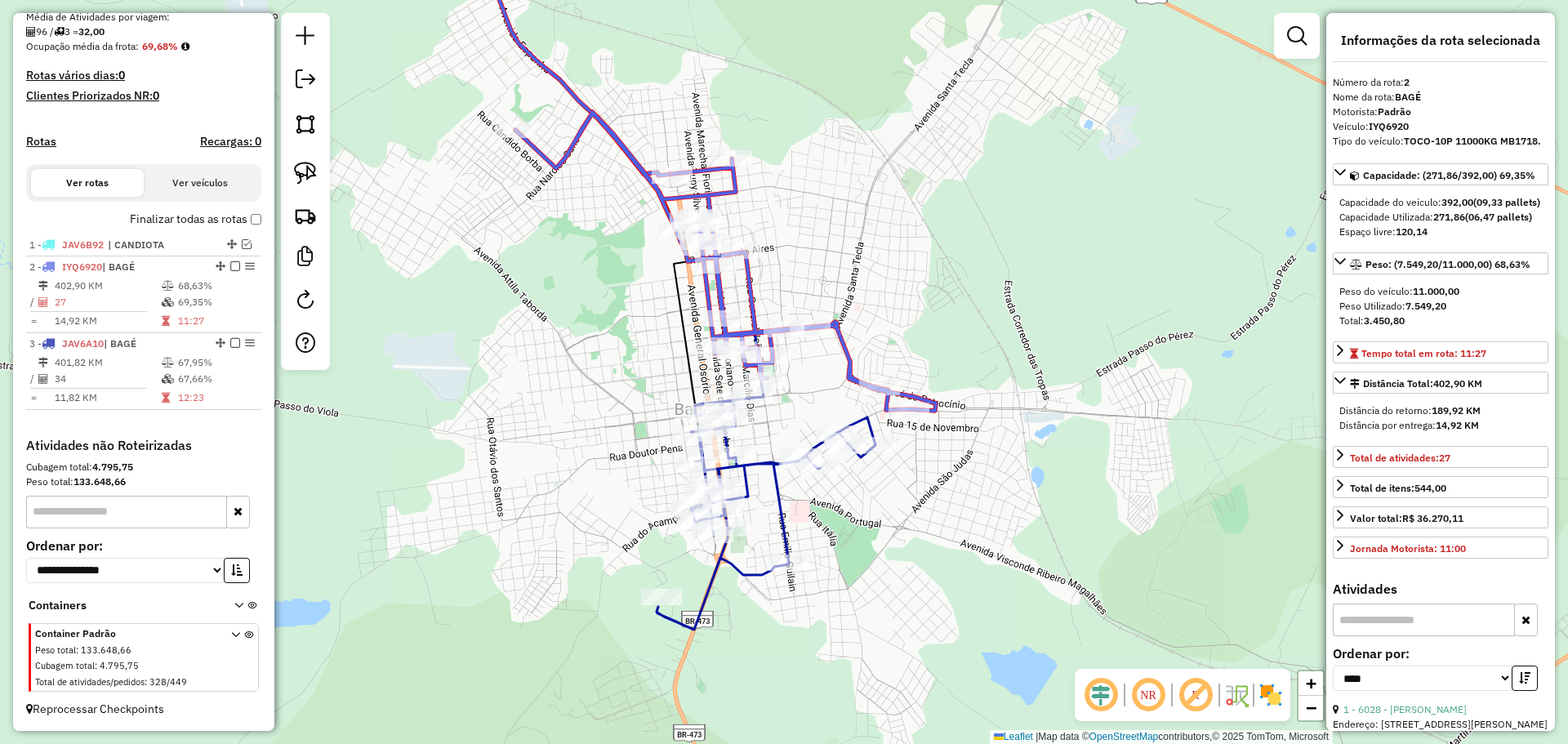
drag, startPoint x: 796, startPoint y: 458, endPoint x: 795, endPoint y: 412, distance: 46.0
click at [795, 412] on div "Janela de atendimento Grade de atendimento Capacidade Transportadoras Veículos …" at bounding box center [784, 372] width 1568 height 744
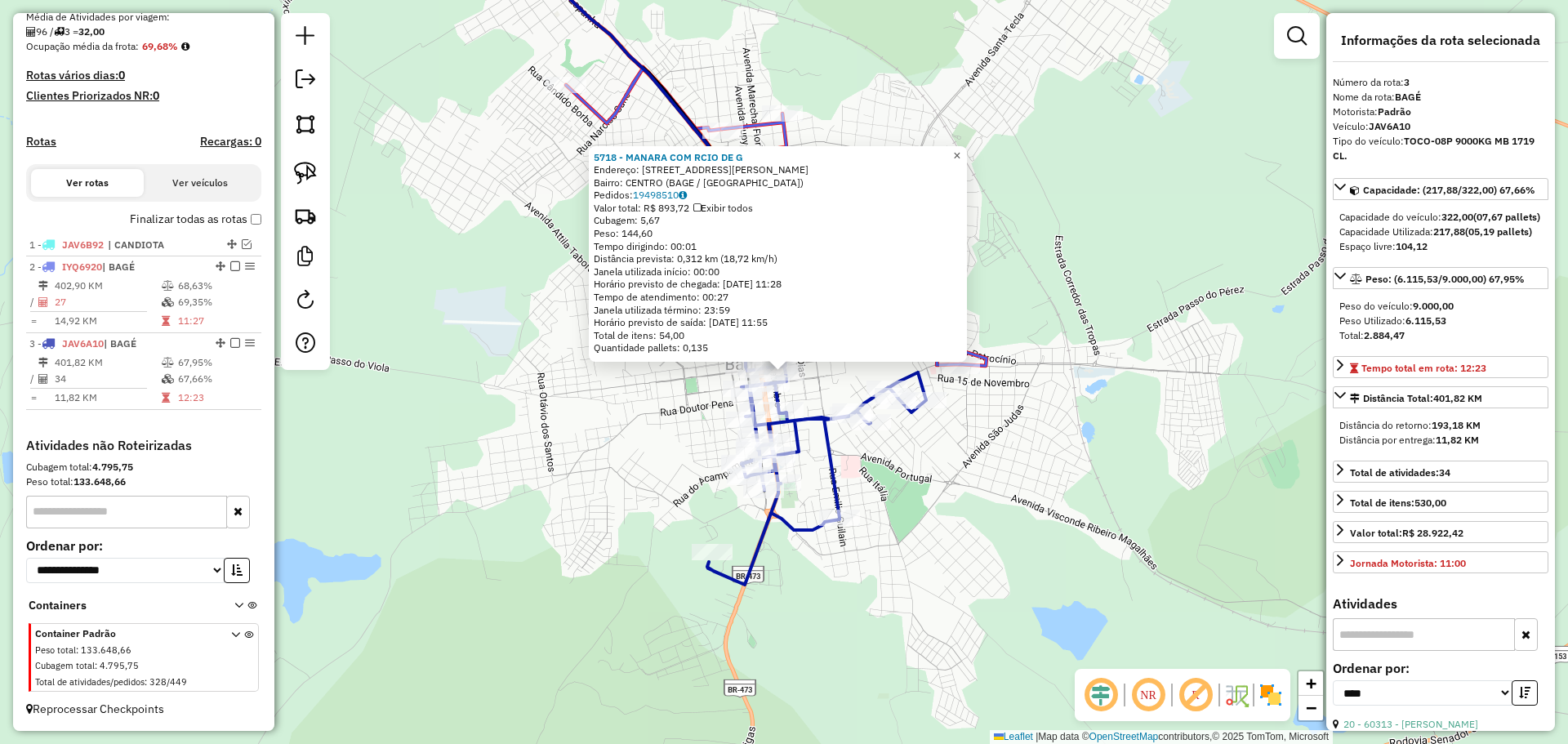
click at [960, 153] on span "×" at bounding box center [957, 155] width 8 height 13
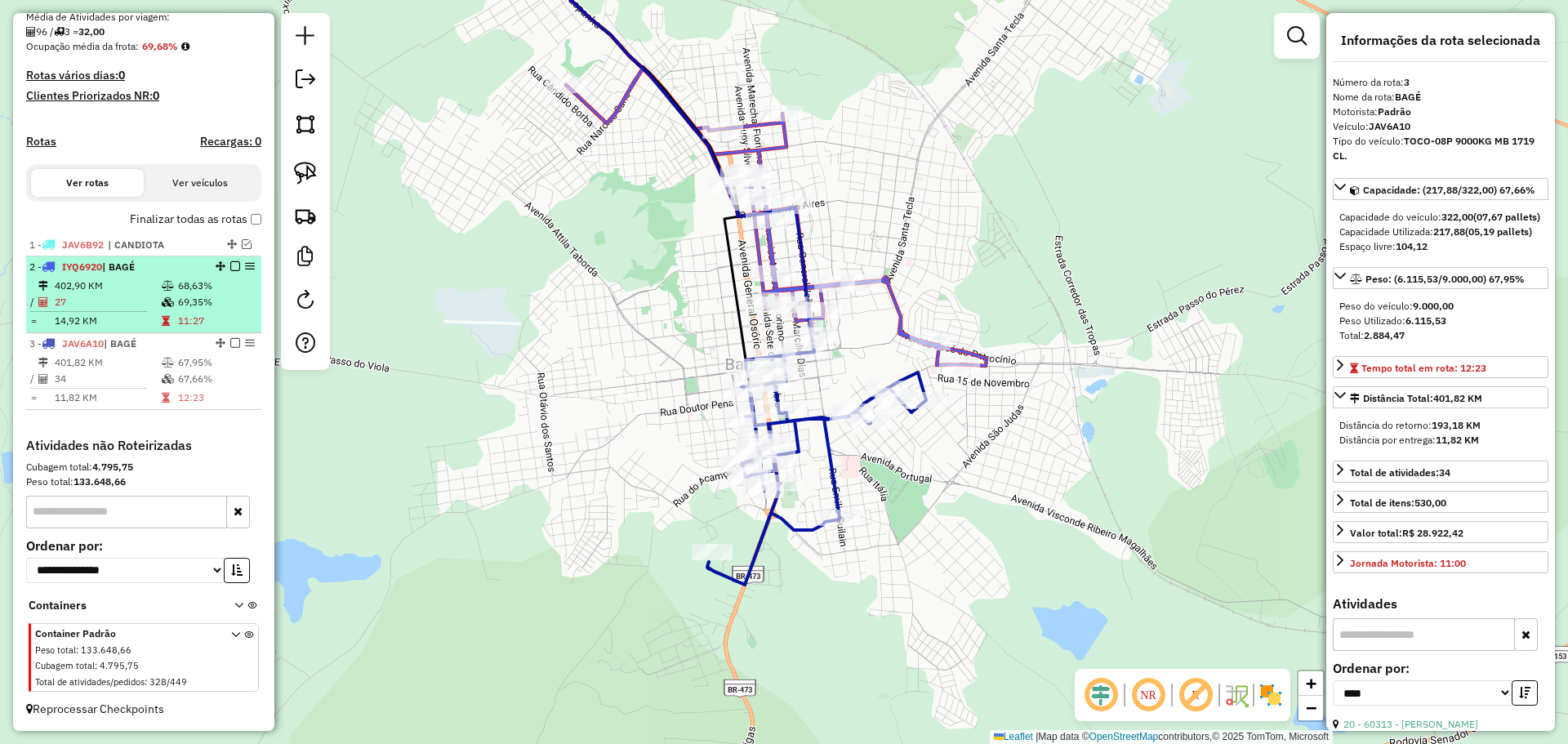
drag, startPoint x: 244, startPoint y: 266, endPoint x: 246, endPoint y: 294, distance: 28.1
click at [245, 266] on em at bounding box center [250, 267] width 10 height 10
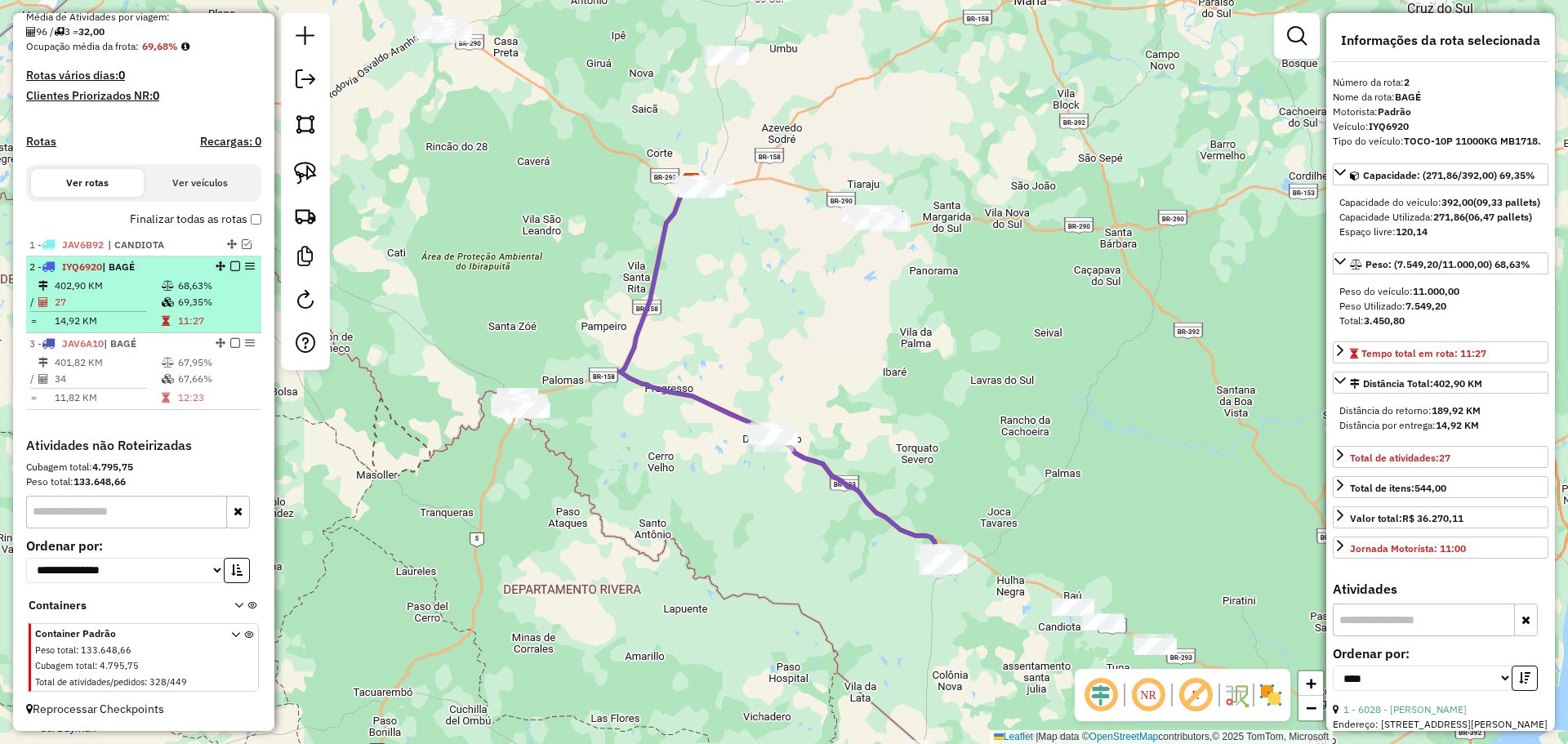
click at [245, 264] on em at bounding box center [250, 267] width 10 height 10
click at [232, 261] on em at bounding box center [235, 267] width 10 height 10
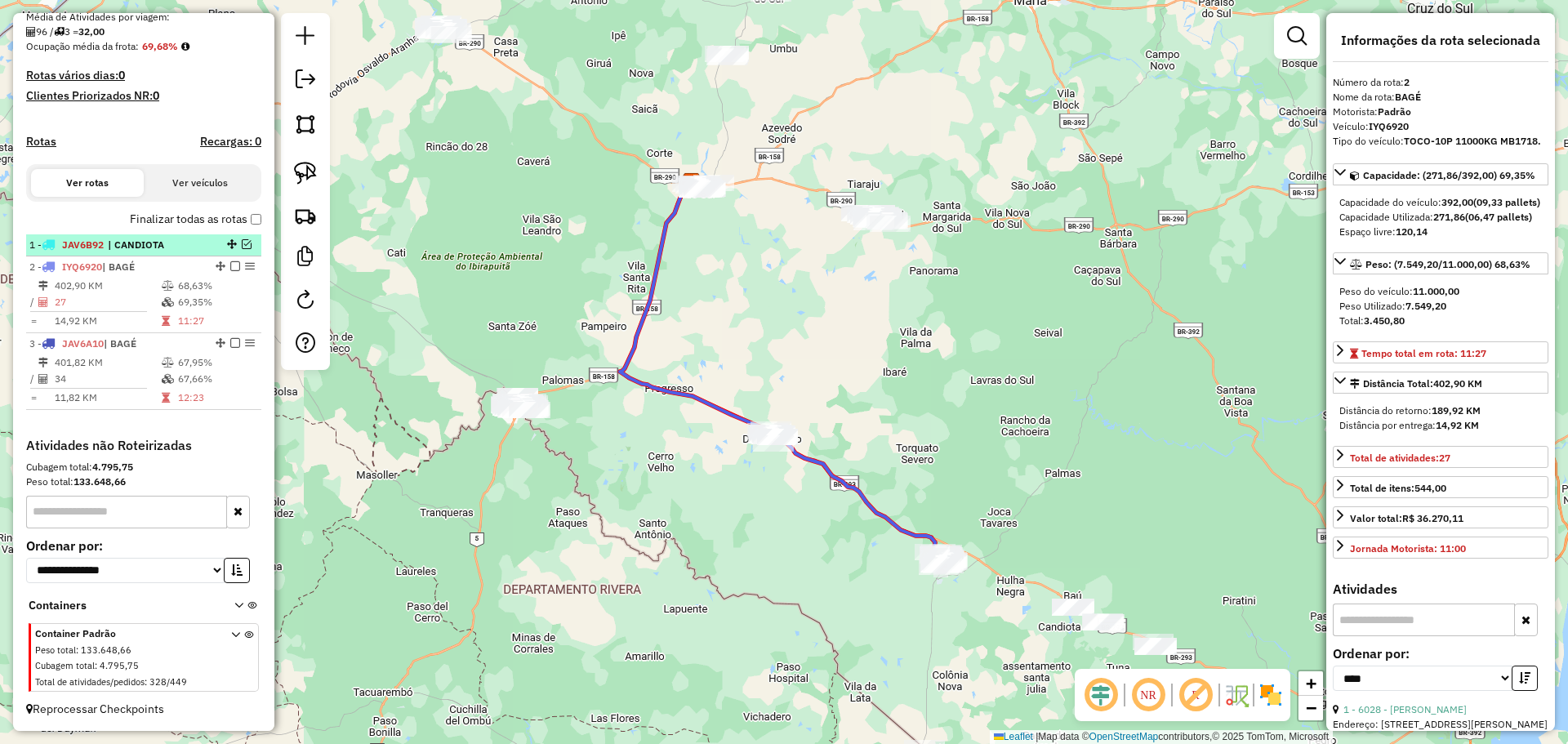
scroll to position [336, 0]
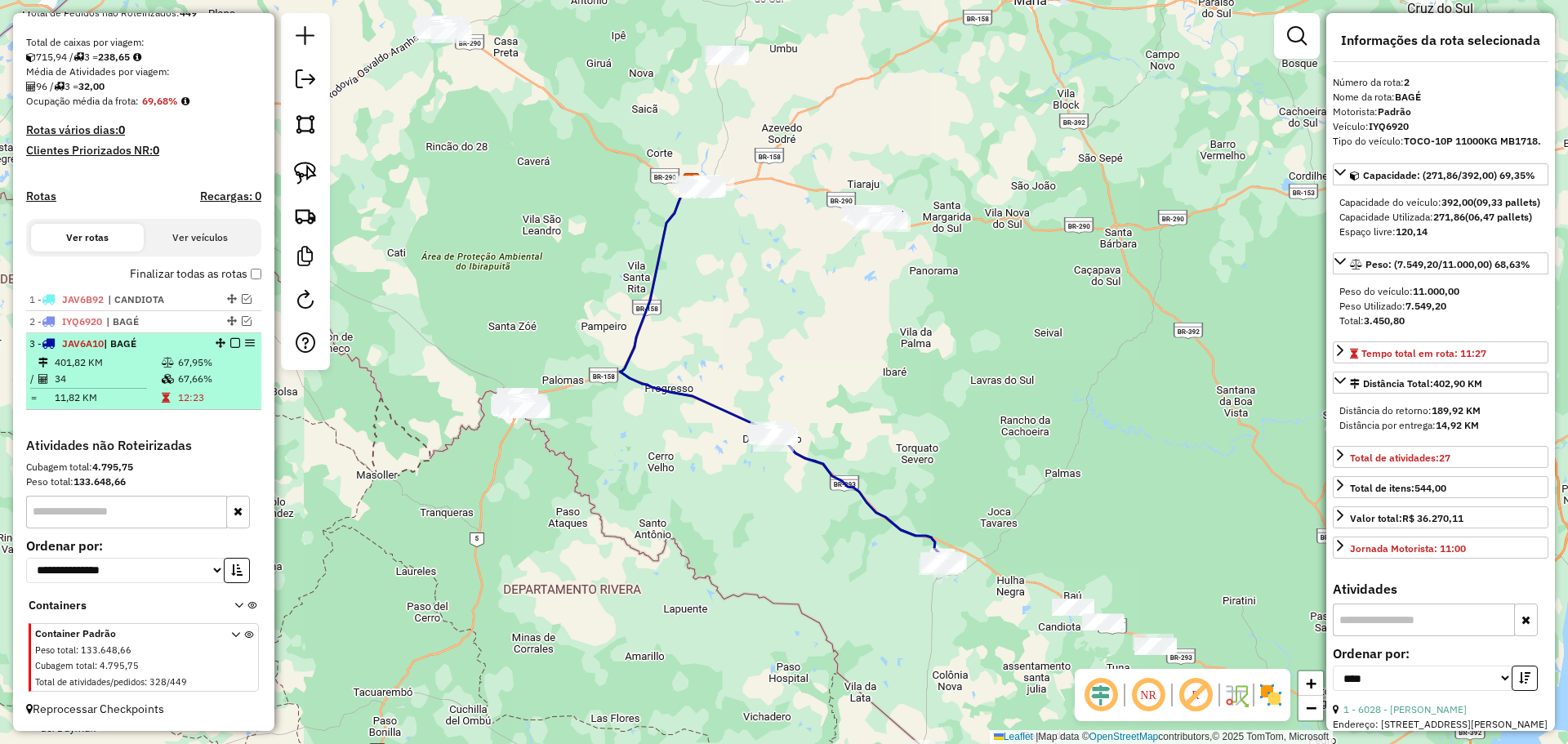
click at [231, 341] on em at bounding box center [235, 343] width 10 height 10
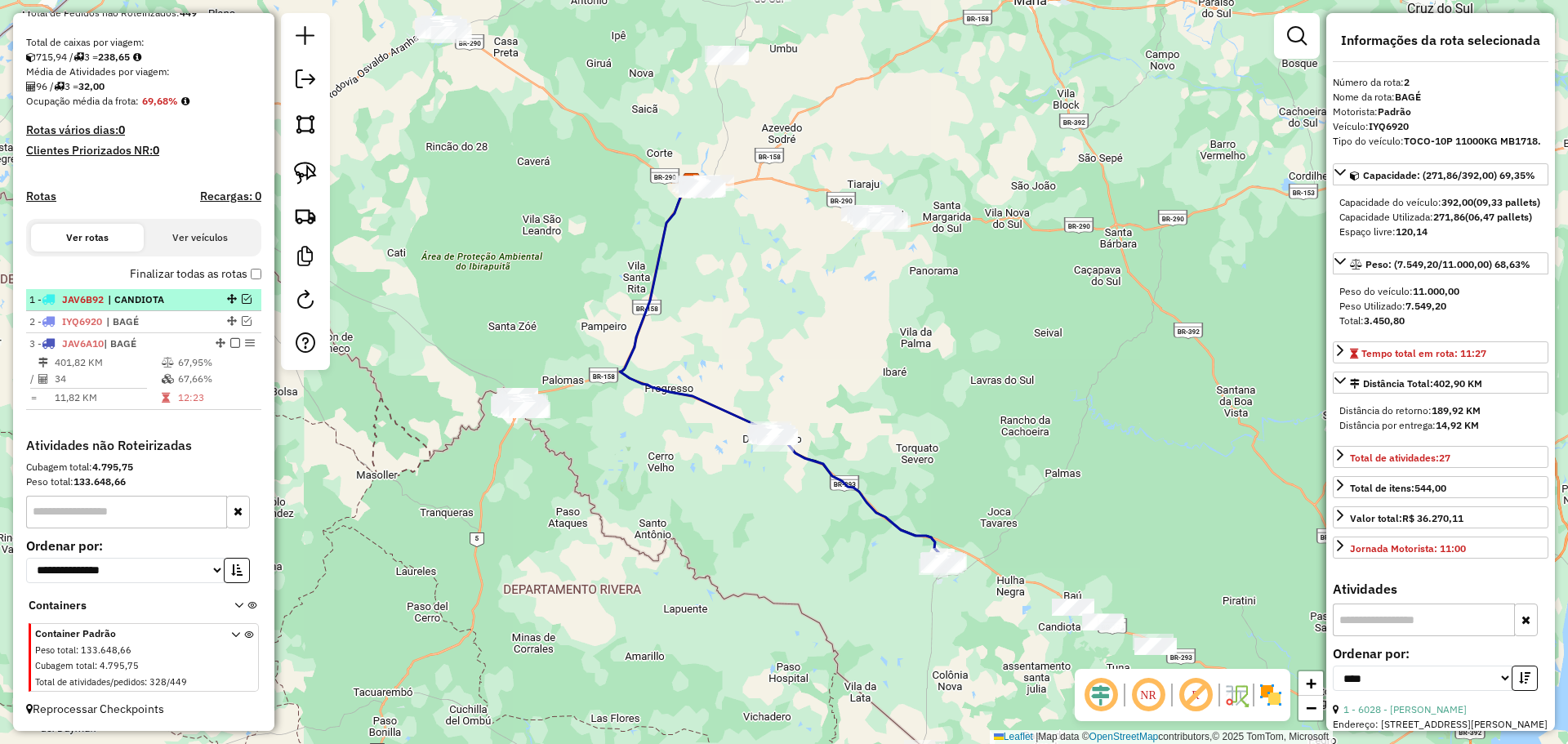
scroll to position [281, 0]
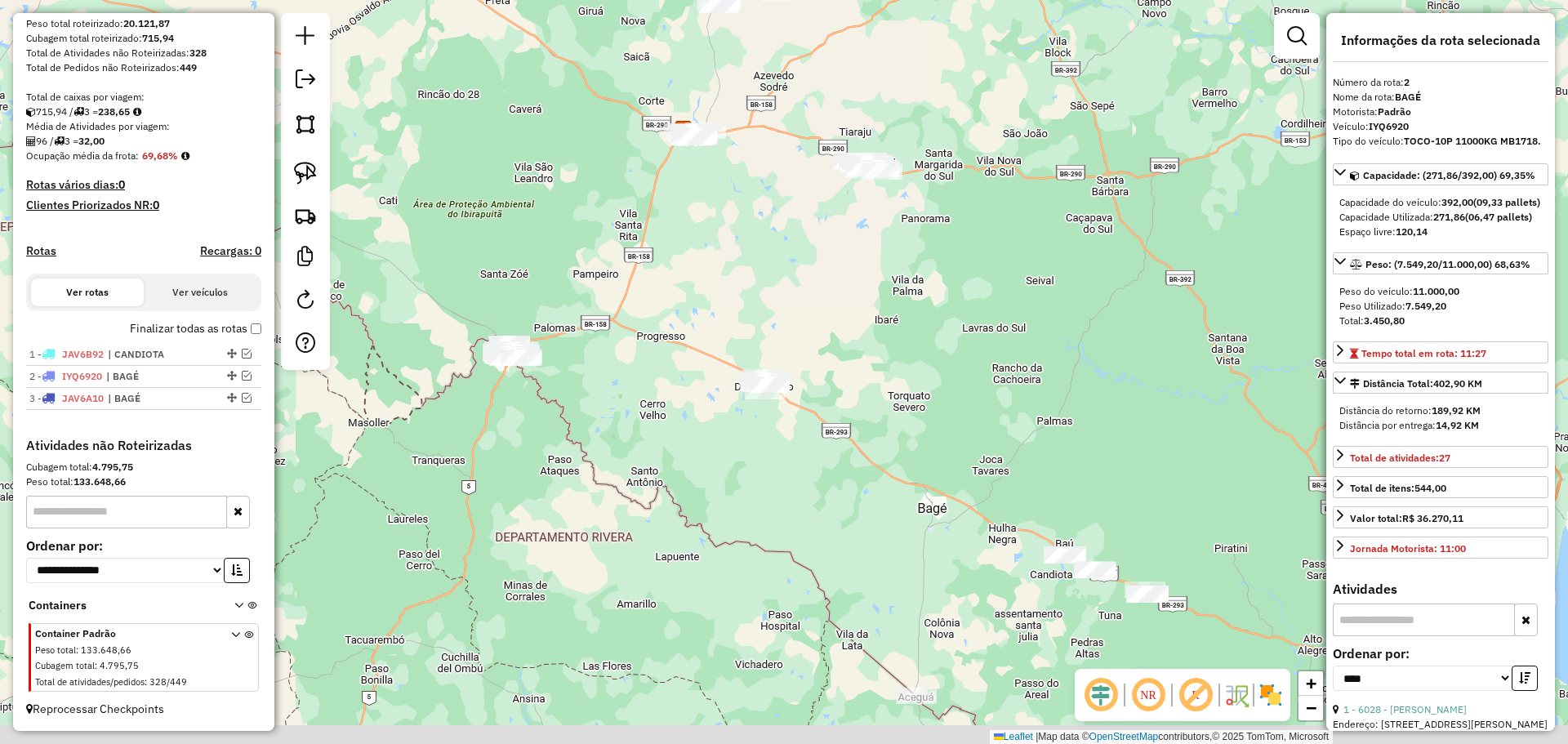
drag, startPoint x: 745, startPoint y: 466, endPoint x: 725, endPoint y: 366, distance: 102.0
click at [725, 366] on div "Janela de atendimento Grade de atendimento Capacidade Transportadoras Veículos …" at bounding box center [784, 372] width 1568 height 744
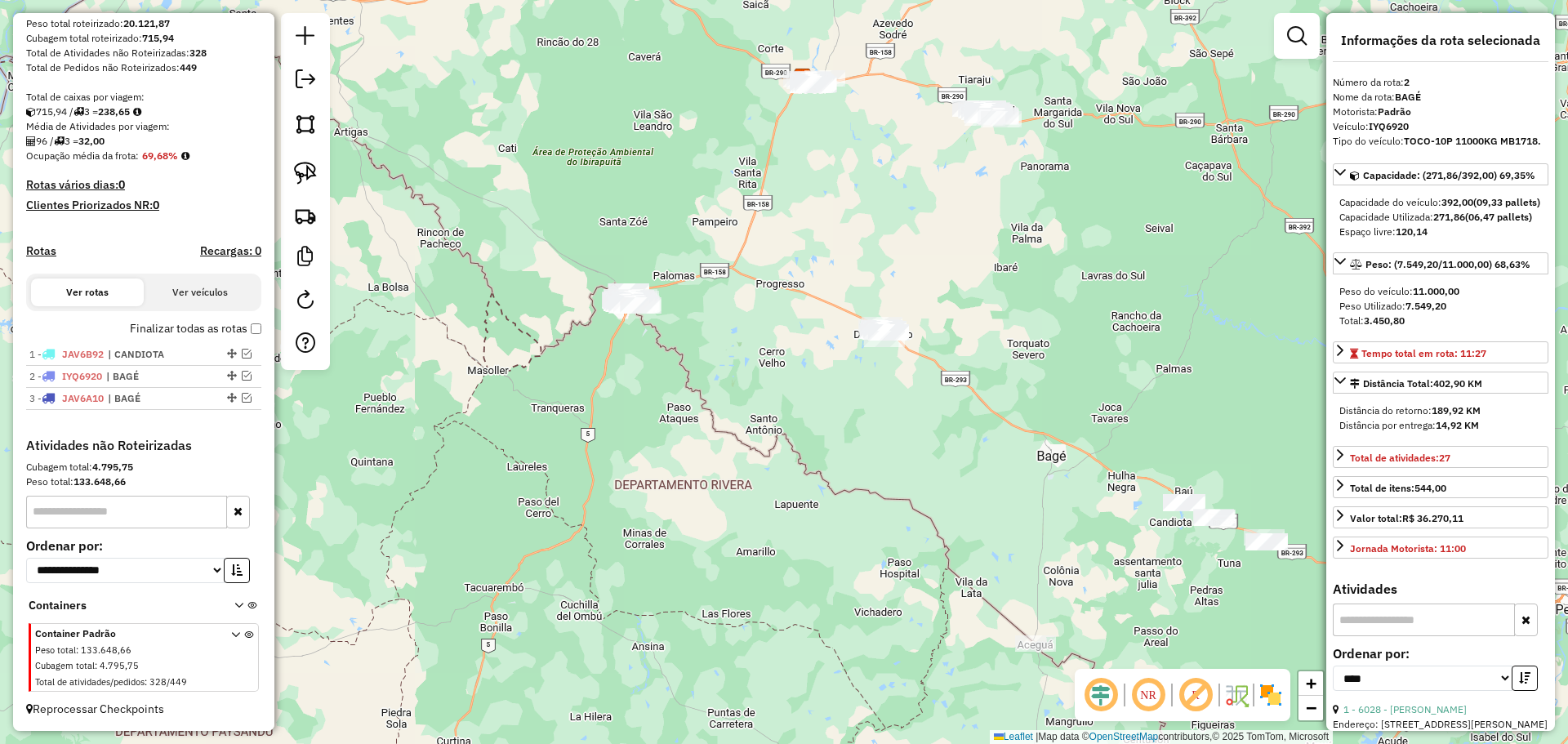
drag, startPoint x: 565, startPoint y: 374, endPoint x: 696, endPoint y: 369, distance: 131.1
click at [696, 369] on div "Janela de atendimento Grade de atendimento Capacidade Transportadoras Veículos …" at bounding box center [784, 372] width 1568 height 744
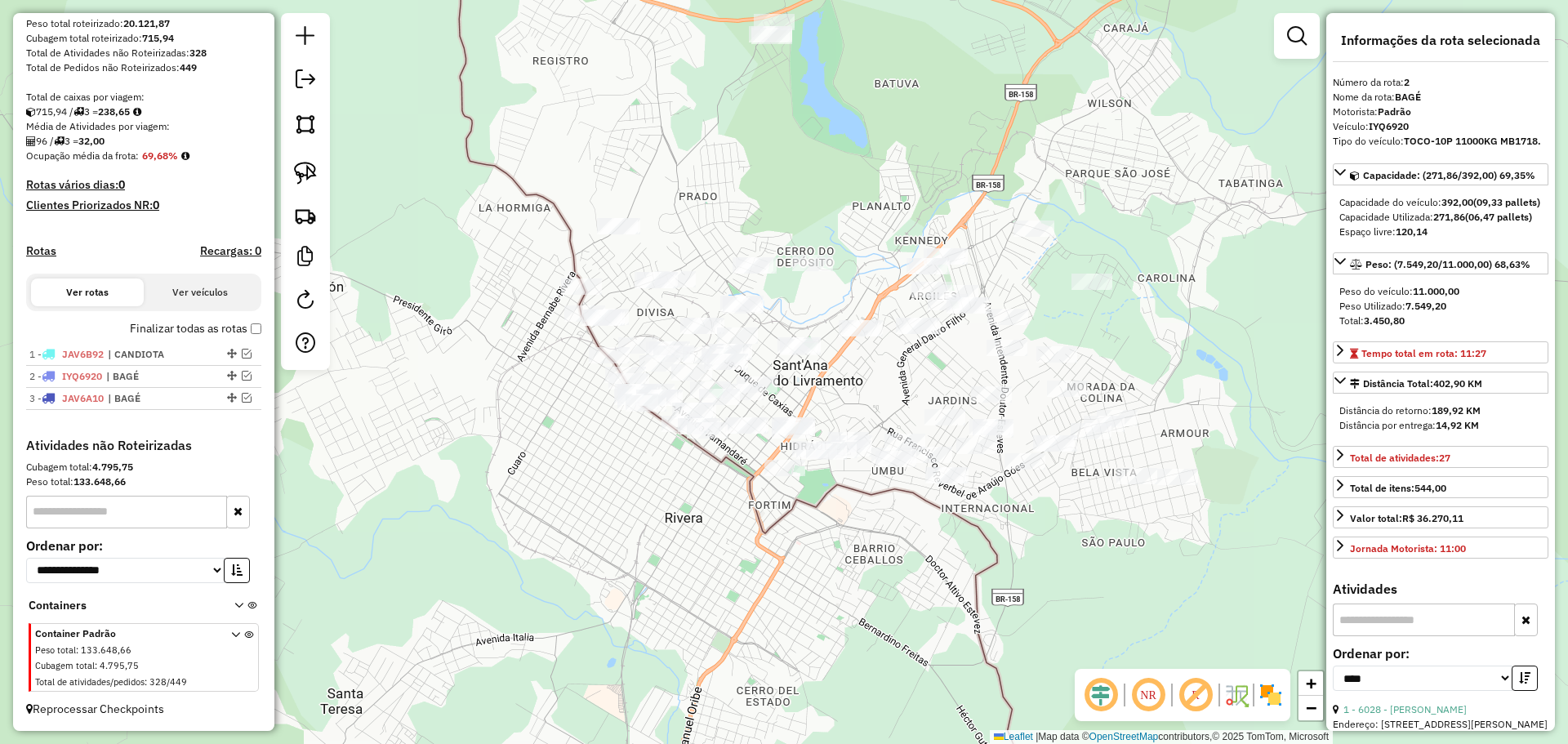
drag, startPoint x: 782, startPoint y: 297, endPoint x: 850, endPoint y: 396, distance: 120.1
click at [850, 396] on div "Janela de atendimento Grade de atendimento Capacidade Transportadoras Veículos …" at bounding box center [784, 372] width 1568 height 744
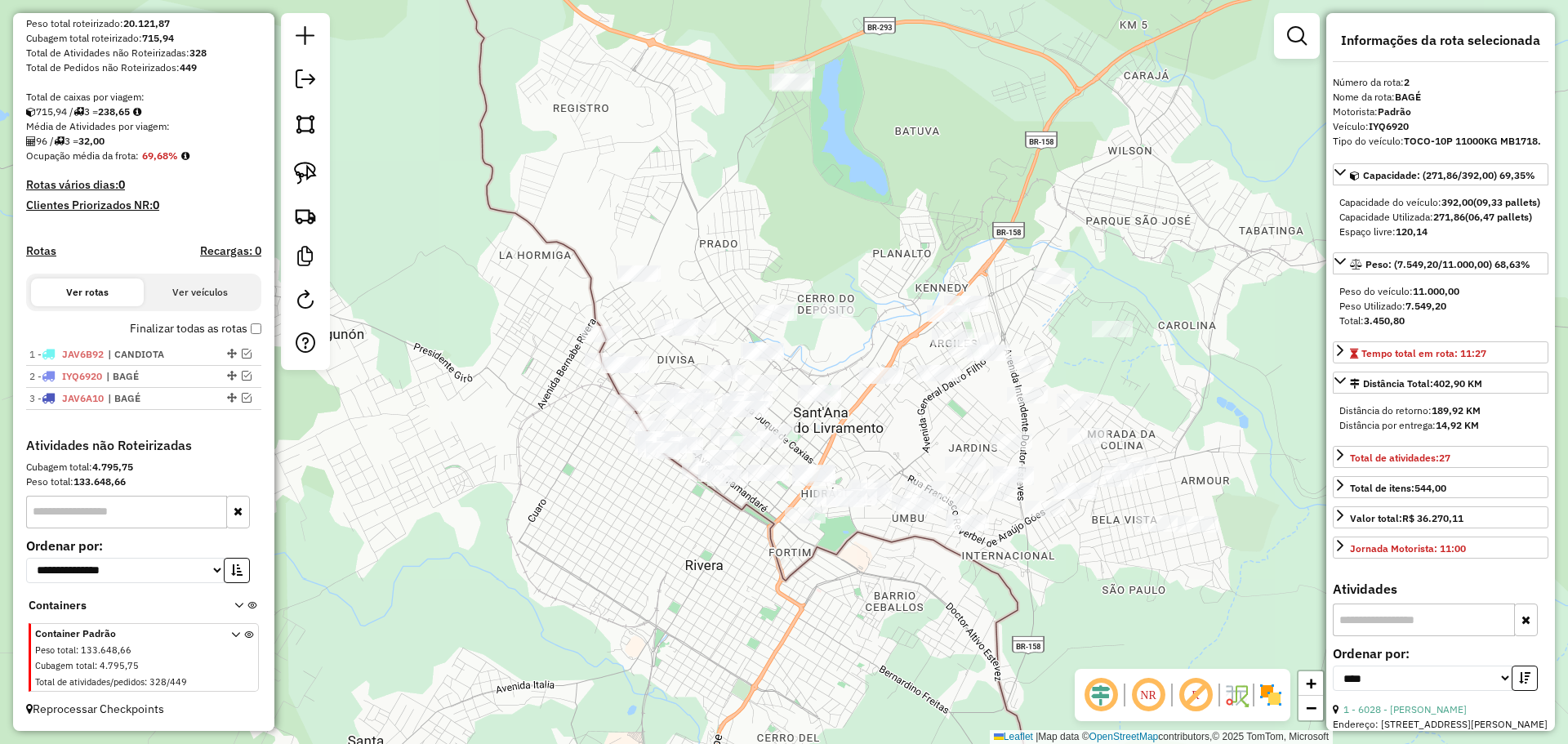
click at [869, 443] on div "Janela de atendimento Grade de atendimento Capacidade Transportadoras Veículos …" at bounding box center [784, 372] width 1568 height 744
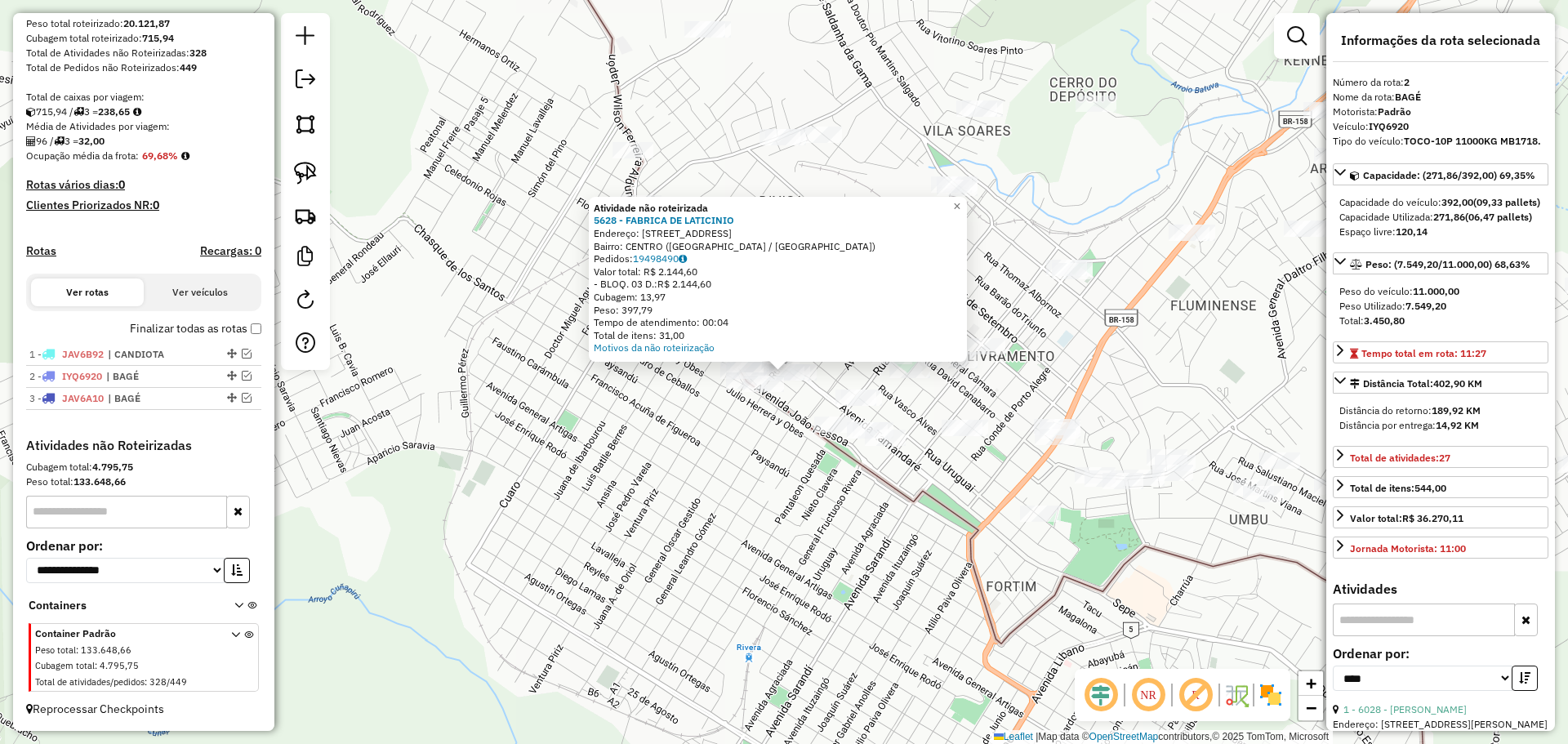
click at [648, 451] on div "Atividade não roteirizada 5628 - FABRICA DE LATICINIO Endereço: AV ALMIRANTE TA…" at bounding box center [784, 372] width 1568 height 744
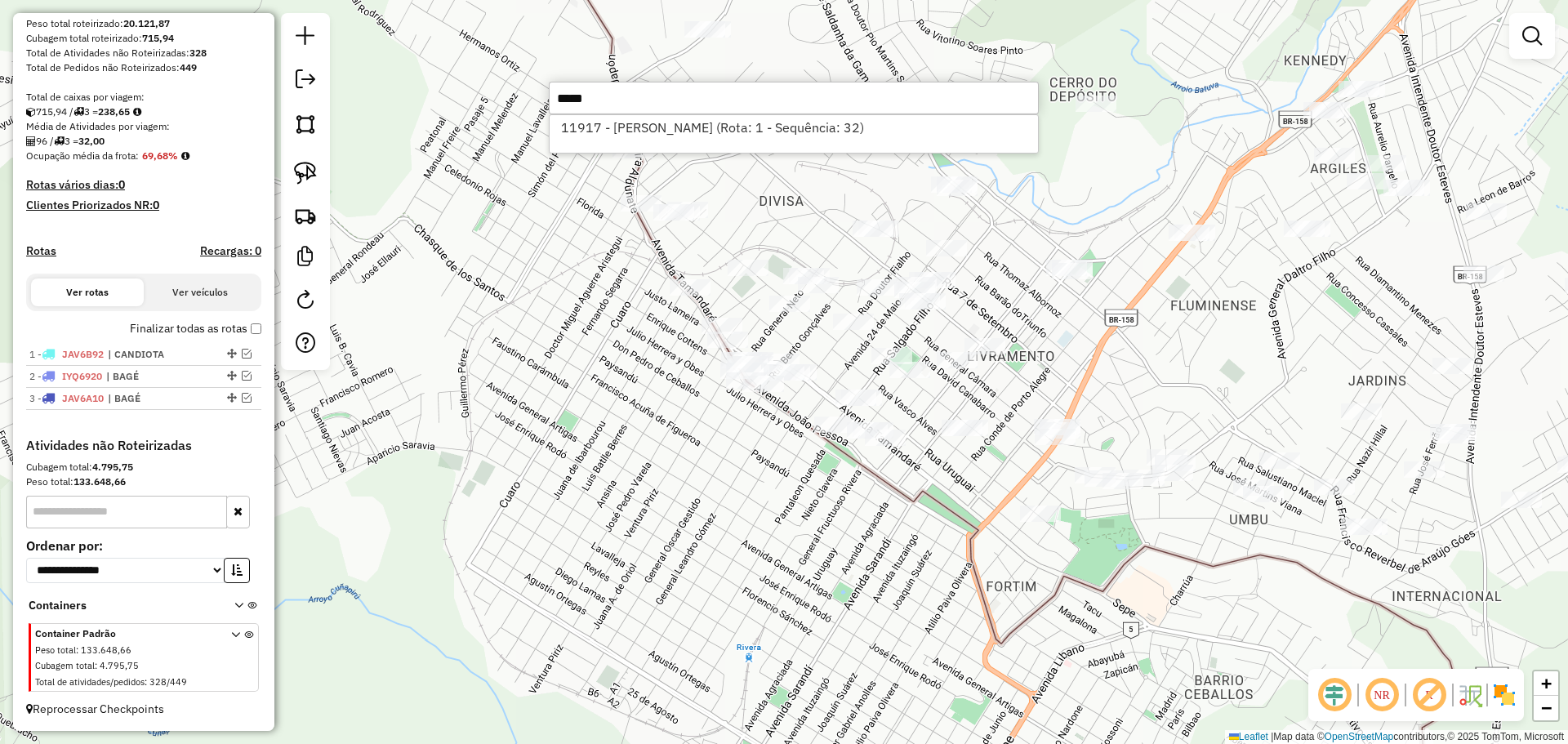
type input "*****"
click at [633, 391] on div "Janela de atendimento Grade de atendimento Capacidade Transportadoras Veículos …" at bounding box center [784, 372] width 1568 height 744
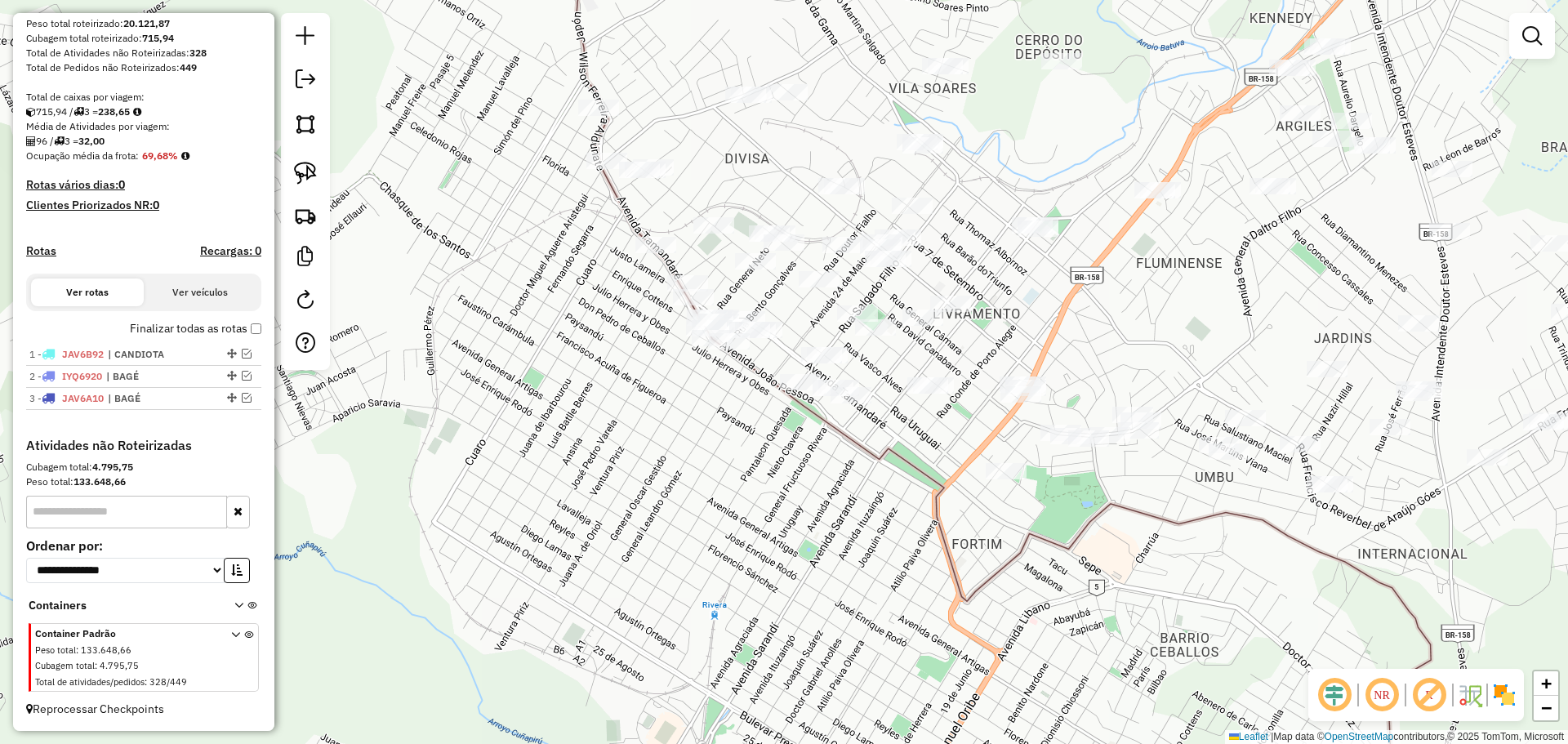
drag, startPoint x: 575, startPoint y: 426, endPoint x: 540, endPoint y: 384, distance: 54.7
click at [540, 384] on div "Janela de atendimento Grade de atendimento Capacidade Transportadoras Veículos …" at bounding box center [784, 372] width 1568 height 744
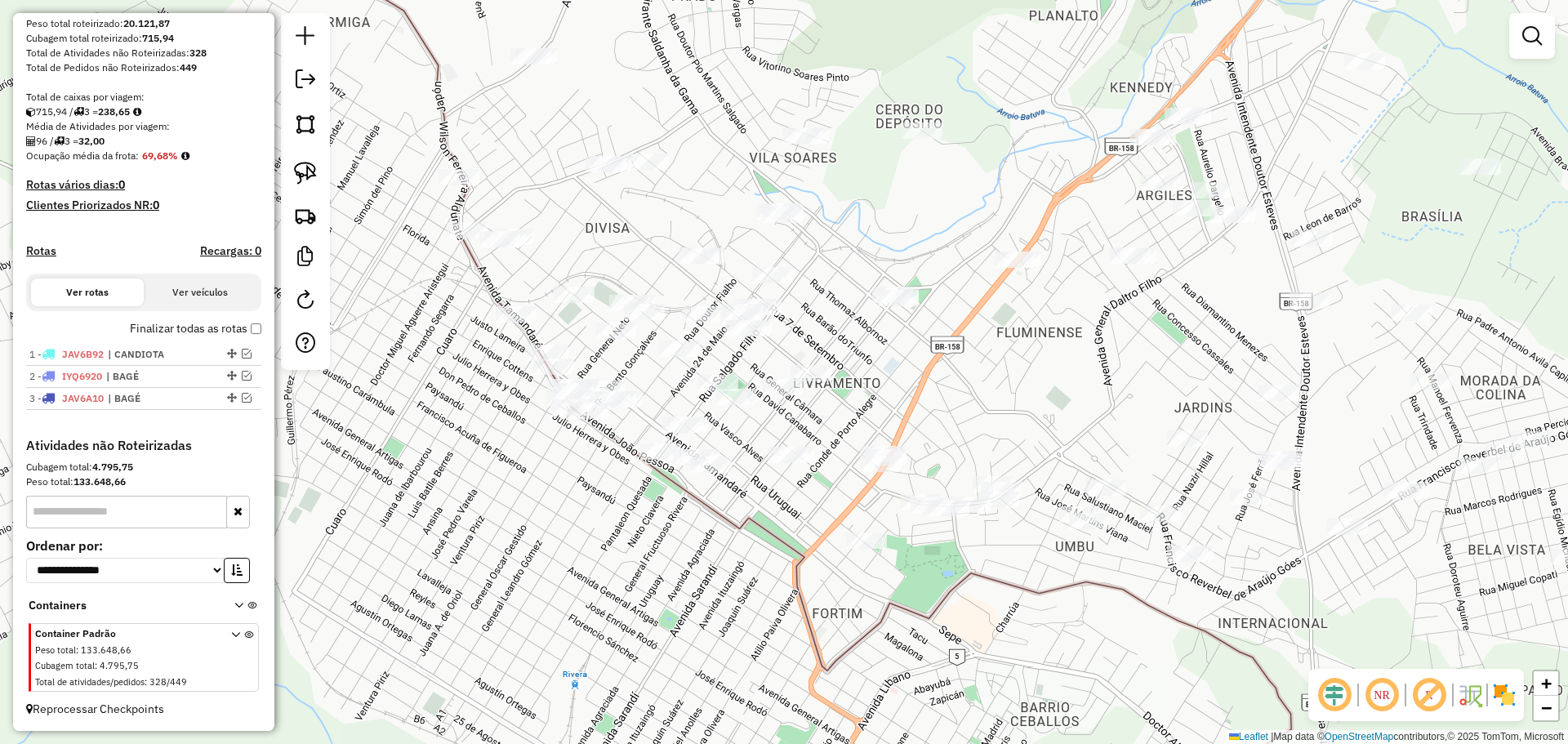
drag, startPoint x: 948, startPoint y: 474, endPoint x: 808, endPoint y: 544, distance: 156.5
click at [808, 544] on div "Janela de atendimento Grade de atendimento Capacidade Transportadoras Veículos …" at bounding box center [784, 372] width 1568 height 744
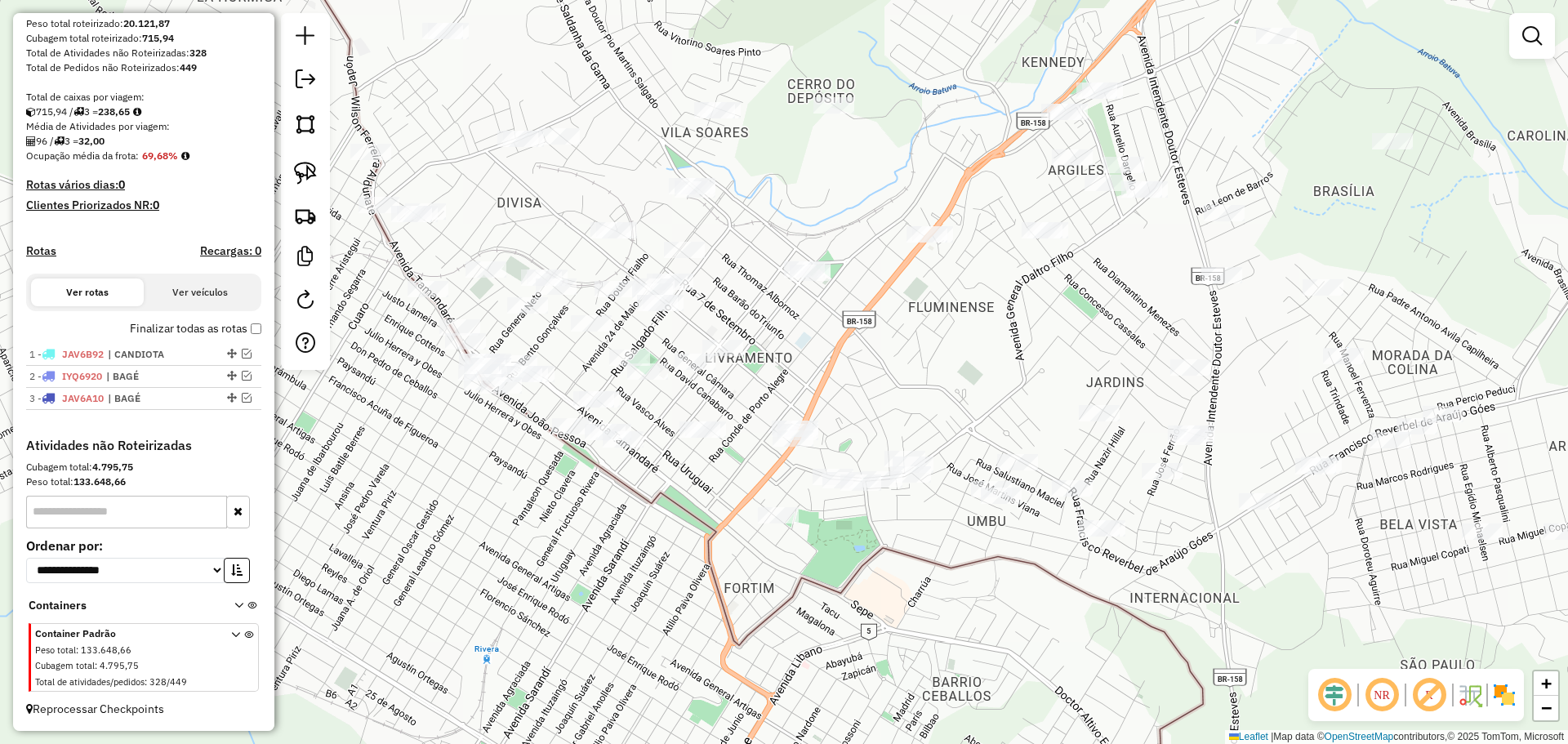
drag, startPoint x: 914, startPoint y: 582, endPoint x: 883, endPoint y: 537, distance: 54.6
click at [883, 537] on div "Janela de atendimento Grade de atendimento Capacidade Transportadoras Veículos …" at bounding box center [784, 372] width 1568 height 744
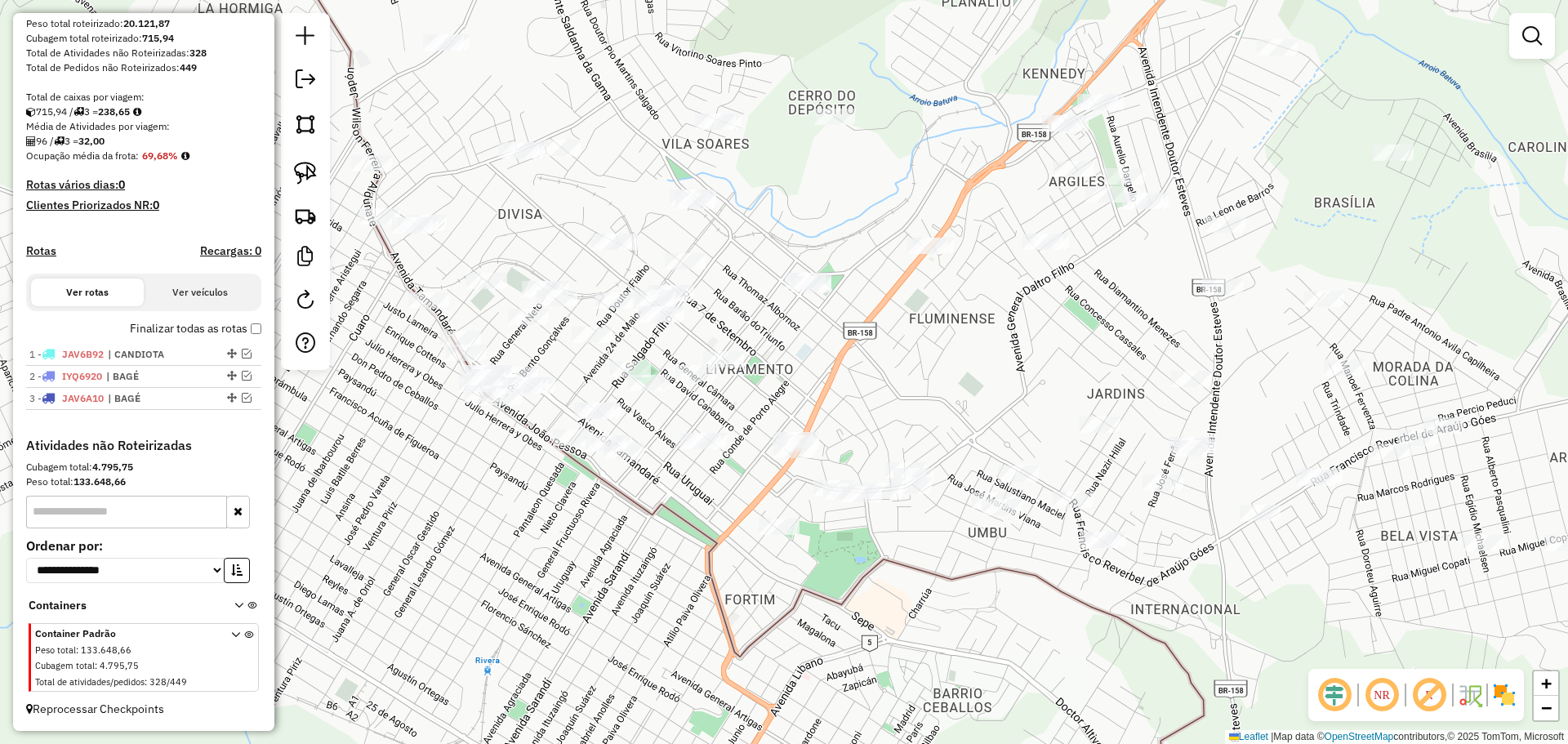
drag, startPoint x: 872, startPoint y: 587, endPoint x: 873, endPoint y: 601, distance: 14.0
click at [873, 601] on div "Janela de atendimento Grade de atendimento Capacidade Transportadoras Veículos …" at bounding box center [784, 372] width 1568 height 744
click at [307, 167] on img at bounding box center [305, 173] width 23 height 23
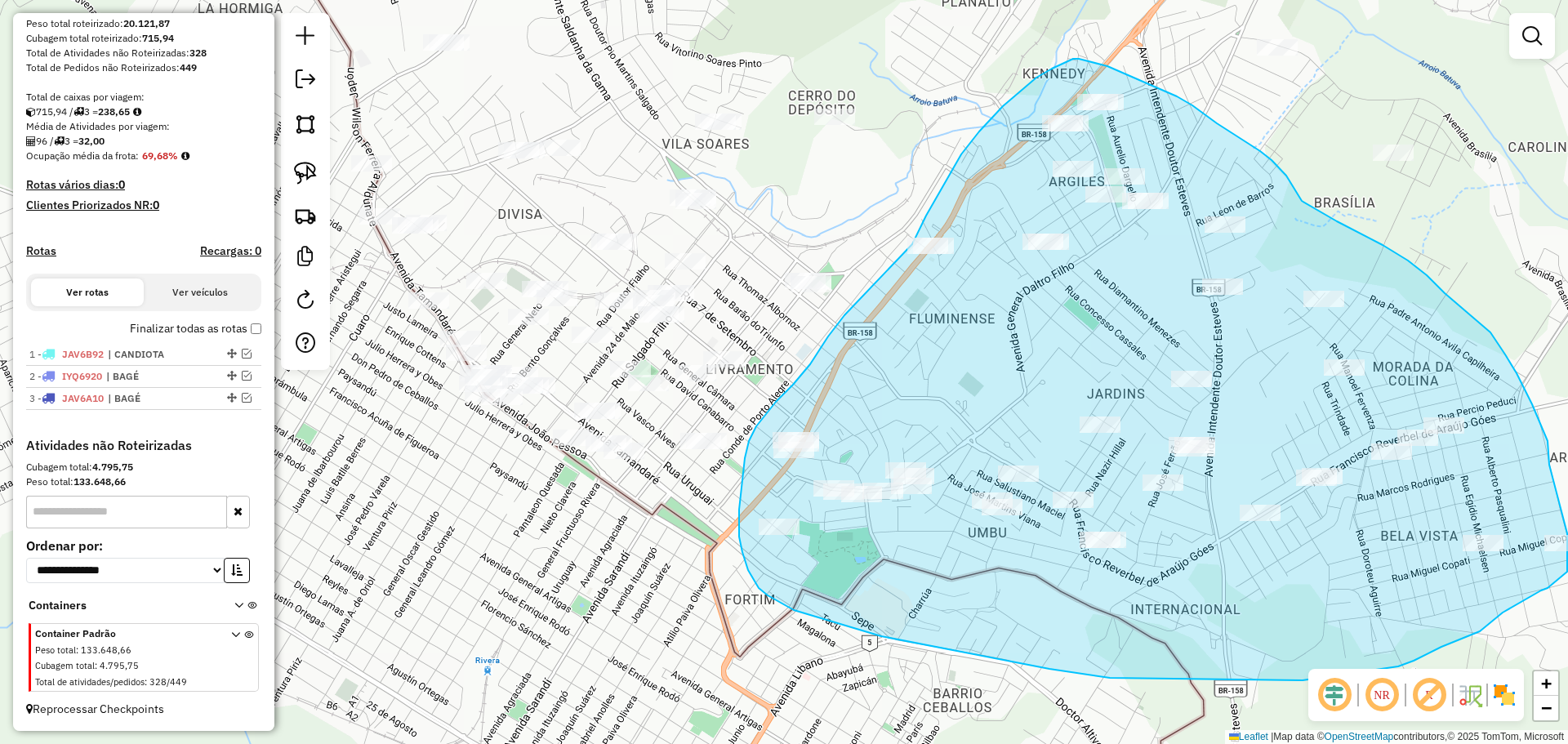
drag, startPoint x: 1526, startPoint y: 392, endPoint x: 1567, endPoint y: 533, distance: 146.8
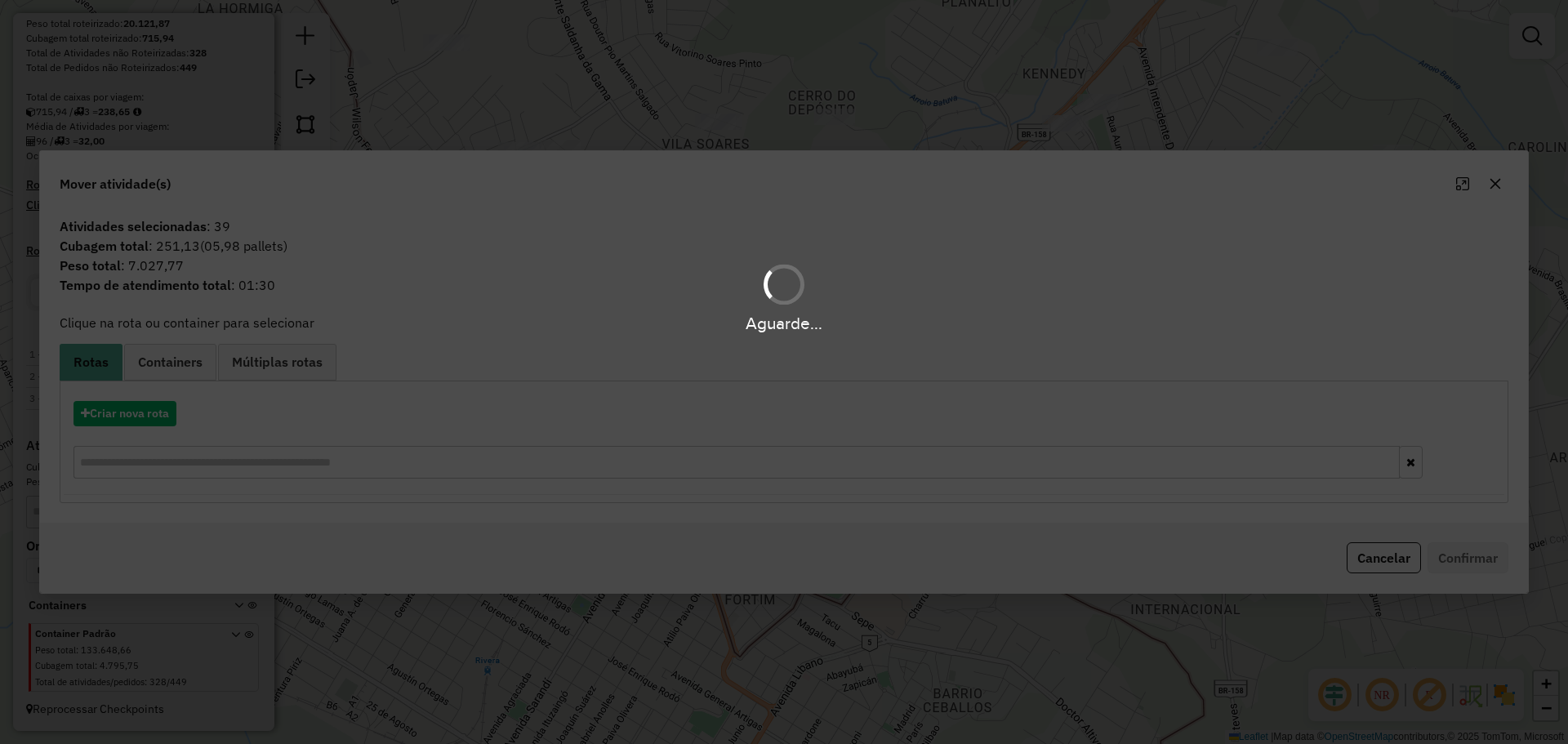
click at [1494, 179] on div "Aguarde..." at bounding box center [784, 372] width 1568 height 744
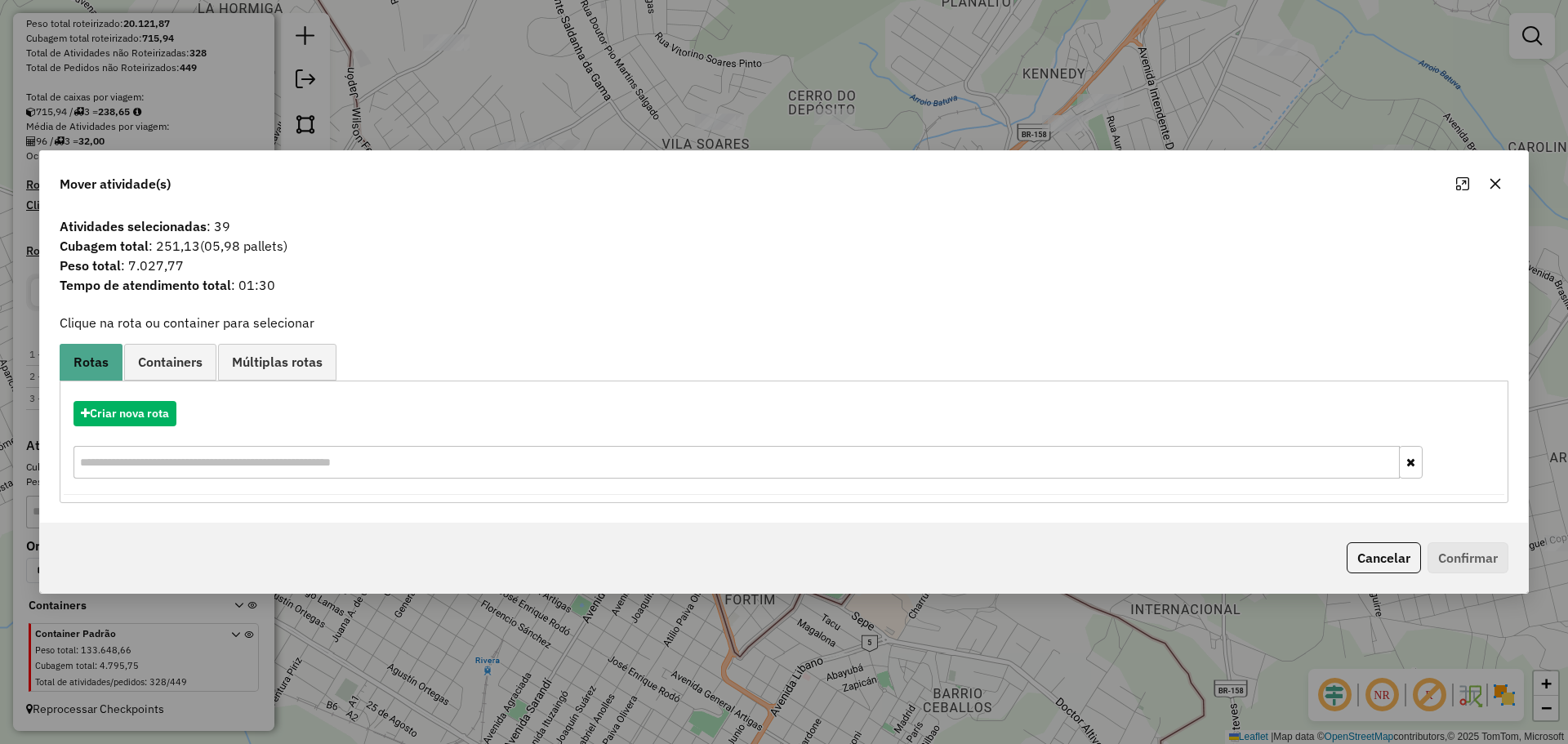
click at [1492, 191] on button "button" at bounding box center [1495, 183] width 26 height 26
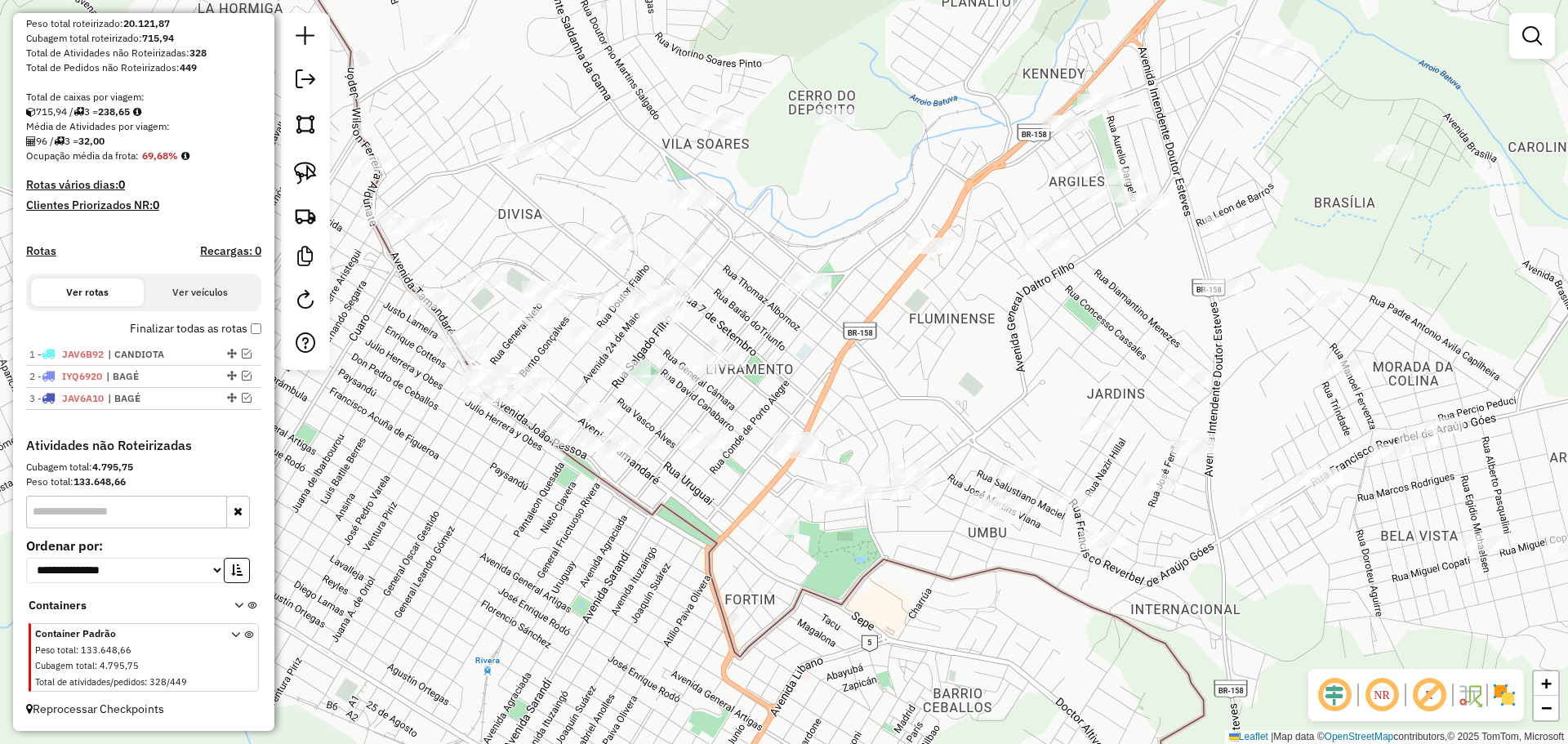
drag, startPoint x: 1289, startPoint y: 398, endPoint x: 1262, endPoint y: 326, distance: 76.9
click at [1262, 326] on div "Janela de atendimento Grade de atendimento Capacidade Transportadoras Veículos …" at bounding box center [784, 372] width 1568 height 744
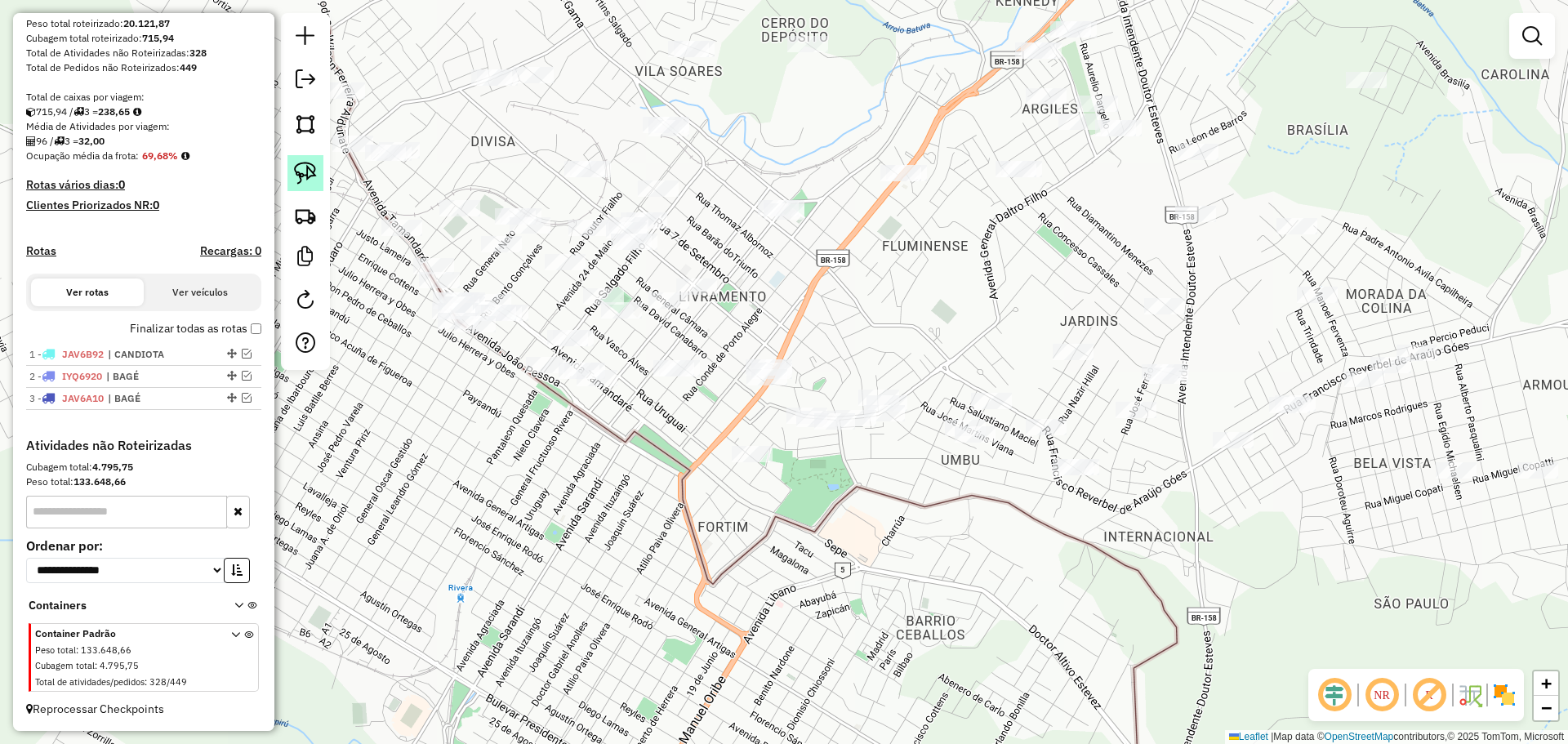
click at [305, 165] on img at bounding box center [305, 173] width 23 height 23
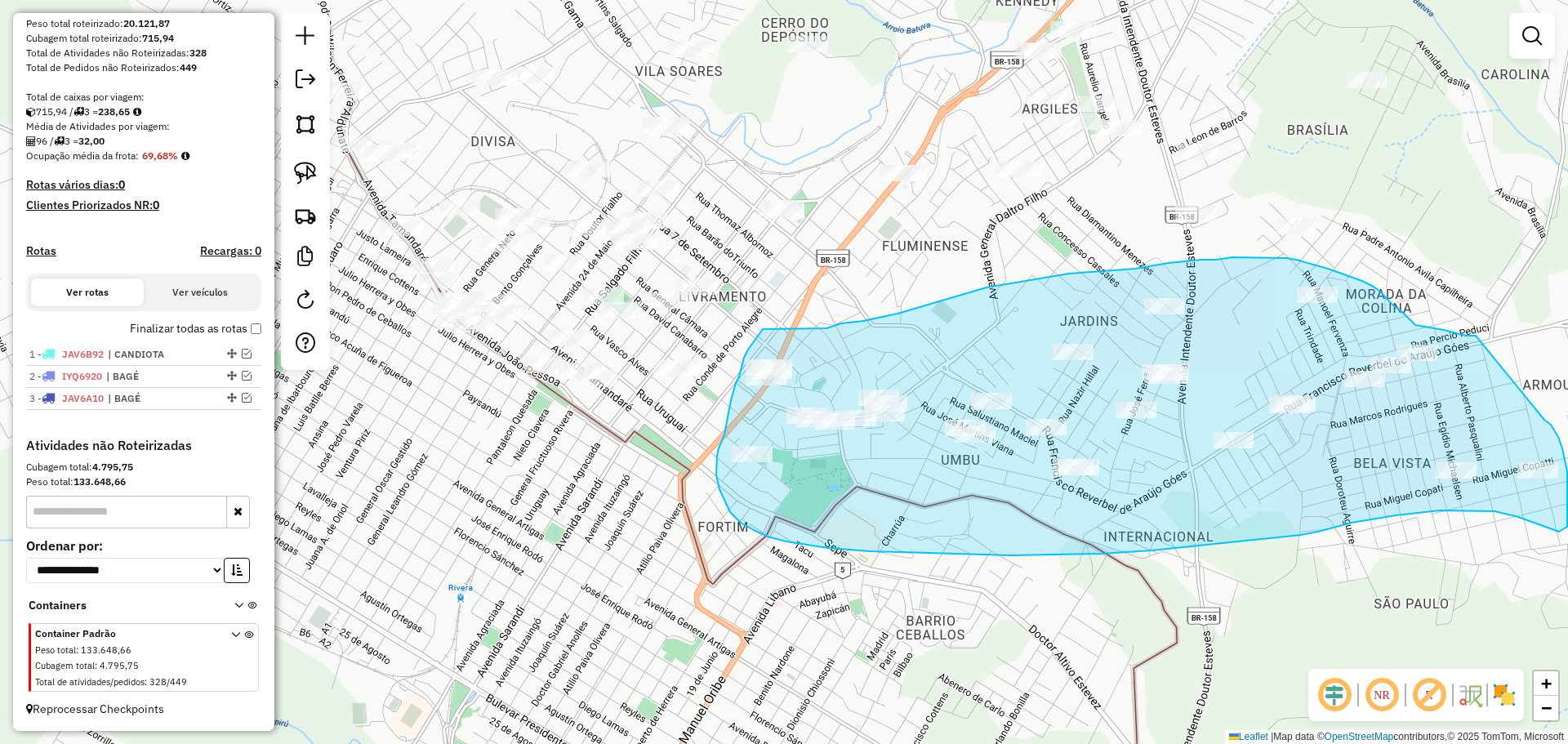
drag, startPoint x: 1476, startPoint y: 336, endPoint x: 1544, endPoint y: 419, distance: 107.3
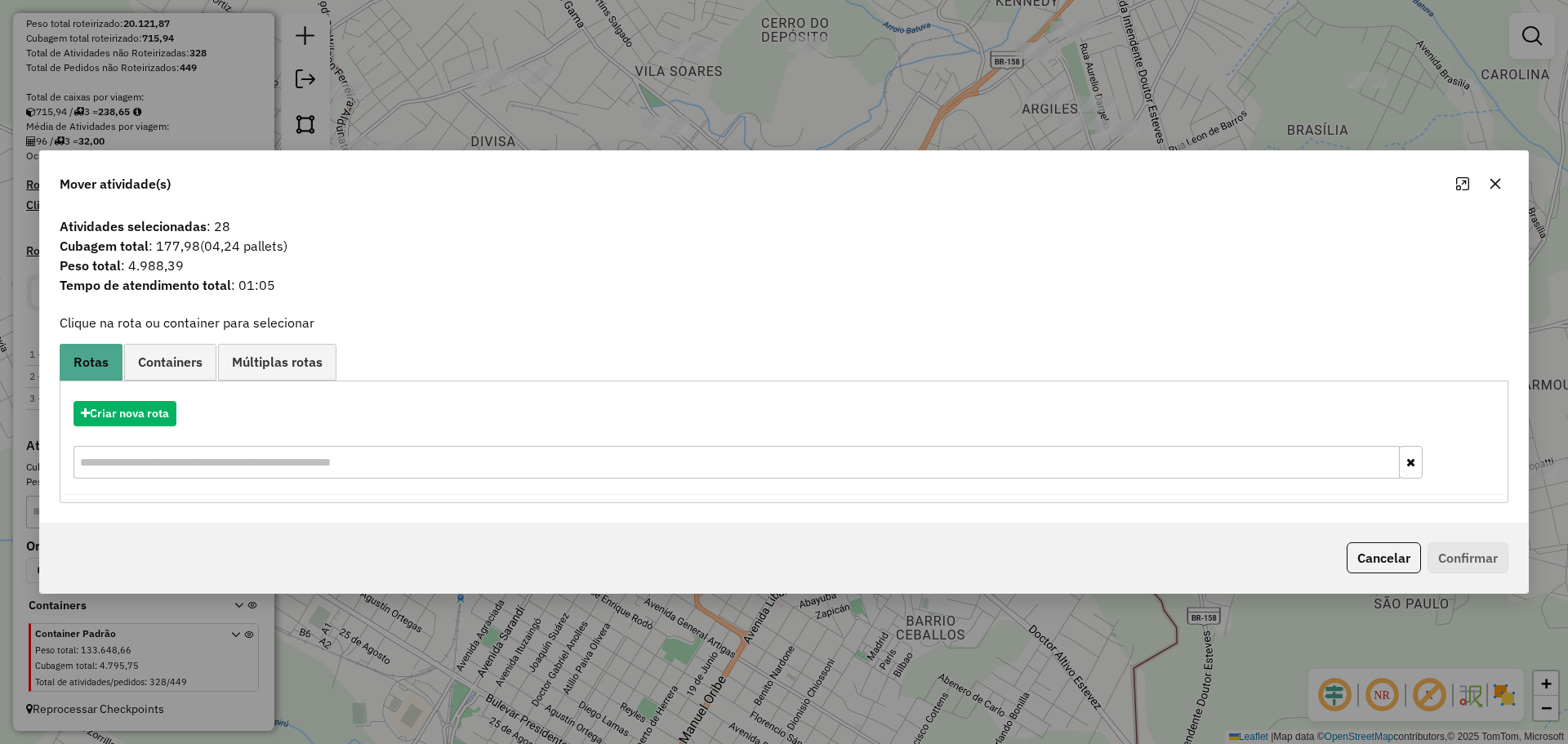
click at [1489, 185] on icon "button" at bounding box center [1495, 183] width 13 height 13
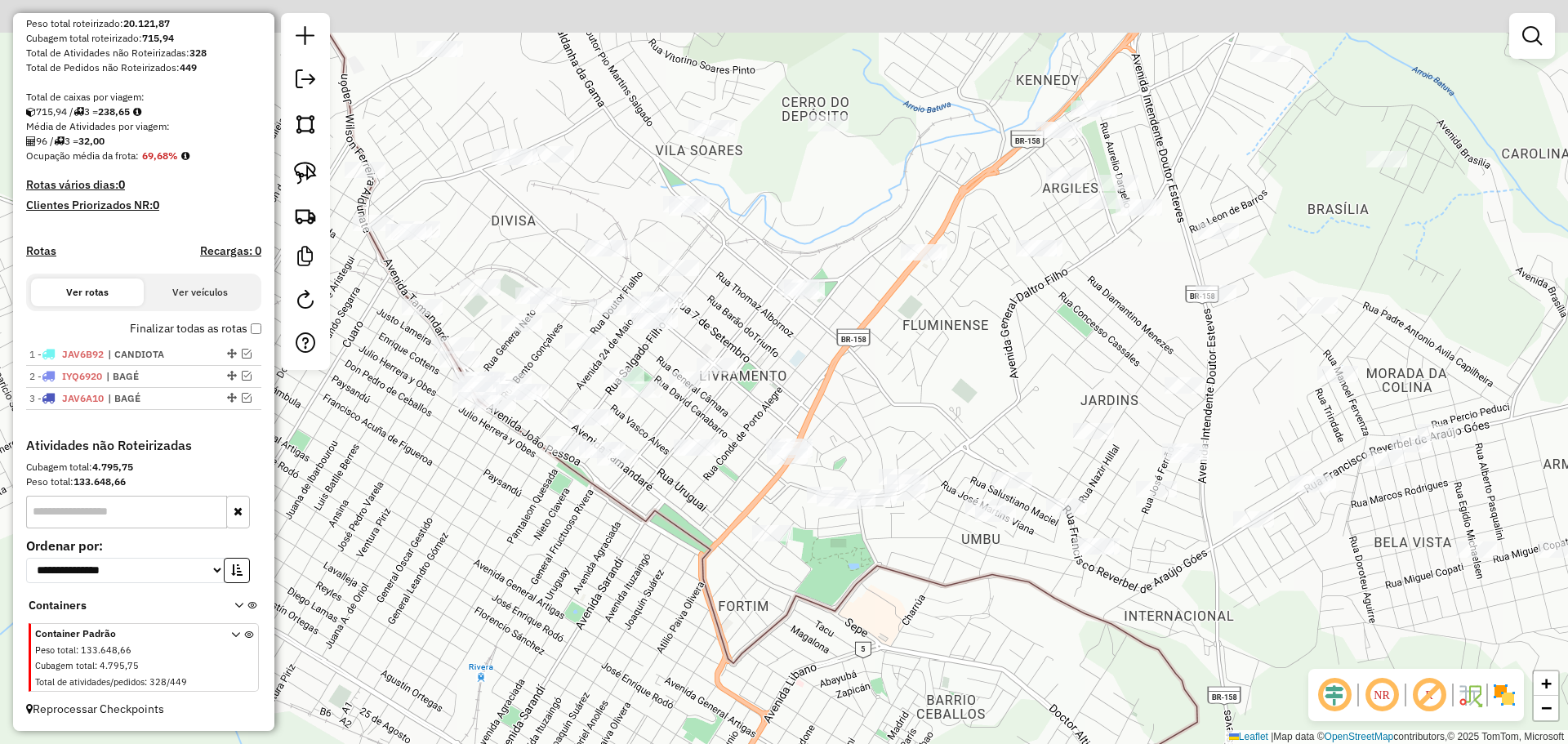
drag, startPoint x: 808, startPoint y: 288, endPoint x: 829, endPoint y: 368, distance: 82.7
click at [829, 368] on div "Janela de atendimento Grade de atendimento Capacidade Transportadoras Veículos …" at bounding box center [784, 372] width 1568 height 744
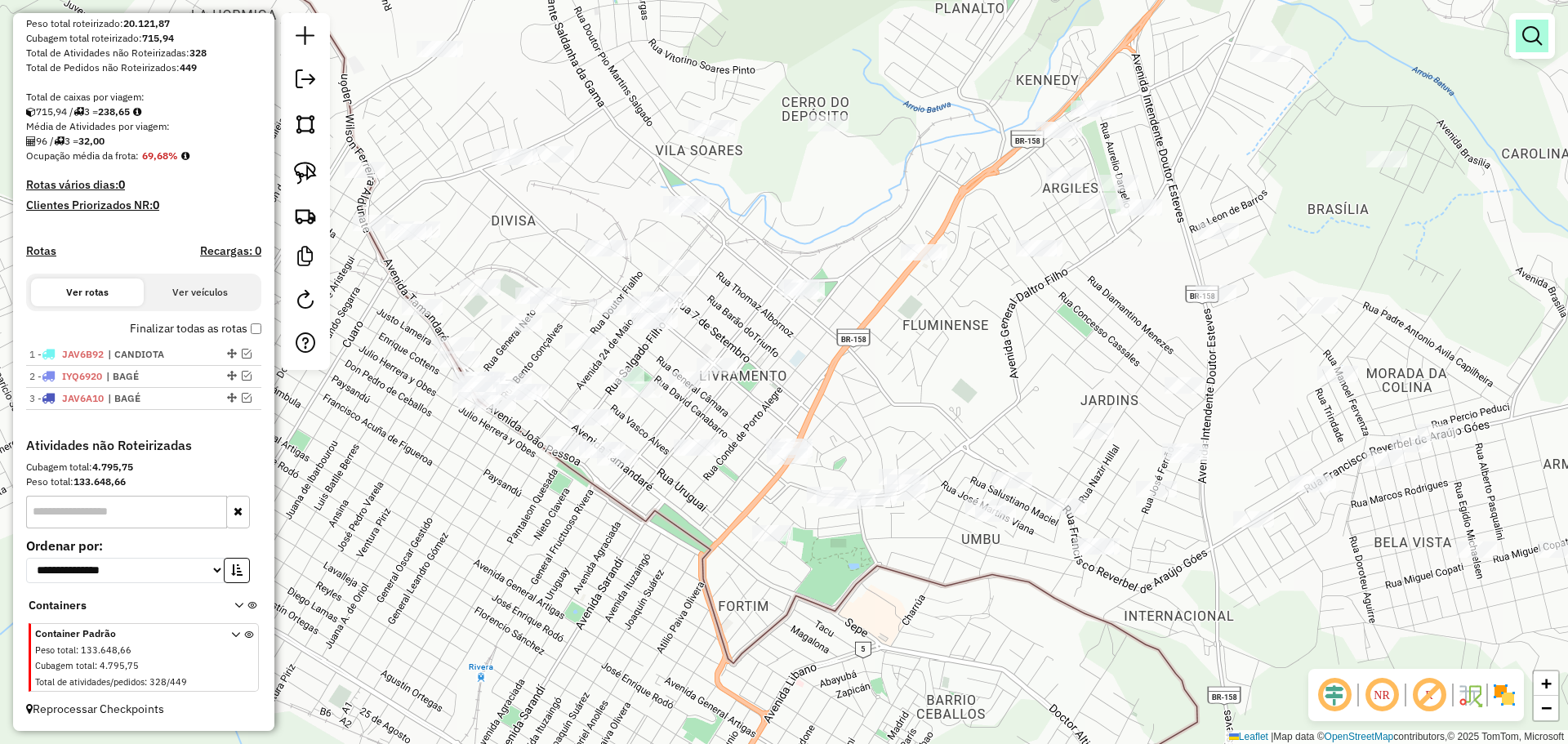
click at [1536, 49] on link at bounding box center [1532, 35] width 33 height 33
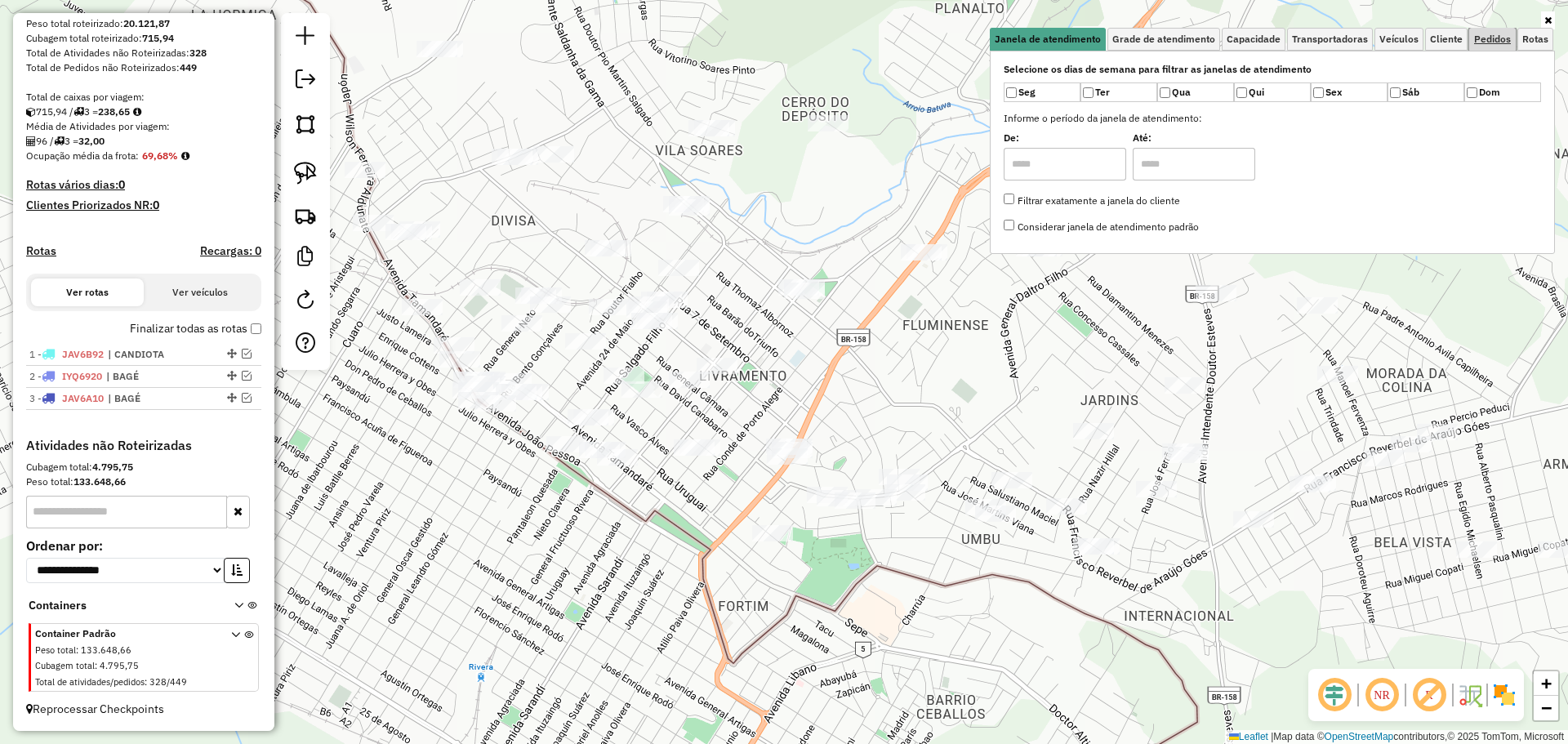
click at [1489, 38] on span "Pedidos" at bounding box center [1493, 40] width 37 height 10
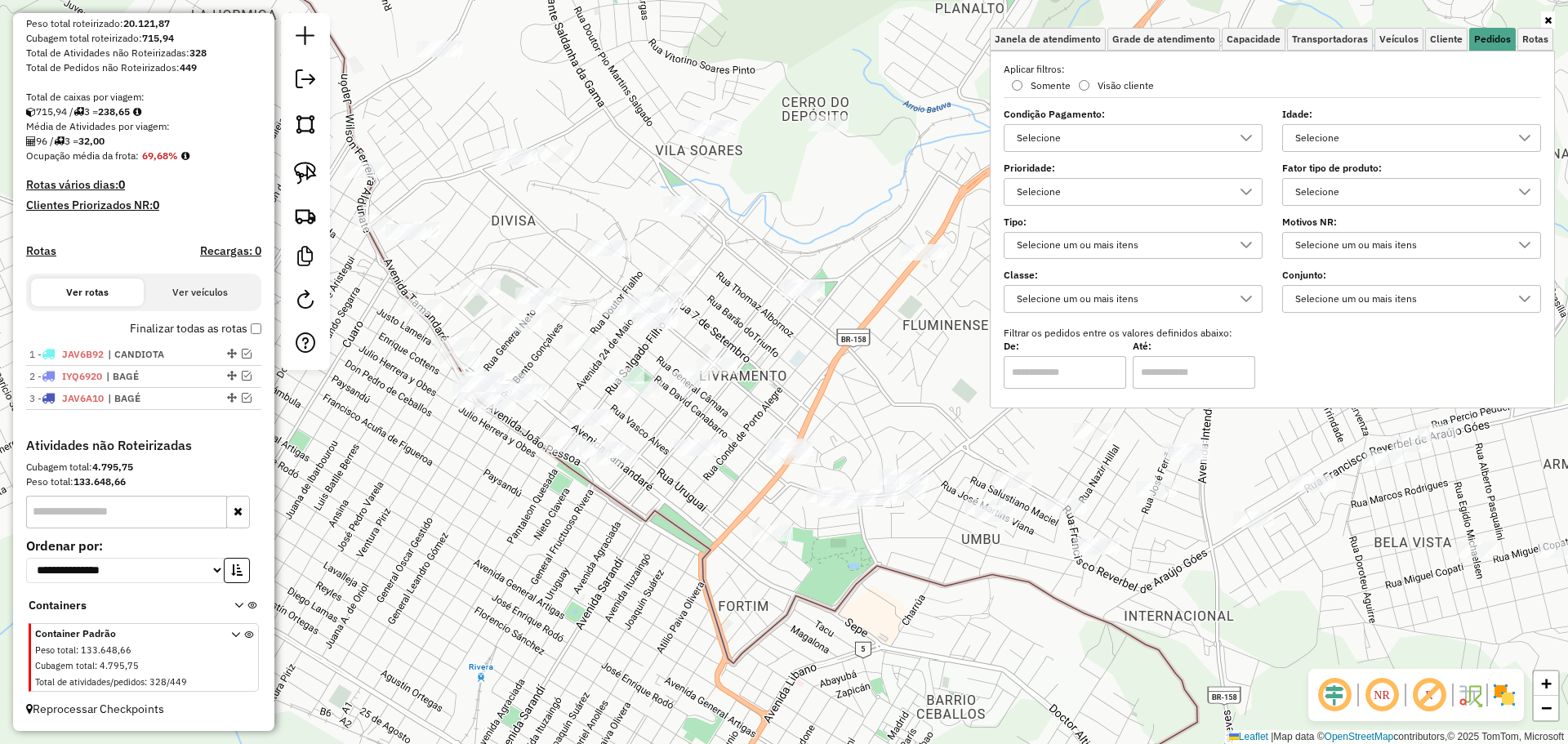
click at [1381, 136] on div "Selecione" at bounding box center [1399, 137] width 219 height 26
click at [1311, 239] on div "1 dia(s)" at bounding box center [1312, 243] width 15 height 15
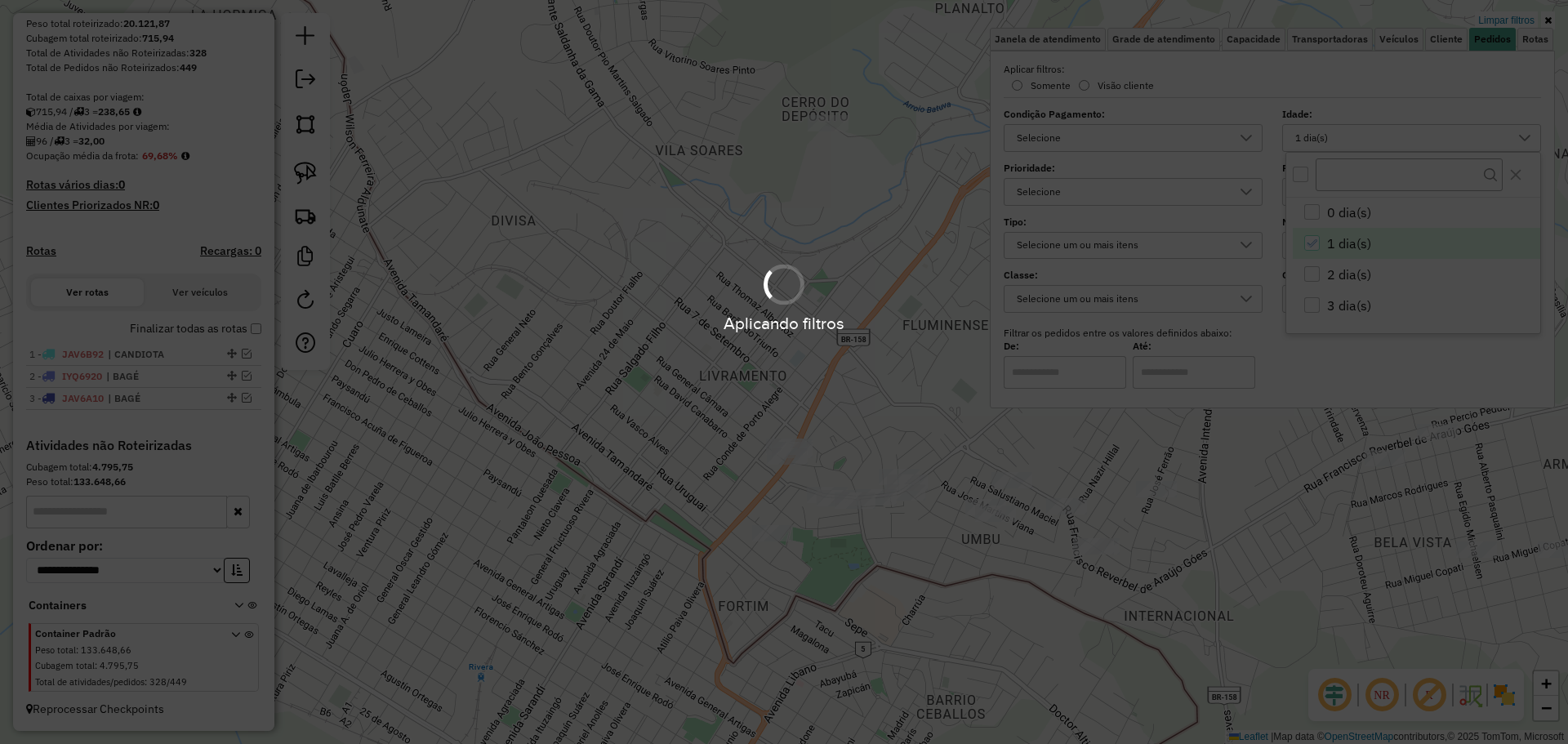
click at [932, 401] on hb-app "Aplicando filtros Pop-up bloqueado! Seu navegador bloqueou automáticamente a ab…" at bounding box center [784, 372] width 1568 height 744
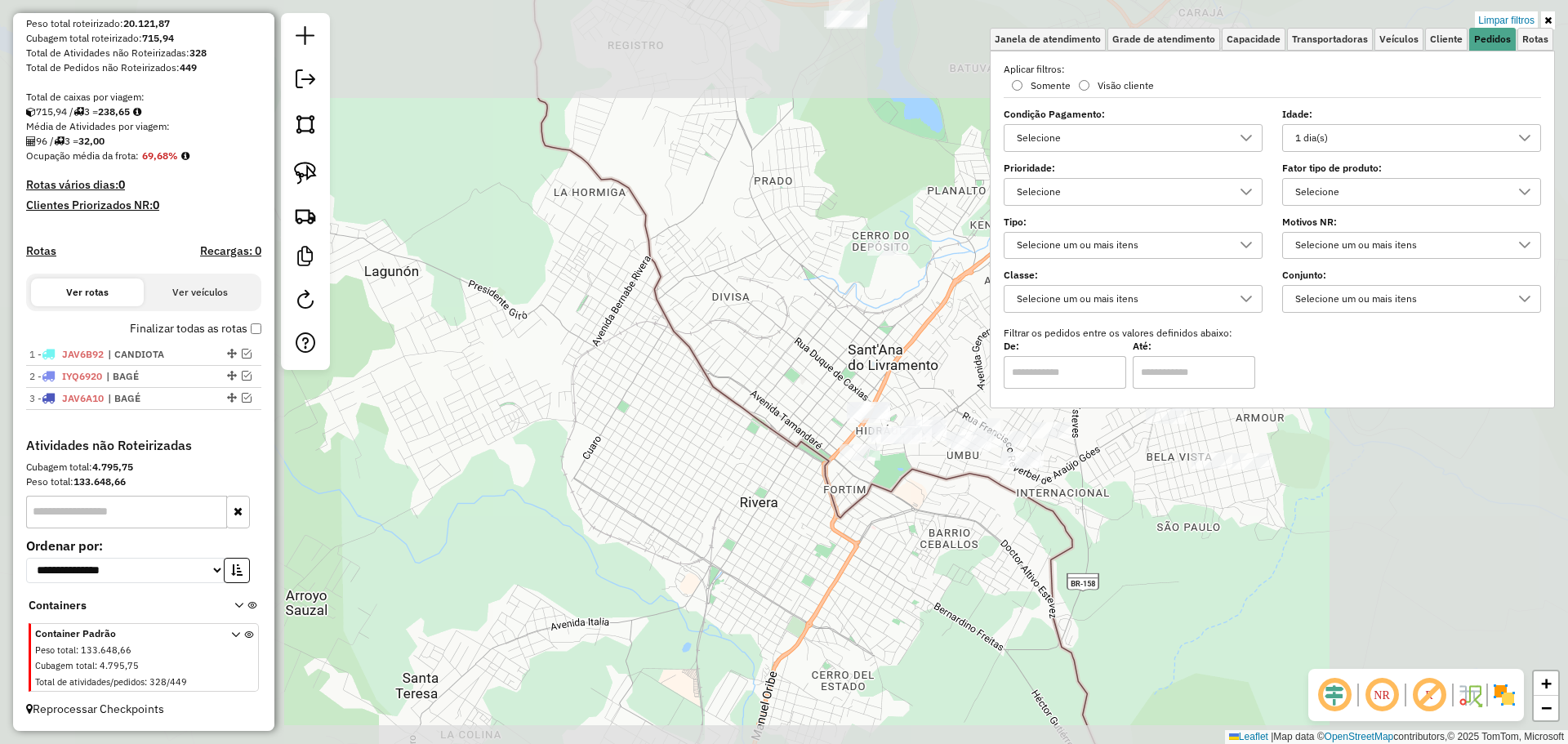
click at [949, 369] on div "Limpar filtros Janela de atendimento Grade de atendimento Capacidade Transporta…" at bounding box center [784, 372] width 1568 height 744
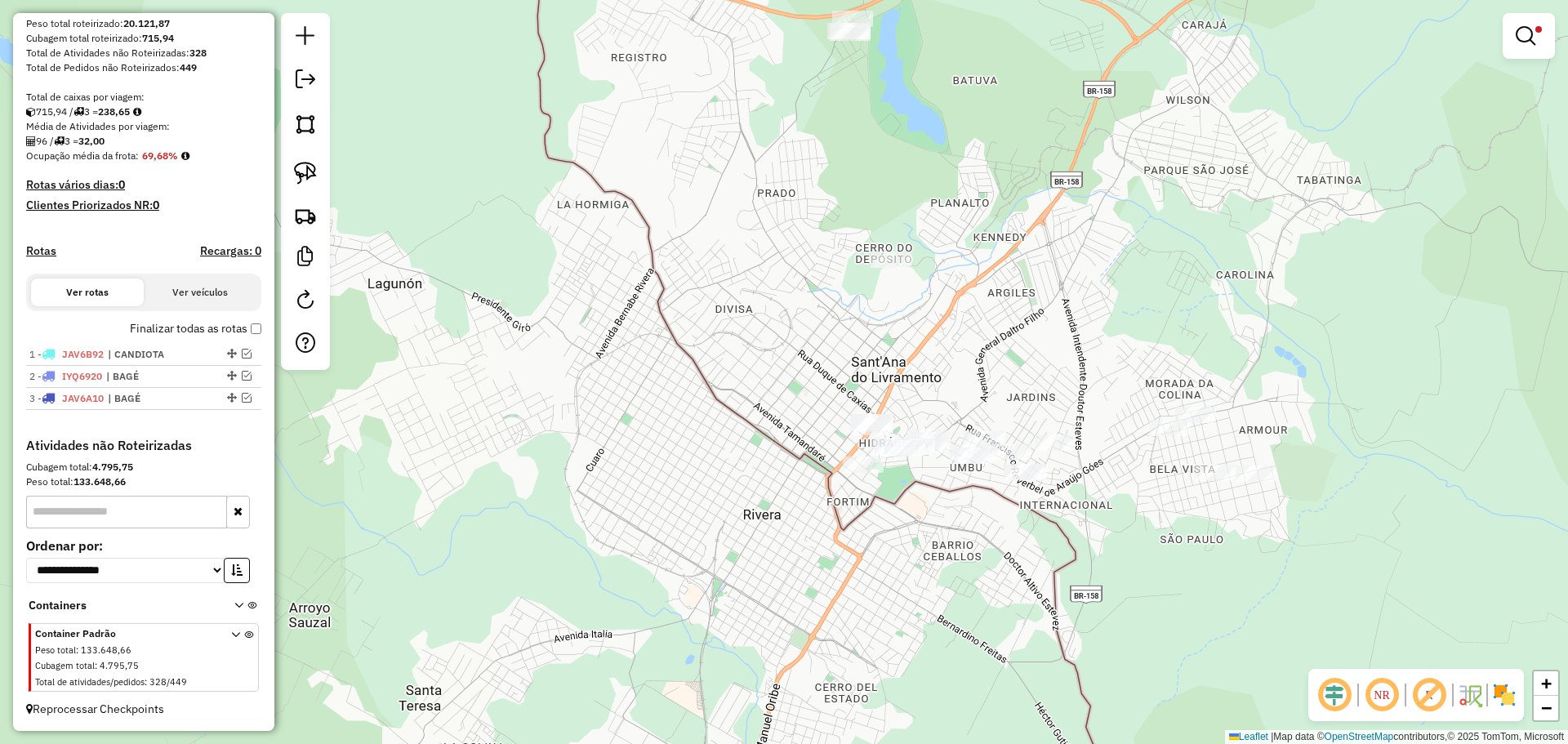
drag, startPoint x: 954, startPoint y: 369, endPoint x: 956, endPoint y: 411, distance: 42.0
click at [956, 411] on div "Limpar filtros Janela de atendimento Grade de atendimento Capacidade Transporta…" at bounding box center [784, 372] width 1568 height 744
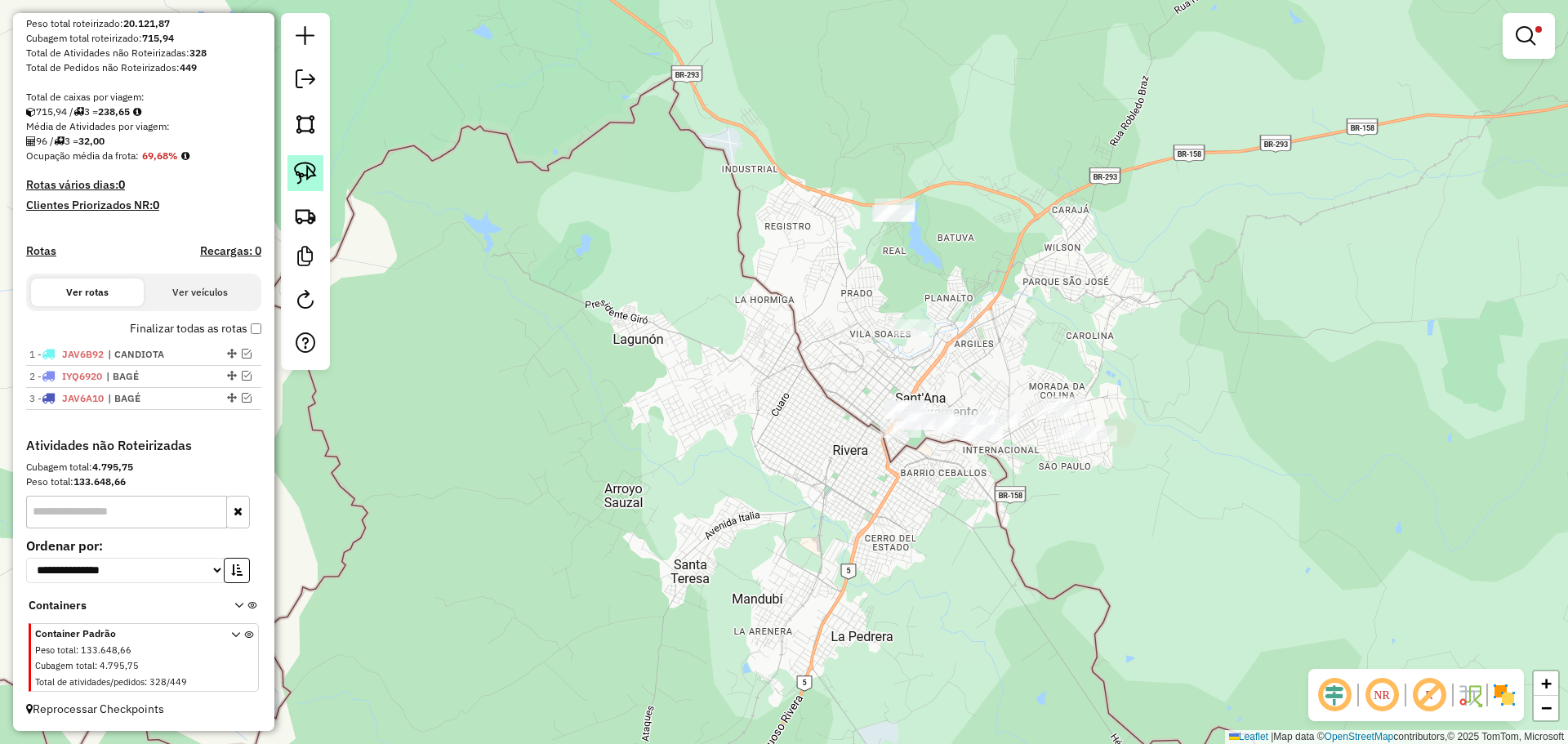
click at [295, 176] on img at bounding box center [305, 173] width 23 height 23
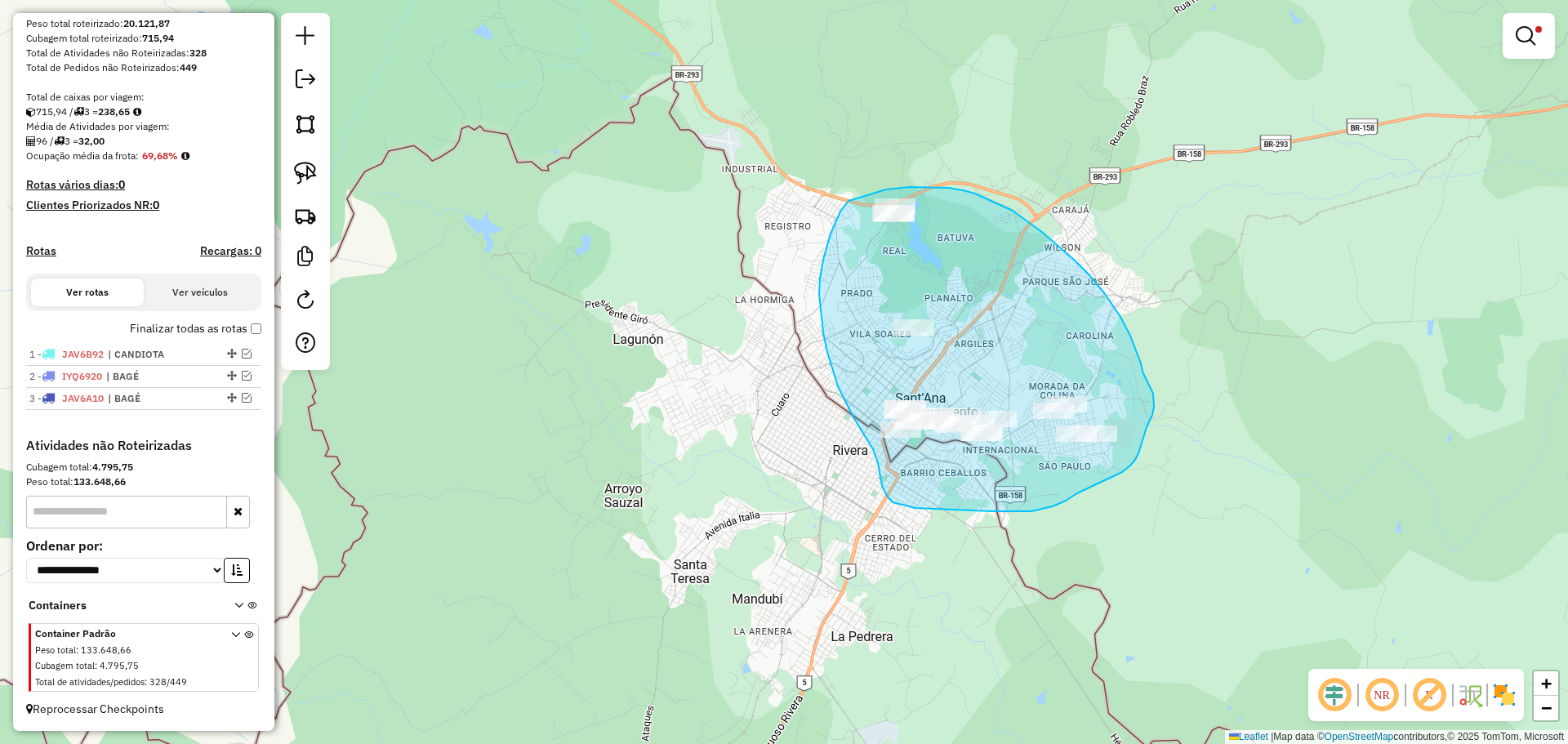
drag, startPoint x: 1143, startPoint y: 371, endPoint x: 1152, endPoint y: 388, distance: 19.2
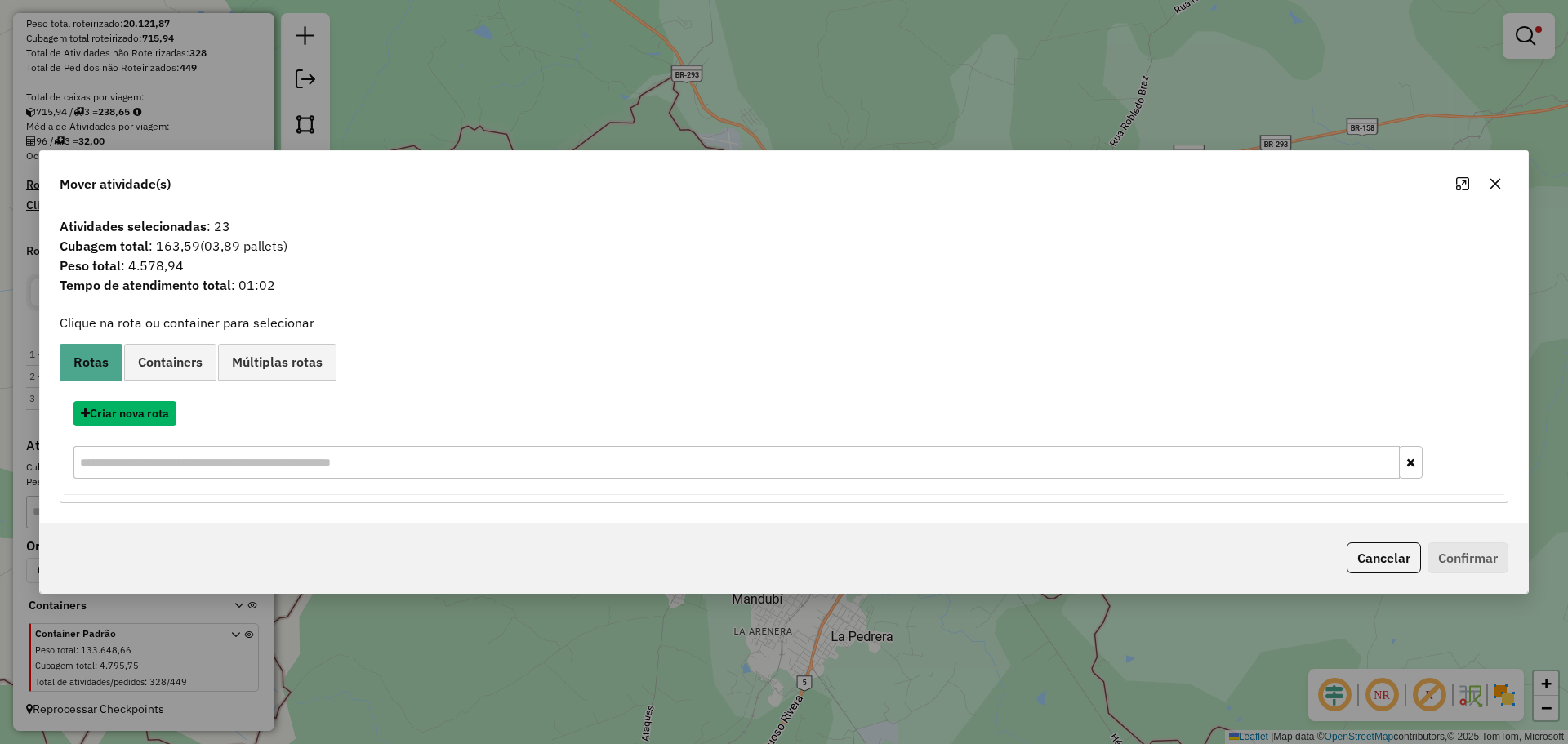
click at [124, 419] on button "Criar nova rota" at bounding box center [125, 413] width 103 height 25
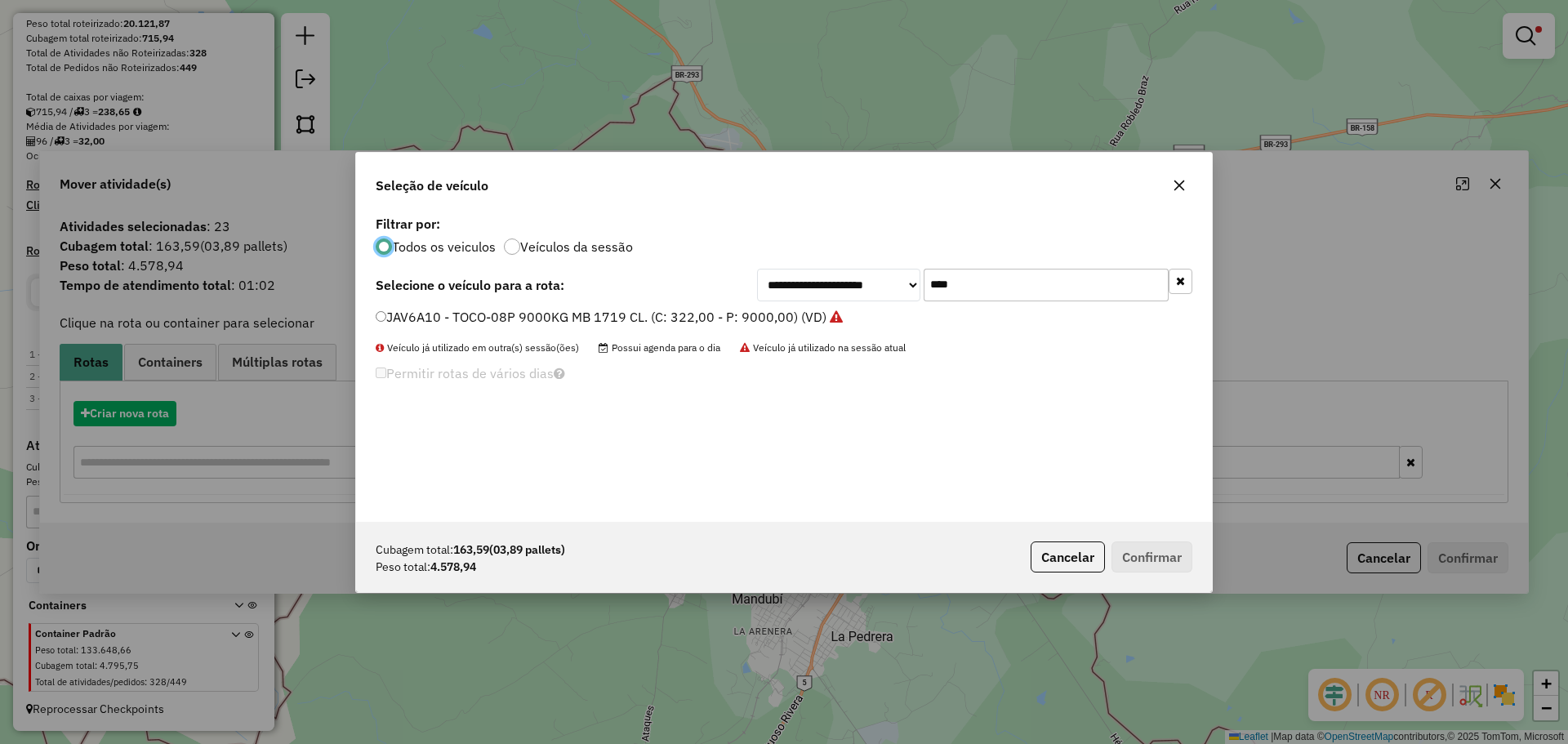
scroll to position [9, 5]
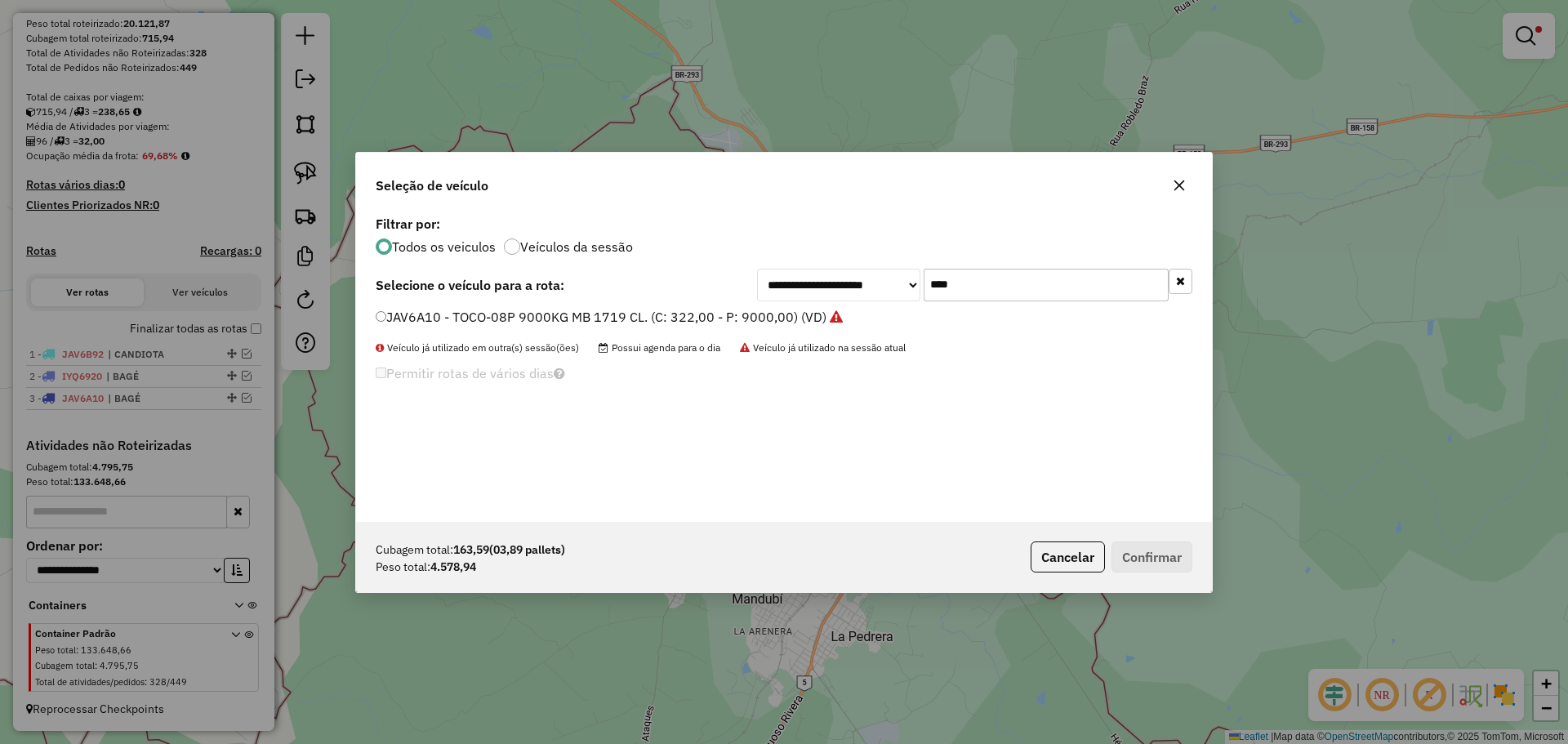
drag, startPoint x: 983, startPoint y: 290, endPoint x: 906, endPoint y: 271, distance: 79.3
click at [906, 271] on div "**********" at bounding box center [975, 284] width 435 height 33
type input "***"
click at [749, 313] on label "JAT6C69 - TOCO-08P 9000KG MB 1719 CL. (C: 322,00 - P: 9000,00) (VD)" at bounding box center [600, 316] width 450 height 19
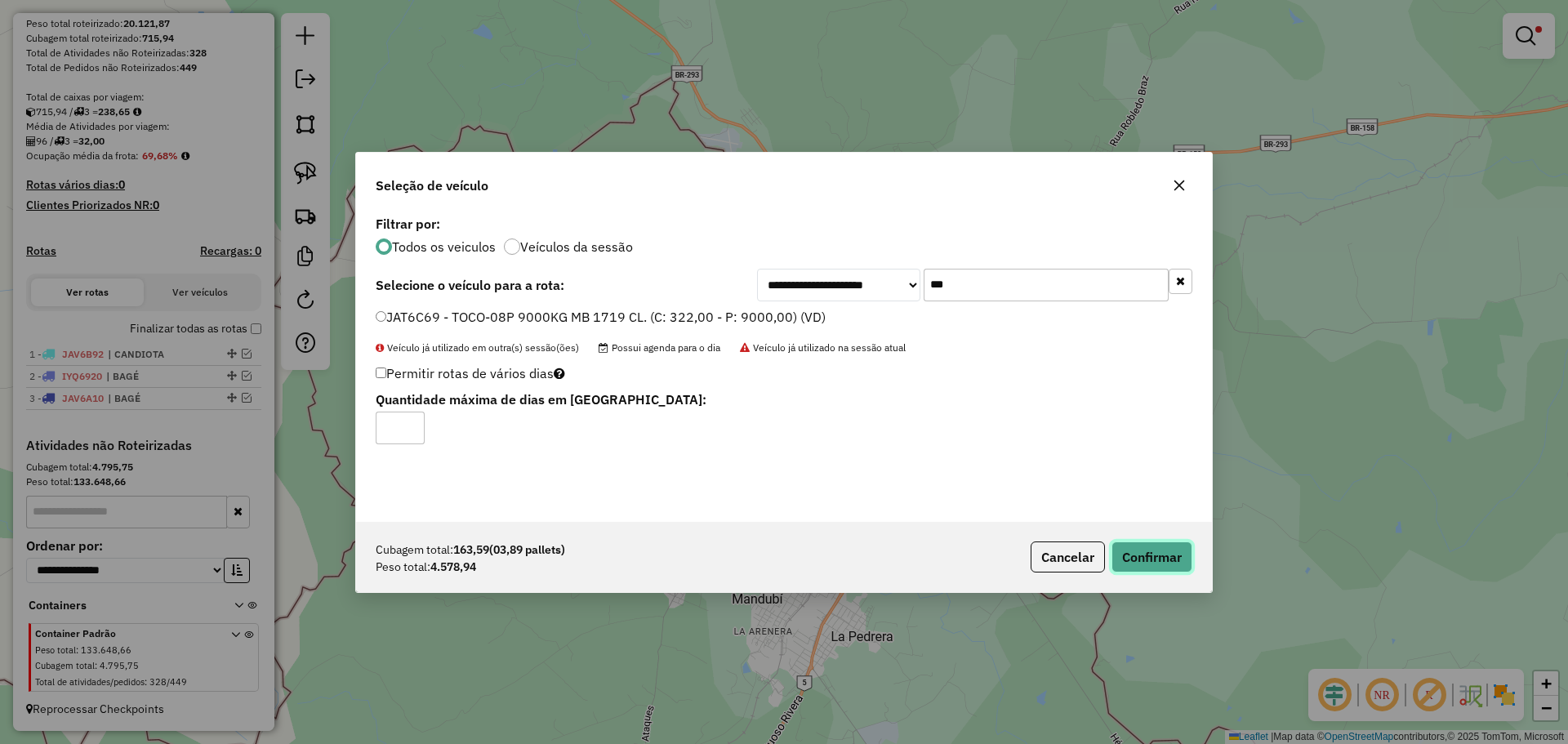
click at [1151, 555] on button "Confirmar" at bounding box center [1152, 557] width 81 height 31
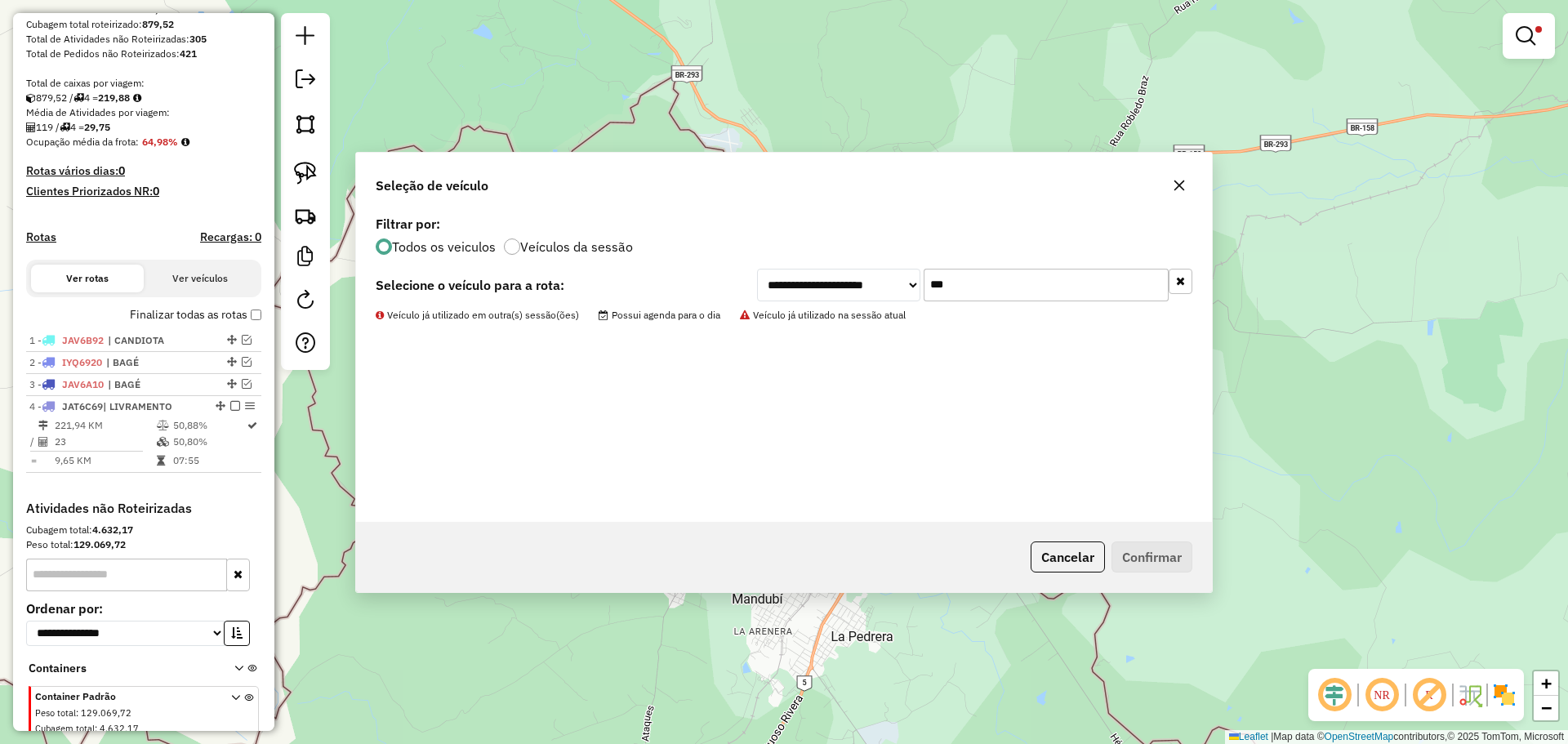
scroll to position [358, 0]
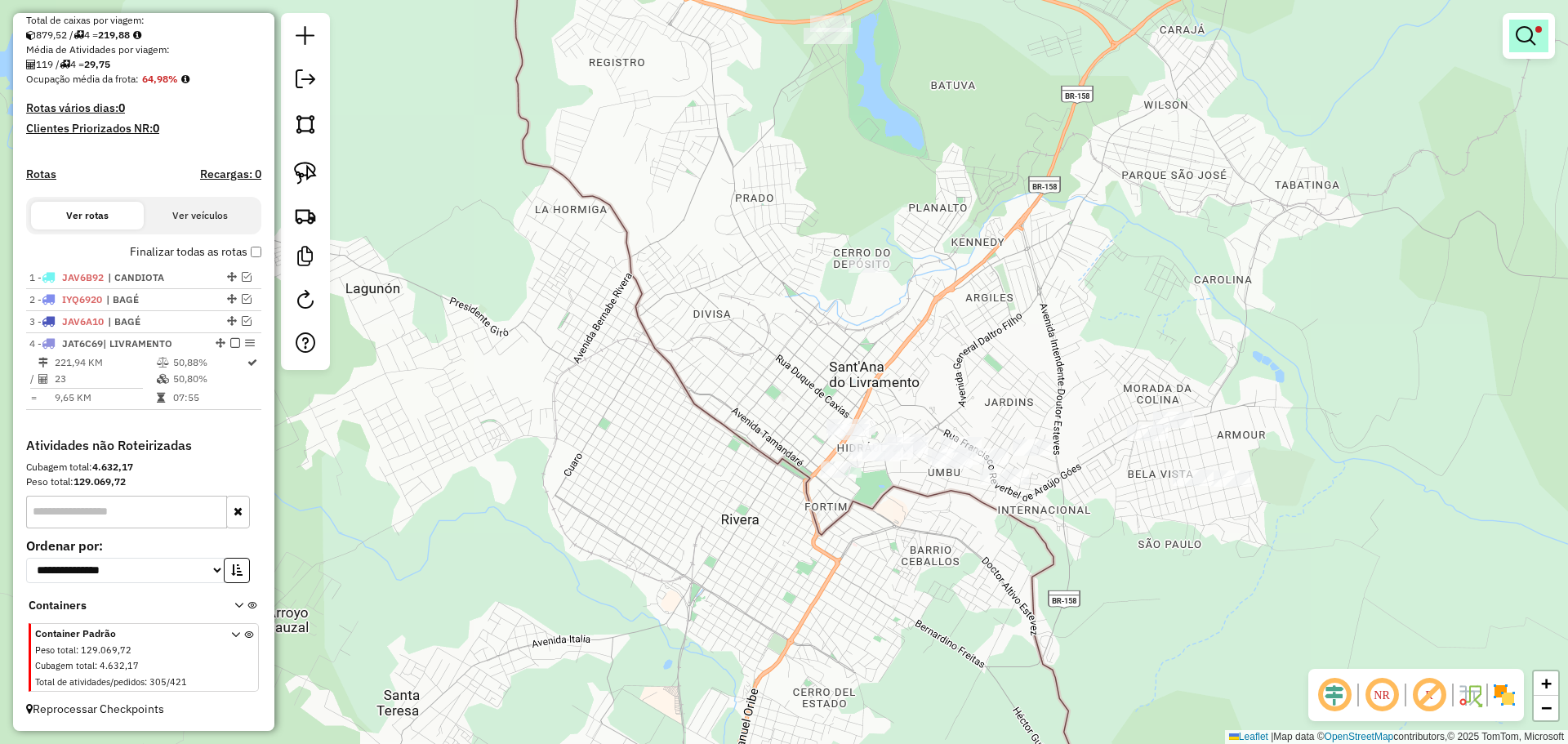
click at [1529, 39] on em at bounding box center [1525, 35] width 19 height 19
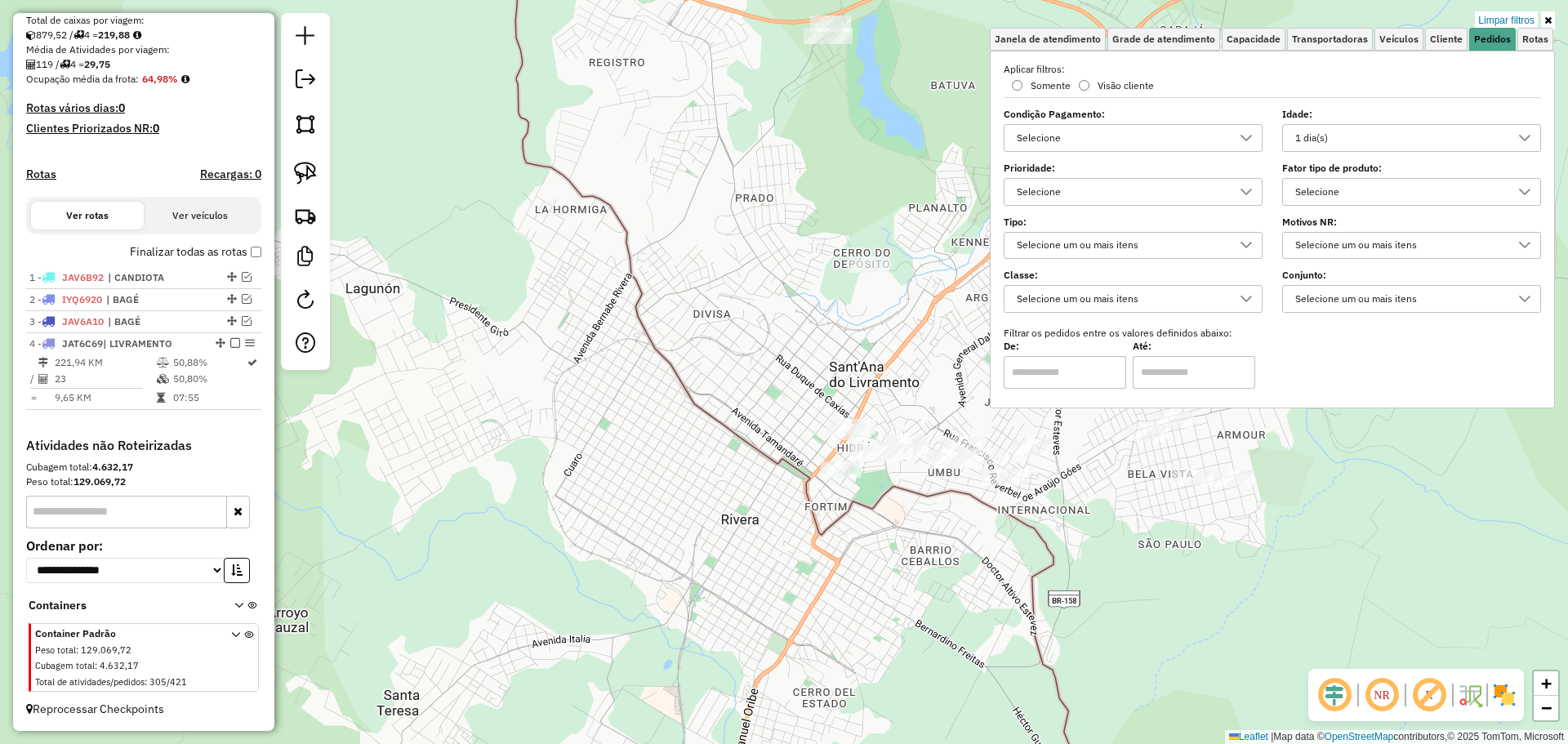
click at [1405, 145] on div "1 dia(s)" at bounding box center [1399, 137] width 219 height 26
click at [1340, 240] on span "1 dia(s)" at bounding box center [1349, 243] width 44 height 19
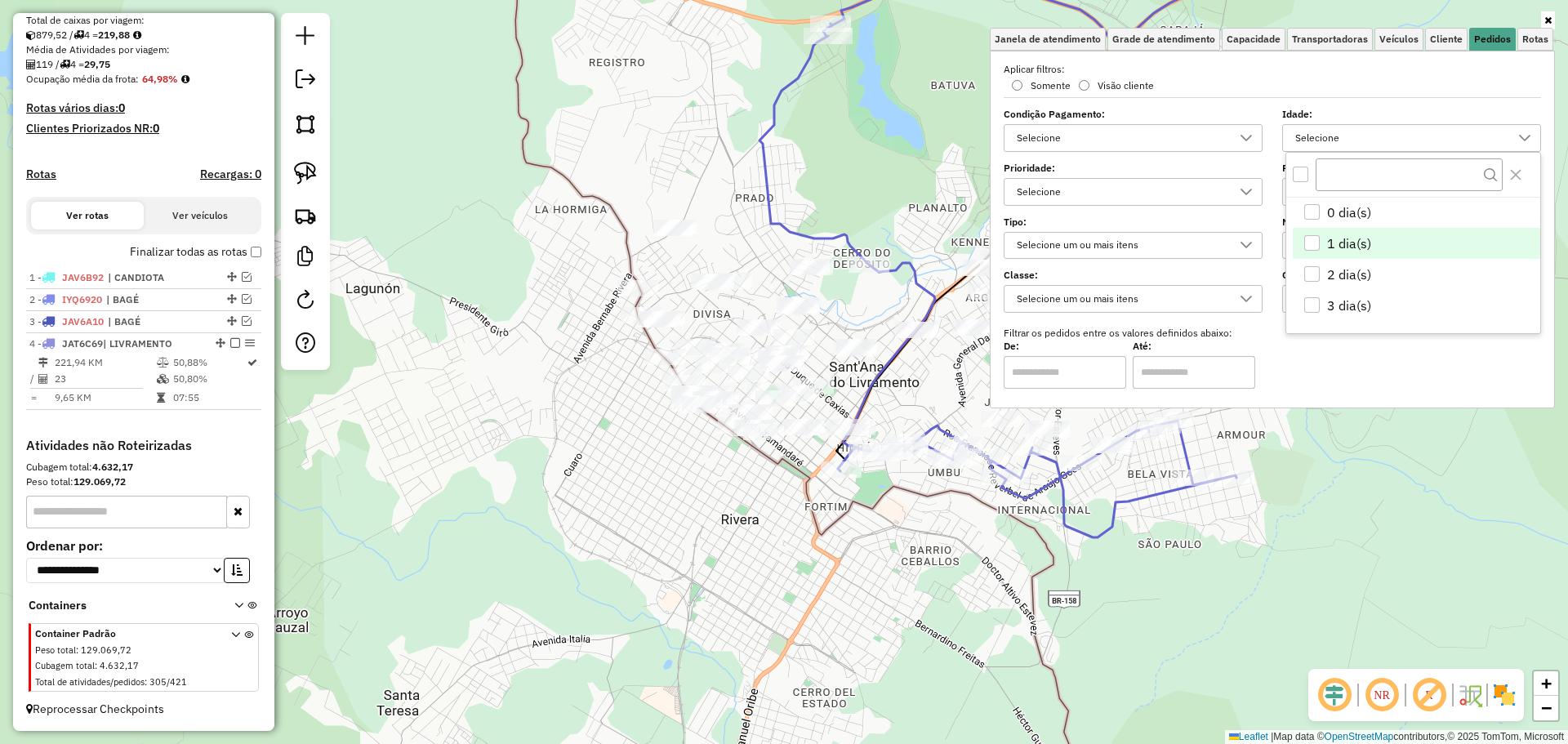
click at [900, 402] on div "Janela de atendimento Grade de atendimento Capacidade Transportadoras Veículos …" at bounding box center [784, 372] width 1568 height 744
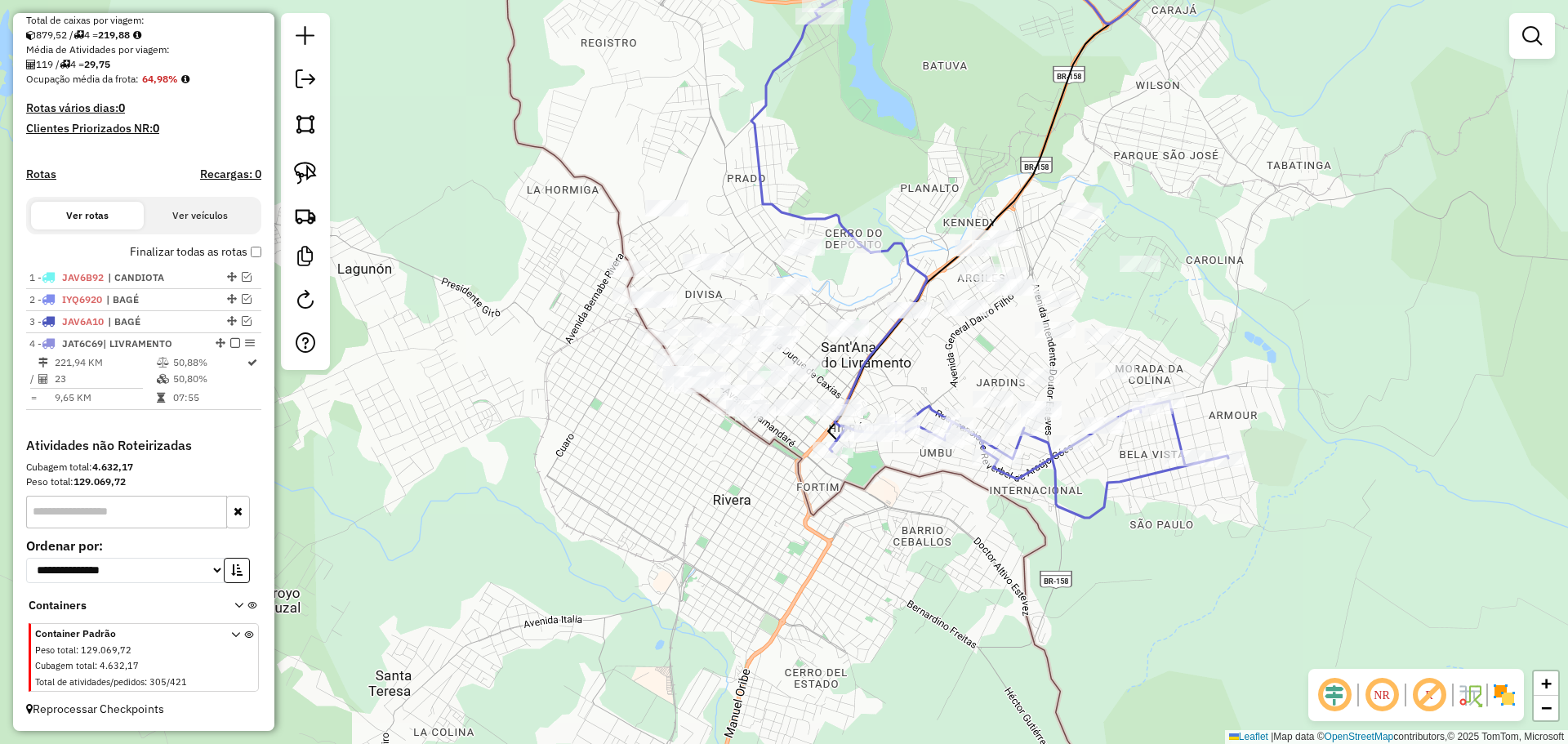
drag, startPoint x: 928, startPoint y: 388, endPoint x: 919, endPoint y: 369, distance: 21.0
click at [919, 369] on div "Janela de atendimento Grade de atendimento Capacidade Transportadoras Veículos …" at bounding box center [784, 372] width 1568 height 744
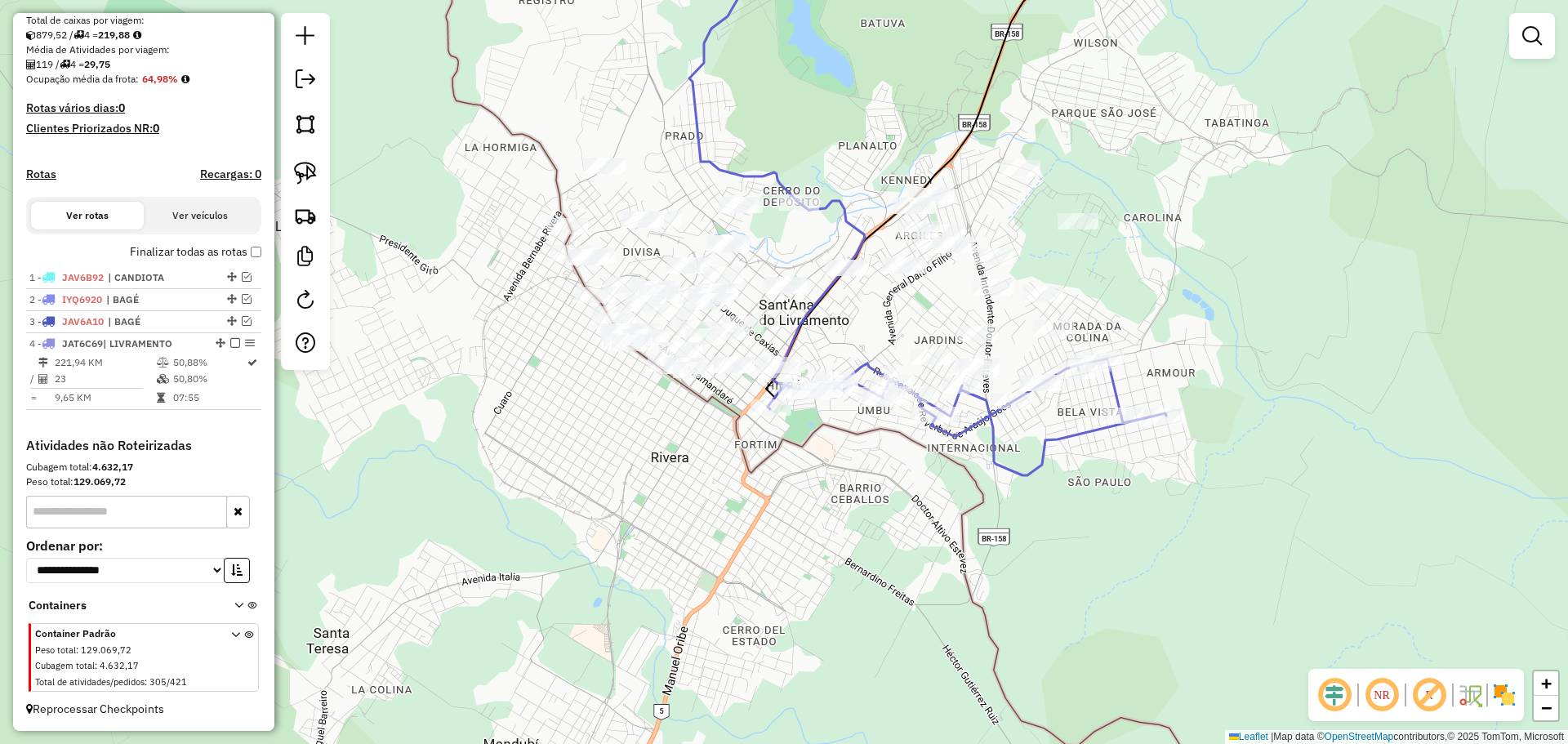
drag, startPoint x: 899, startPoint y: 380, endPoint x: 834, endPoint y: 336, distance: 78.5
click at [834, 336] on div "Janela de atendimento Grade de atendimento Capacidade Transportadoras Veículos …" at bounding box center [784, 372] width 1568 height 744
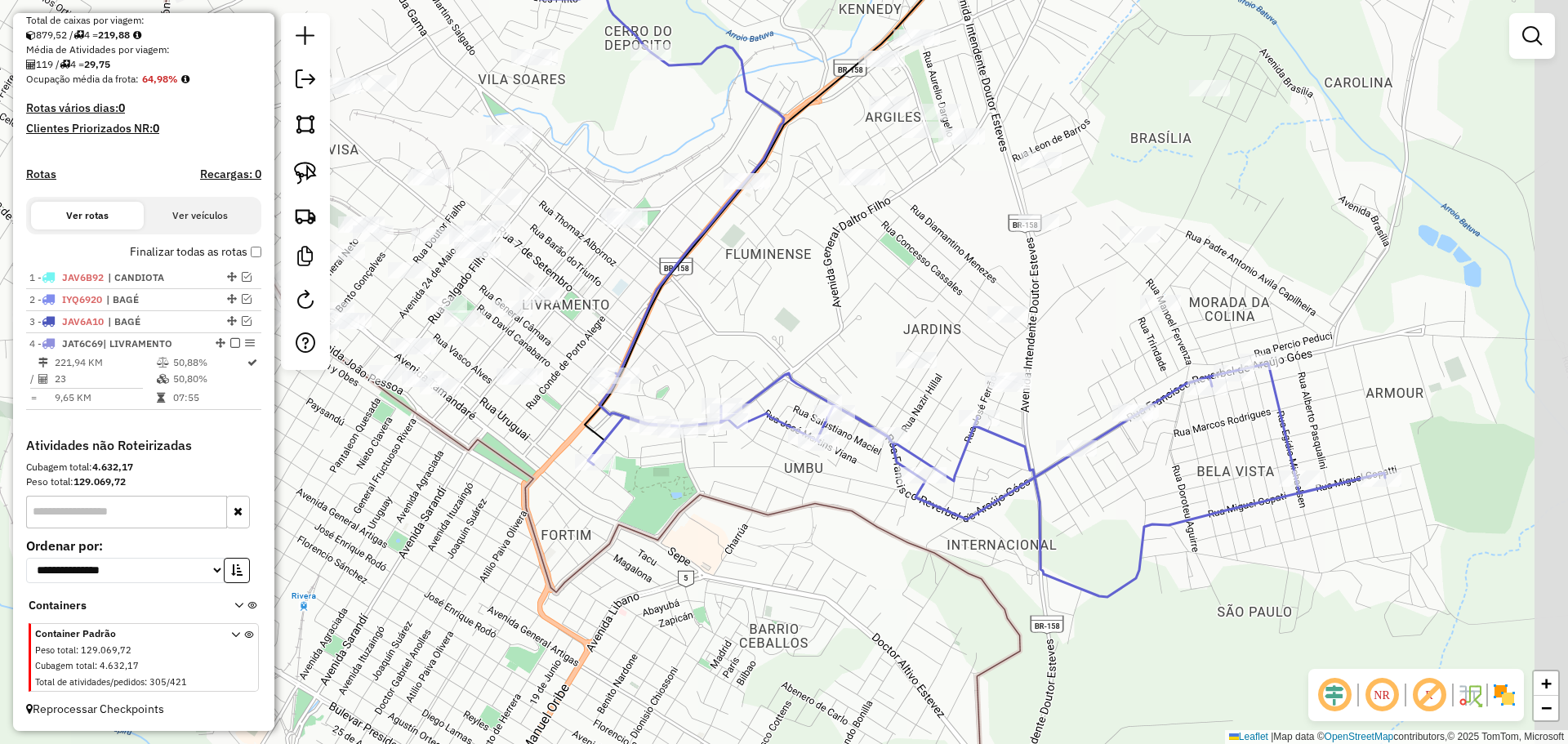
drag, startPoint x: 884, startPoint y: 348, endPoint x: 858, endPoint y: 339, distance: 27.5
click at [858, 339] on div "Janela de atendimento Grade de atendimento Capacidade Transportadoras Veículos …" at bounding box center [784, 372] width 1568 height 744
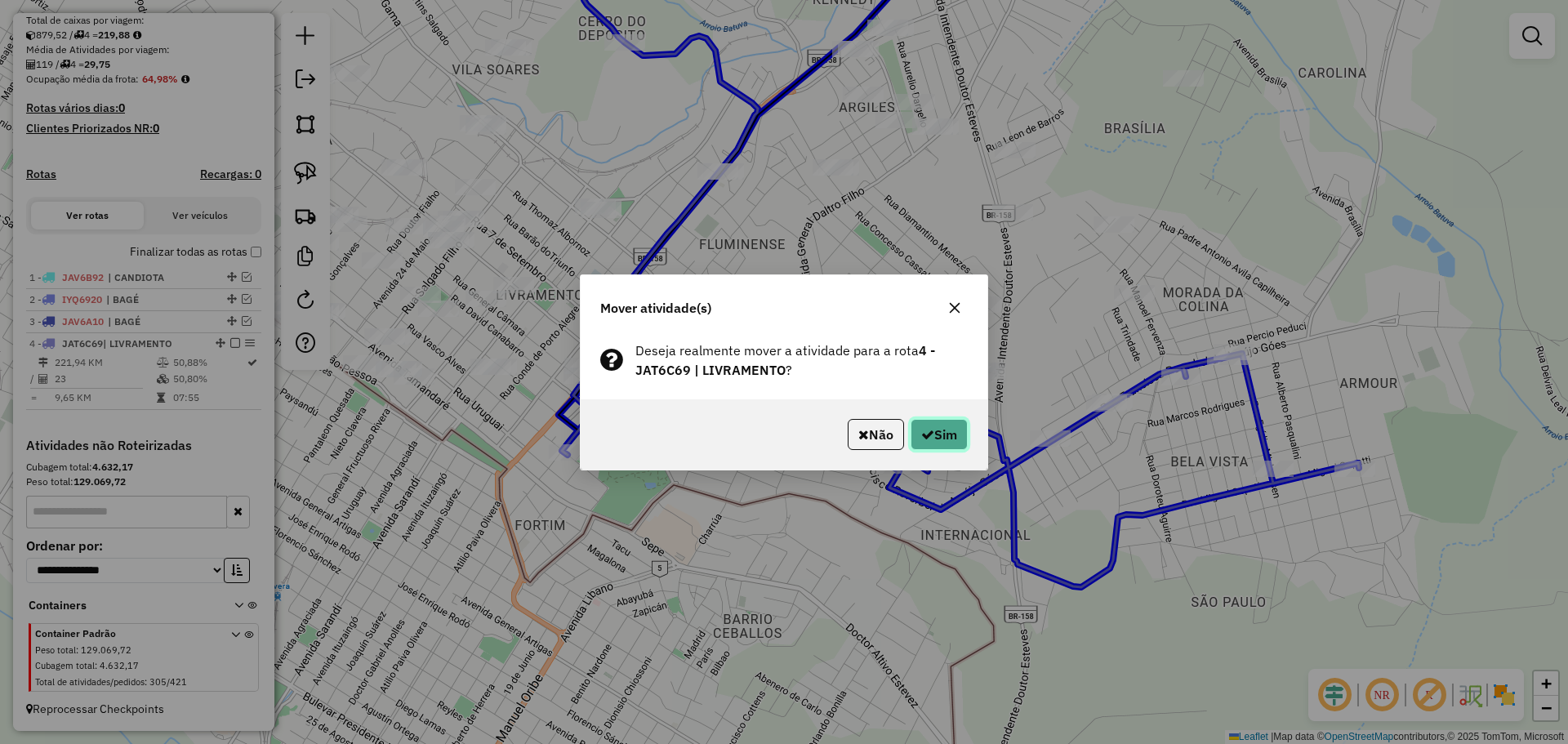
click at [956, 428] on button "Sim" at bounding box center [939, 434] width 57 height 31
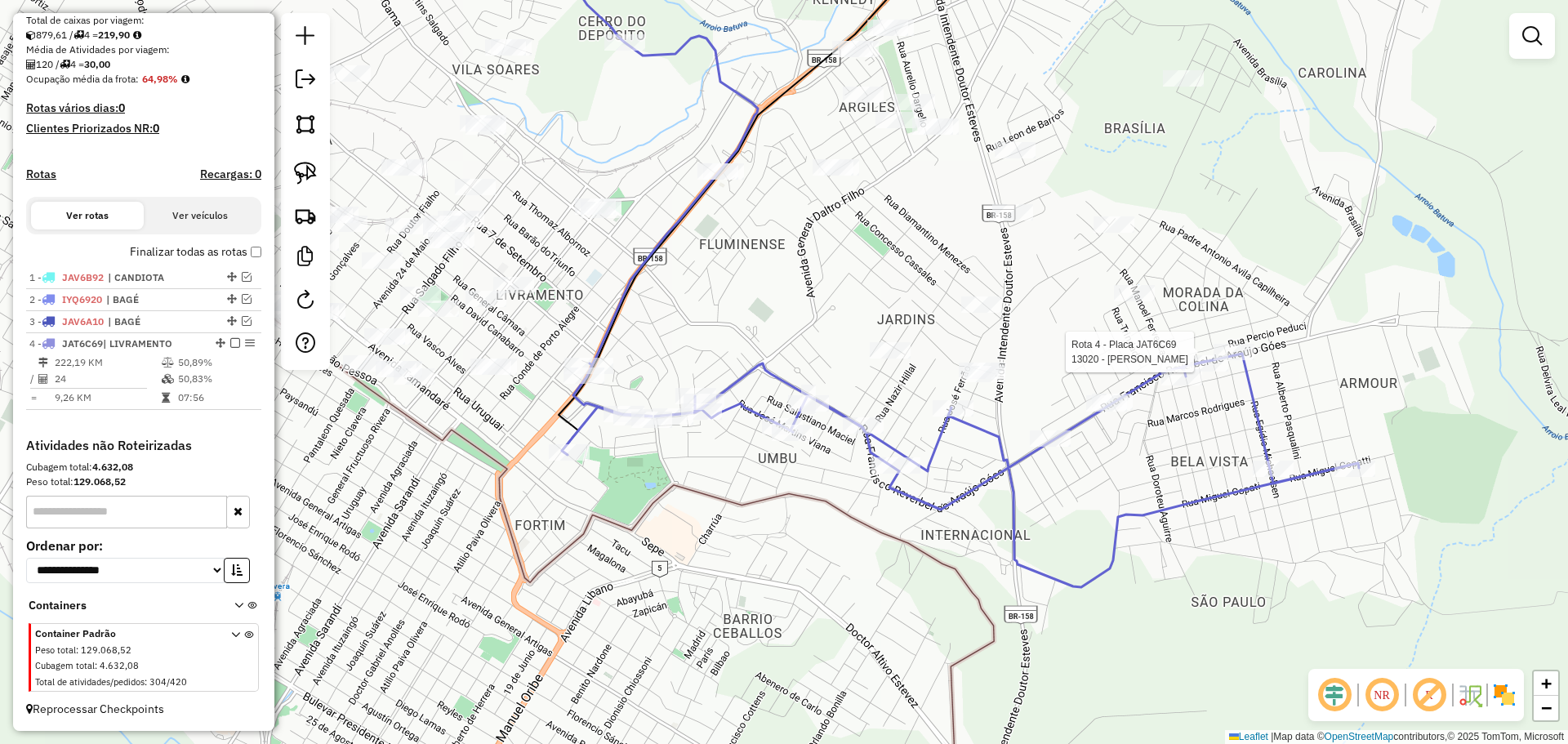
select select "*********"
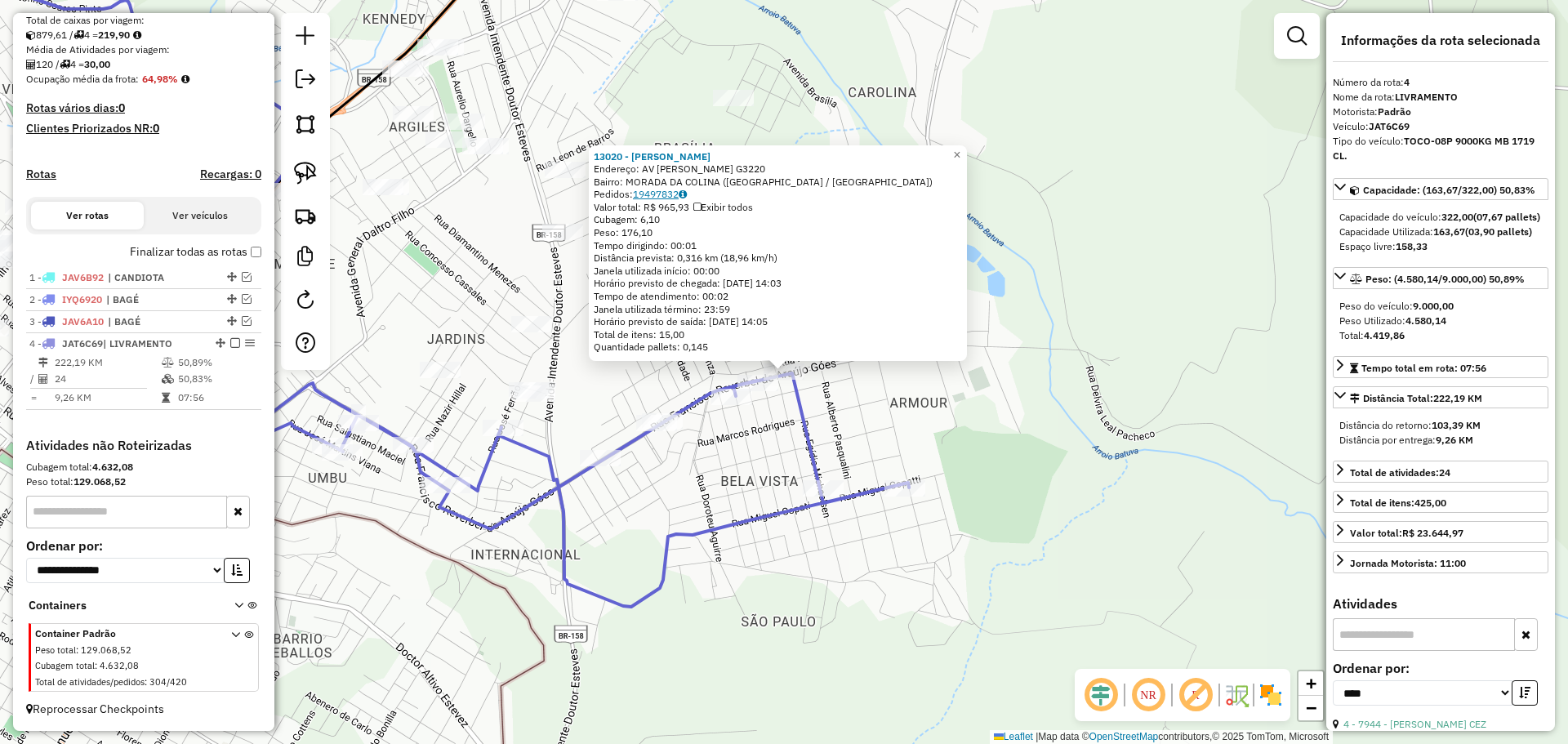
click at [670, 197] on link "19497832" at bounding box center [660, 194] width 54 height 13
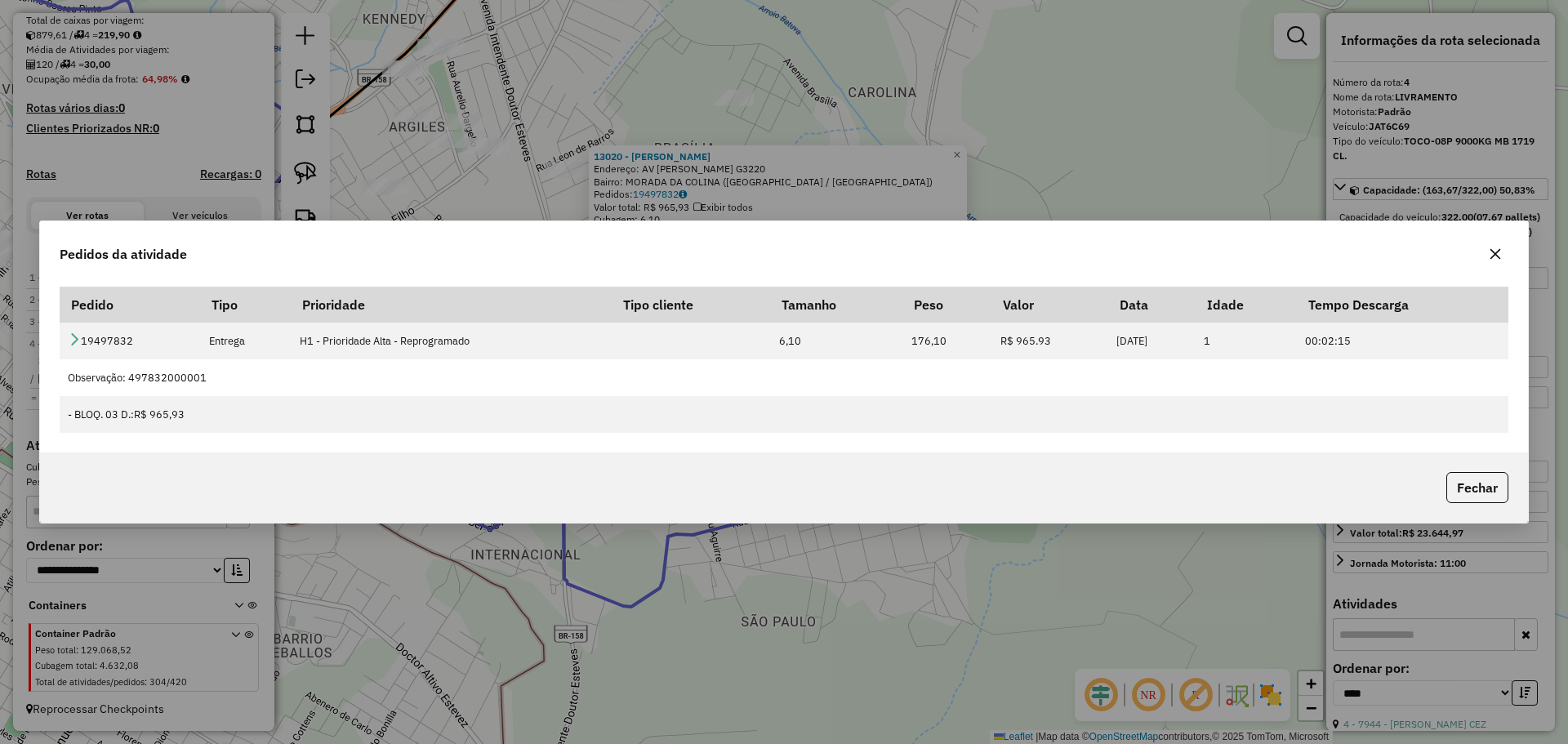
click at [725, 540] on div "Pedidos da atividade Pedido Tipo Prioridade Tipo cliente Tamanho Peso Valor Dat…" at bounding box center [784, 372] width 1568 height 744
click at [1490, 256] on icon "button" at bounding box center [1495, 253] width 13 height 13
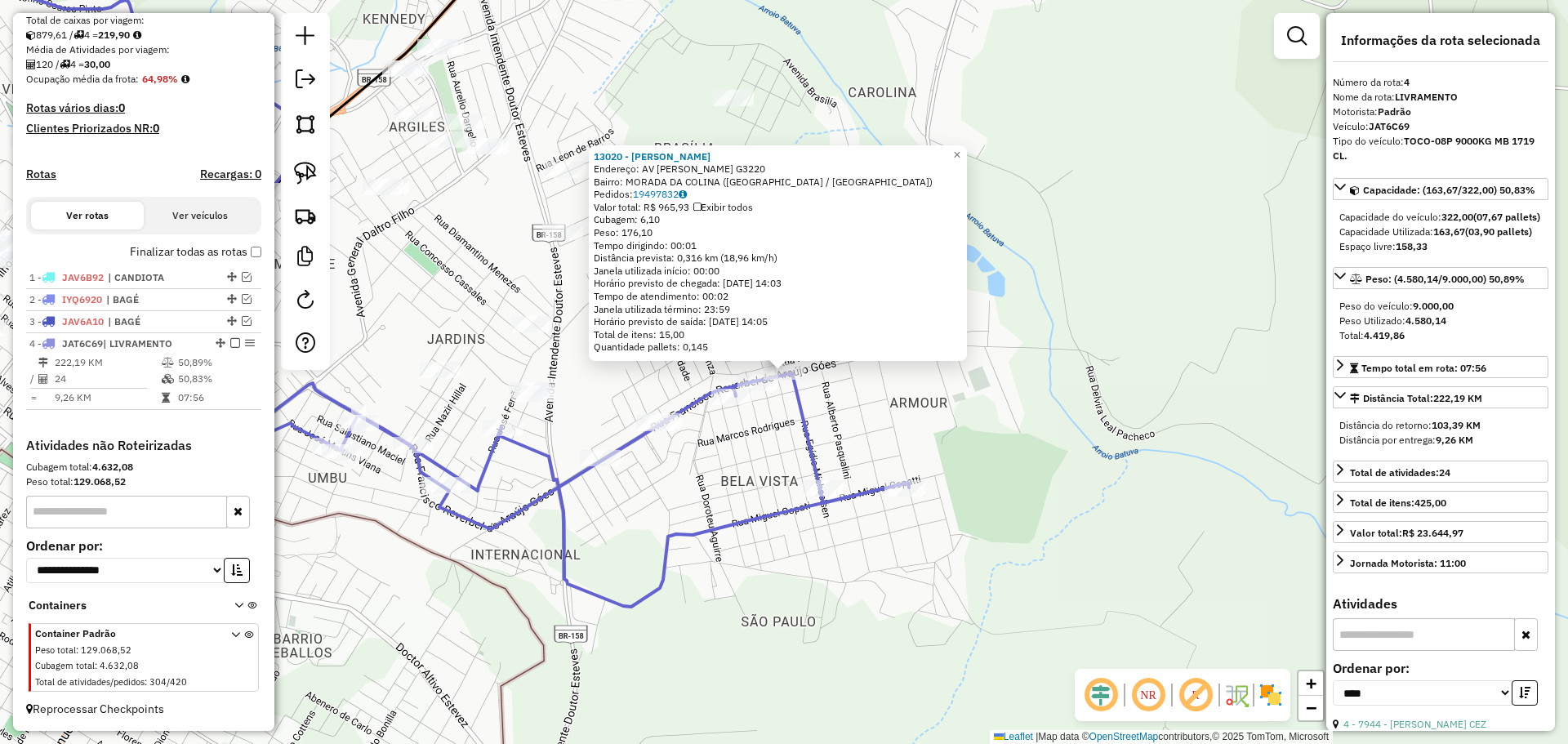
click at [718, 462] on div "13020 - PATRICIA DUTRA MASSA Endereço: AV FRANCISCO REVERBEL DE ARAUJO G3220 Ba…" at bounding box center [784, 372] width 1568 height 744
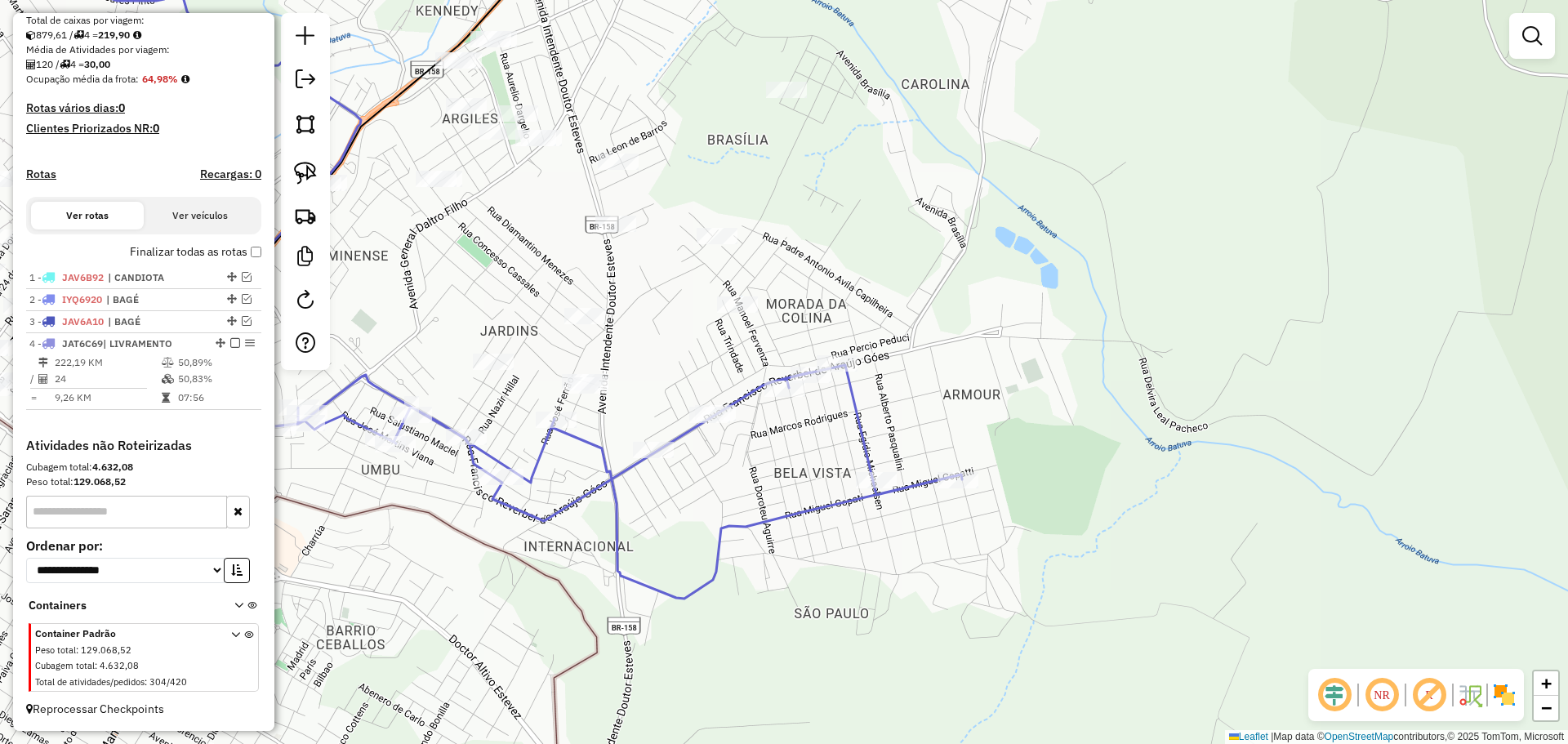
drag, startPoint x: 775, startPoint y: 450, endPoint x: 843, endPoint y: 435, distance: 69.6
click at [843, 435] on div "Janela de atendimento Grade de atendimento Capacidade Transportadoras Veículos …" at bounding box center [784, 372] width 1568 height 744
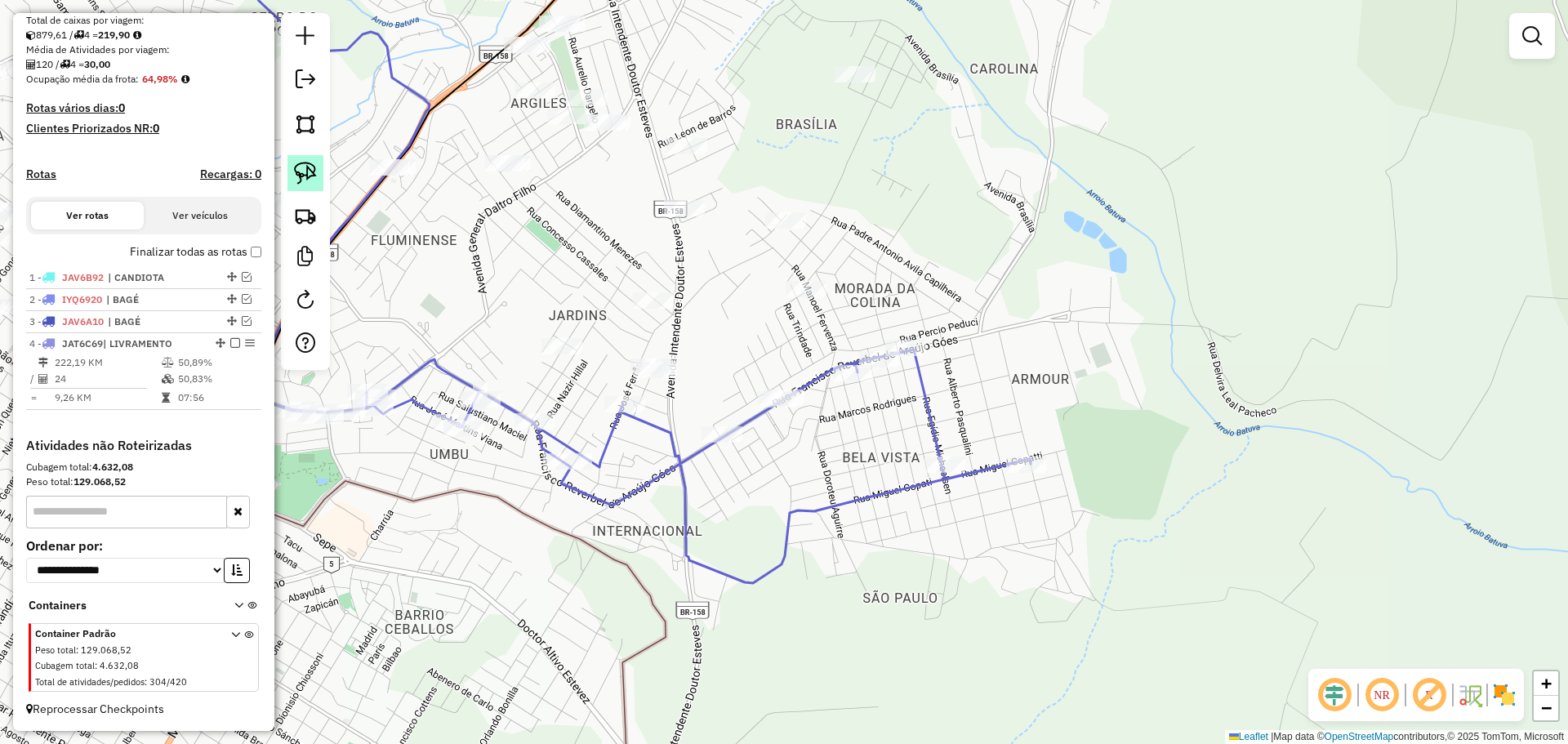
click at [311, 162] on img at bounding box center [305, 173] width 23 height 23
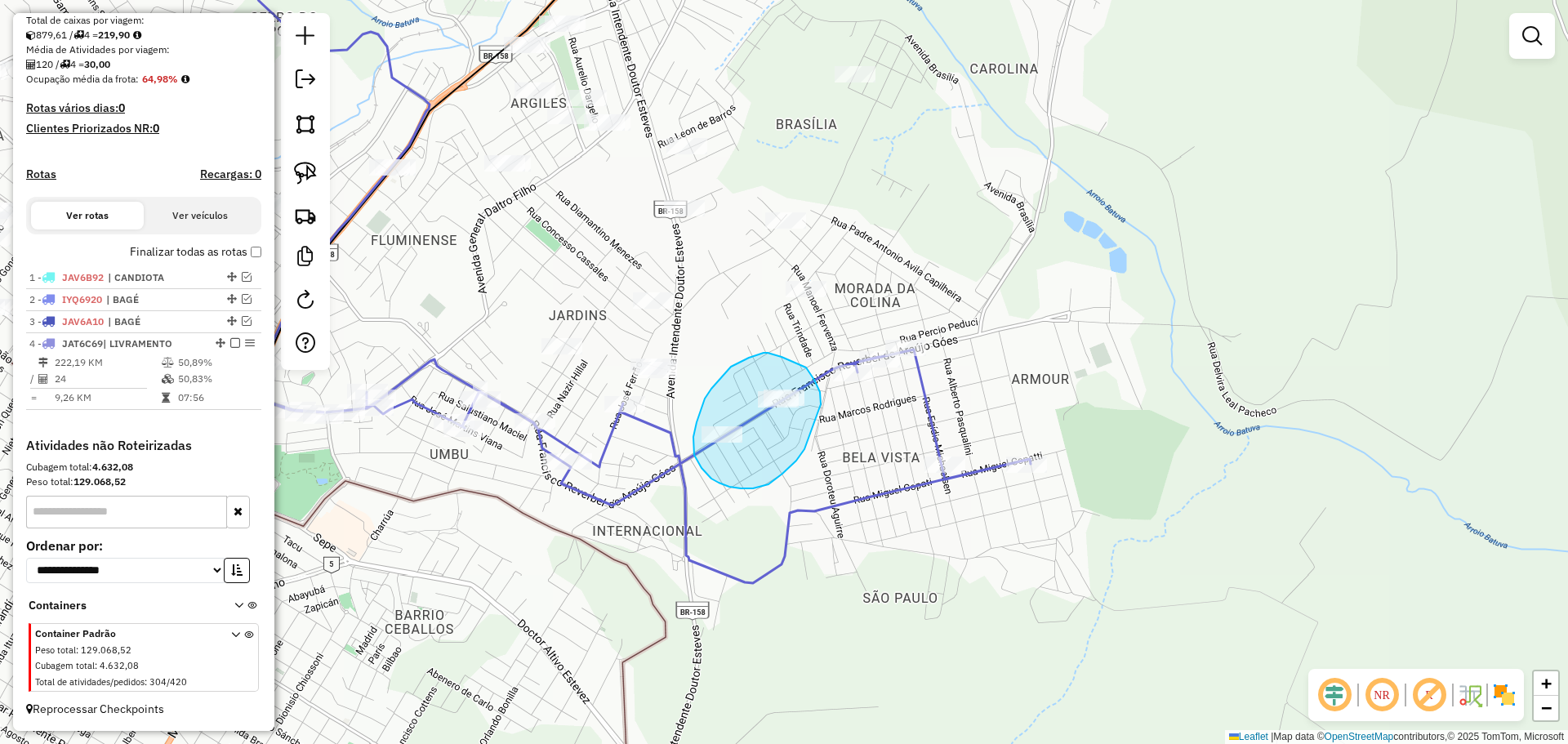
drag, startPoint x: 821, startPoint y: 404, endPoint x: 813, endPoint y: 424, distance: 21.5
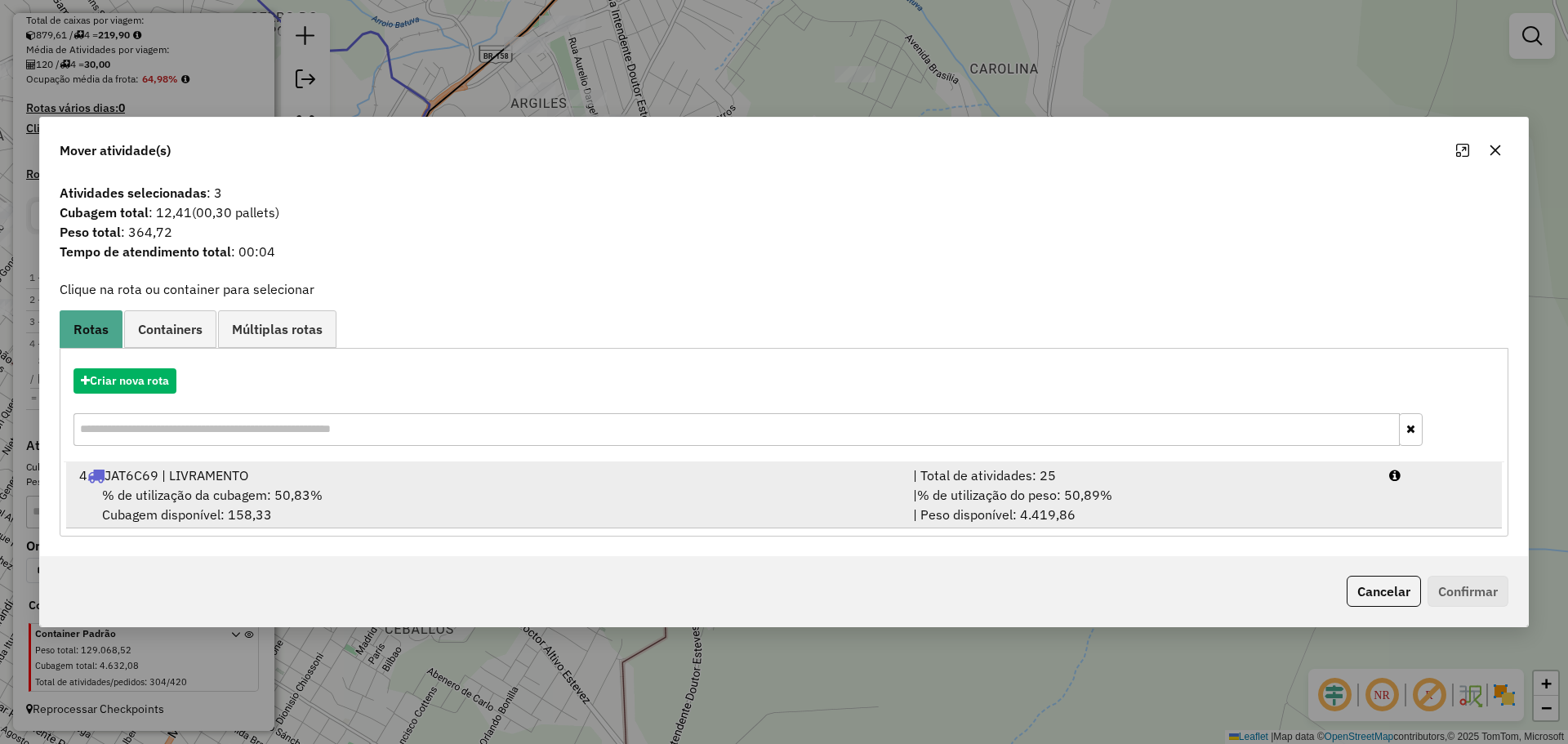
click at [835, 483] on div "4 JAT6C69 | LIVRAMENTO" at bounding box center [486, 475] width 834 height 19
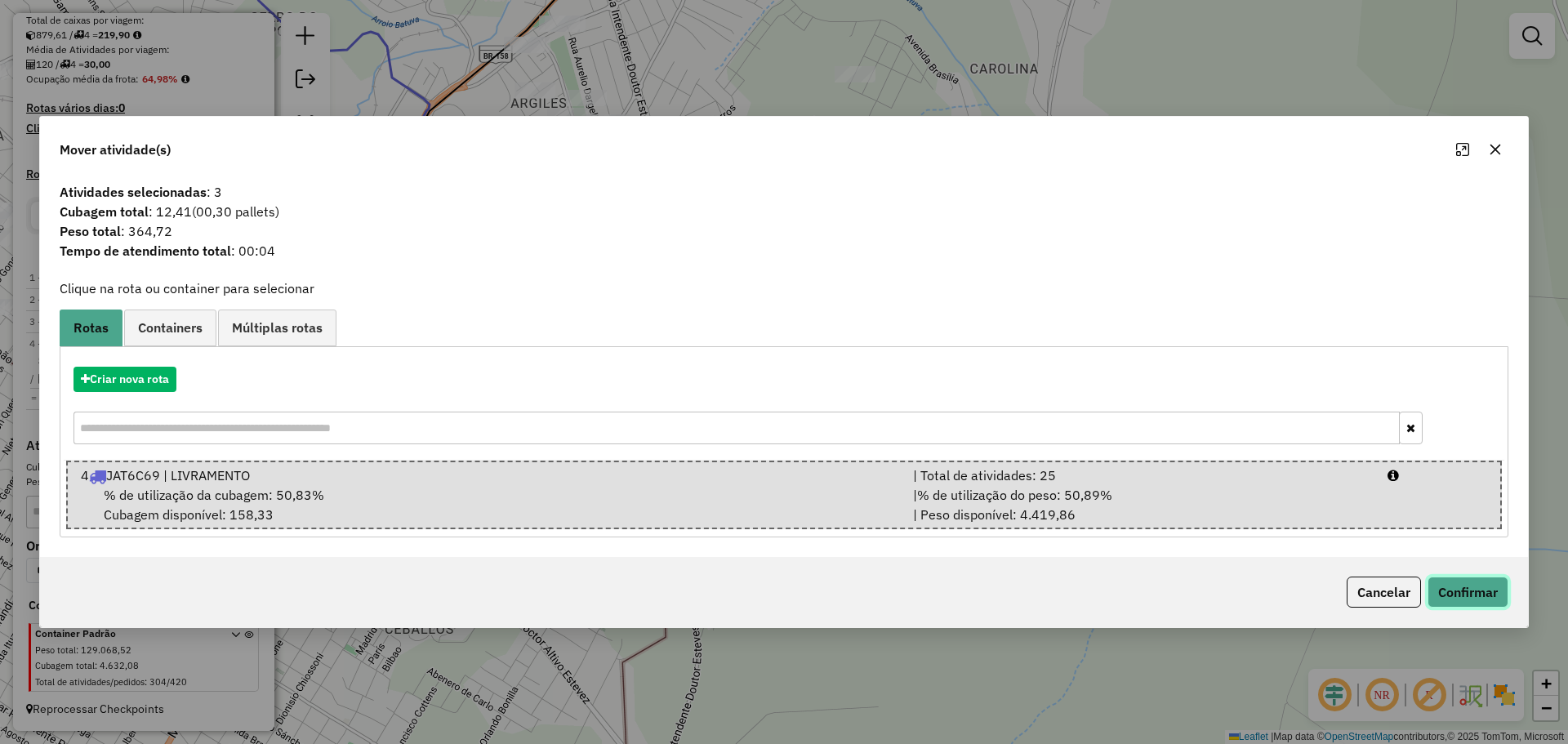
click at [1457, 590] on button "Confirmar" at bounding box center [1468, 591] width 81 height 31
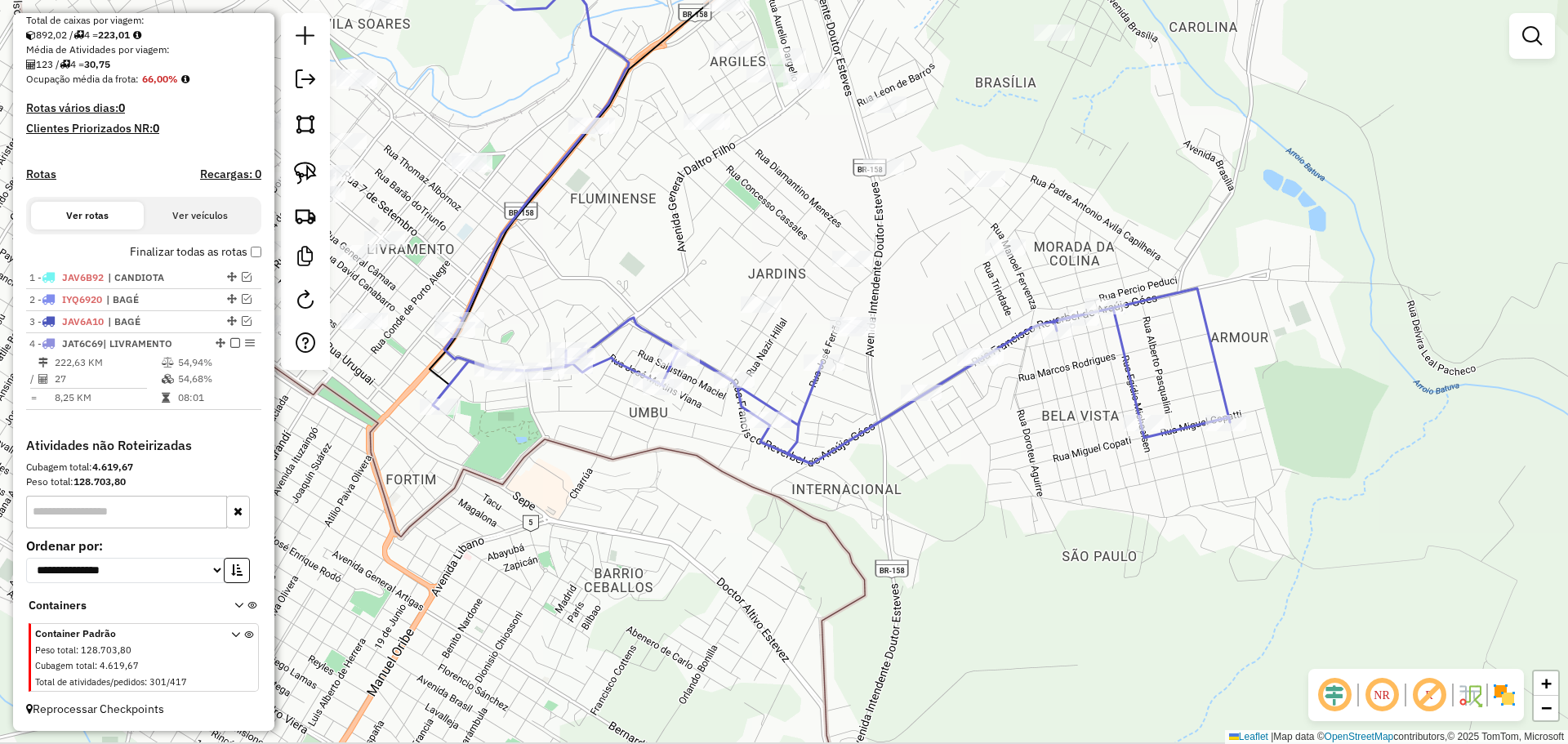
drag, startPoint x: 732, startPoint y: 295, endPoint x: 925, endPoint y: 255, distance: 197.1
click at [929, 252] on div "Janela de atendimento Grade de atendimento Capacidade Transportadoras Veículos …" at bounding box center [784, 372] width 1568 height 744
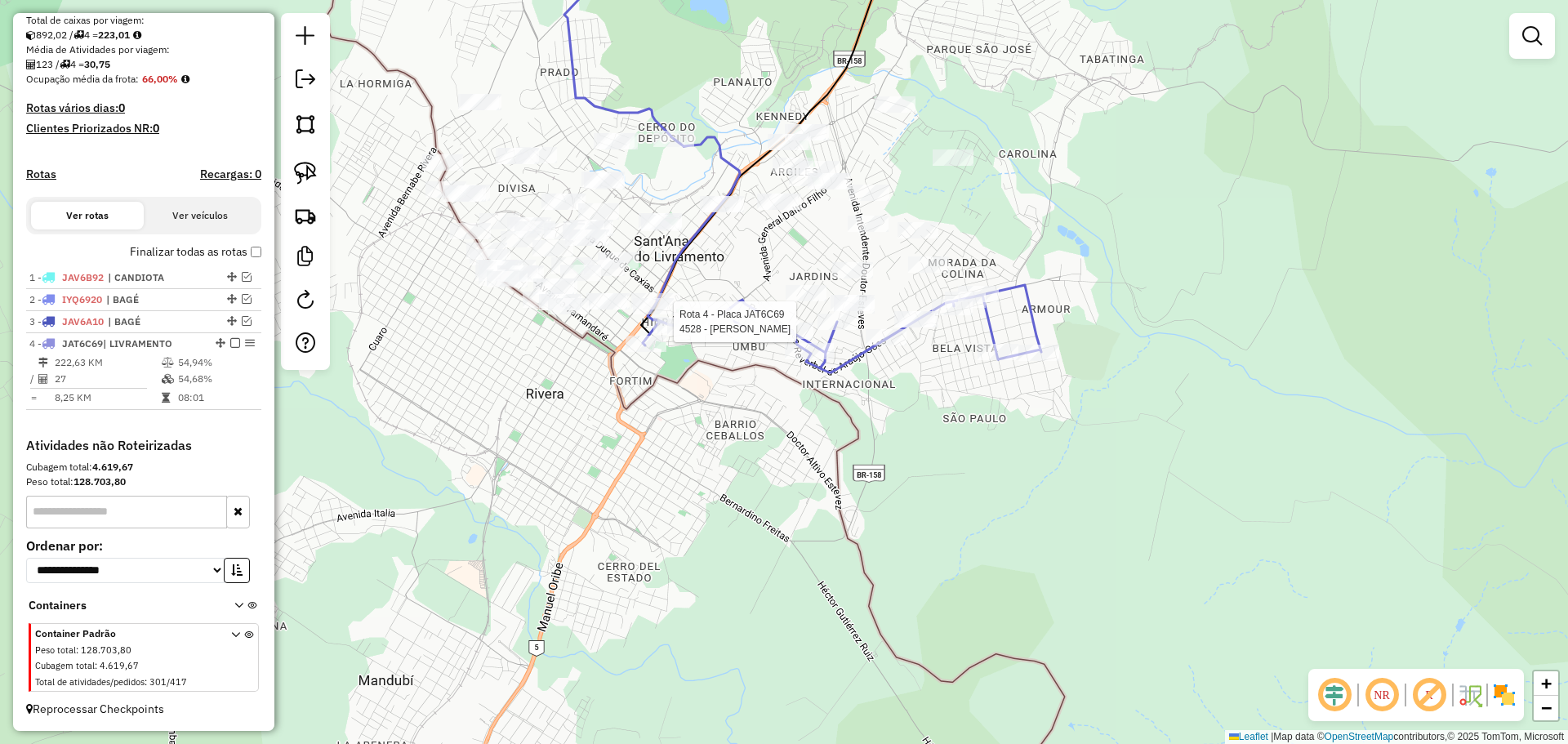
select select "*********"
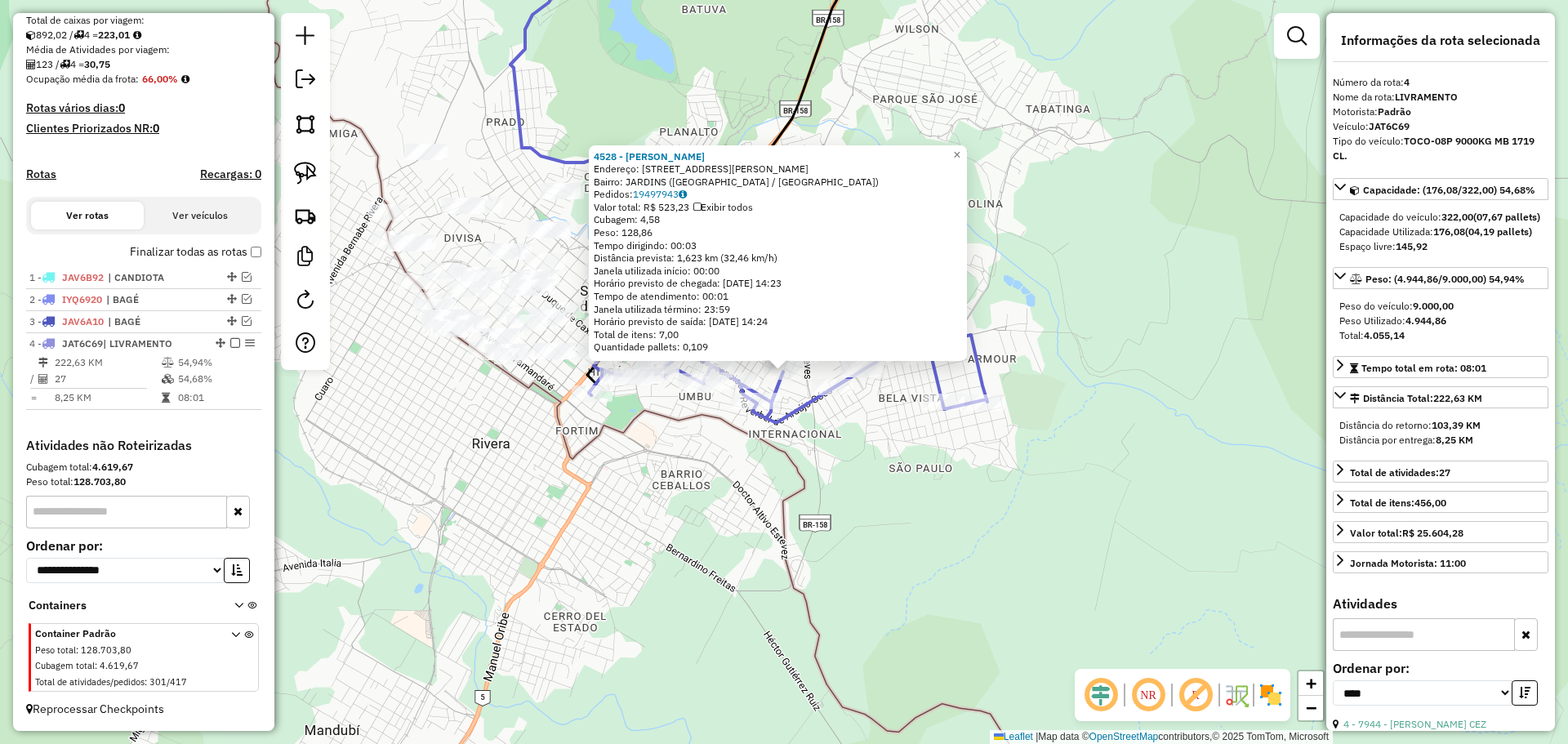
click at [618, 482] on div "4528 - MARCIA ADRIANE ROLIM Endereço: R JOSE FERRAO 565 Bairro: JARDINS (SANT A…" at bounding box center [784, 372] width 1568 height 744
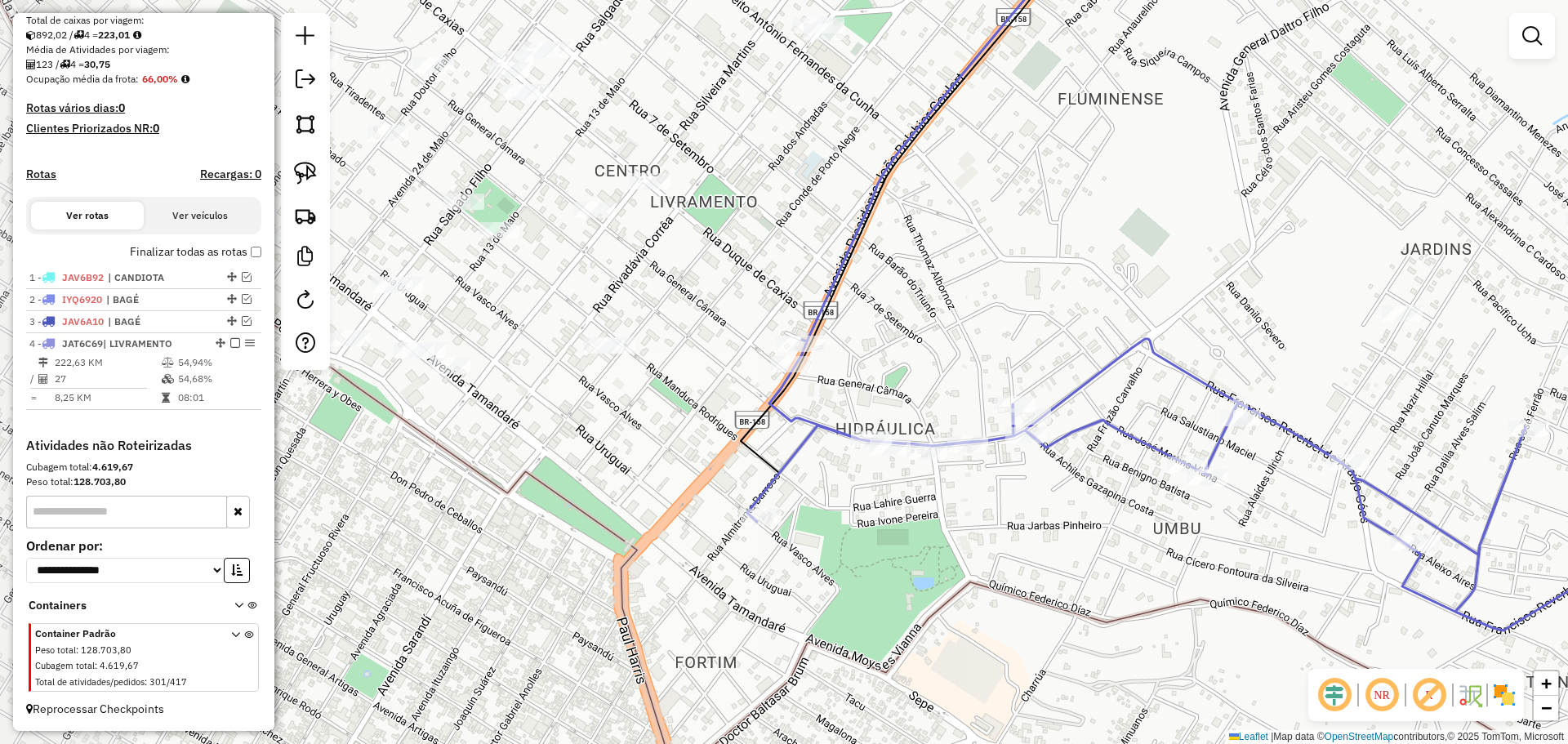
drag, startPoint x: 586, startPoint y: 394, endPoint x: 702, endPoint y: 389, distance: 116.1
click at [701, 389] on div "Janela de atendimento Grade de atendimento Capacidade Transportadoras Veículos …" at bounding box center [784, 372] width 1568 height 744
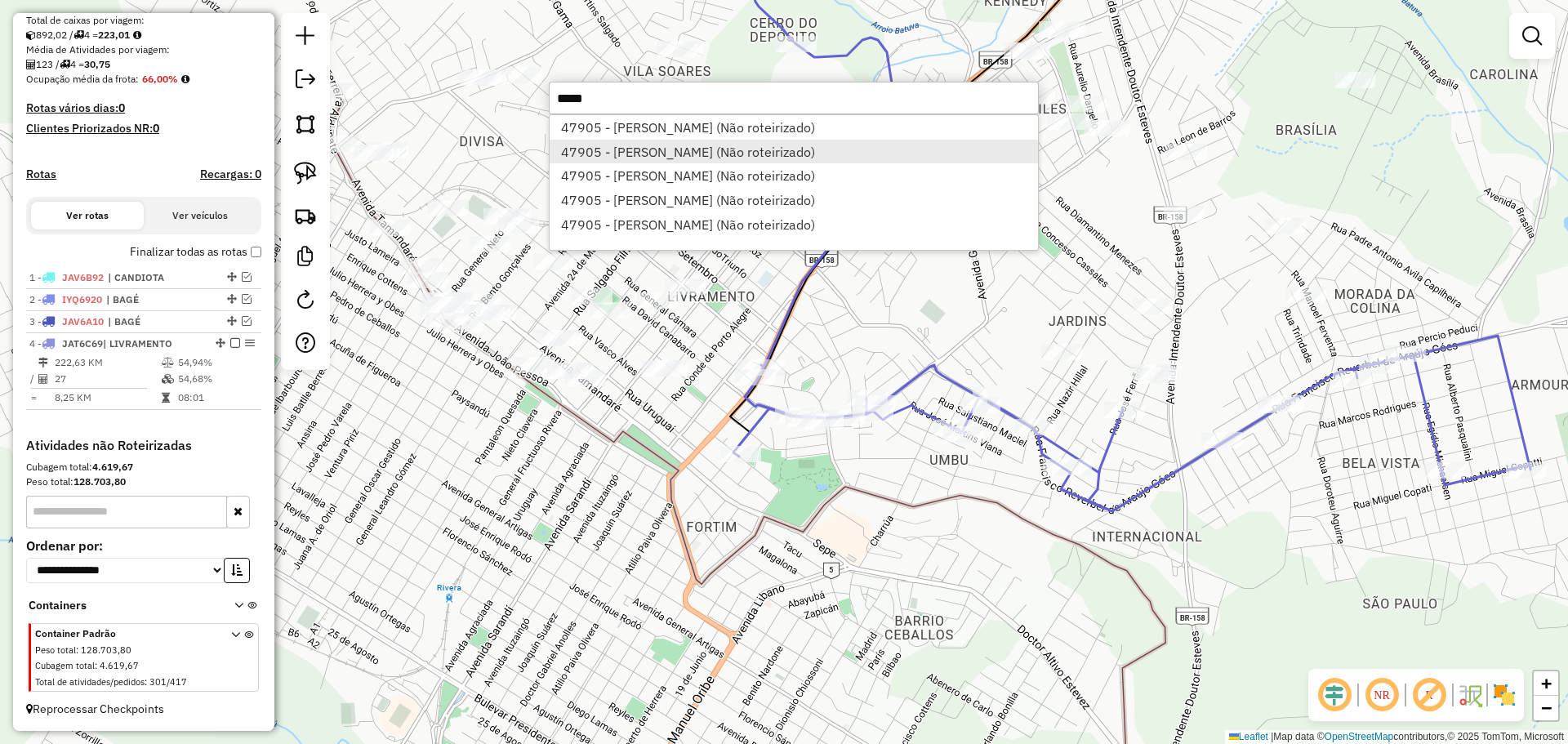
type input "*****"
click at [802, 144] on li "47905 - MARCIA ELAINE MENEZE (Não roteirizado)" at bounding box center [793, 152] width 489 height 24
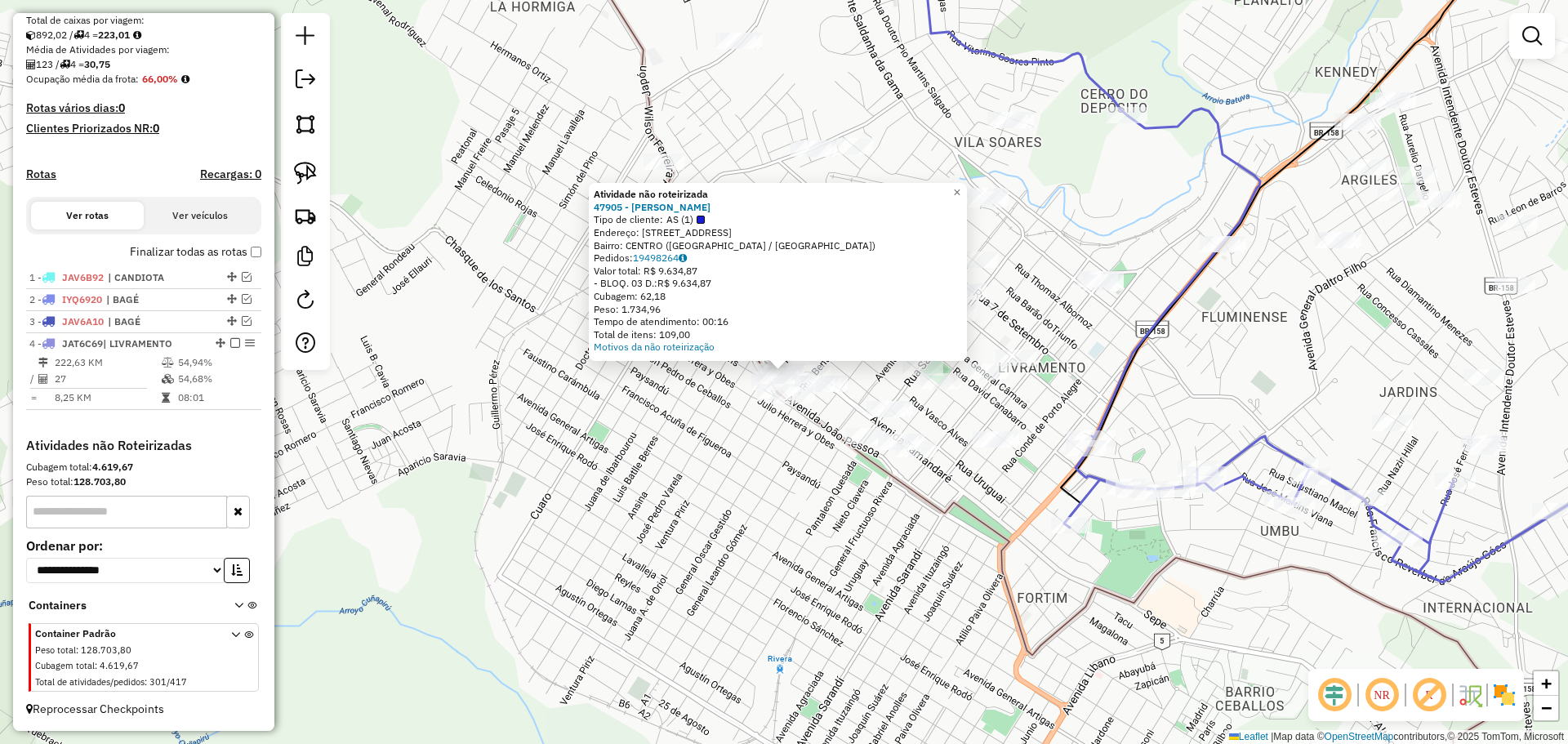
click at [1181, 419] on div "Atividade não roteirizada 47905 - MARCIA ELAINE MENEZE Tipo de cliente: AS (1) …" at bounding box center [784, 372] width 1568 height 744
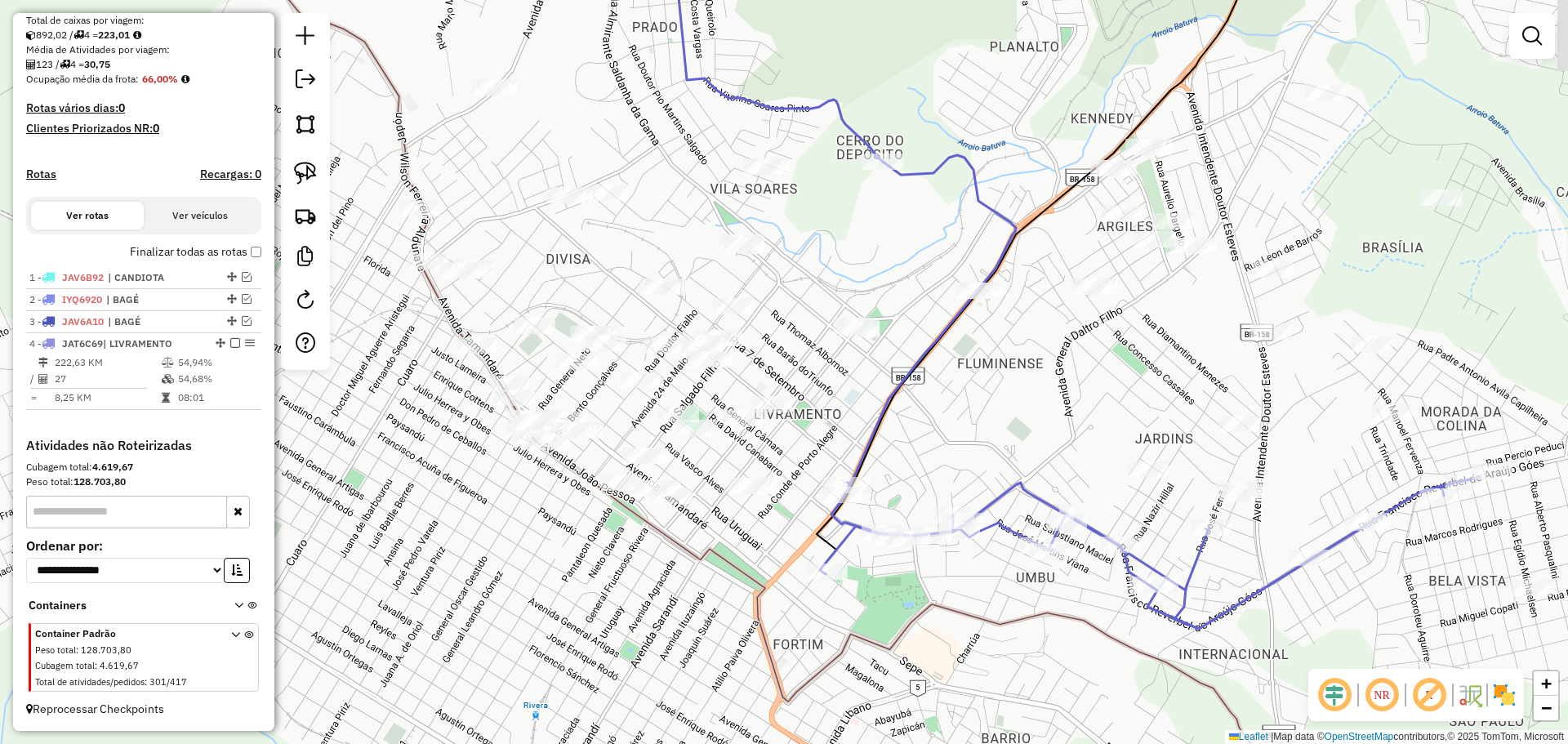
drag, startPoint x: 1236, startPoint y: 406, endPoint x: 992, endPoint y: 452, distance: 248.3
click at [992, 452] on div "Janela de atendimento Grade de atendimento Capacidade Transportadoras Veículos …" at bounding box center [784, 372] width 1568 height 744
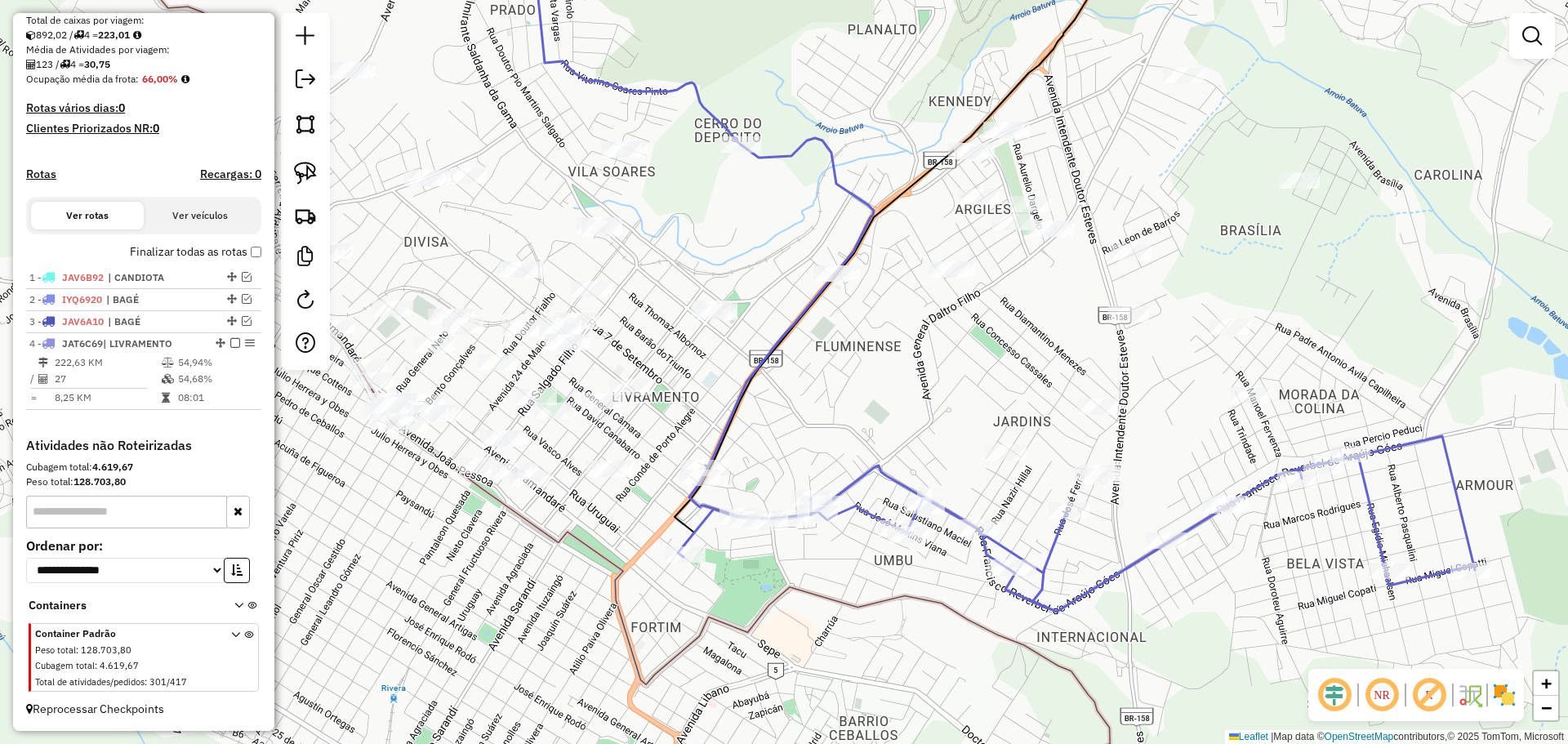
drag, startPoint x: 987, startPoint y: 415, endPoint x: 846, endPoint y: 393, distance: 142.7
click at [846, 393] on div "Janela de atendimento Grade de atendimento Capacidade Transportadoras Veículos …" at bounding box center [784, 372] width 1568 height 744
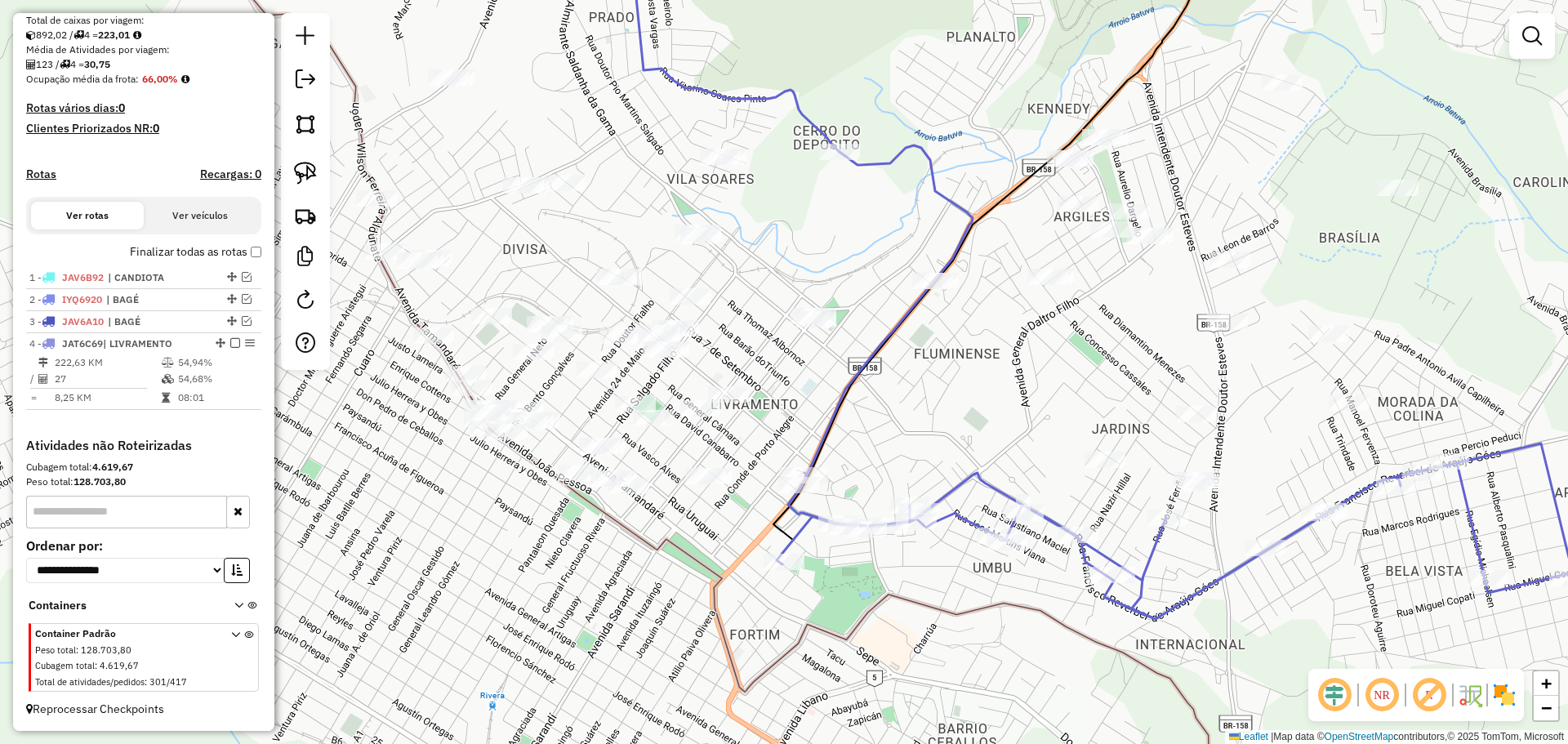
drag, startPoint x: 822, startPoint y: 418, endPoint x: 950, endPoint y: 430, distance: 128.6
click at [950, 430] on div "Janela de atendimento Grade de atendimento Capacidade Transportadoras Veículos …" at bounding box center [784, 372] width 1568 height 744
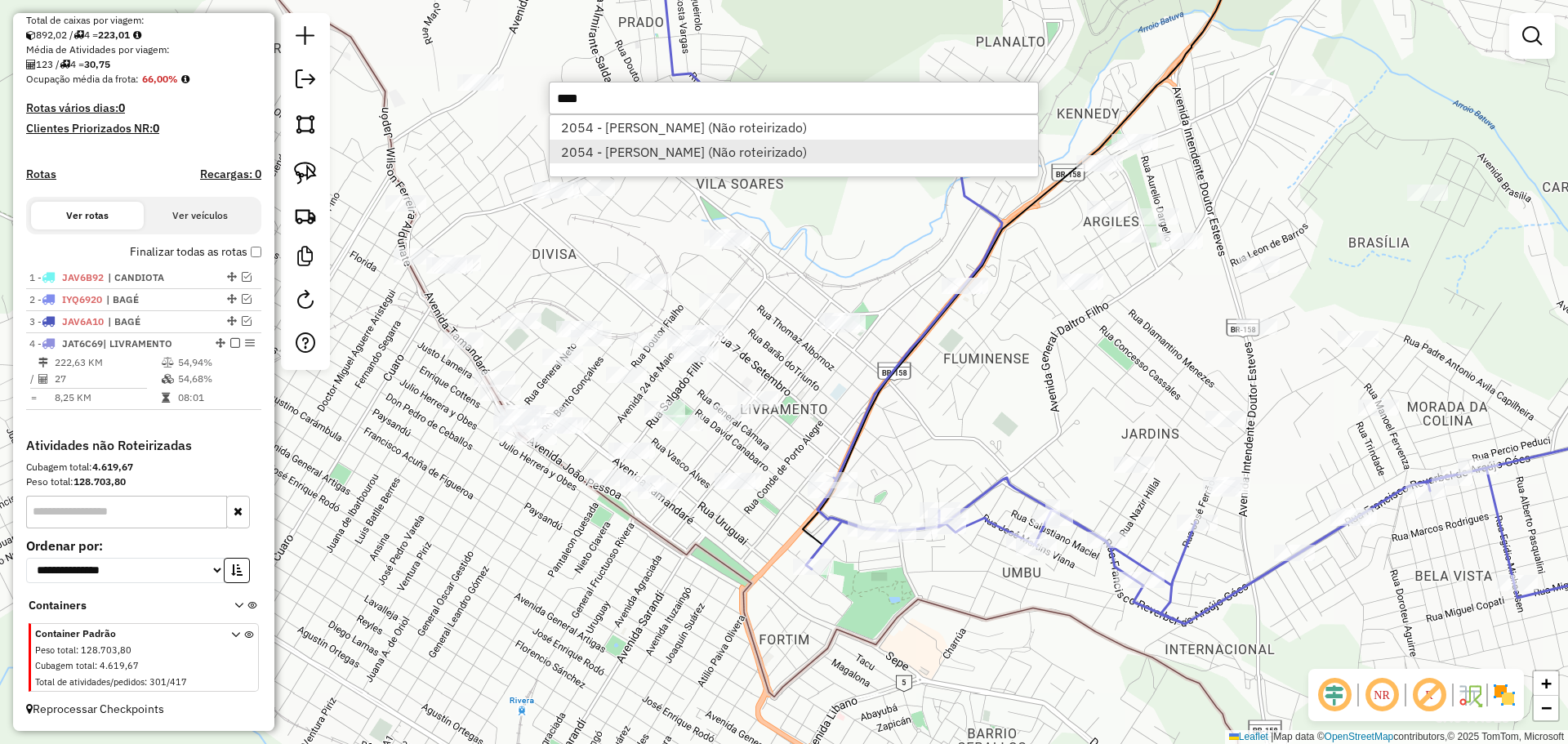
type input "****"
click at [727, 148] on li "2054 - L C PEREIRA FURTADO (Não roteirizado)" at bounding box center [793, 152] width 489 height 24
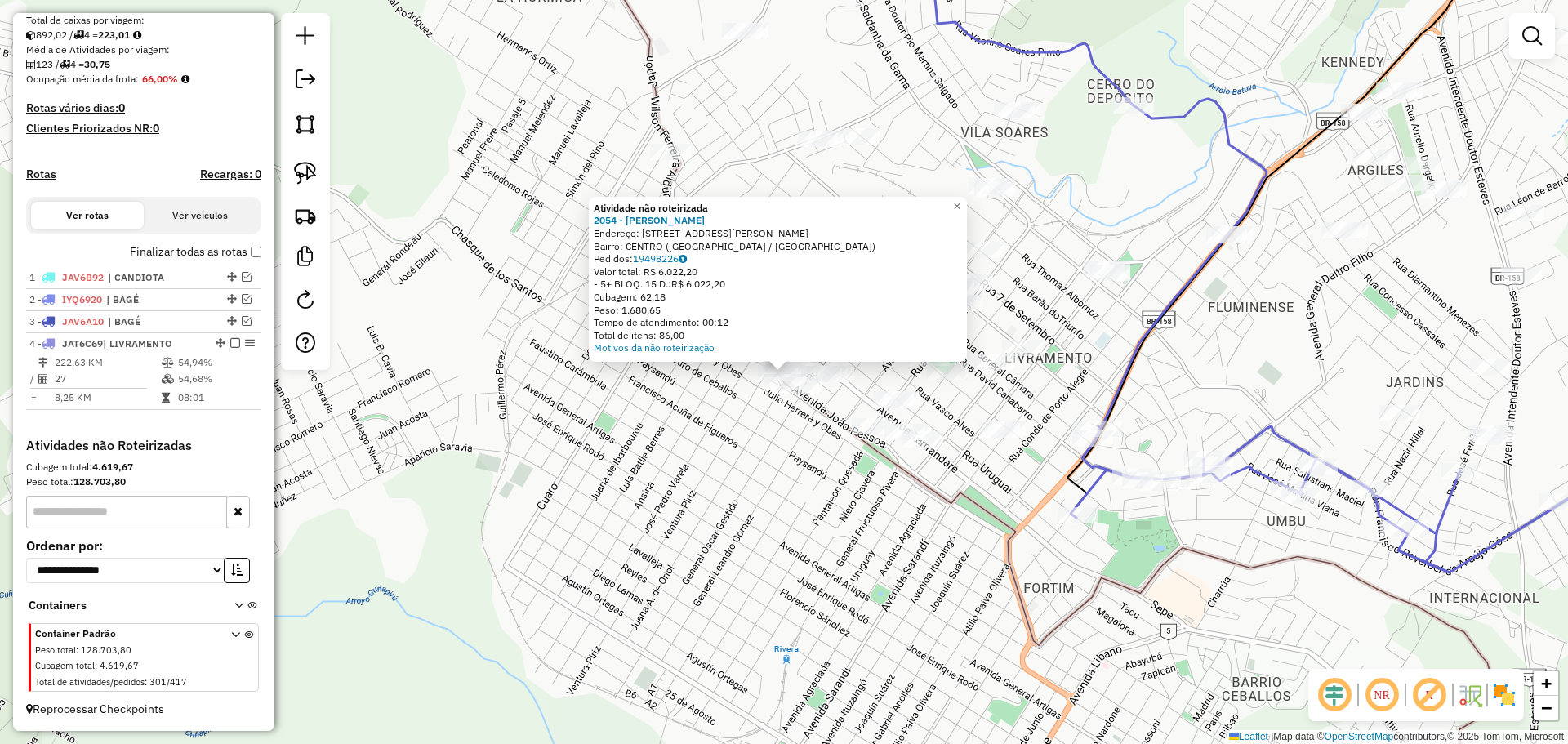
click at [1123, 520] on div "Atividade não roteirizada 2054 - L C PEREIRA FURTADO Endereço: AV JOAO PESSOA 6…" at bounding box center [784, 372] width 1568 height 744
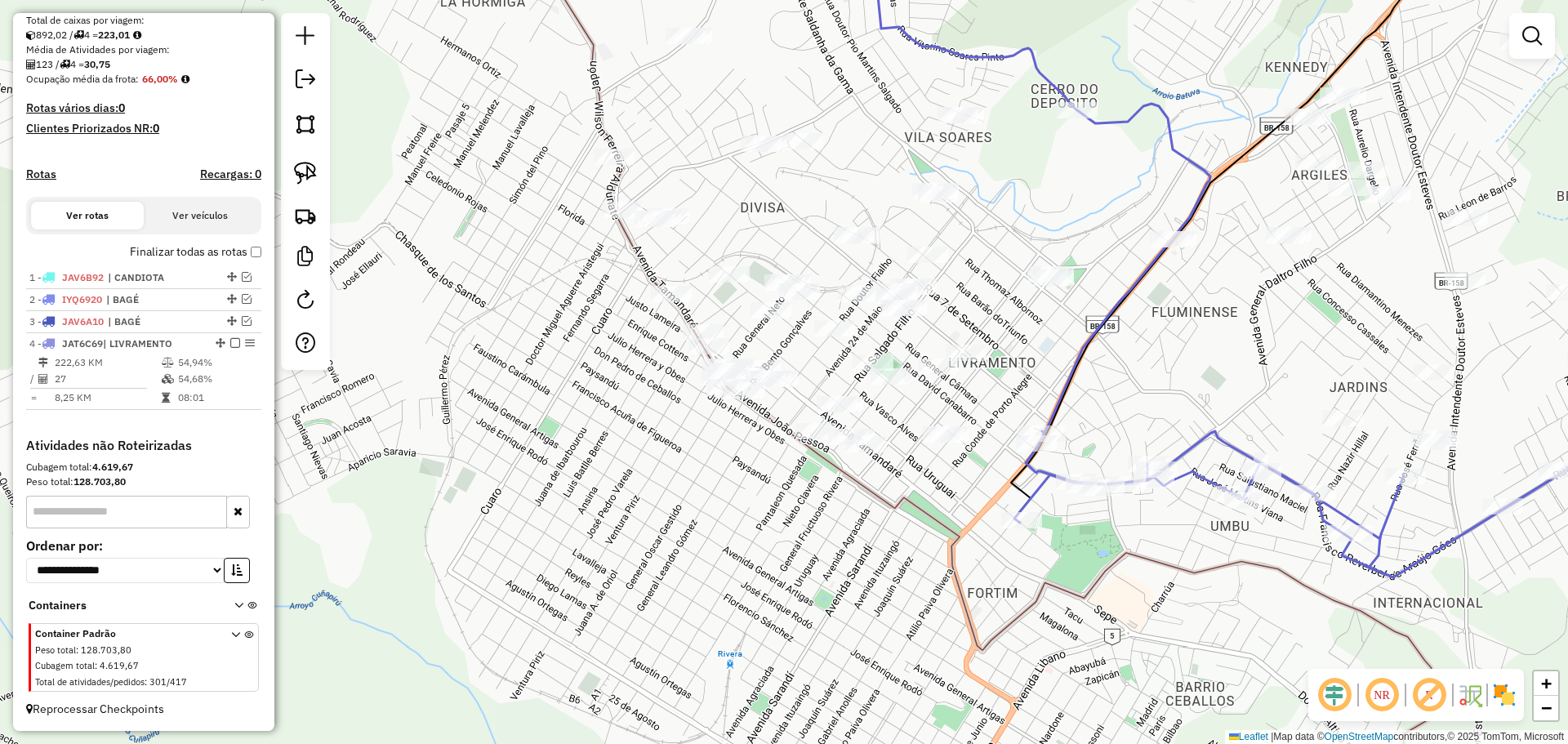
drag, startPoint x: 1129, startPoint y: 525, endPoint x: 1005, endPoint y: 520, distance: 124.1
click at [1005, 520] on div "Janela de atendimento Grade de atendimento Capacidade Transportadoras Veículos …" at bounding box center [784, 372] width 1568 height 744
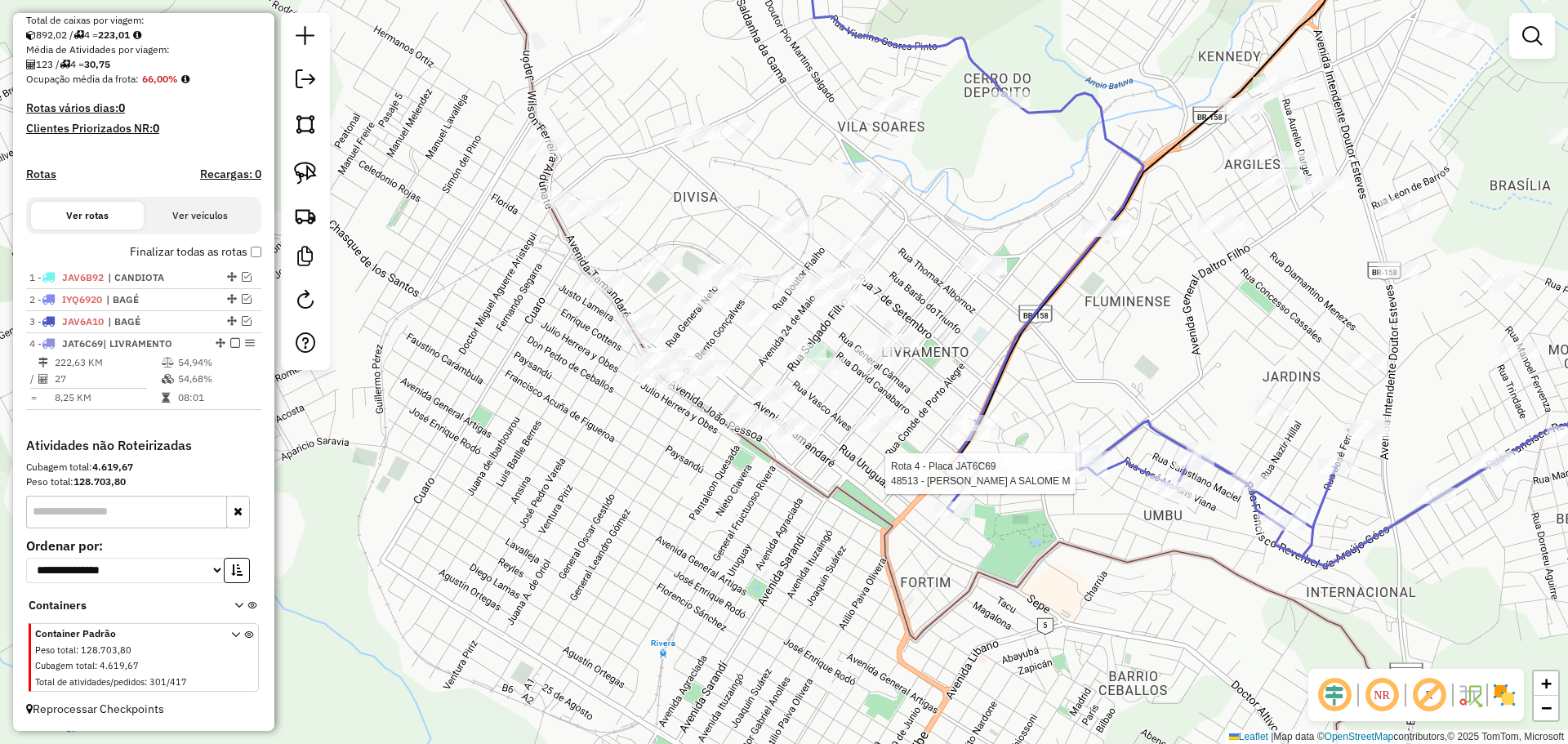
select select "*********"
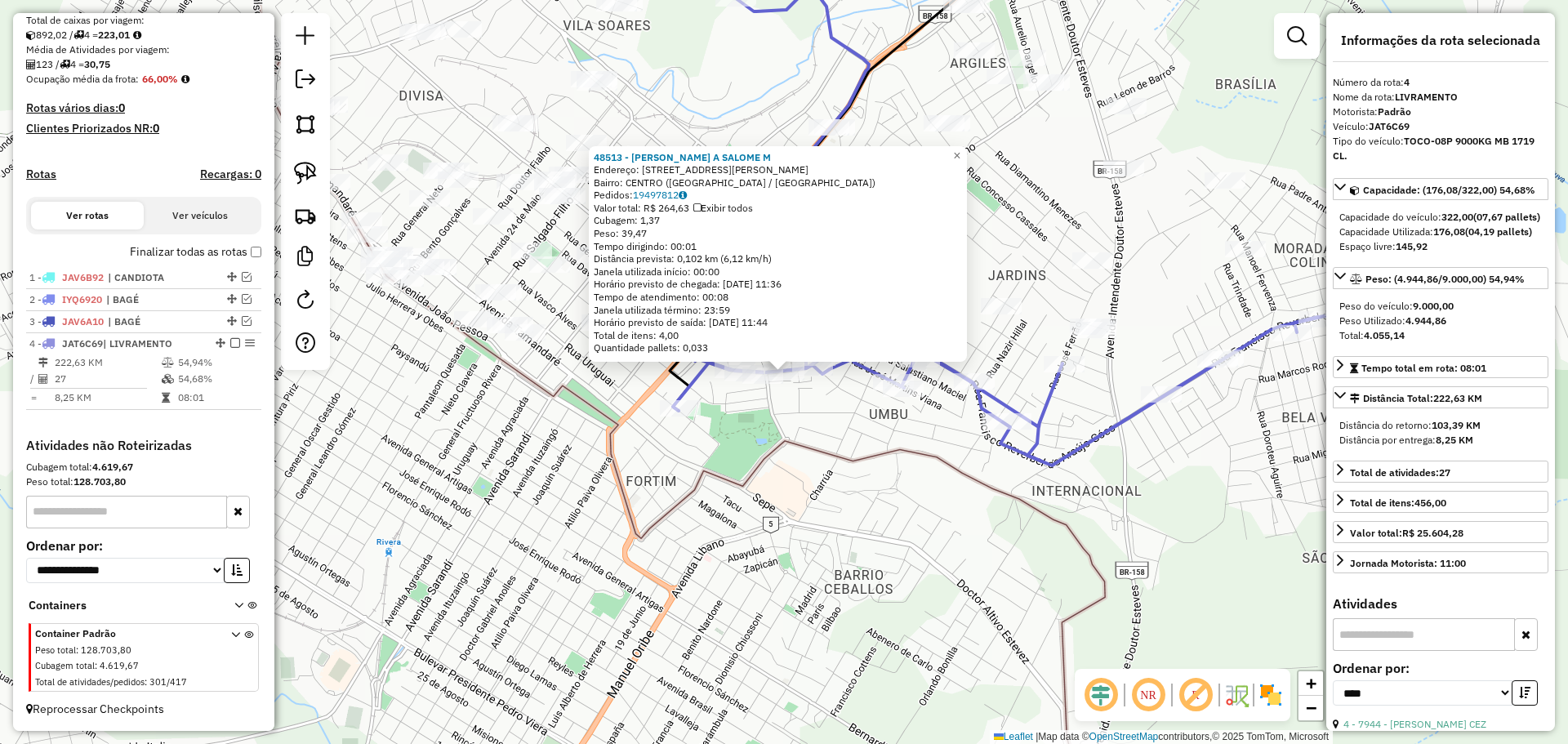
click at [939, 477] on div "48513 - JEFFERSON A SALOME M Endereço: AV GEN DALTRO FILHO 553 Bairro: CENTRO (…" at bounding box center [784, 372] width 1568 height 744
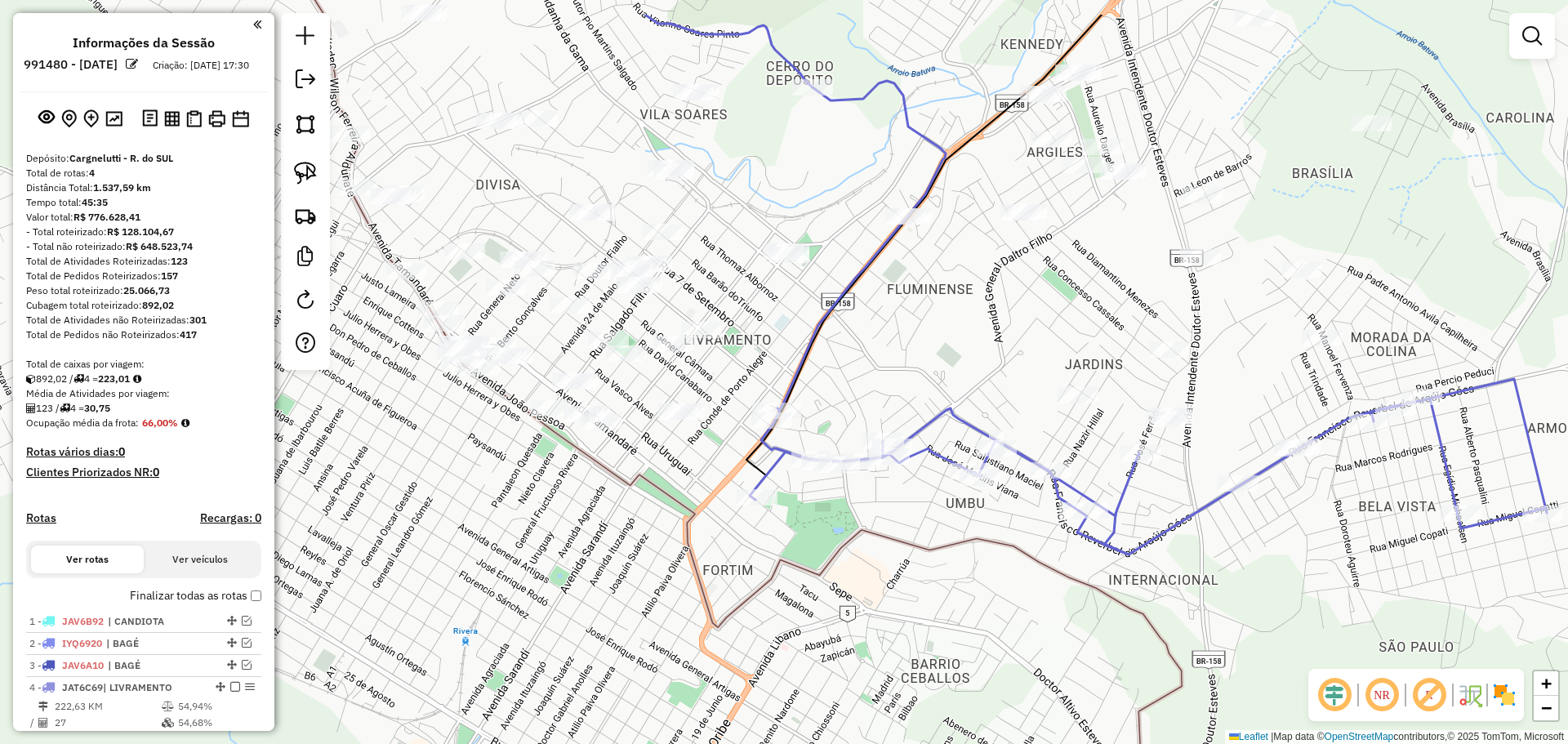
scroll to position [358, 0]
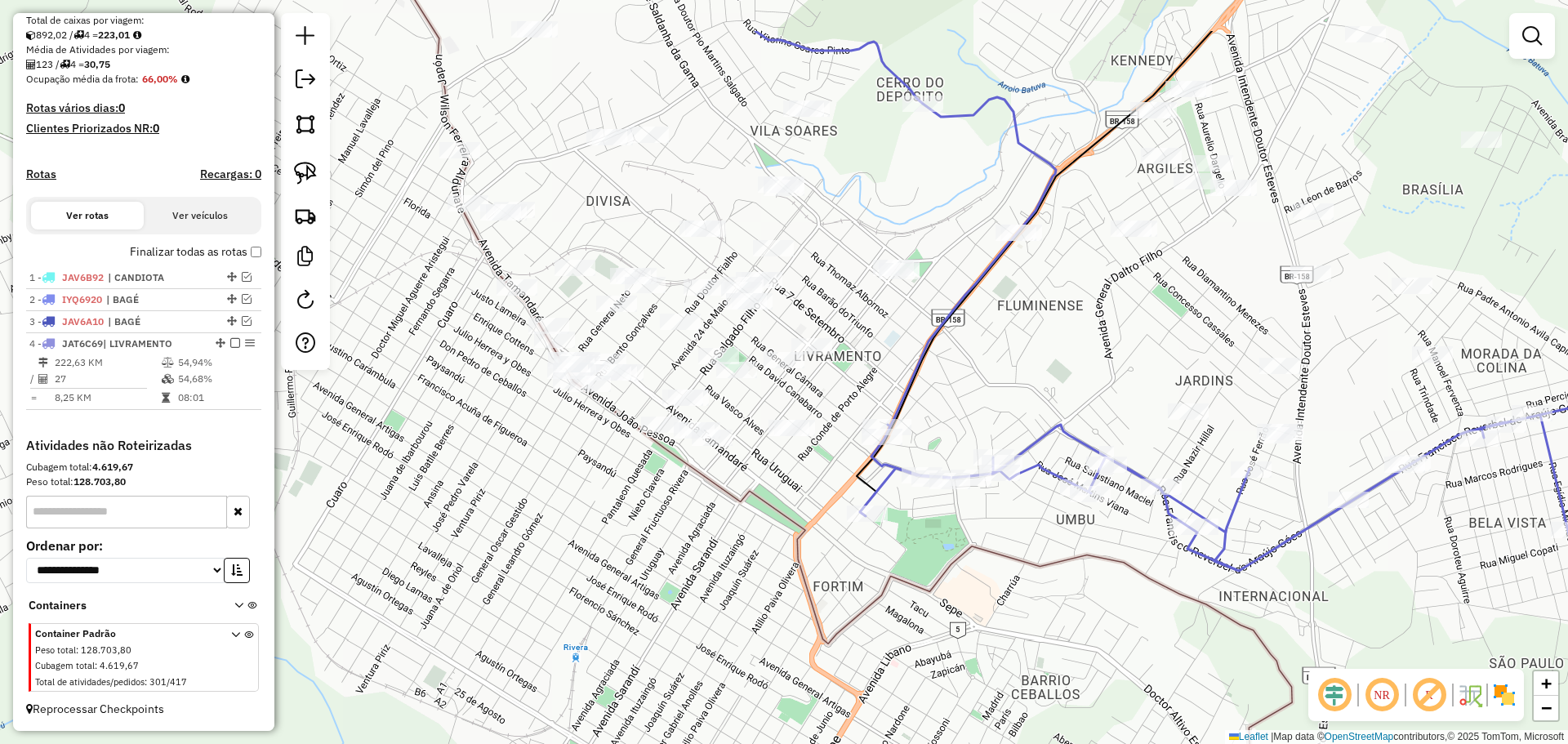
click at [1012, 546] on div "Janela de atendimento Grade de atendimento Capacidade Transportadoras Veículos …" at bounding box center [784, 372] width 1568 height 744
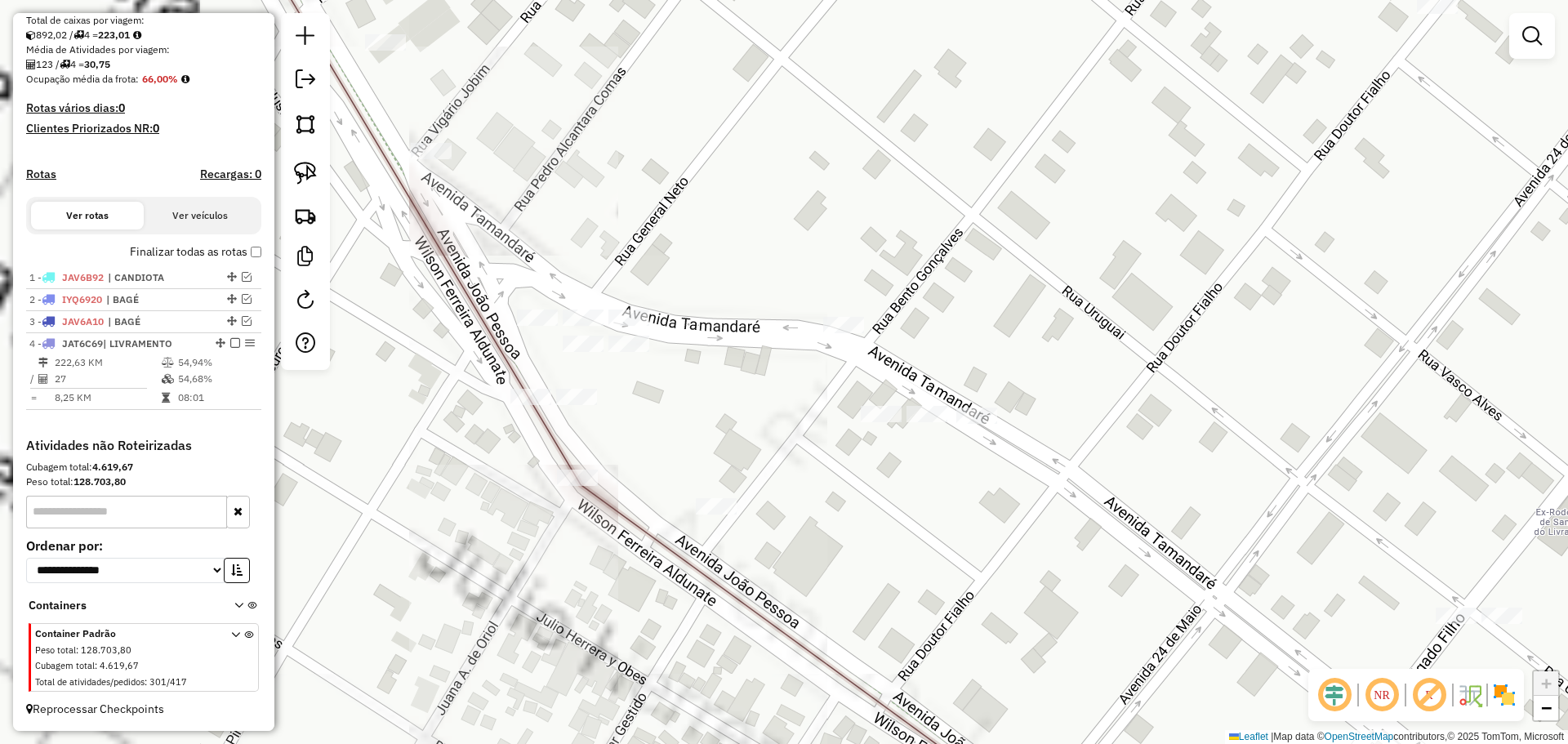
drag, startPoint x: 555, startPoint y: 374, endPoint x: 780, endPoint y: 363, distance: 225.3
click at [780, 363] on div "Janela de atendimento Grade de atendimento Capacidade Transportadoras Veículos …" at bounding box center [784, 372] width 1568 height 744
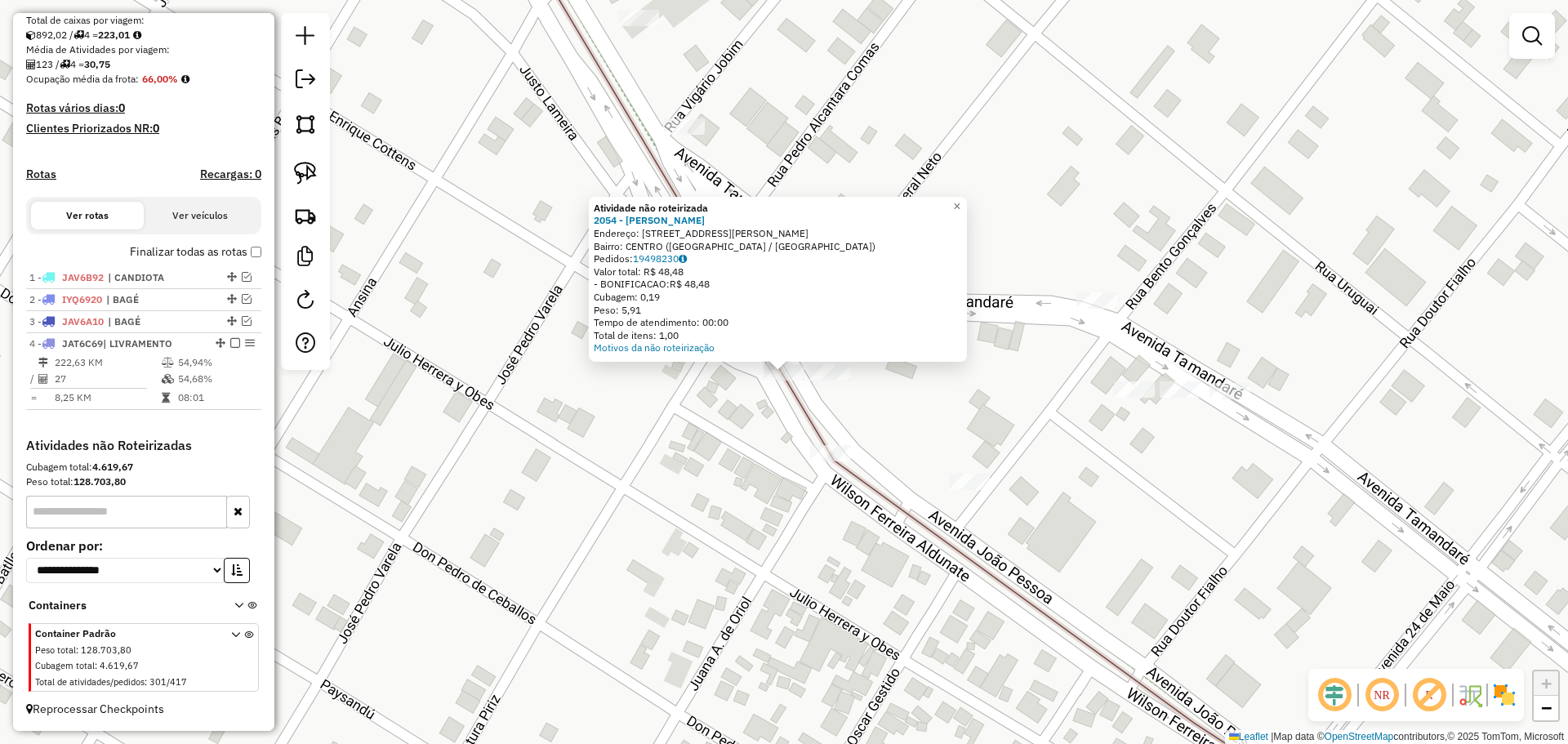
click at [826, 380] on div at bounding box center [830, 372] width 41 height 16
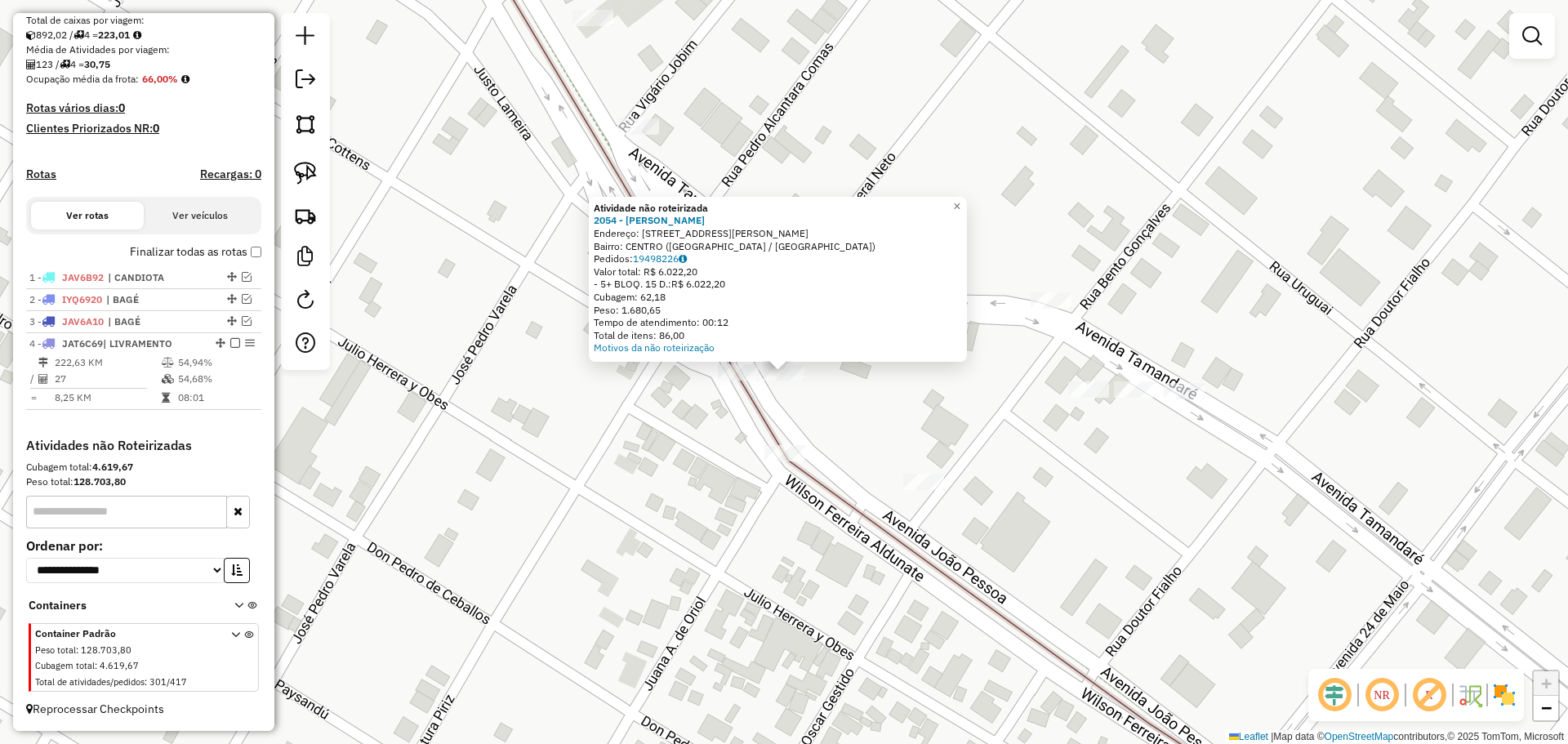
click at [820, 394] on div "Atividade não roteirizada 2054 - L C PEREIRA FURTADO Endereço: AV JOAO PESSOA 6…" at bounding box center [784, 372] width 1568 height 744
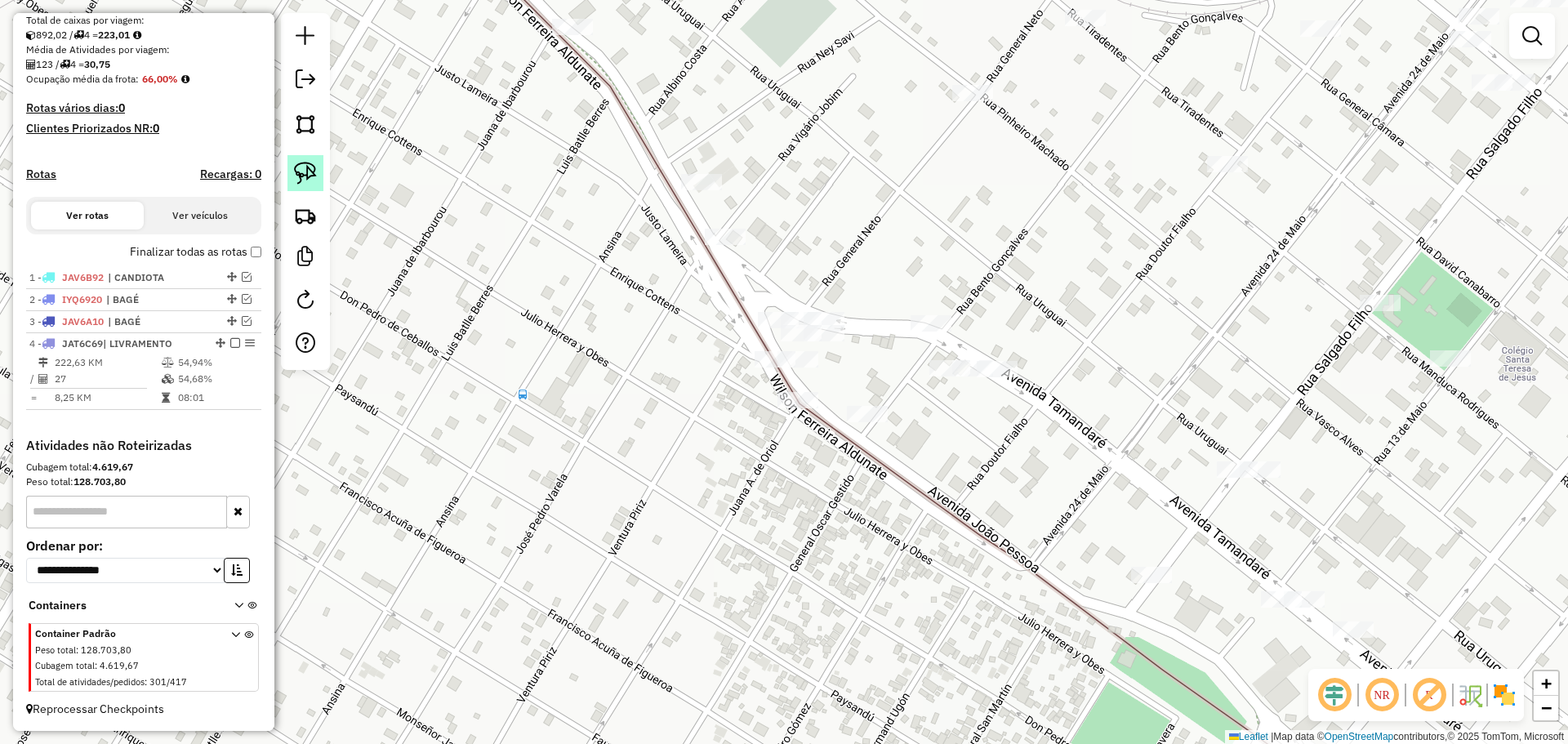
click at [316, 175] on img at bounding box center [305, 173] width 23 height 23
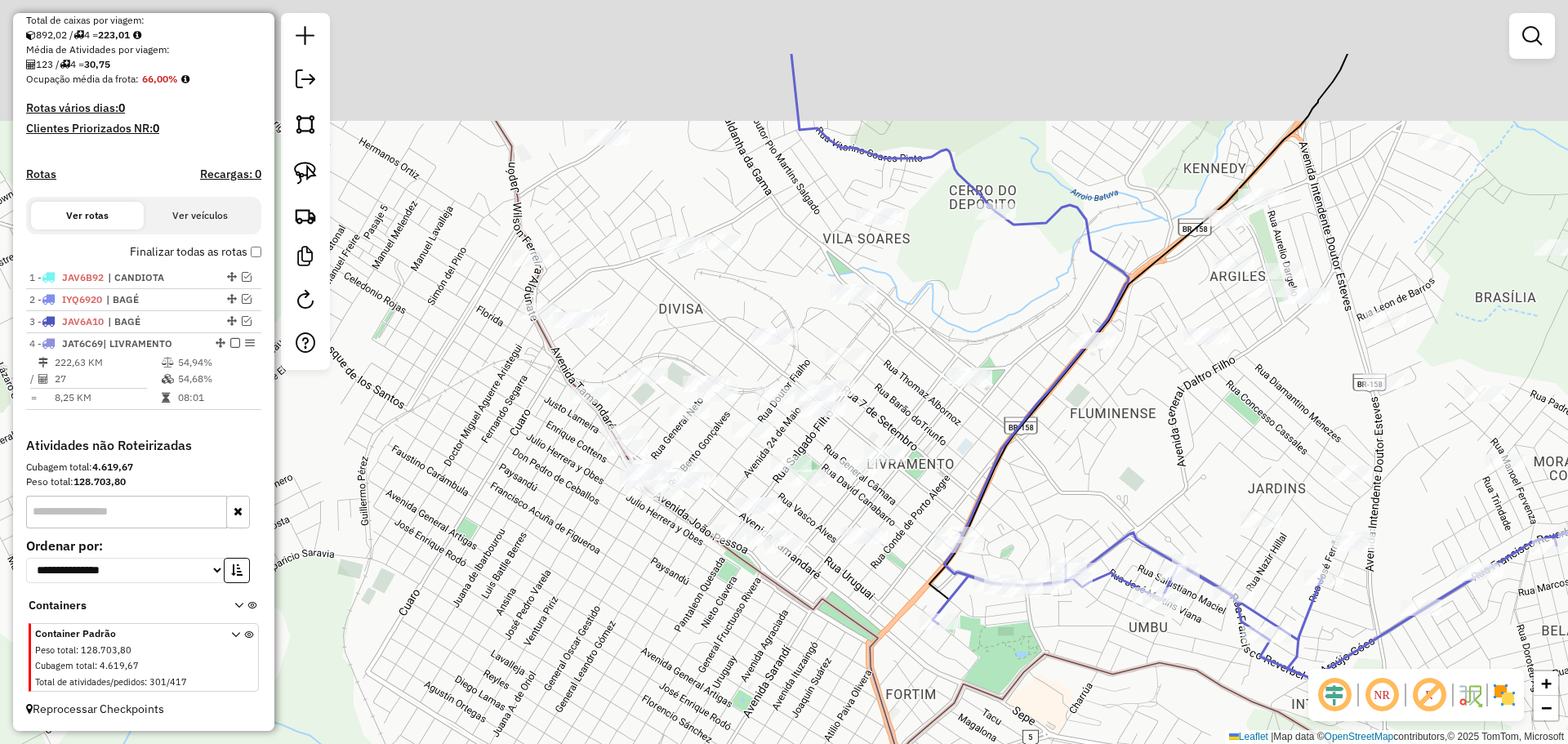
drag, startPoint x: 614, startPoint y: 109, endPoint x: 614, endPoint y: 237, distance: 128.0
click at [614, 237] on div "Janela de atendimento Grade de atendimento Capacidade Transportadoras Veículos …" at bounding box center [784, 372] width 1568 height 744
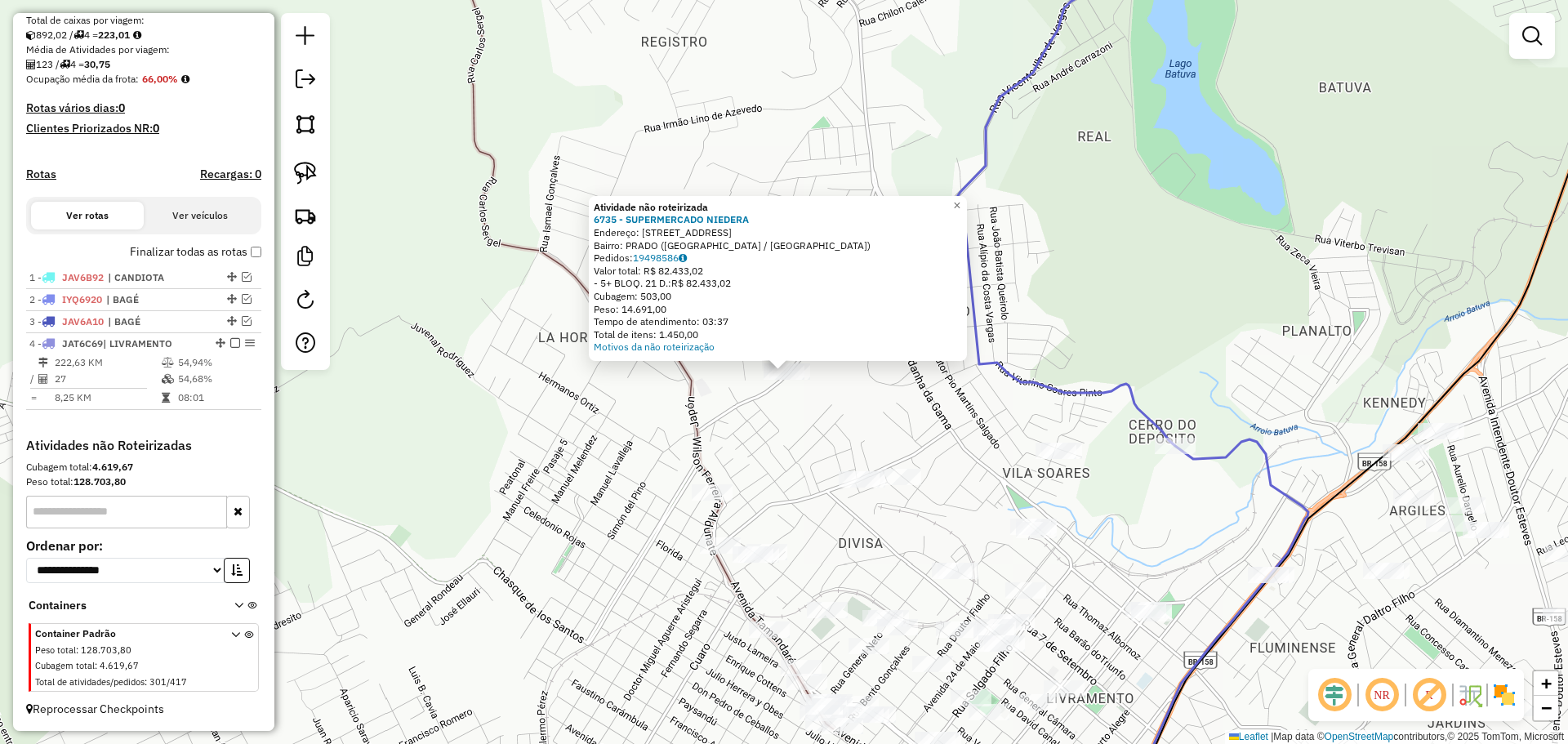
click at [760, 442] on div "Atividade não roteirizada 6735 - SUPERMERCADO NIEDERA Endereço: AV MARECHAL MAL…" at bounding box center [784, 372] width 1568 height 744
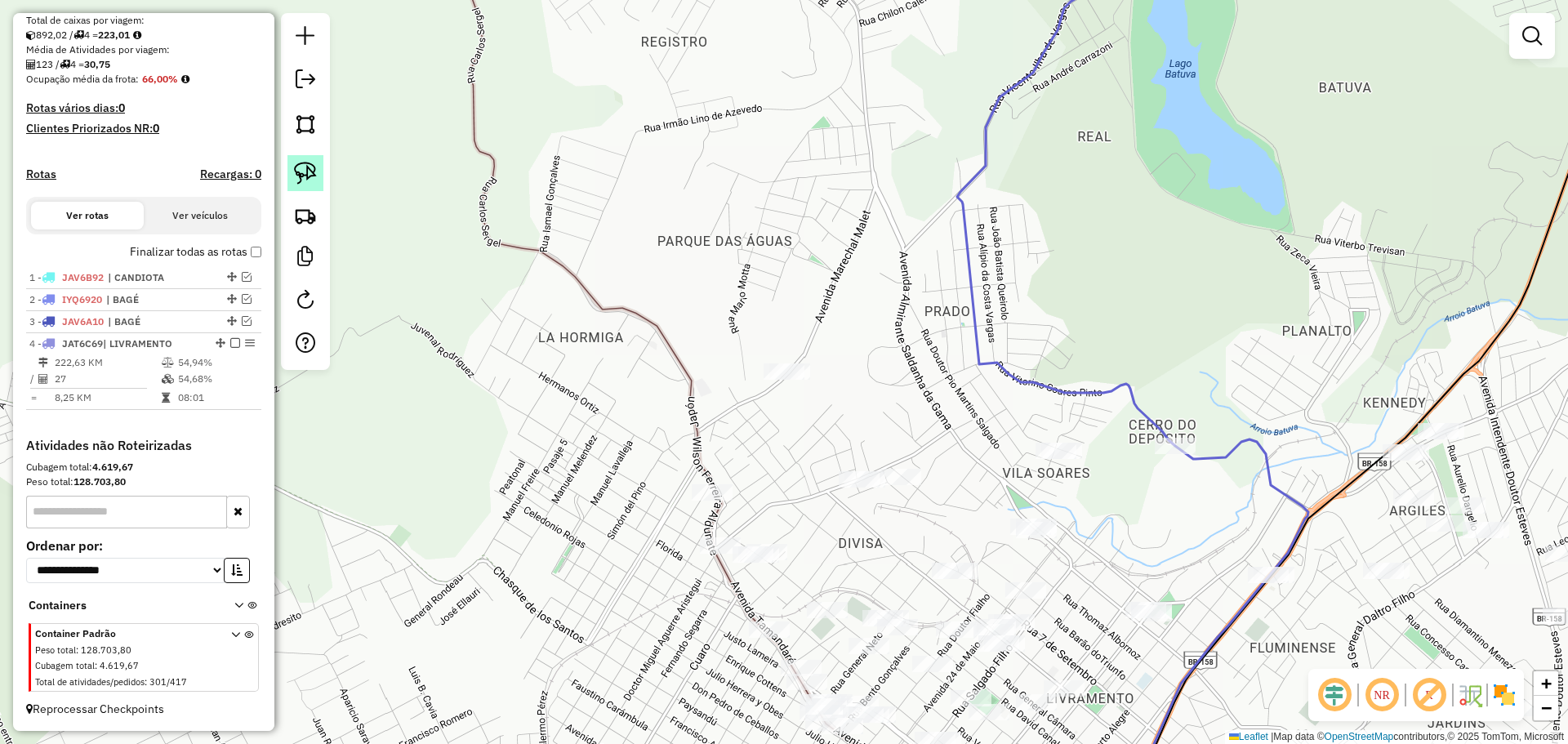
click at [310, 175] on img at bounding box center [305, 173] width 23 height 23
drag, startPoint x: 825, startPoint y: 397, endPoint x: 812, endPoint y: 369, distance: 30.9
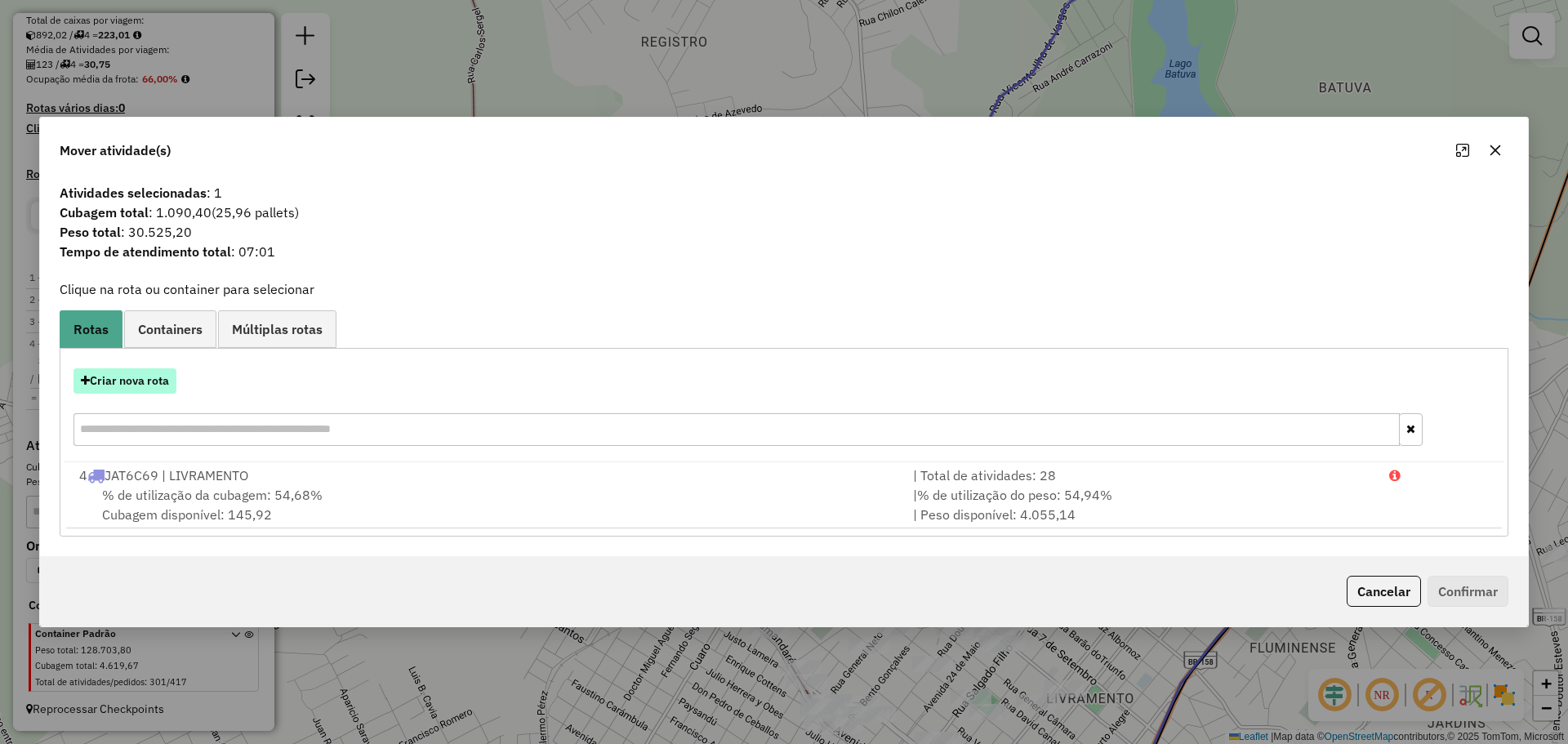
click at [121, 380] on button "Criar nova rota" at bounding box center [125, 381] width 103 height 25
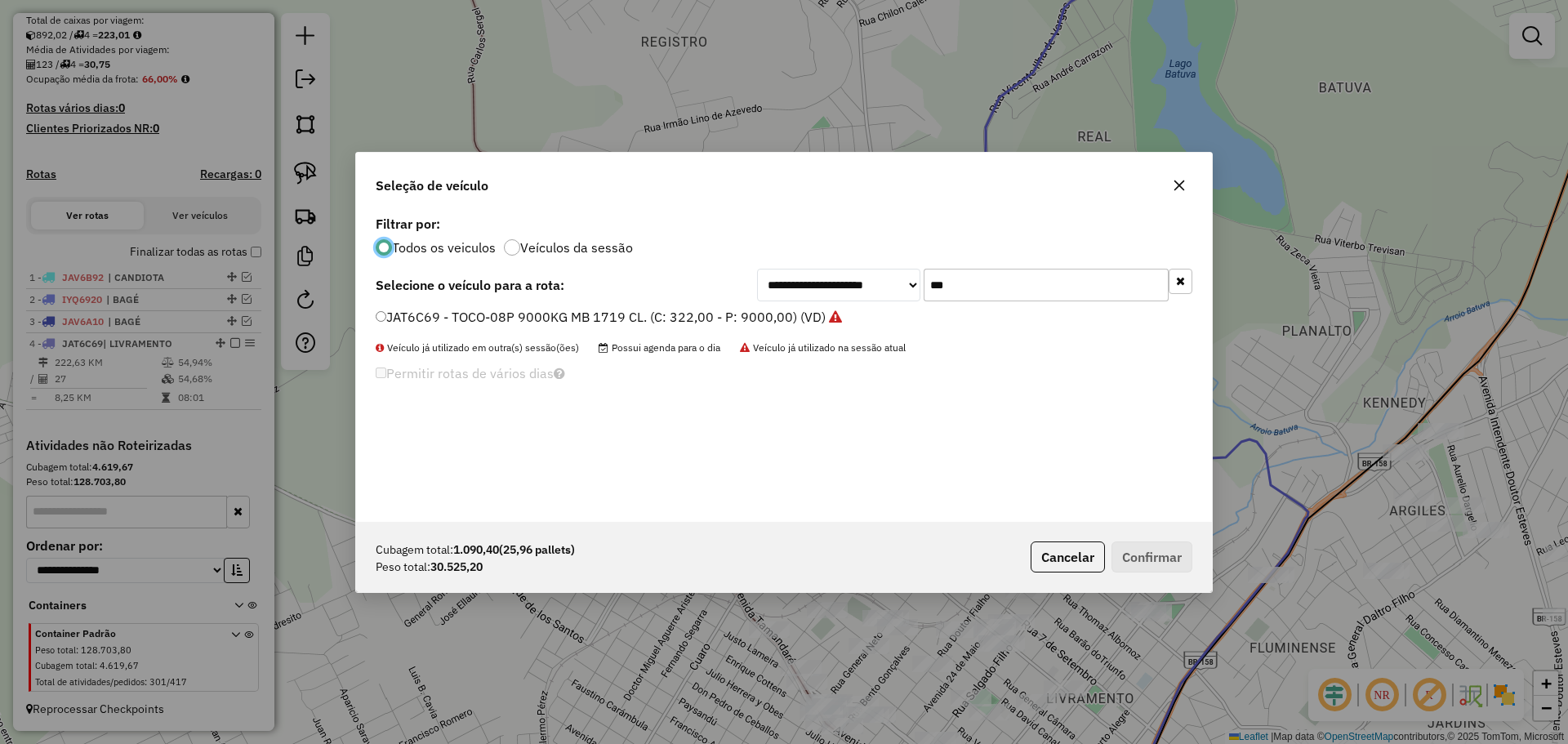
scroll to position [9, 5]
drag, startPoint x: 952, startPoint y: 288, endPoint x: 911, endPoint y: 282, distance: 41.4
click at [911, 282] on div "**********" at bounding box center [975, 284] width 435 height 33
type input "***"
drag, startPoint x: 583, startPoint y: 321, endPoint x: 597, endPoint y: 324, distance: 14.3
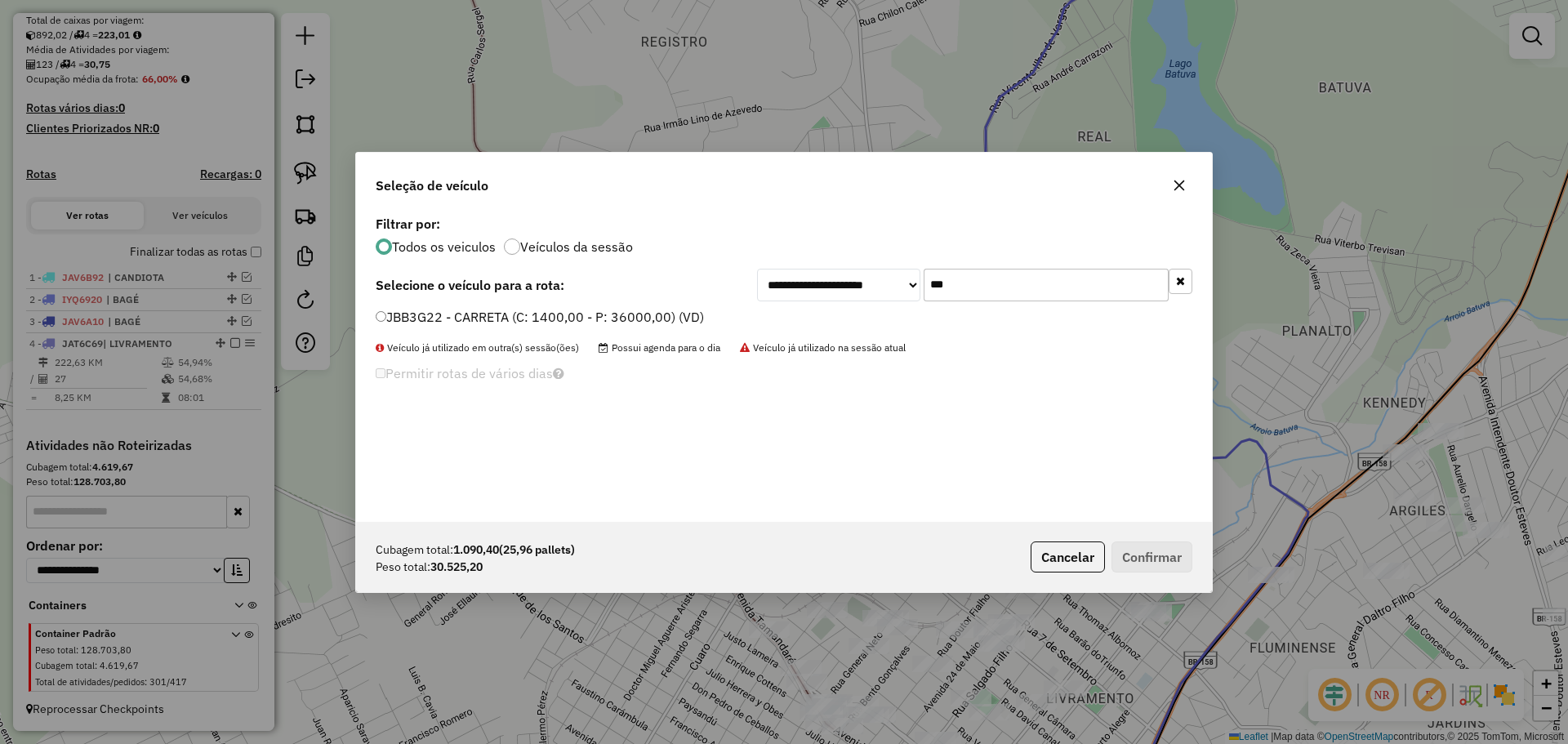
click at [583, 321] on label "JBB3G22 - CARRETA (C: 1400,00 - P: 36000,00) (VD)" at bounding box center [539, 316] width 328 height 19
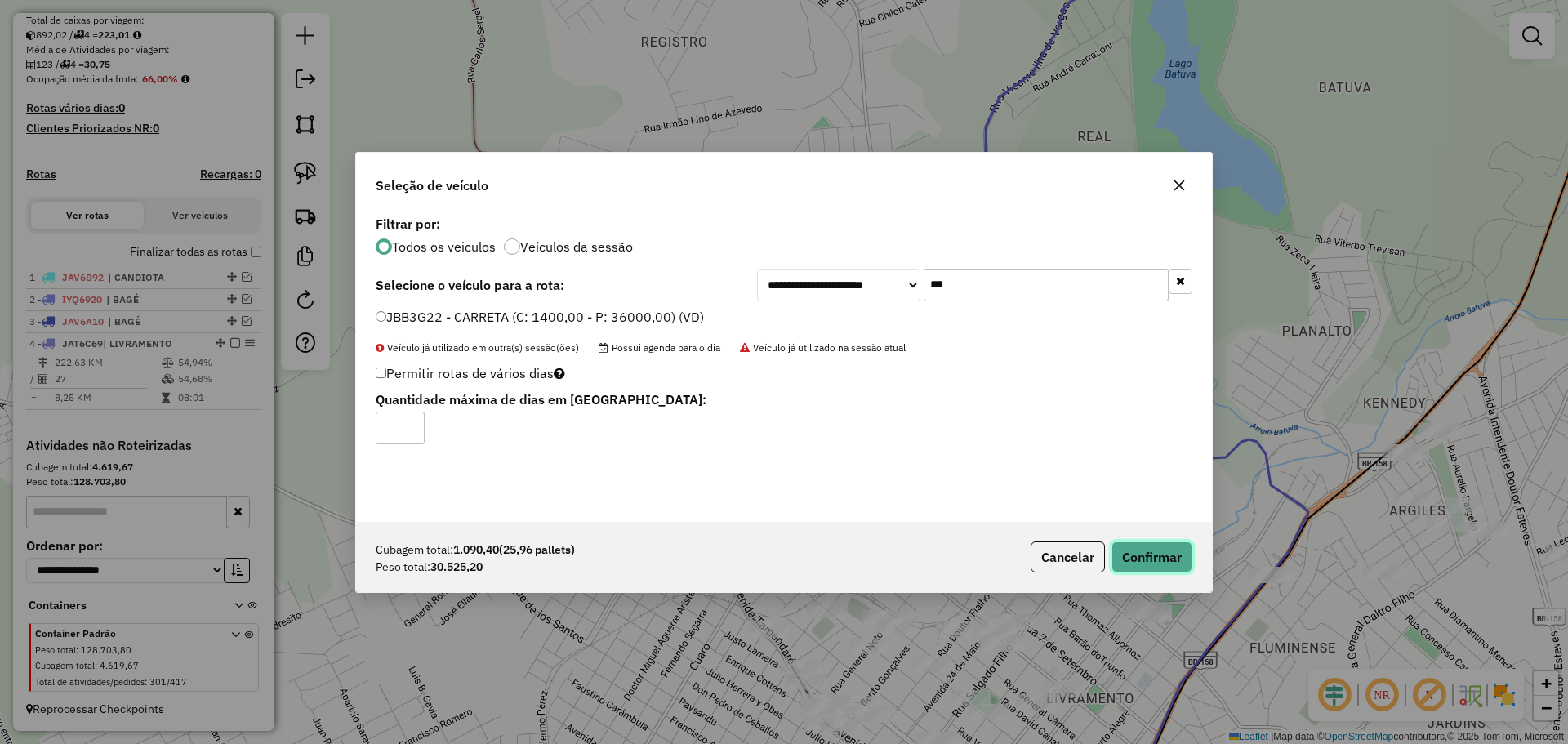
drag, startPoint x: 1152, startPoint y: 564, endPoint x: 1143, endPoint y: 565, distance: 9.1
click at [1151, 564] on button "Confirmar" at bounding box center [1152, 557] width 81 height 31
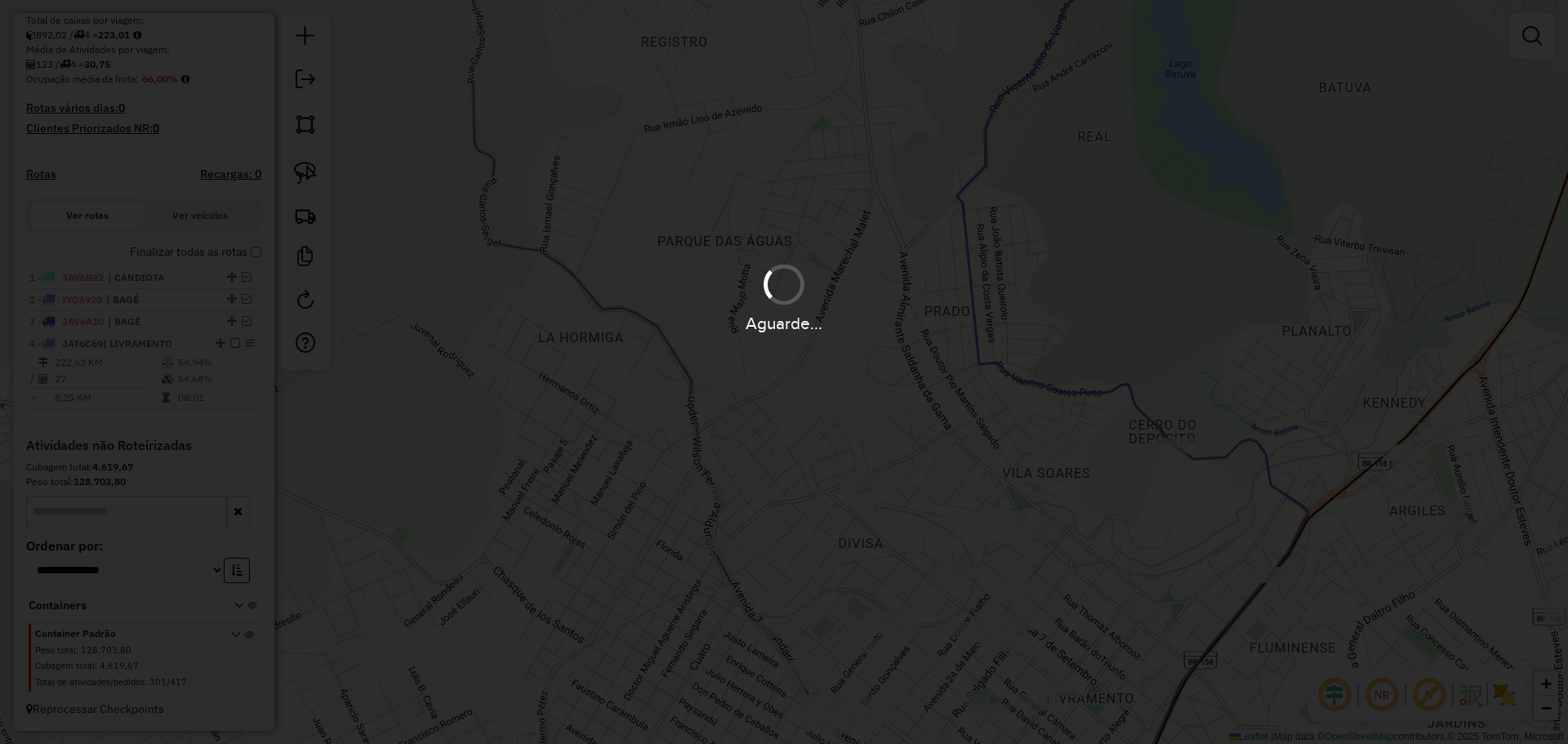
scroll to position [434, 0]
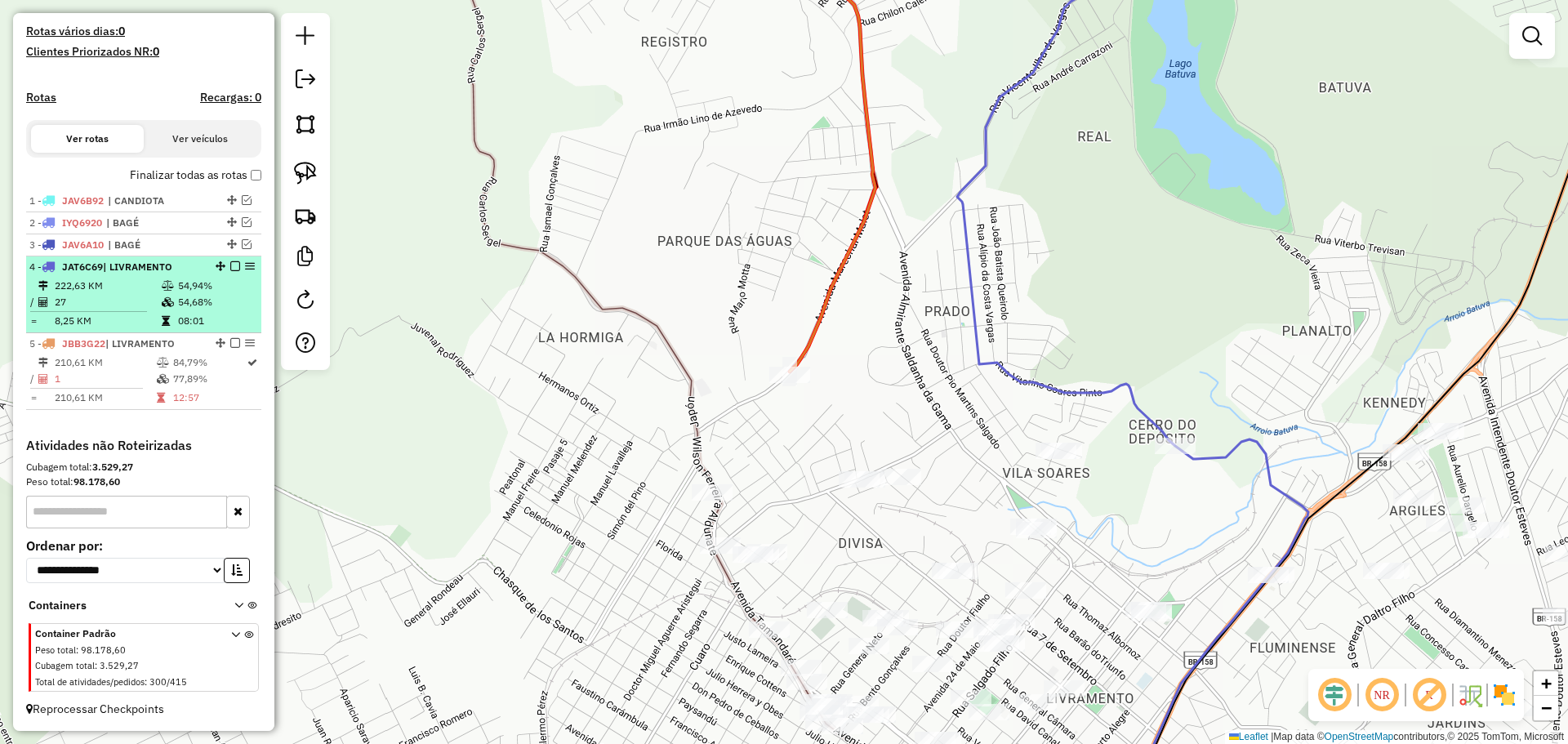
select select "*********"
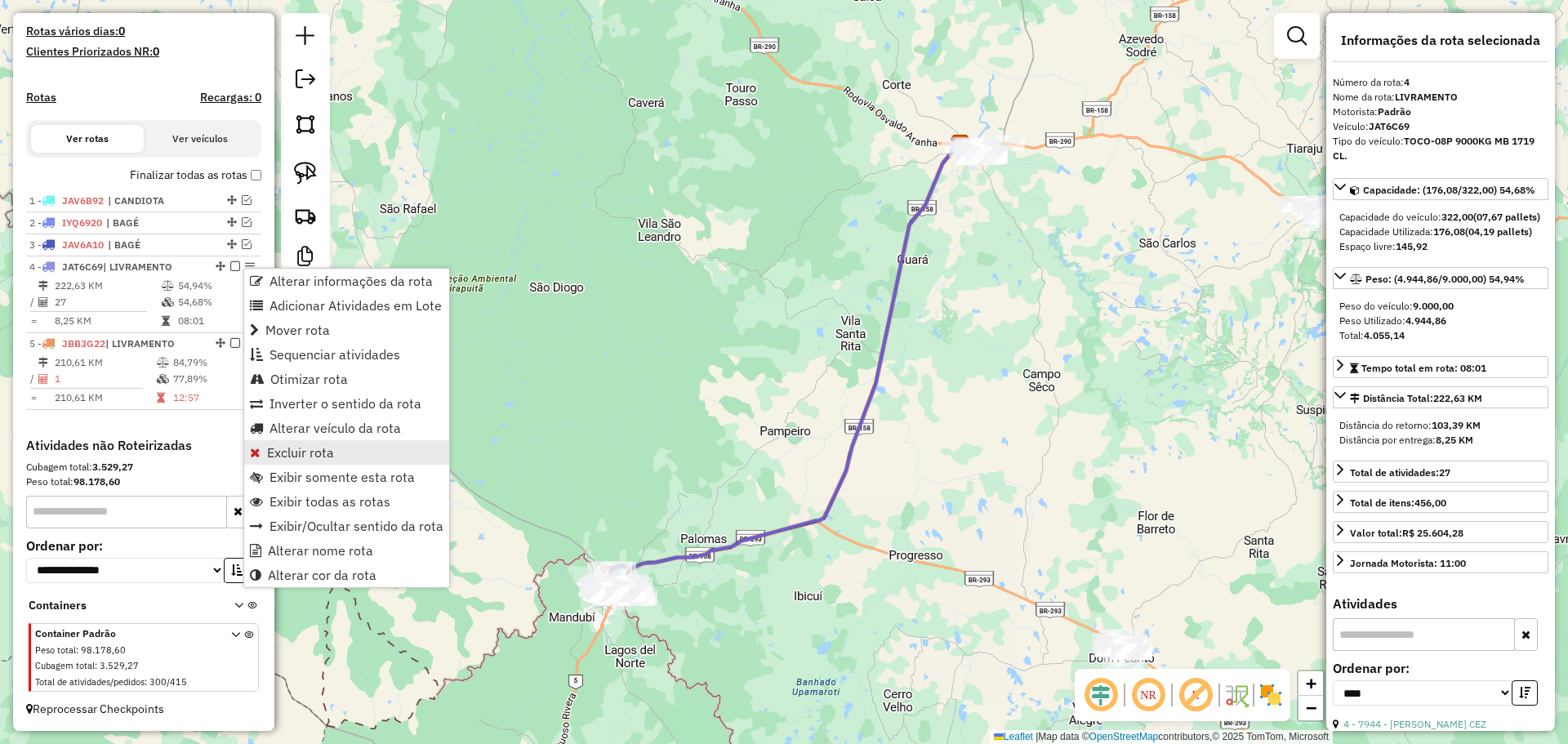
click at [302, 455] on span "Excluir rota" at bounding box center [300, 451] width 67 height 13
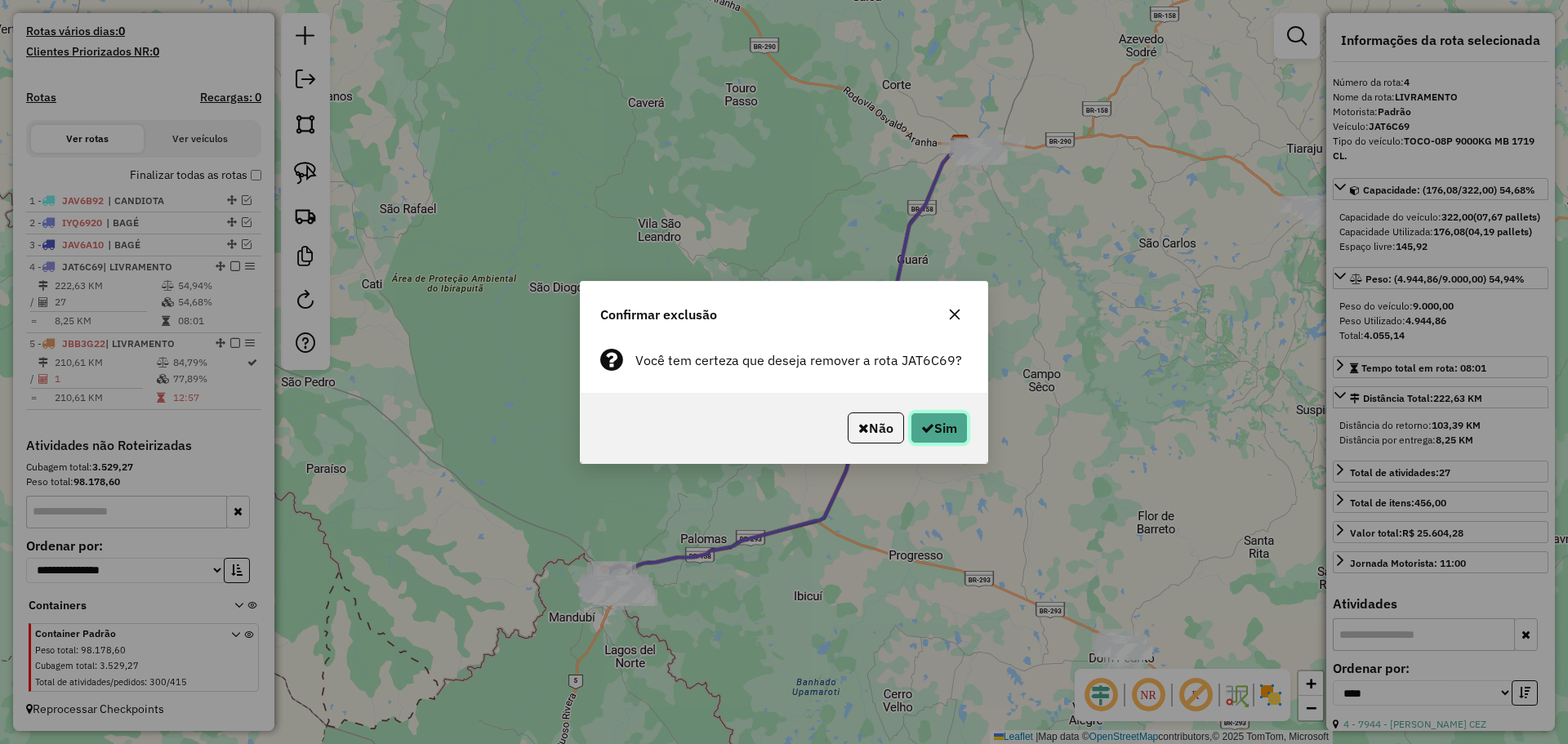
click at [961, 429] on button "Sim" at bounding box center [939, 428] width 57 height 31
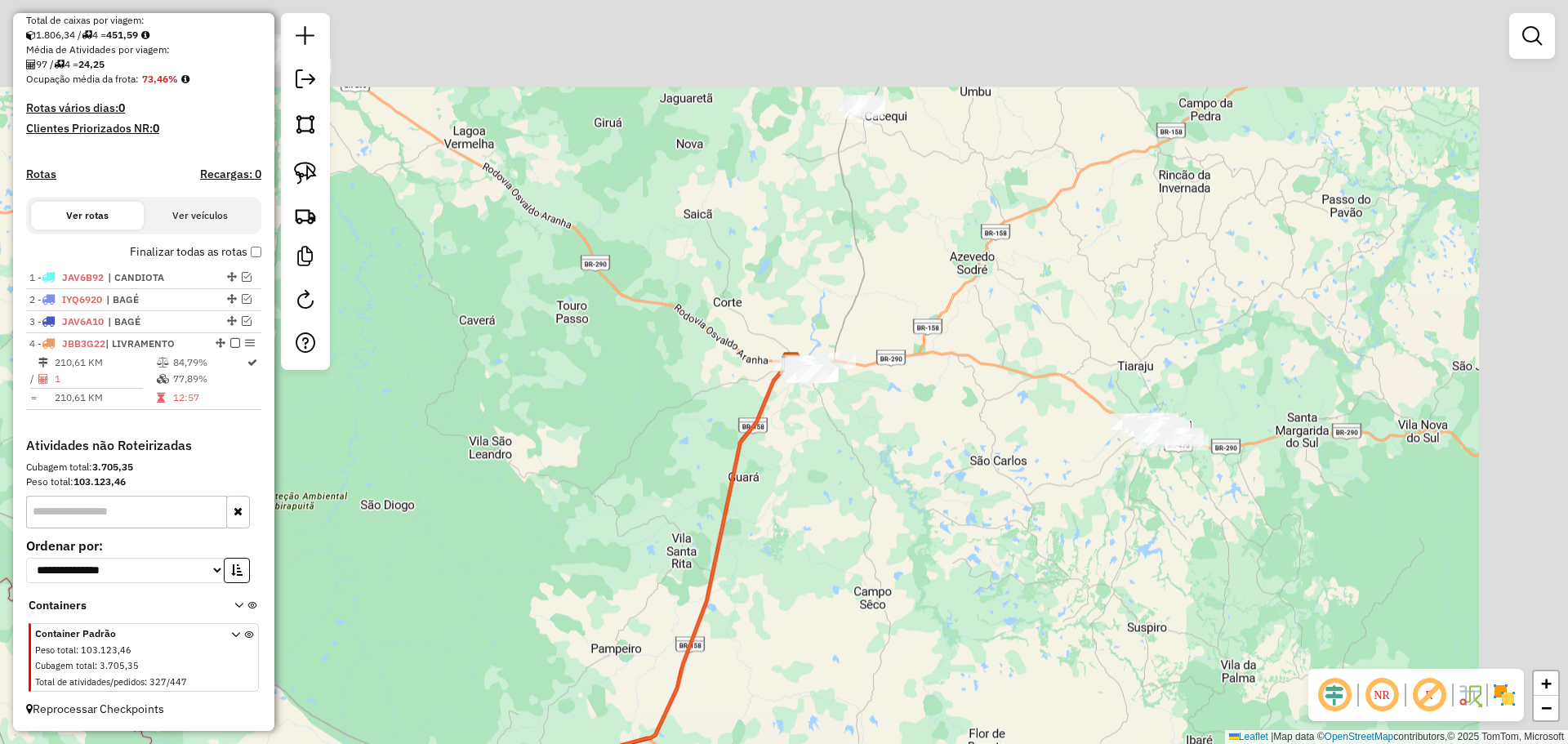
scroll to position [358, 0]
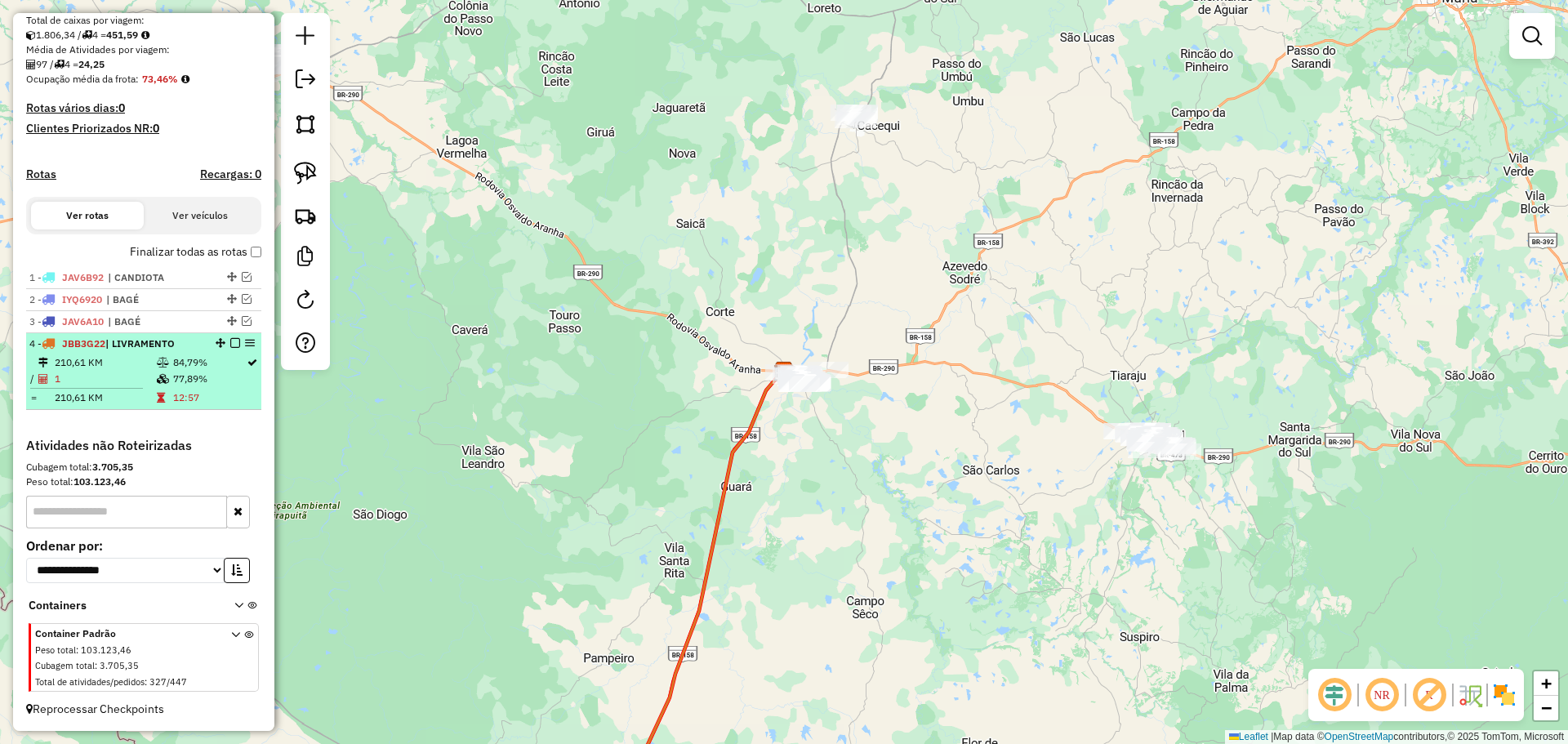
select select "*********"
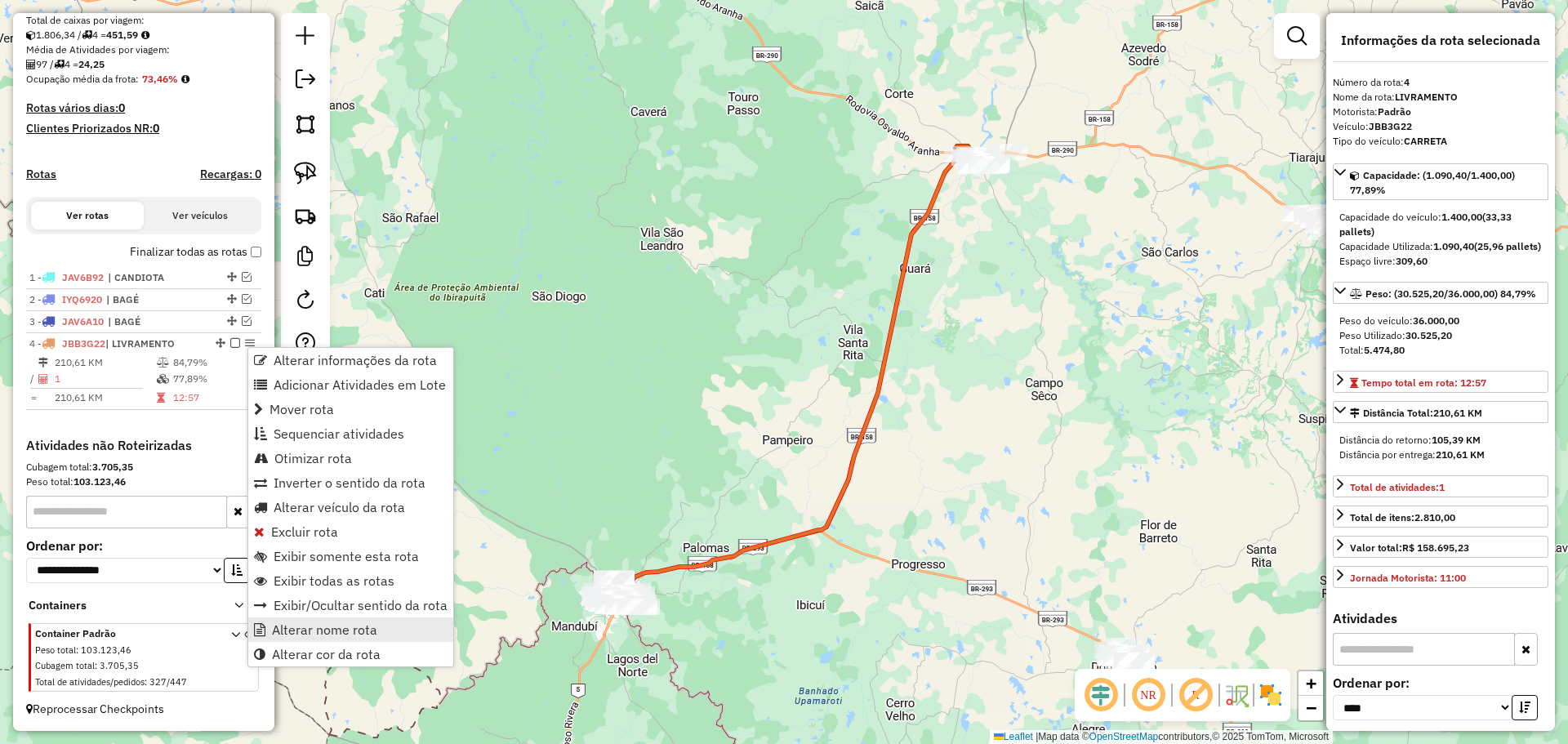
click at [314, 623] on span "Alterar nome rota" at bounding box center [324, 628] width 105 height 13
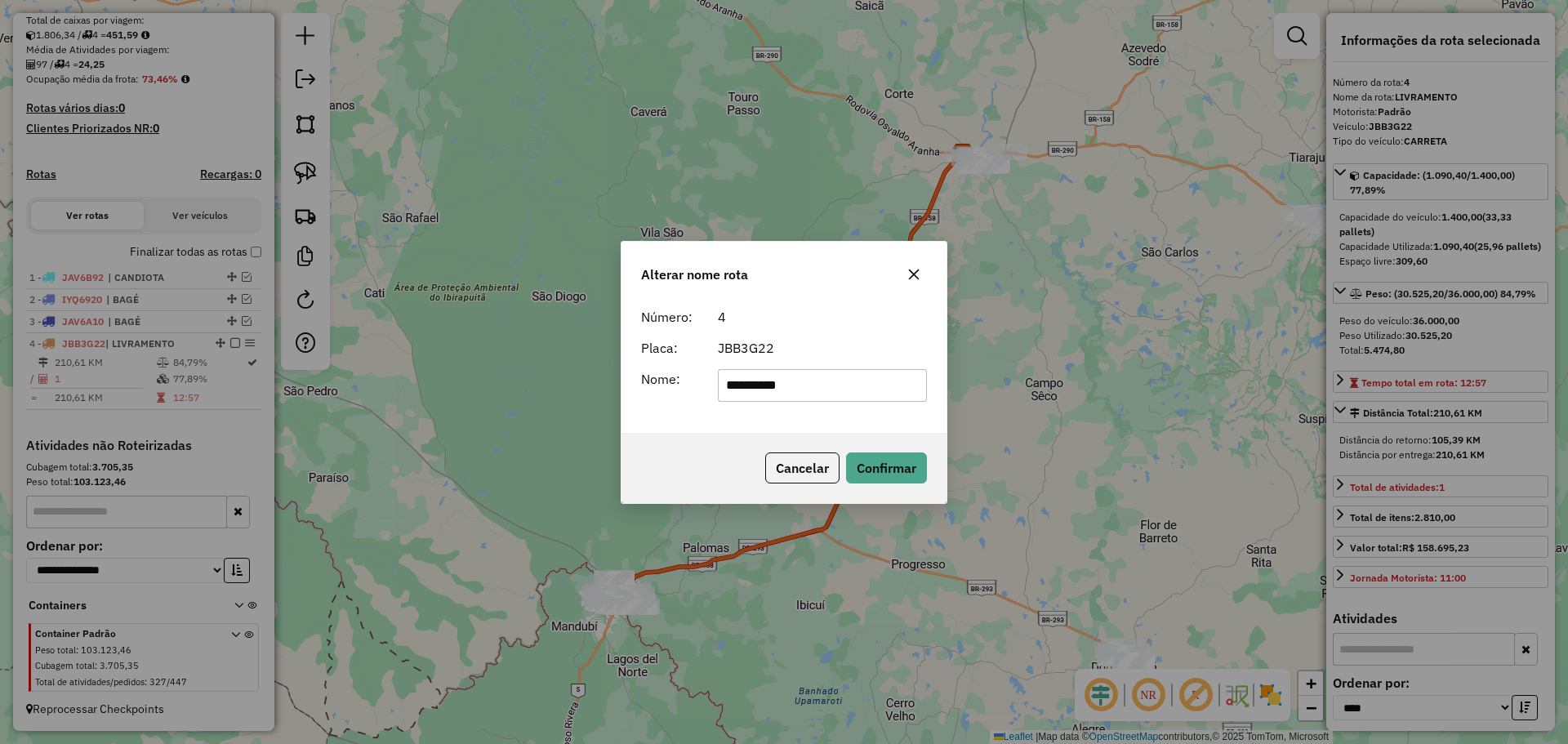
drag, startPoint x: 818, startPoint y: 391, endPoint x: 723, endPoint y: 391, distance: 95.0
click at [723, 391] on input "**********" at bounding box center [823, 385] width 210 height 33
type input "**********"
click at [865, 461] on button "Confirmar" at bounding box center [887, 467] width 81 height 31
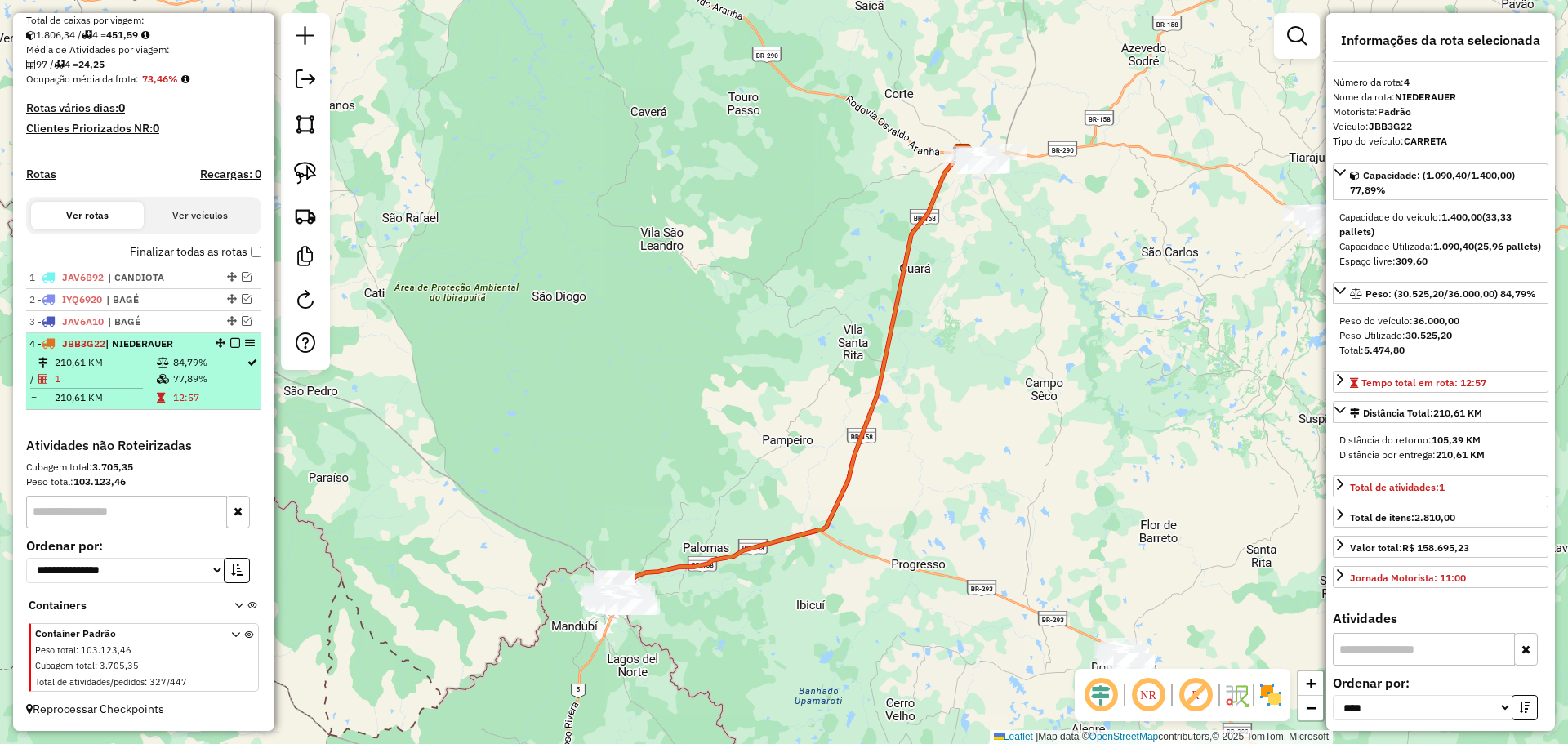
click at [235, 346] on em at bounding box center [235, 343] width 10 height 10
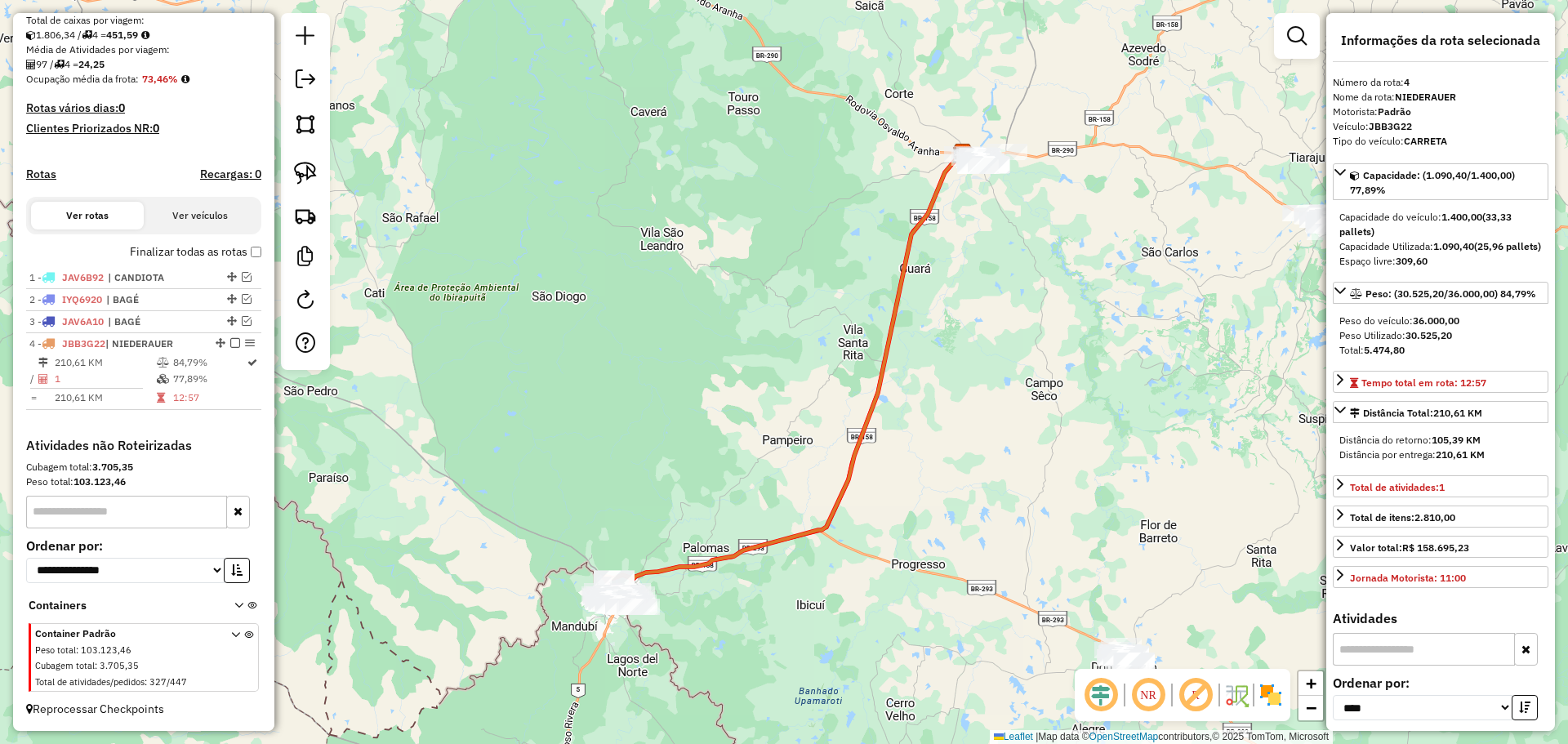
scroll to position [303, 0]
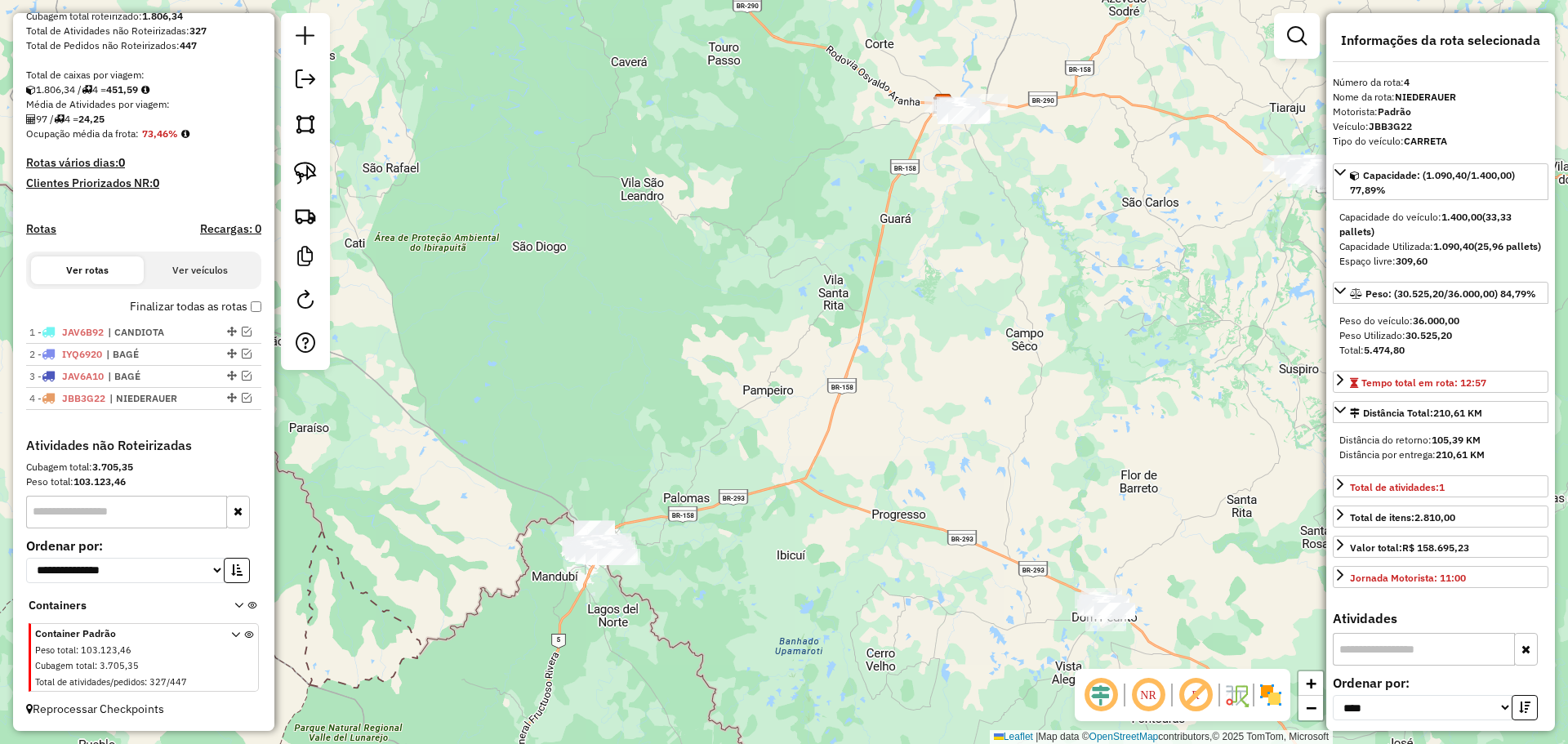
drag, startPoint x: 451, startPoint y: 495, endPoint x: 435, endPoint y: 461, distance: 37.6
click at [435, 451] on div "Janela de atendimento Grade de atendimento Capacidade Transportadoras Veículos …" at bounding box center [784, 372] width 1568 height 744
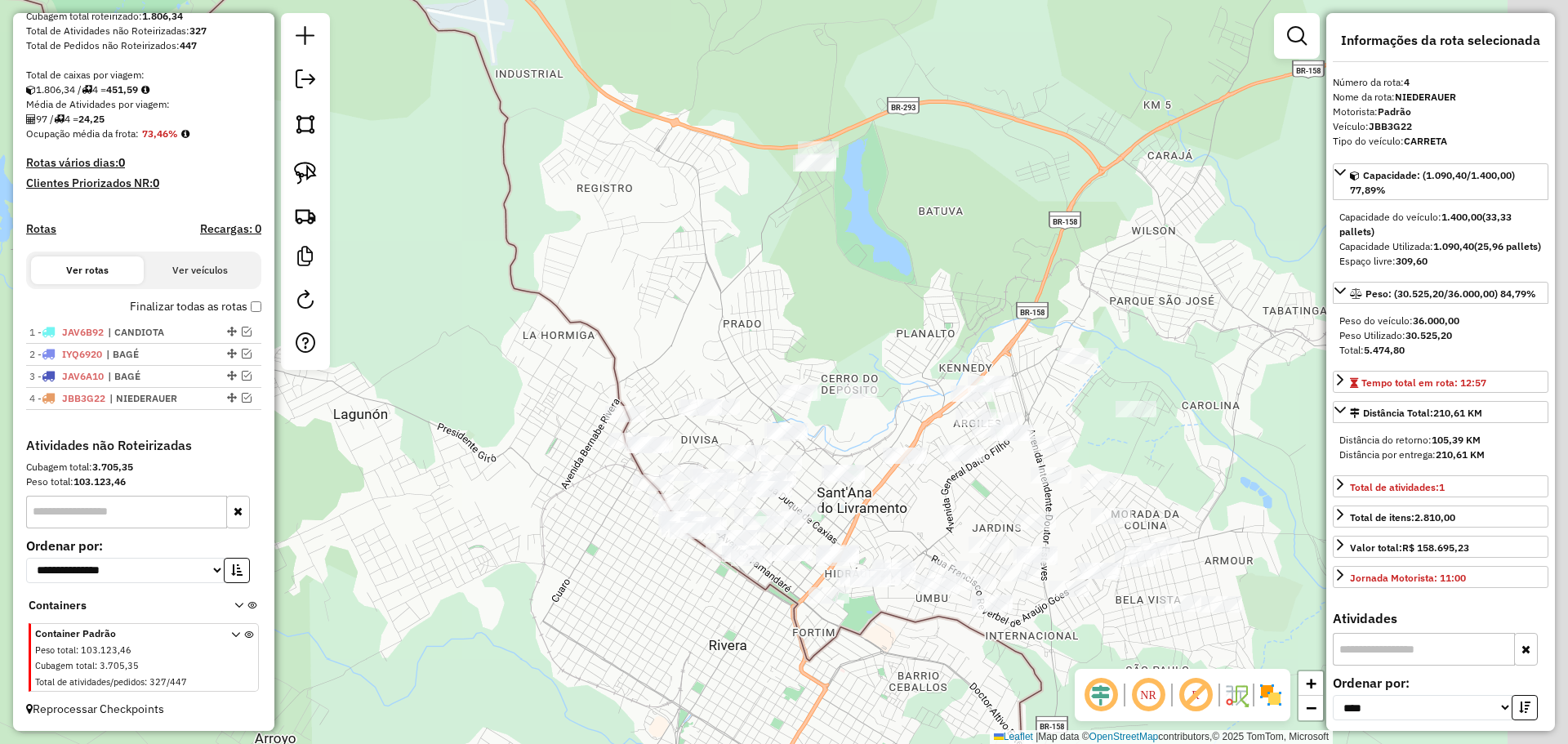
drag, startPoint x: 607, startPoint y: 522, endPoint x: 462, endPoint y: 457, distance: 158.9
click at [462, 457] on div "Janela de atendimento Grade de atendimento Capacidade Transportadoras Veículos …" at bounding box center [784, 372] width 1568 height 744
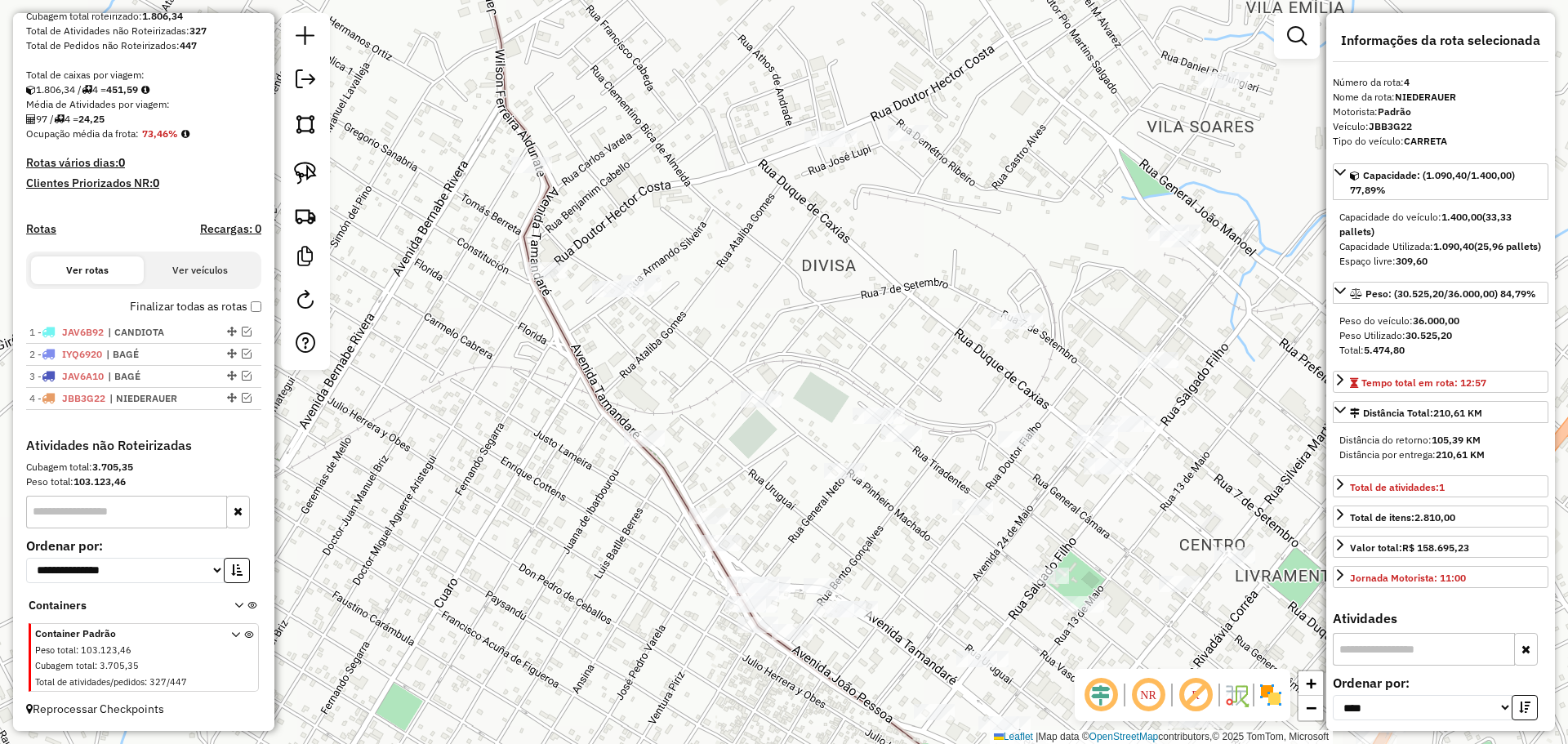
click at [693, 497] on div "Janela de atendimento Grade de atendimento Capacidade Transportadoras Veículos …" at bounding box center [784, 372] width 1568 height 744
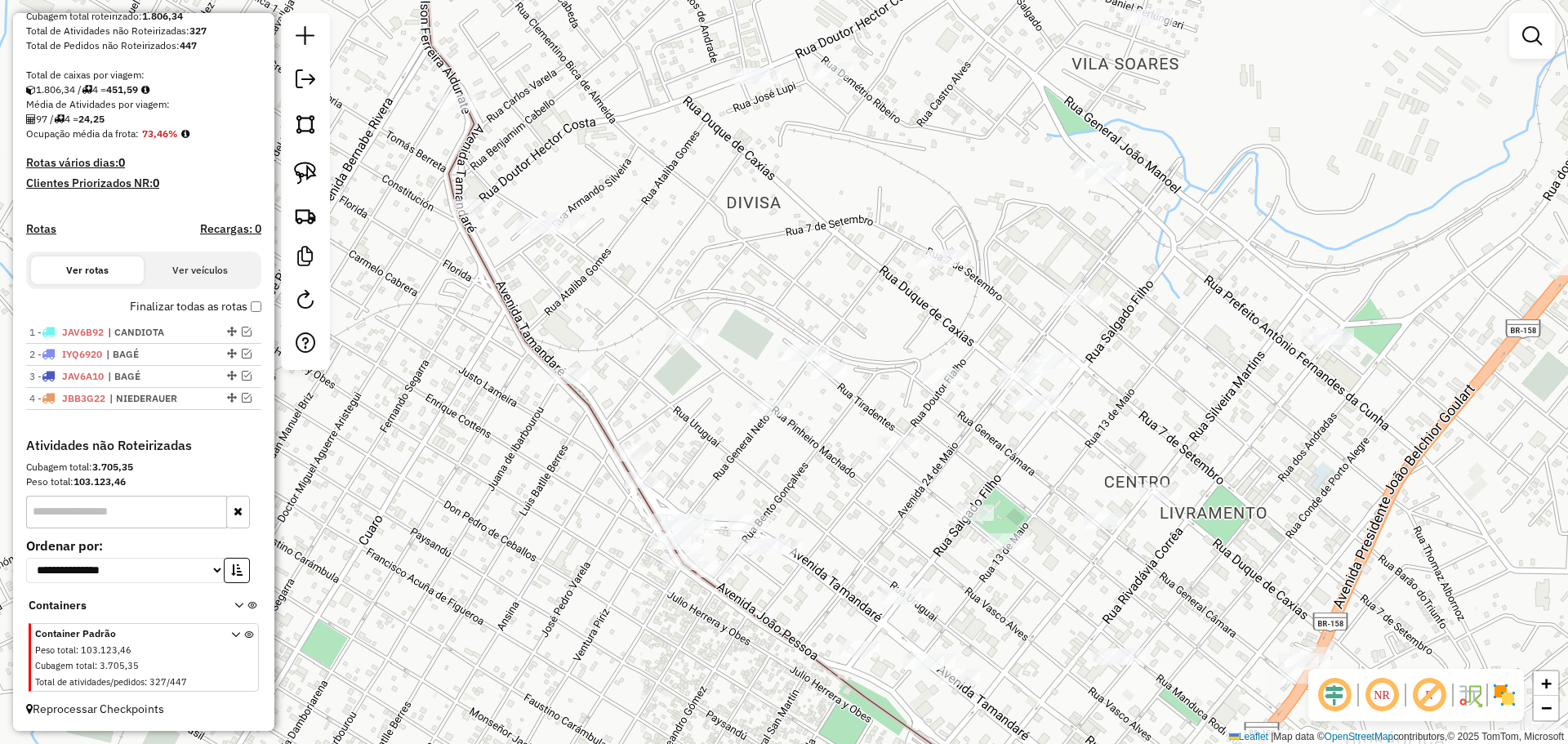
drag, startPoint x: 835, startPoint y: 557, endPoint x: 776, endPoint y: 529, distance: 65.3
click at [776, 529] on div "Janela de atendimento Grade de atendimento Capacidade Transportadoras Veículos …" at bounding box center [784, 372] width 1568 height 744
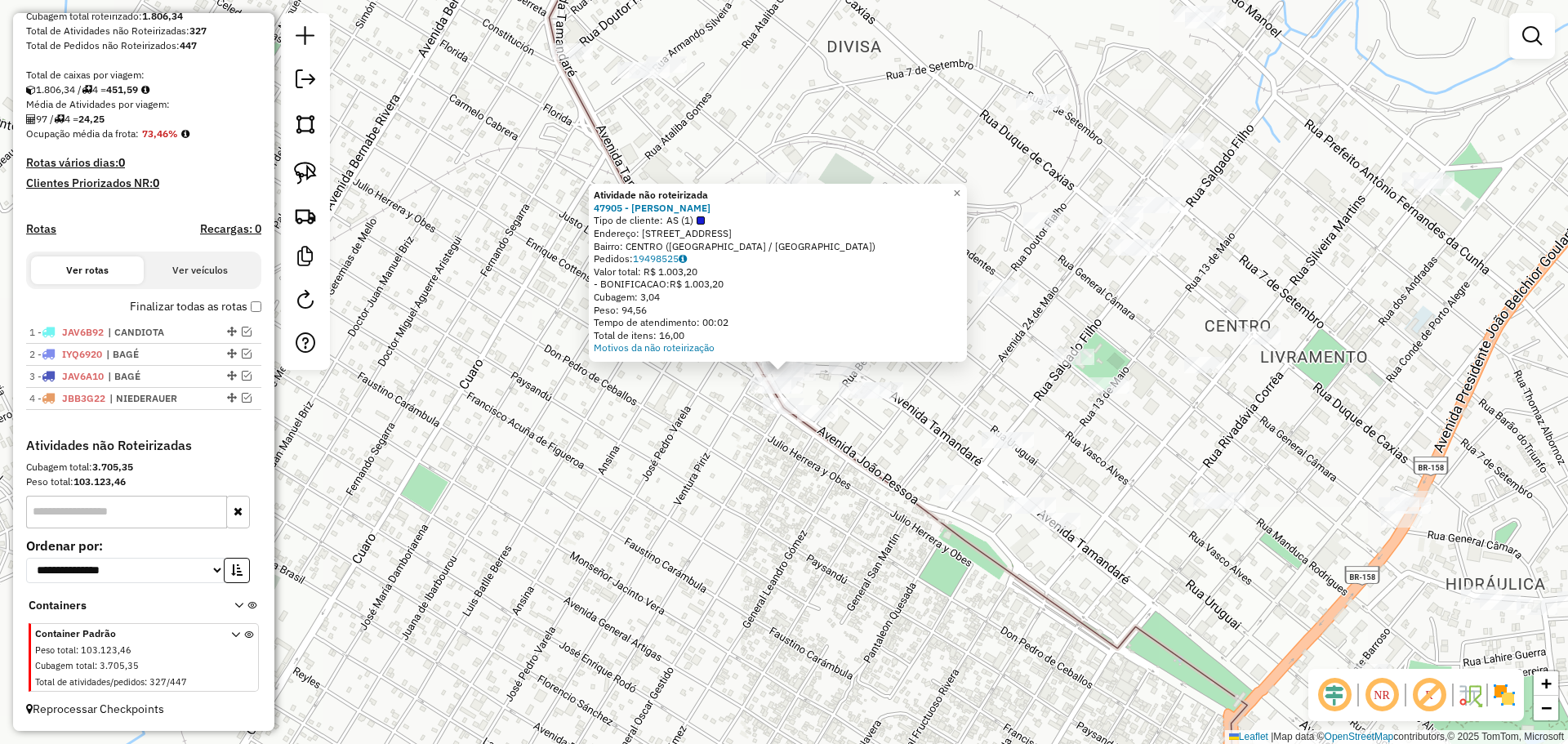
click at [679, 509] on div "Atividade não roteirizada 47905 - [PERSON_NAME] Tipo de cliente: AS (1) Endereç…" at bounding box center [784, 372] width 1568 height 744
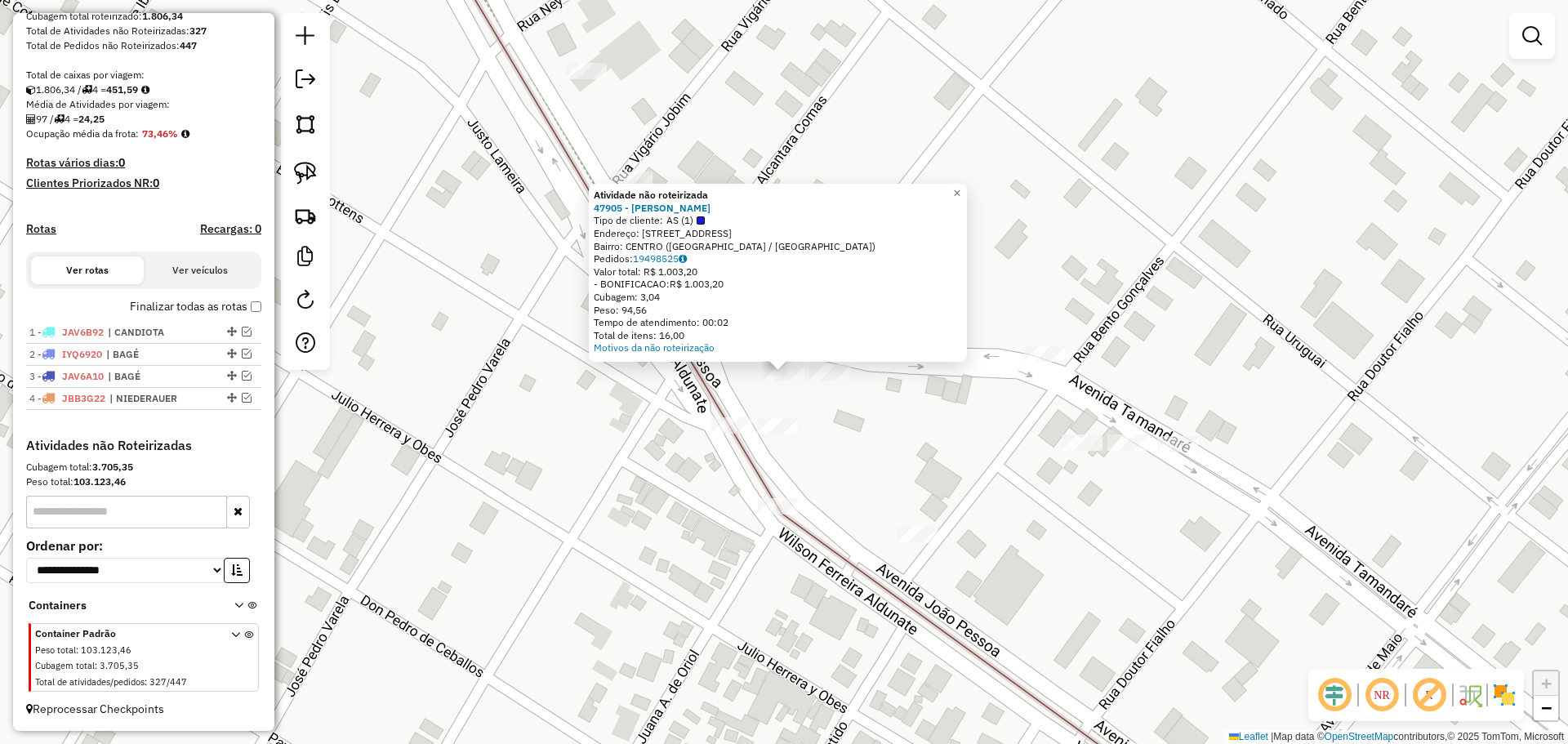
click at [841, 454] on div "Atividade não roteirizada 47905 - [PERSON_NAME] Tipo de cliente: AS (1) Endereç…" at bounding box center [784, 372] width 1568 height 744
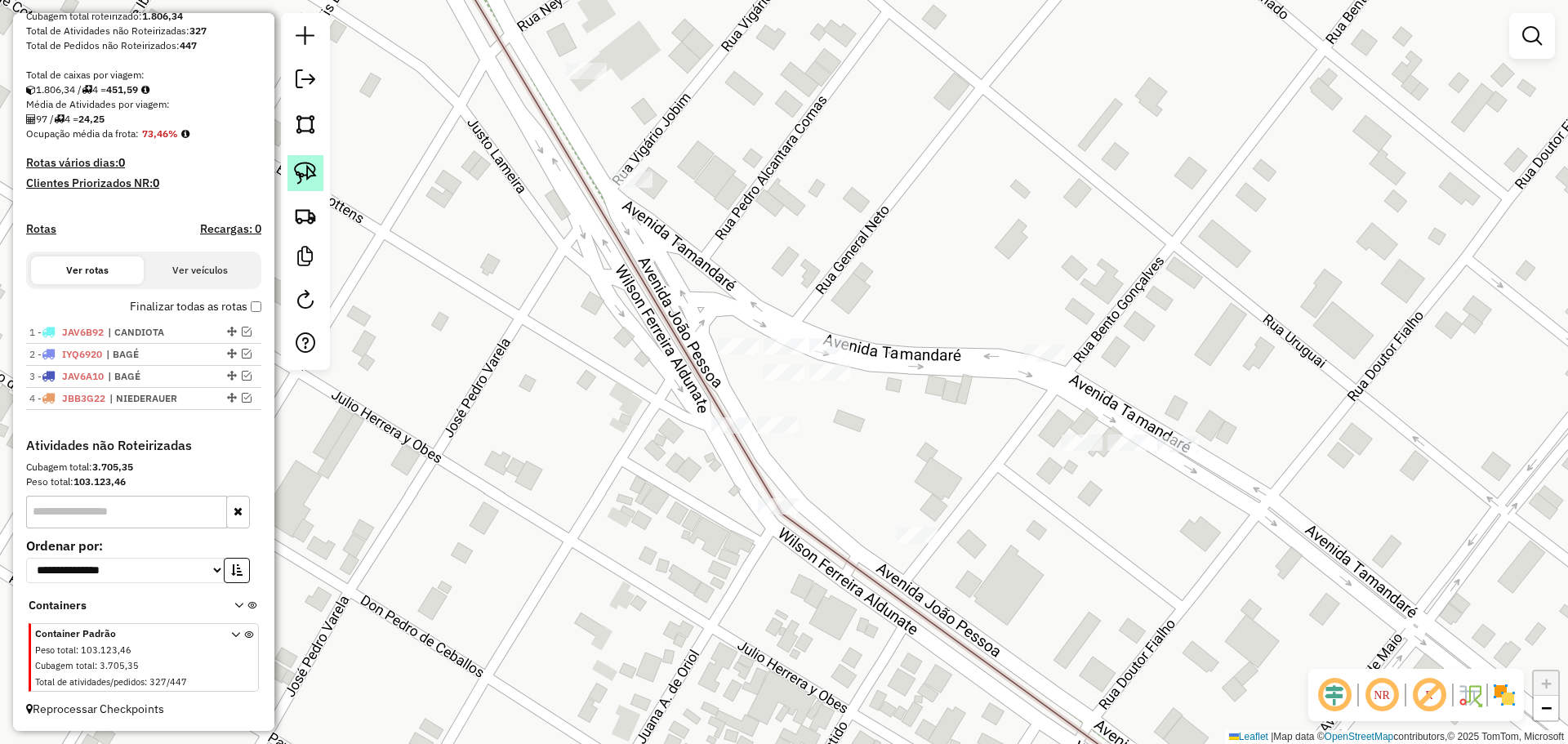
click at [309, 168] on img at bounding box center [305, 173] width 23 height 23
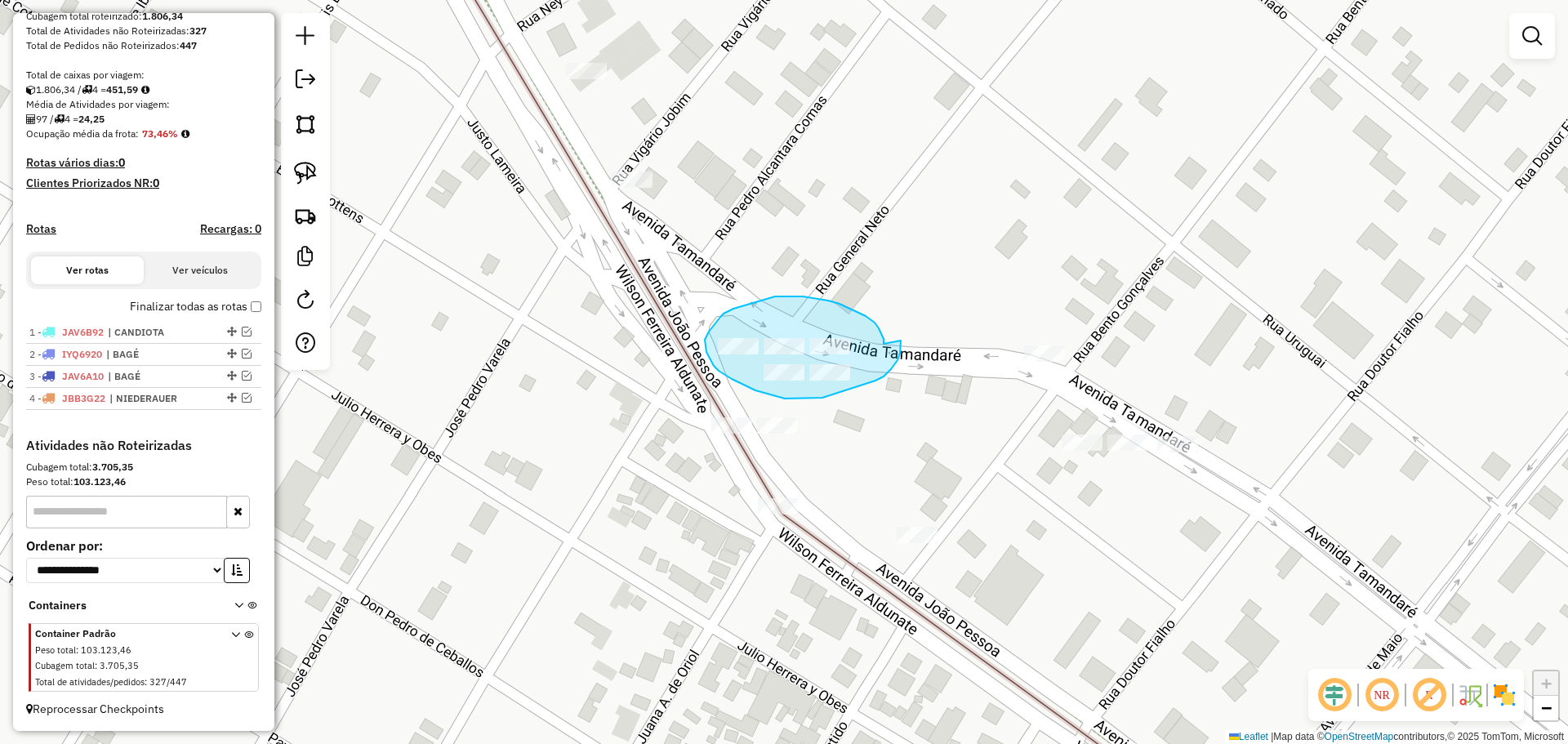
drag, startPoint x: 884, startPoint y: 343, endPoint x: 901, endPoint y: 341, distance: 17.1
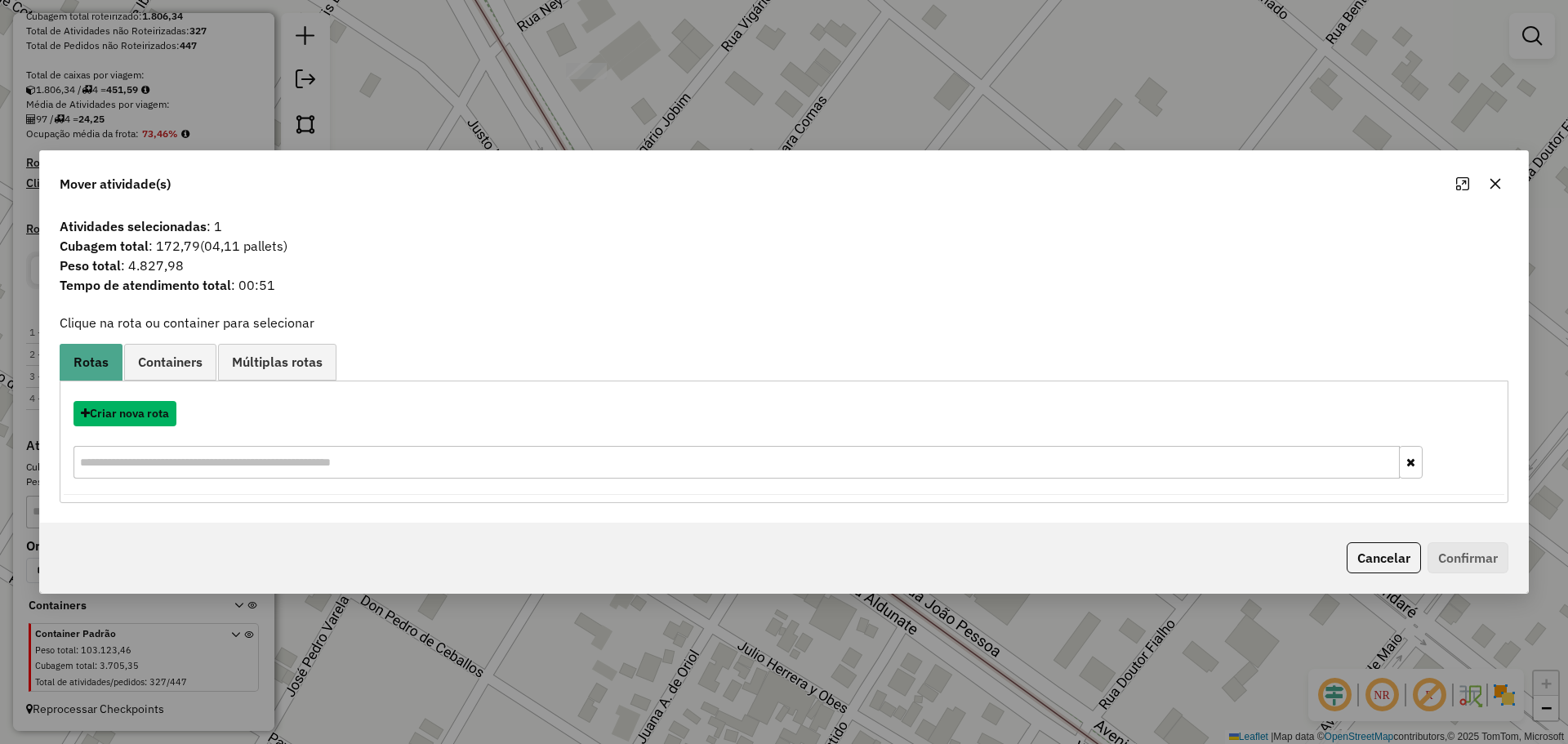
click at [151, 415] on button "Criar nova rota" at bounding box center [125, 413] width 103 height 25
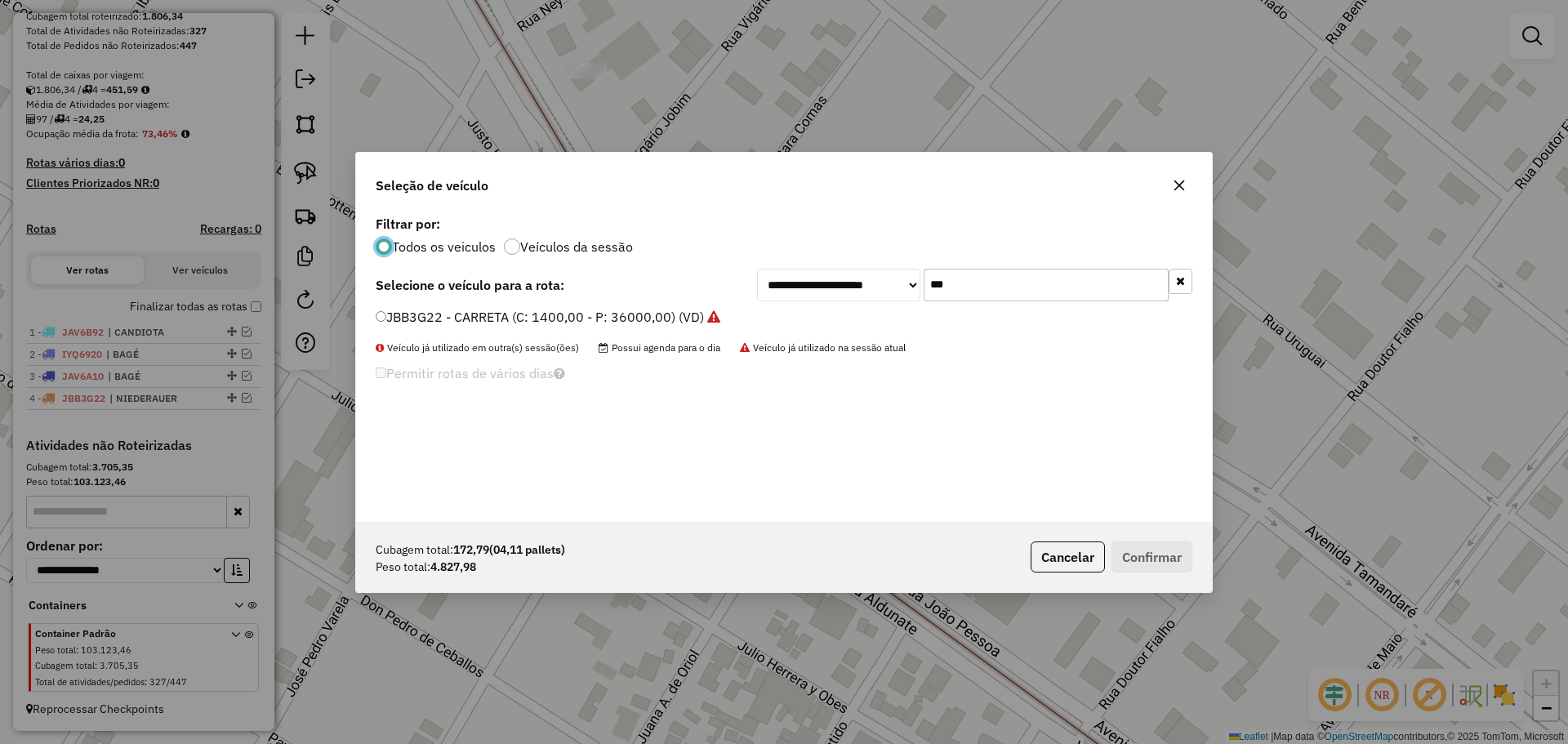
scroll to position [9, 5]
drag, startPoint x: 966, startPoint y: 288, endPoint x: 916, endPoint y: 284, distance: 50.2
click at [916, 284] on div "**********" at bounding box center [975, 284] width 435 height 33
type input "***"
drag, startPoint x: 923, startPoint y: 290, endPoint x: 843, endPoint y: 284, distance: 80.2
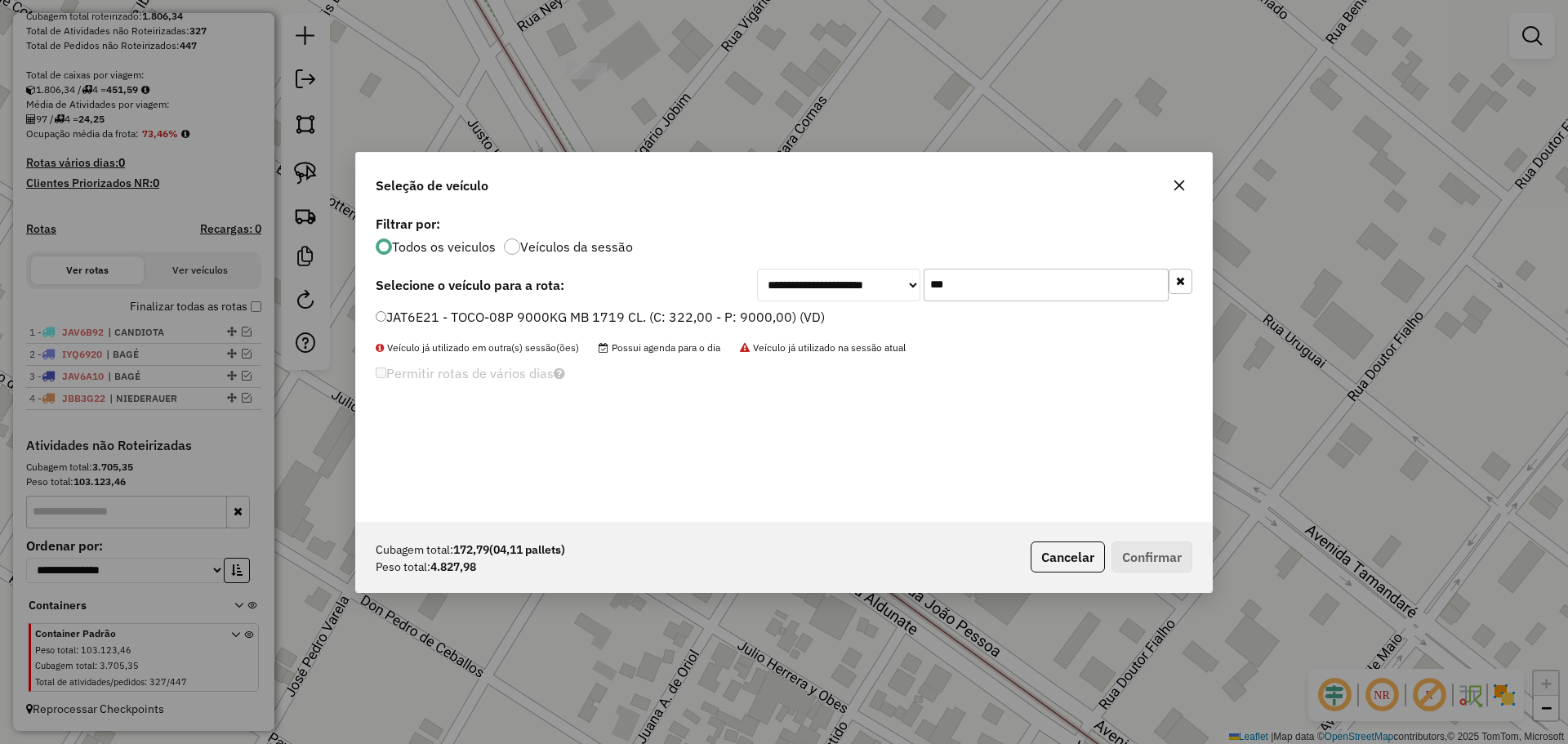
click at [843, 284] on div "**********" at bounding box center [975, 284] width 435 height 33
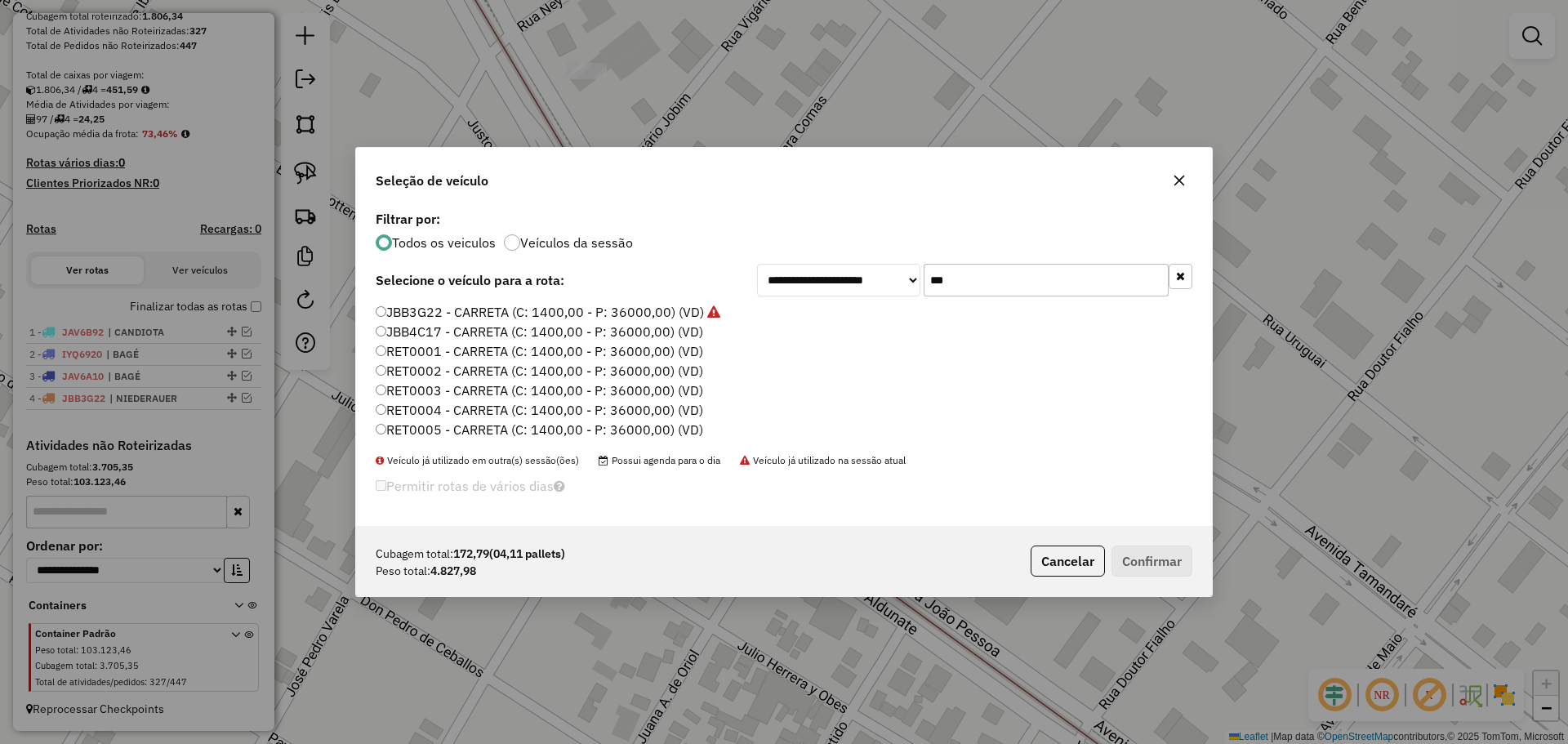
type input "***"
click at [556, 348] on label "RET0001 - CARRETA (C: 1400,00 - P: 36000,00) (VD)" at bounding box center [539, 351] width 327 height 19
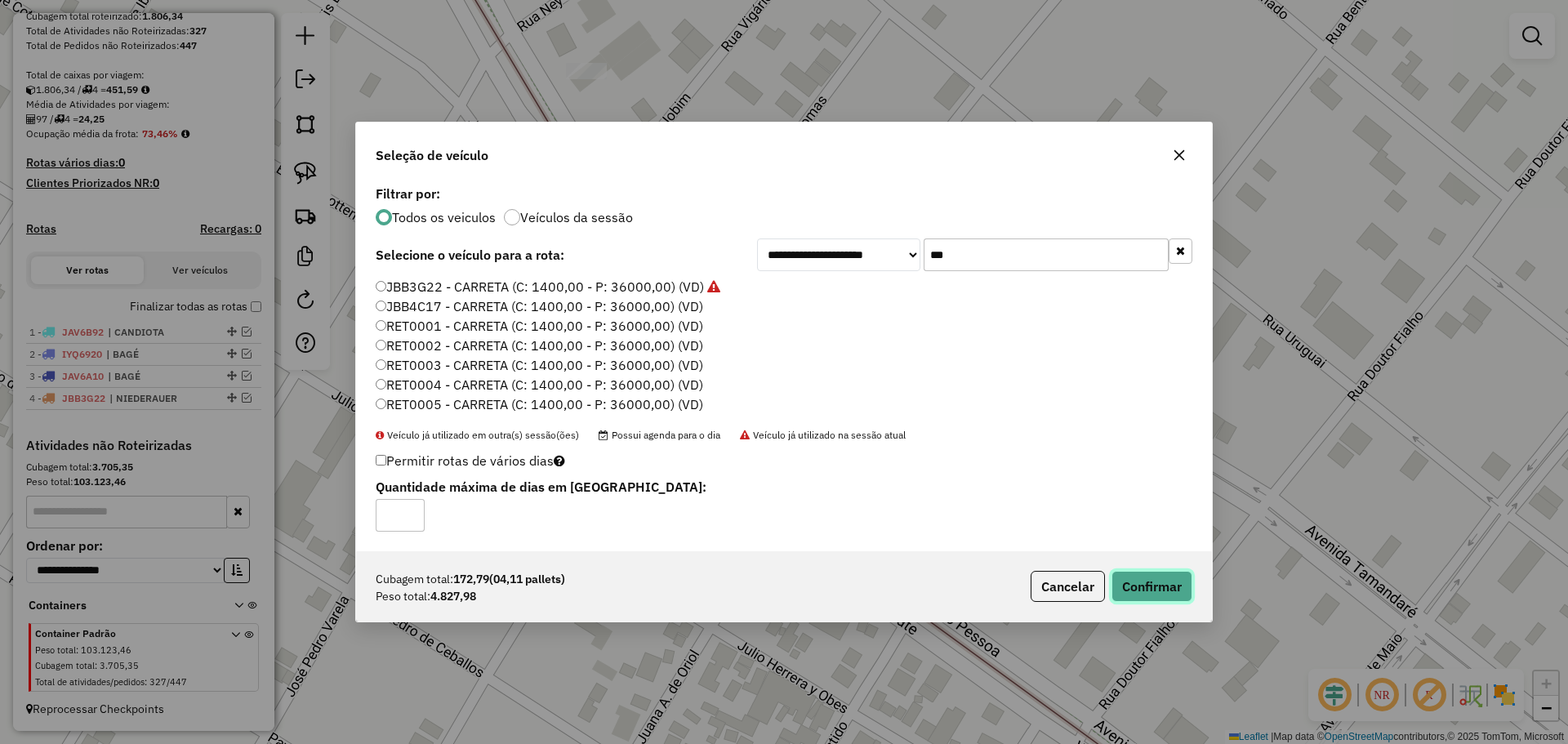
click at [1139, 578] on button "Confirmar" at bounding box center [1152, 586] width 81 height 31
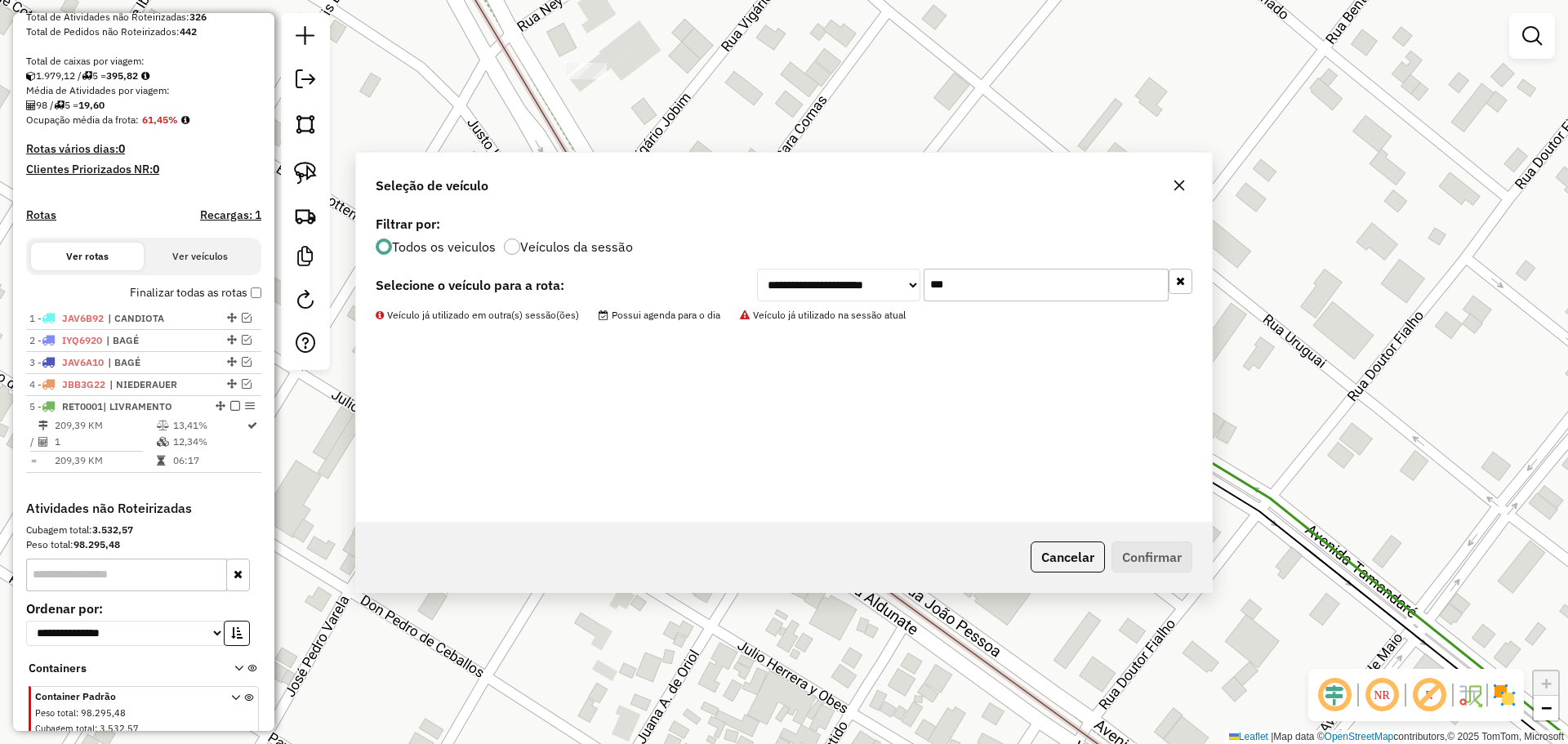
scroll to position [380, 0]
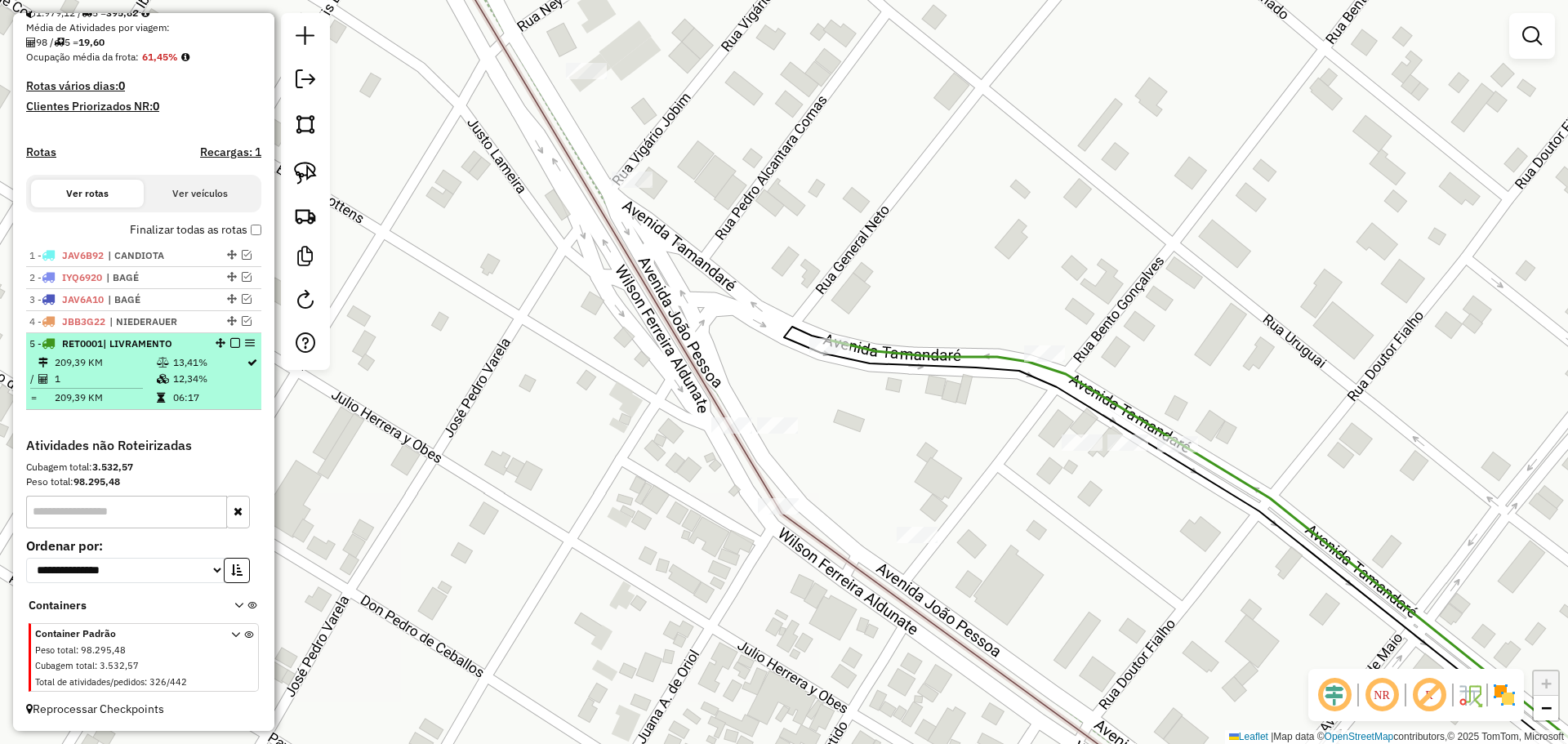
select select "*********"
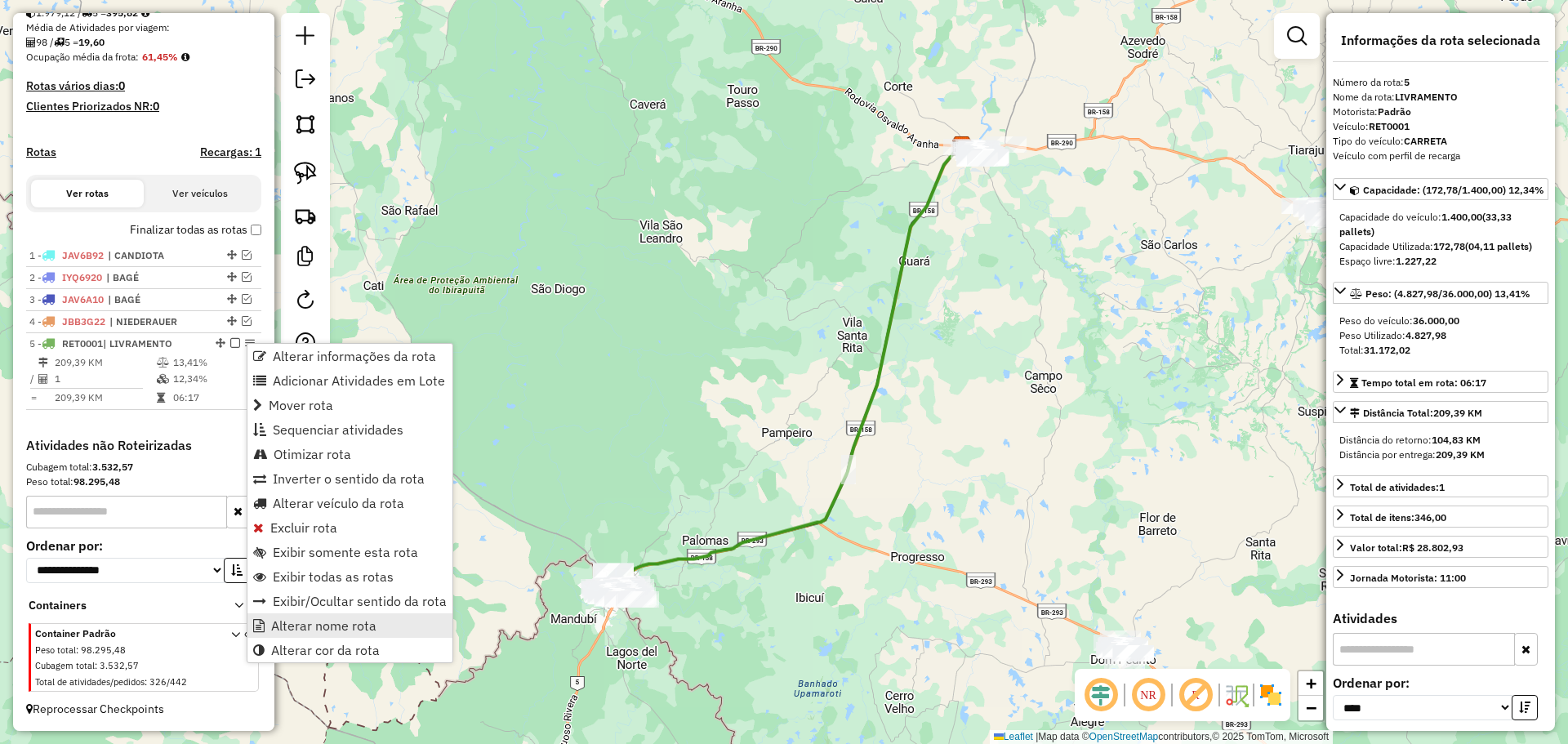
click at [316, 622] on span "Alterar nome rota" at bounding box center [323, 625] width 105 height 13
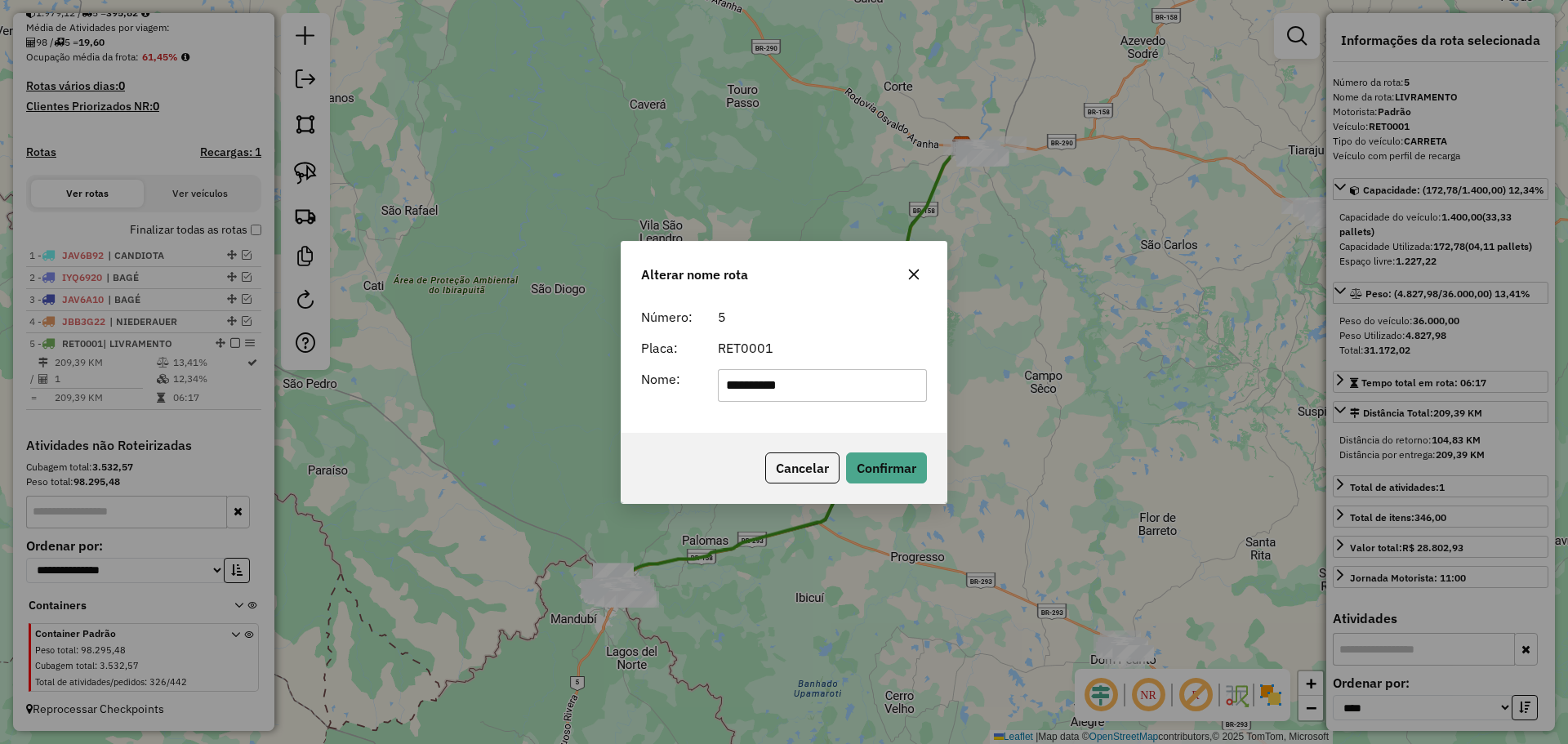
drag, startPoint x: 834, startPoint y: 394, endPoint x: 744, endPoint y: 385, distance: 90.4
click at [744, 385] on input "**********" at bounding box center [823, 385] width 210 height 33
type input "*******"
click at [868, 477] on button "Confirmar" at bounding box center [887, 467] width 81 height 31
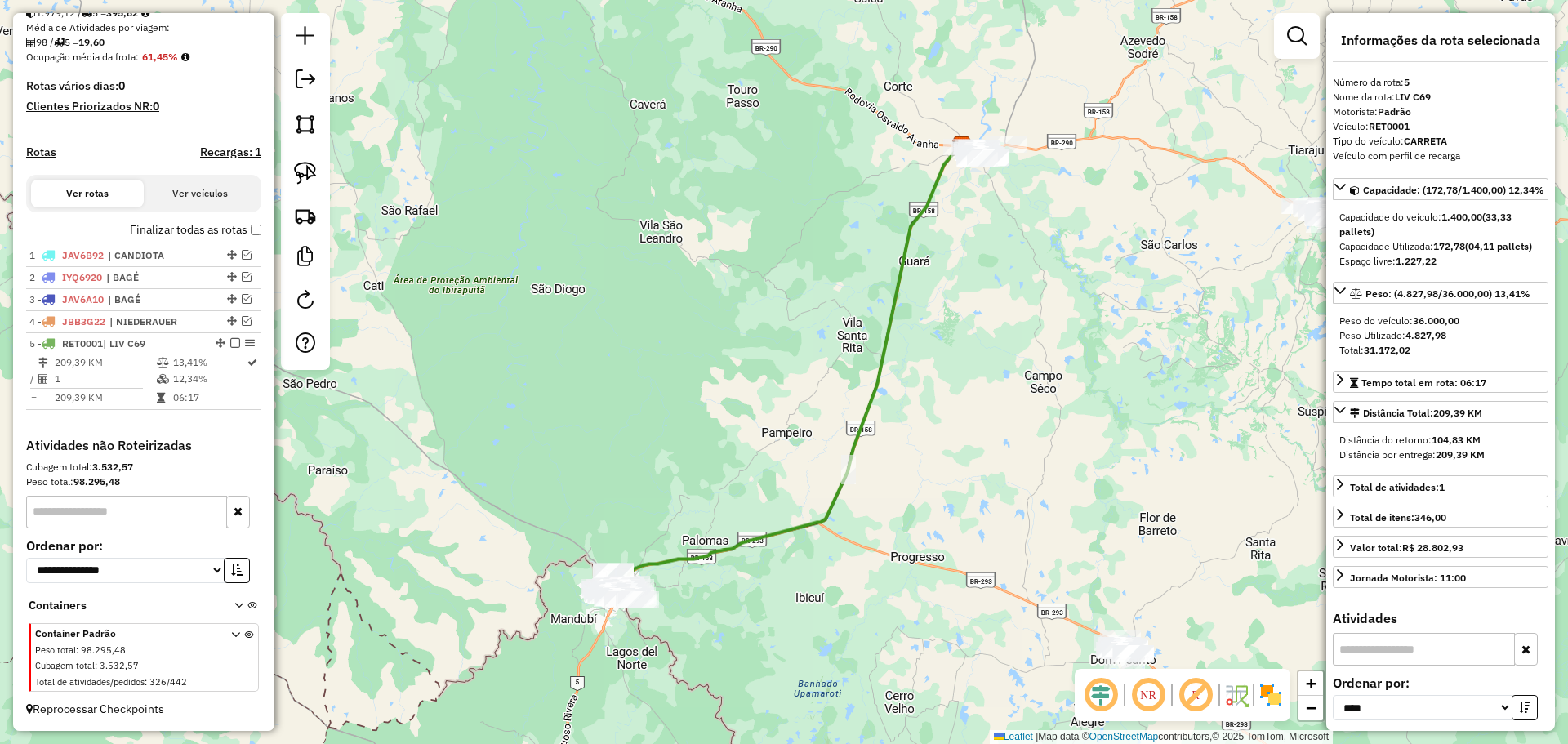
drag, startPoint x: 639, startPoint y: 486, endPoint x: 657, endPoint y: 400, distance: 87.9
click at [657, 400] on hb-app "Aguarde... Pop-up bloqueado! Seu navegador bloqueou automáticamente a abertura …" at bounding box center [784, 372] width 1568 height 744
drag, startPoint x: 624, startPoint y: 481, endPoint x: 625, endPoint y: 467, distance: 14.0
click at [625, 470] on div "Janela de atendimento Grade de atendimento Capacidade Transportadoras Veículos …" at bounding box center [784, 372] width 1568 height 744
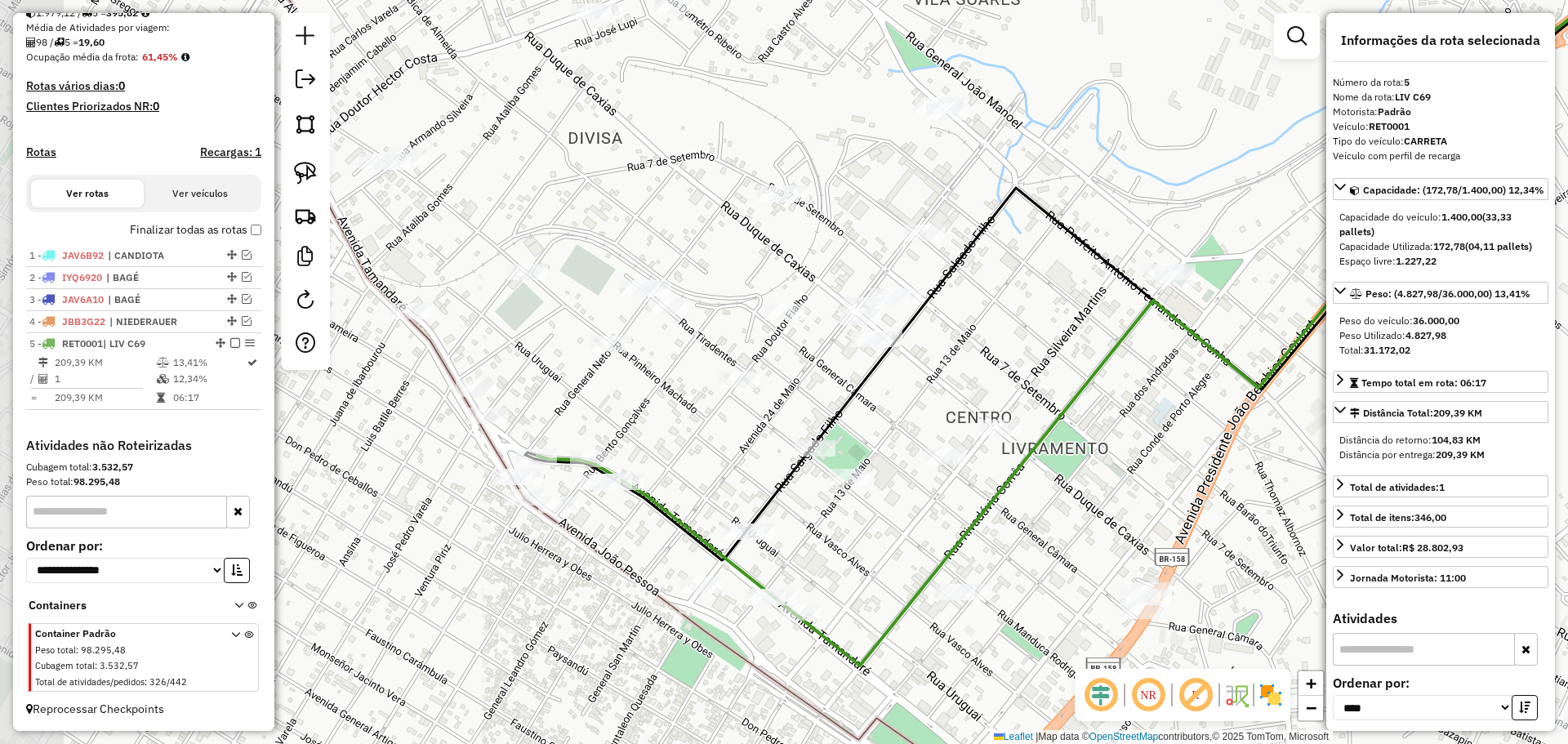
drag, startPoint x: 542, startPoint y: 458, endPoint x: 736, endPoint y: 471, distance: 194.4
click at [736, 471] on div "Janela de atendimento Grade de atendimento Capacidade Transportadoras Veículos …" at bounding box center [784, 372] width 1568 height 744
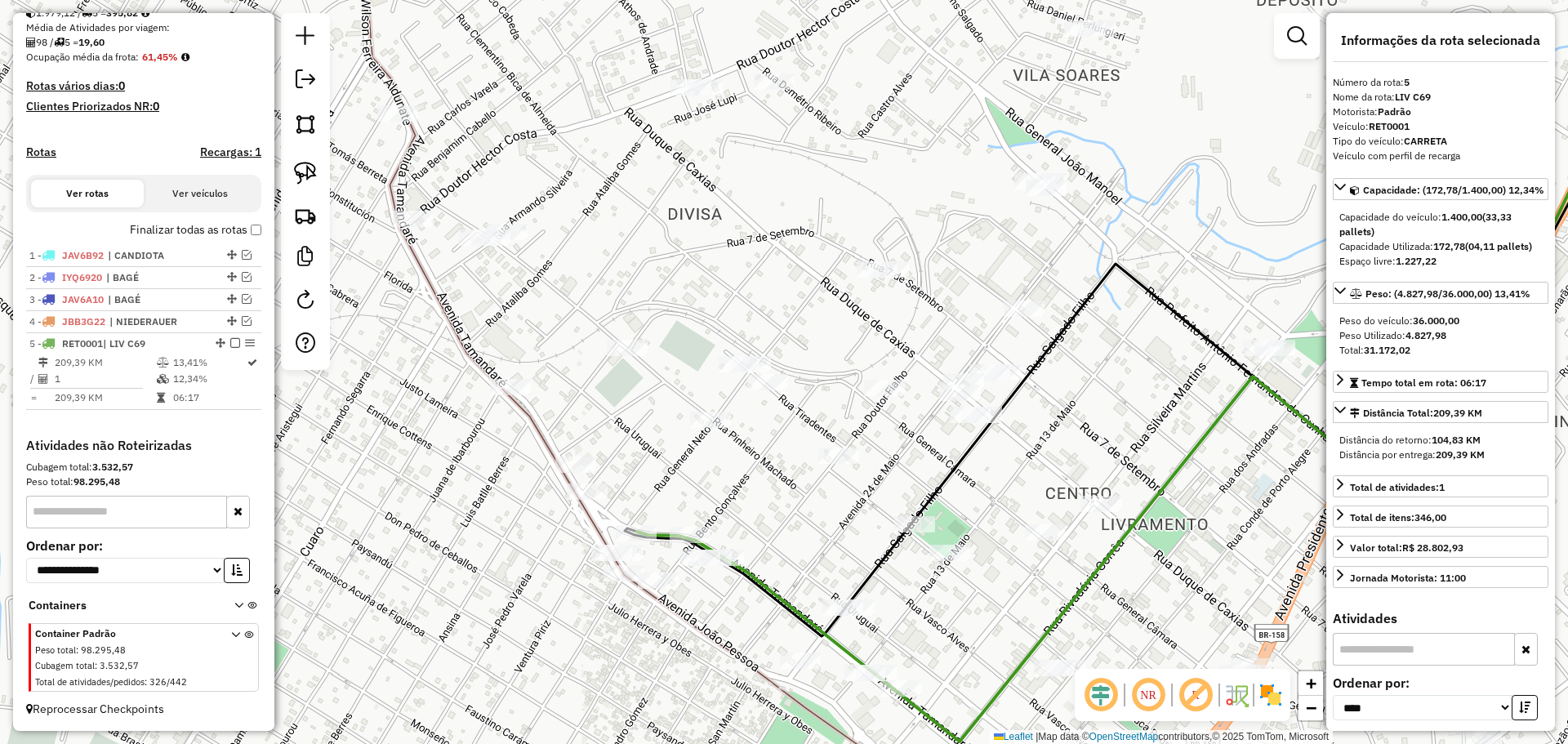
drag, startPoint x: 525, startPoint y: 366, endPoint x: 619, endPoint y: 441, distance: 120.3
click at [619, 441] on div "Janela de atendimento Grade de atendimento Capacidade Transportadoras Veículos …" at bounding box center [784, 372] width 1568 height 744
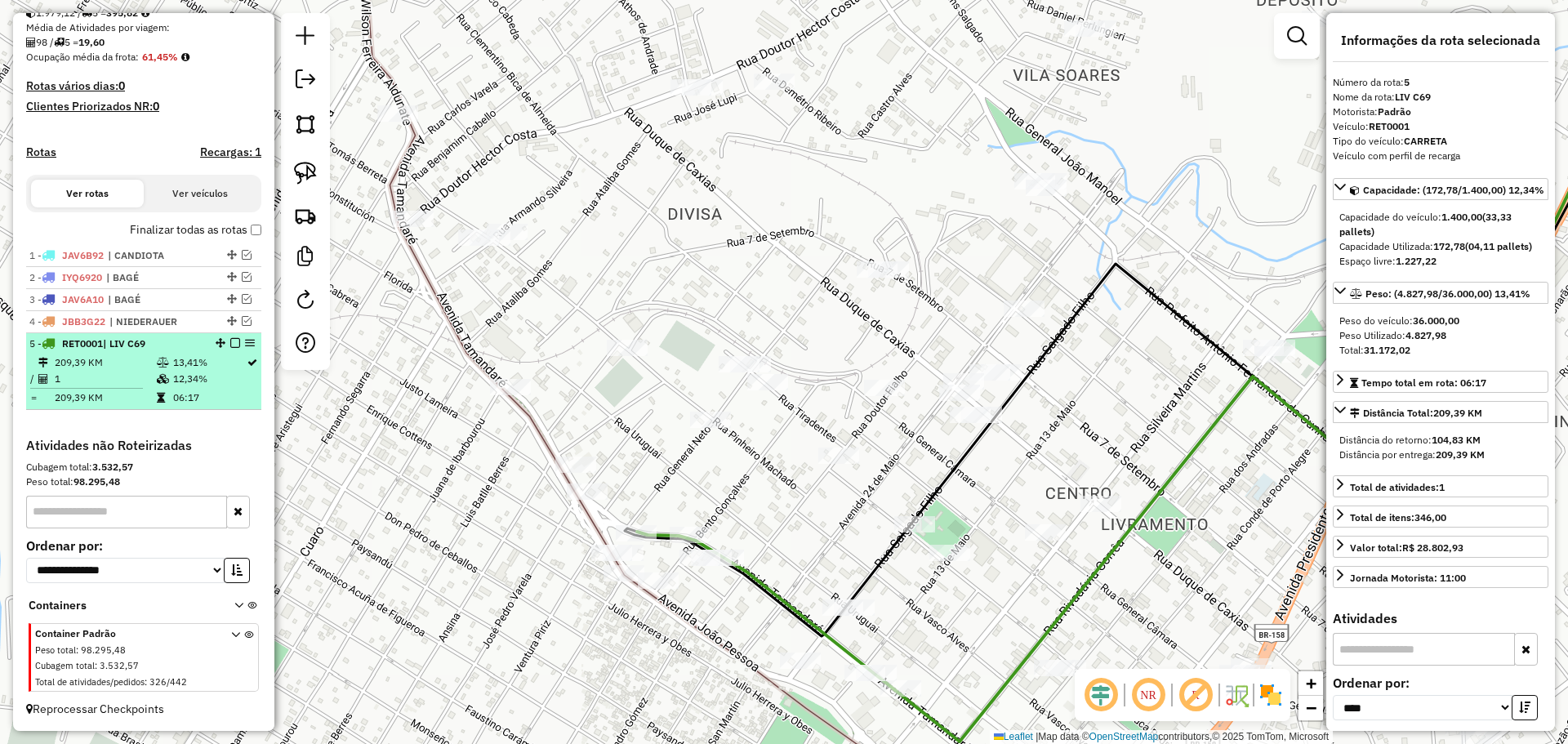
click at [245, 342] on em at bounding box center [250, 343] width 10 height 10
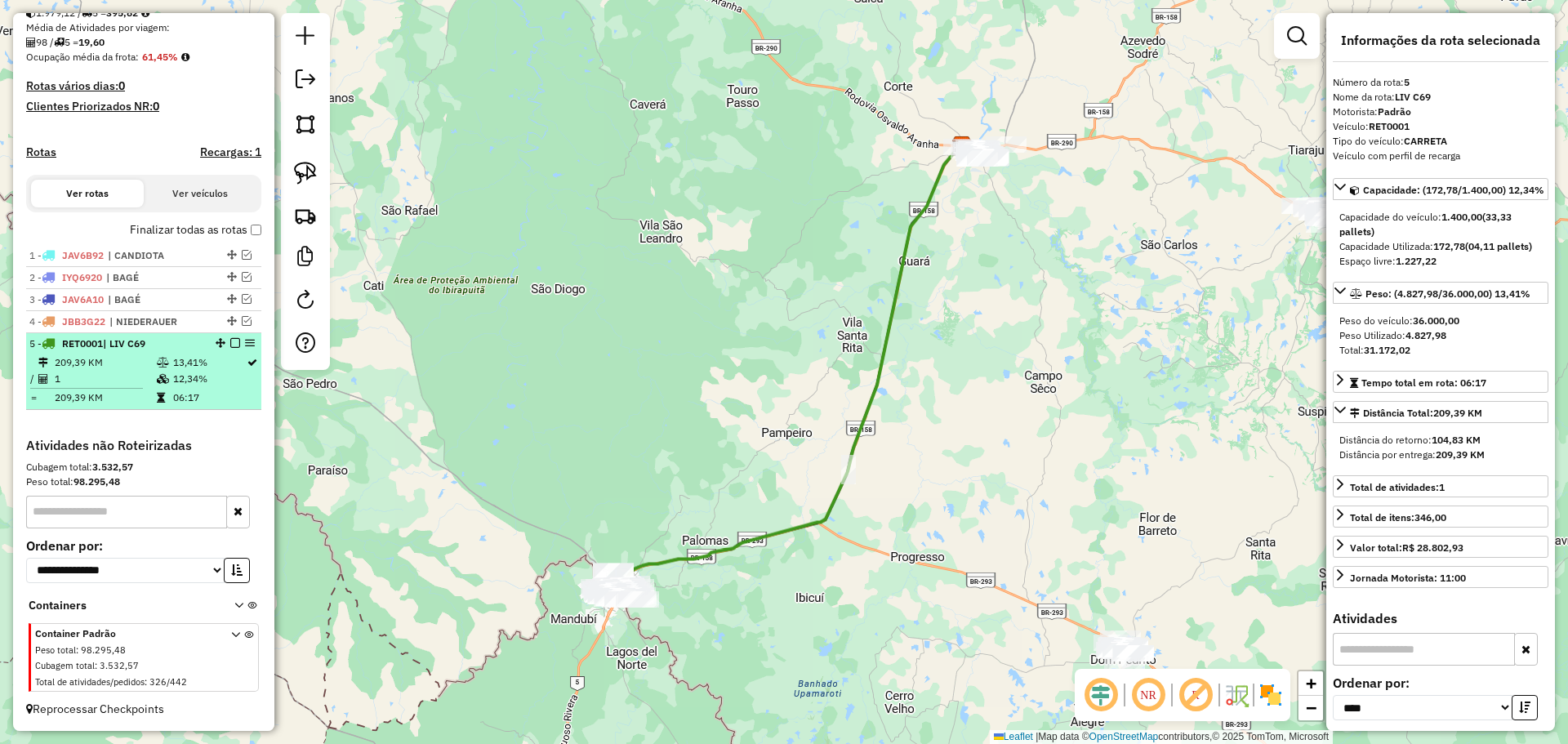
click at [234, 343] on em at bounding box center [235, 343] width 10 height 10
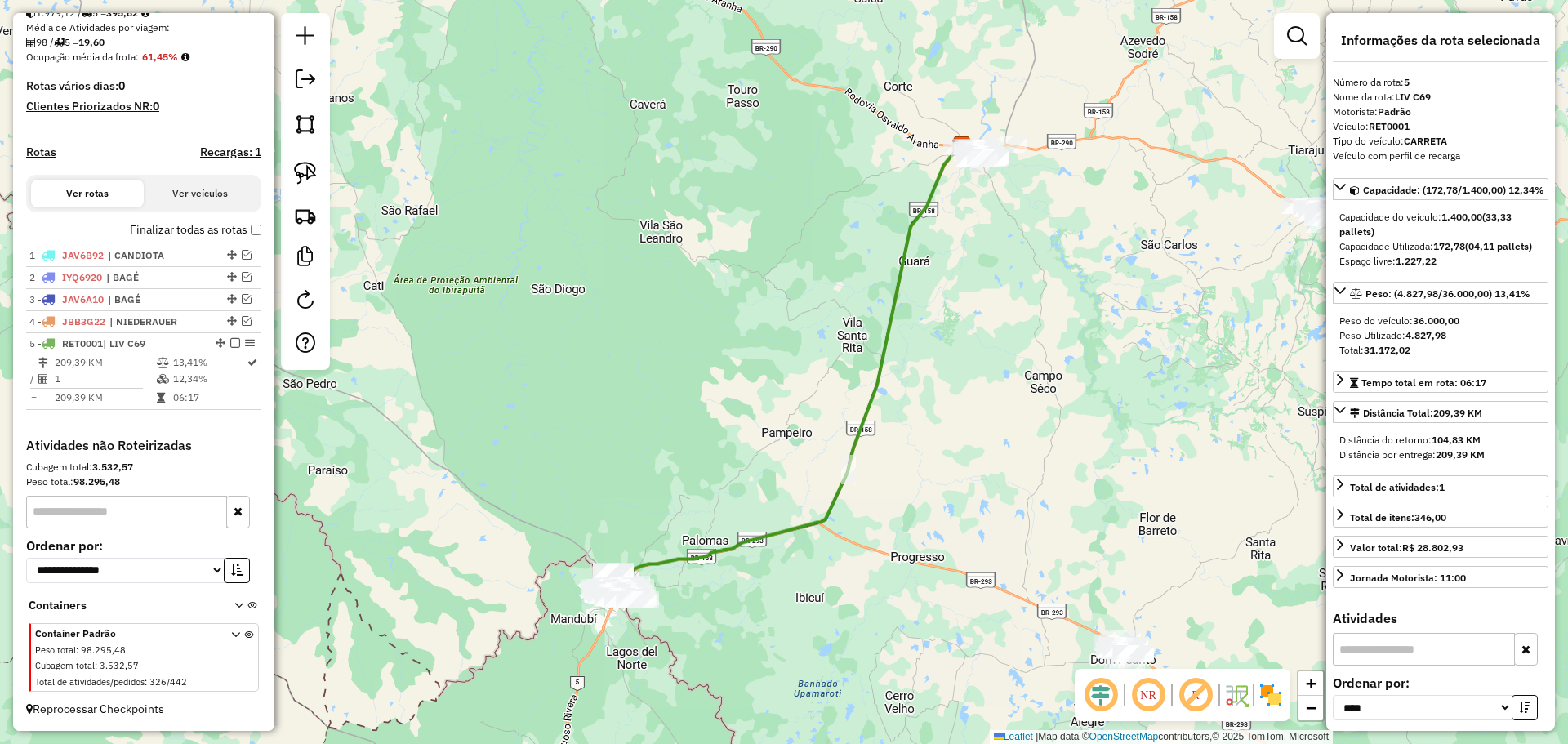
scroll to position [325, 0]
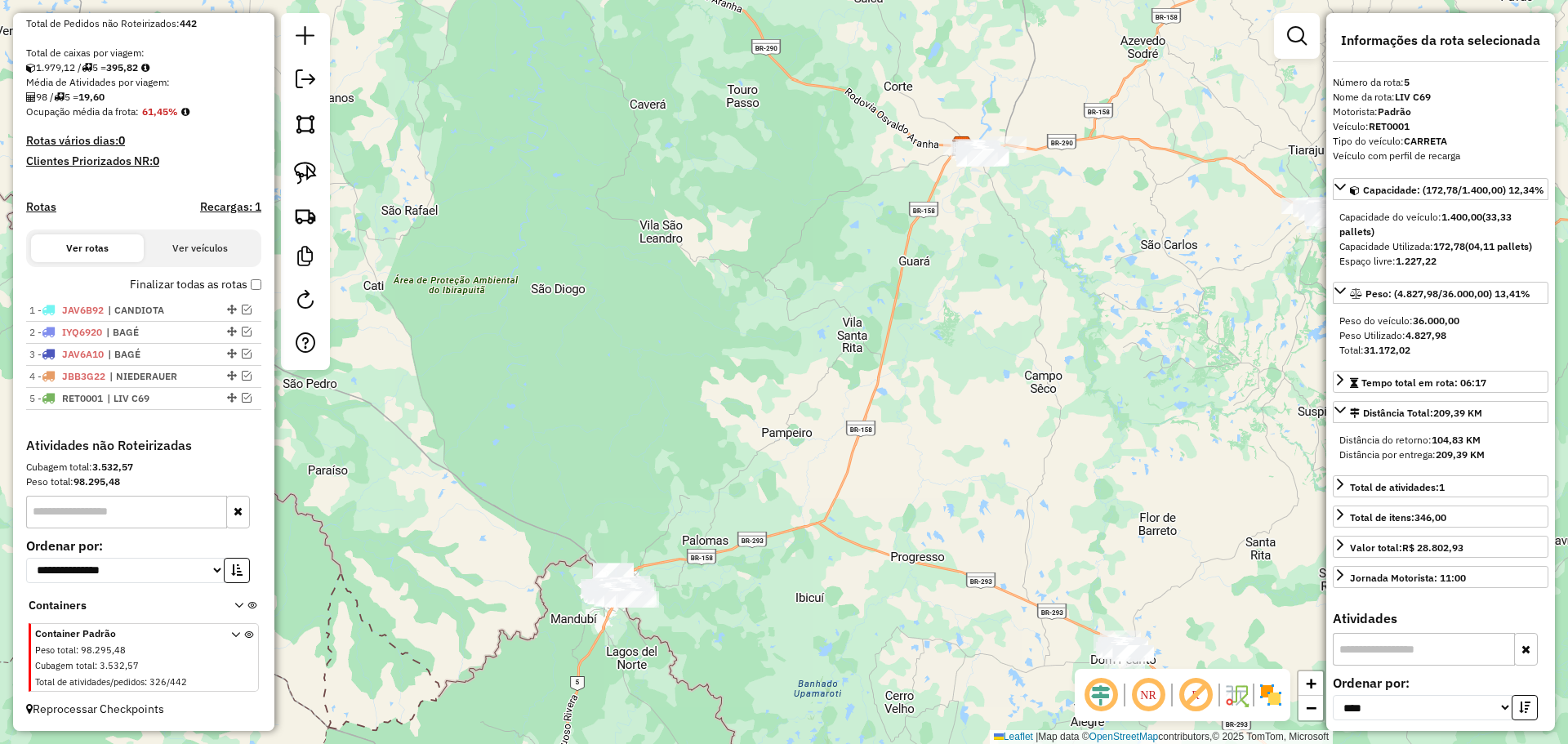
drag, startPoint x: 669, startPoint y: 573, endPoint x: 686, endPoint y: 488, distance: 86.7
click at [686, 488] on div "Janela de atendimento Grade de atendimento Capacidade Transportadoras Veículos …" at bounding box center [784, 372] width 1568 height 744
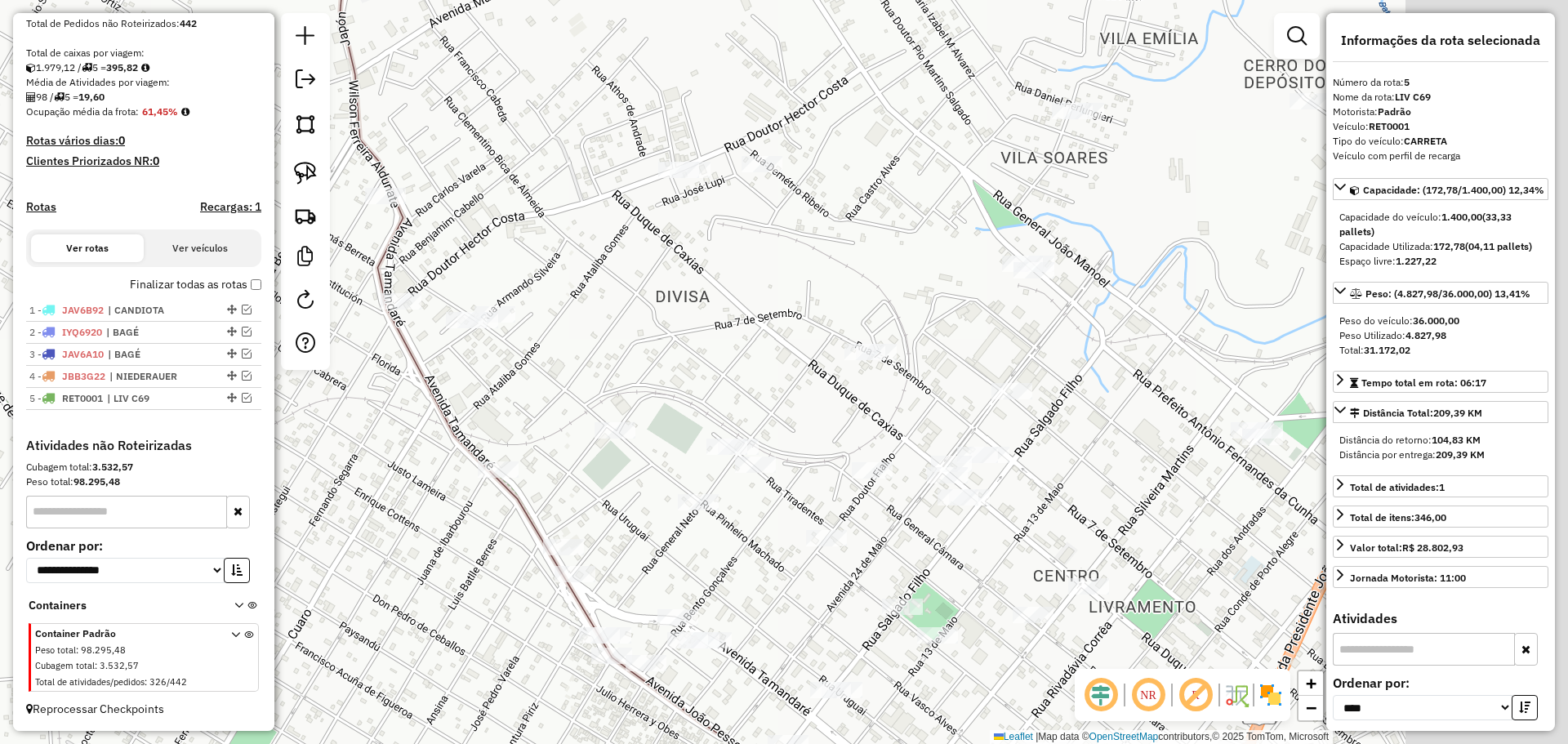
drag, startPoint x: 868, startPoint y: 563, endPoint x: 541, endPoint y: 405, distance: 363.2
click at [527, 405] on div "Janela de atendimento Grade de atendimento Capacidade Transportadoras Veículos …" at bounding box center [784, 372] width 1568 height 744
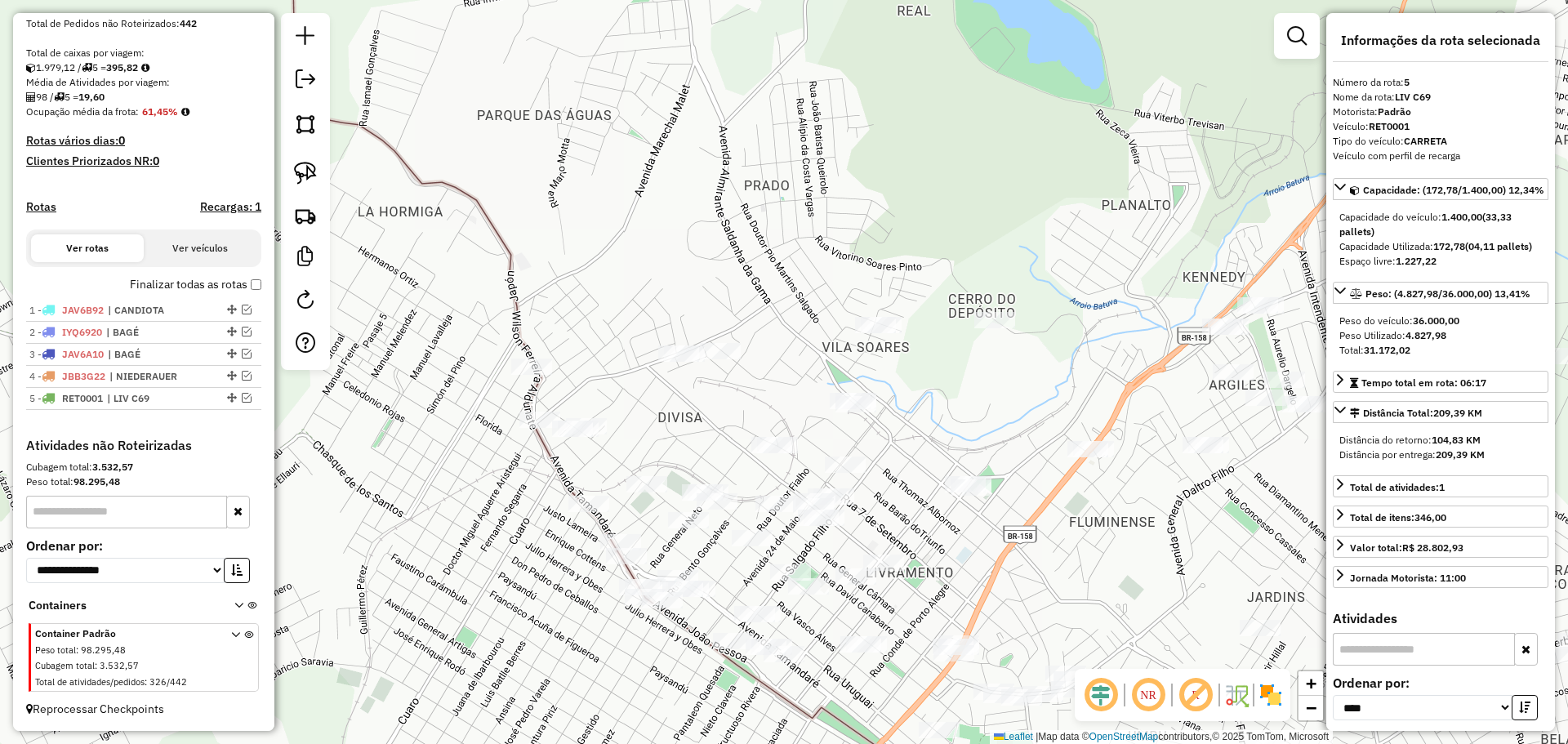
drag, startPoint x: 644, startPoint y: 483, endPoint x: 666, endPoint y: 536, distance: 57.4
click at [666, 536] on div "Janela de atendimento Grade de atendimento Capacidade Transportadoras Veículos …" at bounding box center [784, 372] width 1568 height 744
click at [307, 163] on img at bounding box center [305, 173] width 23 height 23
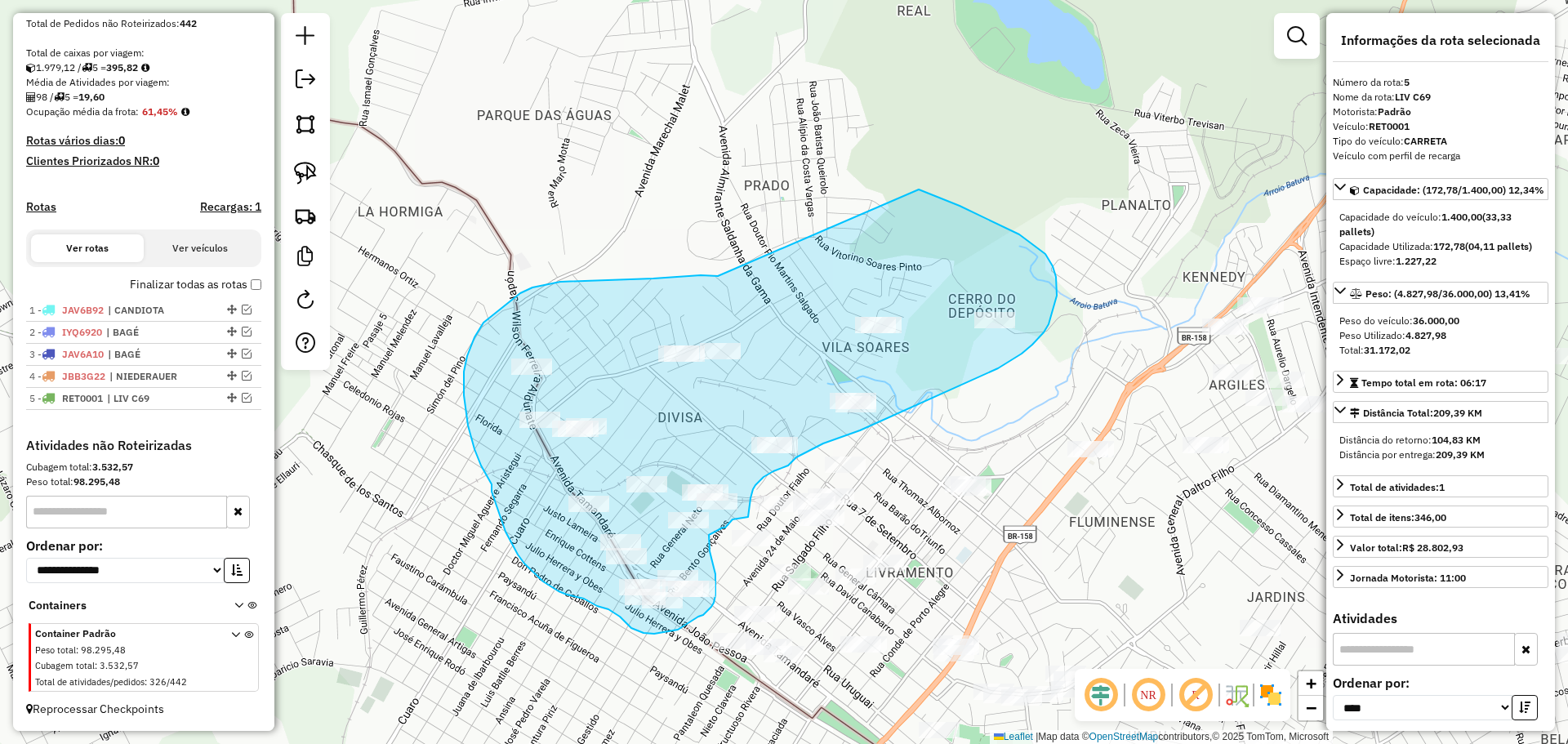
drag, startPoint x: 718, startPoint y: 276, endPoint x: 919, endPoint y: 190, distance: 218.6
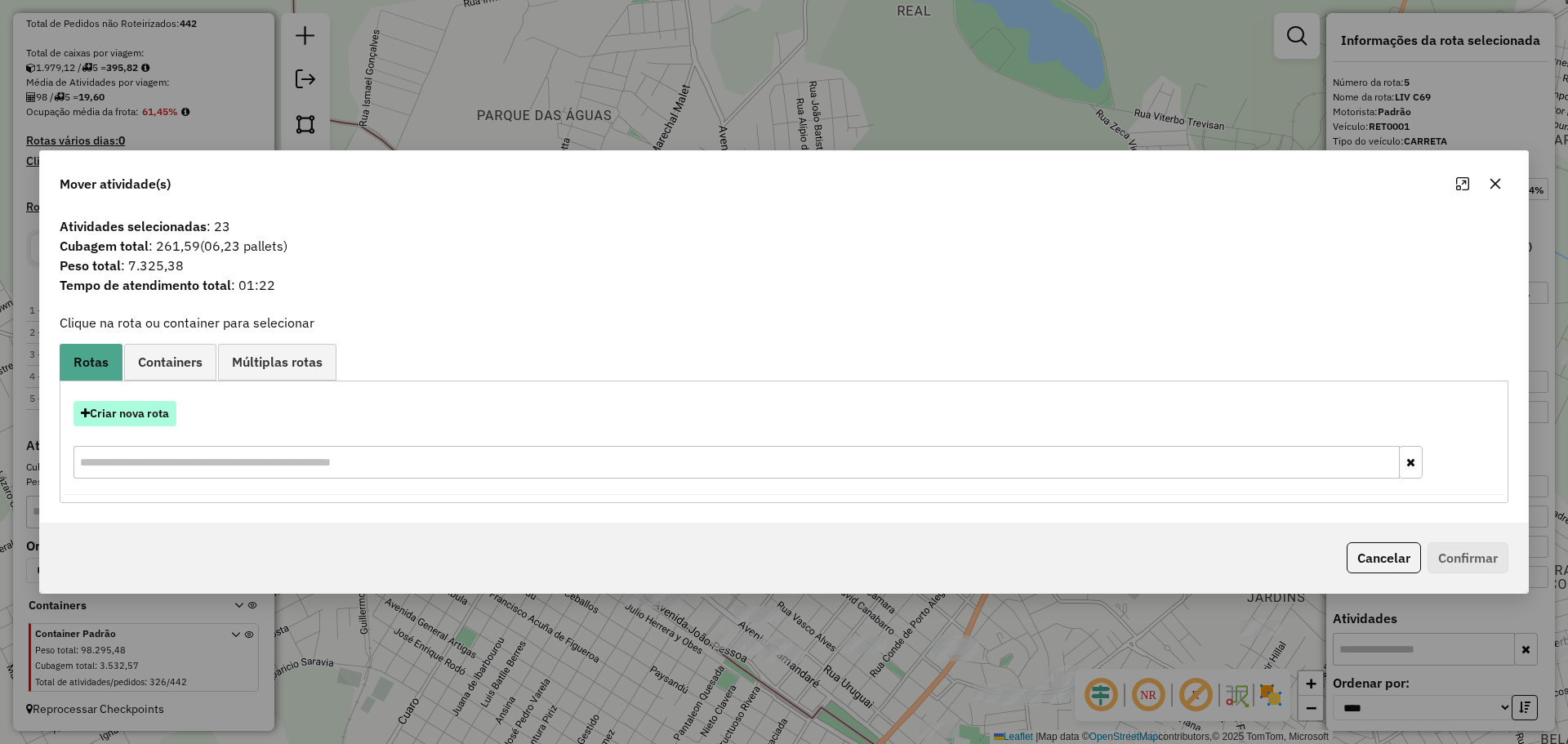
click at [143, 412] on button "Criar nova rota" at bounding box center [125, 413] width 103 height 25
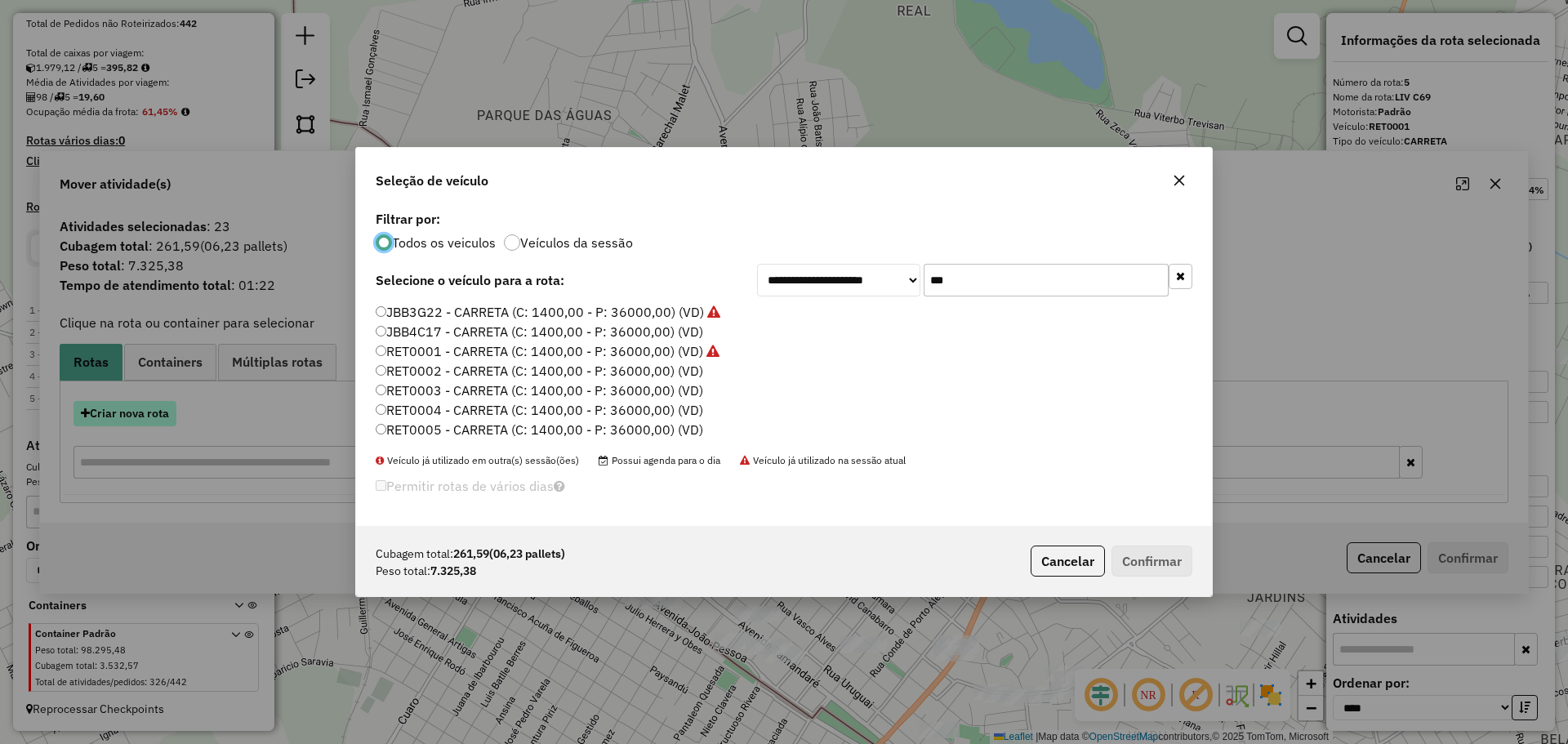
scroll to position [10, 5]
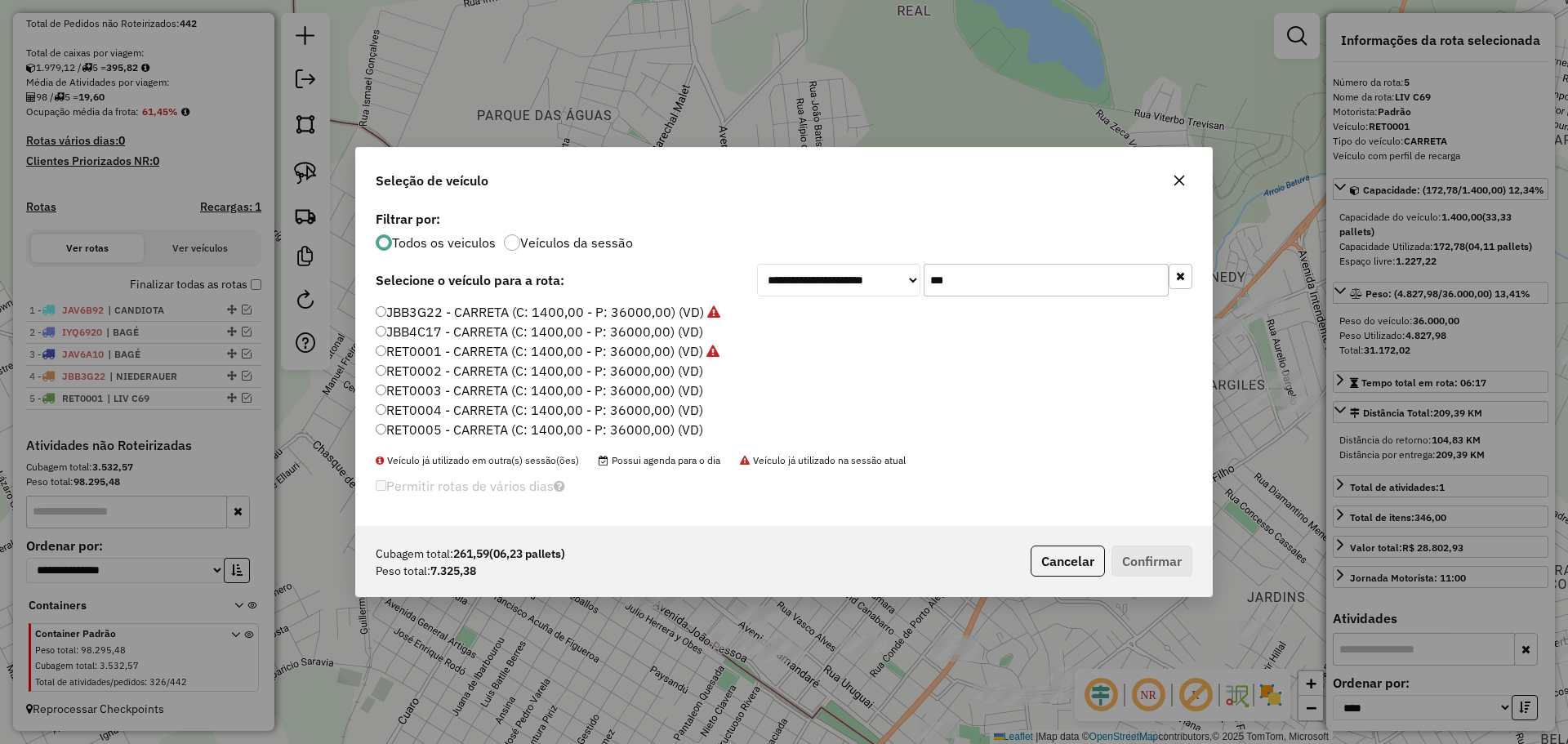
drag, startPoint x: 987, startPoint y: 287, endPoint x: 925, endPoint y: 284, distance: 62.1
click at [925, 284] on input "***" at bounding box center [1046, 280] width 245 height 33
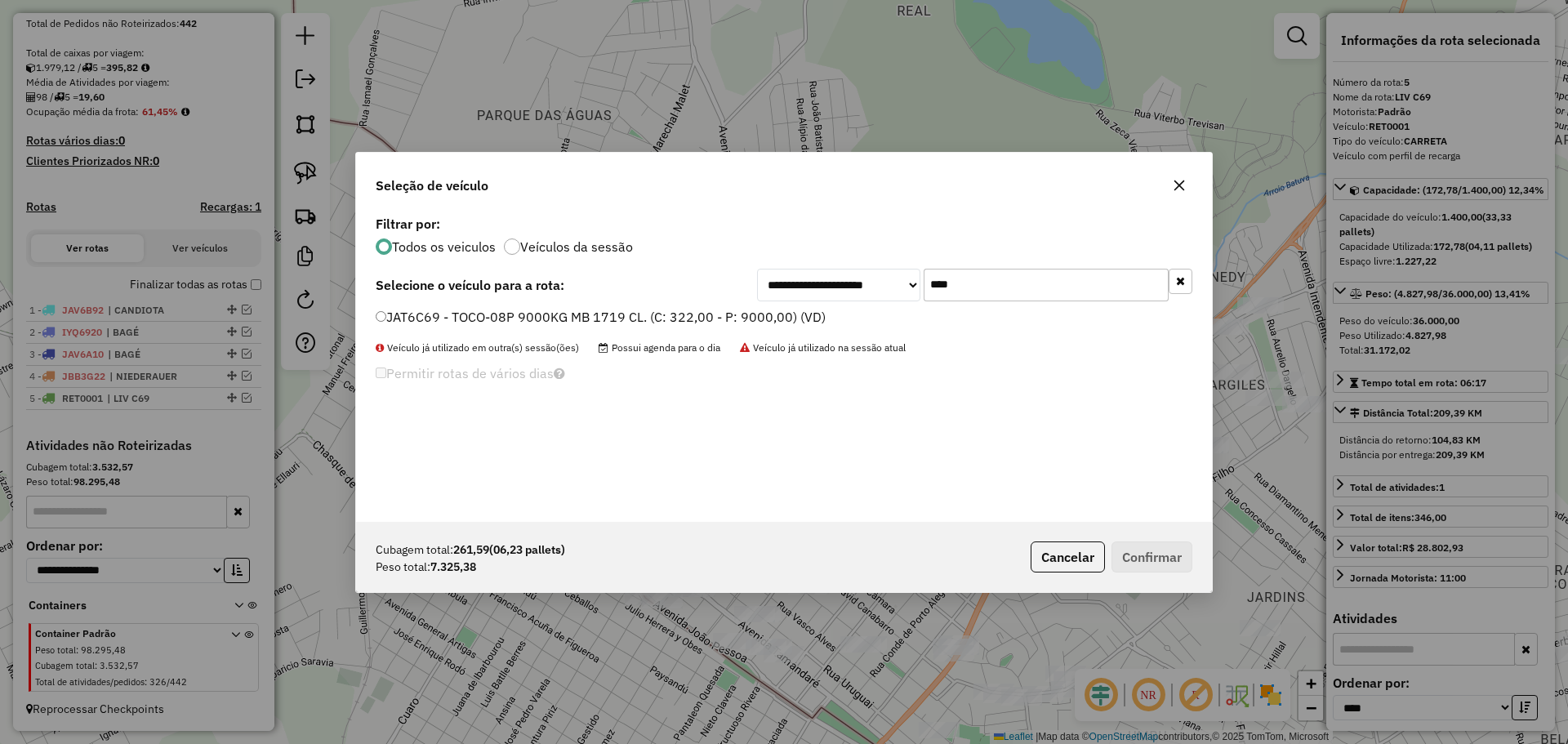
type input "***"
click at [444, 324] on label "JAT6C69 - TOCO-08P 9000KG MB 1719 CL. (C: 322,00 - P: 9000,00) (VD)" at bounding box center [600, 316] width 450 height 19
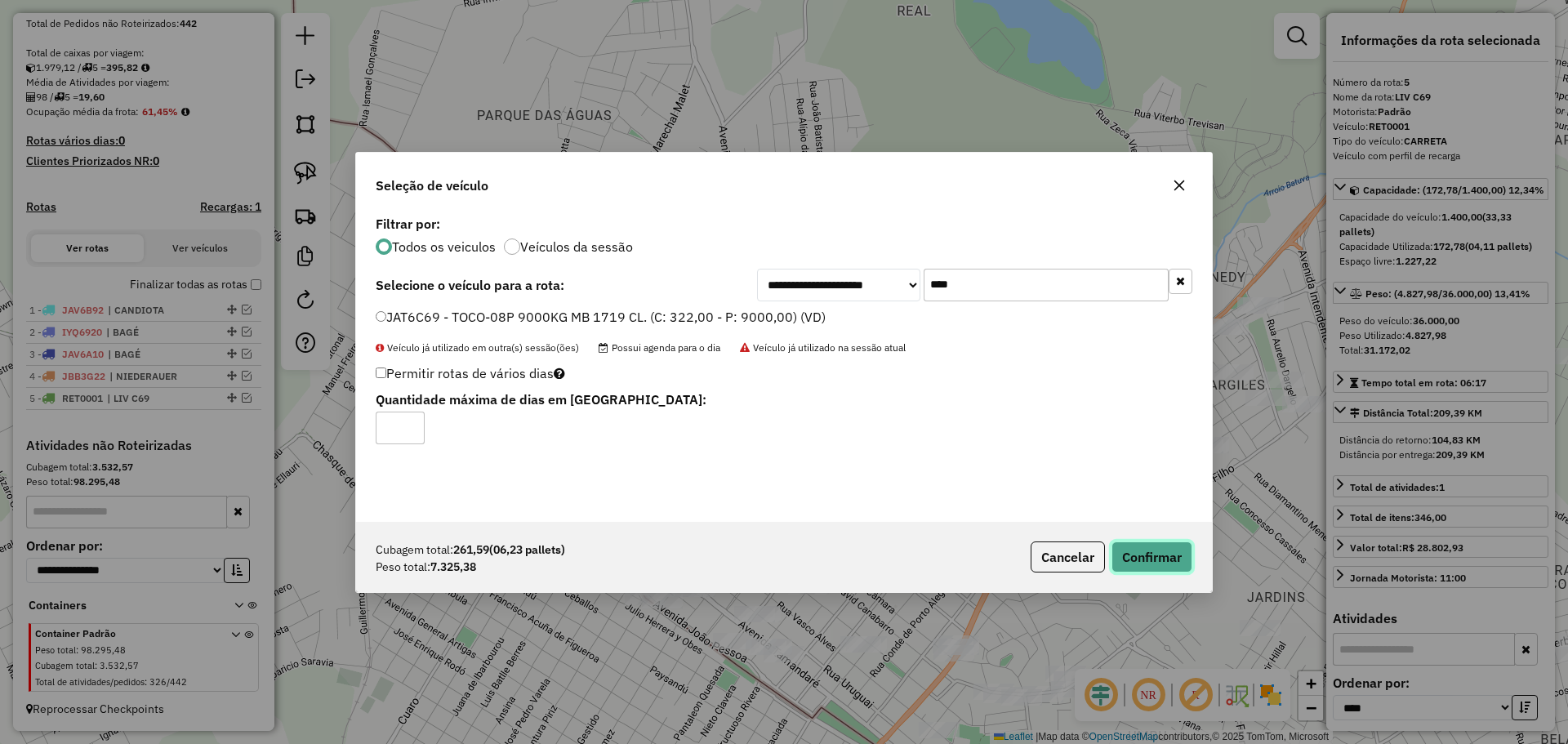
click at [1172, 566] on button "Confirmar" at bounding box center [1152, 557] width 81 height 31
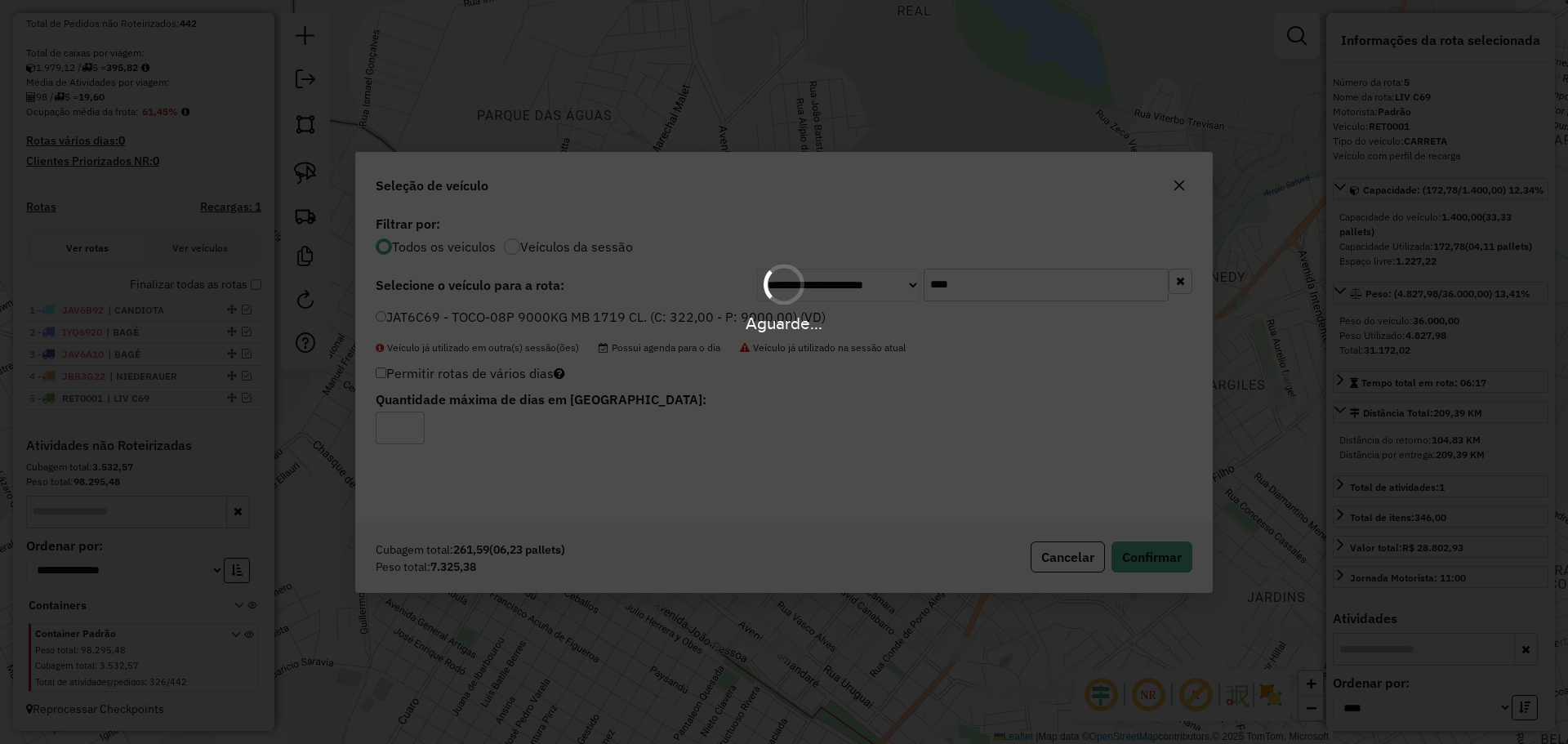
scroll to position [402, 0]
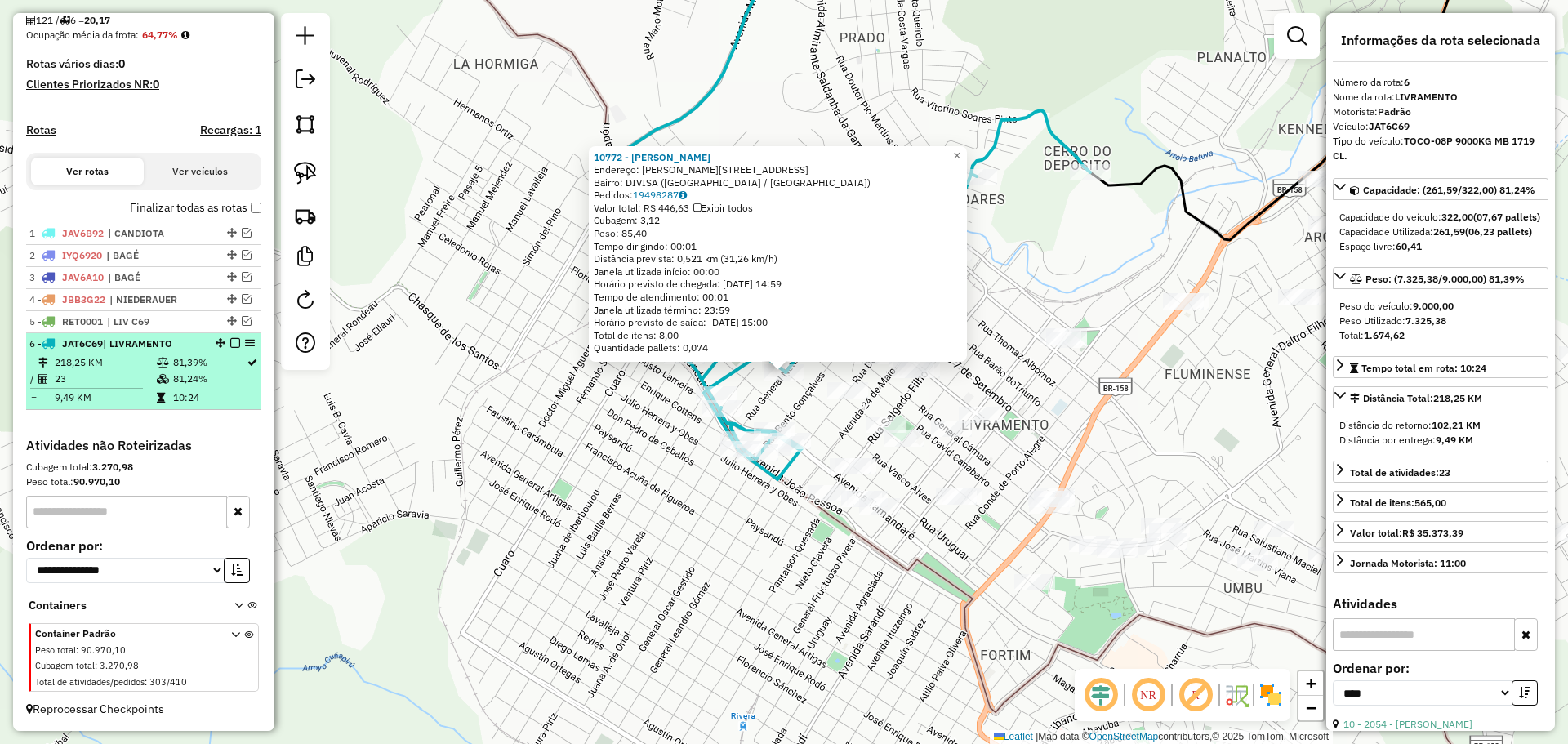
click at [246, 340] on em at bounding box center [250, 343] width 10 height 10
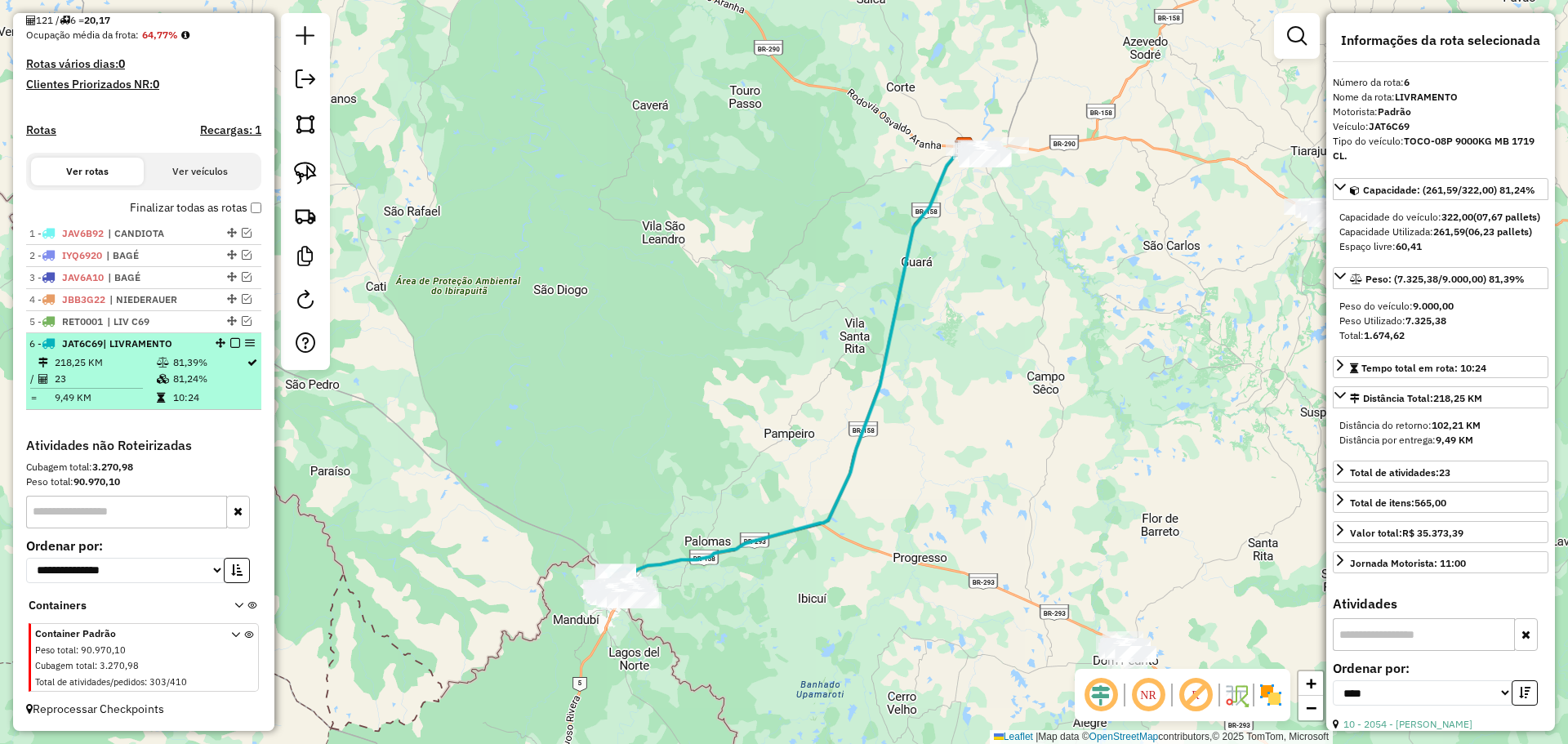
click at [233, 343] on em at bounding box center [235, 343] width 10 height 10
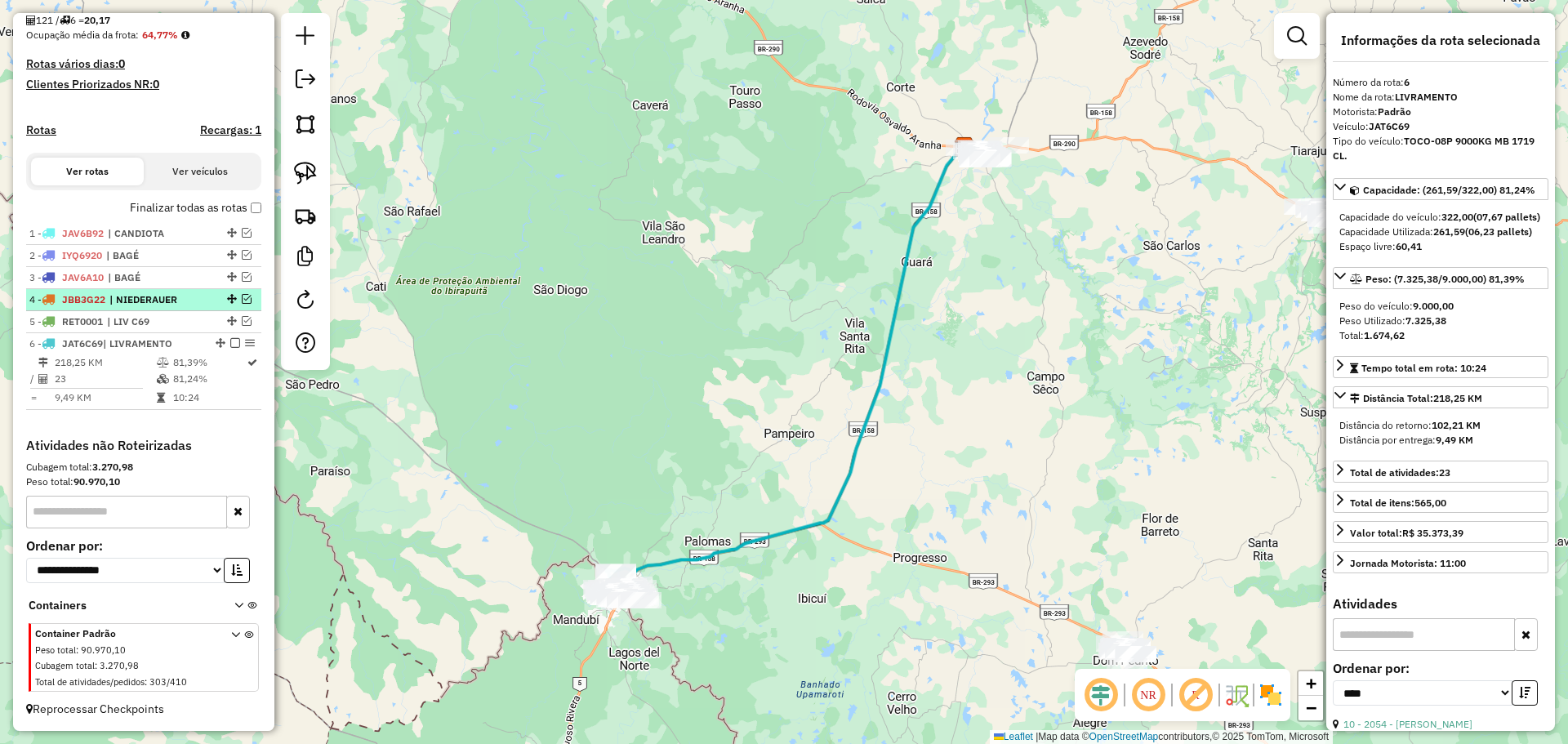
scroll to position [347, 0]
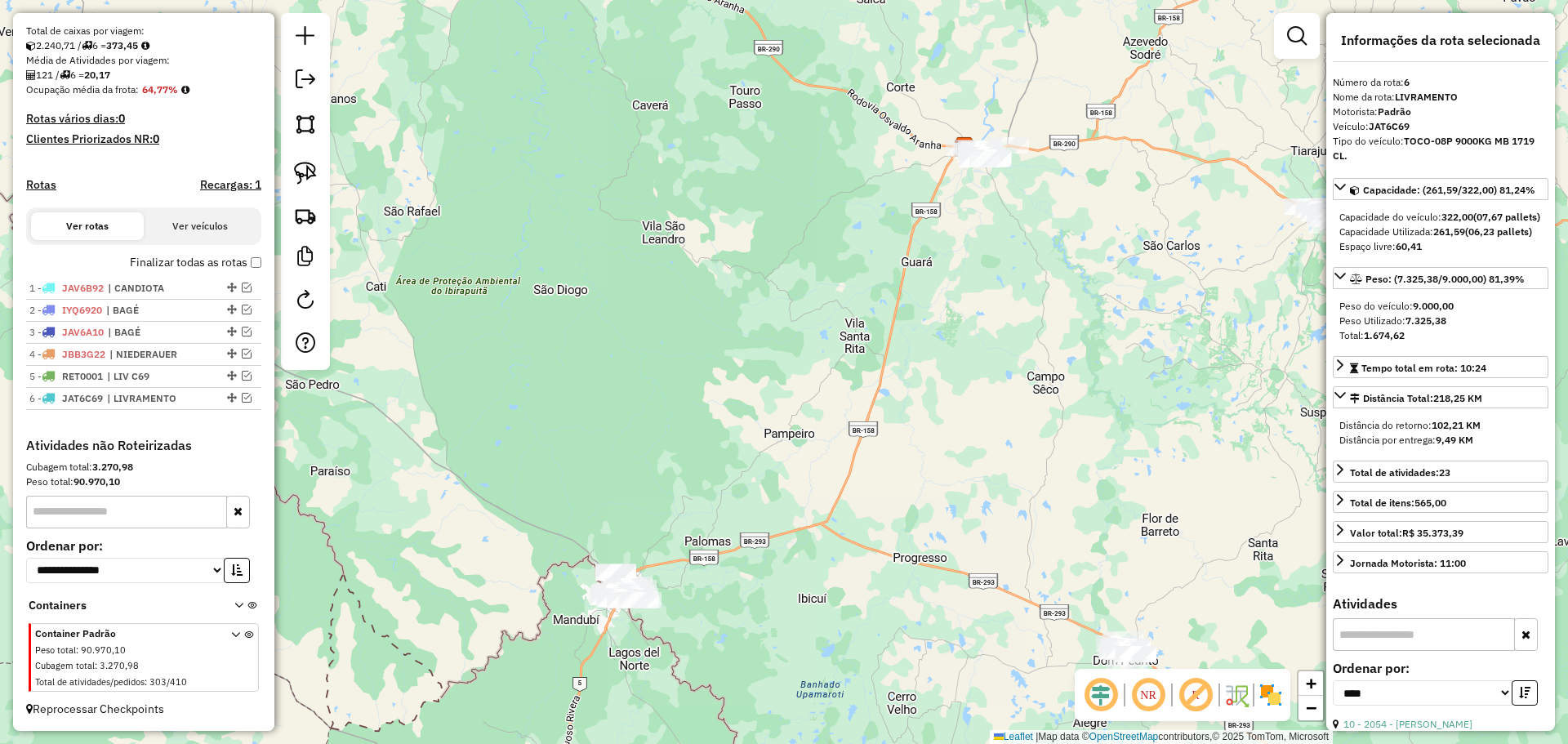
drag, startPoint x: 554, startPoint y: 528, endPoint x: 534, endPoint y: 447, distance: 83.4
click at [536, 453] on div "Janela de atendimento Grade de atendimento Capacidade Transportadoras Veículos …" at bounding box center [784, 372] width 1568 height 744
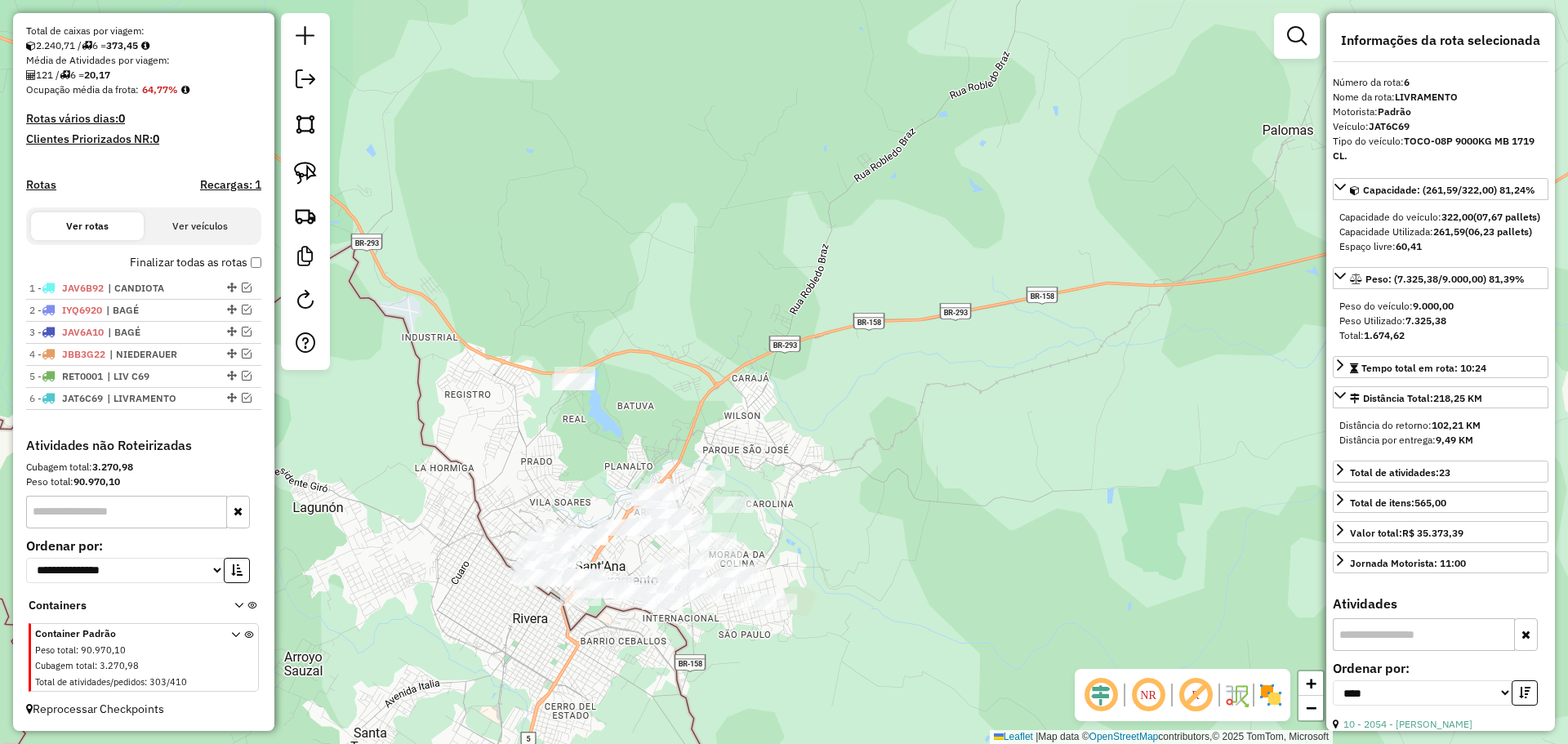
drag, startPoint x: 606, startPoint y: 479, endPoint x: 586, endPoint y: 416, distance: 66.1
click at [586, 416] on div "Janela de atendimento Grade de atendimento Capacidade Transportadoras Veículos …" at bounding box center [784, 372] width 1568 height 744
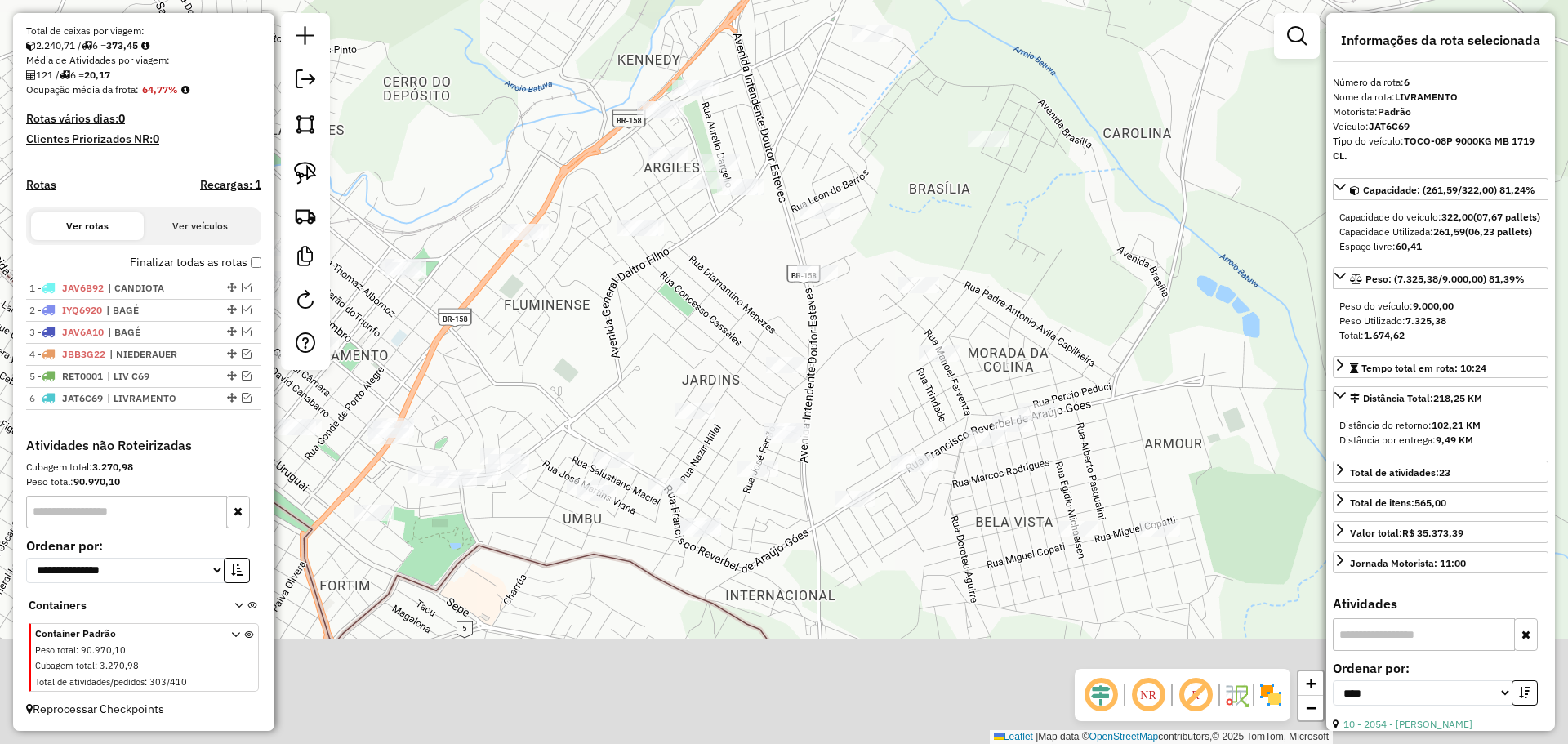
drag, startPoint x: 622, startPoint y: 547, endPoint x: 618, endPoint y: 375, distance: 172.0
click at [618, 375] on div "Janela de atendimento Grade de atendimento Capacidade Transportadoras Veículos …" at bounding box center [784, 372] width 1568 height 744
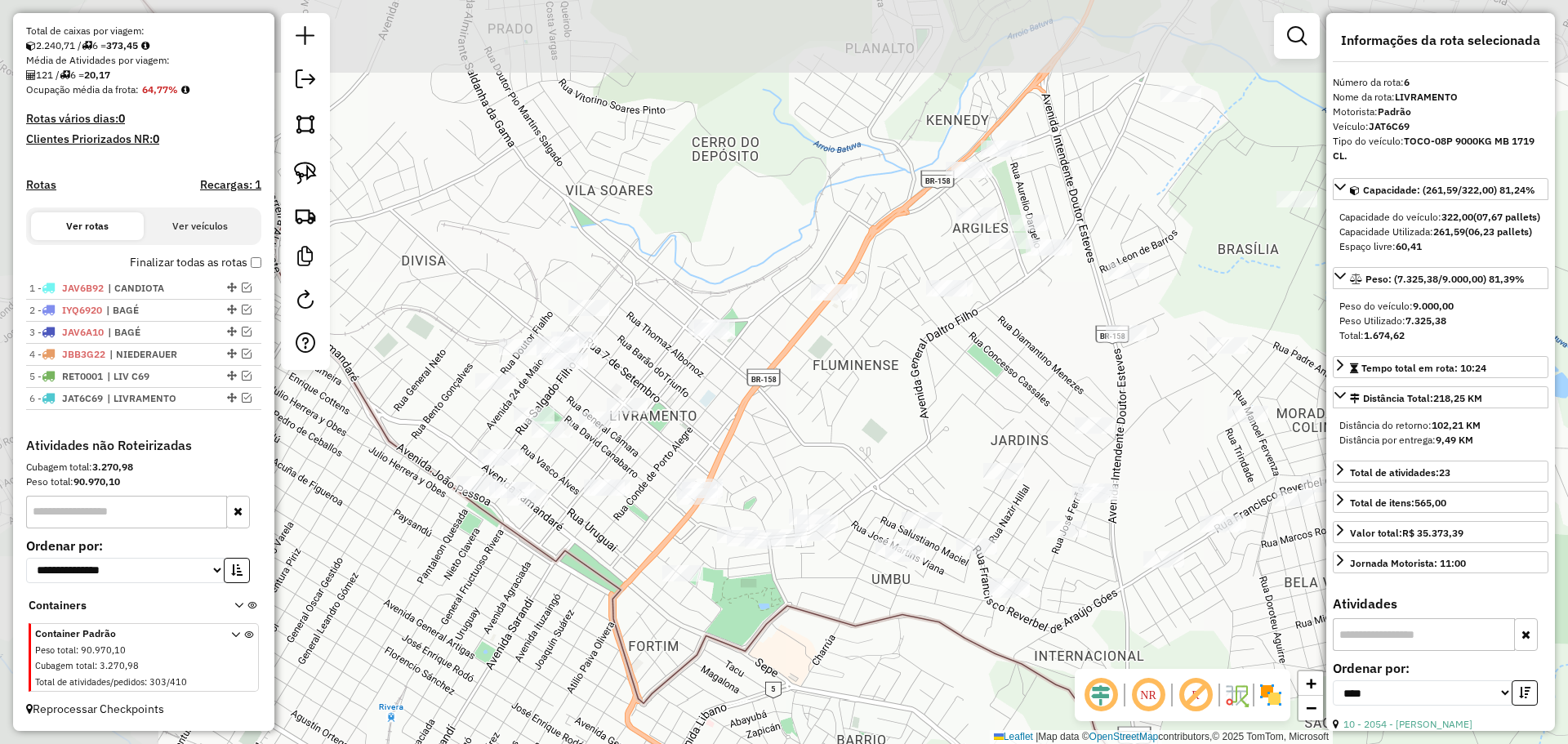
drag, startPoint x: 541, startPoint y: 366, endPoint x: 776, endPoint y: 460, distance: 253.1
click at [776, 460] on div "Janela de atendimento Grade de atendimento Capacidade Transportadoras Veículos …" at bounding box center [784, 372] width 1568 height 744
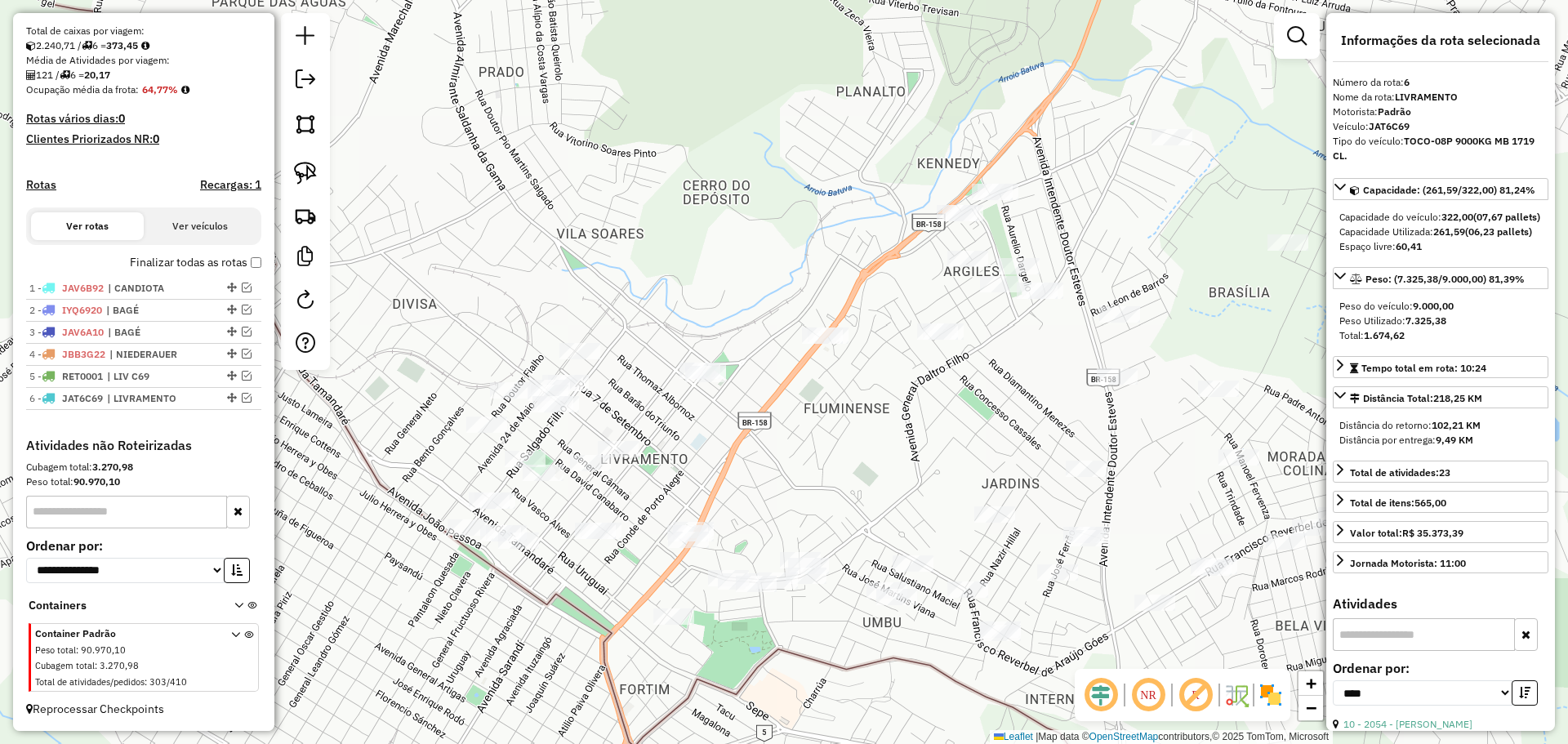
drag, startPoint x: 876, startPoint y: 524, endPoint x: 864, endPoint y: 536, distance: 17.0
click at [864, 536] on div "Janela de atendimento Grade de atendimento Capacidade Transportadoras Veículos …" at bounding box center [784, 372] width 1568 height 744
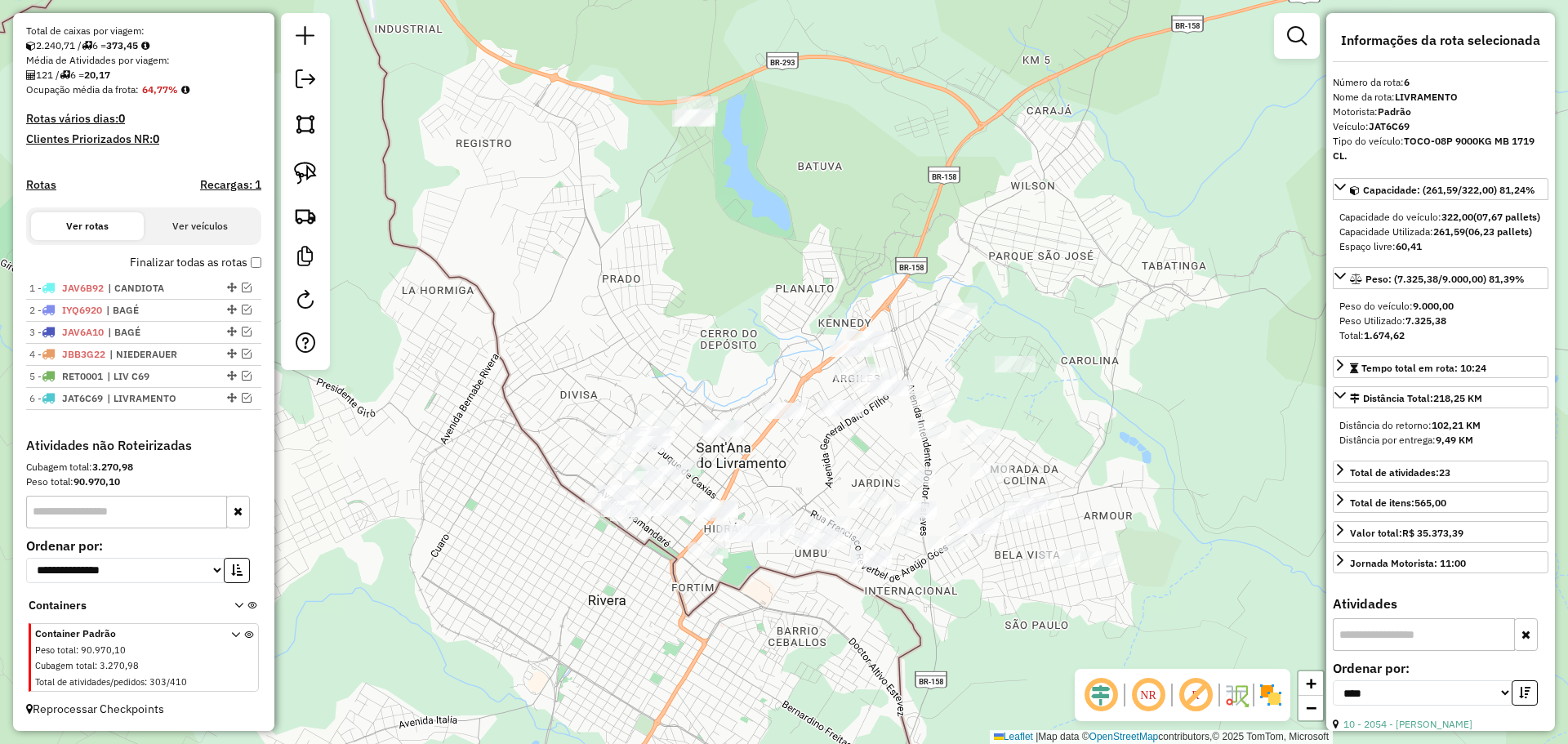
drag, startPoint x: 858, startPoint y: 521, endPoint x: 800, endPoint y: 499, distance: 62.0
click at [800, 499] on div "Janela de atendimento Grade de atendimento Capacidade Transportadoras Veículos …" at bounding box center [784, 372] width 1568 height 744
click at [306, 175] on img at bounding box center [305, 173] width 23 height 23
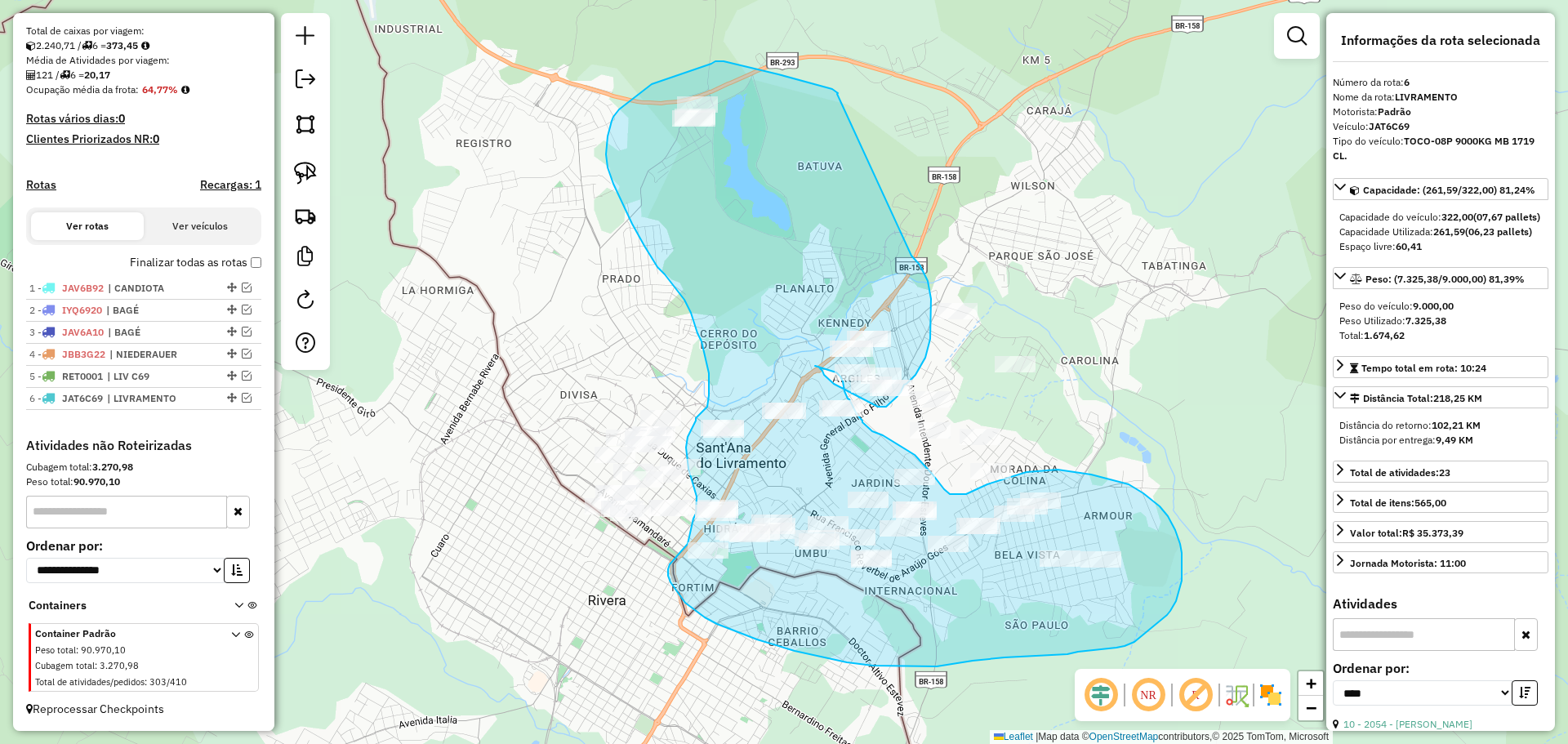
drag, startPoint x: 837, startPoint y: 94, endPoint x: 911, endPoint y: 256, distance: 178.1
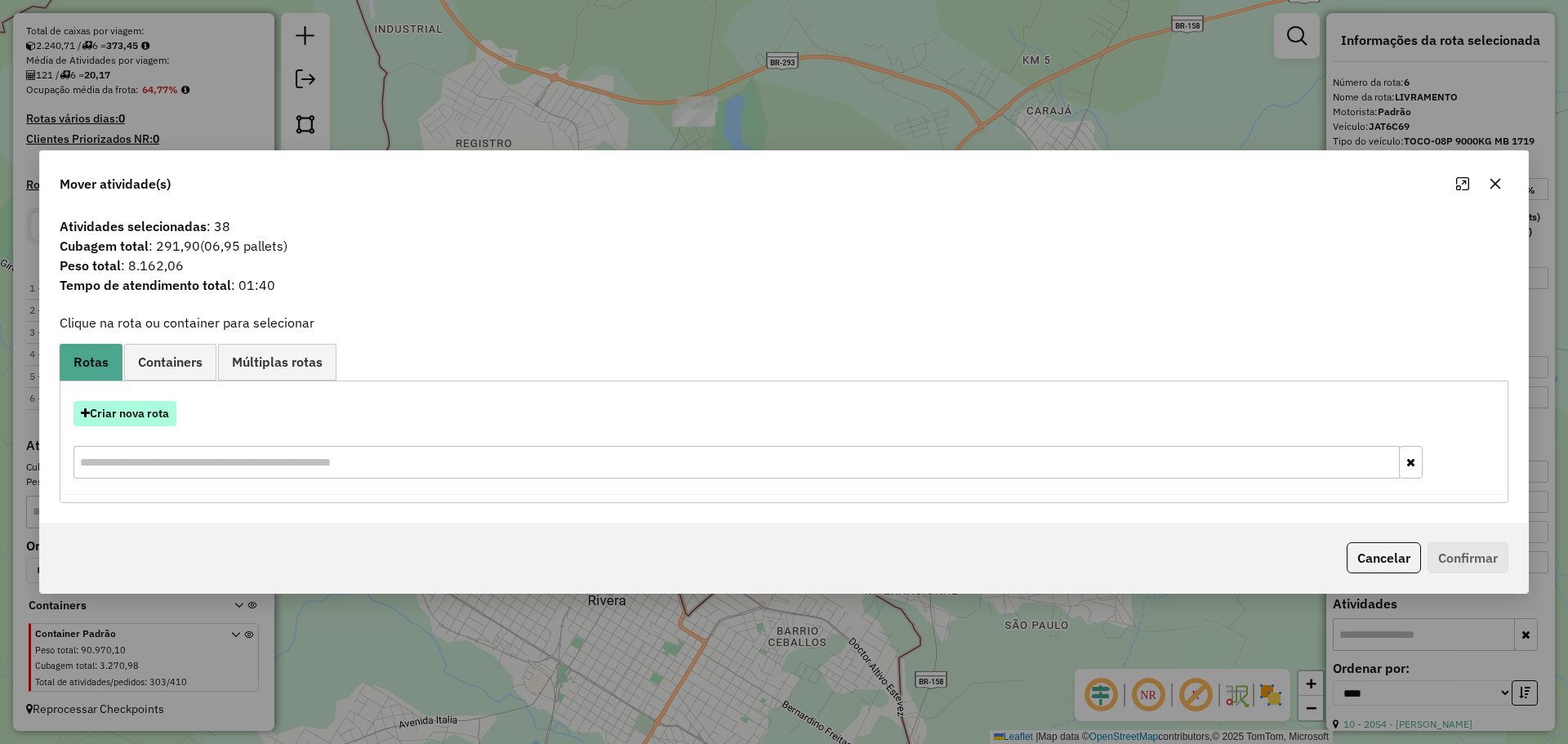
click at [140, 418] on button "Criar nova rota" at bounding box center [125, 413] width 103 height 25
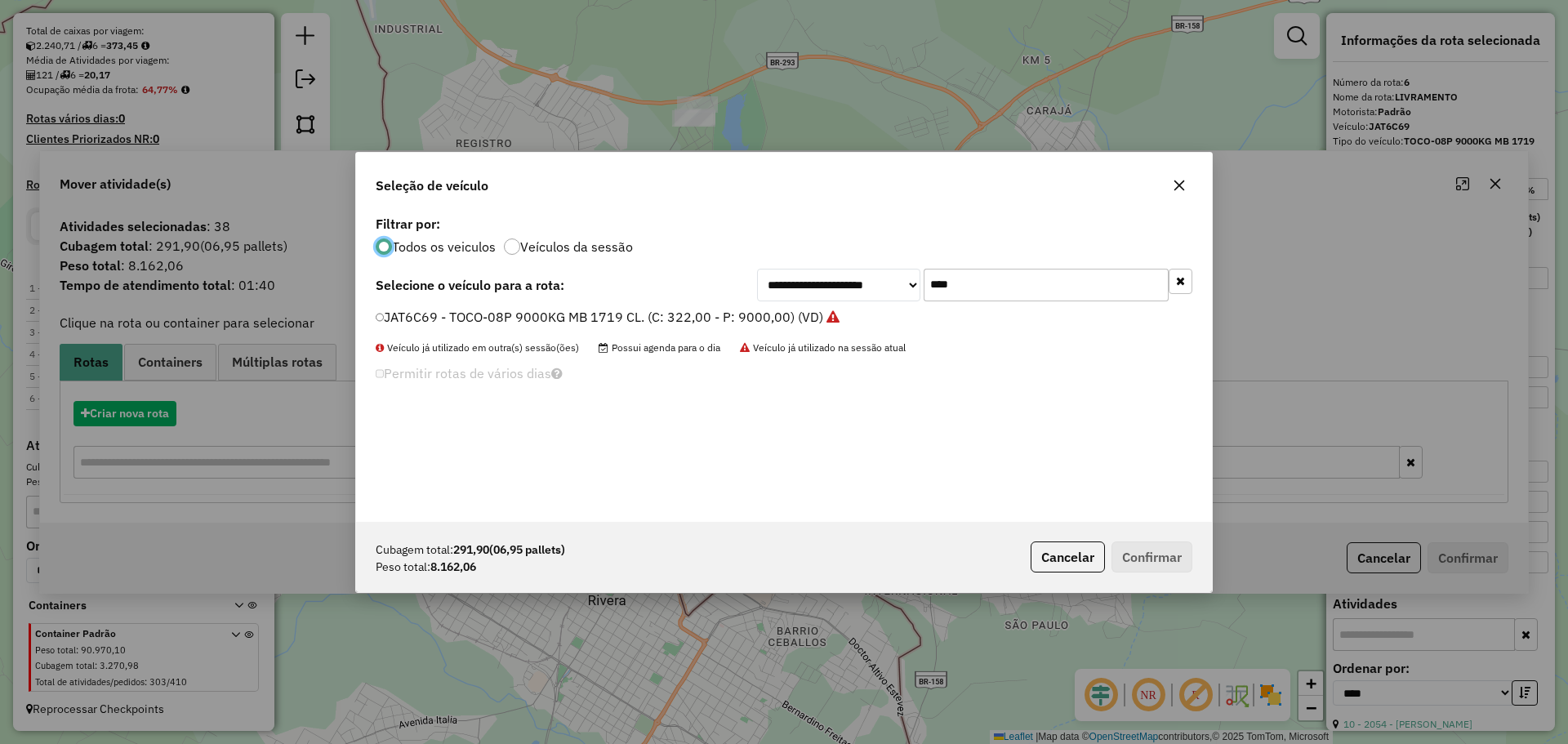
scroll to position [9, 5]
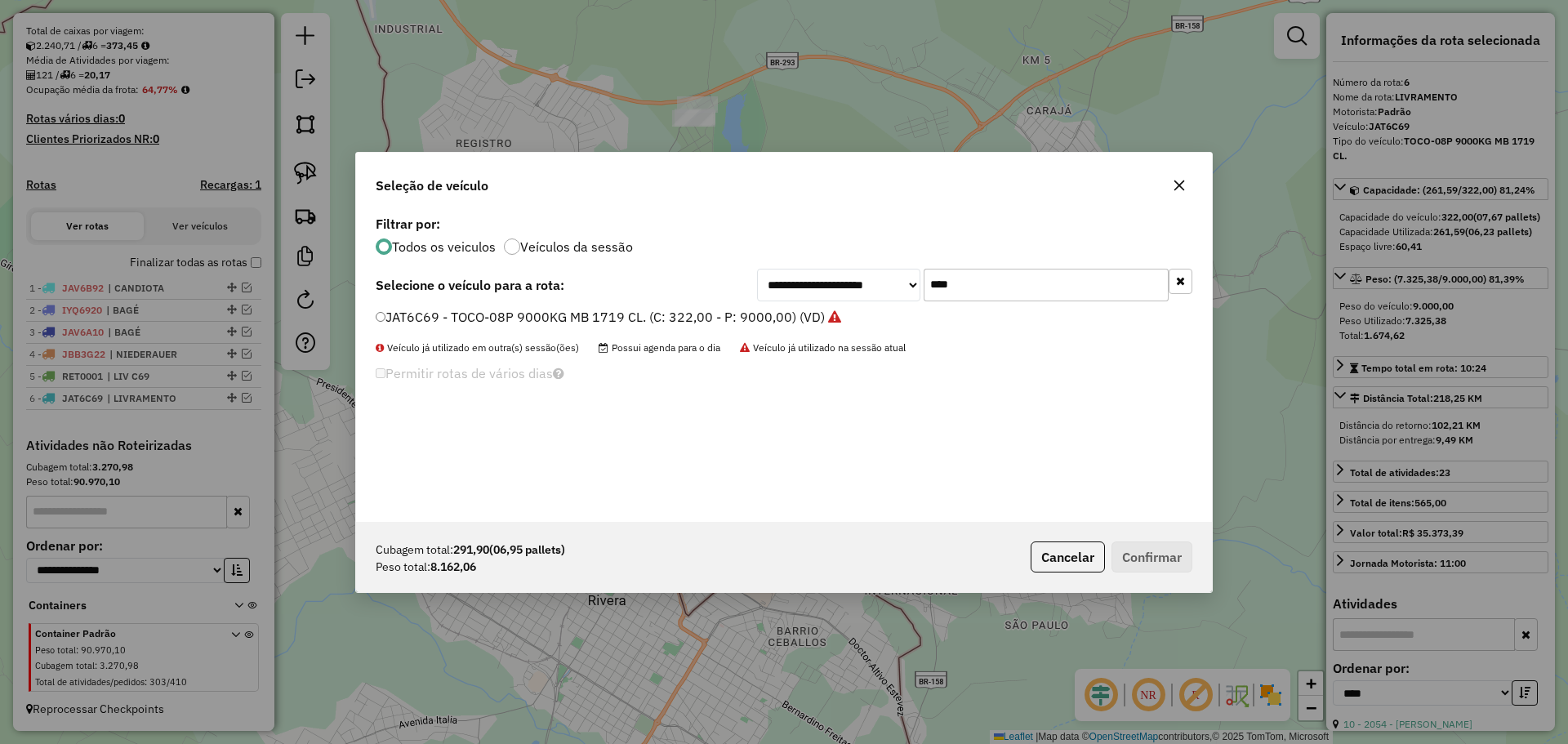
drag, startPoint x: 971, startPoint y: 292, endPoint x: 929, endPoint y: 279, distance: 44.0
click at [923, 287] on div "**********" at bounding box center [975, 284] width 435 height 33
type input "***"
drag, startPoint x: 438, startPoint y: 318, endPoint x: 457, endPoint y: 330, distance: 22.5
click at [438, 318] on label "JAT6E21 - TOCO-08P 9000KG MB 1719 CL. (C: 322,00 - P: 9000,00) (VD)" at bounding box center [600, 316] width 449 height 19
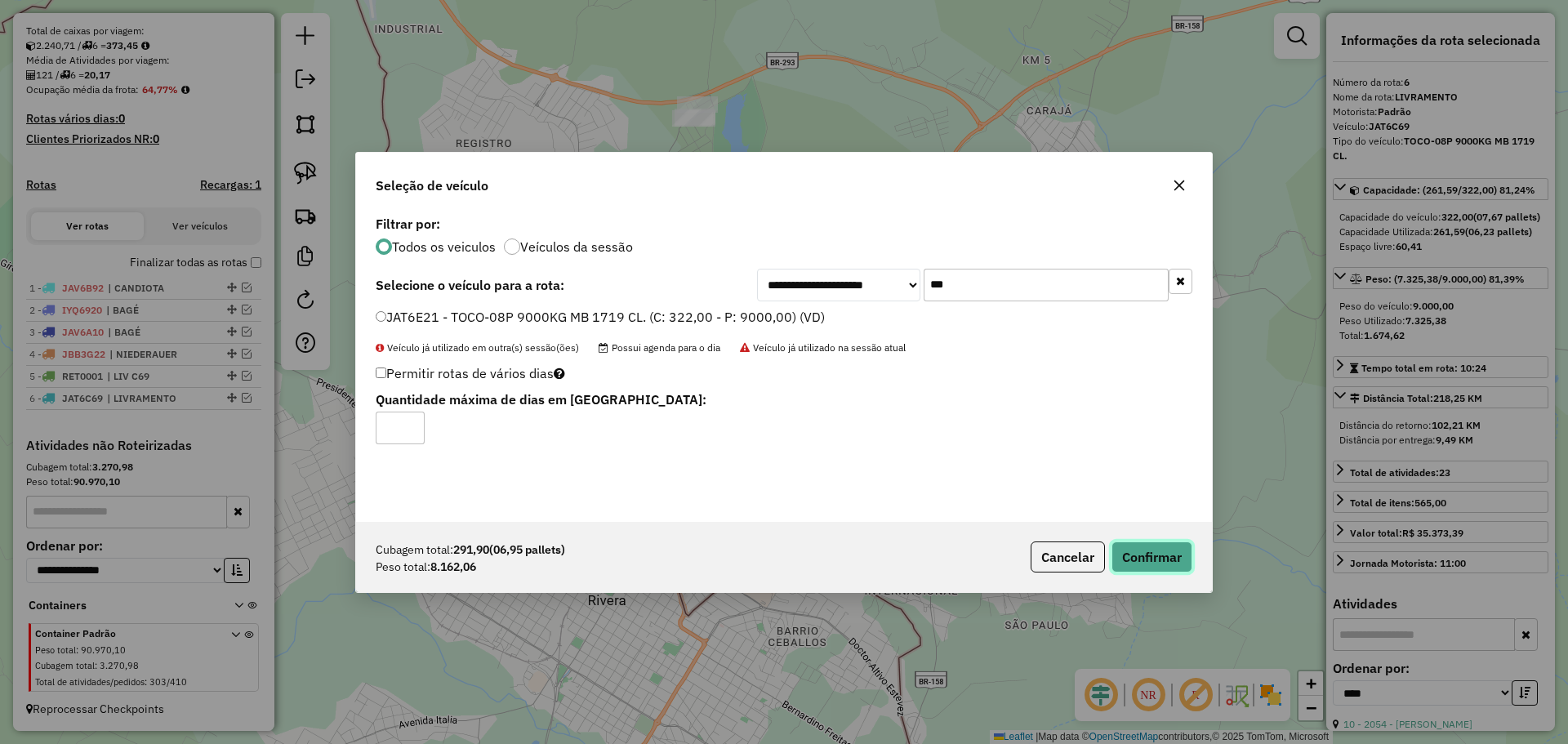
click at [1157, 551] on button "Confirmar" at bounding box center [1152, 557] width 81 height 31
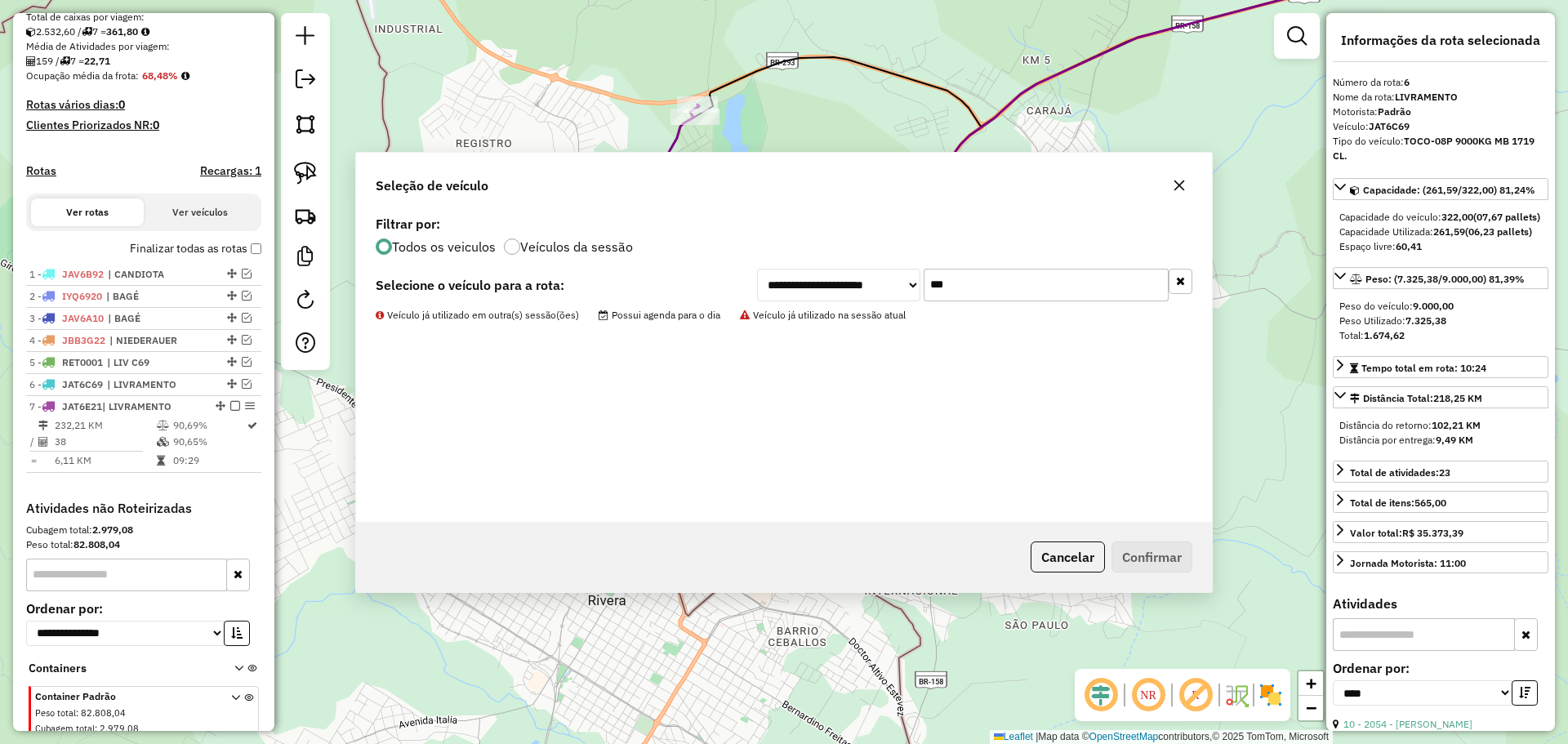
scroll to position [423, 0]
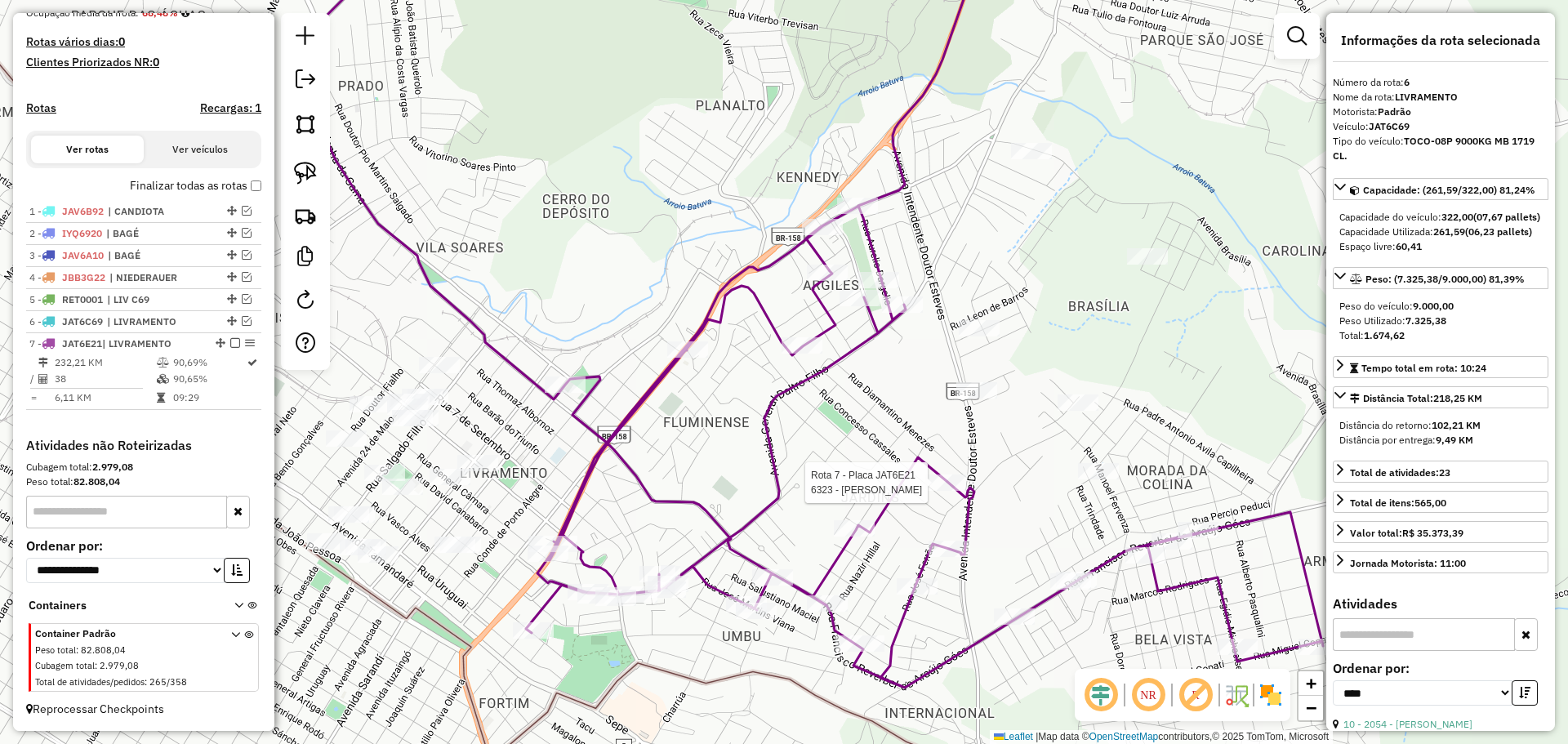
click at [951, 491] on div at bounding box center [946, 482] width 41 height 16
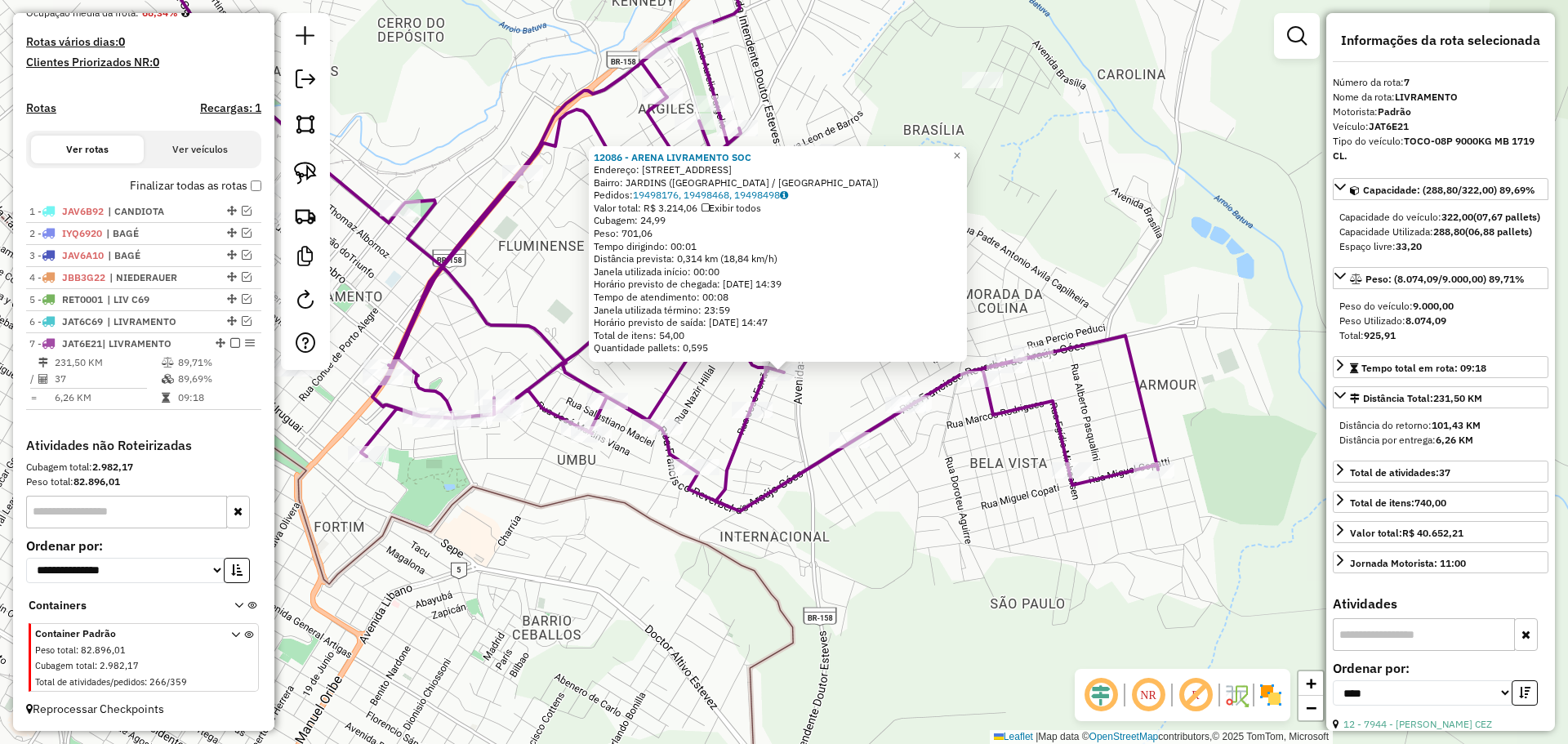
click at [787, 437] on div "12086 - ARENA LIVRAMENTO SOC Endereço: R CINCINATO FERNANDES 146 Bairro: JARDIN…" at bounding box center [784, 372] width 1568 height 744
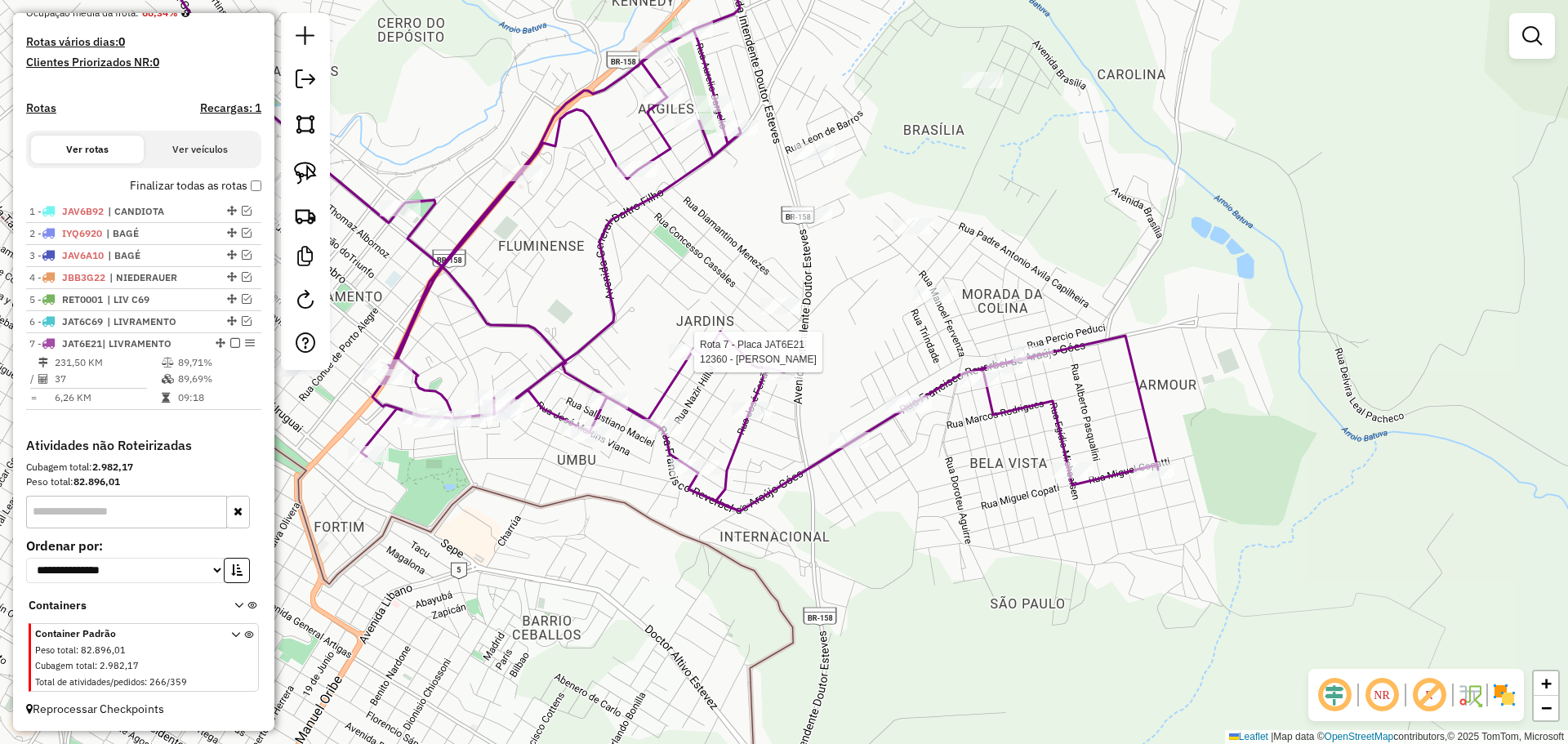
click at [700, 360] on div at bounding box center [689, 351] width 41 height 16
select select "*********"
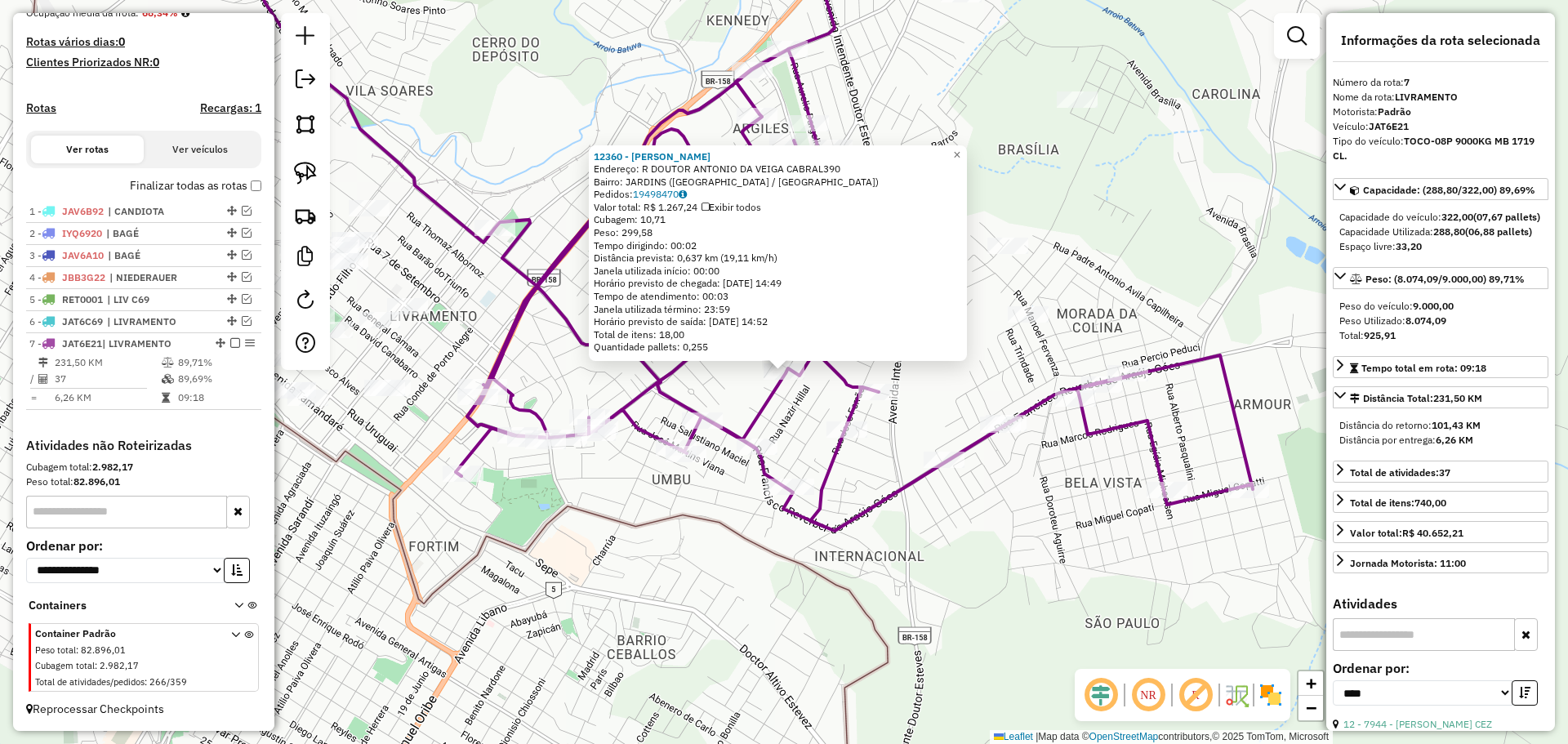
click at [993, 475] on div "Rota 7 - Placa JAT6E21 12380 - SUPERMERCADO EL COND 12360 - ROSA AMELIA RODRIGU…" at bounding box center [784, 372] width 1568 height 744
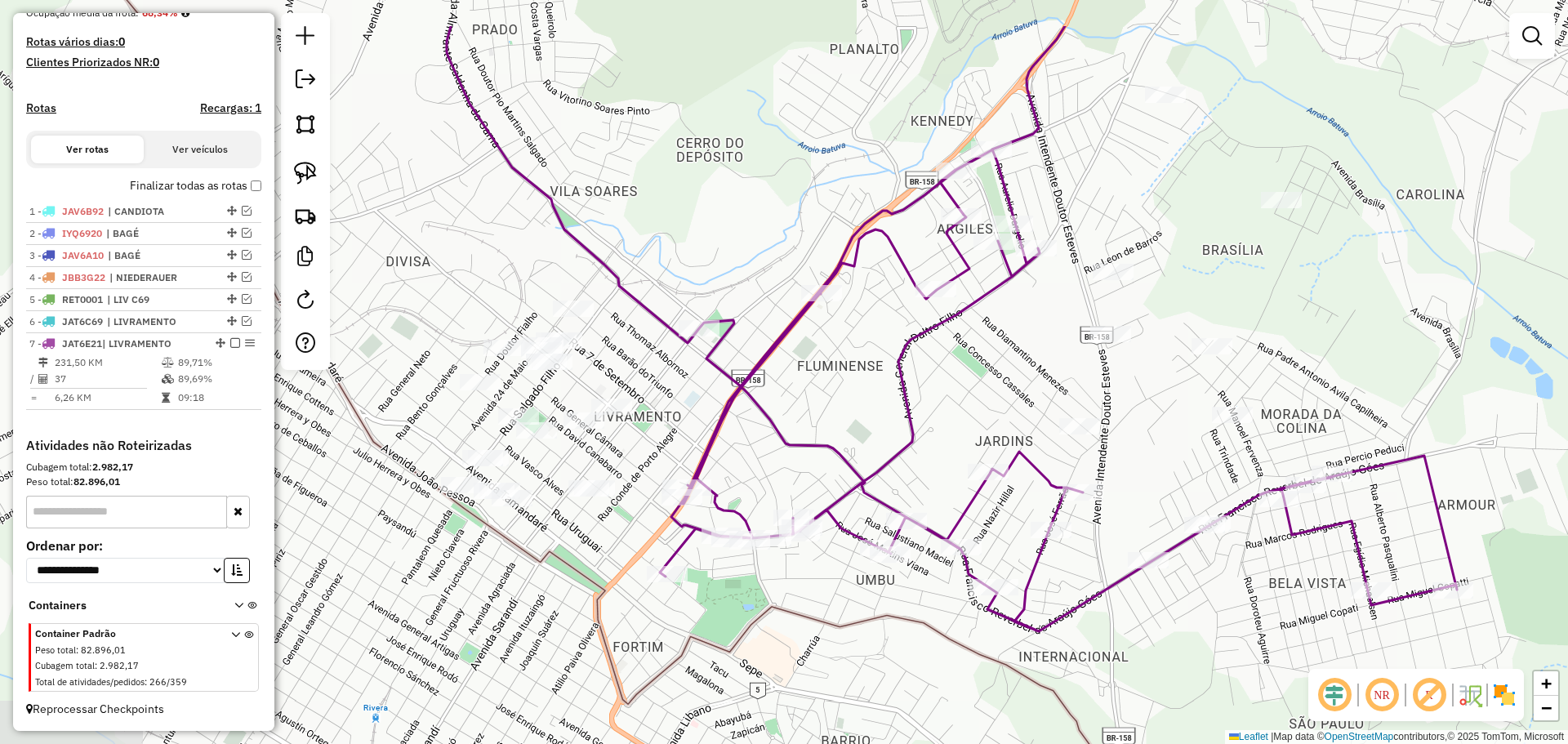
drag, startPoint x: 658, startPoint y: 326, endPoint x: 862, endPoint y: 427, distance: 227.6
click at [862, 427] on div "Janela de atendimento Grade de atendimento Capacidade Transportadoras Veículos …" at bounding box center [784, 372] width 1568 height 744
select select "*********"
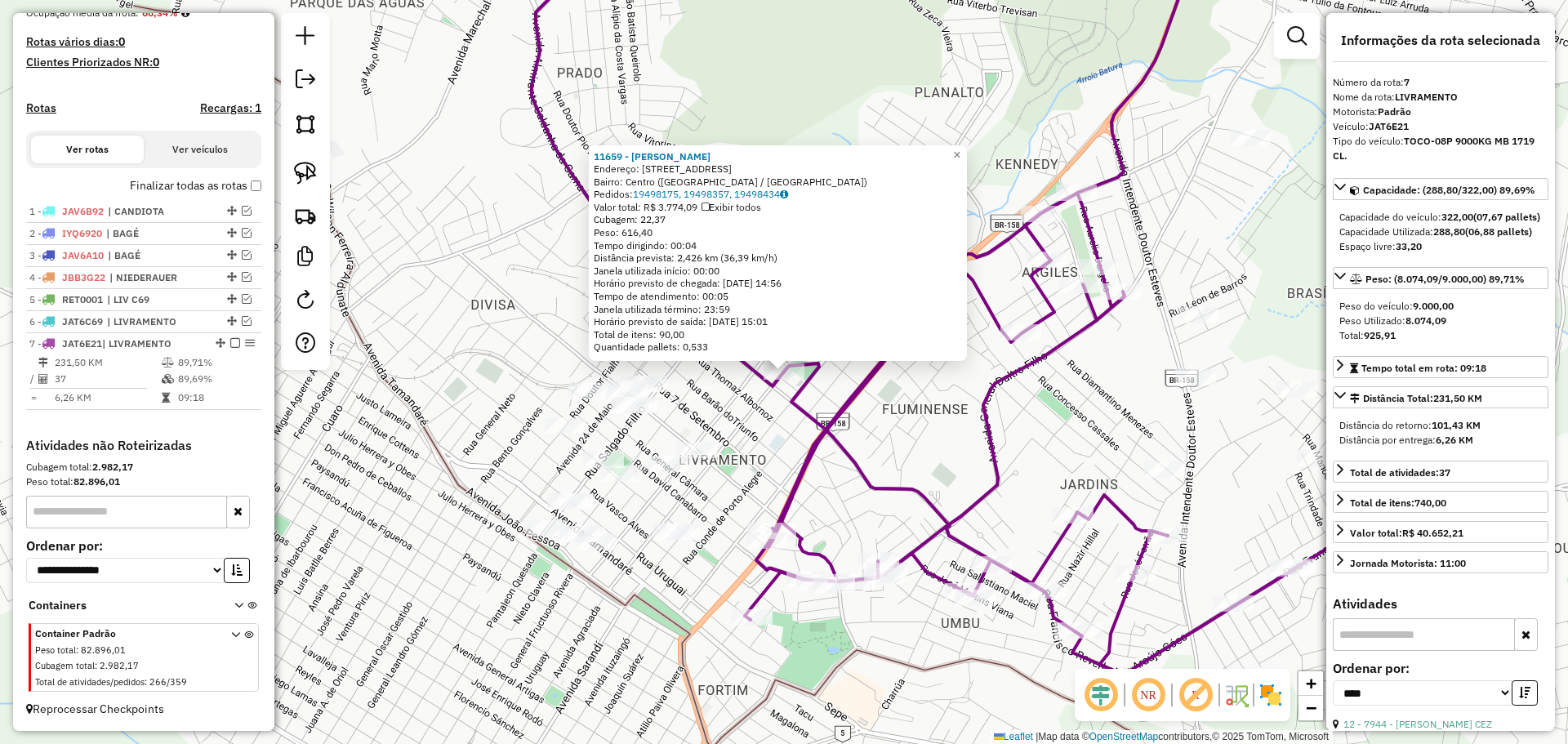
click at [857, 450] on icon at bounding box center [1036, 300] width 1010 height 749
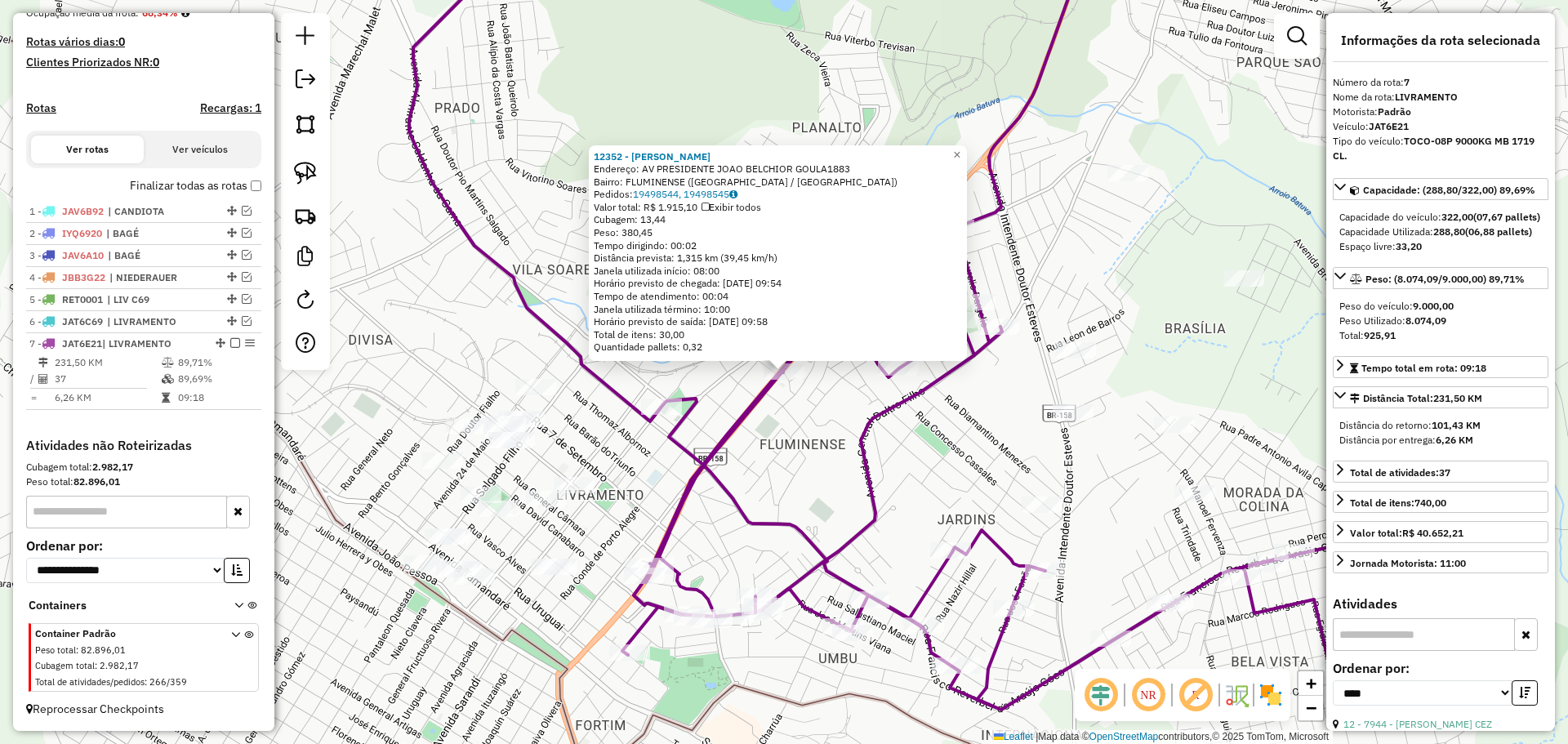
click at [858, 409] on div "12352 - VITOR LUIZ SODER Endereço: AV PRESIDENTE JOAO BELCHIOR GOULA1883 Bairro…" at bounding box center [784, 372] width 1568 height 744
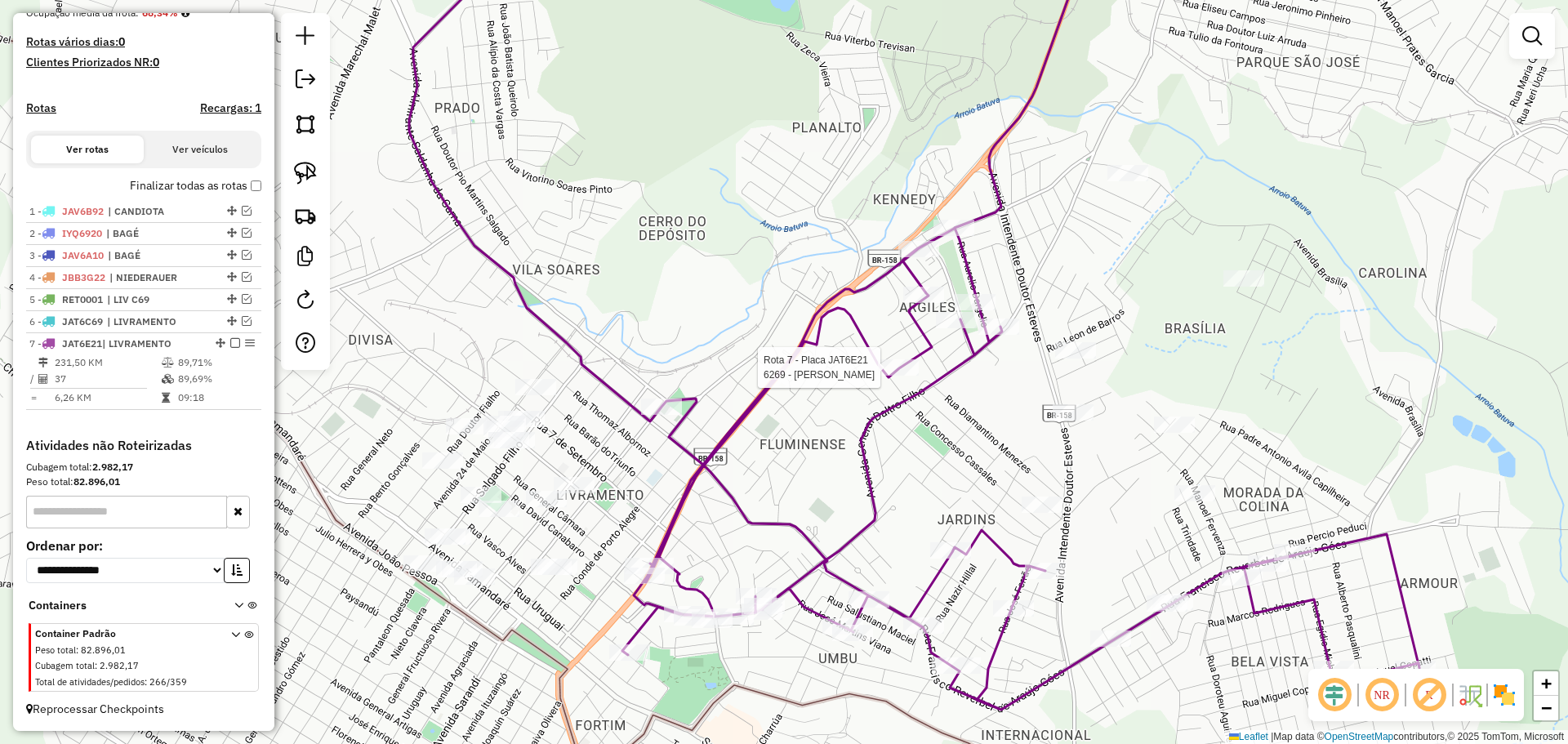
select select "*********"
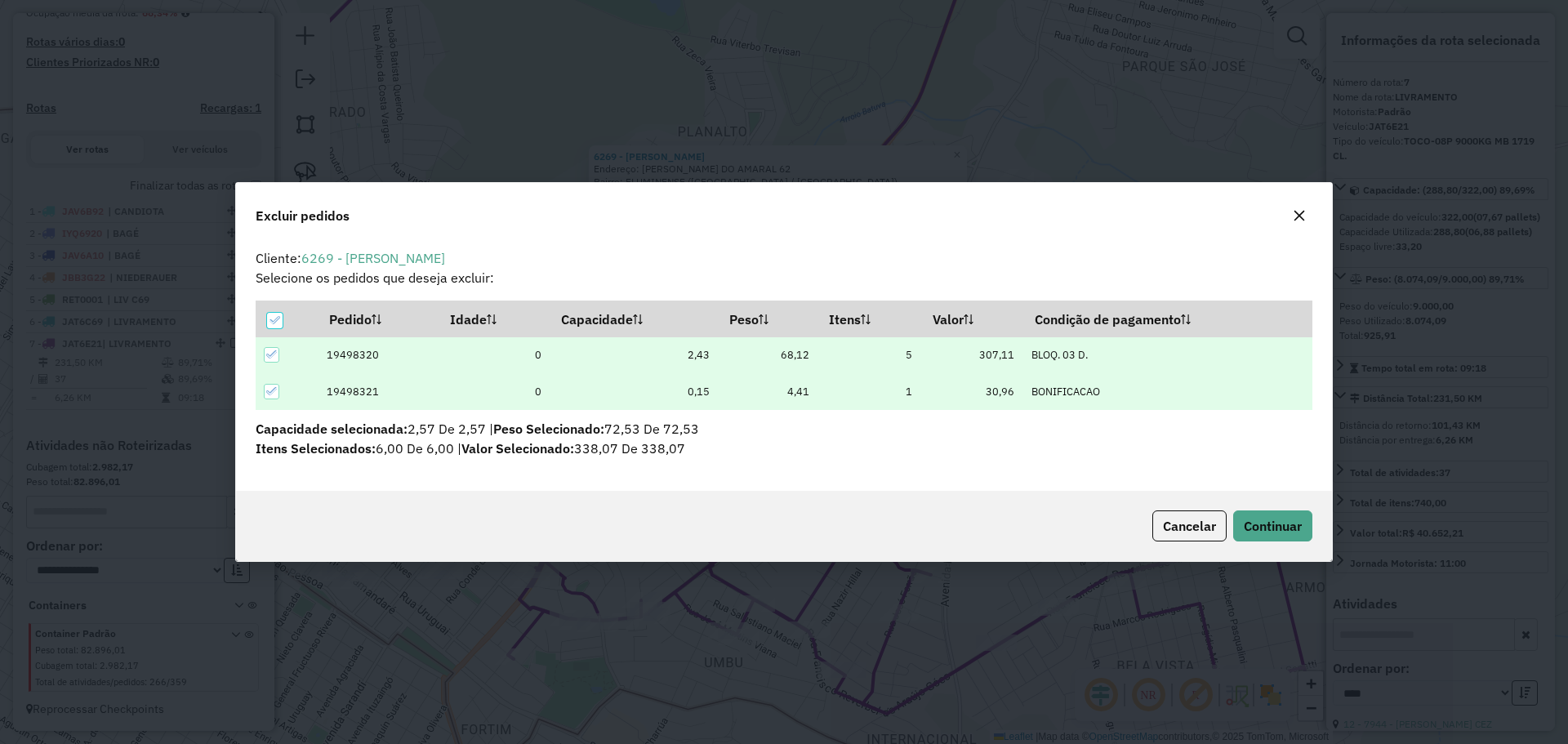
scroll to position [0, 0]
click at [1279, 515] on button "Continuar" at bounding box center [1273, 526] width 79 height 31
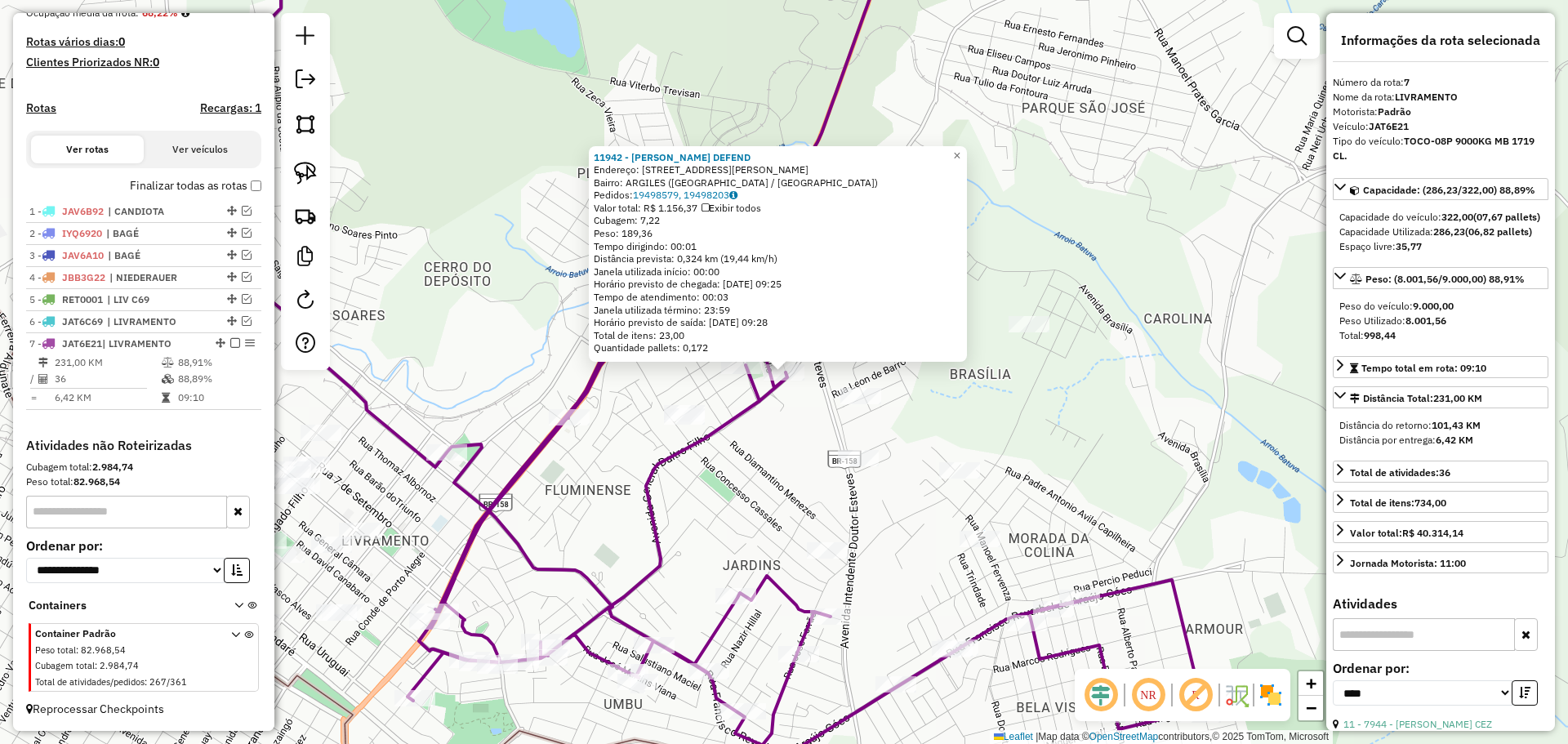
click at [801, 416] on div "11942 - MARIA EDUARDA DEFEND Endereço: AV GENERAL DALTRO FILHO 2678 Bairro: ARG…" at bounding box center [784, 372] width 1568 height 744
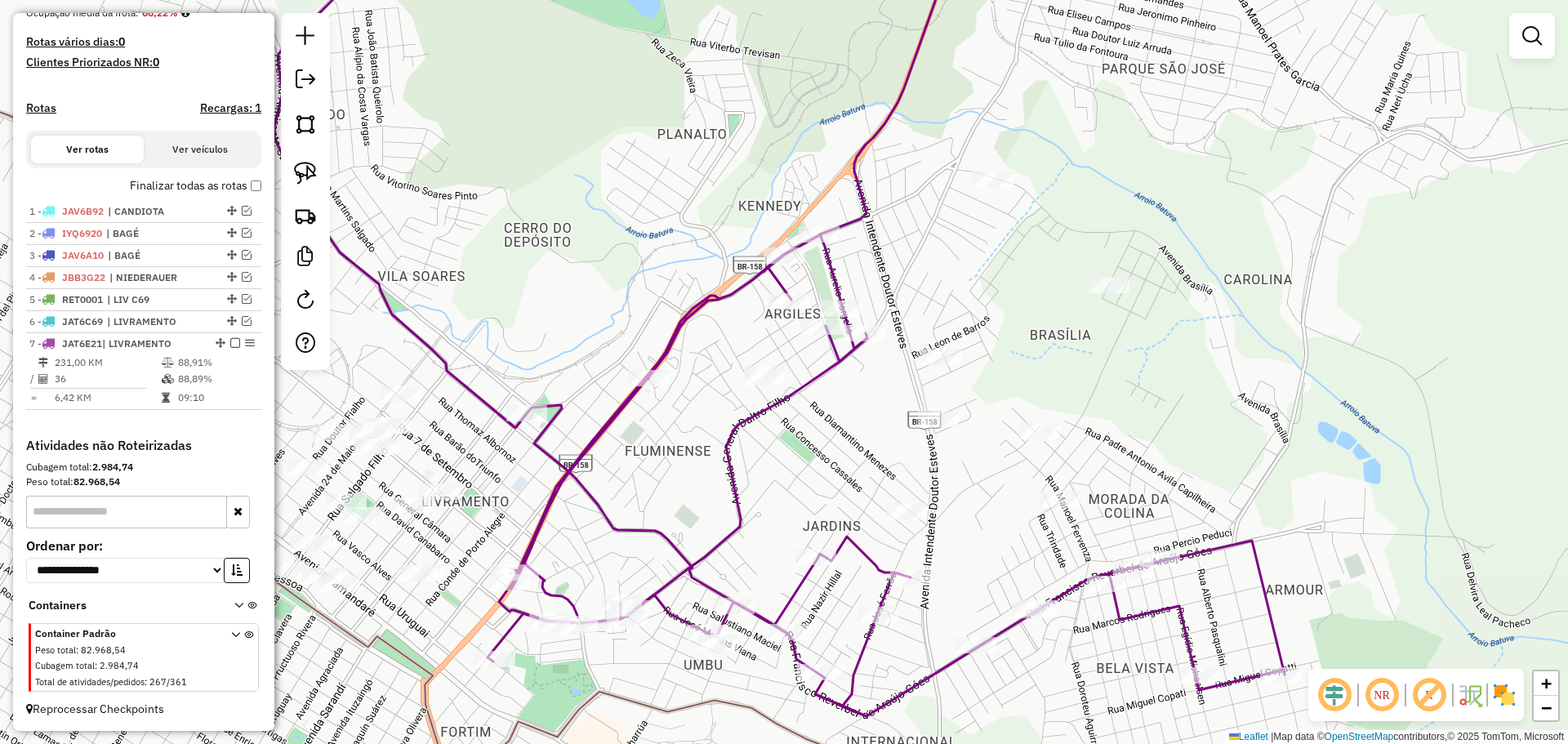
drag, startPoint x: 648, startPoint y: 534, endPoint x: 844, endPoint y: 409, distance: 232.5
click at [844, 409] on icon at bounding box center [779, 319] width 1010 height 795
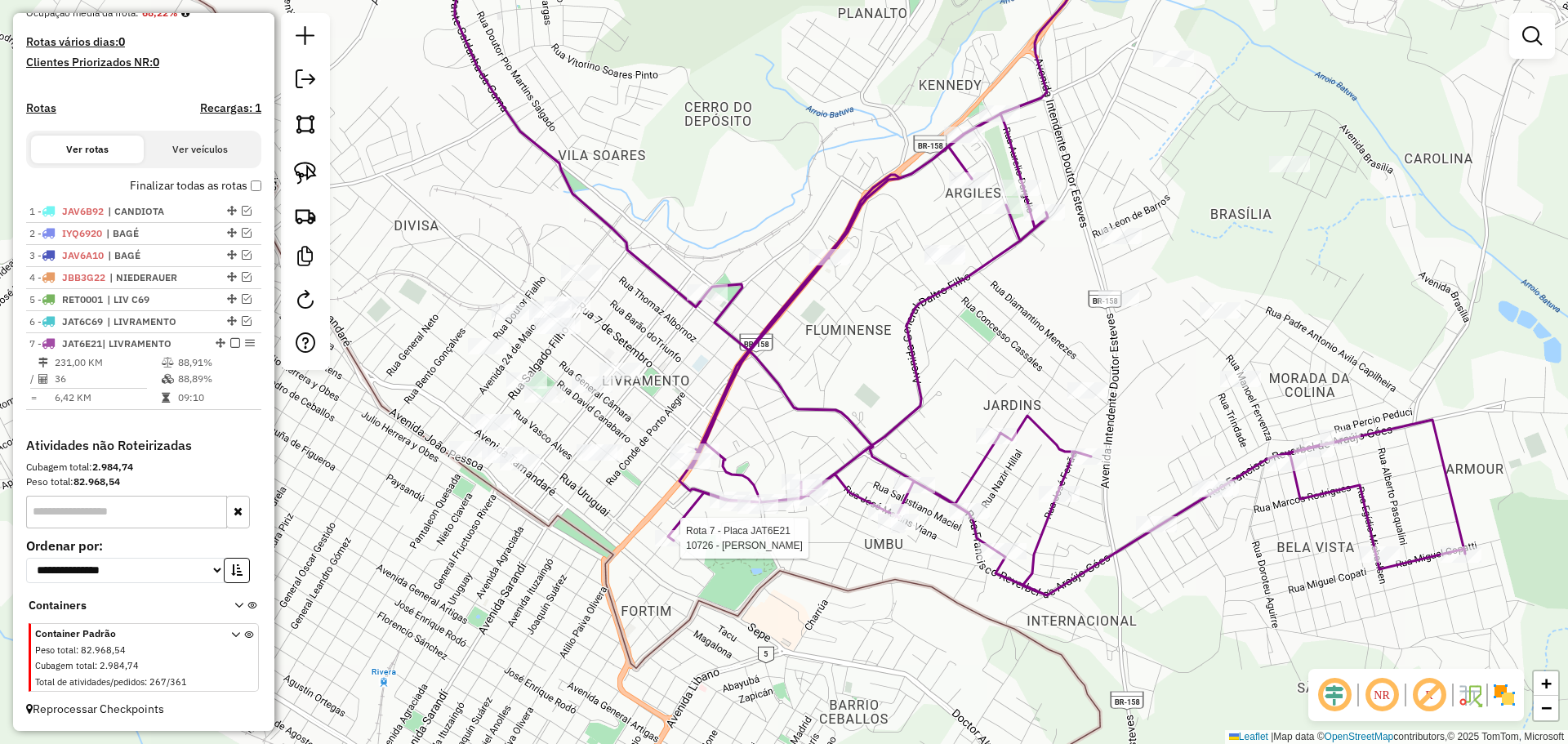
click at [679, 547] on div at bounding box center [675, 537] width 41 height 16
select select "*********"
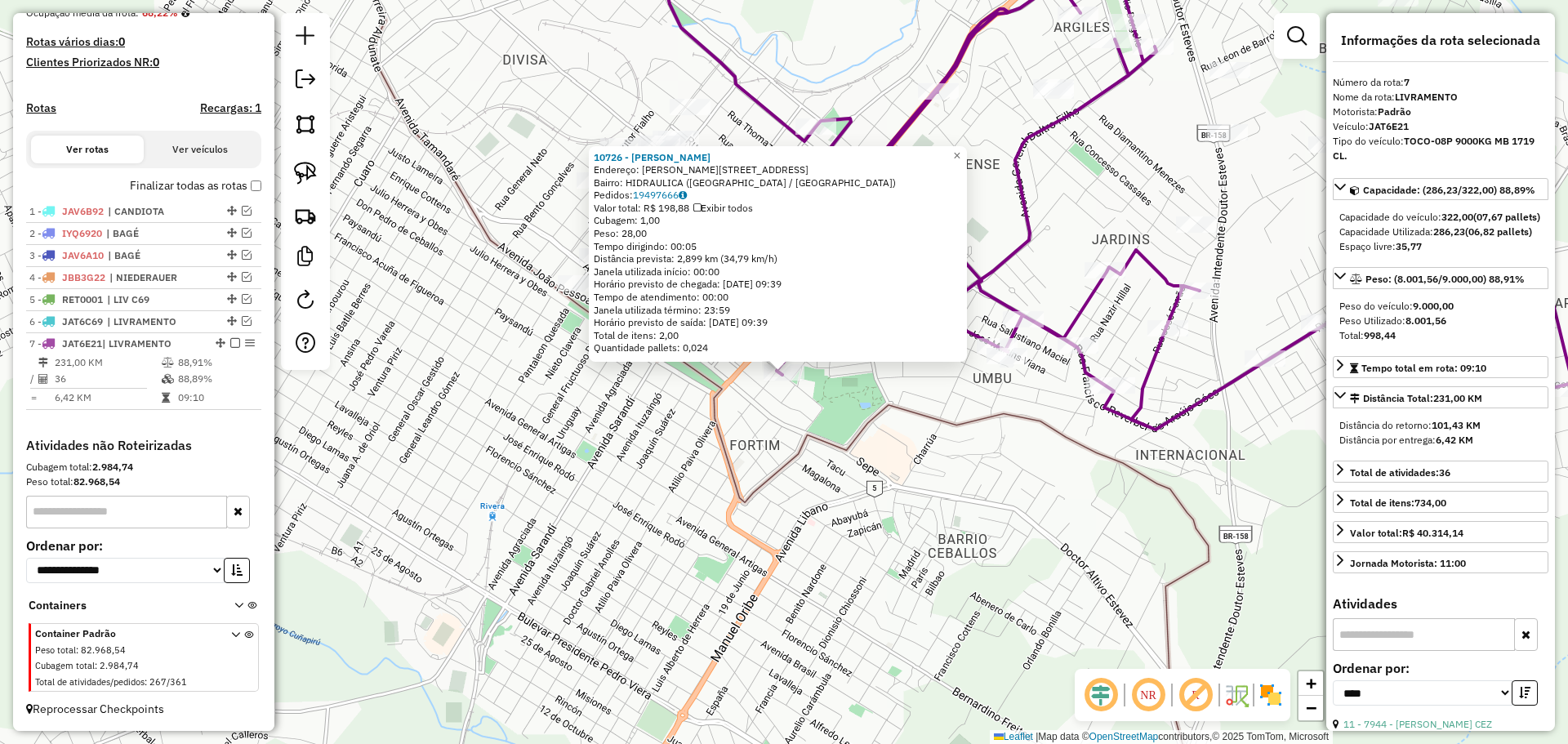
click at [775, 450] on div "10726 - NICOLAS PABLO ESTEFA Endereço: R VASCO ALVES 1316 Bairro: HIDRAULICA (S…" at bounding box center [784, 372] width 1568 height 744
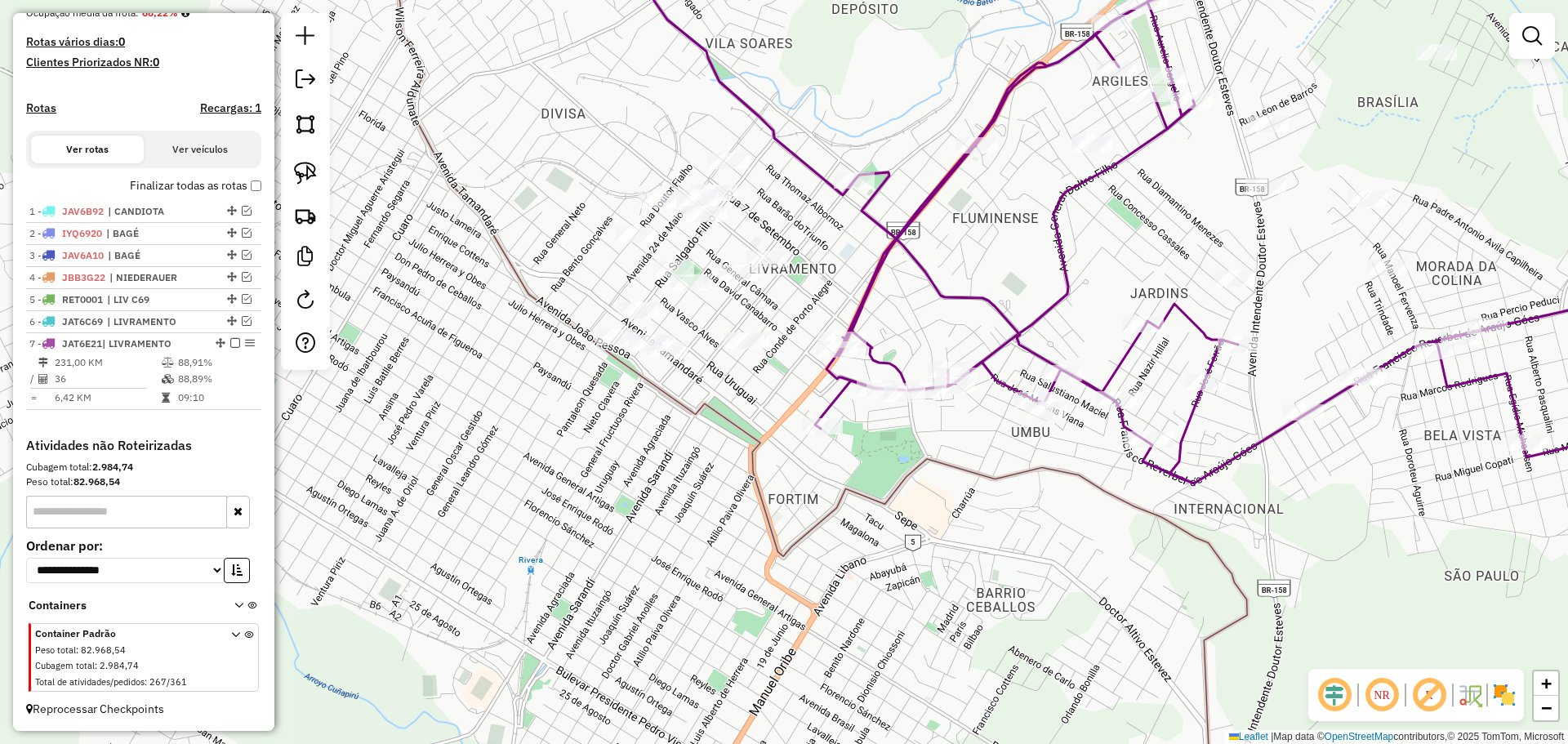
drag, startPoint x: 780, startPoint y: 424, endPoint x: 819, endPoint y: 478, distance: 66.6
click at [819, 478] on div "Janela de atendimento Grade de atendimento Capacidade Transportadoras Veículos …" at bounding box center [784, 372] width 1568 height 744
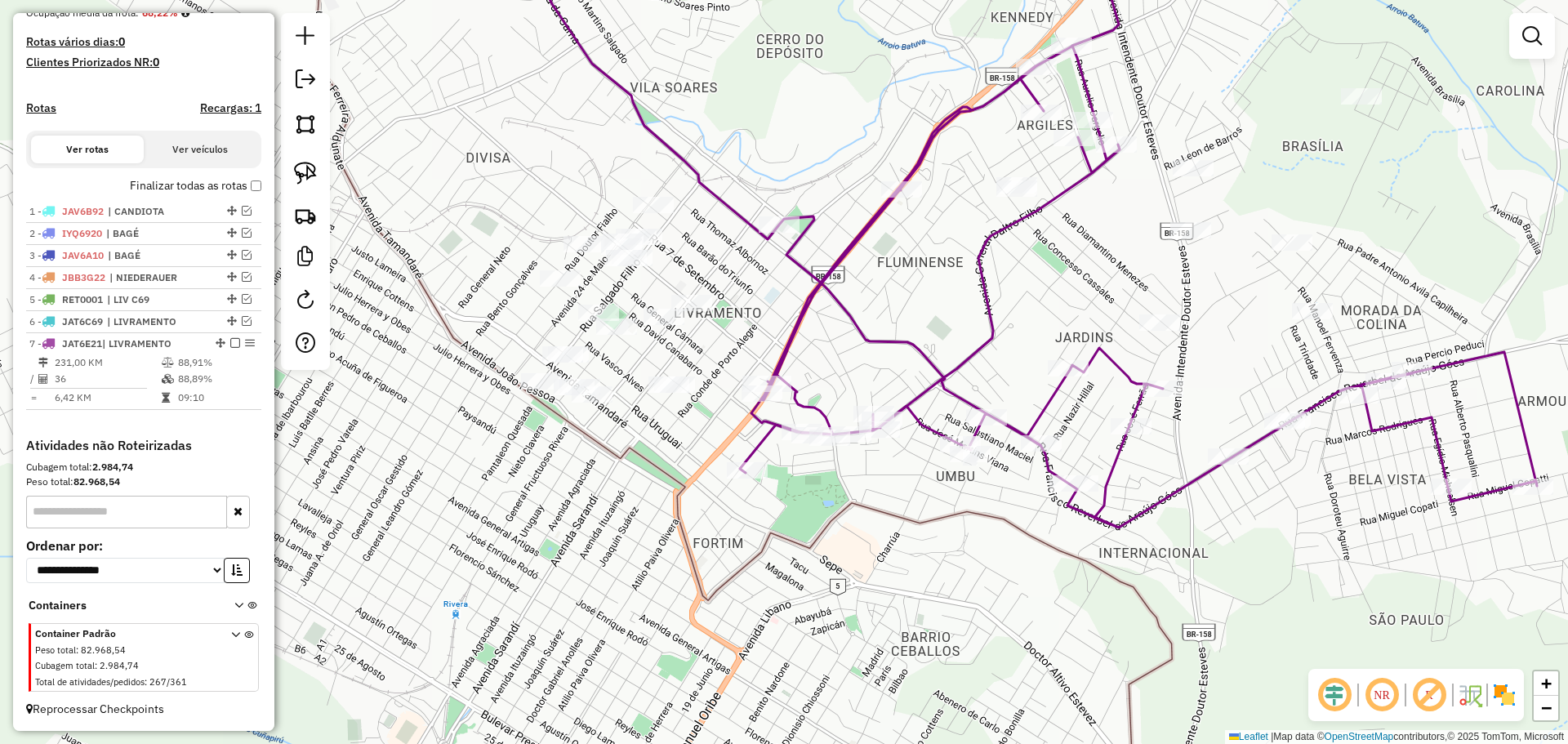
drag, startPoint x: 868, startPoint y: 429, endPoint x: 793, endPoint y: 473, distance: 87.0
click at [793, 473] on div "Janela de atendimento Grade de atendimento Capacidade Transportadoras Veículos …" at bounding box center [784, 372] width 1568 height 744
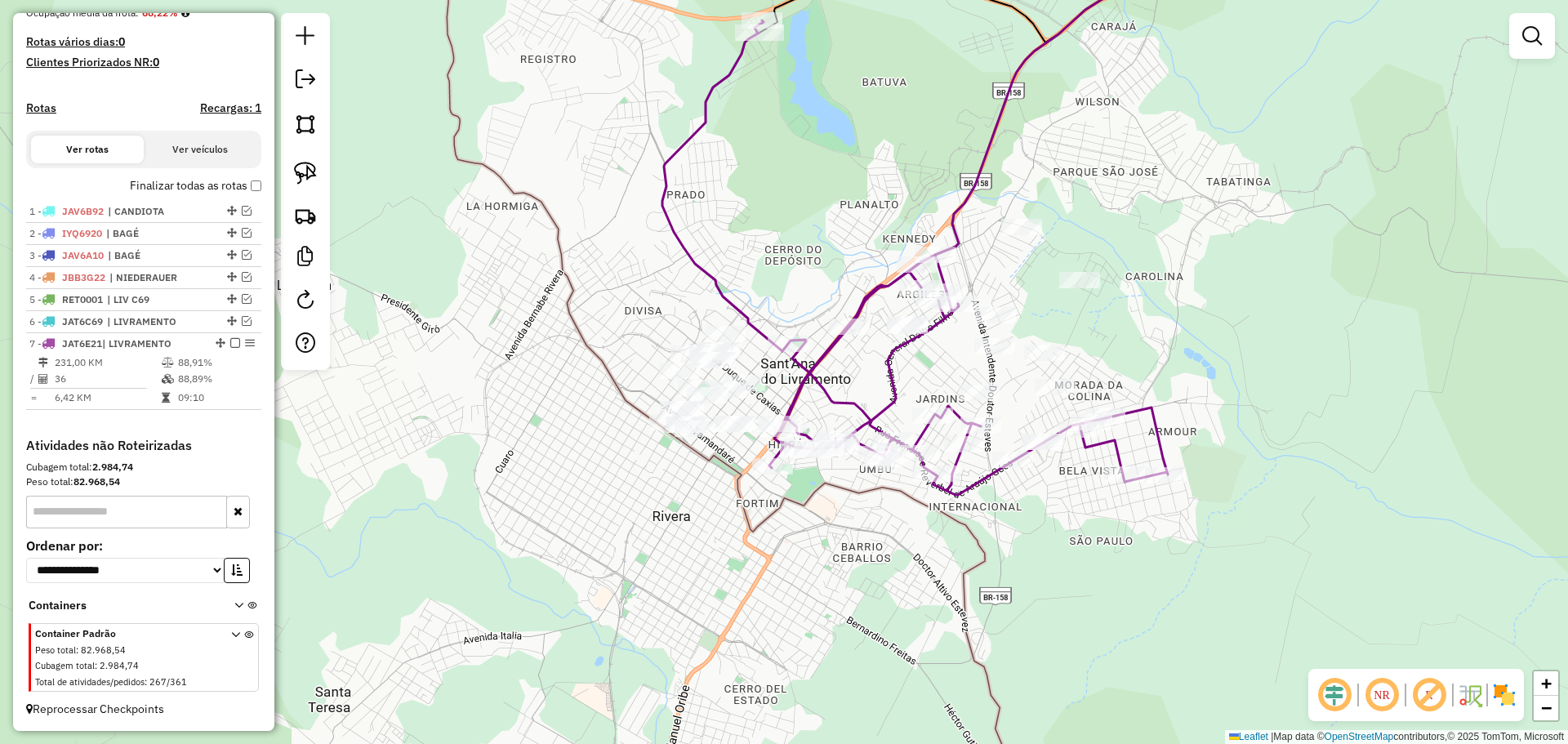
drag, startPoint x: 805, startPoint y: 255, endPoint x: 798, endPoint y: 311, distance: 56.4
click at [798, 311] on div "Janela de atendimento Grade de atendimento Capacidade Transportadoras Veículos …" at bounding box center [784, 372] width 1568 height 744
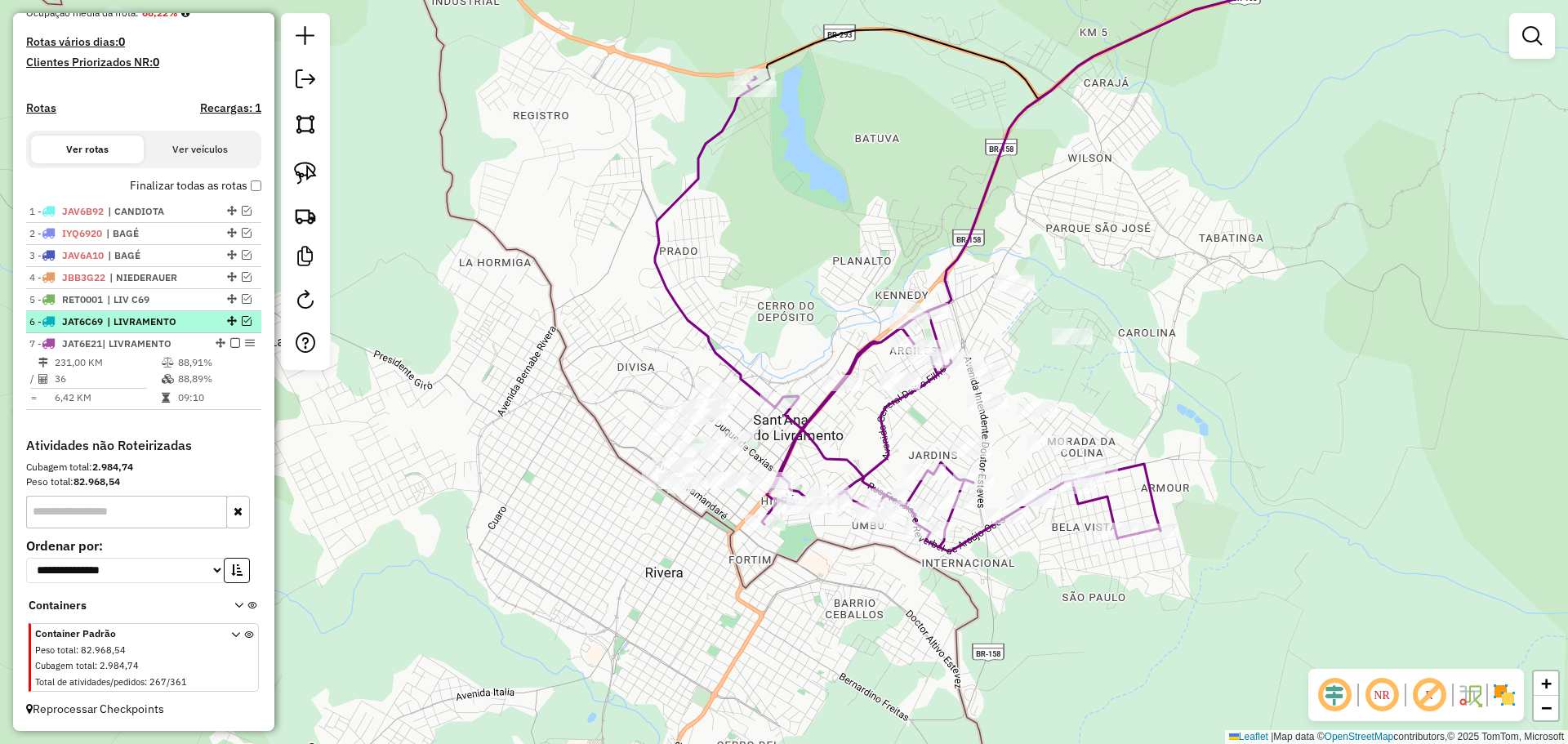
click at [241, 320] on em at bounding box center [246, 321] width 10 height 10
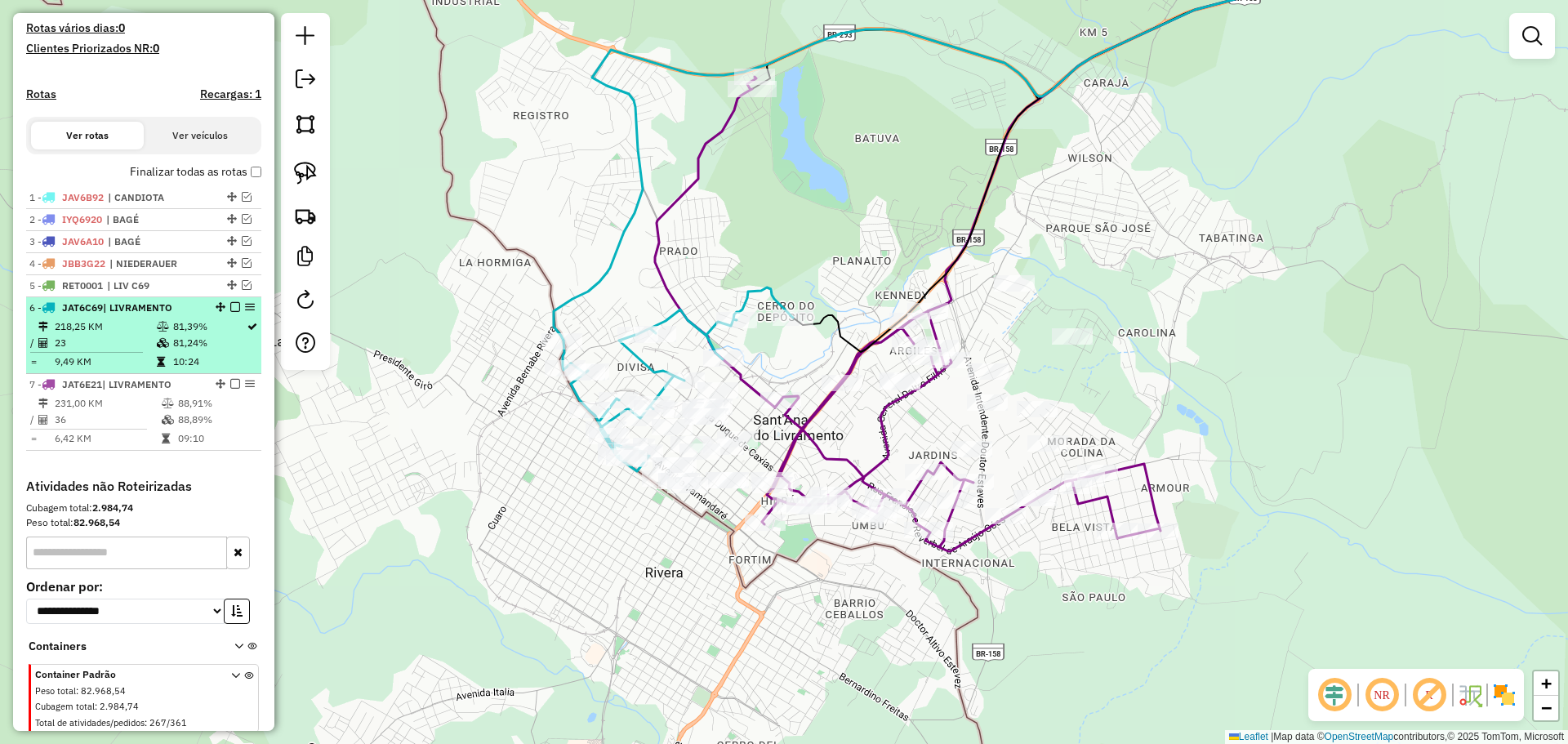
scroll to position [445, 0]
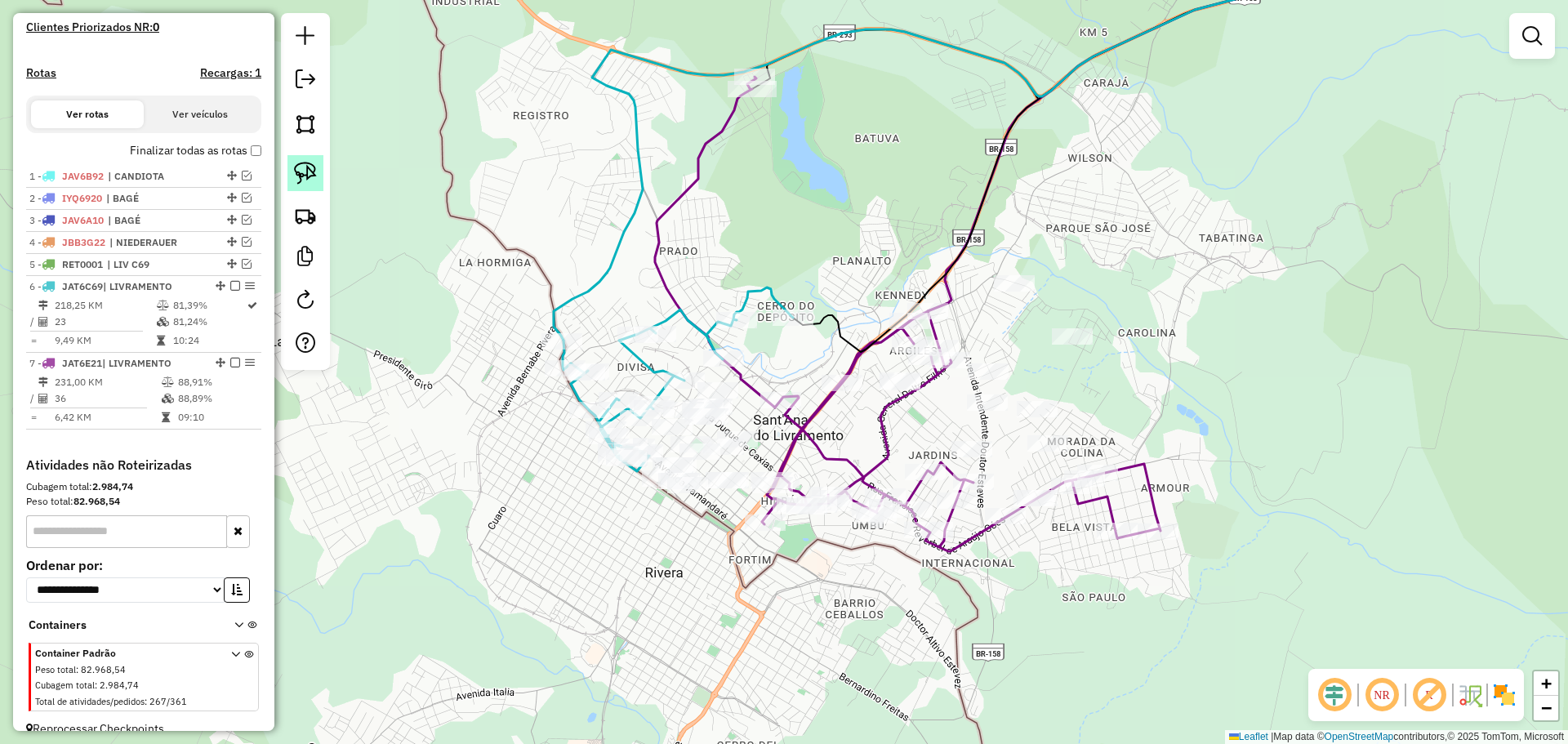
click at [307, 162] on img at bounding box center [305, 173] width 23 height 23
drag, startPoint x: 783, startPoint y: 111, endPoint x: 817, endPoint y: 124, distance: 36.4
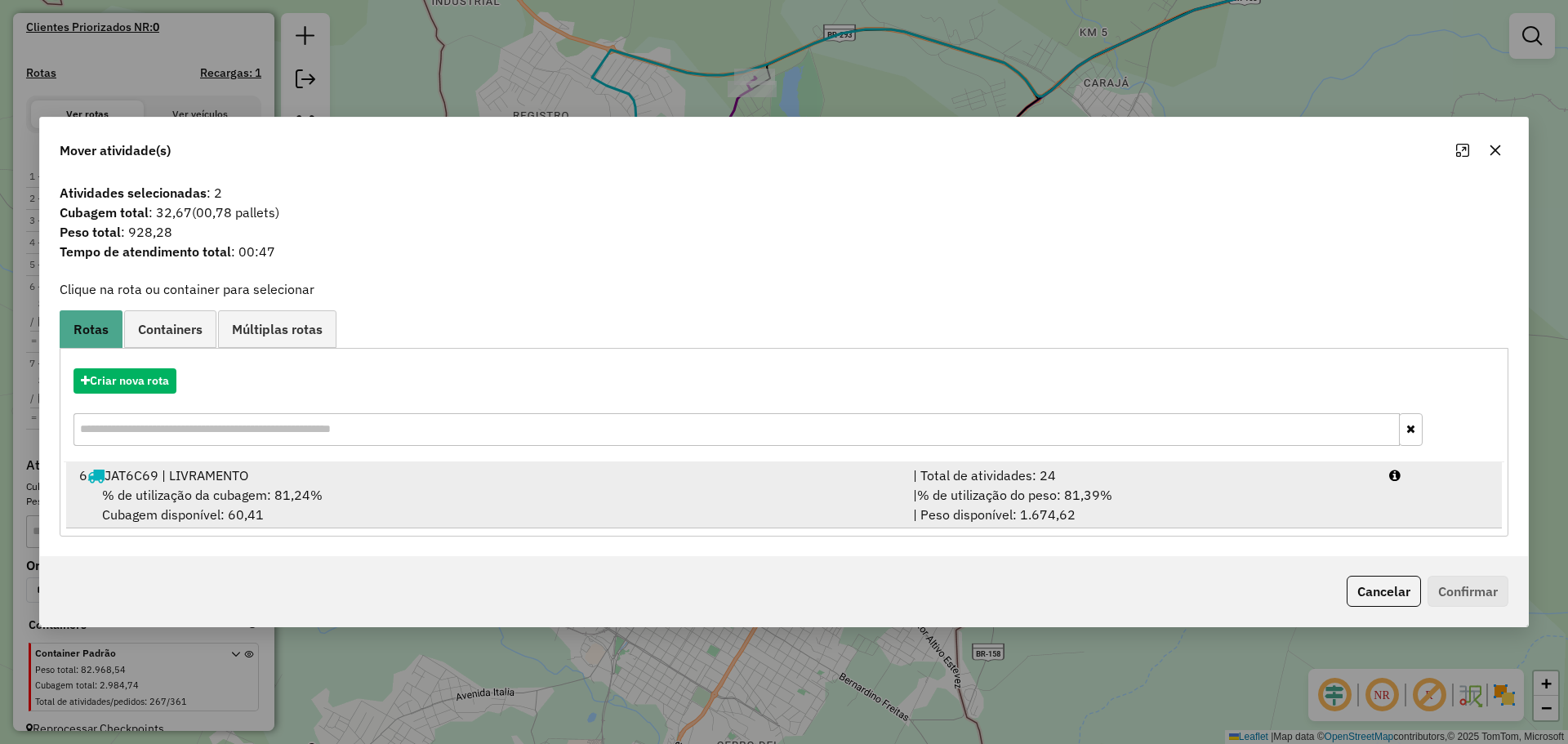
click at [657, 463] on li "6 JAT6C69 | LIVRAMENTO | Total de atividades: 24 % de utilização da cubagem: 81…" at bounding box center [784, 495] width 1436 height 66
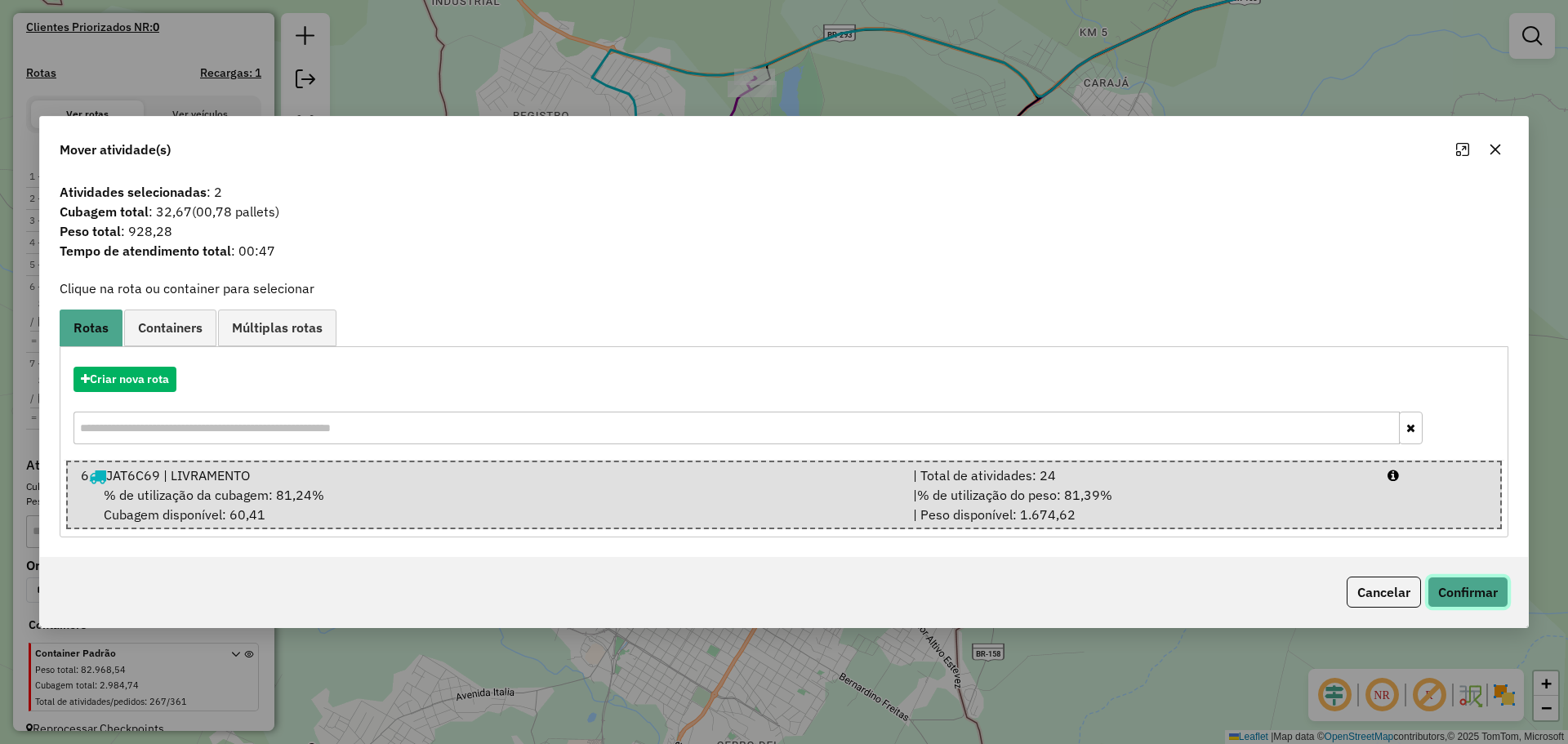
click at [1481, 585] on button "Confirmar" at bounding box center [1468, 591] width 81 height 31
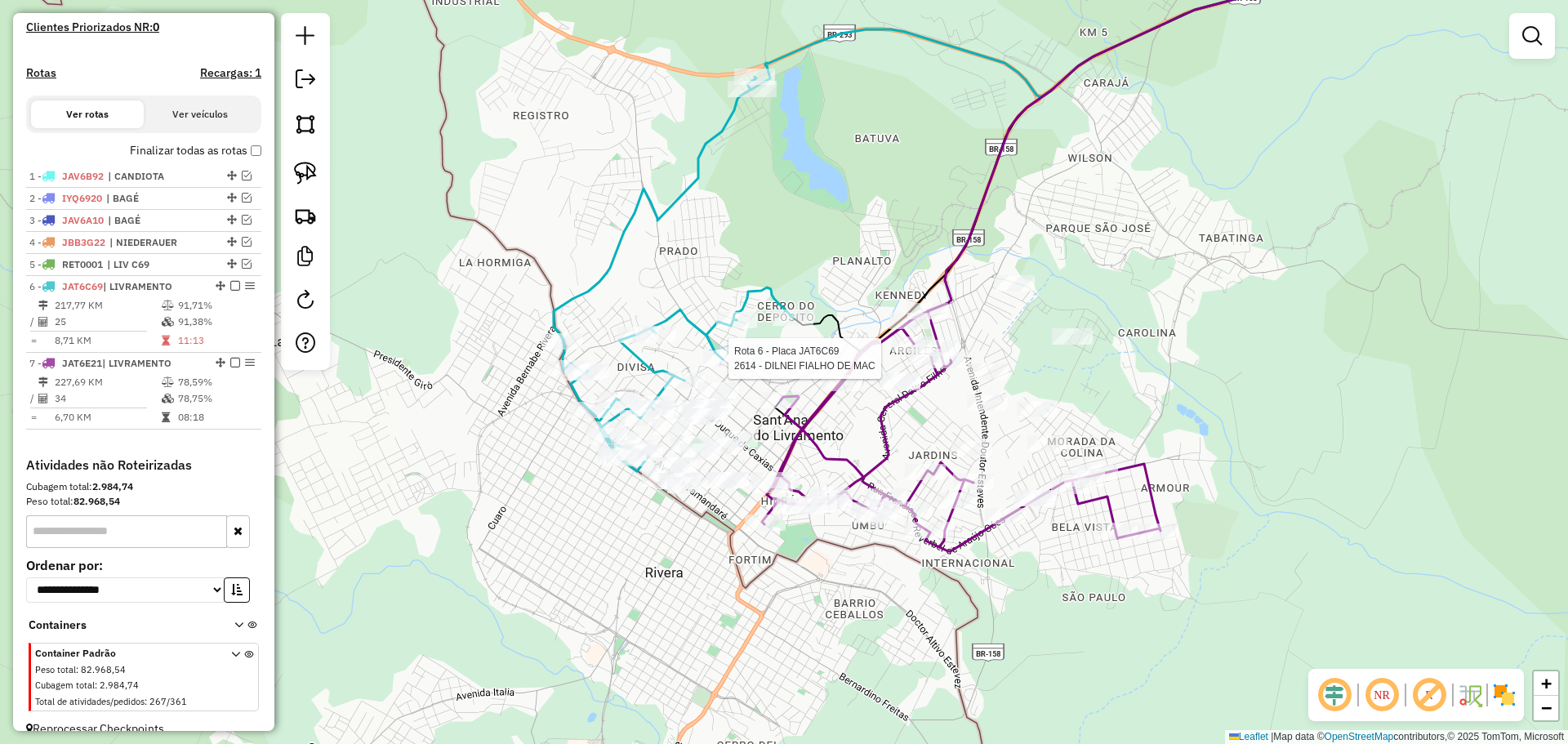
select select "*********"
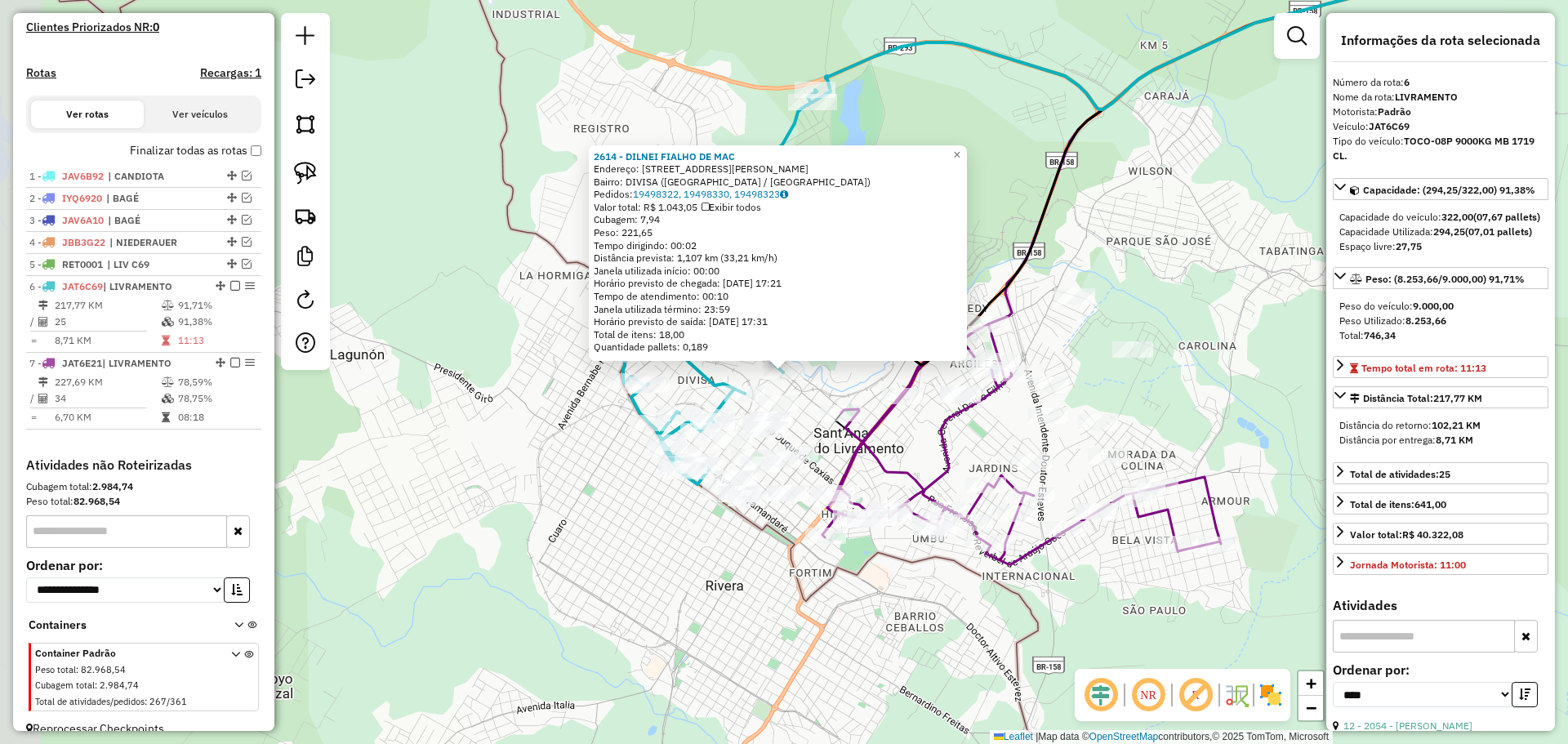
scroll to position [478, 0]
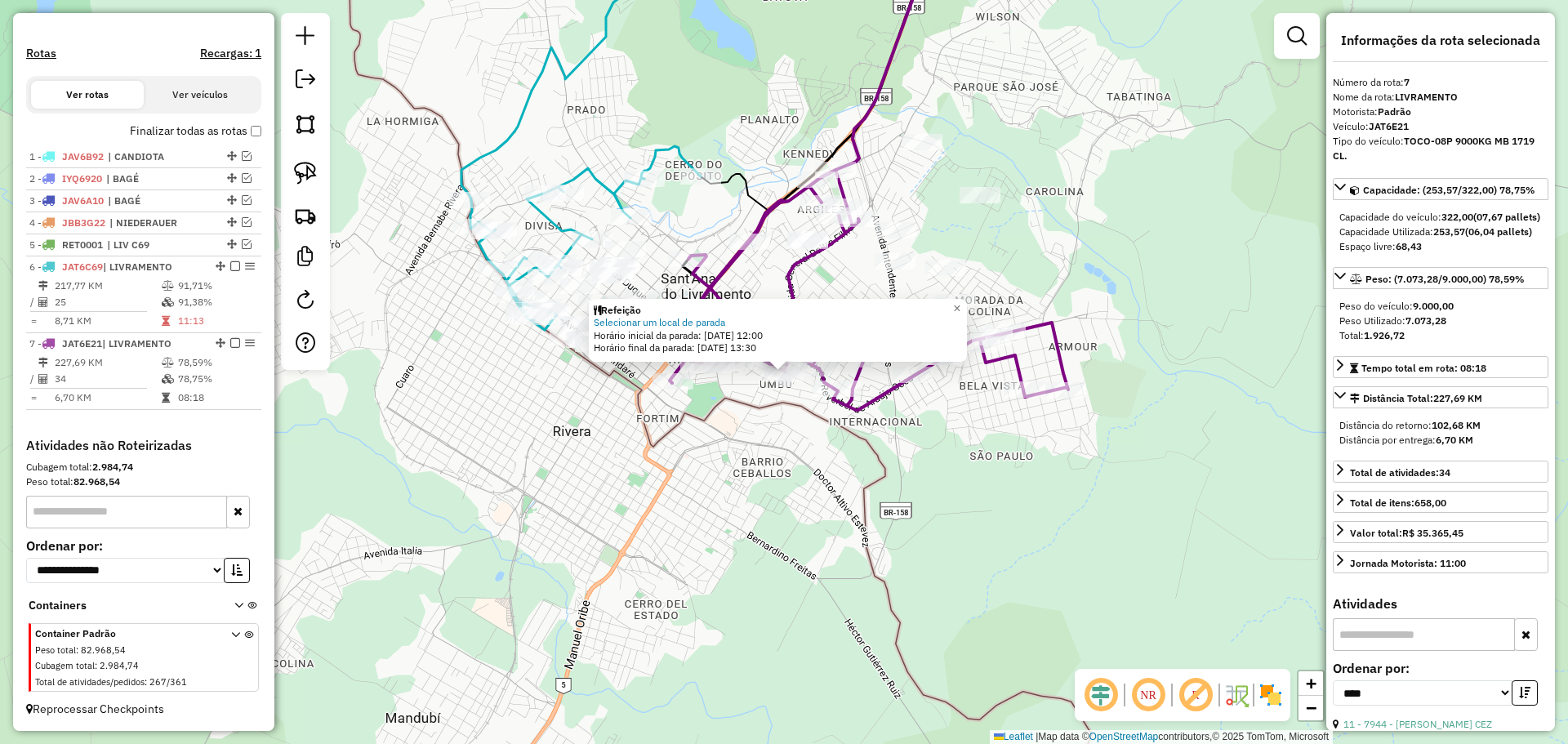
click at [849, 483] on div "Refeição Selecionar um local de parada Horário inicial da parada: 20/08/2025 12…" at bounding box center [784, 372] width 1568 height 744
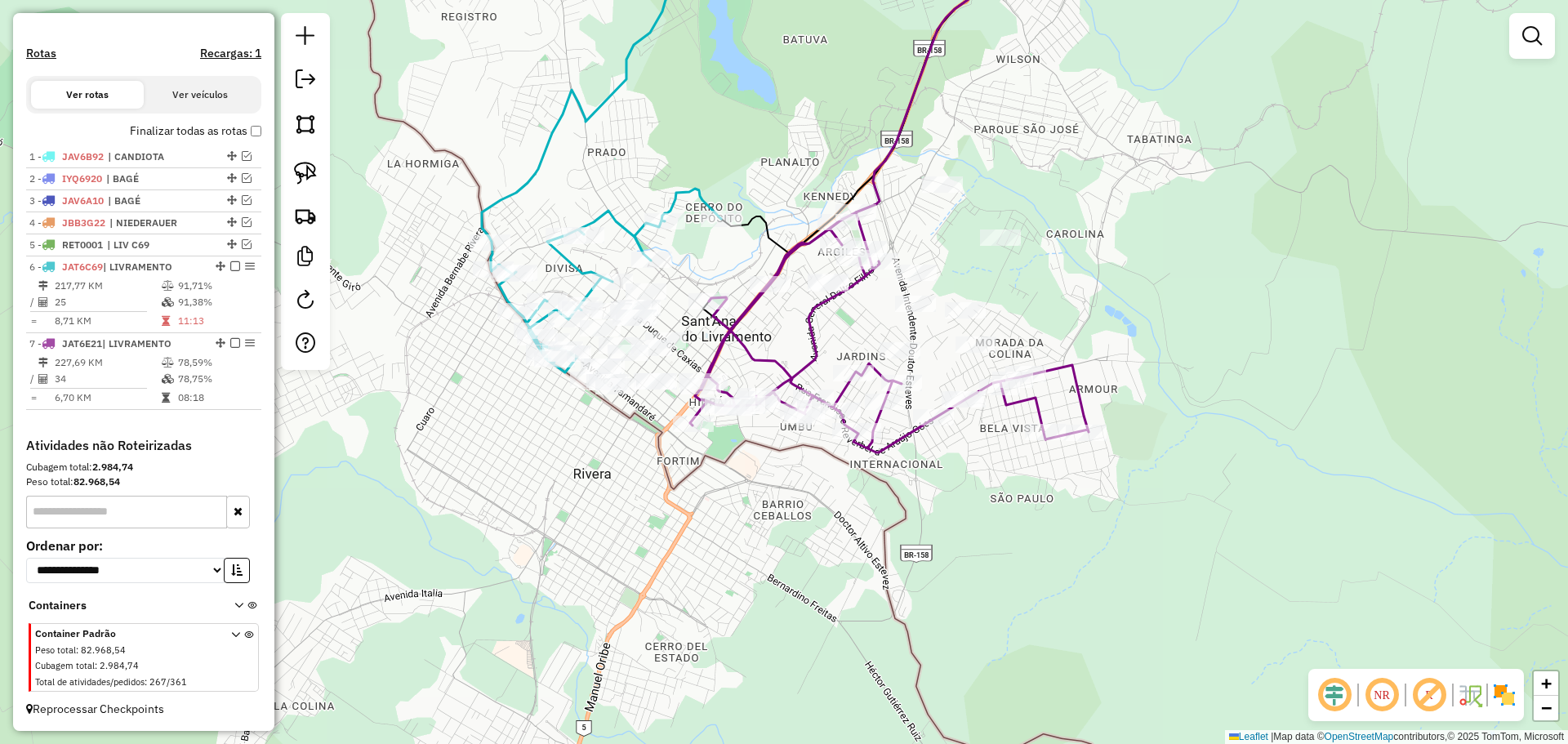
drag, startPoint x: 765, startPoint y: 311, endPoint x: 787, endPoint y: 356, distance: 50.1
click at [787, 356] on div "Janela de atendimento Grade de atendimento Capacidade Transportadoras Veículos …" at bounding box center [784, 372] width 1568 height 744
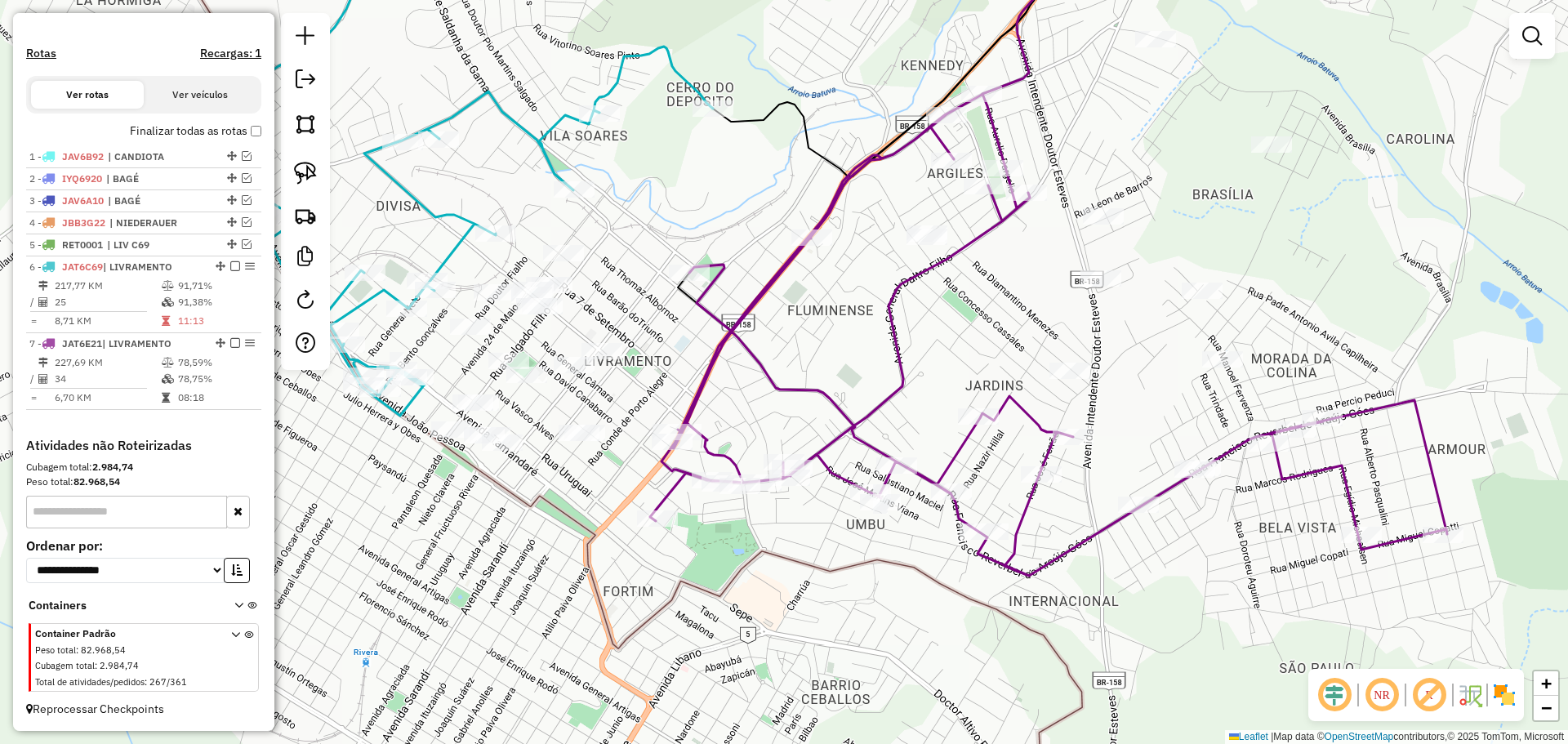
select select "*********"
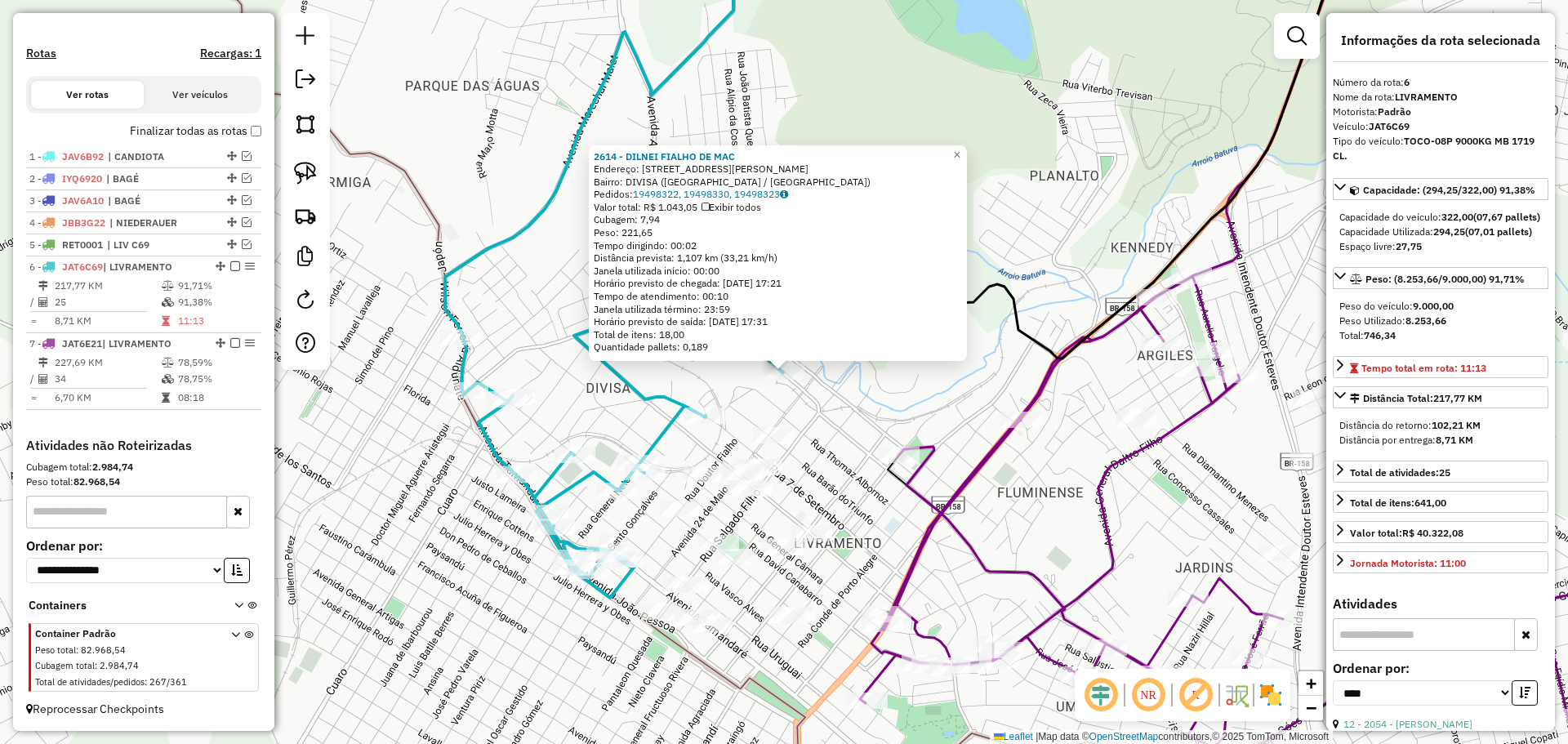
click at [845, 422] on div "Rota 6 - Placa JAT6C69 2614 - DILNEI FIALHO DE MAC 2614 - DILNEI FIALHO DE MAC …" at bounding box center [784, 372] width 1568 height 744
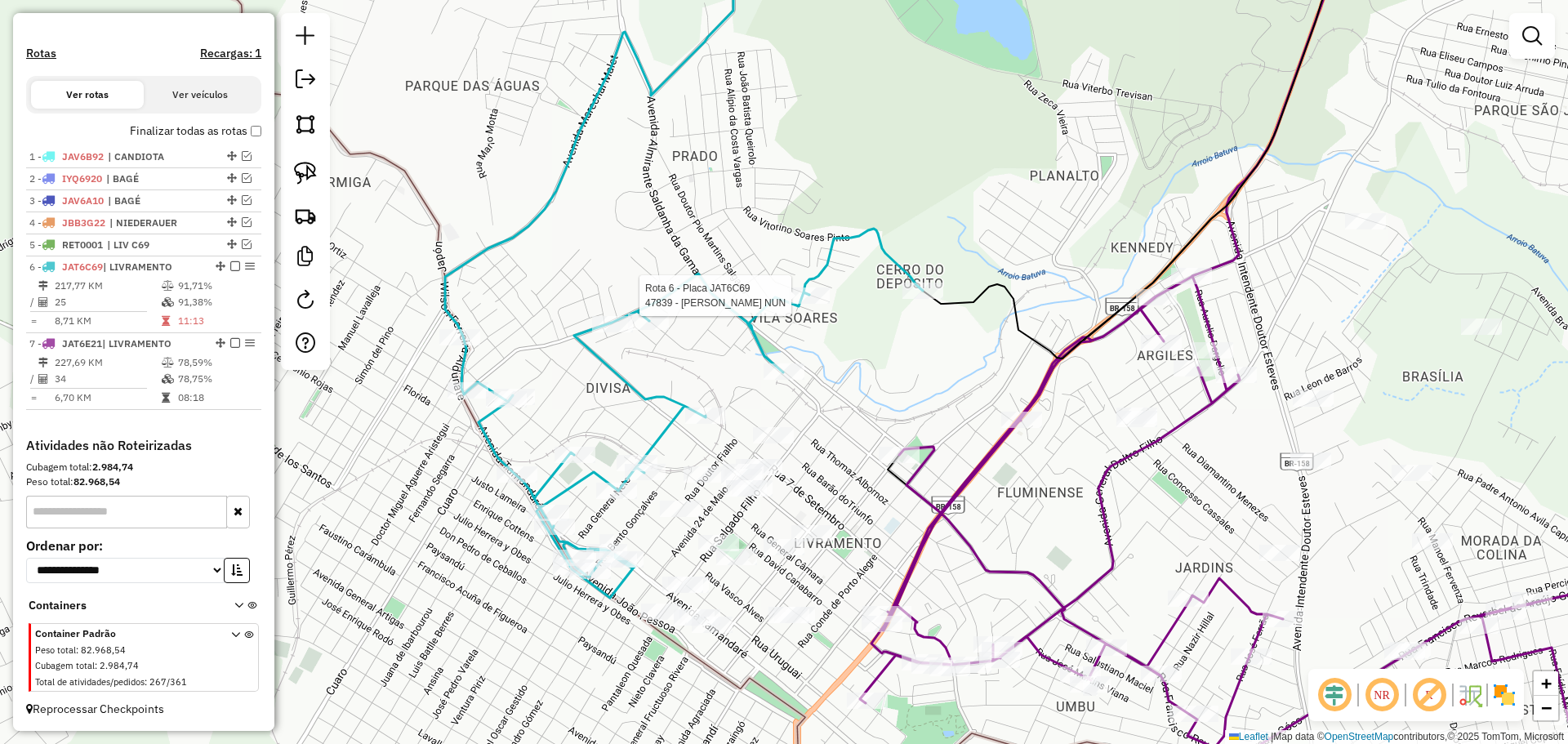
select select "*********"
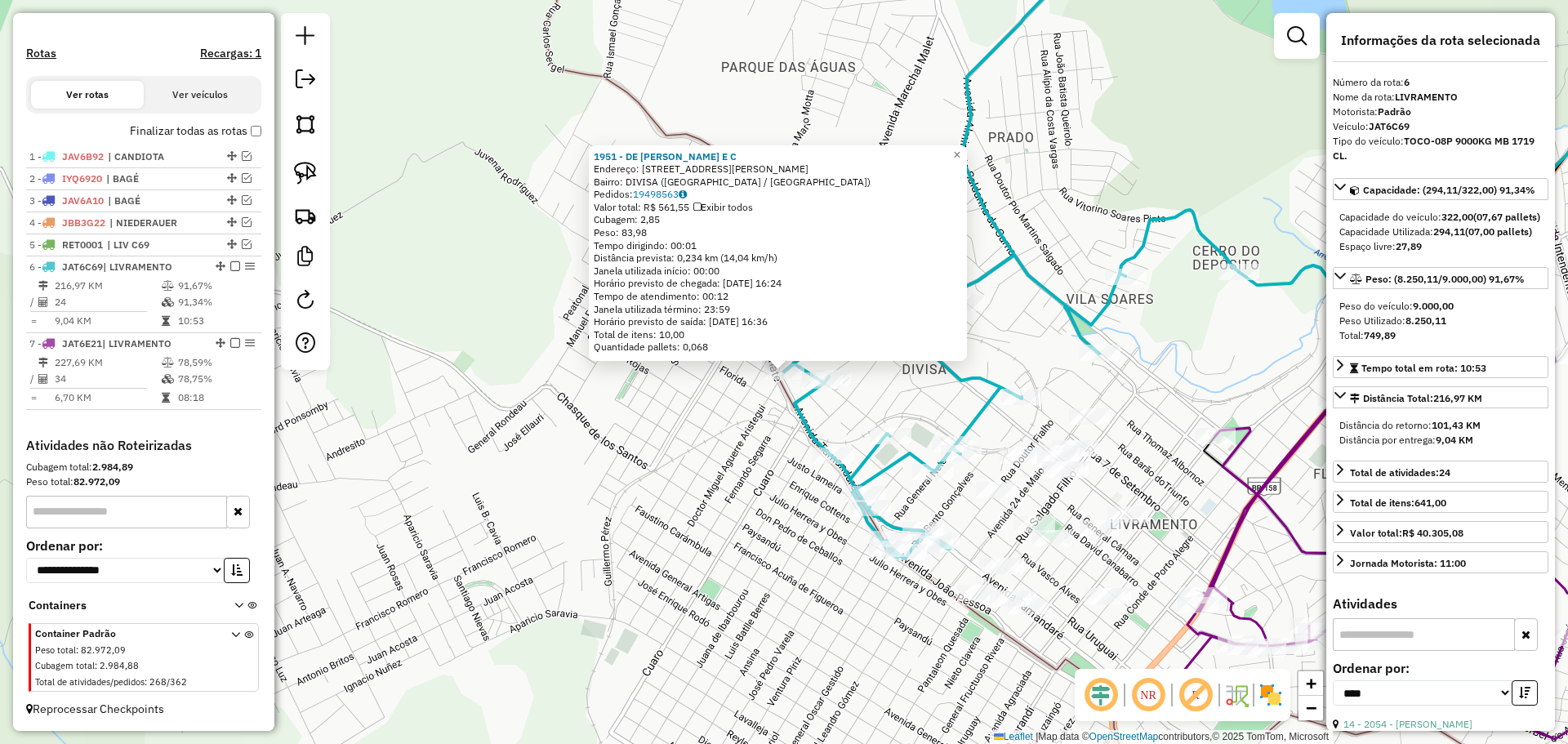
click at [774, 421] on div "1951 - DE MIRANDA BUENO E C Endereço: AV DOUTOR HECTOR ACOSTA 19 Bairro: DIVISA…" at bounding box center [784, 372] width 1568 height 744
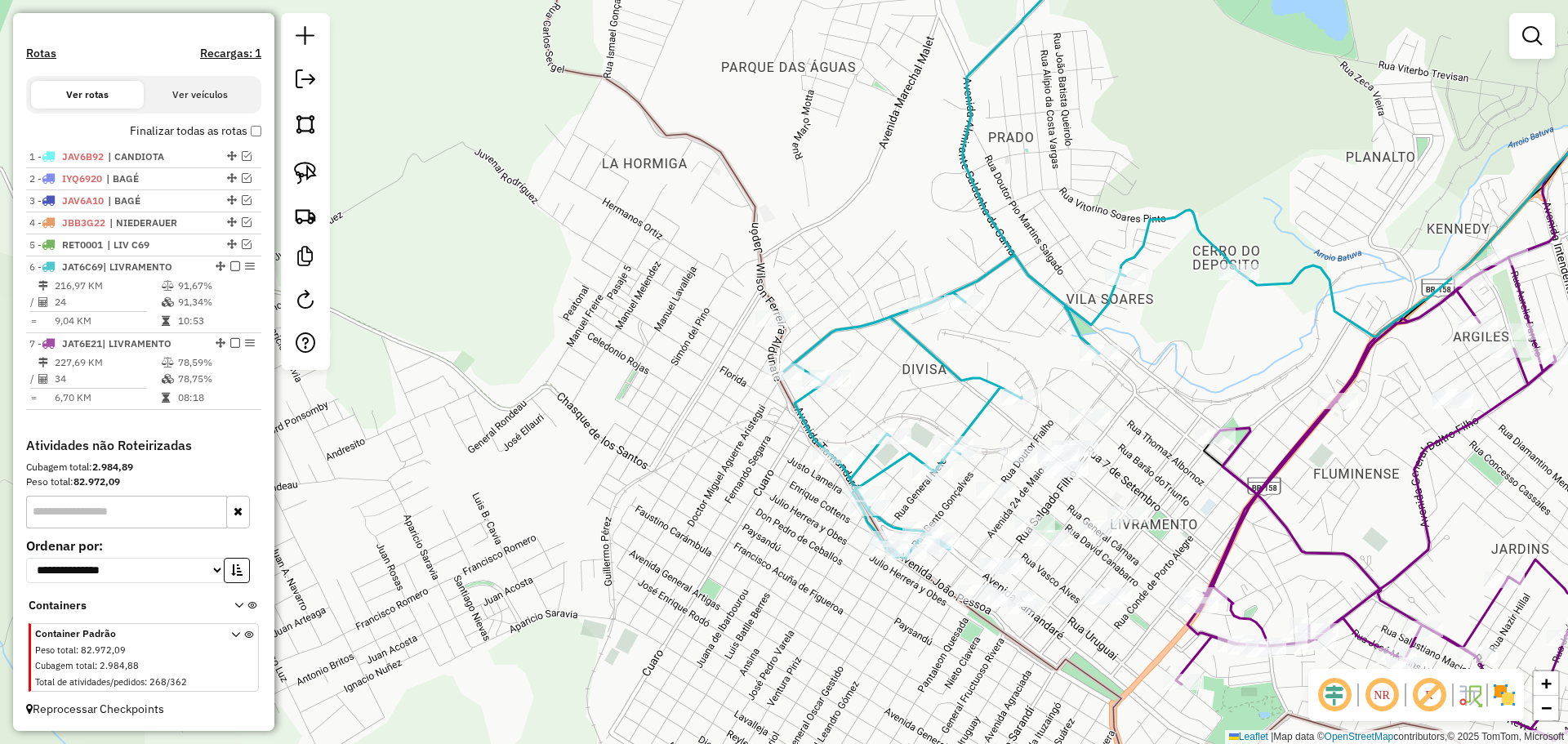
click at [979, 368] on div "Janela de atendimento Grade de atendimento Capacidade Transportadoras Veículos …" at bounding box center [784, 372] width 1568 height 744
select select "*********"
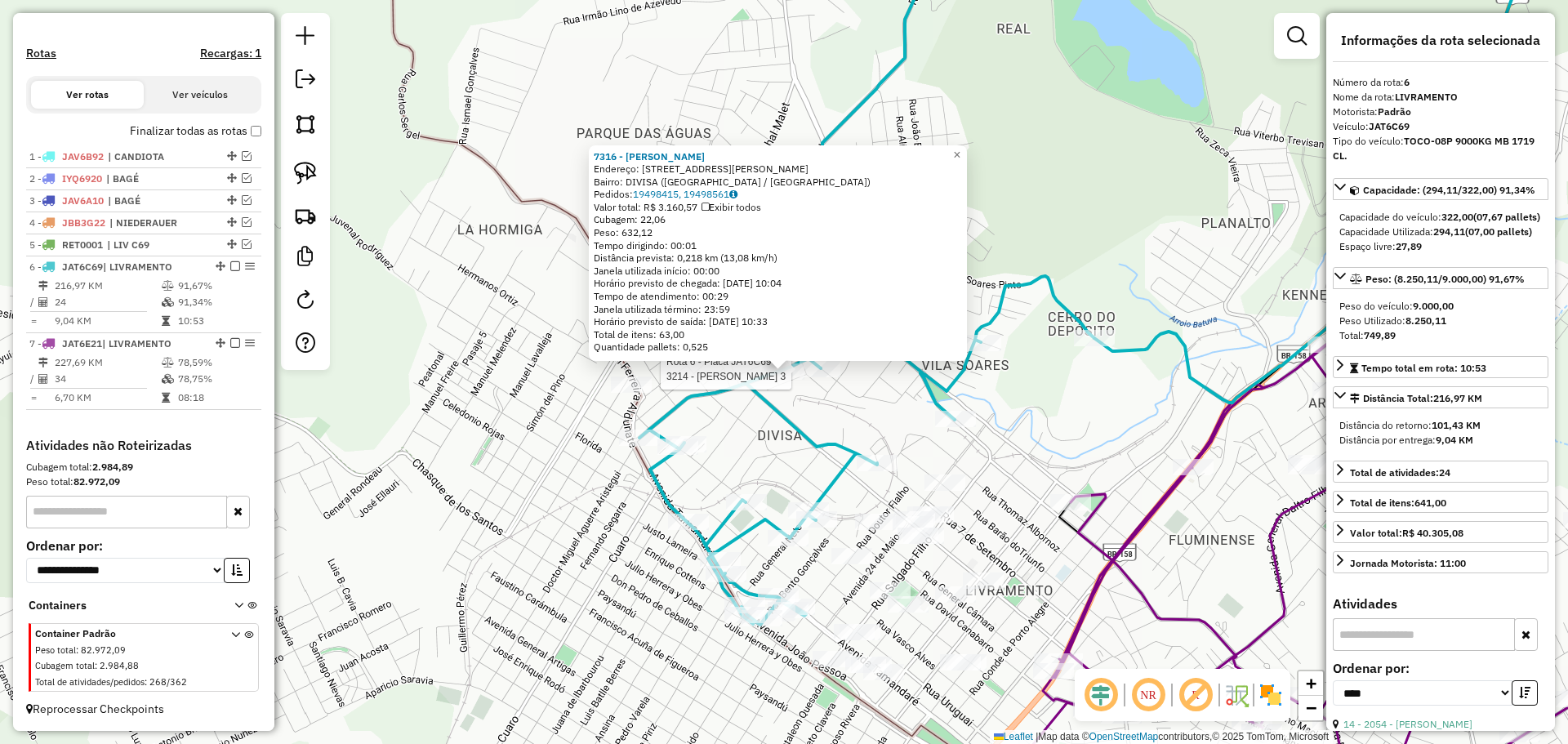
click at [817, 377] on div at bounding box center [820, 369] width 41 height 16
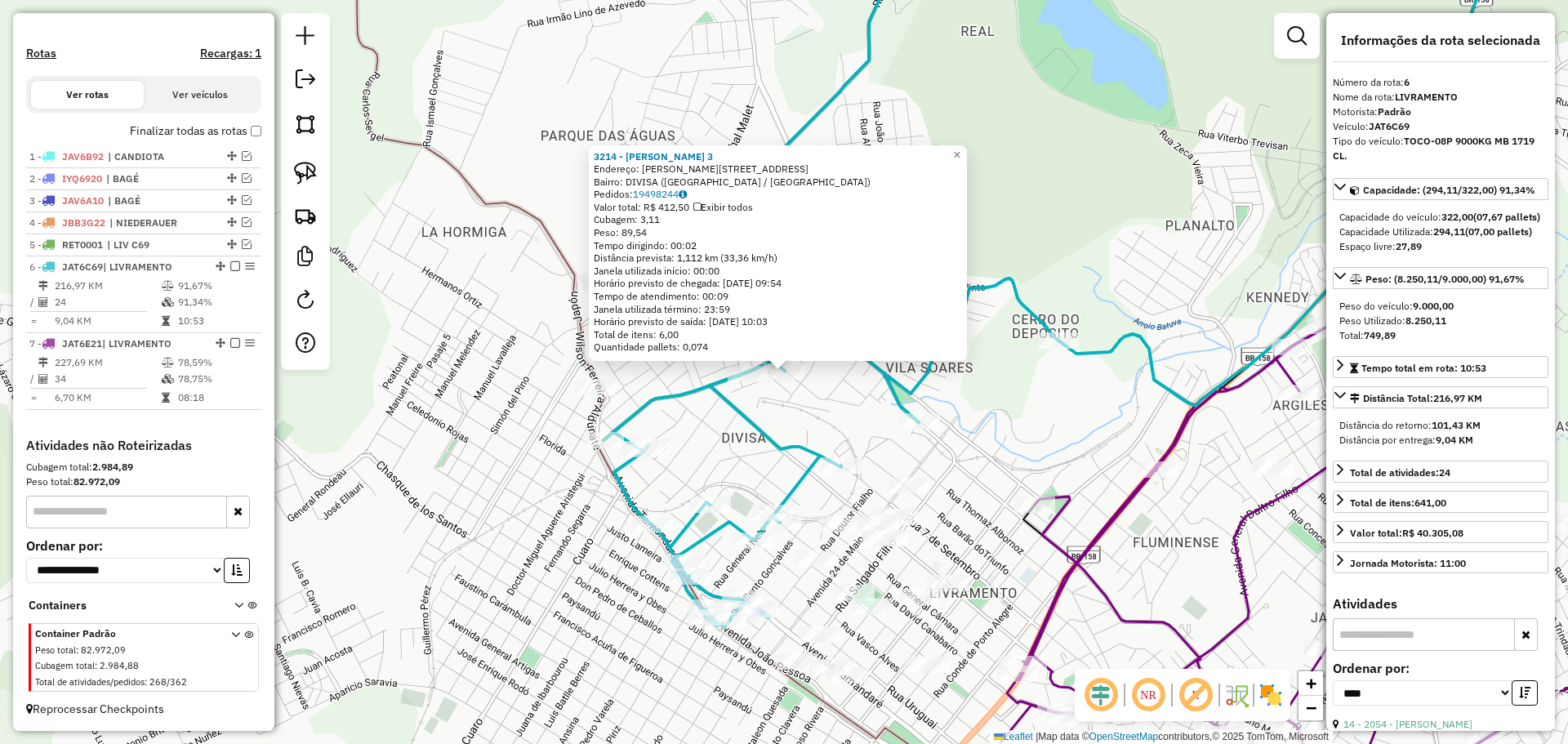
click at [767, 436] on icon at bounding box center [830, 276] width 455 height 701
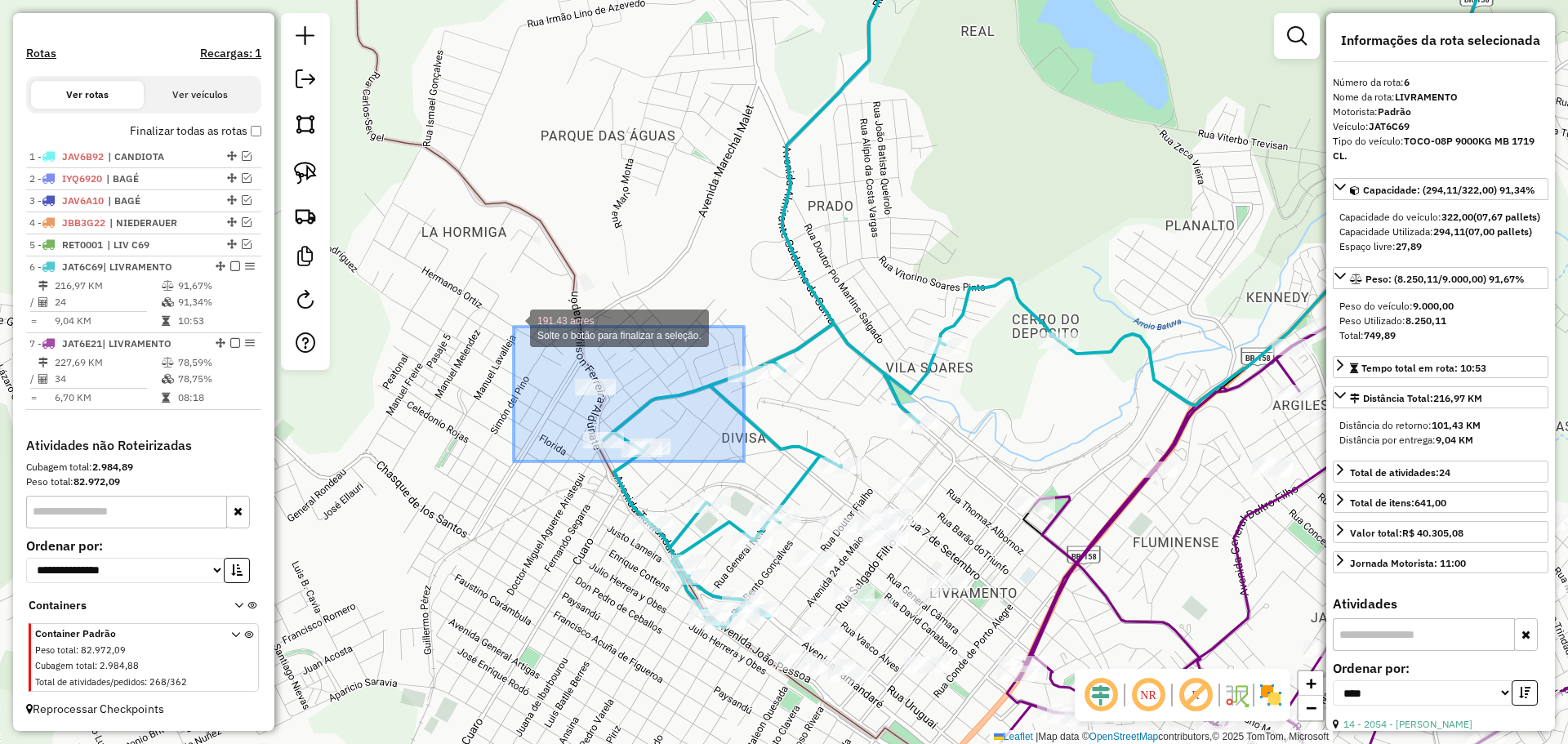
drag, startPoint x: 744, startPoint y: 461, endPoint x: 513, endPoint y: 326, distance: 267.6
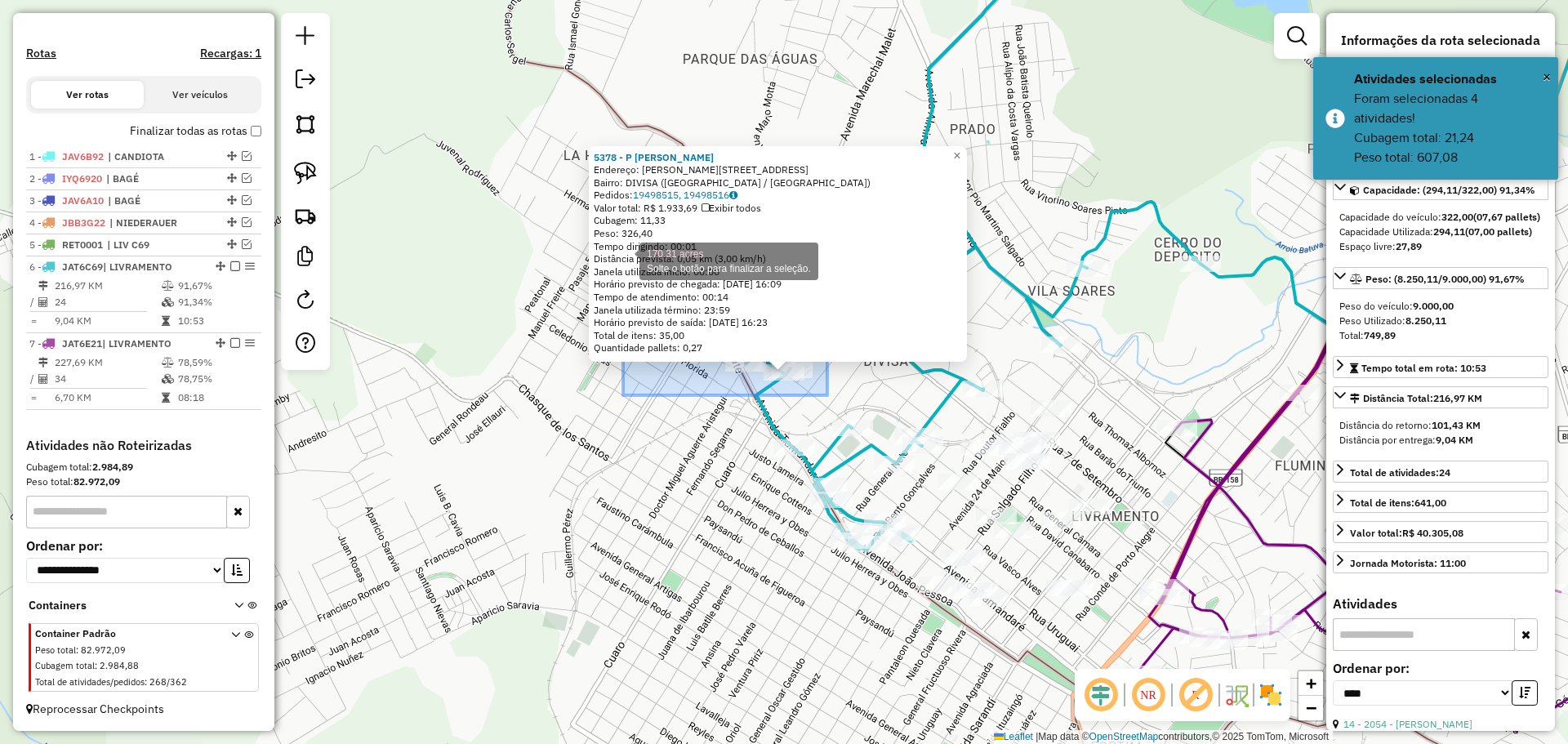
drag, startPoint x: 827, startPoint y: 395, endPoint x: 623, endPoint y: 256, distance: 246.9
click at [623, 256] on div "5378 - P CANABARRO PEREIRA Endereço: R PINHEIRO MACHADO 244 Bairro: DIVISA (SAN…" at bounding box center [784, 372] width 1568 height 744
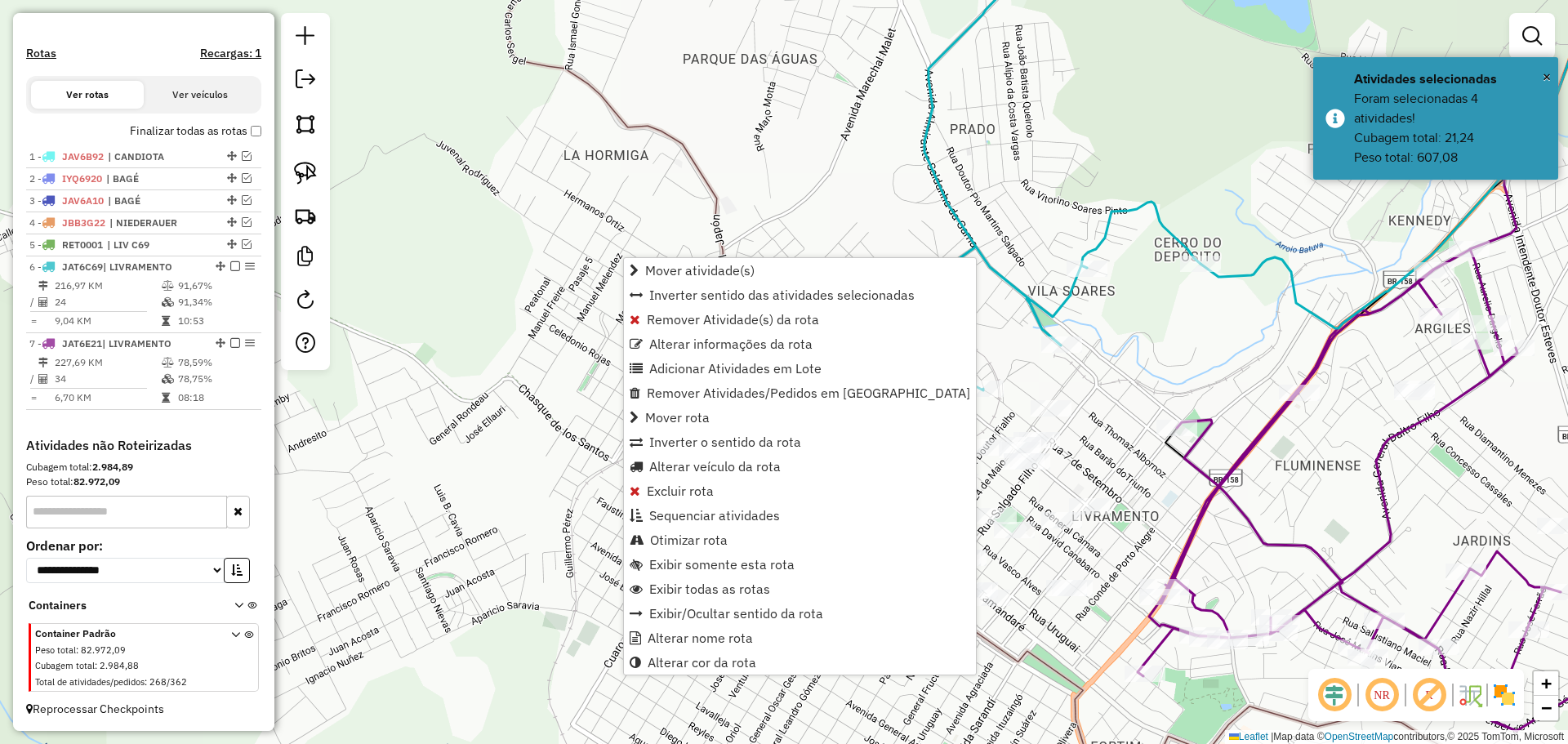
click at [707, 323] on span "Remover Atividade(s) da rota" at bounding box center [733, 319] width 172 height 13
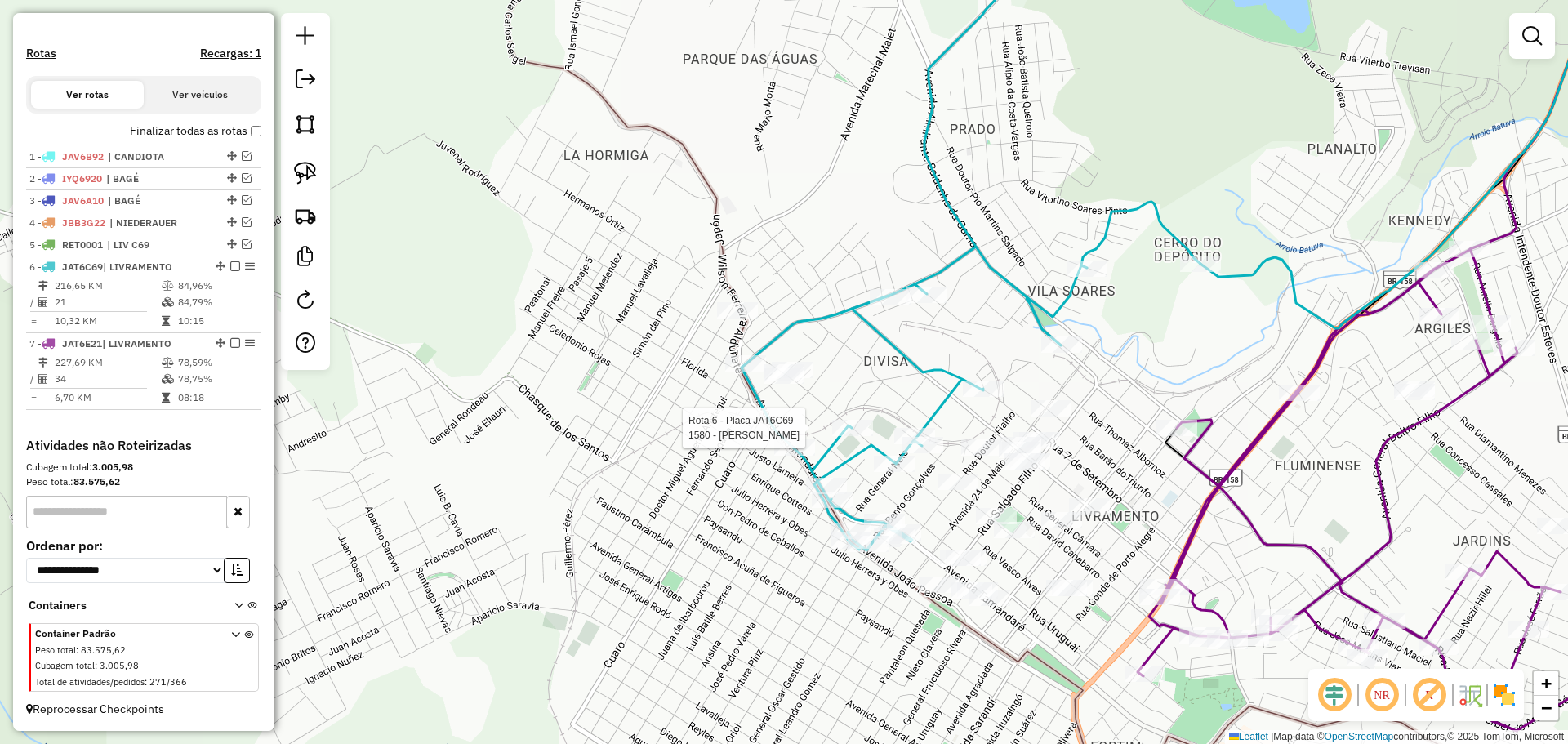
select select "*********"
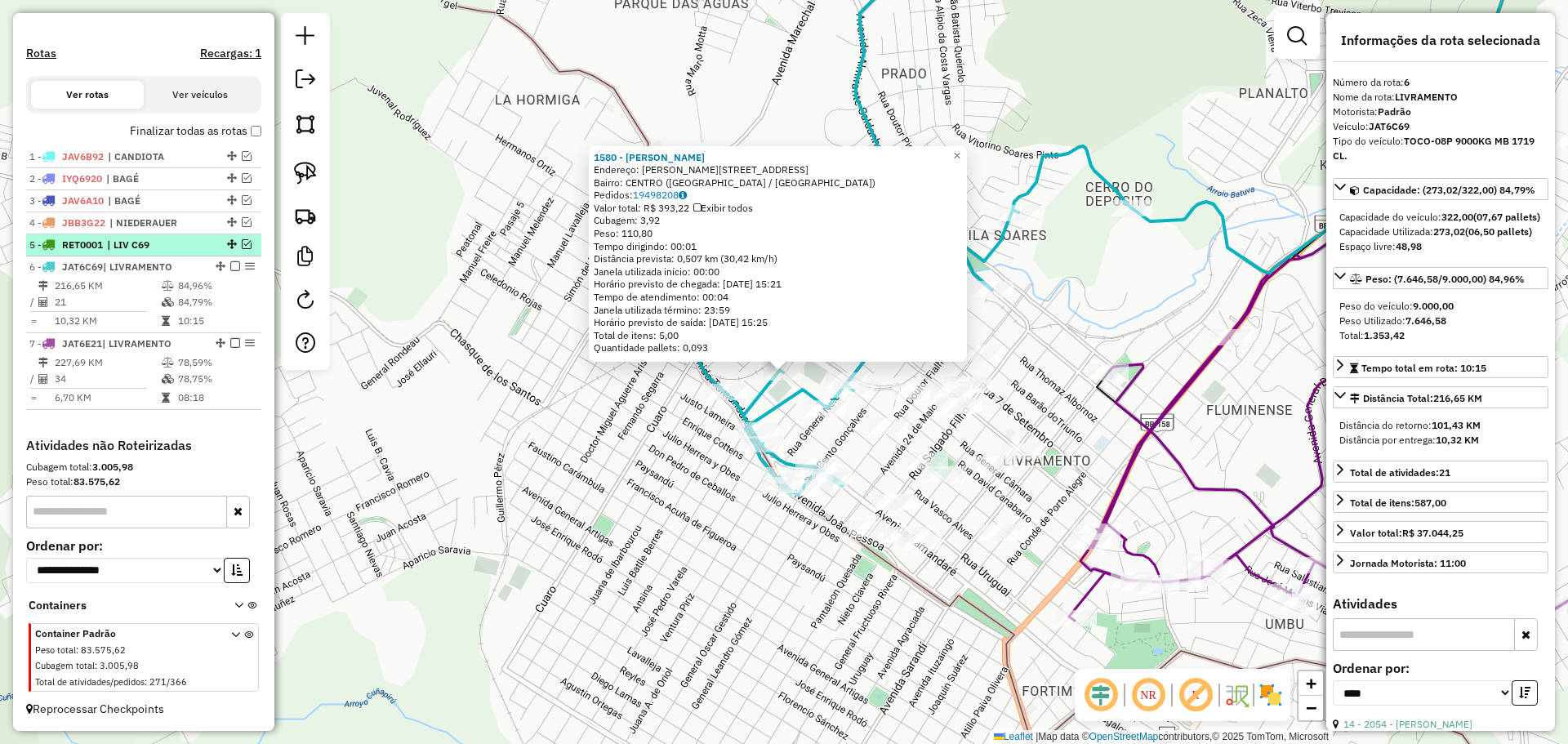
click at [159, 245] on span "| LIV C69" at bounding box center [144, 245] width 75 height 14
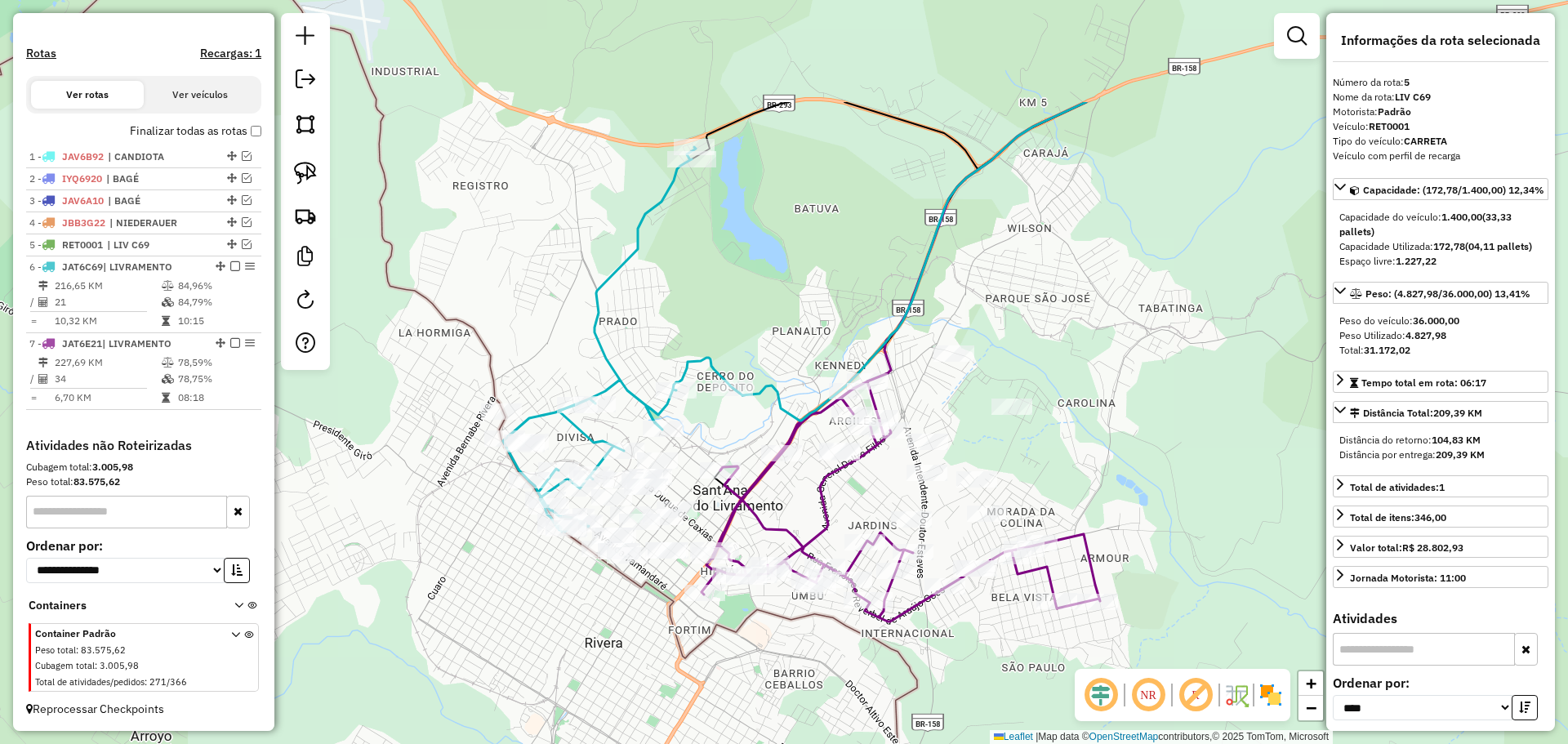
drag, startPoint x: 632, startPoint y: 555, endPoint x: 940, endPoint y: 659, distance: 325.1
click at [940, 659] on div "Janela de atendimento Grade de atendimento Capacidade Transportadoras Veículos …" at bounding box center [784, 372] width 1568 height 744
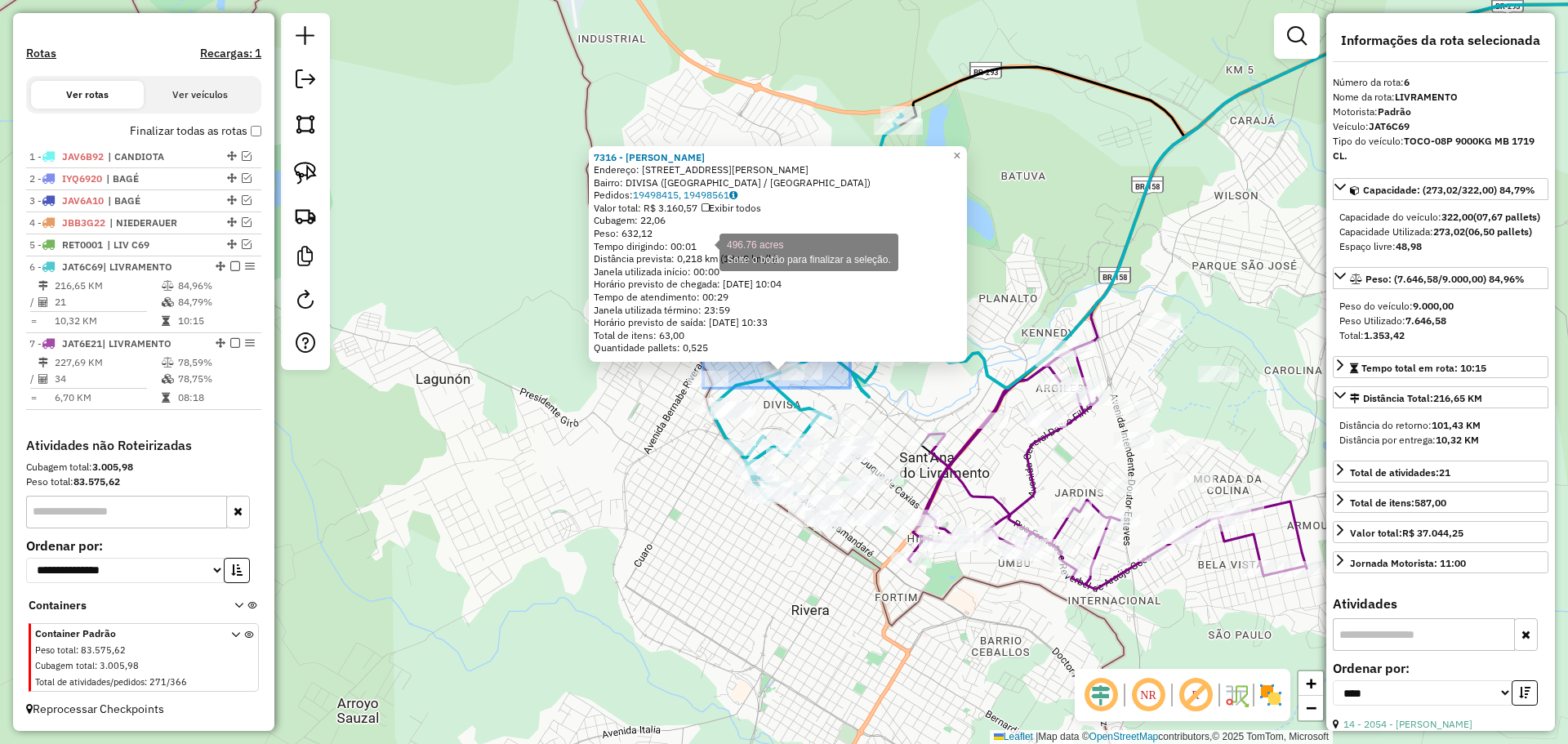
click at [591, 143] on div "7316 - Jorge Luis Acosta Ba Endereço: AV DOUTOR HECTOR ACOSTA 835 Bairro: DIVIS…" at bounding box center [591, 143] width 0 height 0
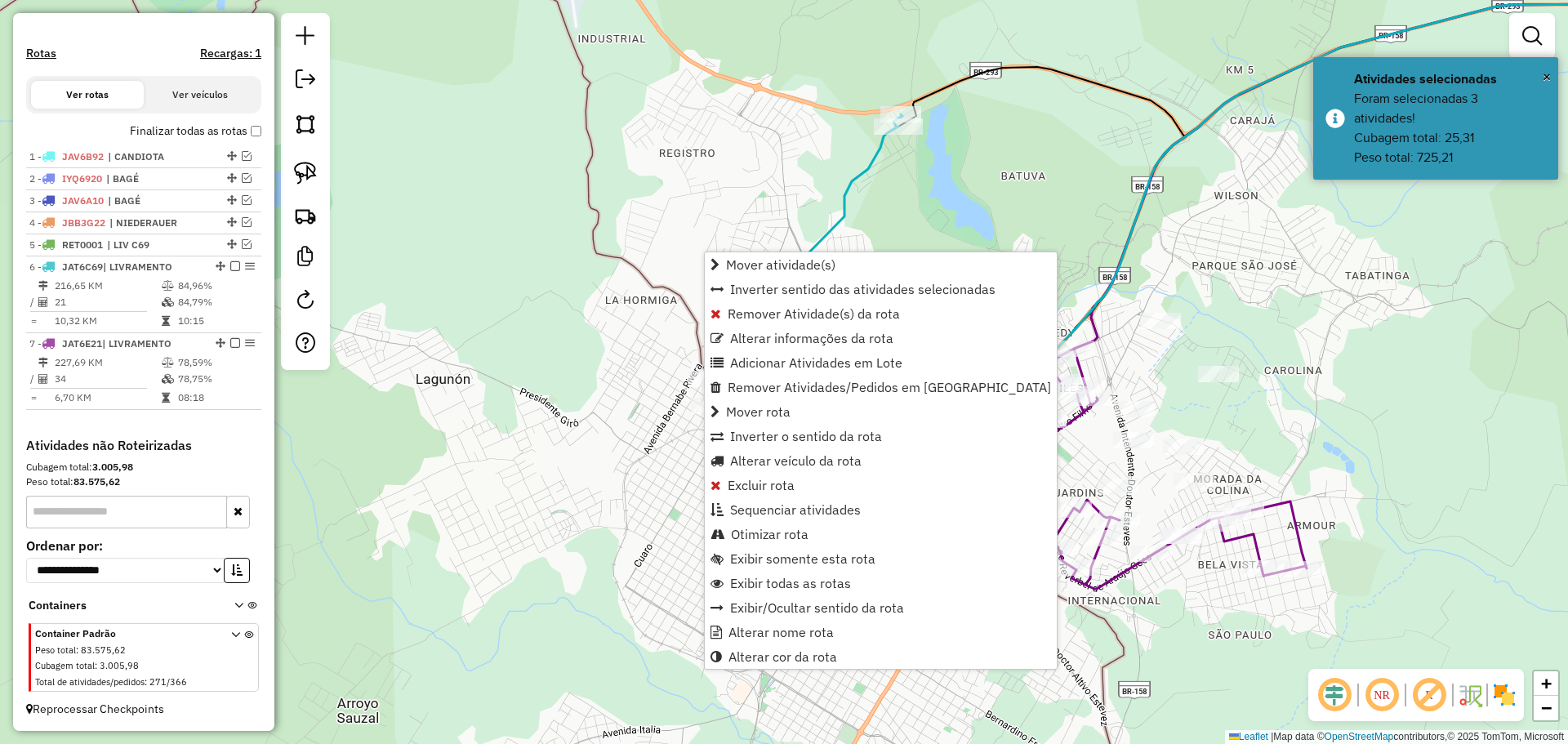
click at [757, 312] on span "Remover Atividade(s) da rota" at bounding box center [814, 313] width 172 height 13
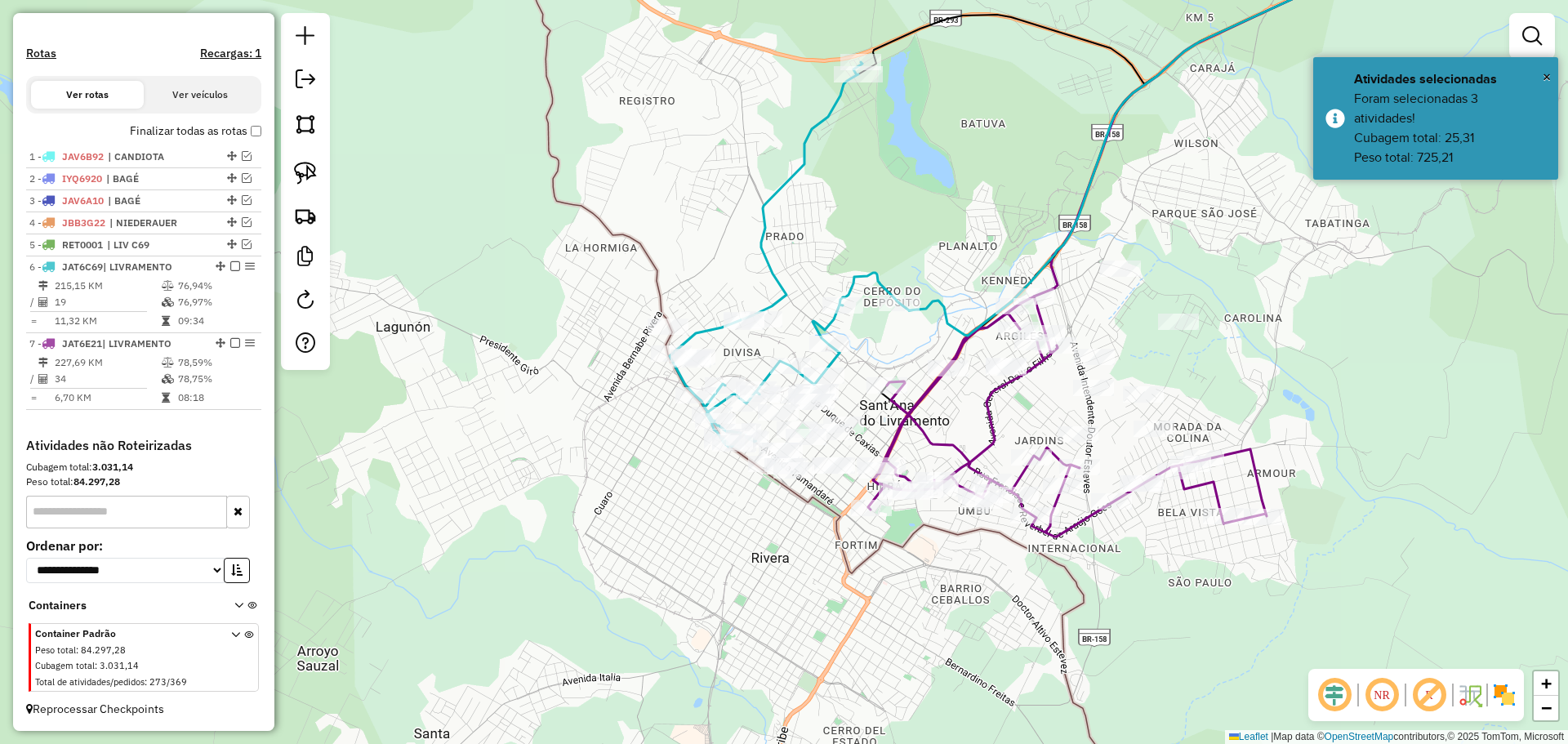
drag, startPoint x: 803, startPoint y: 391, endPoint x: 763, endPoint y: 338, distance: 66.4
click at [763, 338] on div "Janela de atendimento Grade de atendimento Capacidade Transportadoras Veículos …" at bounding box center [784, 372] width 1568 height 744
select select "*********"
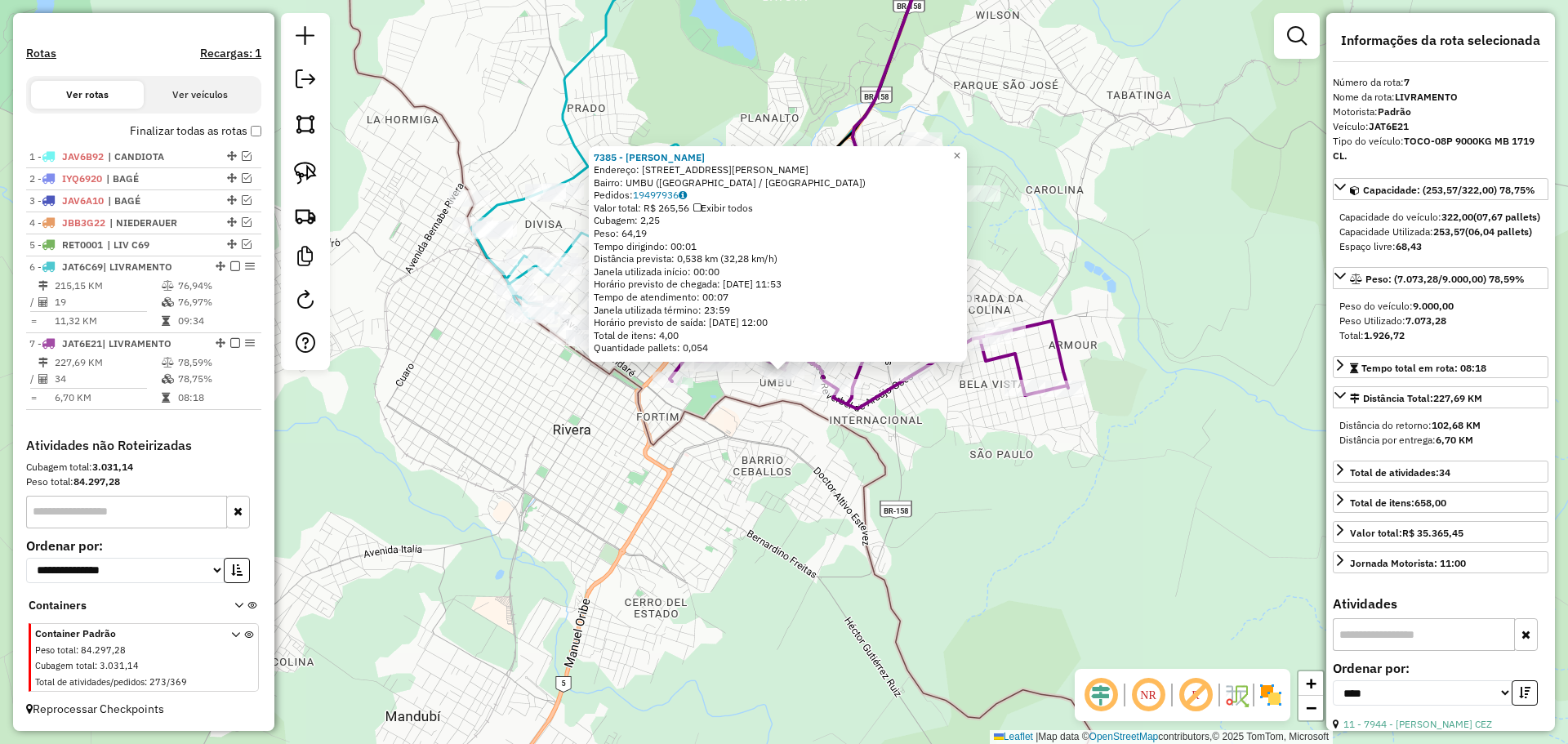
click at [789, 496] on div "7385 - Almerinda Miranda Go Endereço: R JOSE MARTINS 417 Bairro: UMBU (SANT ANA…" at bounding box center [784, 372] width 1568 height 744
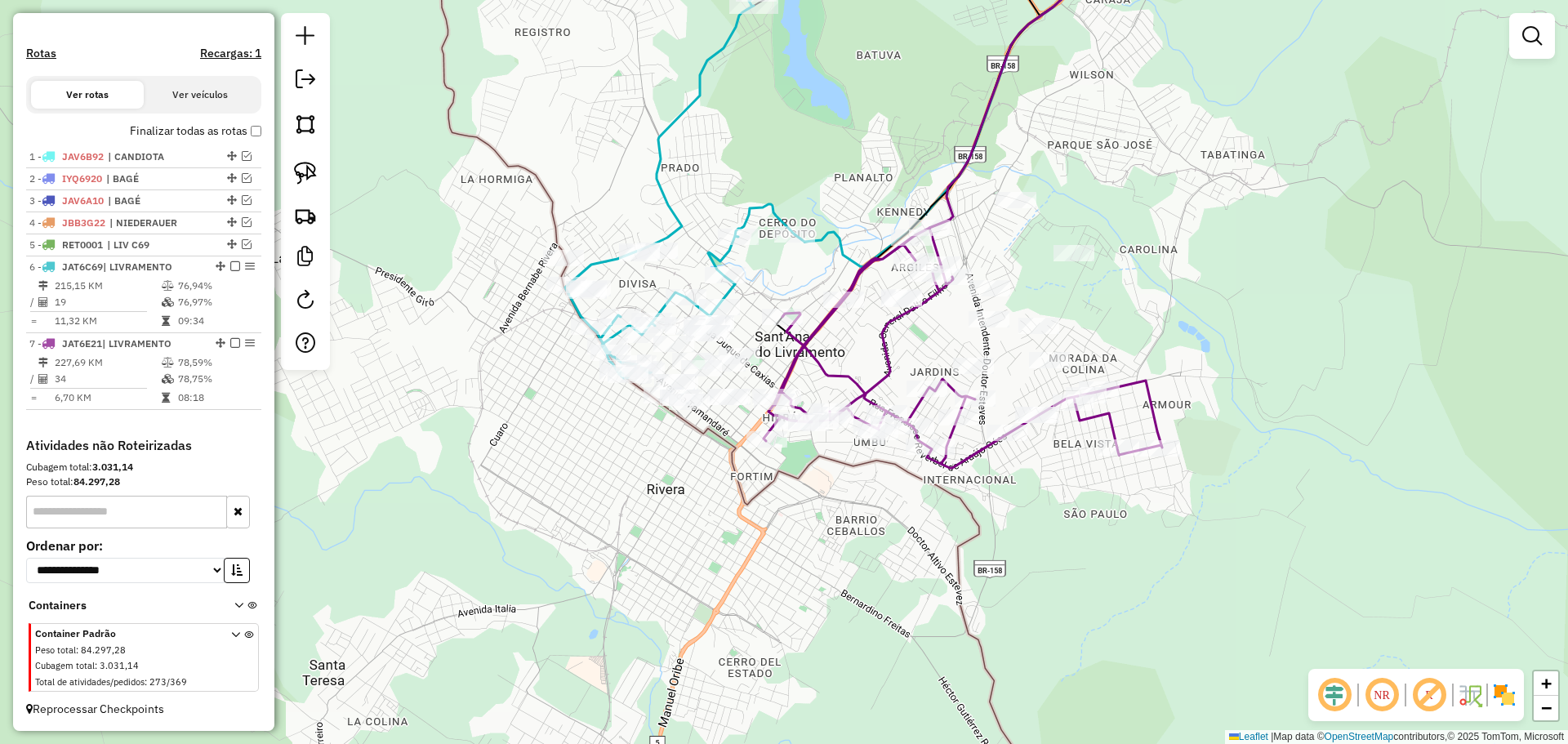
drag, startPoint x: 721, startPoint y: 470, endPoint x: 822, endPoint y: 538, distance: 121.8
click at [822, 538] on div "Janela de atendimento Grade de atendimento Capacidade Transportadoras Veículos …" at bounding box center [784, 372] width 1568 height 744
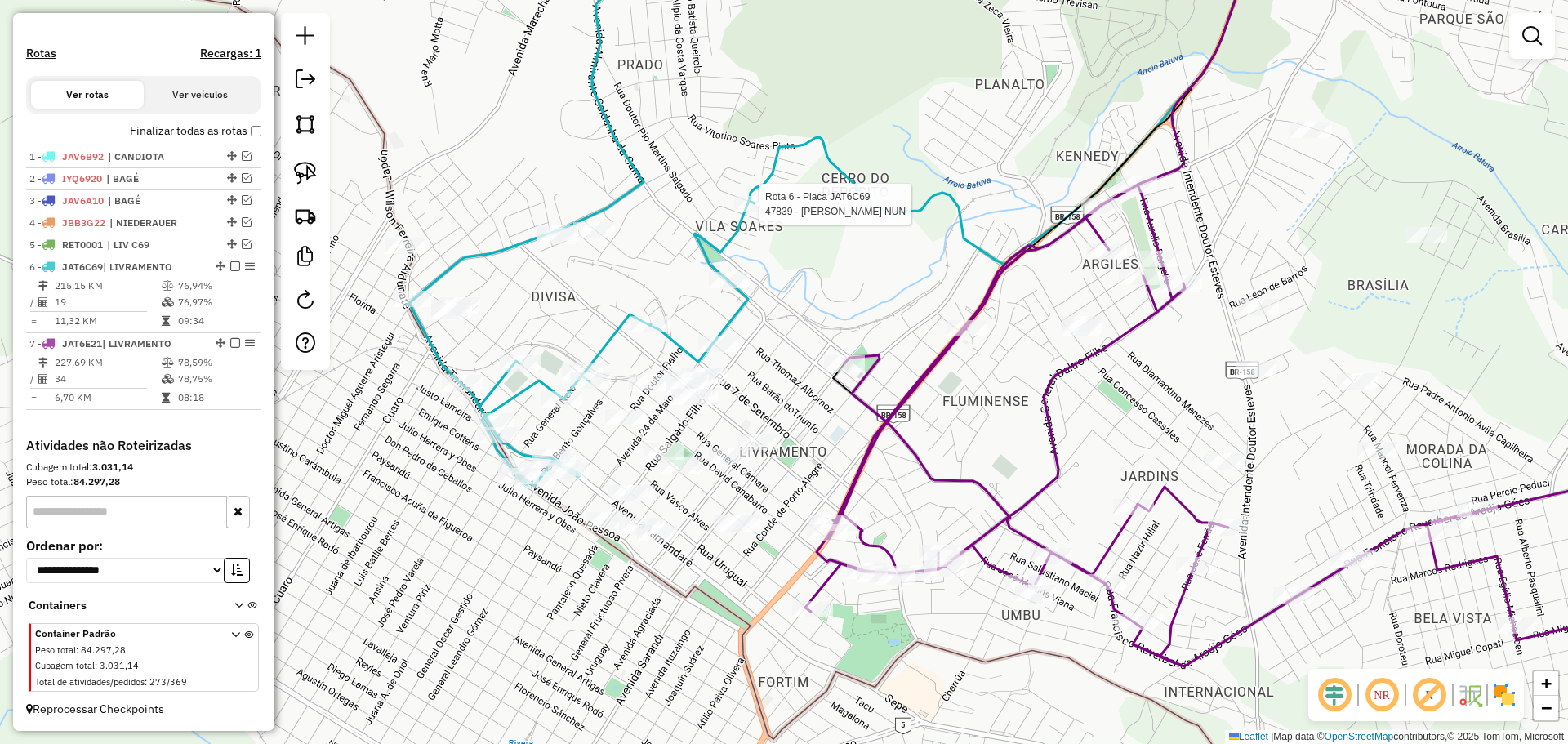
select select "*********"
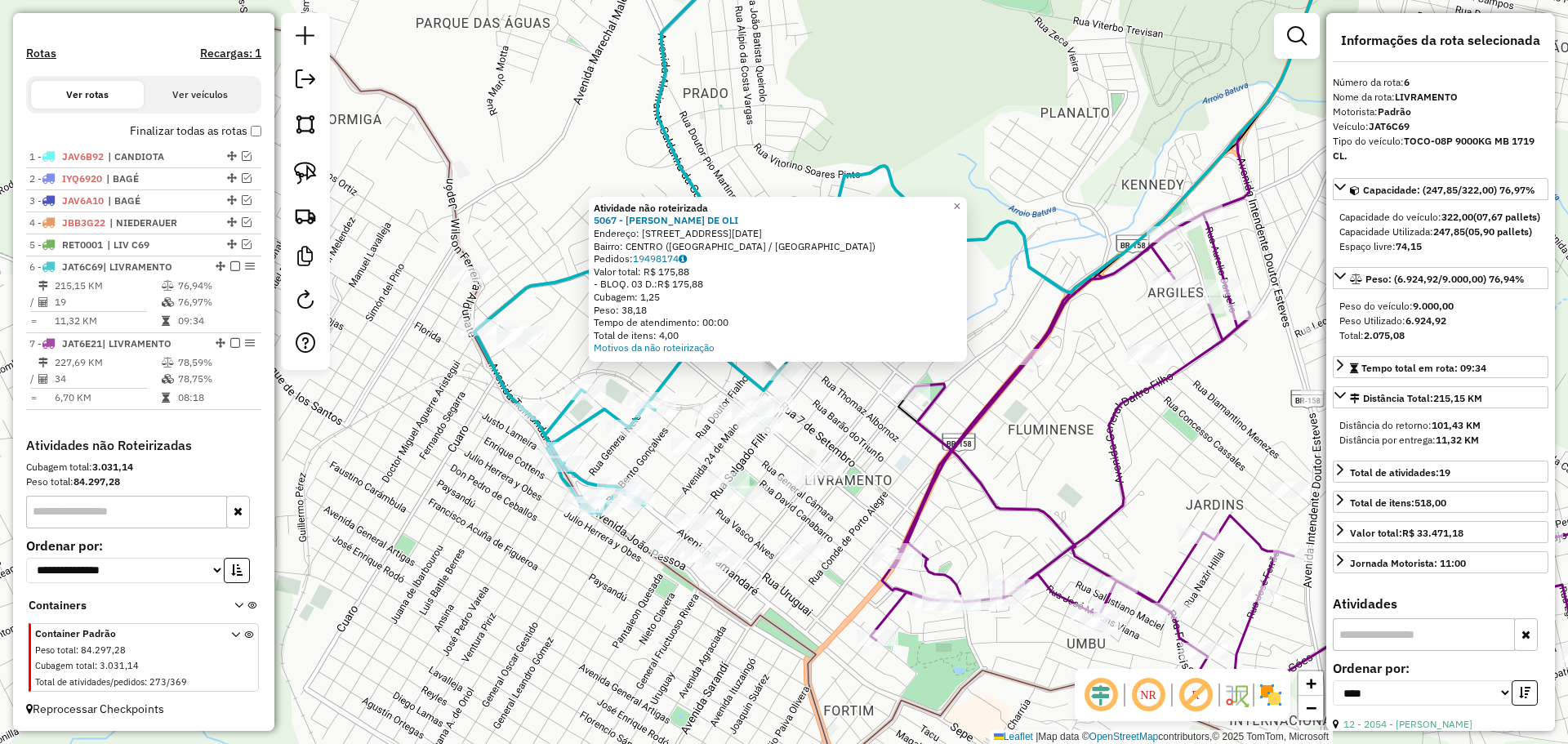
click at [849, 392] on div "Atividade não roteirizada 5067 - LIDIA JUSSARA DE OLI Endereço: AV 24 DE MAIO 1…" at bounding box center [784, 372] width 1568 height 744
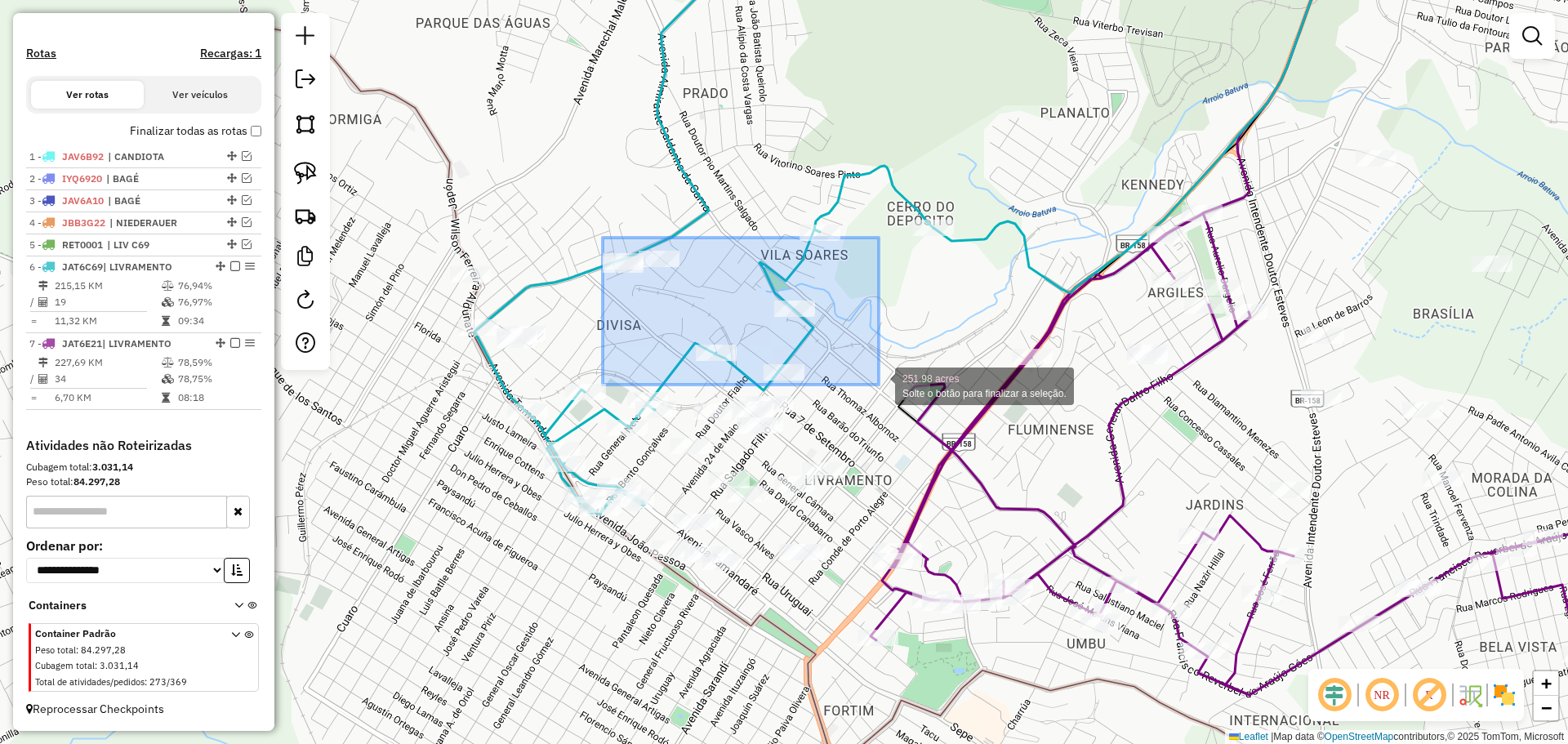
drag, startPoint x: 606, startPoint y: 249, endPoint x: 879, endPoint y: 383, distance: 304.1
click at [879, 383] on div "251.98 acres Solte o botão para finalizar a seleção. Janela de atendimento Grad…" at bounding box center [784, 372] width 1568 height 744
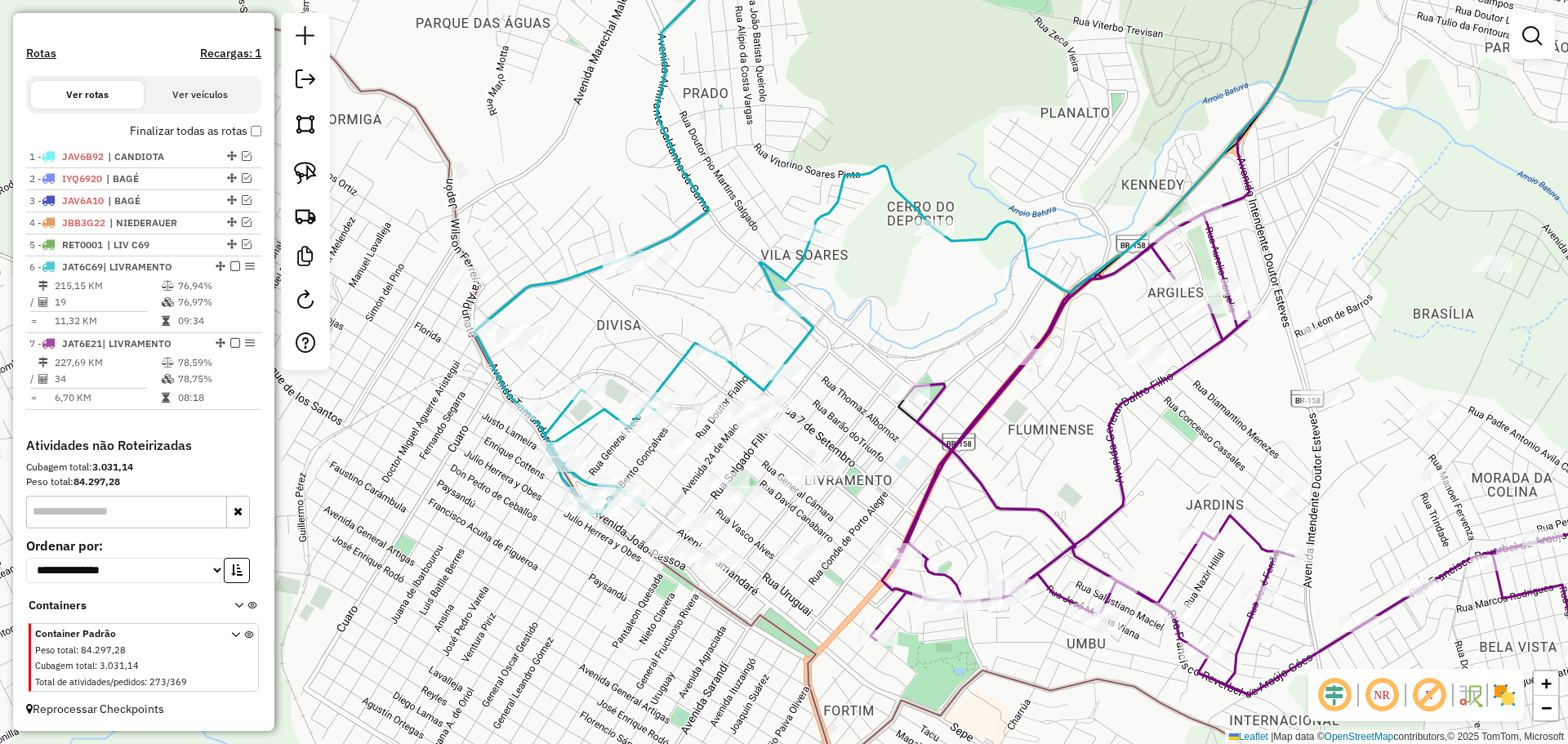
click at [803, 245] on icon at bounding box center [704, 220] width 459 height 589
select select "*********"
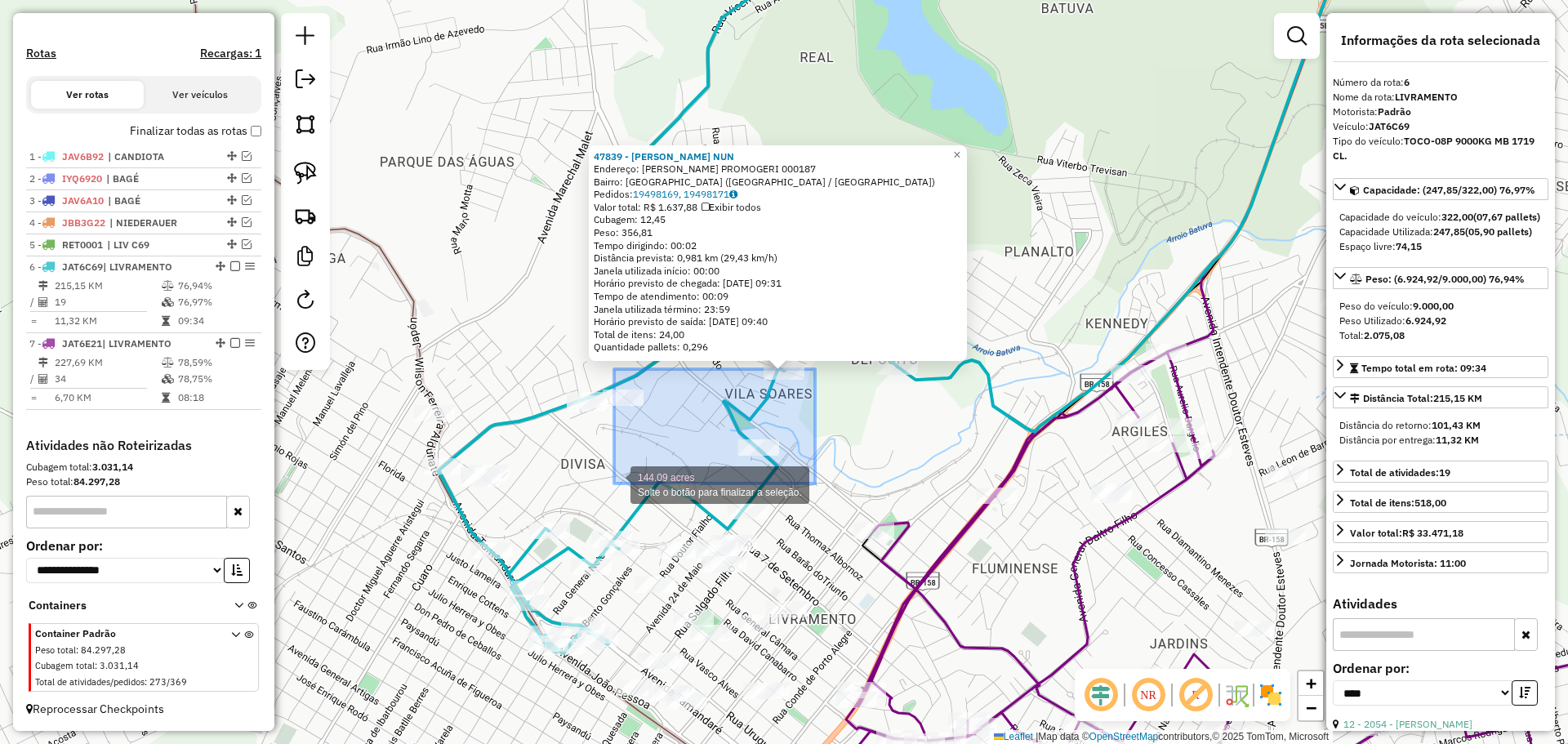
drag, startPoint x: 815, startPoint y: 369, endPoint x: 614, endPoint y: 483, distance: 231.1
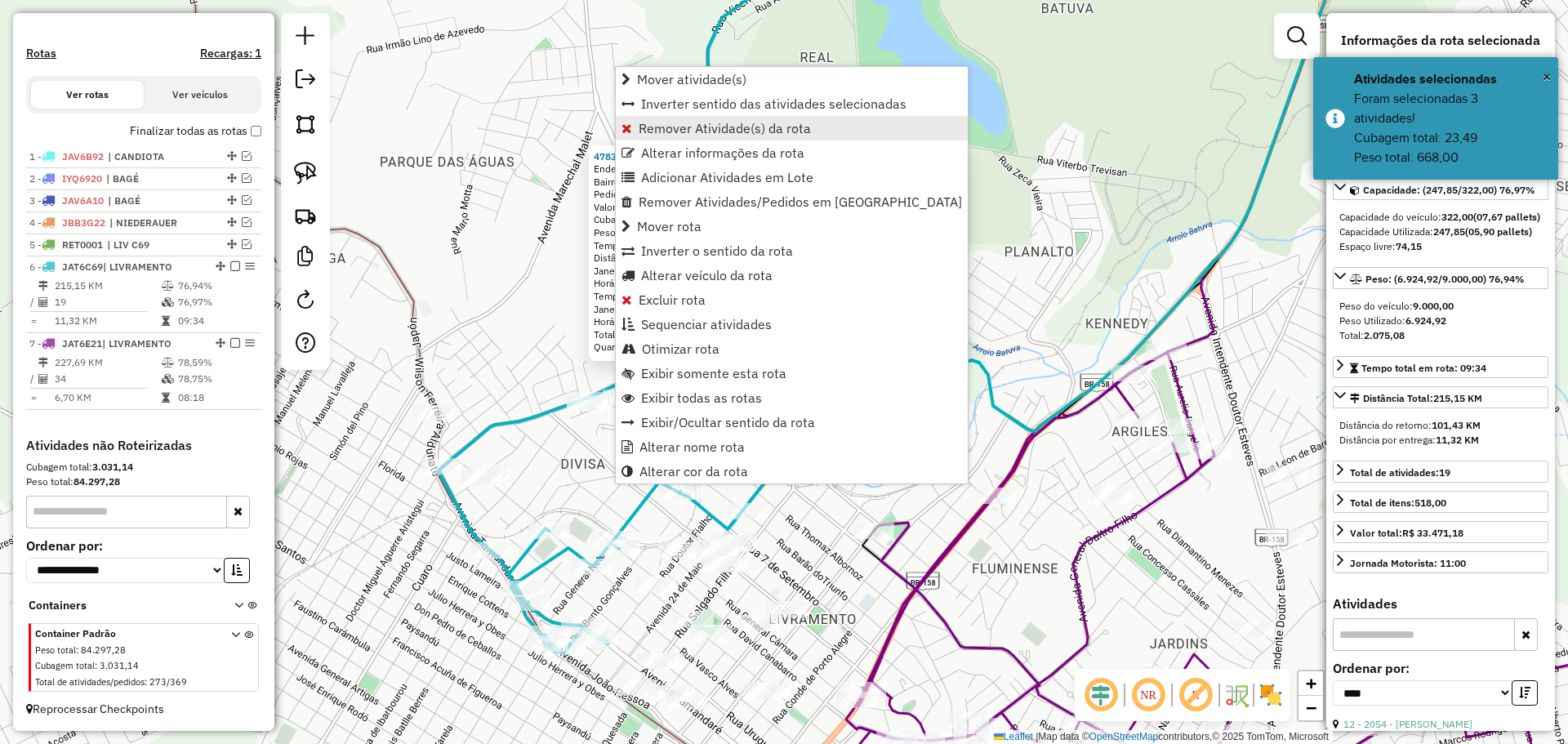
click at [692, 121] on span "Remover Atividade(s) da rota" at bounding box center [725, 127] width 172 height 13
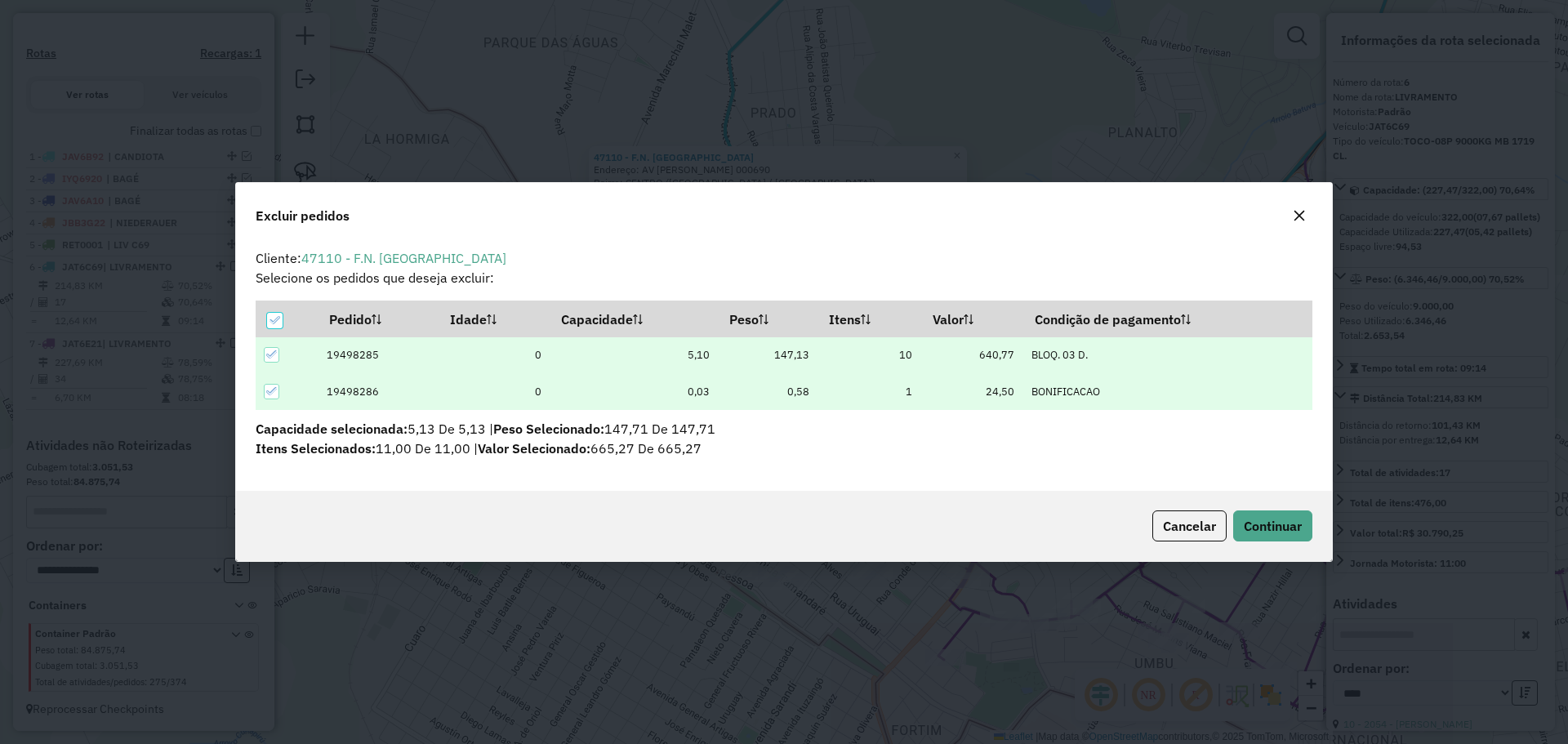
scroll to position [0, 0]
click at [1266, 521] on span "Continuar" at bounding box center [1273, 526] width 58 height 16
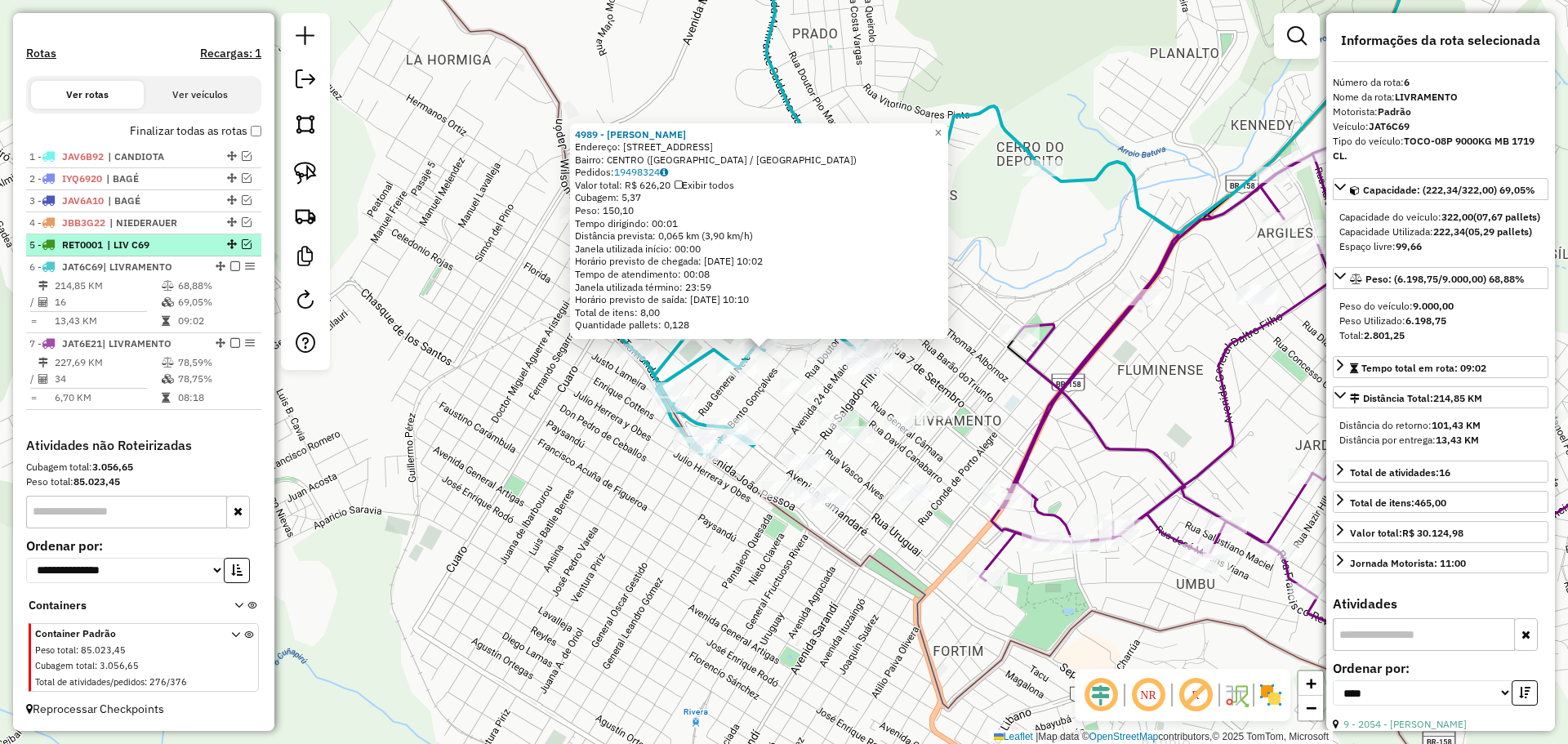
click at [156, 251] on span "| LIV C69" at bounding box center [144, 245] width 75 height 14
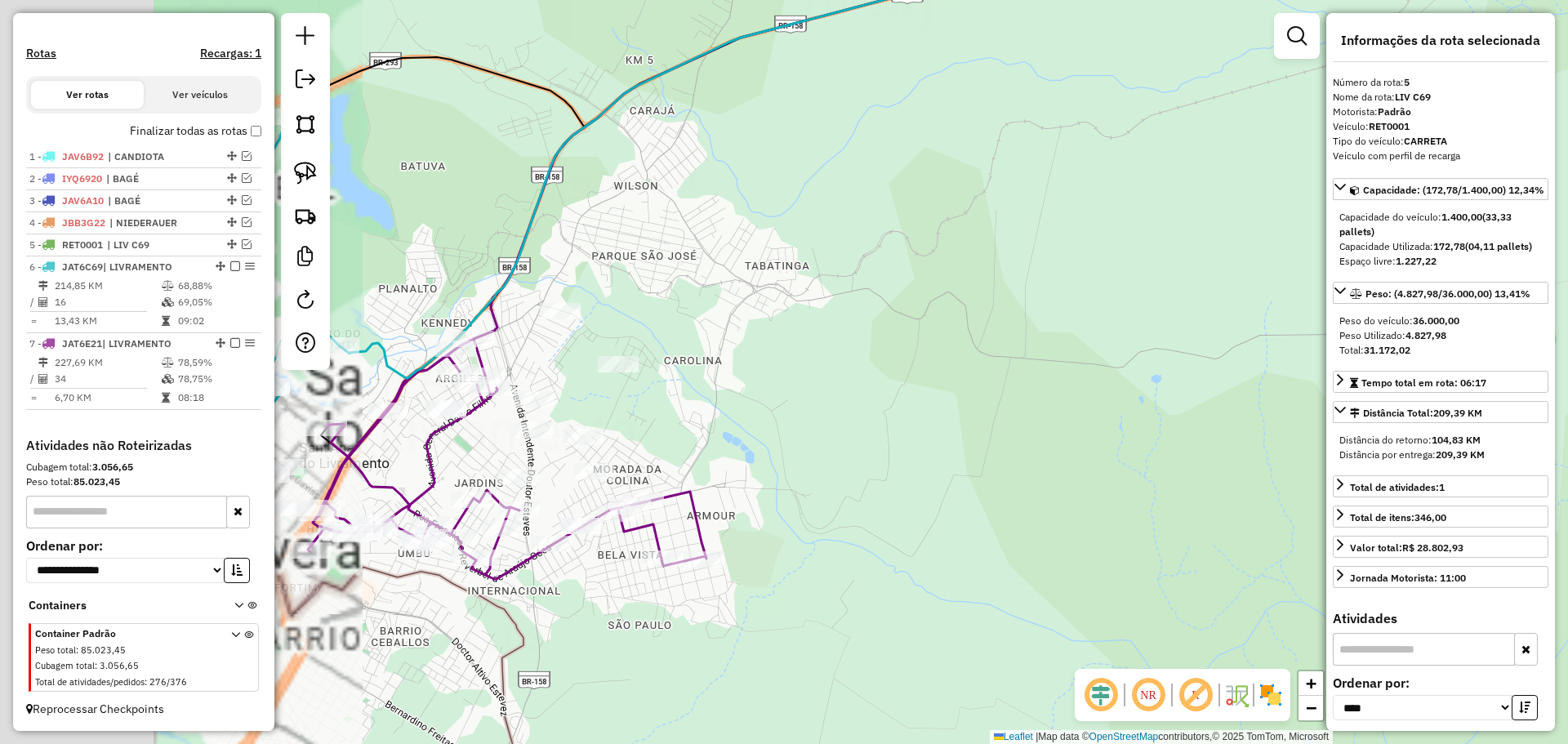
drag, startPoint x: 620, startPoint y: 549, endPoint x: 979, endPoint y: 569, distance: 359.6
click at [979, 569] on div "Janela de atendimento Grade de atendimento Capacidade Transportadoras Veículos …" at bounding box center [784, 372] width 1568 height 744
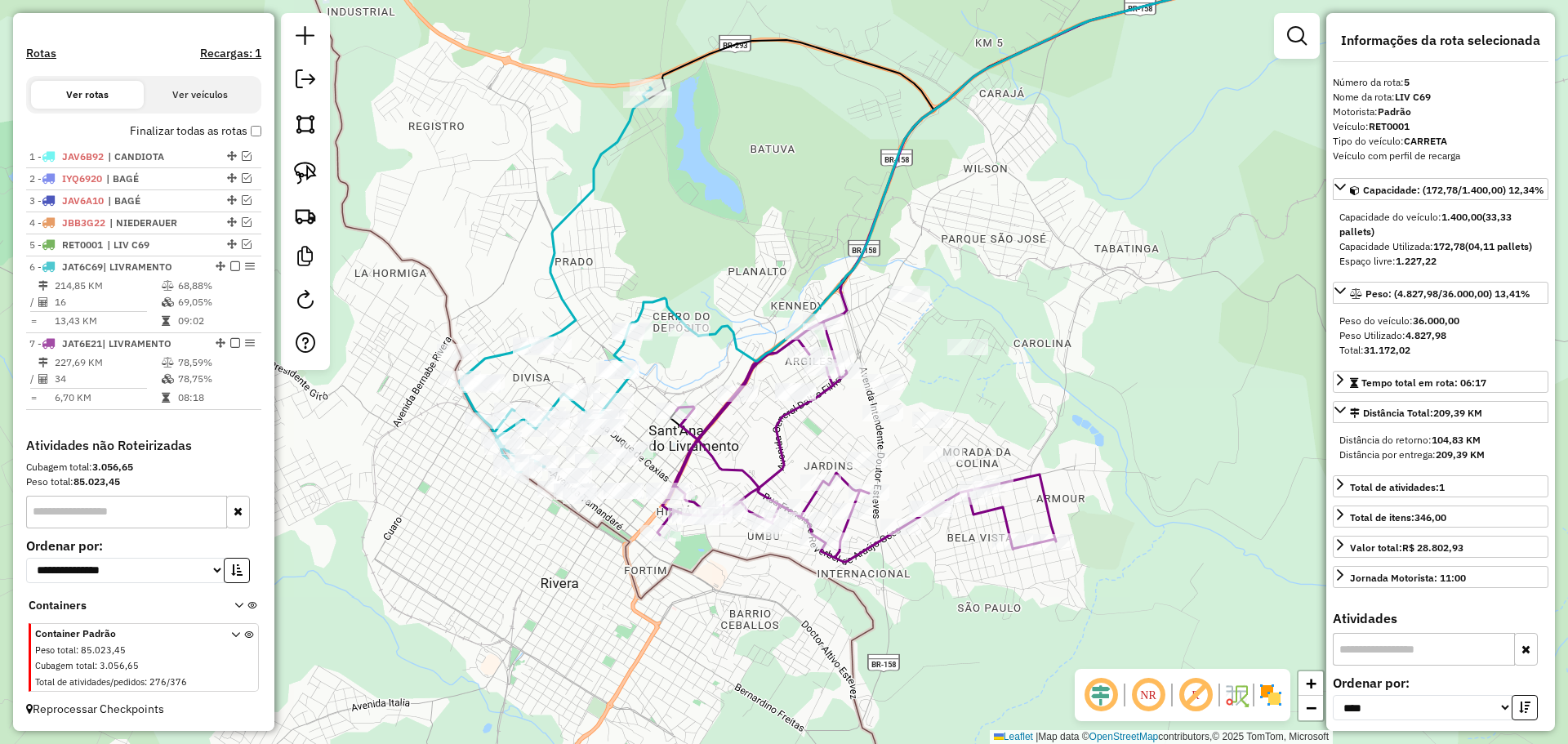
drag, startPoint x: 554, startPoint y: 472, endPoint x: 798, endPoint y: 451, distance: 244.9
click at [798, 451] on div "Janela de atendimento Grade de atendimento Capacidade Transportadoras Veículos …" at bounding box center [784, 372] width 1568 height 744
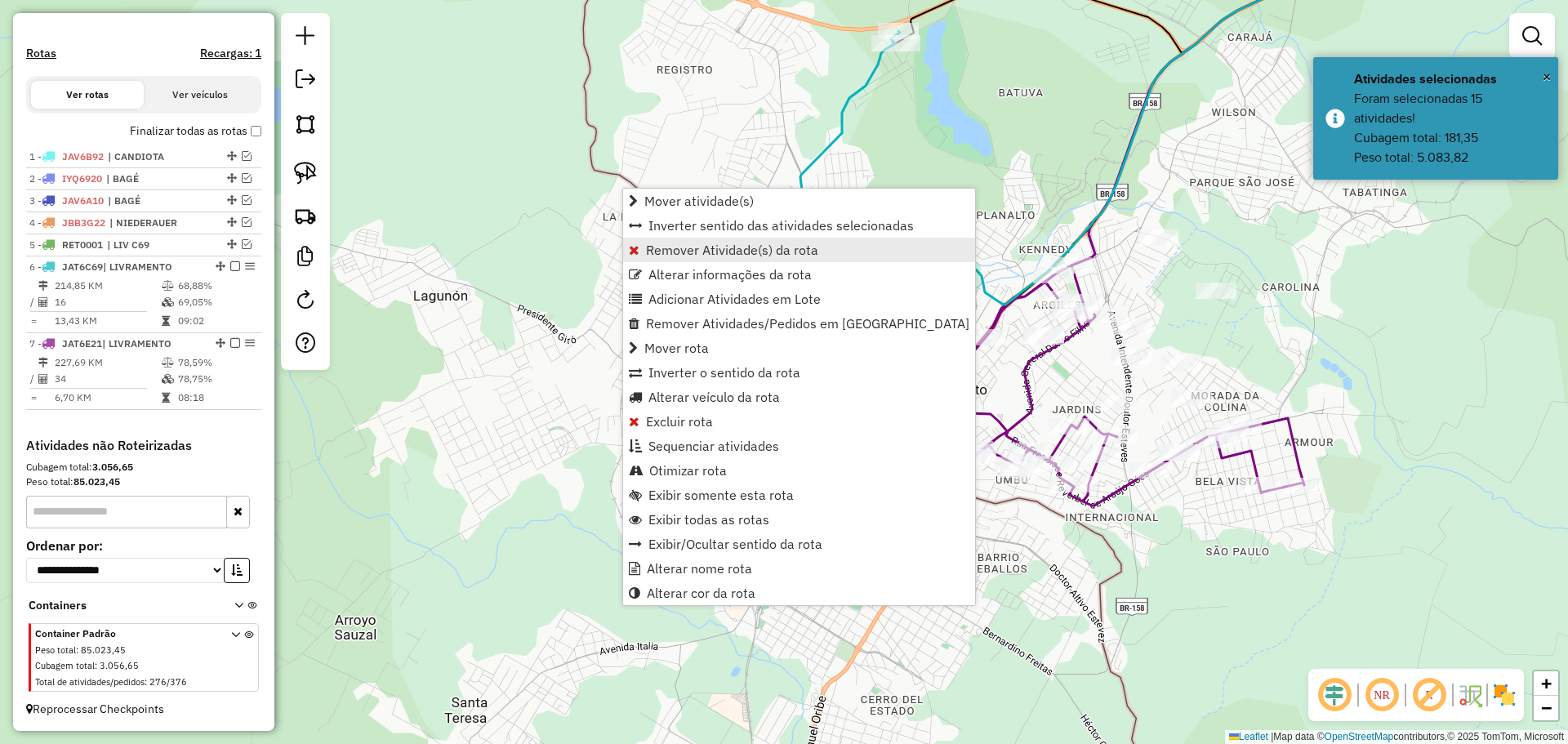
click at [765, 259] on link "Remover Atividade(s) da rota" at bounding box center [798, 250] width 352 height 24
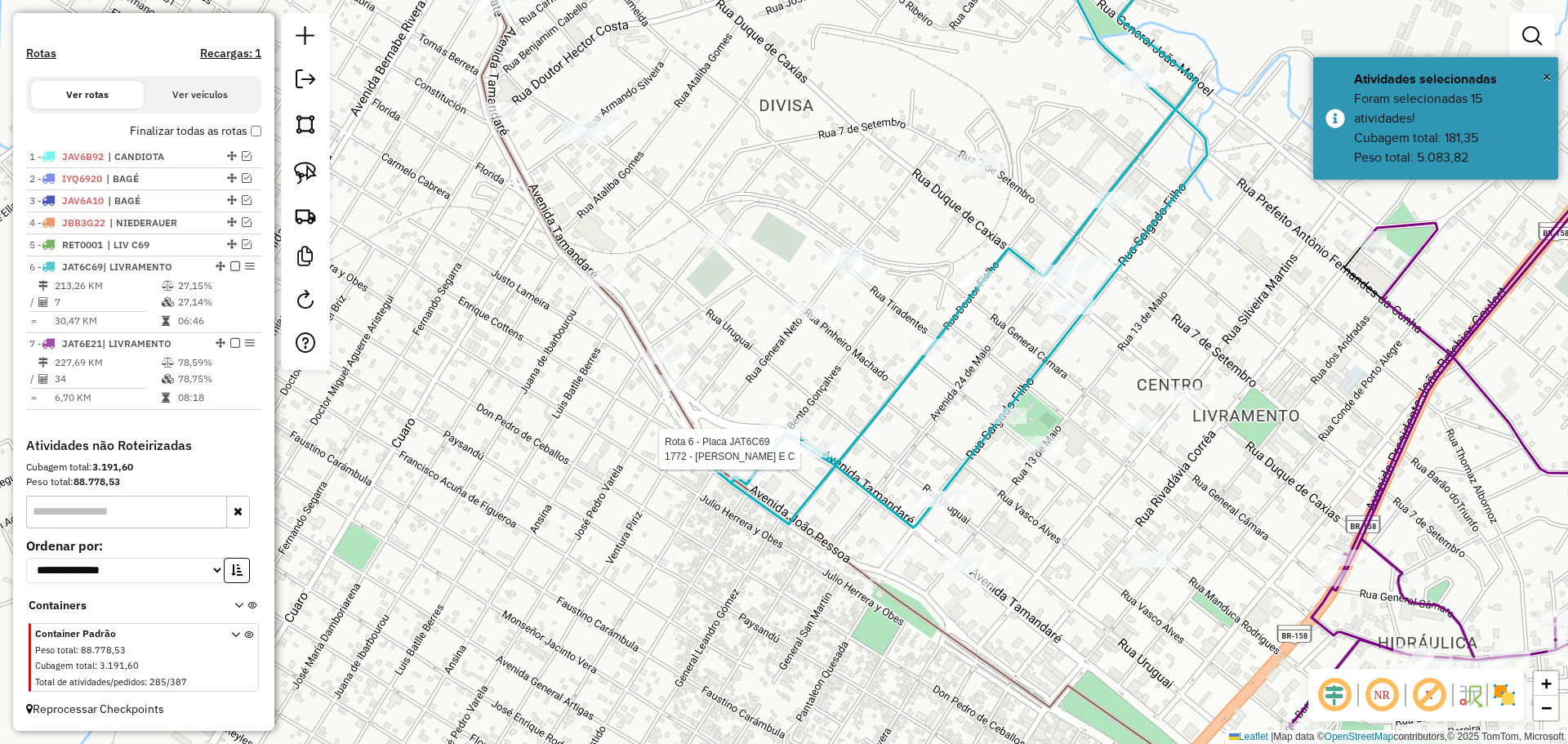
select select "*********"
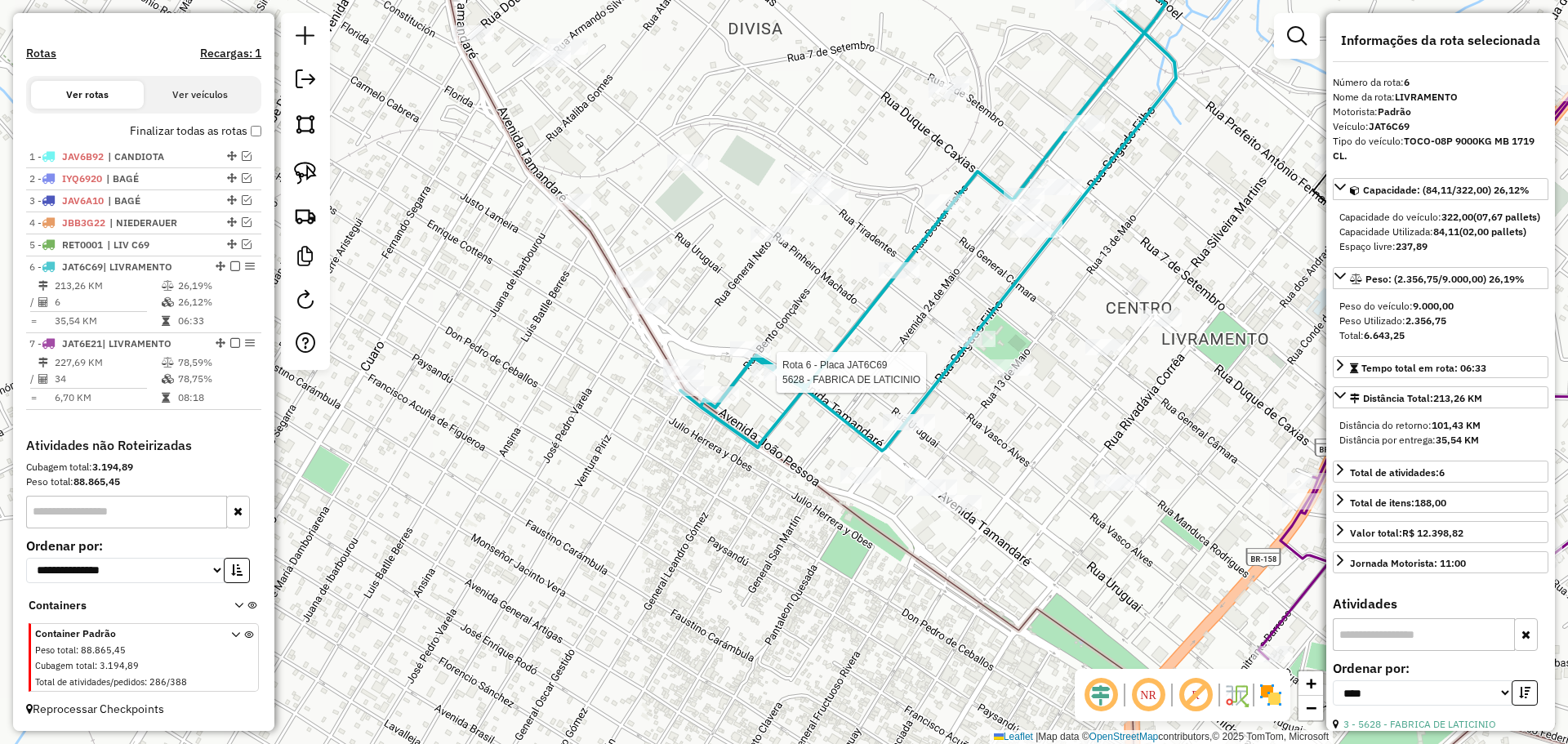
click at [754, 380] on div at bounding box center [771, 372] width 41 height 16
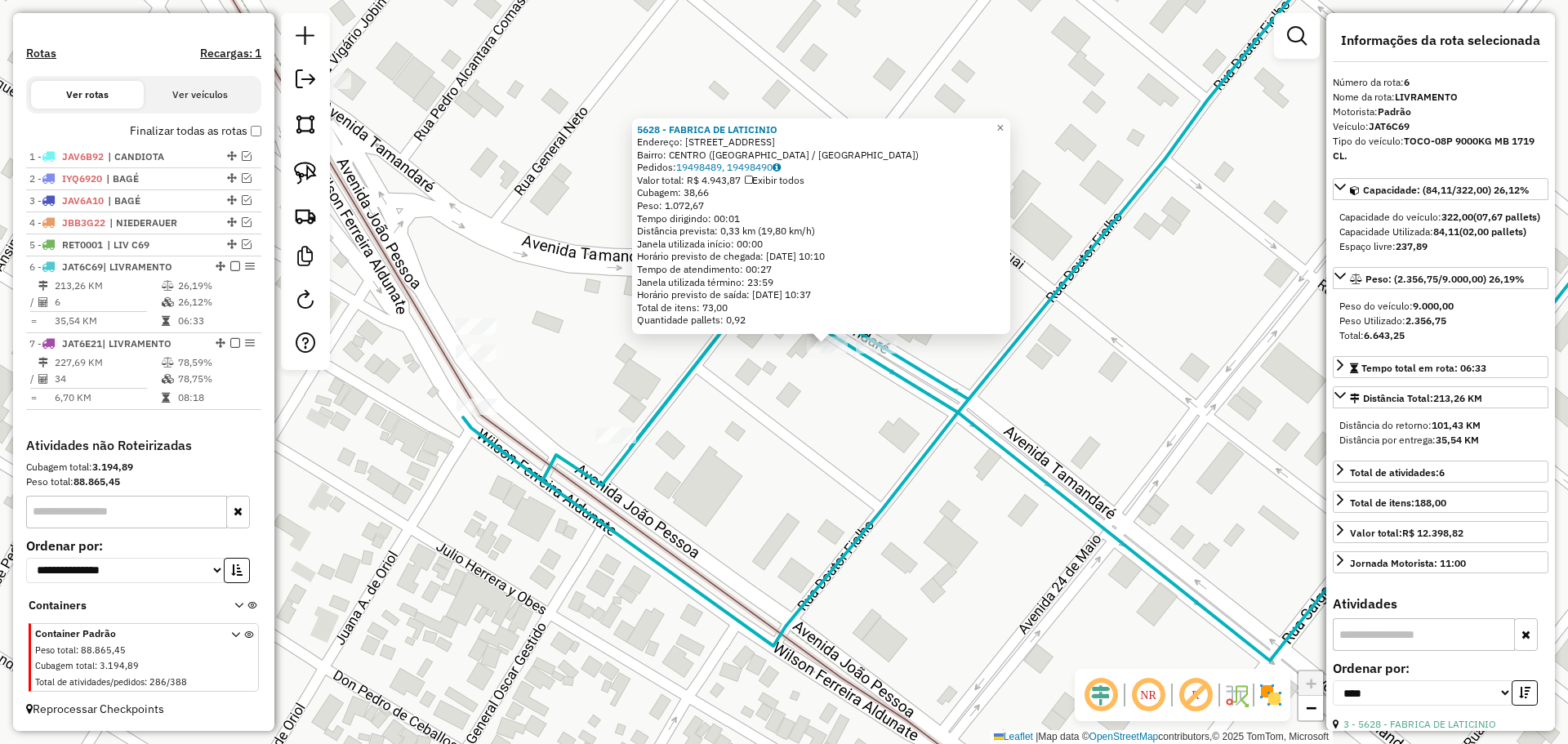
click at [829, 357] on div "Rota 6 - Placa JAT6C69 5628 - FABRICA DE LATICINIO 5628 - FABRICA DE LATICINIO …" at bounding box center [784, 372] width 1568 height 744
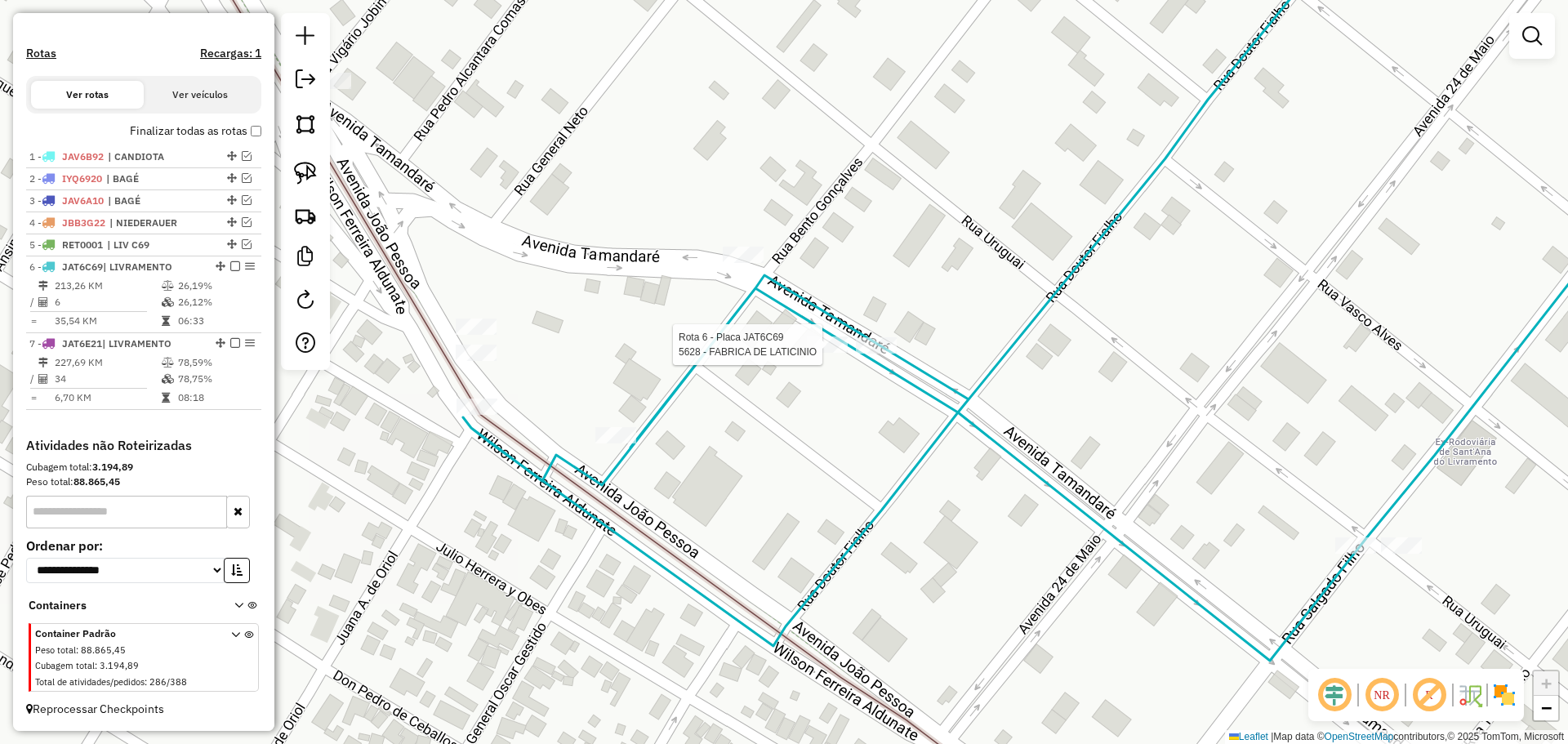
select select "*********"
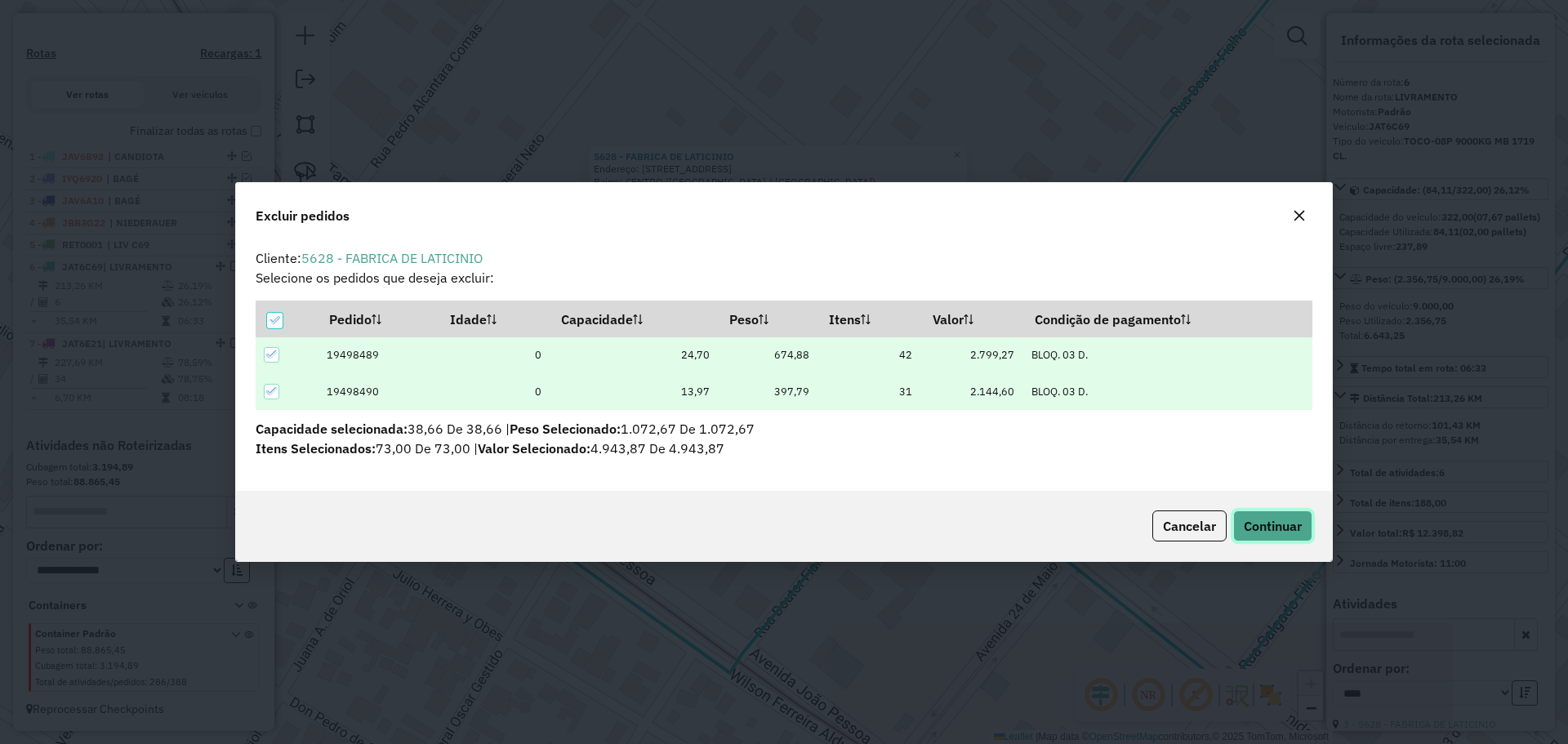
click at [1241, 514] on button "Continuar" at bounding box center [1273, 526] width 79 height 31
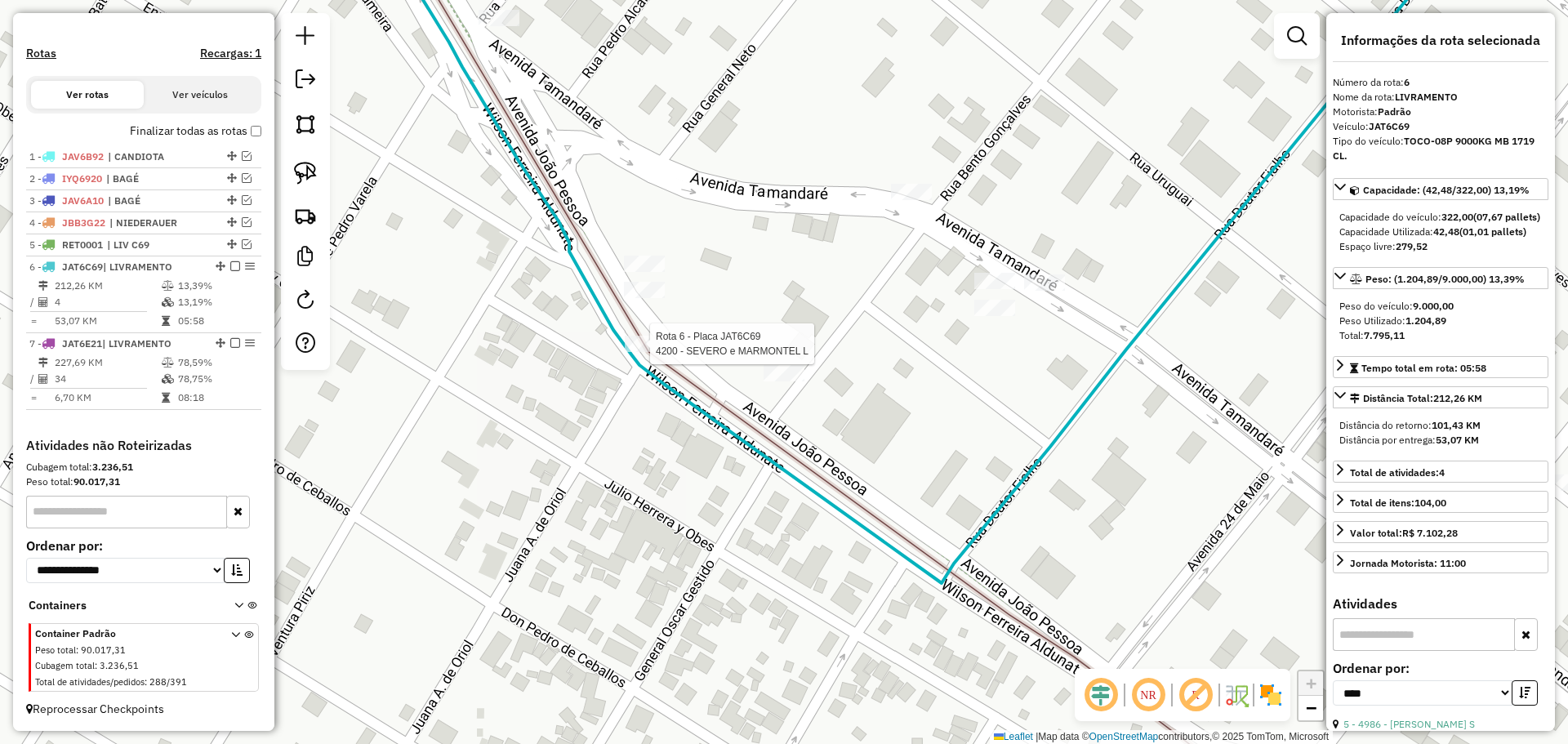
click at [648, 352] on div at bounding box center [645, 343] width 41 height 16
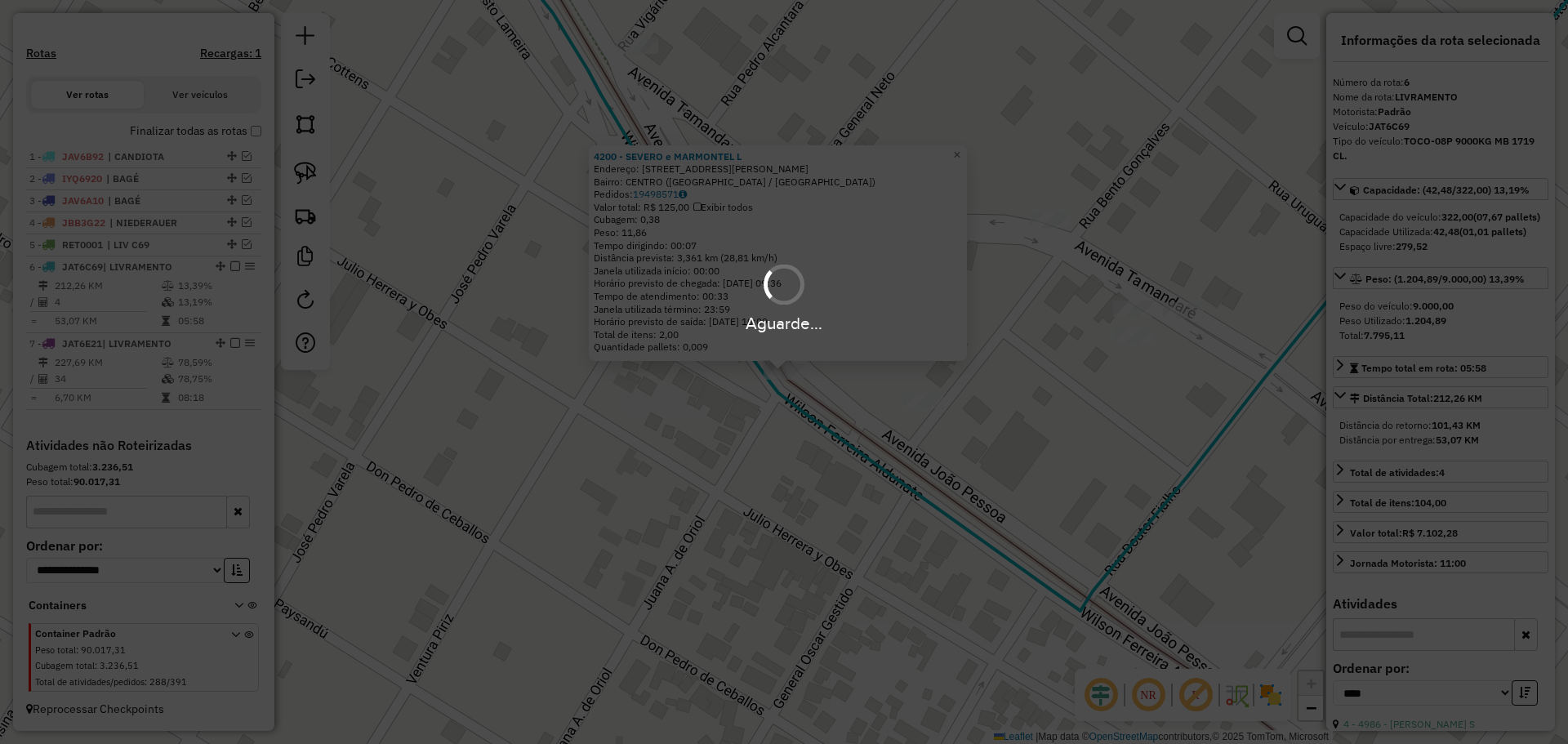
scroll to position [499, 0]
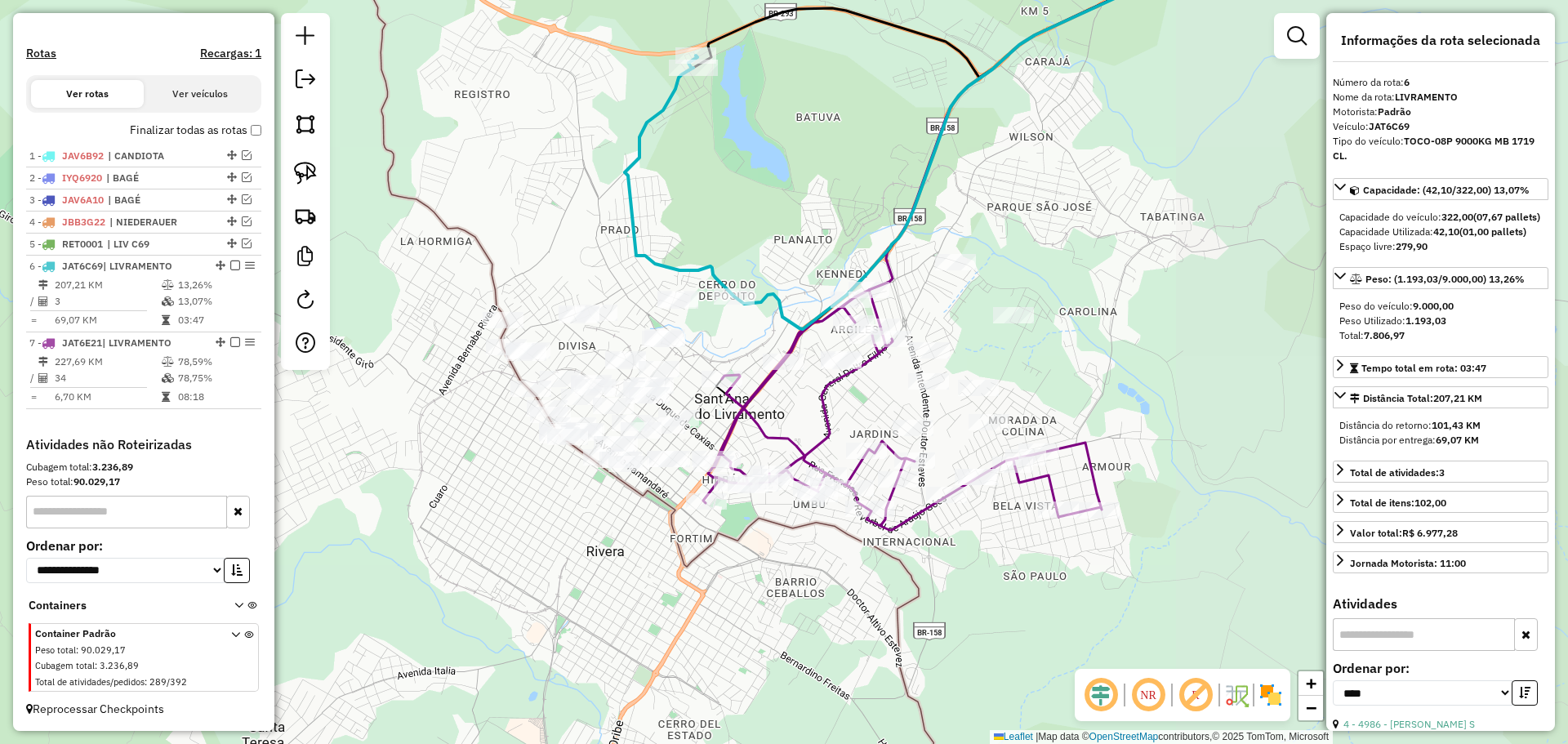
drag, startPoint x: 1098, startPoint y: 555, endPoint x: 665, endPoint y: 472, distance: 440.9
click at [665, 472] on div "Janela de atendimento Grade de atendimento Capacidade Transportadoras Veículos …" at bounding box center [784, 372] width 1568 height 744
click at [311, 171] on img at bounding box center [305, 173] width 23 height 23
click at [1295, 46] on link at bounding box center [1297, 35] width 33 height 33
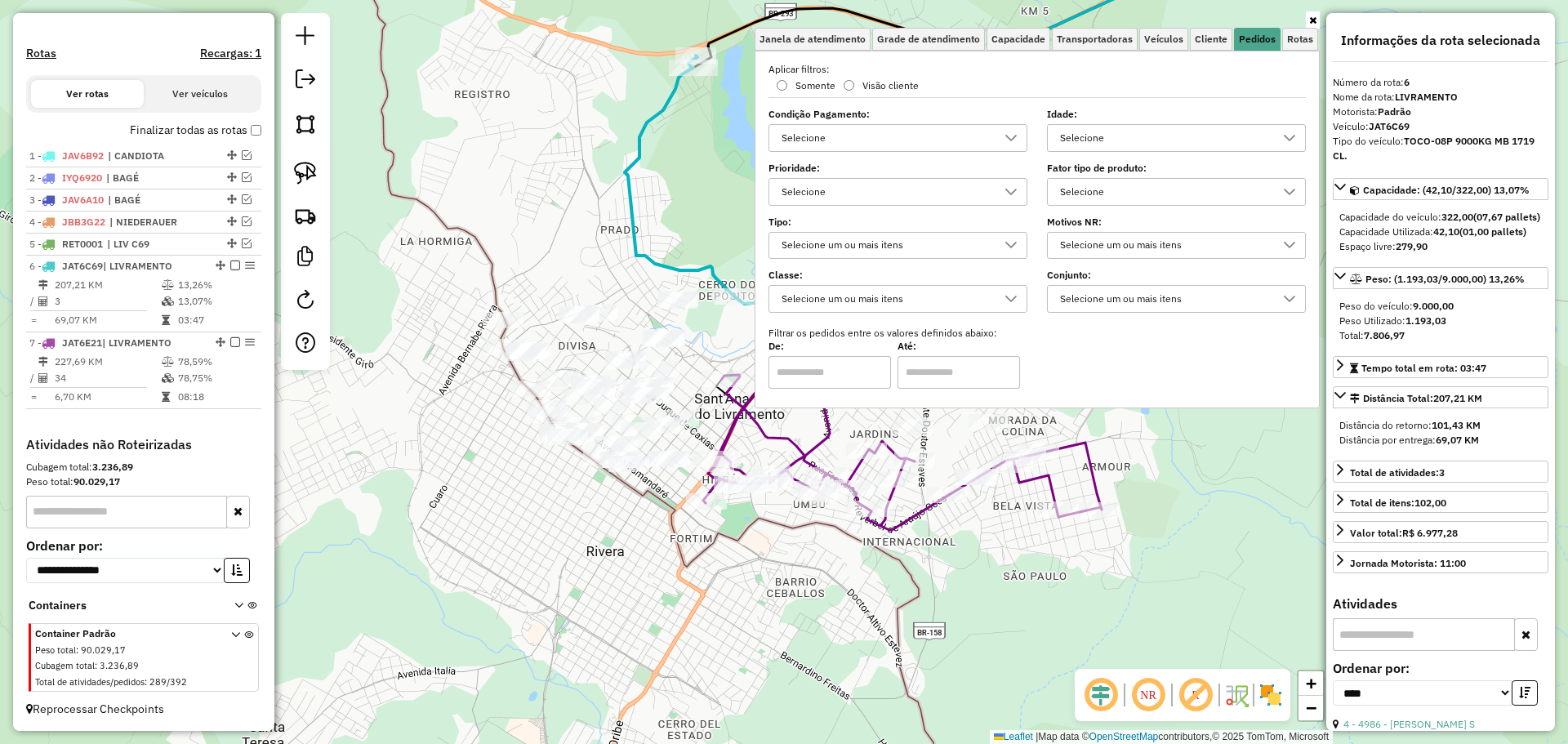
click at [1184, 137] on div "Selecione" at bounding box center [1165, 137] width 219 height 26
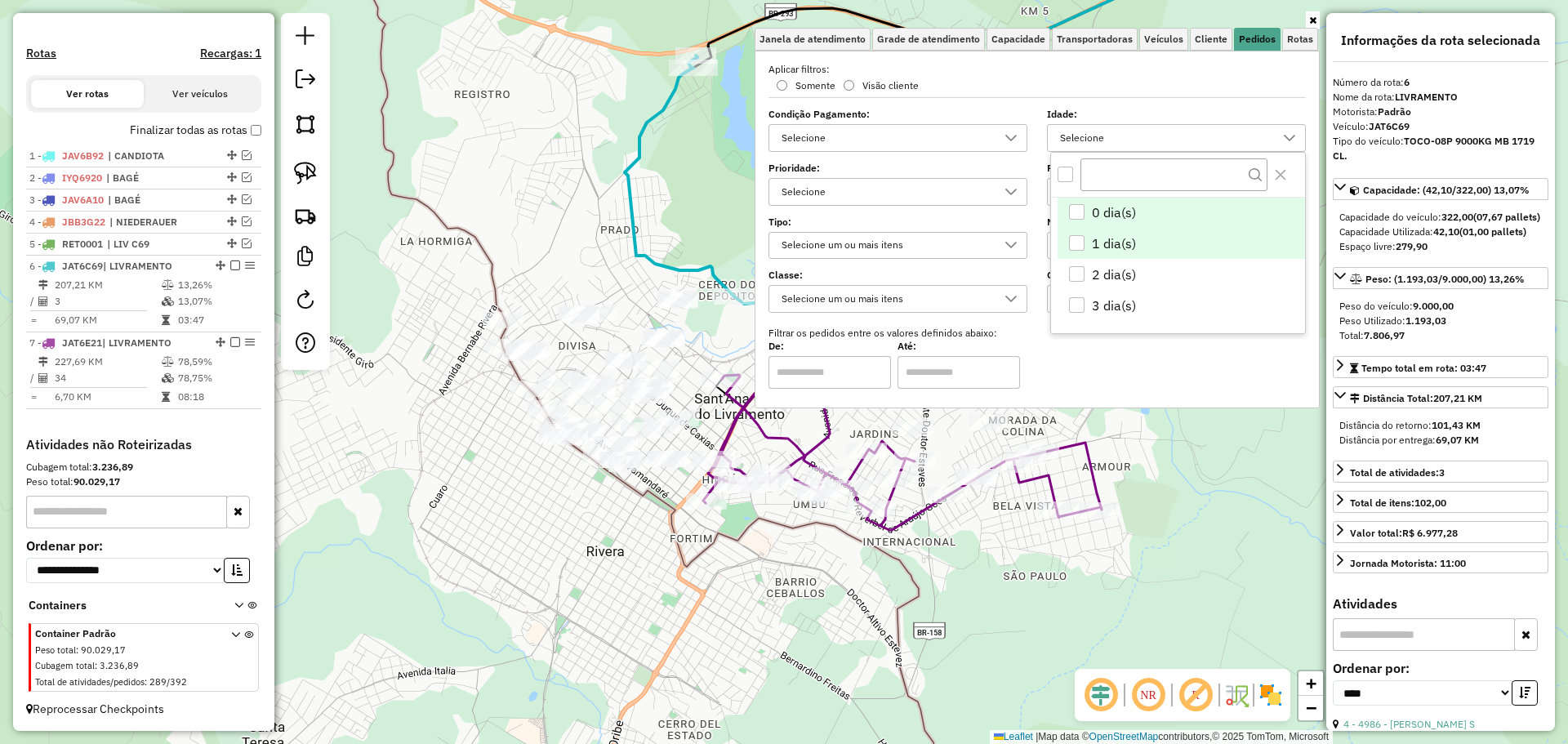
click at [1115, 247] on span "1 dia(s)" at bounding box center [1114, 243] width 44 height 19
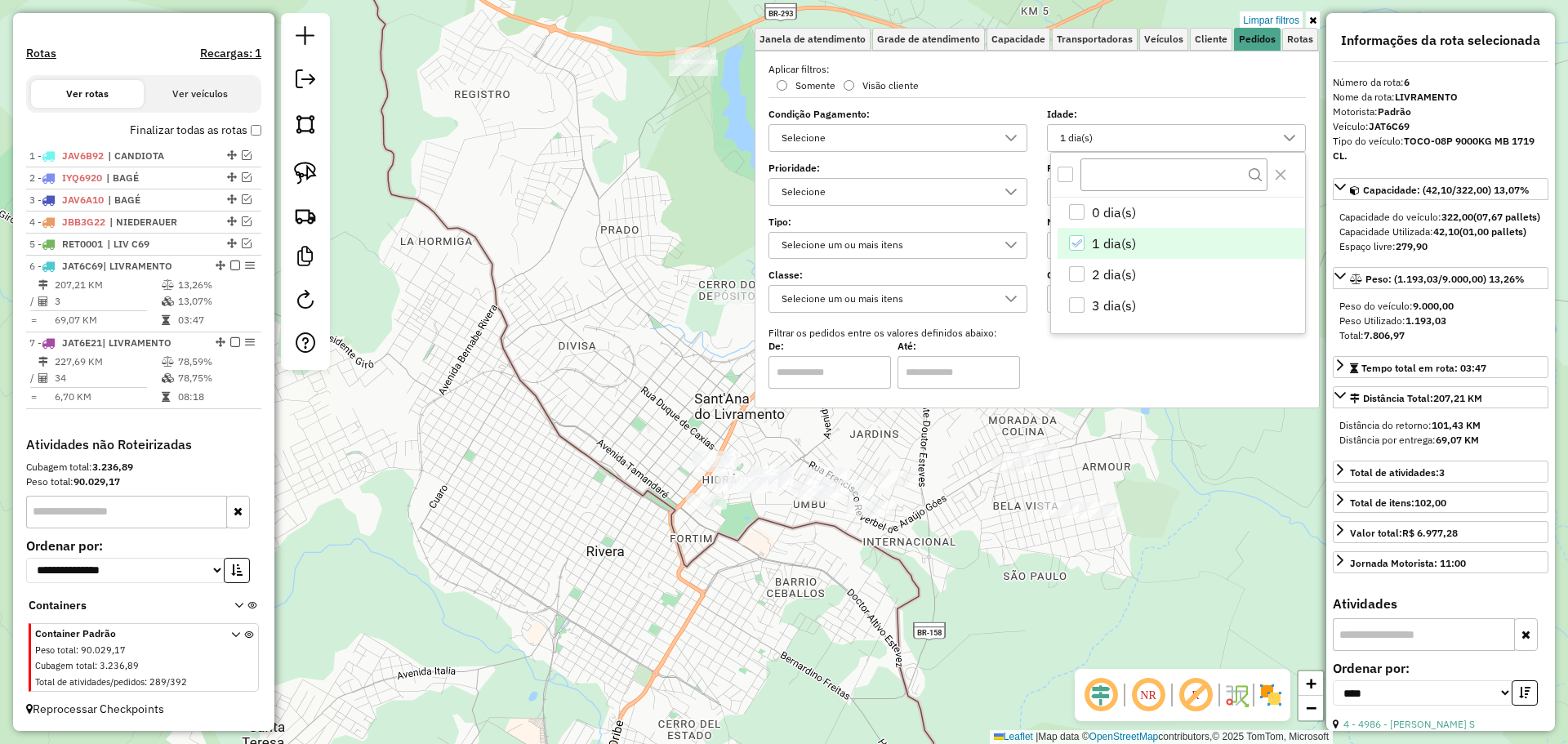
click at [598, 405] on div "Limpar filtros Janela de atendimento Grade de atendimento Capacidade Transporta…" at bounding box center [784, 372] width 1568 height 744
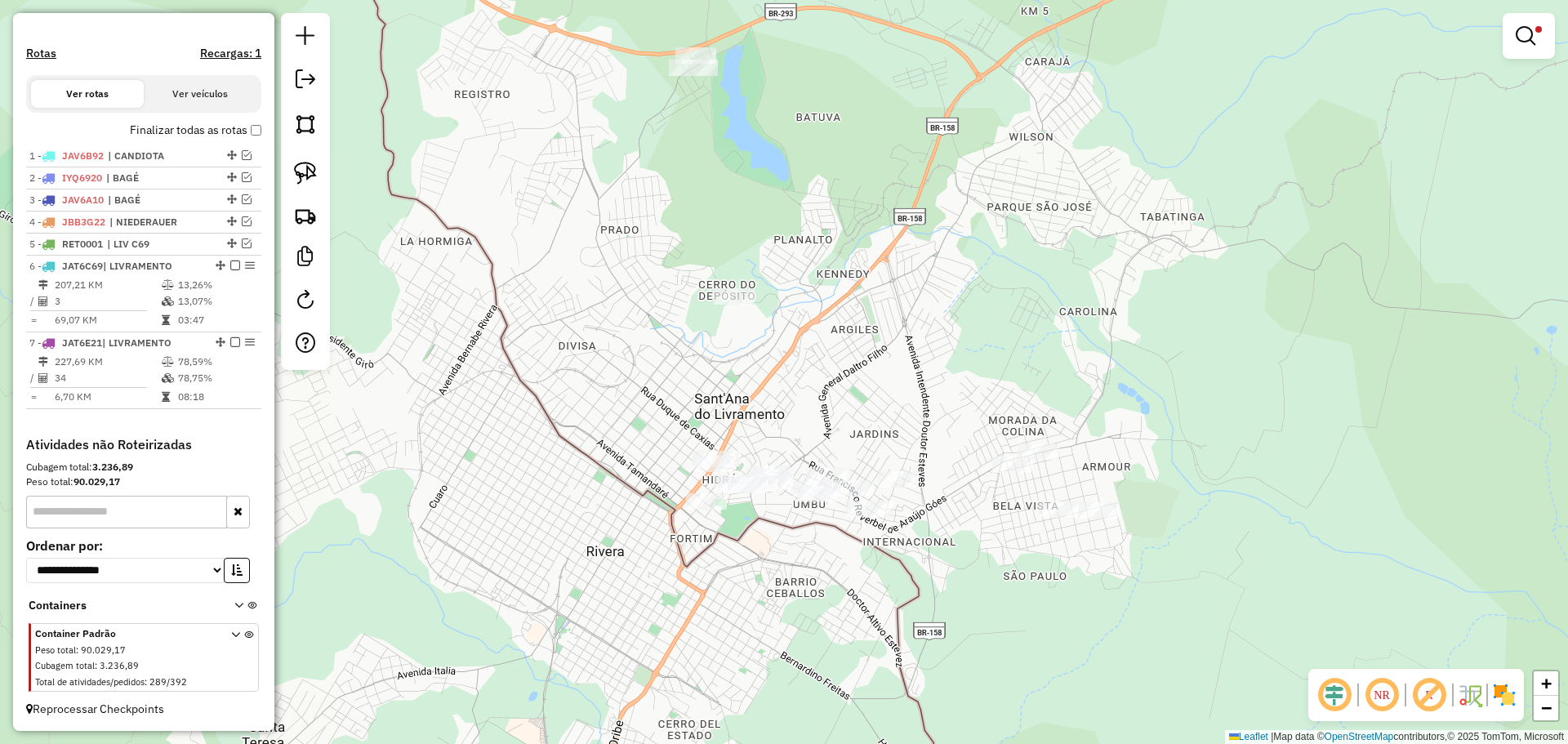
click at [598, 405] on div "Limpar filtros Janela de atendimento Grade de atendimento Capacidade Transporta…" at bounding box center [784, 372] width 1568 height 744
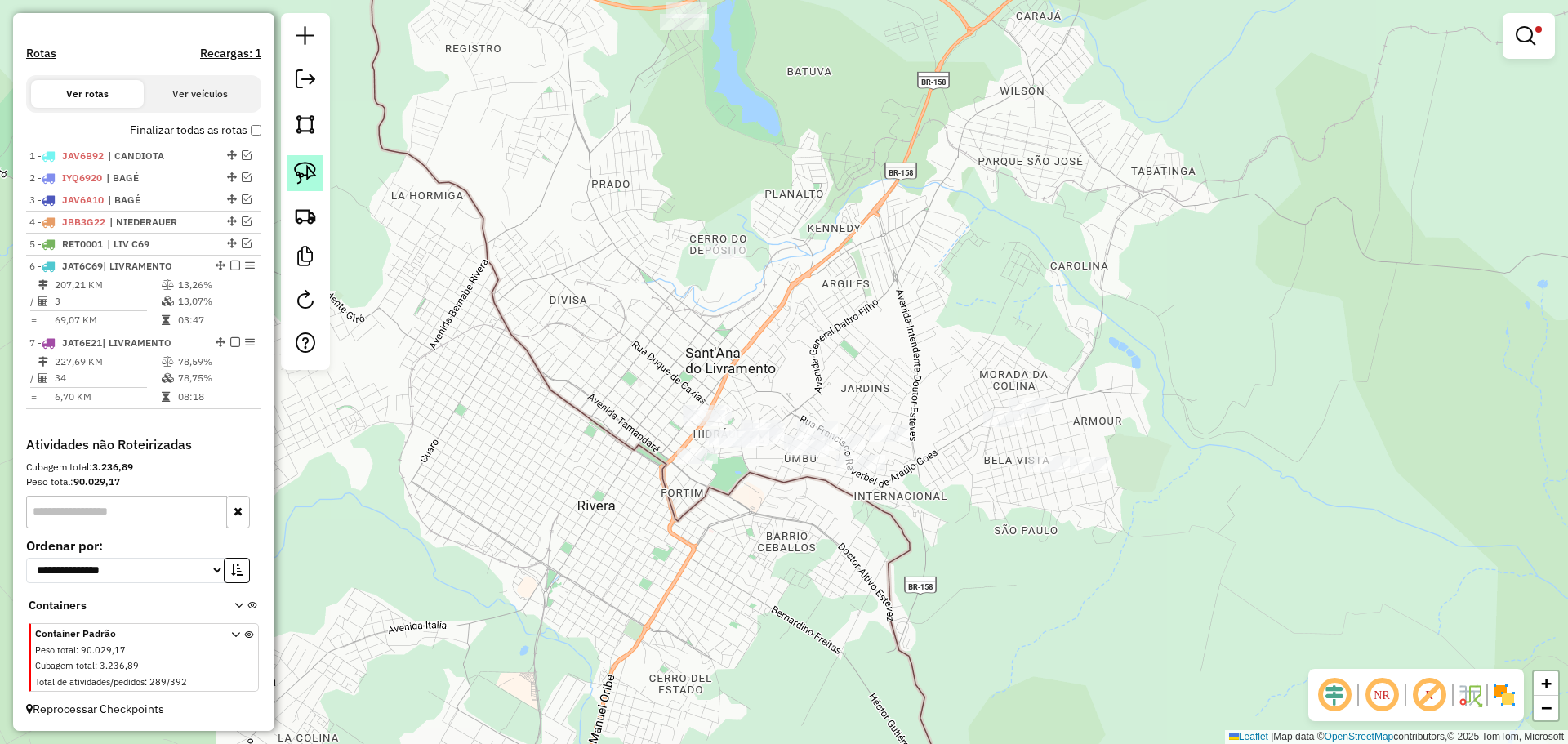
click at [314, 176] on img at bounding box center [305, 173] width 23 height 23
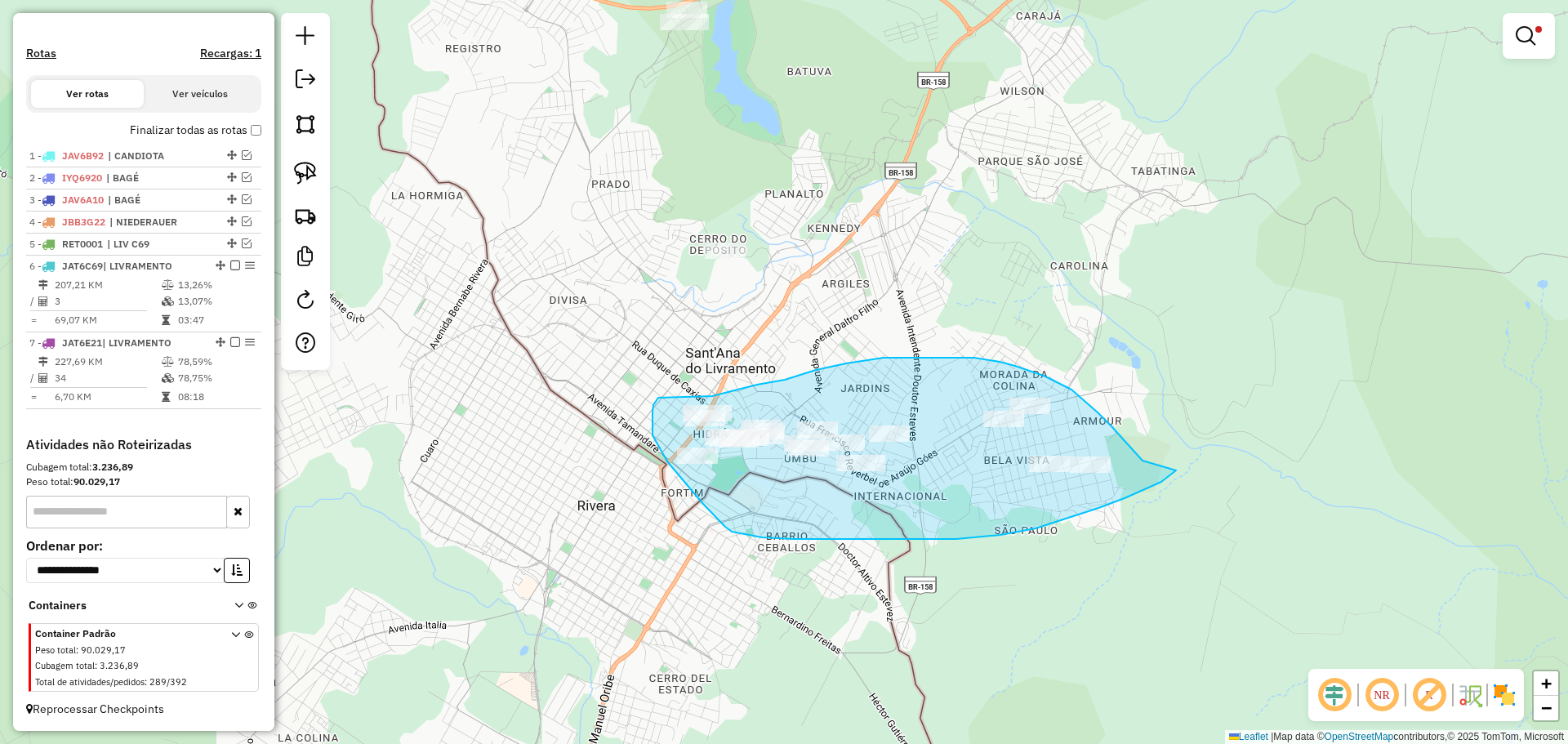
drag, startPoint x: 1143, startPoint y: 461, endPoint x: 1176, endPoint y: 470, distance: 34.2
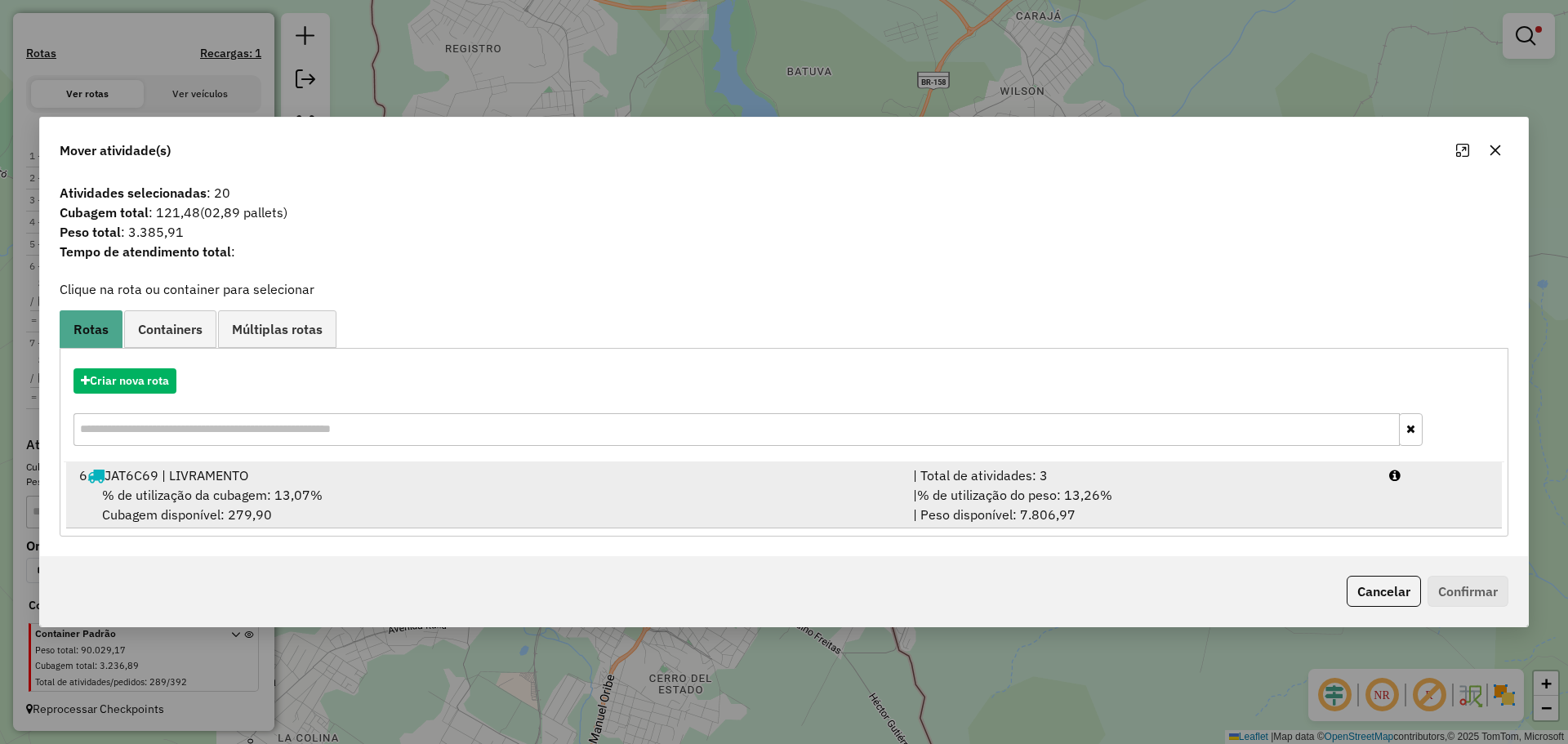
click at [700, 489] on div "% de utilização da cubagem: 13,07% Cubagem disponível: 279,90" at bounding box center [486, 504] width 834 height 39
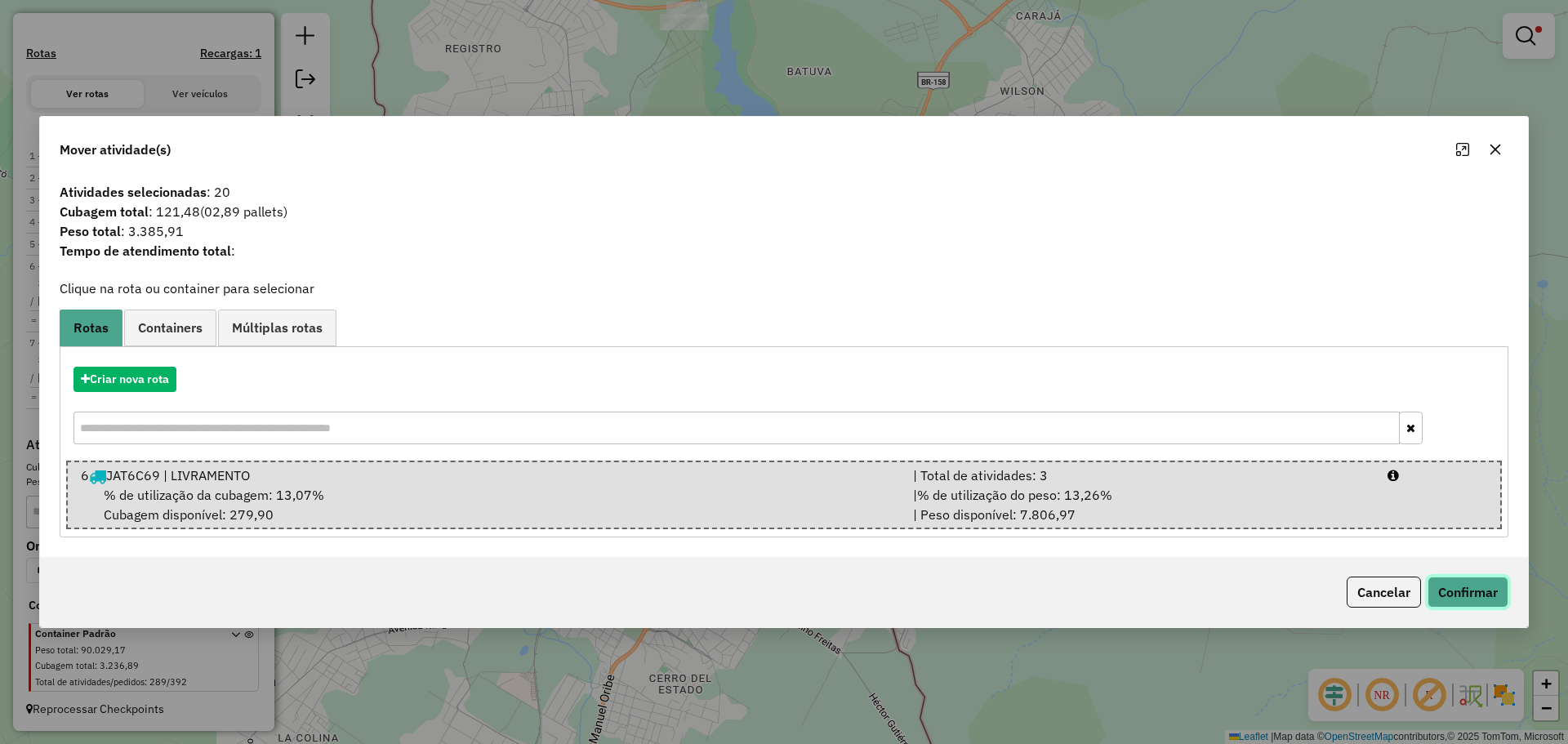
click at [1460, 597] on button "Confirmar" at bounding box center [1468, 591] width 81 height 31
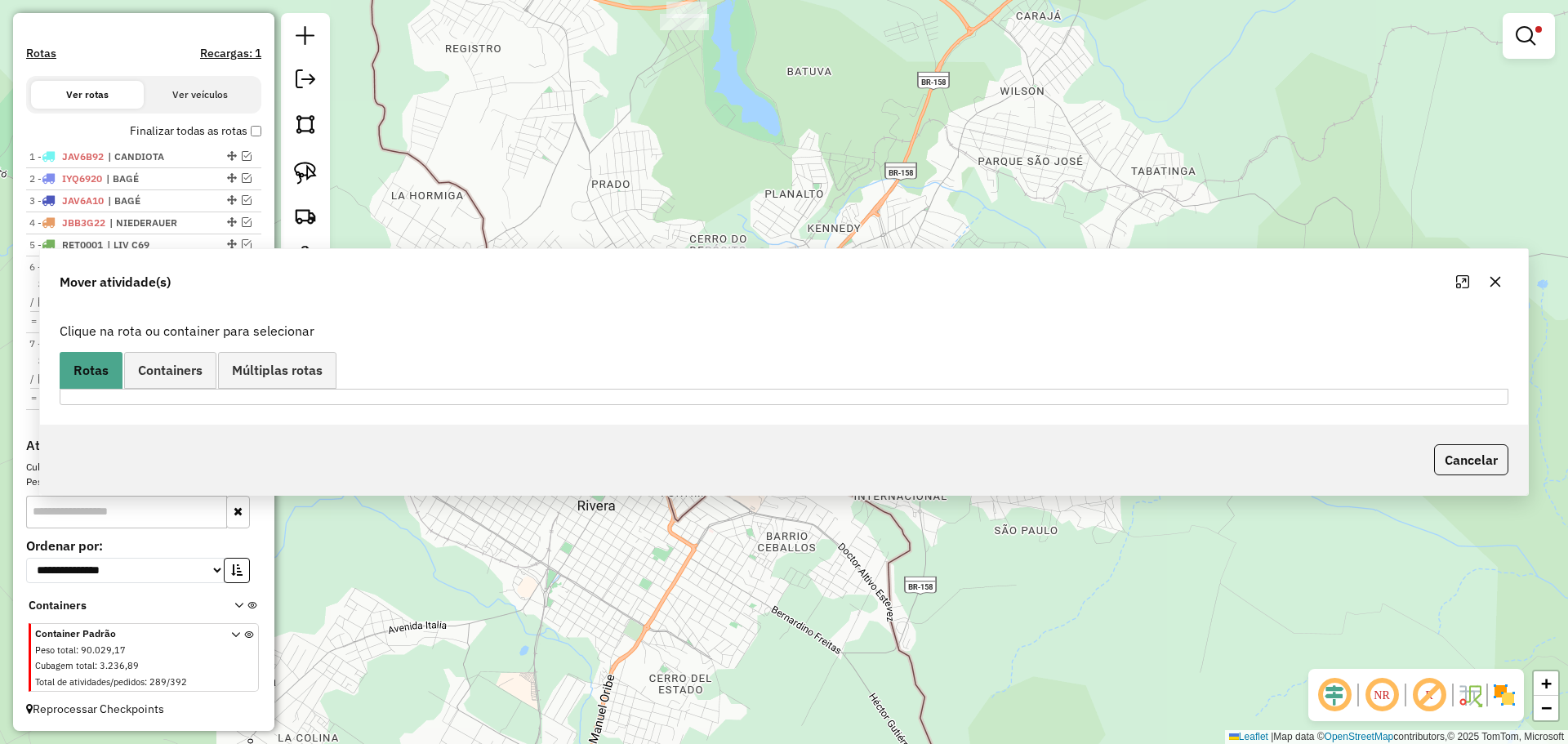
scroll to position [478, 0]
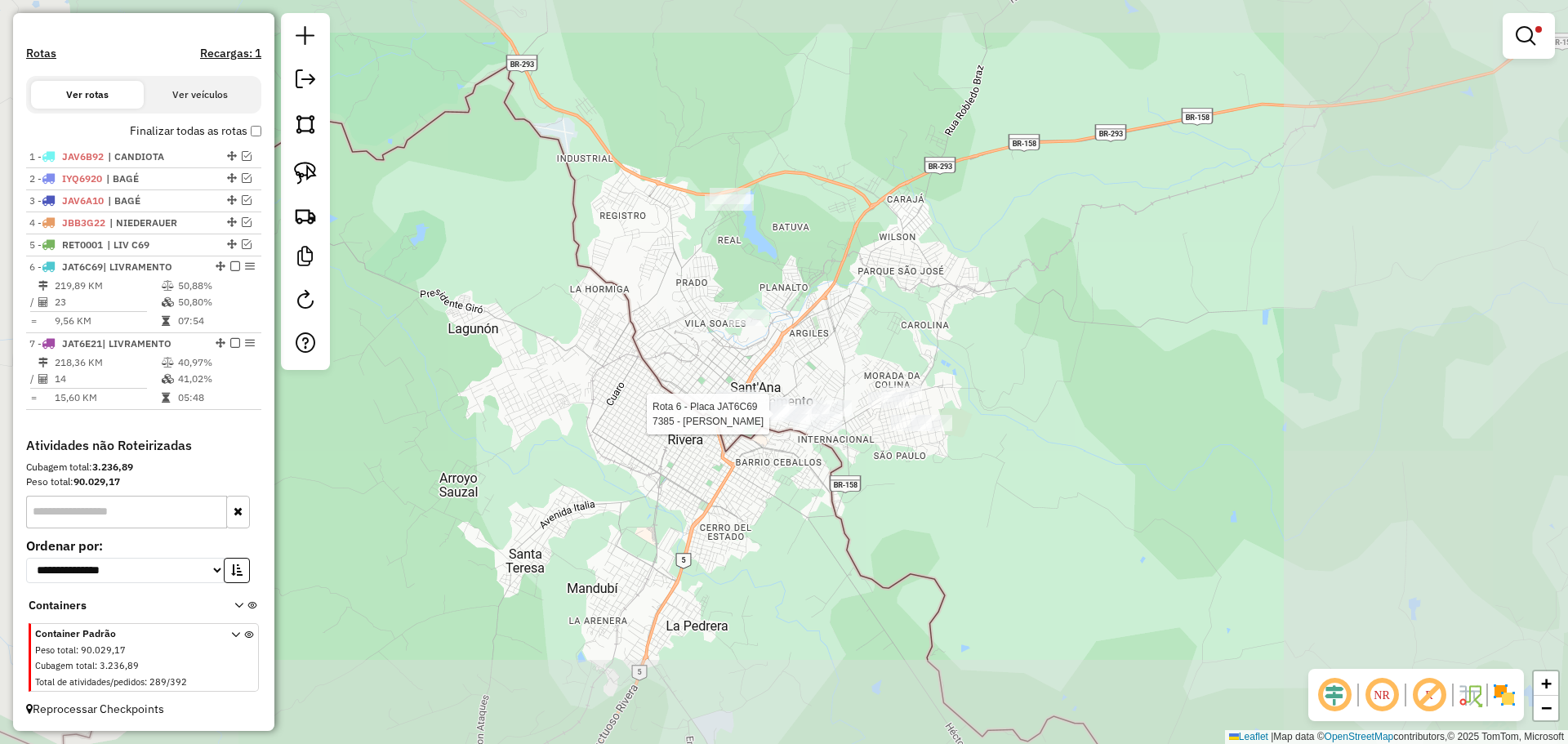
select select "*********"
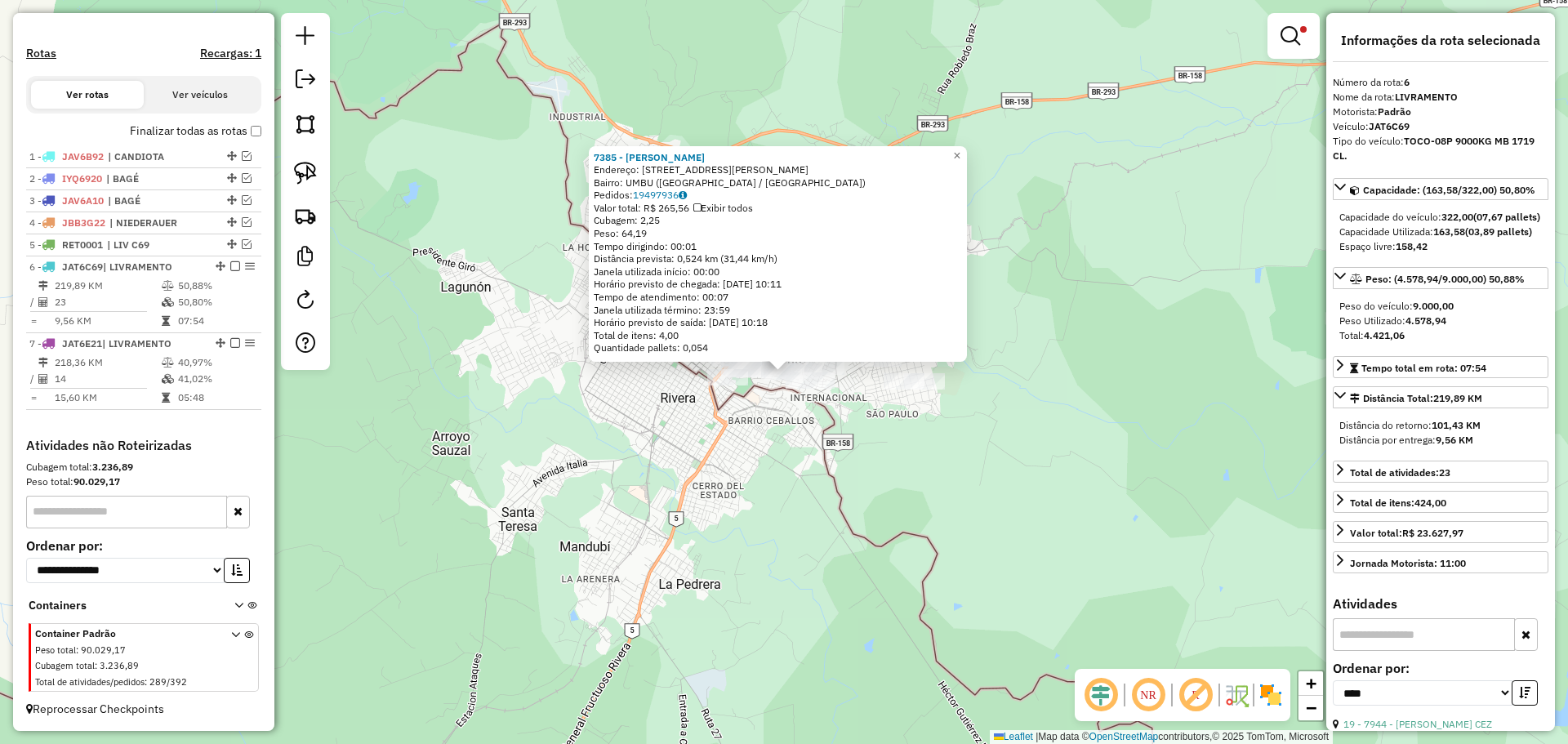
click at [1299, 36] on em at bounding box center [1290, 35] width 19 height 19
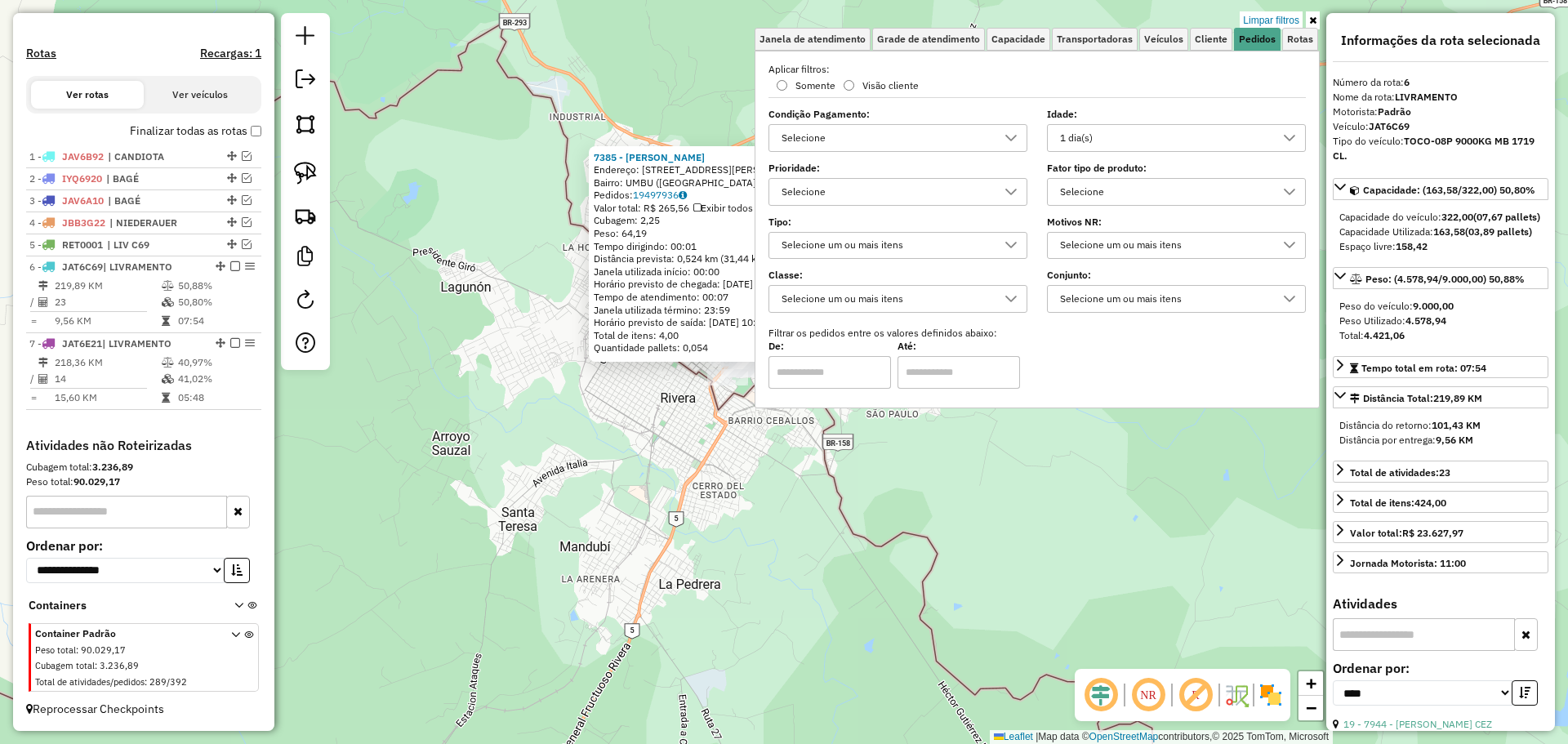
click at [1254, 144] on div "1 dia(s)" at bounding box center [1165, 137] width 219 height 26
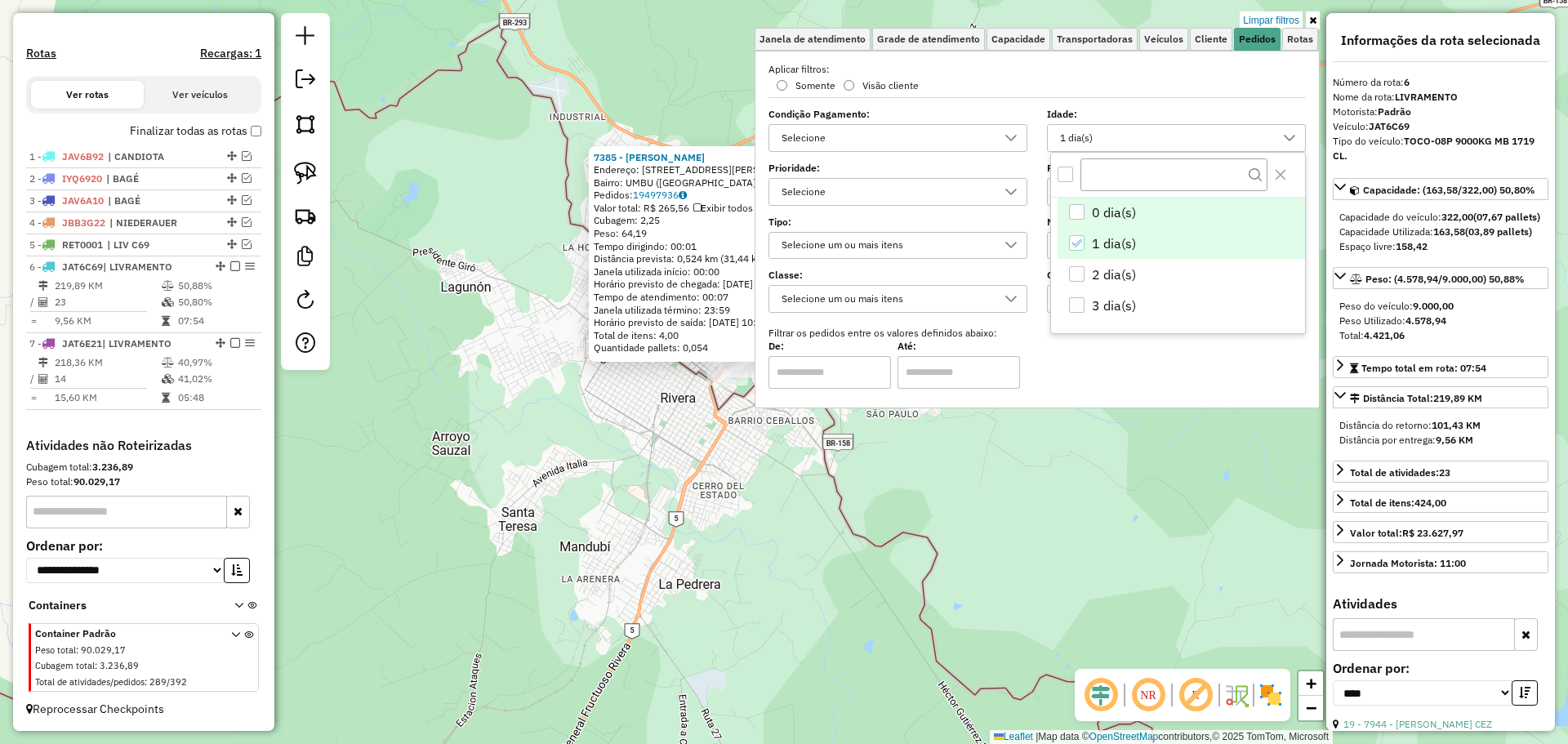
scroll to position [10, 57]
click at [1144, 240] on li "1 dia(s)" at bounding box center [1181, 243] width 247 height 31
click at [753, 541] on div "7385 - Almerinda Miranda Go Endereço: R JOSE MARTINS 417 Bairro: UMBU (SANT ANA…" at bounding box center [784, 372] width 1568 height 744
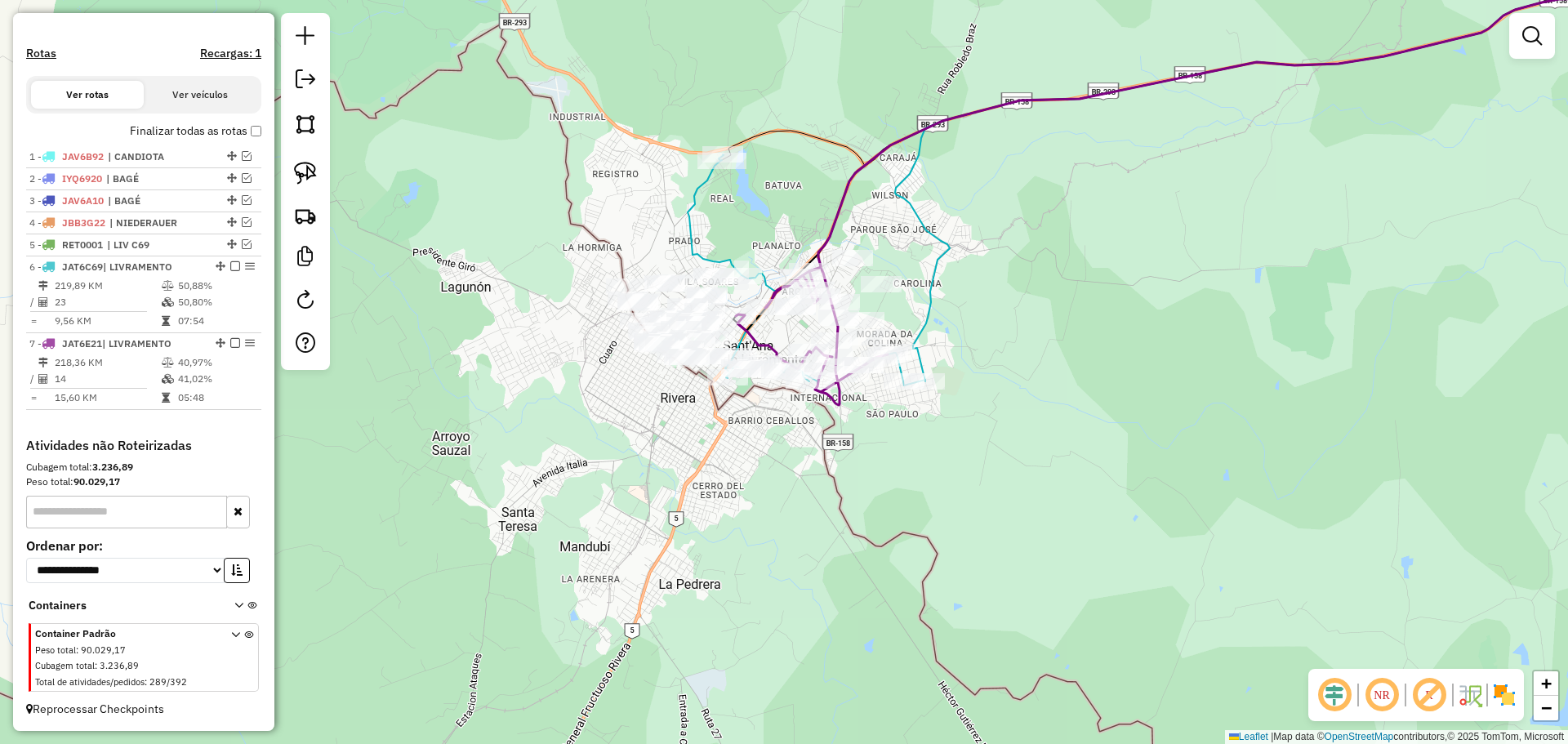
click at [749, 434] on div "Janela de atendimento Grade de atendimento Capacidade Transportadoras Veículos …" at bounding box center [784, 372] width 1568 height 744
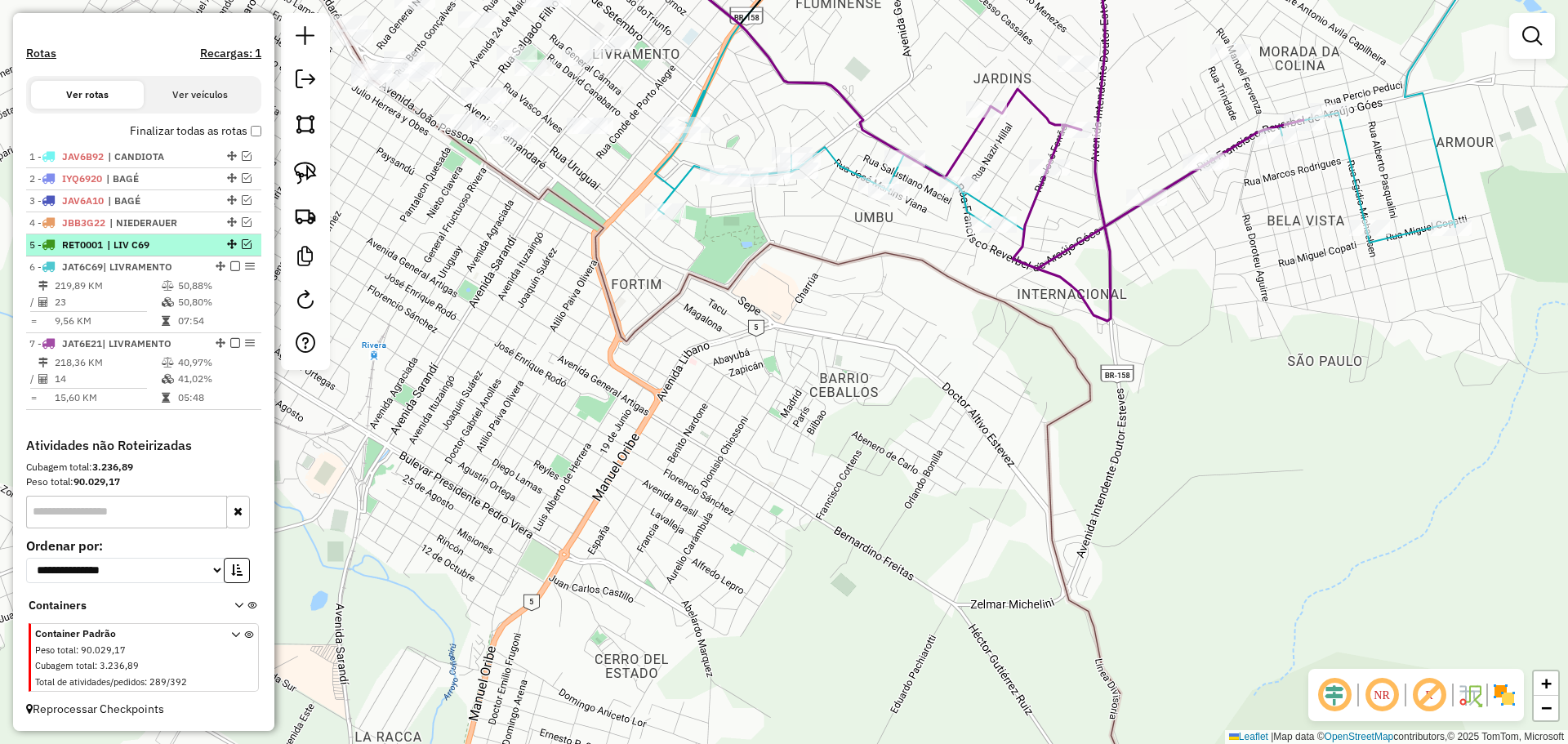
click at [193, 245] on div "5 - RET0001 | LIV C69" at bounding box center [116, 245] width 173 height 14
select select "*********"
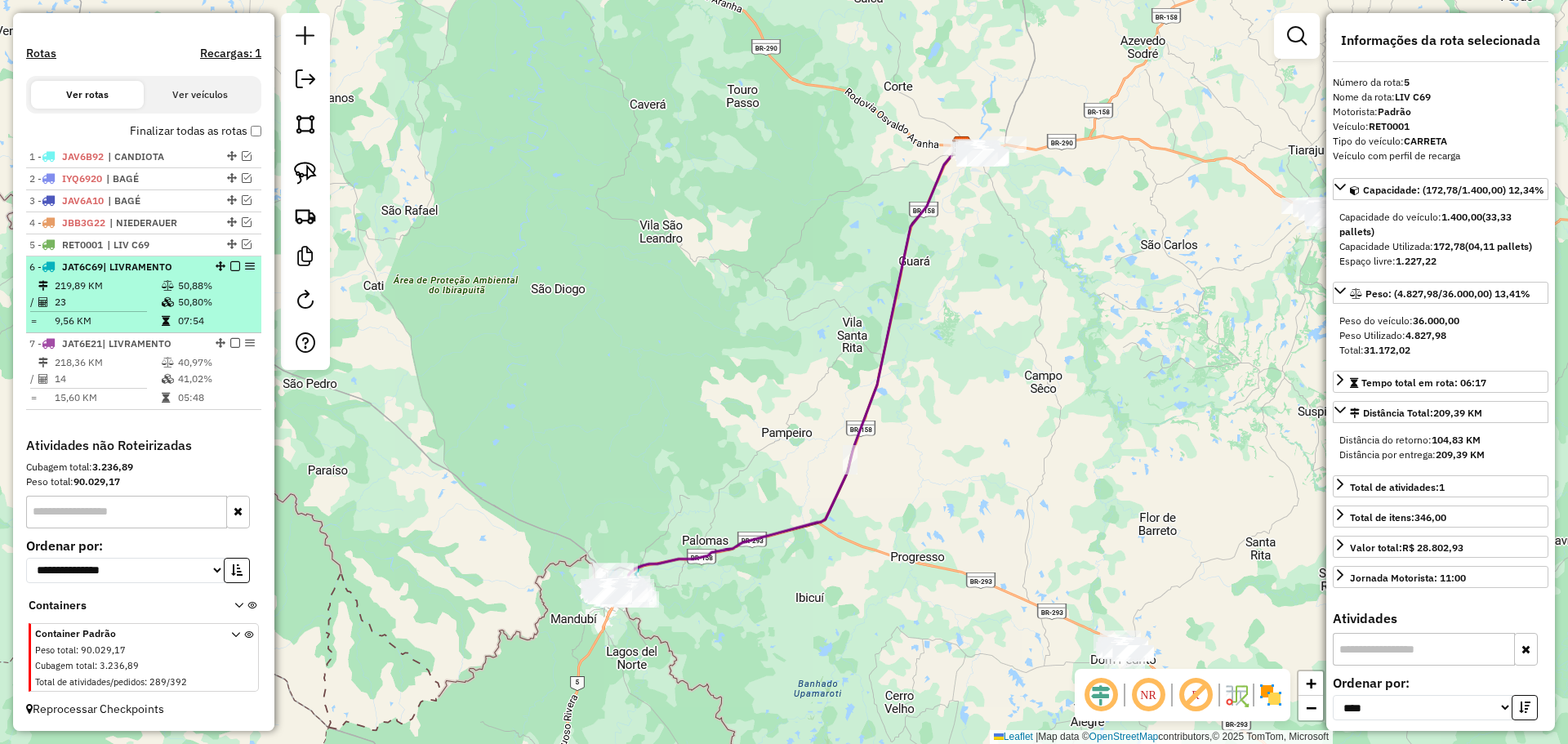
click at [176, 276] on li "6 - JAT6C69 | LIVRAMENTO 219,89 KM 50,88% / 23 50,80% = 9,56 KM 07:54" at bounding box center [143, 294] width 235 height 77
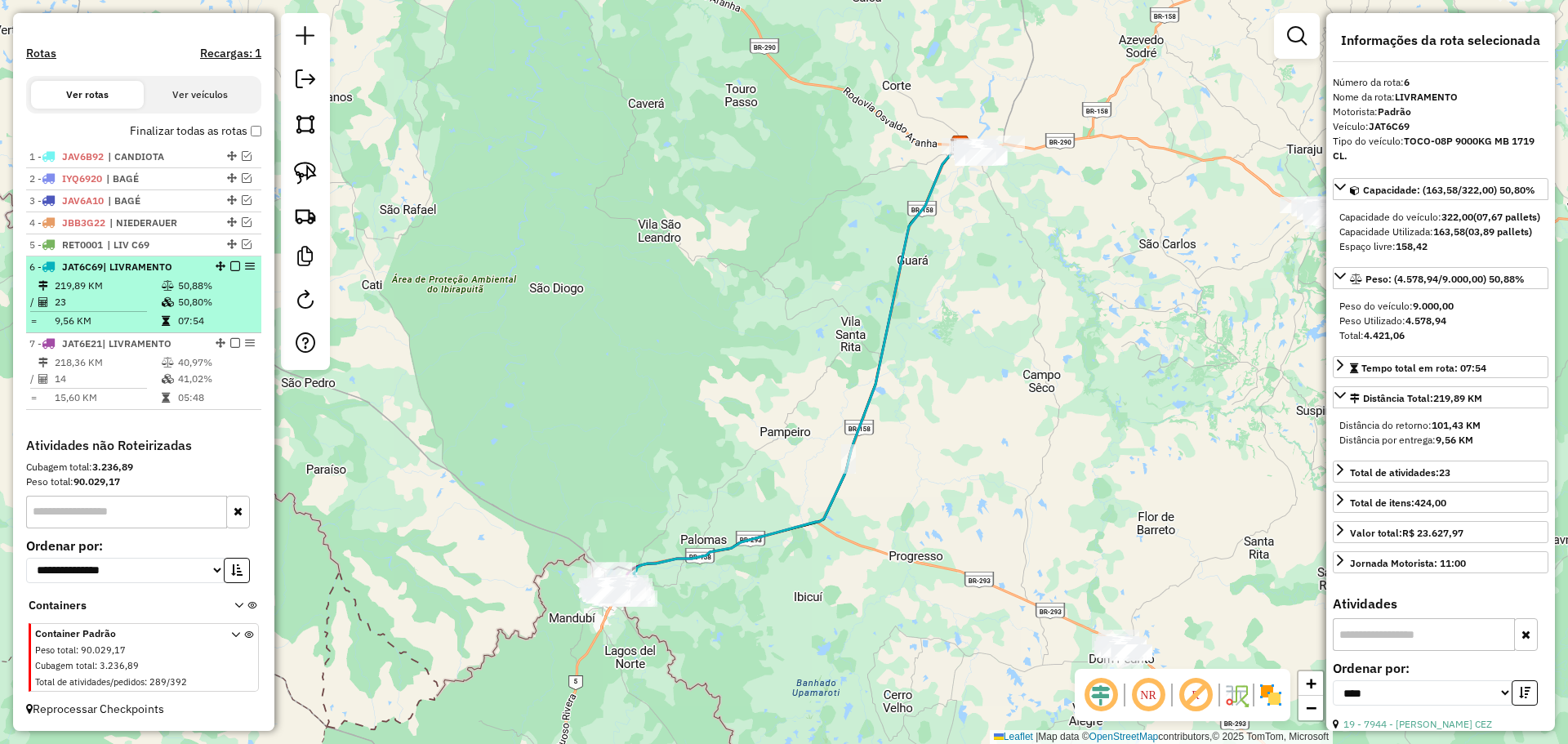
click at [245, 266] on em at bounding box center [250, 267] width 10 height 10
click at [233, 267] on em at bounding box center [235, 267] width 10 height 10
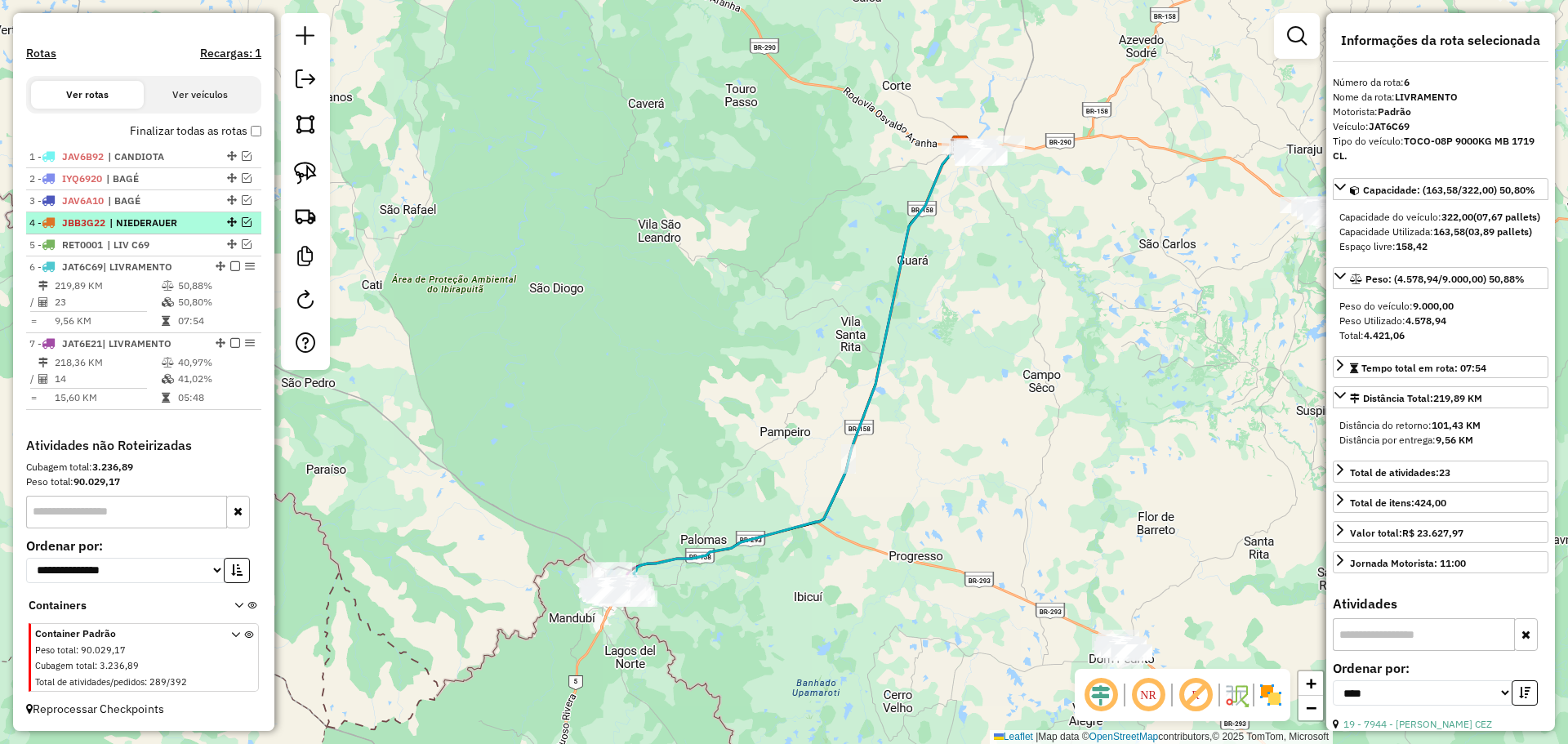
scroll to position [423, 0]
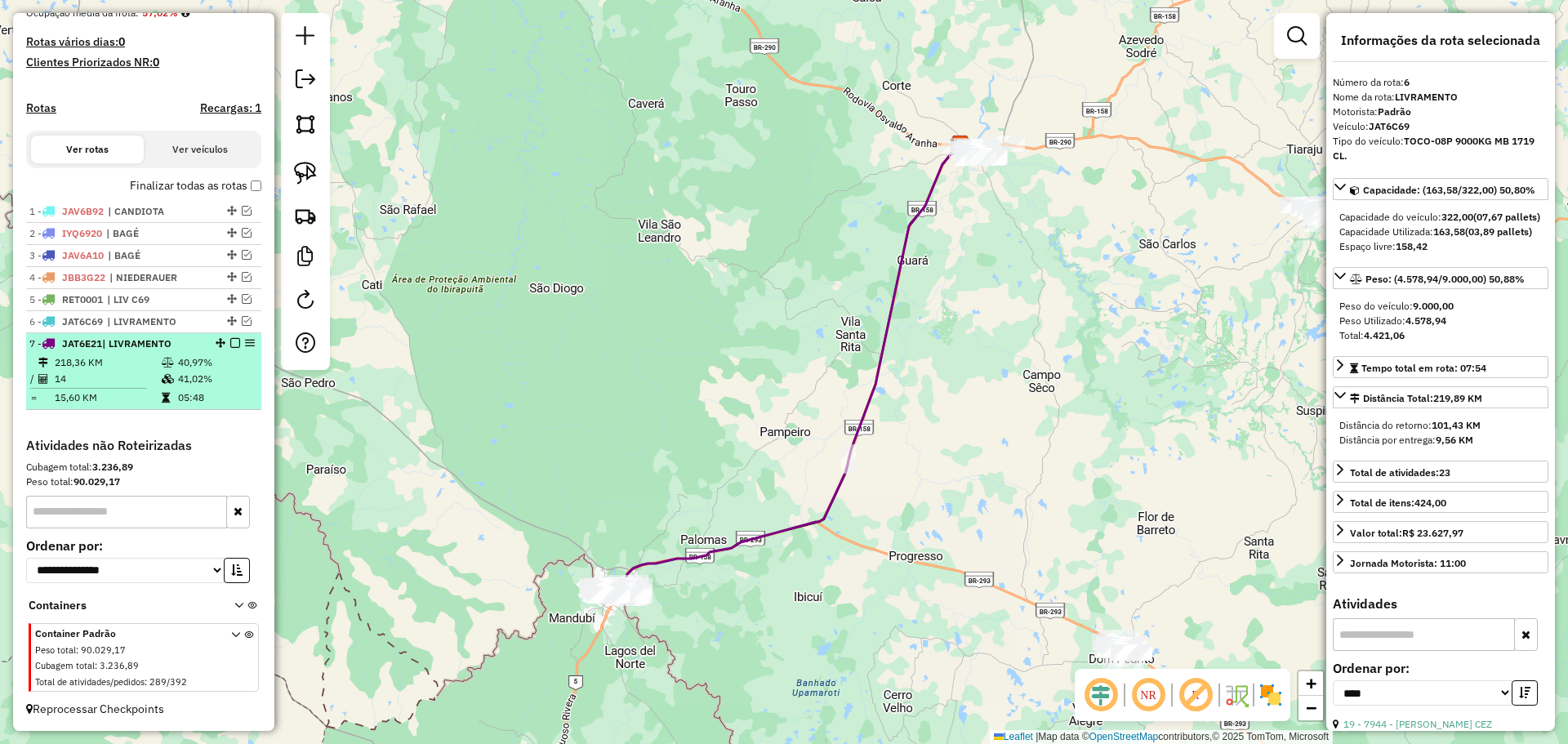
click at [245, 342] on em at bounding box center [250, 343] width 10 height 10
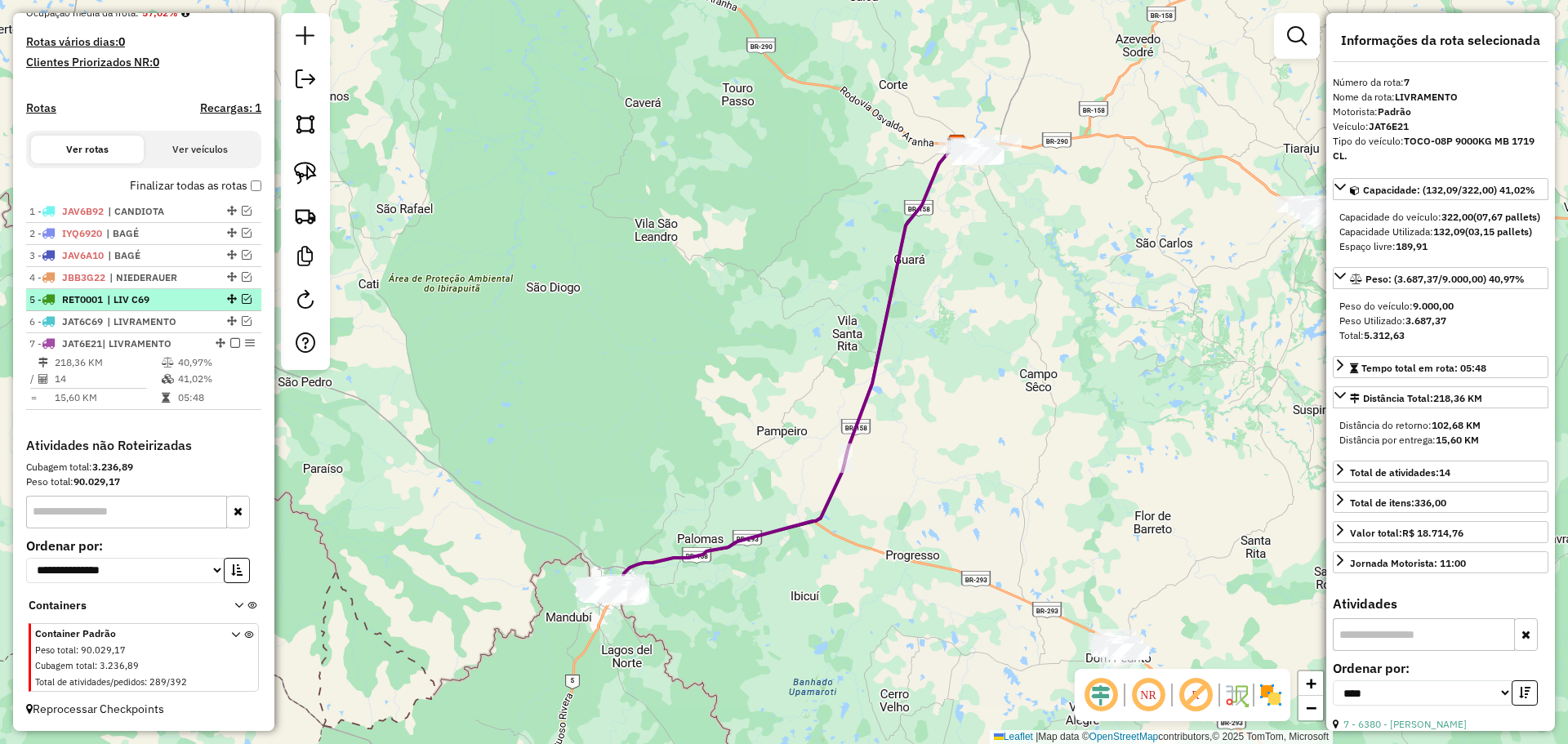
click at [235, 343] on em at bounding box center [235, 343] width 10 height 10
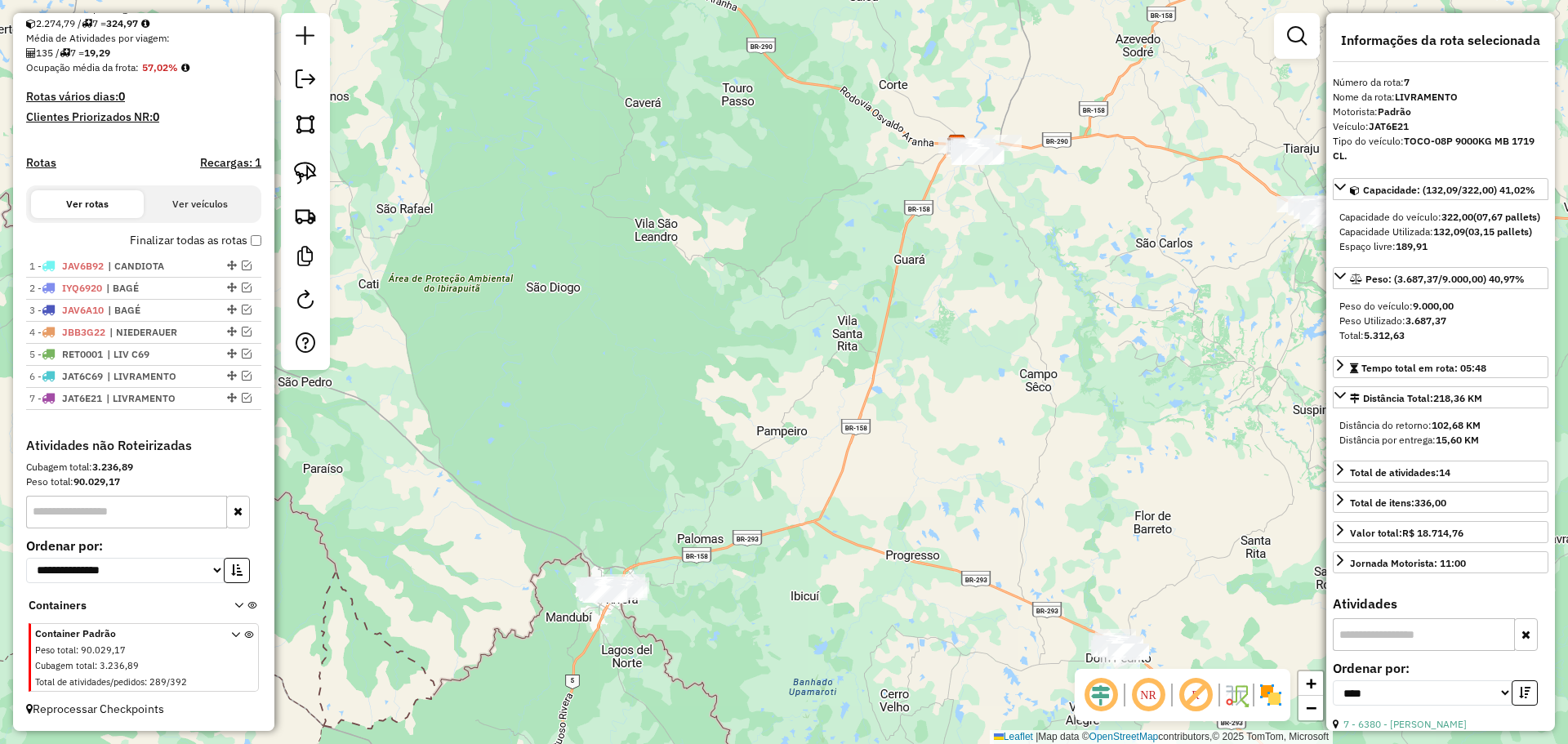
drag, startPoint x: 497, startPoint y: 526, endPoint x: 470, endPoint y: 411, distance: 118.1
click at [470, 412] on div "Janela de atendimento Grade de atendimento Capacidade Transportadoras Veículos …" at bounding box center [784, 372] width 1568 height 744
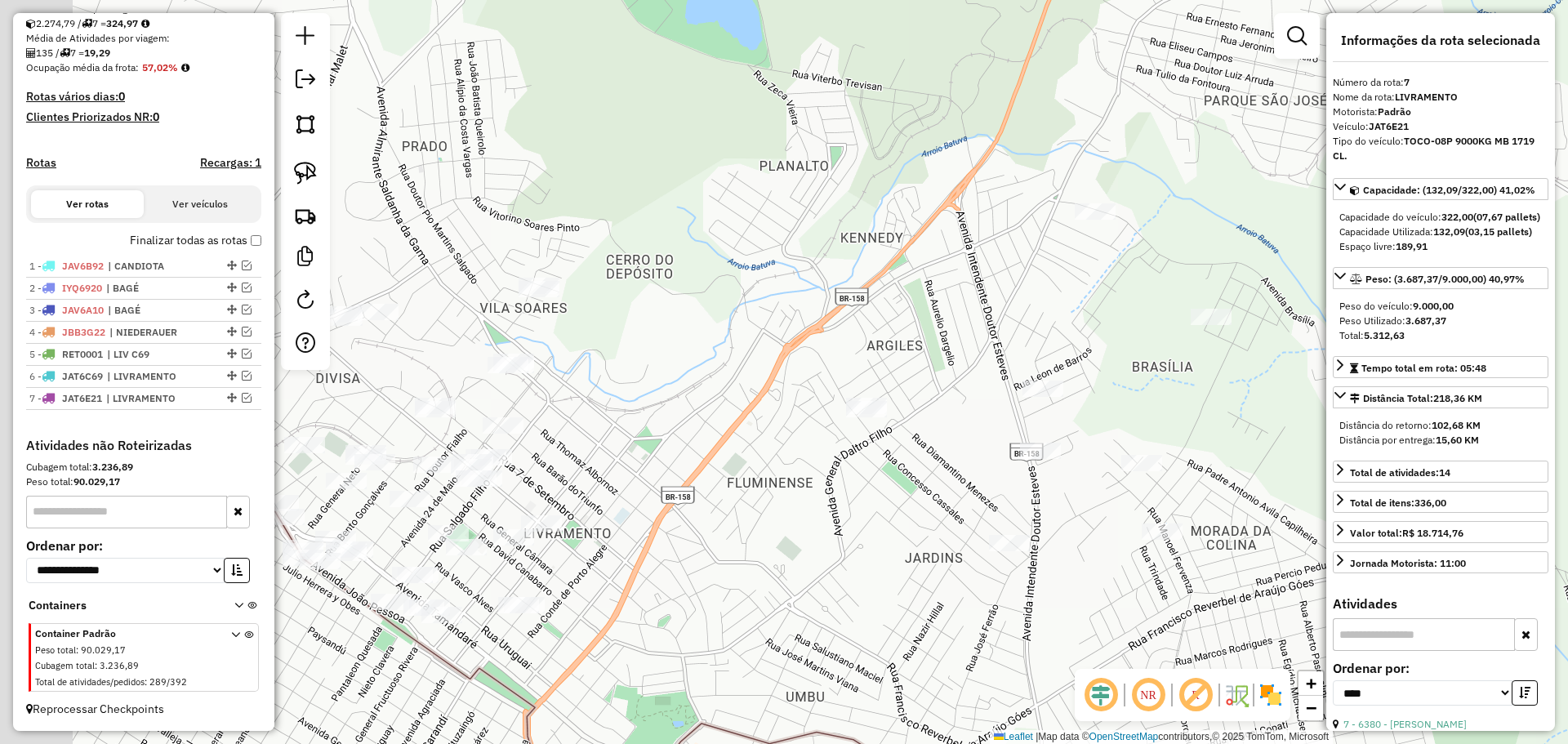
drag, startPoint x: 695, startPoint y: 502, endPoint x: 787, endPoint y: 550, distance: 103.8
click at [787, 550] on div "Janela de atendimento Grade de atendimento Capacidade Transportadoras Veículos …" at bounding box center [784, 372] width 1568 height 744
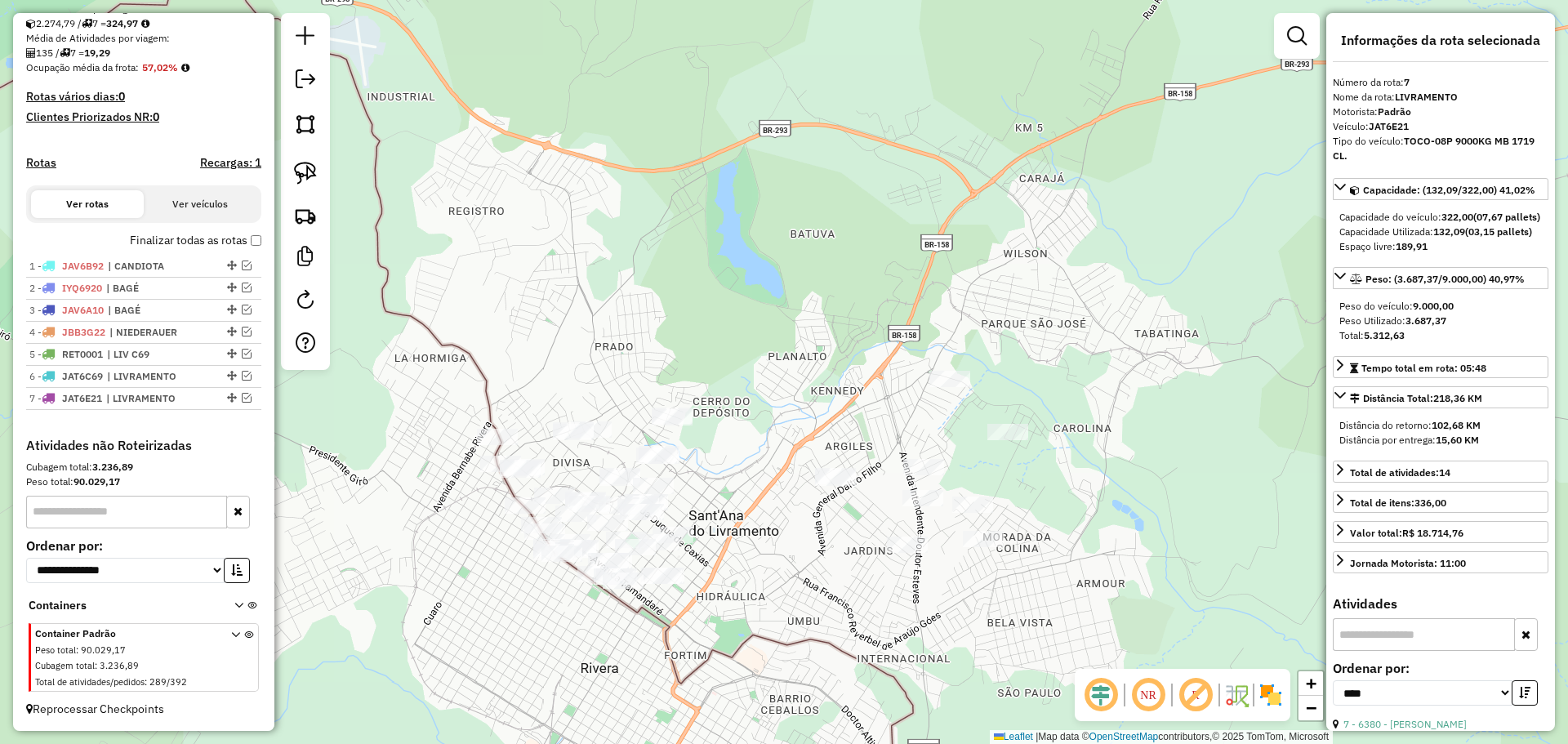
drag, startPoint x: 730, startPoint y: 542, endPoint x: 838, endPoint y: 533, distance: 108.4
click at [863, 538] on div "Janela de atendimento Grade de atendimento Capacidade Transportadoras Veículos …" at bounding box center [784, 372] width 1568 height 744
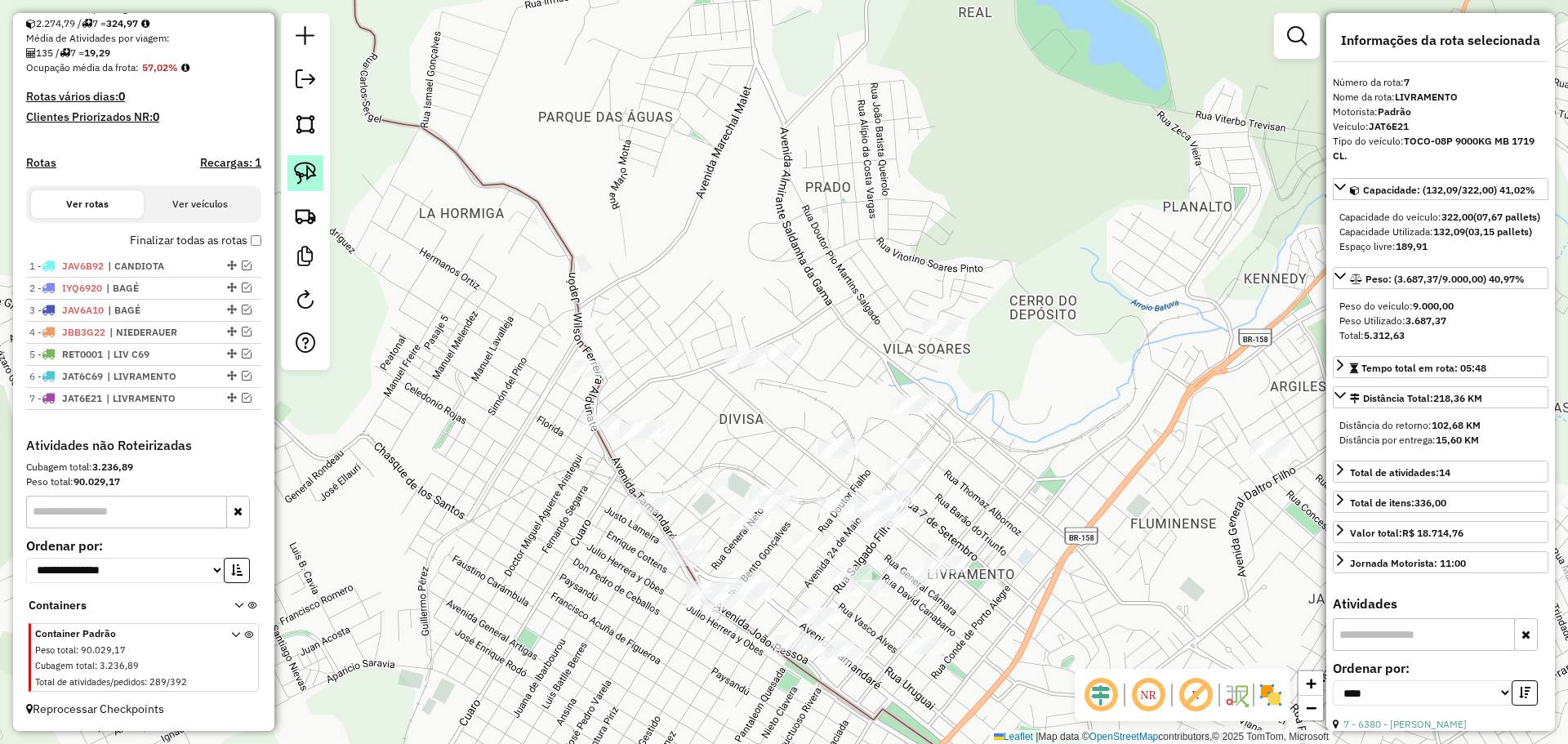
click at [310, 173] on img at bounding box center [305, 173] width 23 height 23
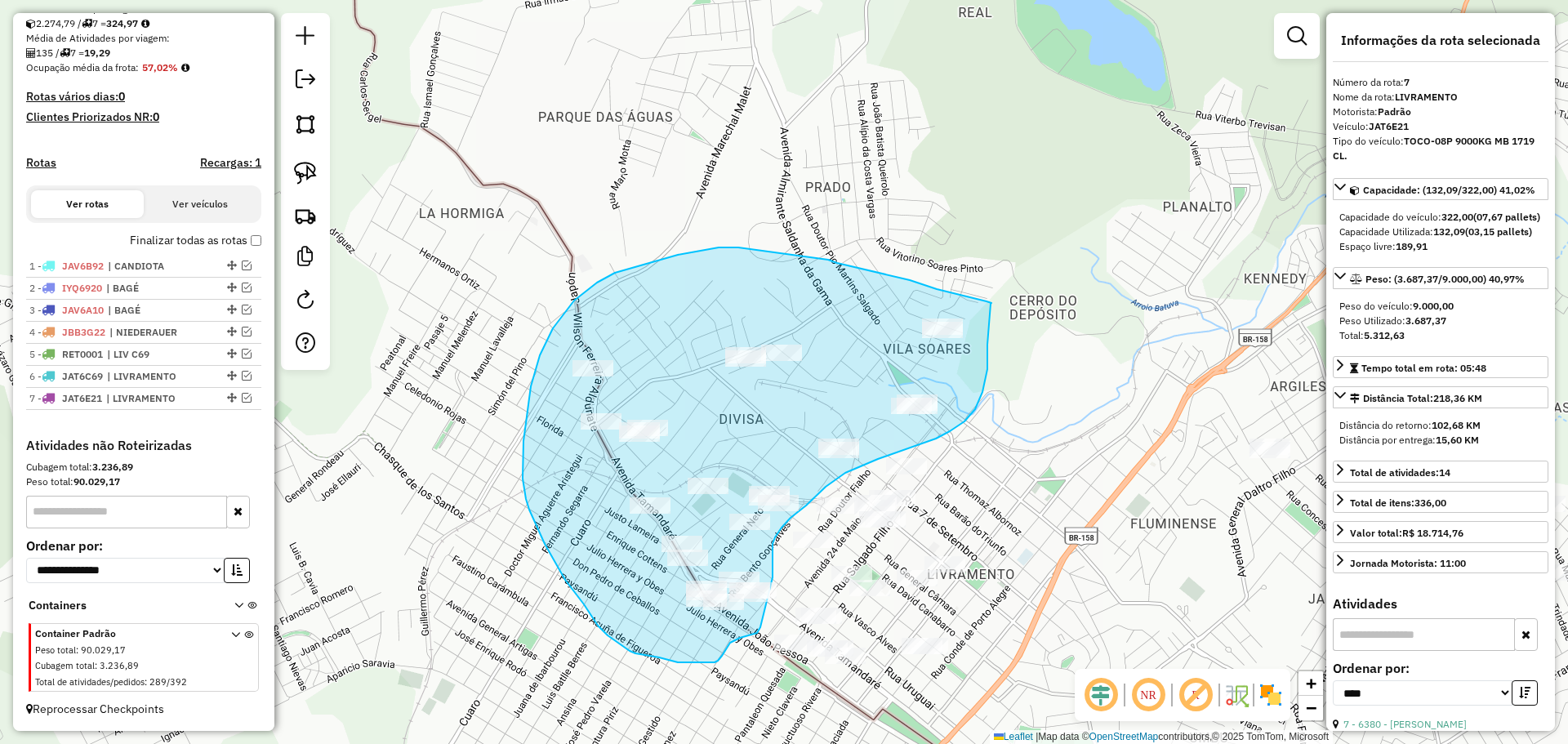
drag, startPoint x: 991, startPoint y: 304, endPoint x: 986, endPoint y: 335, distance: 31.4
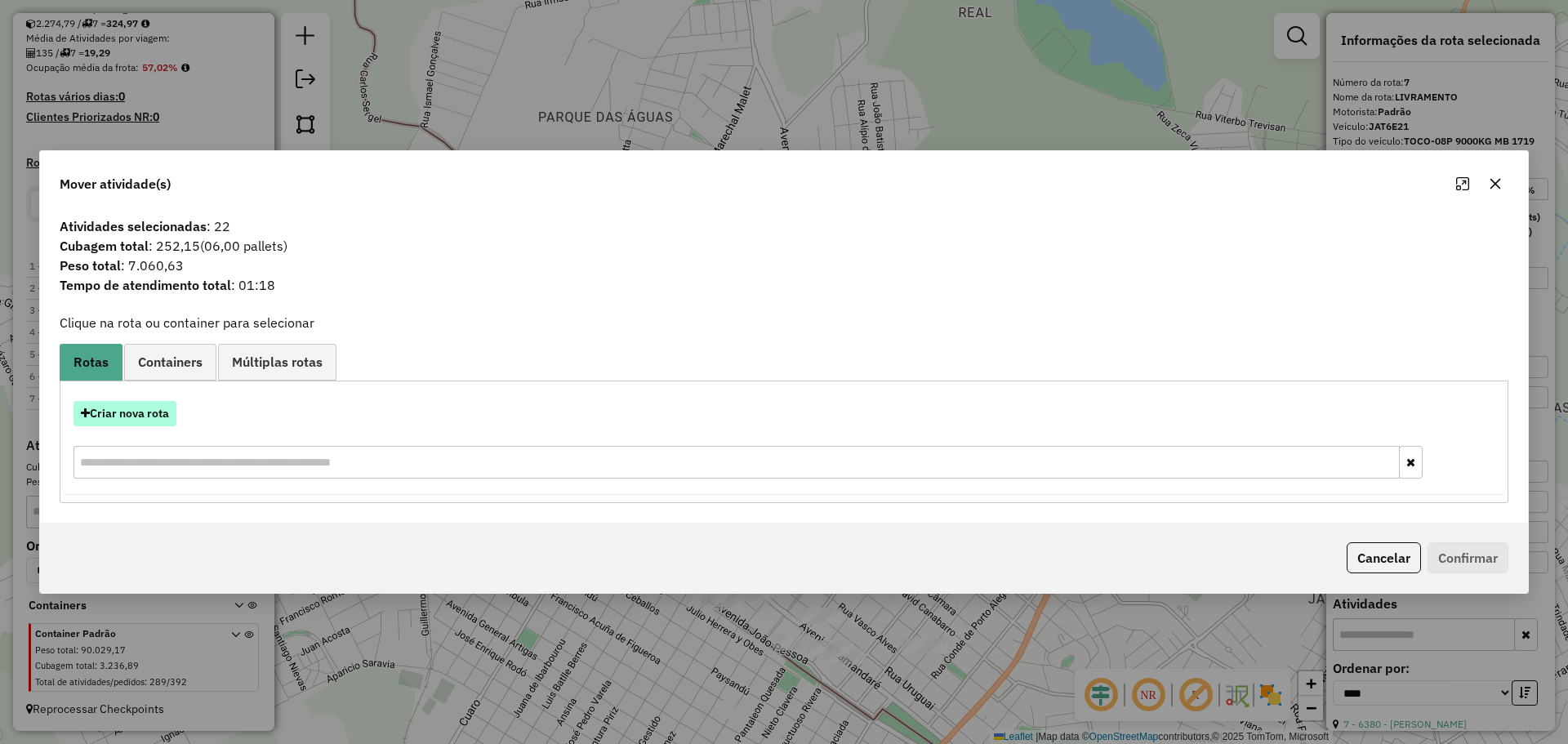
click at [158, 413] on button "Criar nova rota" at bounding box center [125, 413] width 103 height 25
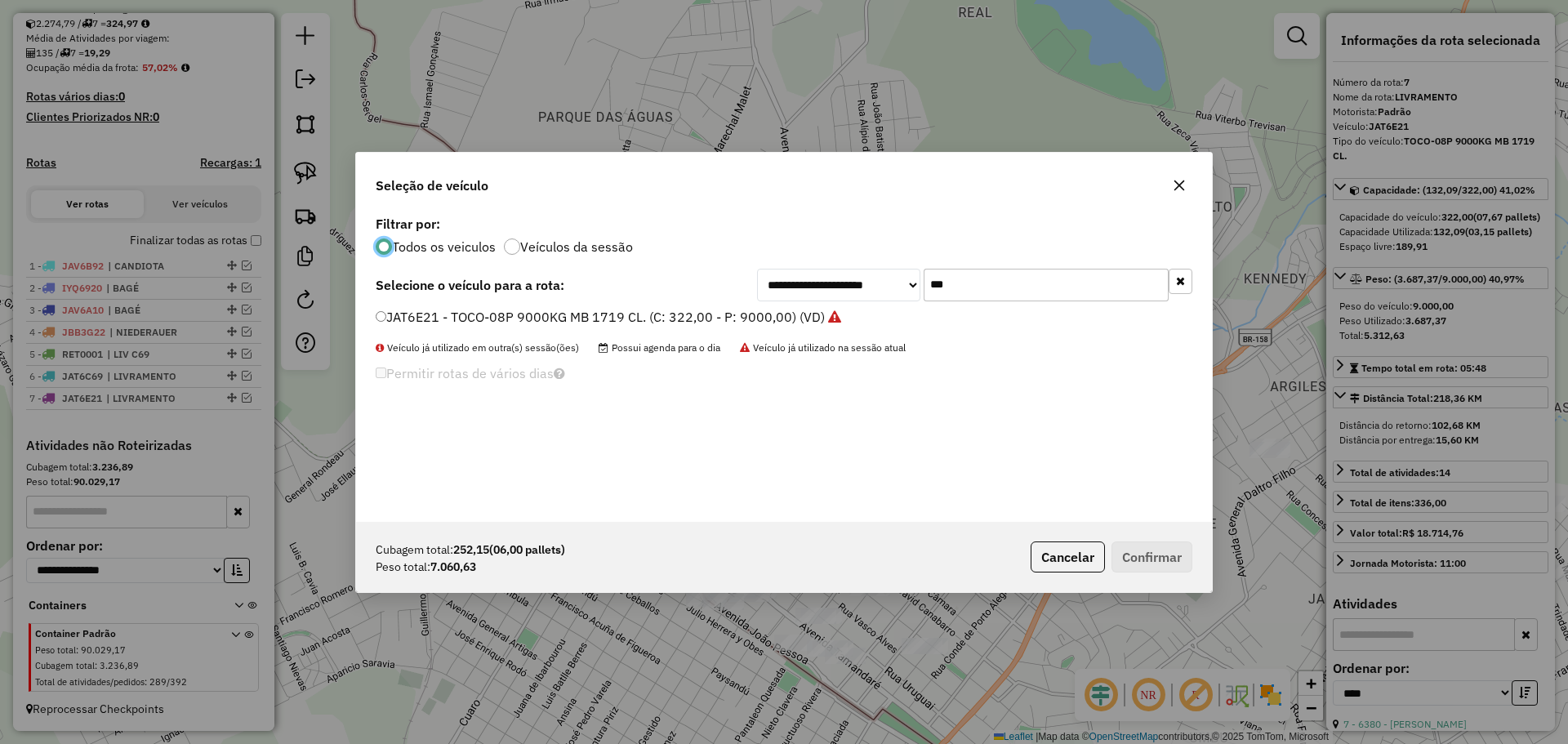
scroll to position [9, 5]
drag, startPoint x: 1004, startPoint y: 279, endPoint x: 888, endPoint y: 283, distance: 116.1
click at [888, 283] on div "**********" at bounding box center [975, 284] width 435 height 33
click at [1180, 186] on icon "button" at bounding box center [1180, 185] width 11 height 11
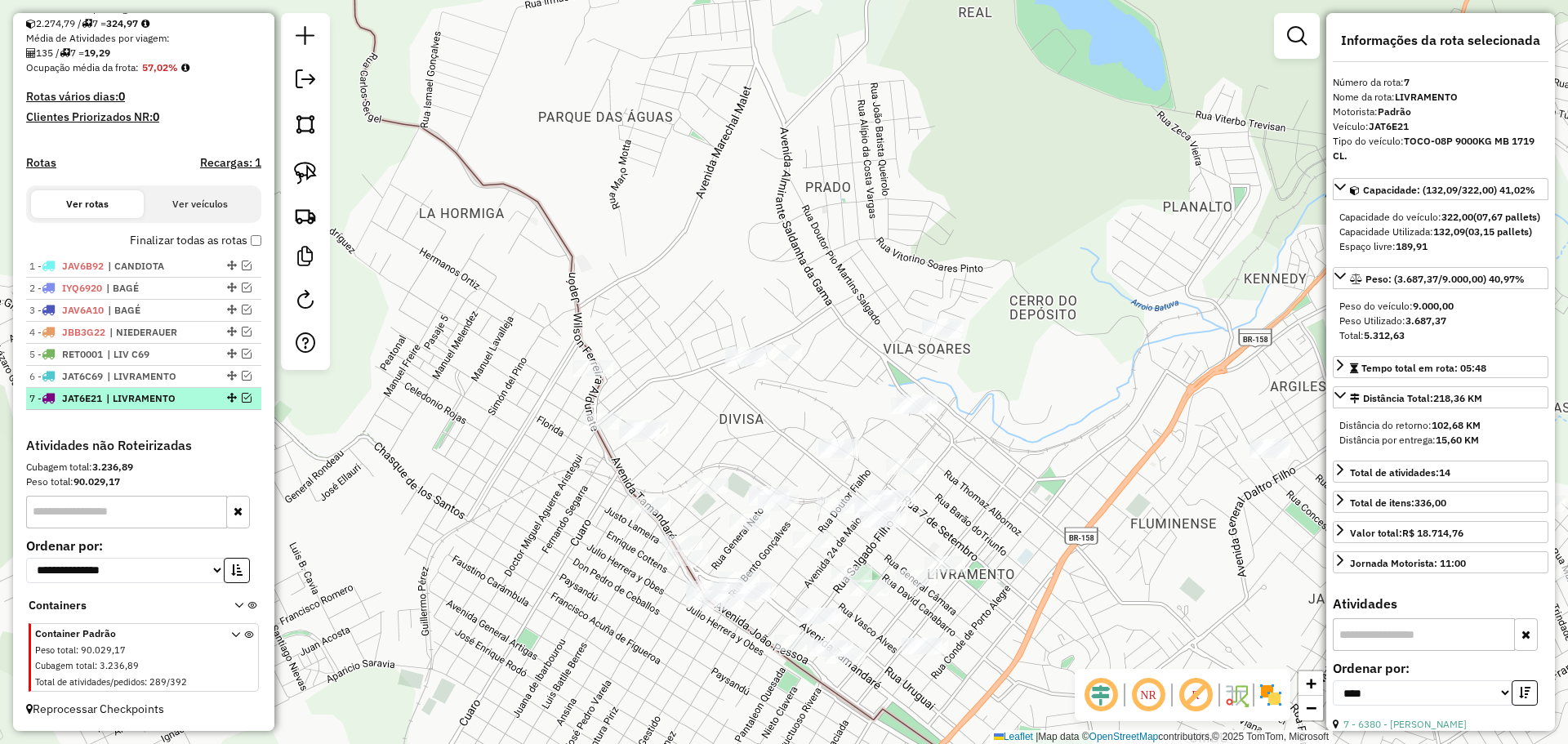
click at [238, 396] on div at bounding box center [230, 398] width 49 height 10
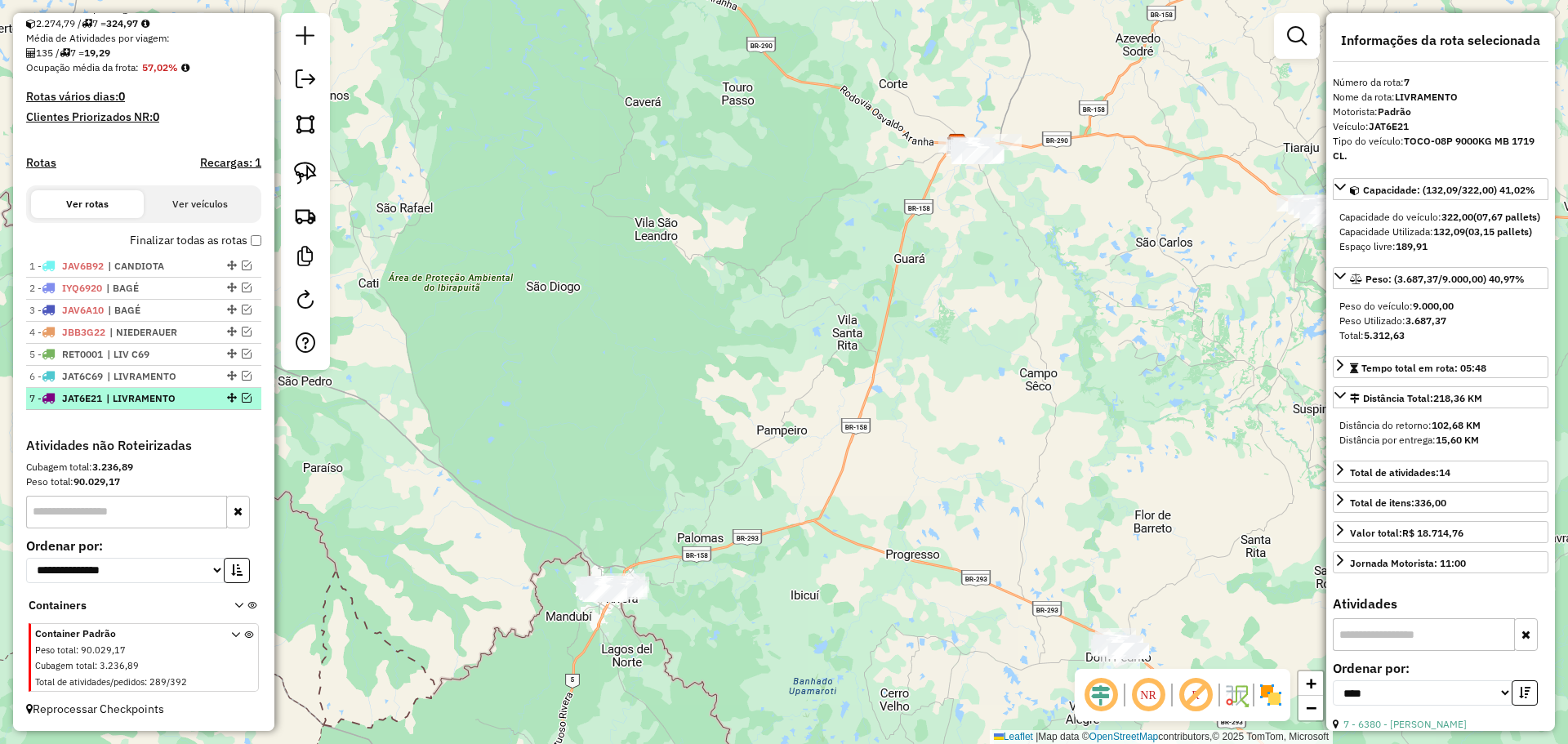
drag, startPoint x: 240, startPoint y: 396, endPoint x: 251, endPoint y: 408, distance: 16.3
click at [251, 408] on li "7 - JAT6E21 | LIVRAMENTO" at bounding box center [143, 399] width 235 height 22
click at [242, 400] on em at bounding box center [246, 398] width 10 height 10
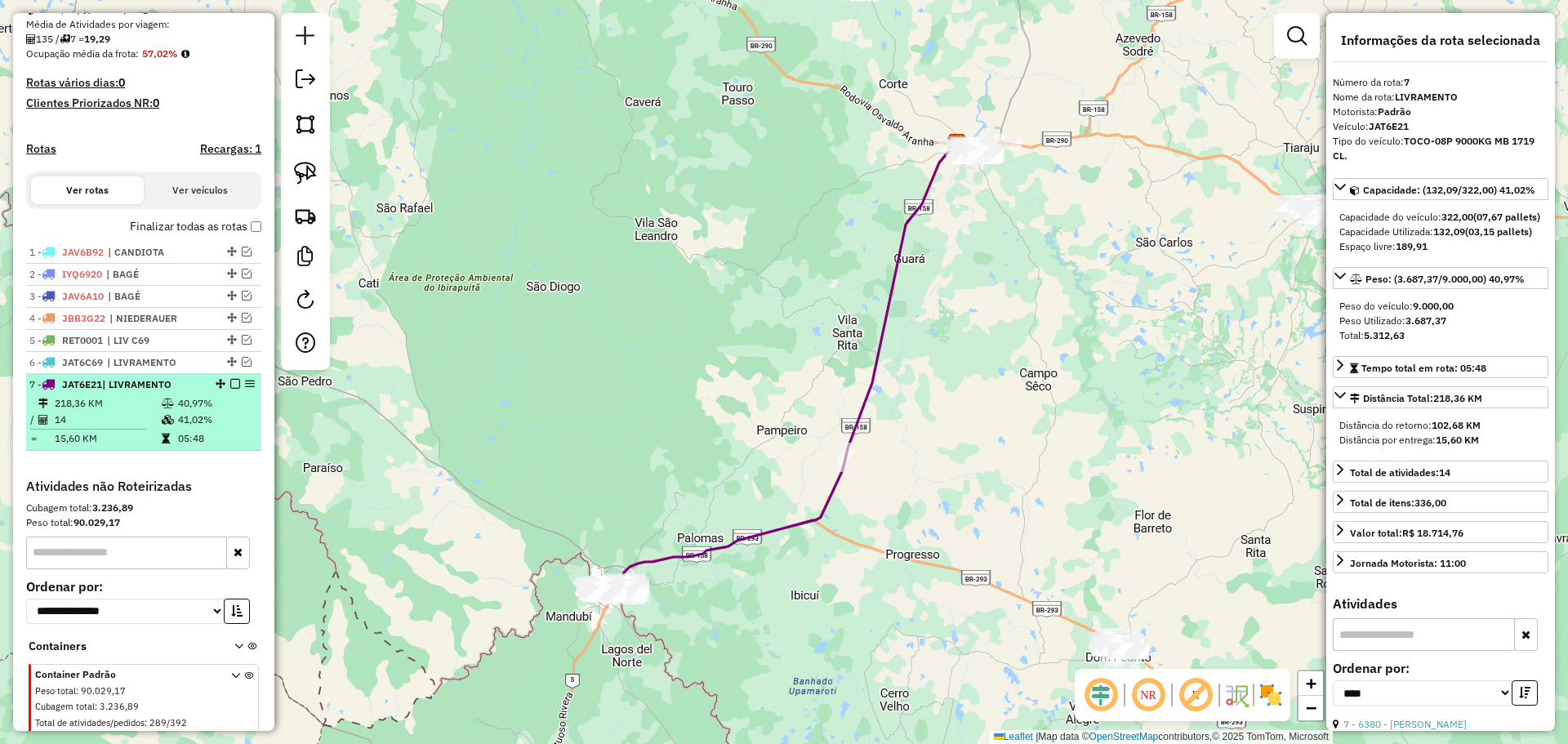
scroll to position [423, 0]
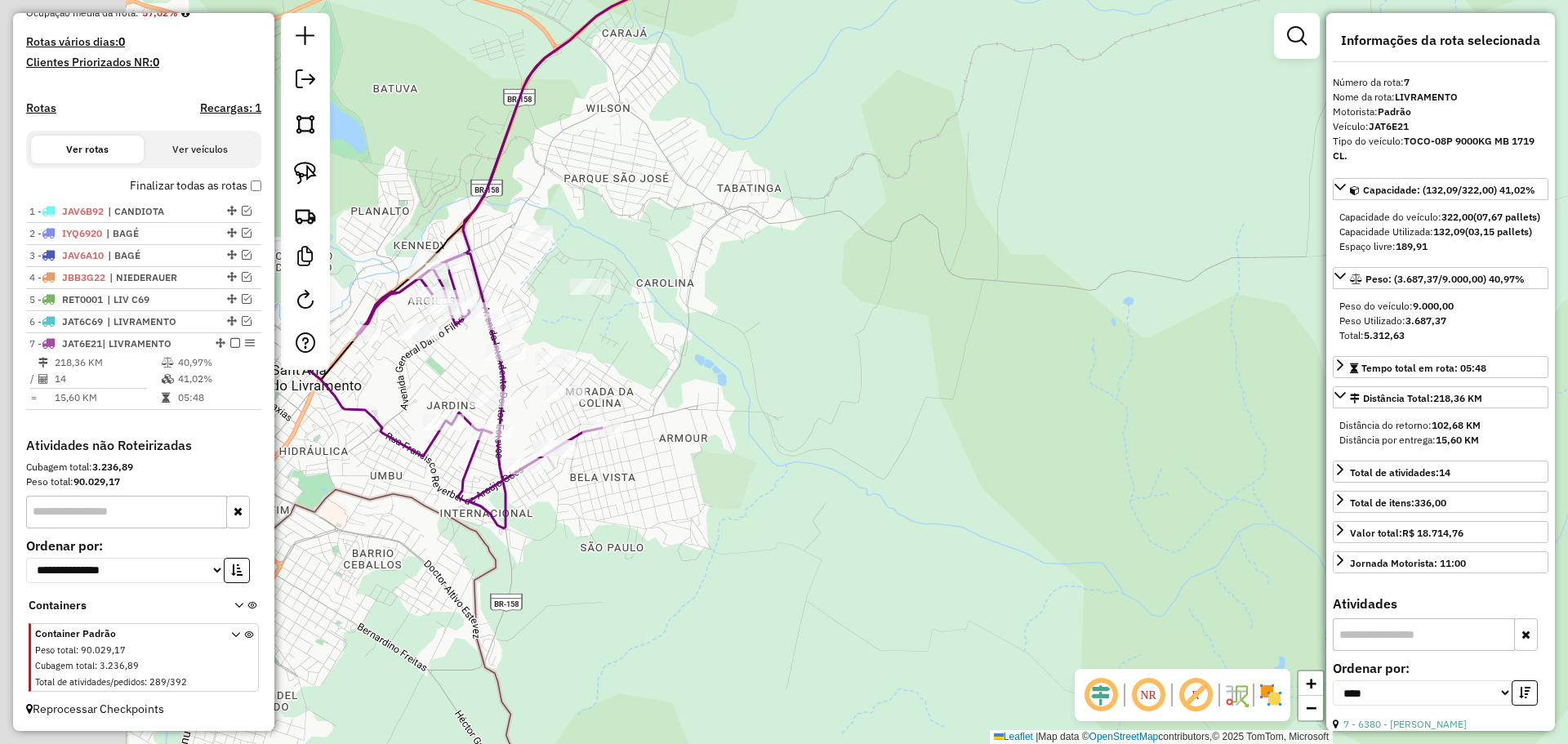
drag, startPoint x: 645, startPoint y: 499, endPoint x: 727, endPoint y: 487, distance: 82.9
click at [727, 487] on div "Janela de atendimento Grade de atendimento Capacidade Transportadoras Veículos …" at bounding box center [784, 372] width 1568 height 744
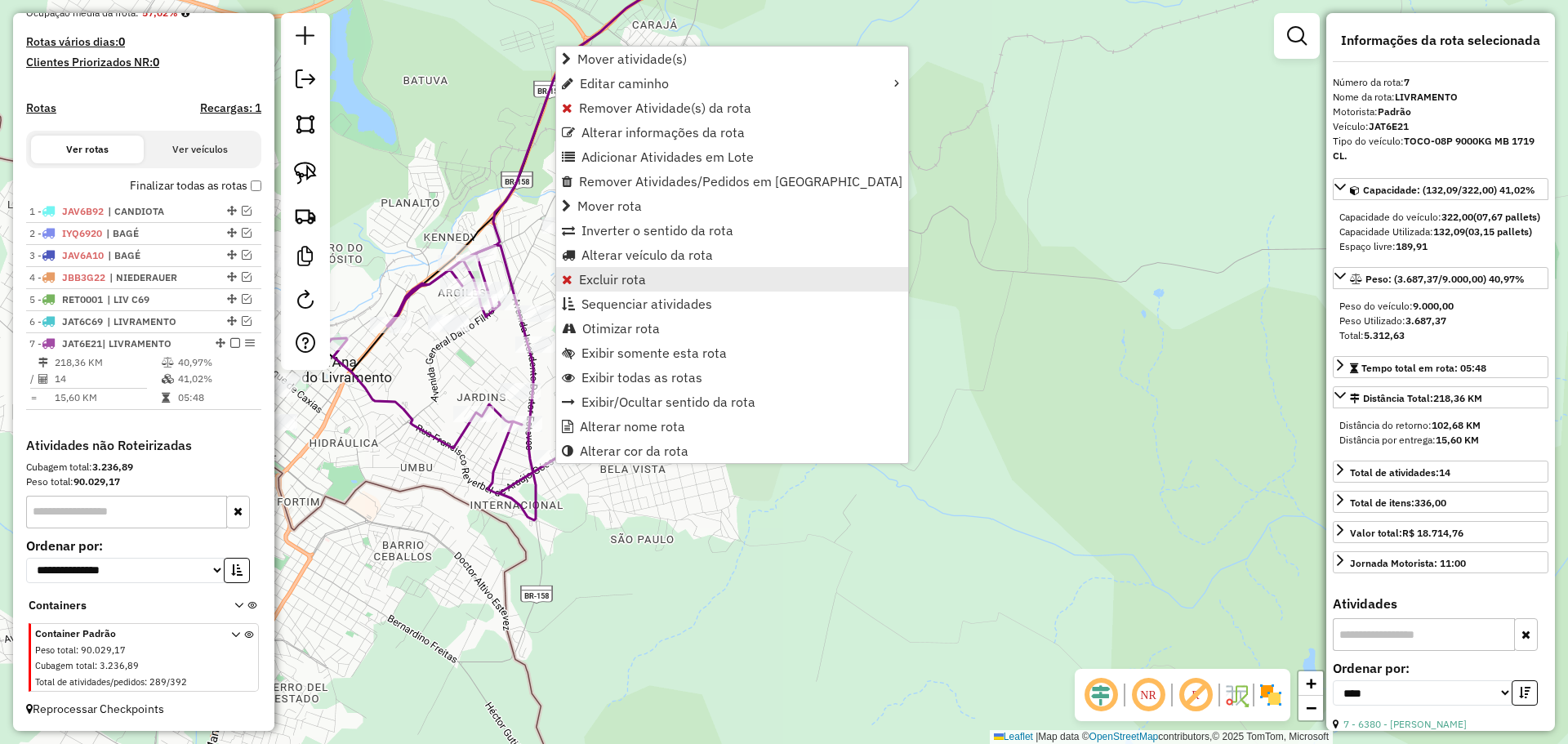
click at [609, 278] on span "Excluir rota" at bounding box center [612, 278] width 67 height 13
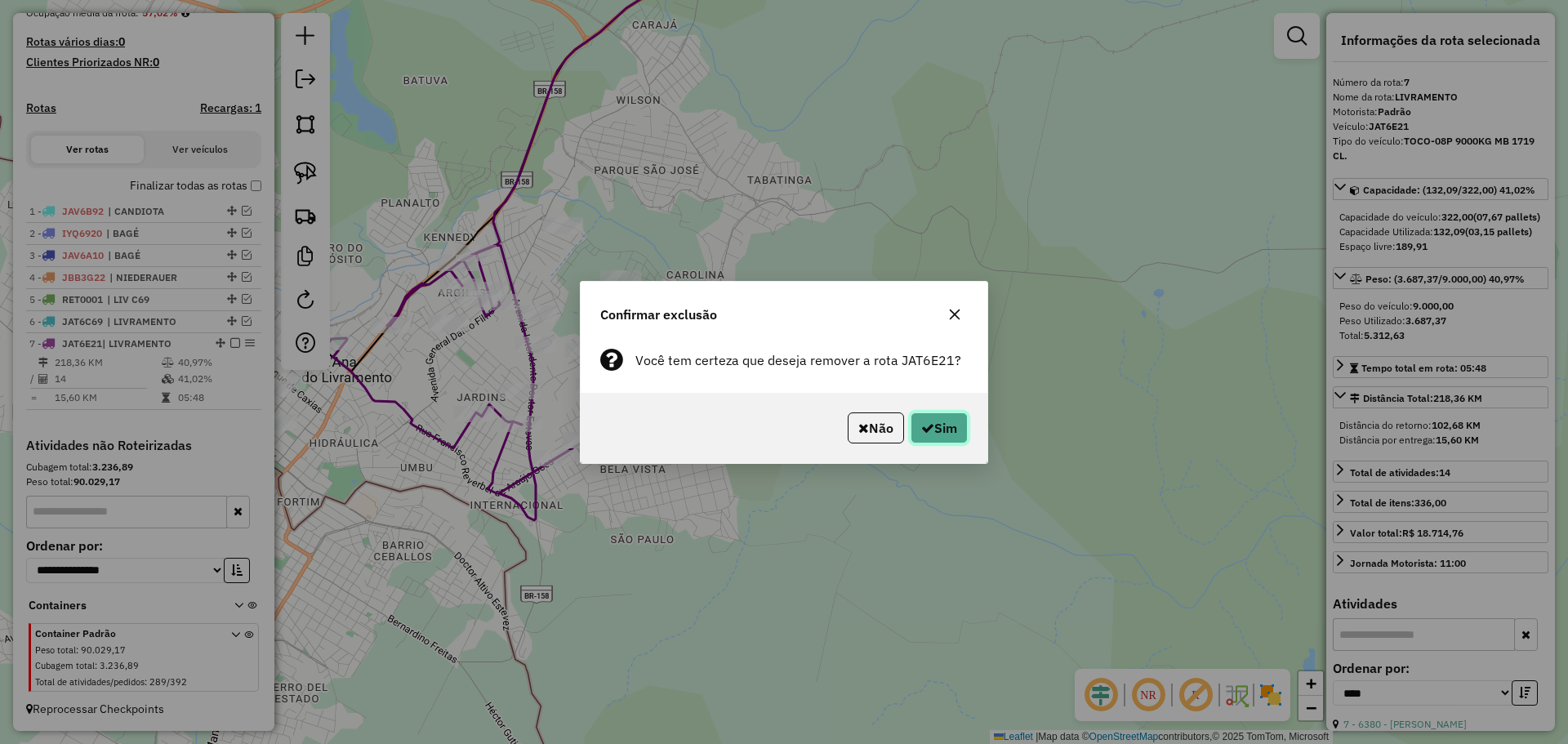
click at [944, 421] on button "Sim" at bounding box center [939, 428] width 57 height 31
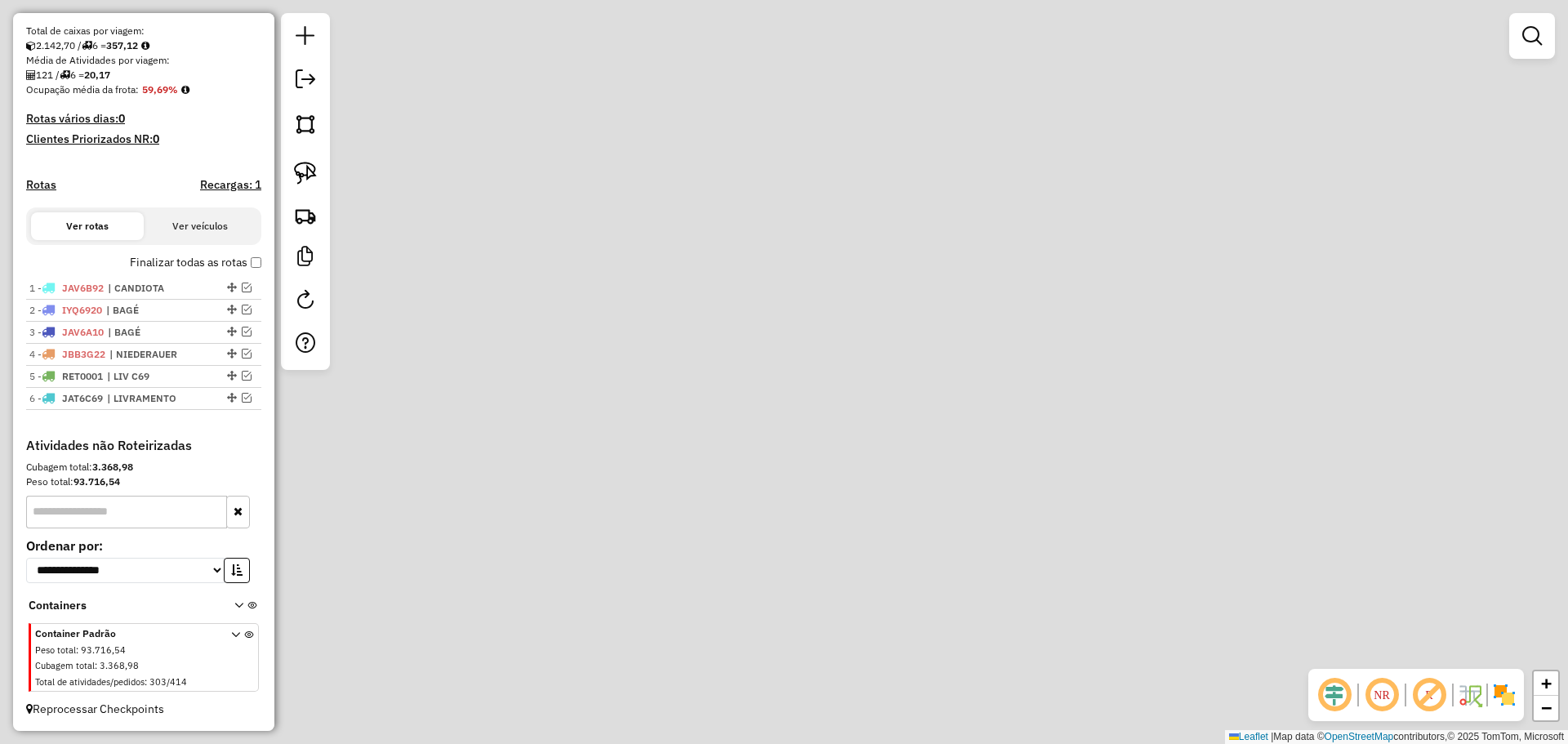
scroll to position [347, 0]
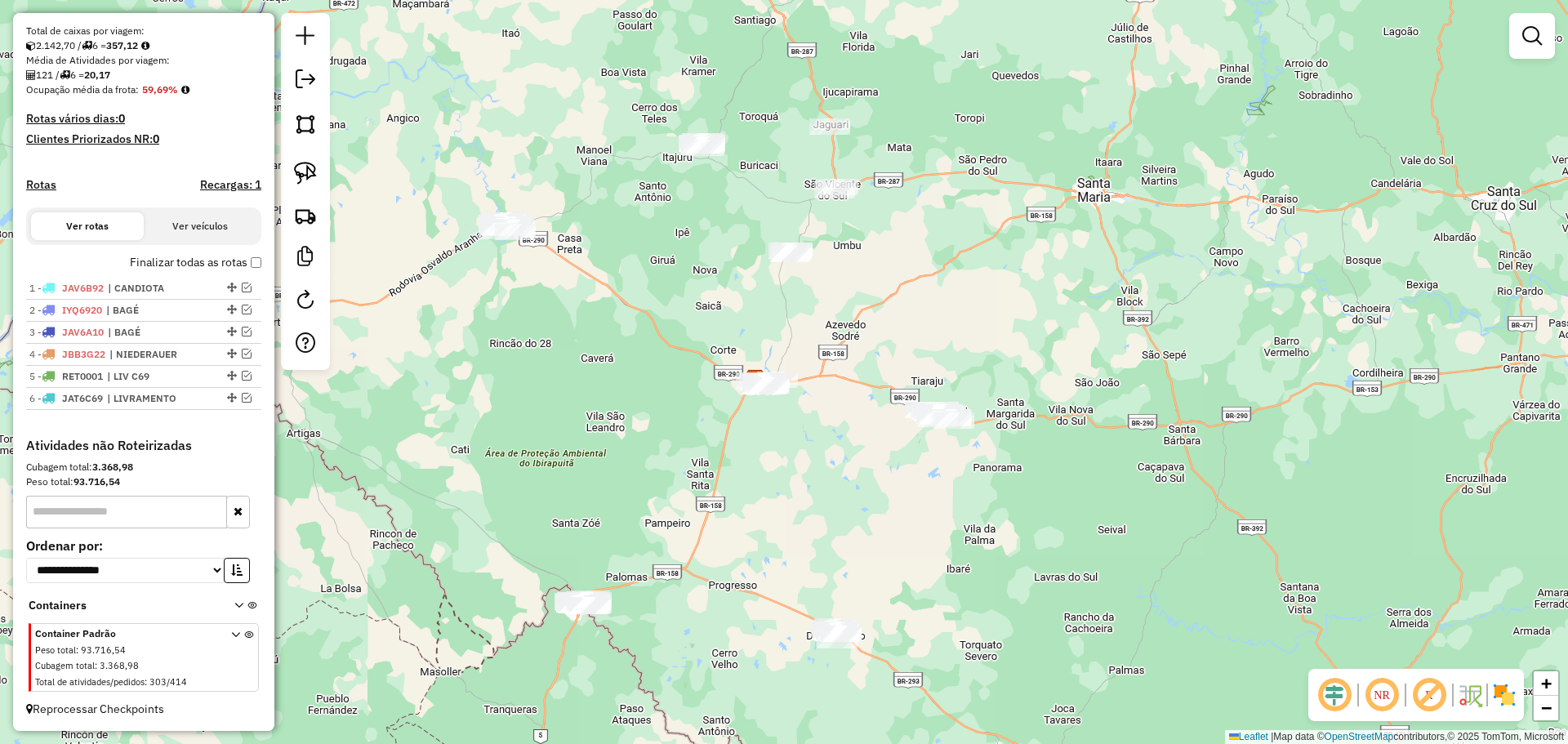
drag, startPoint x: 659, startPoint y: 563, endPoint x: 799, endPoint y: 279, distance: 316.6
click at [818, 267] on div "Janela de atendimento Grade de atendimento Capacidade Transportadoras Veículos …" at bounding box center [784, 372] width 1568 height 744
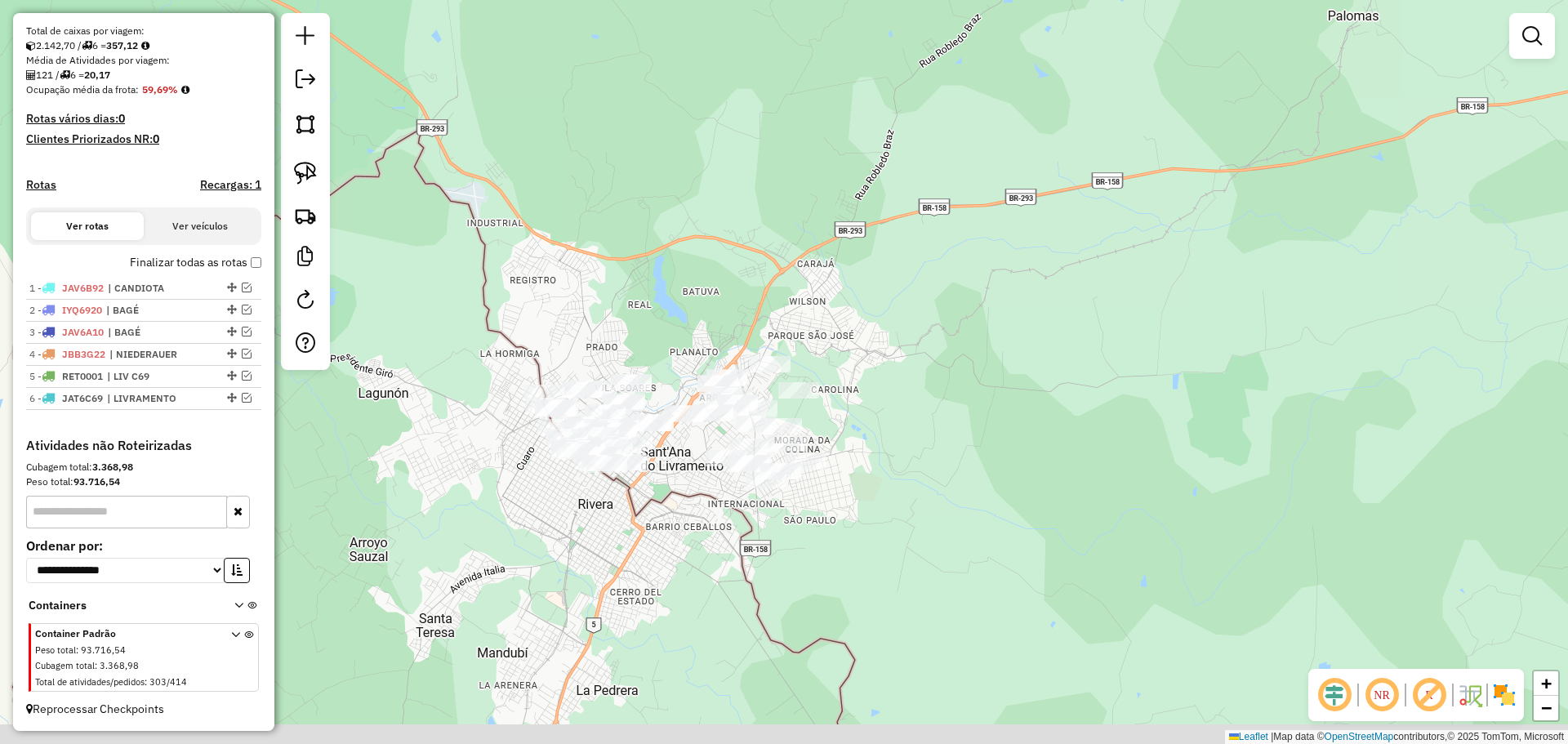
drag, startPoint x: 604, startPoint y: 497, endPoint x: 706, endPoint y: 422, distance: 126.6
click at [707, 423] on div "Janela de atendimento Grade de atendimento Capacidade Transportadoras Veículos …" at bounding box center [784, 372] width 1568 height 744
